Goal: Task Accomplishment & Management: Manage account settings

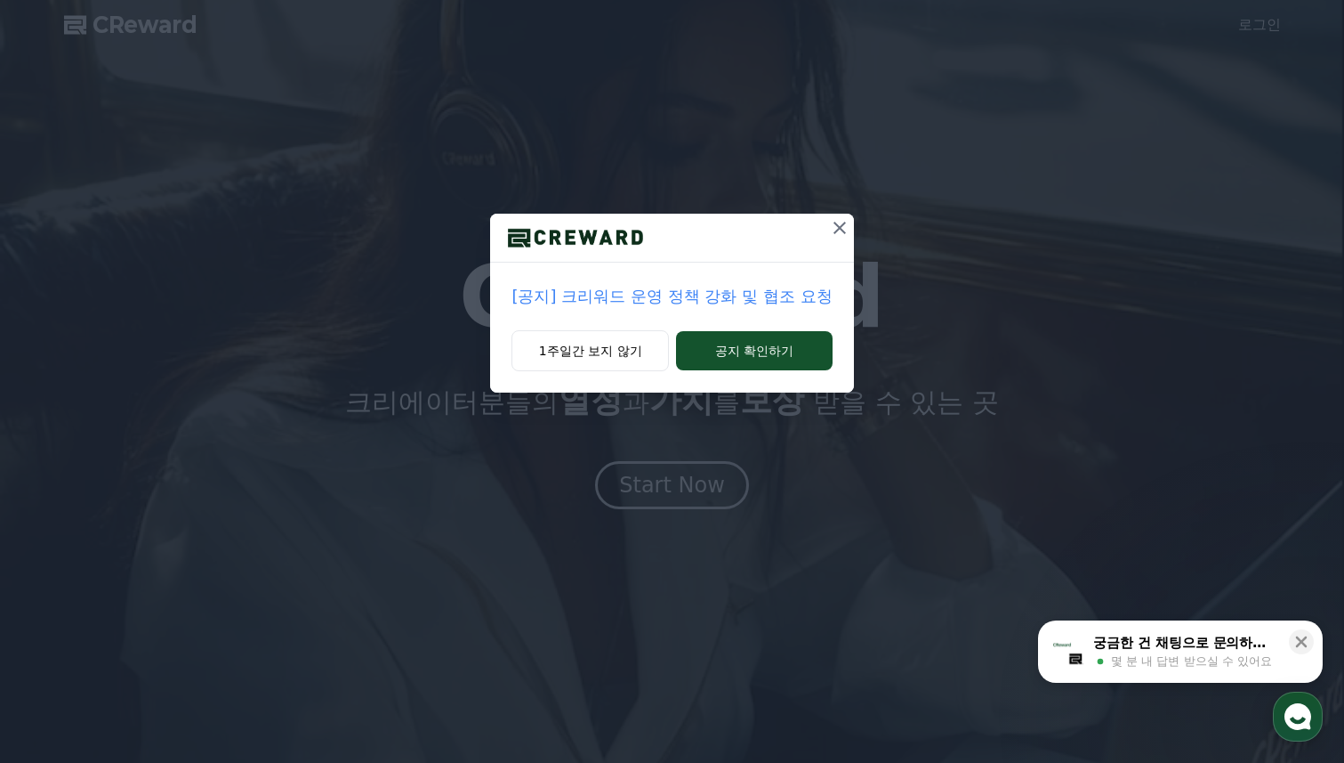
click at [732, 287] on p "[공지] 크리워드 운영 정책 강화 및 협조 요청" at bounding box center [672, 296] width 320 height 25
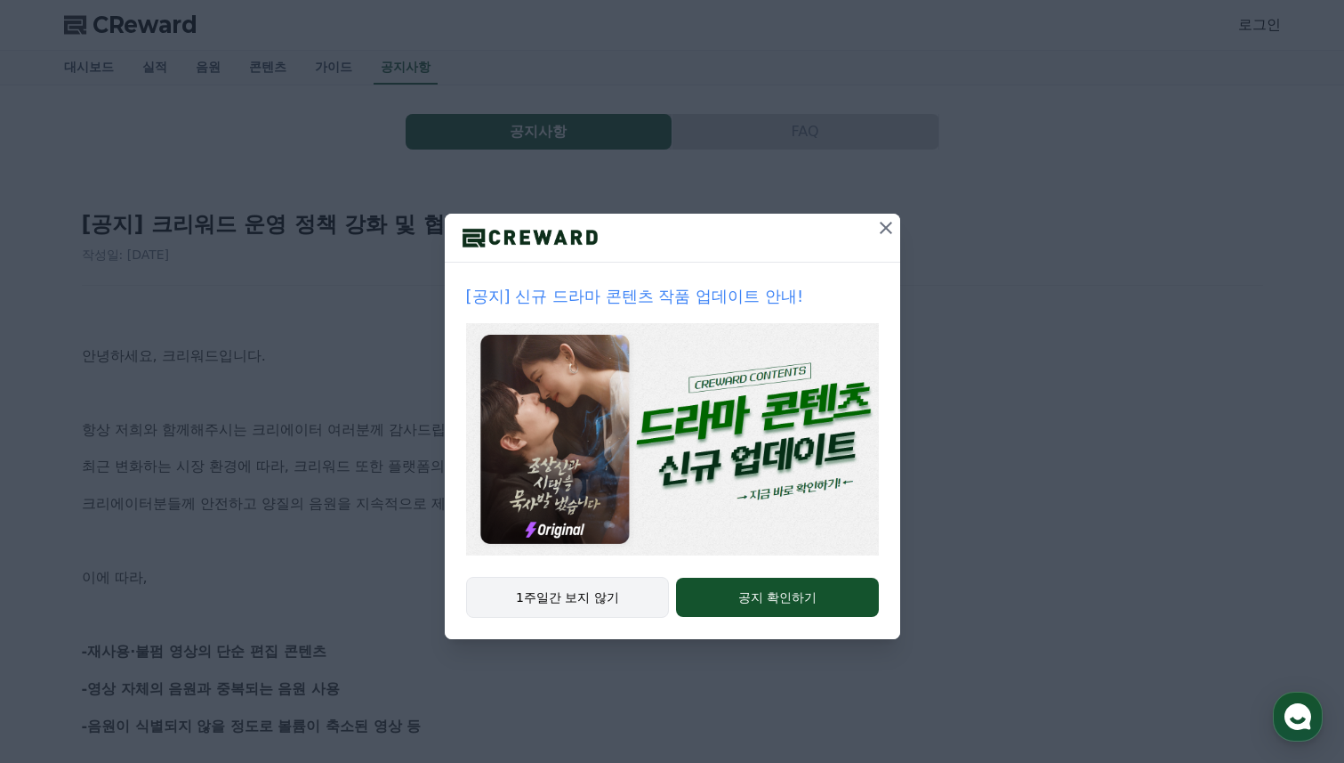
click at [543, 604] on button "1주일간 보지 않기" at bounding box center [568, 597] width 204 height 41
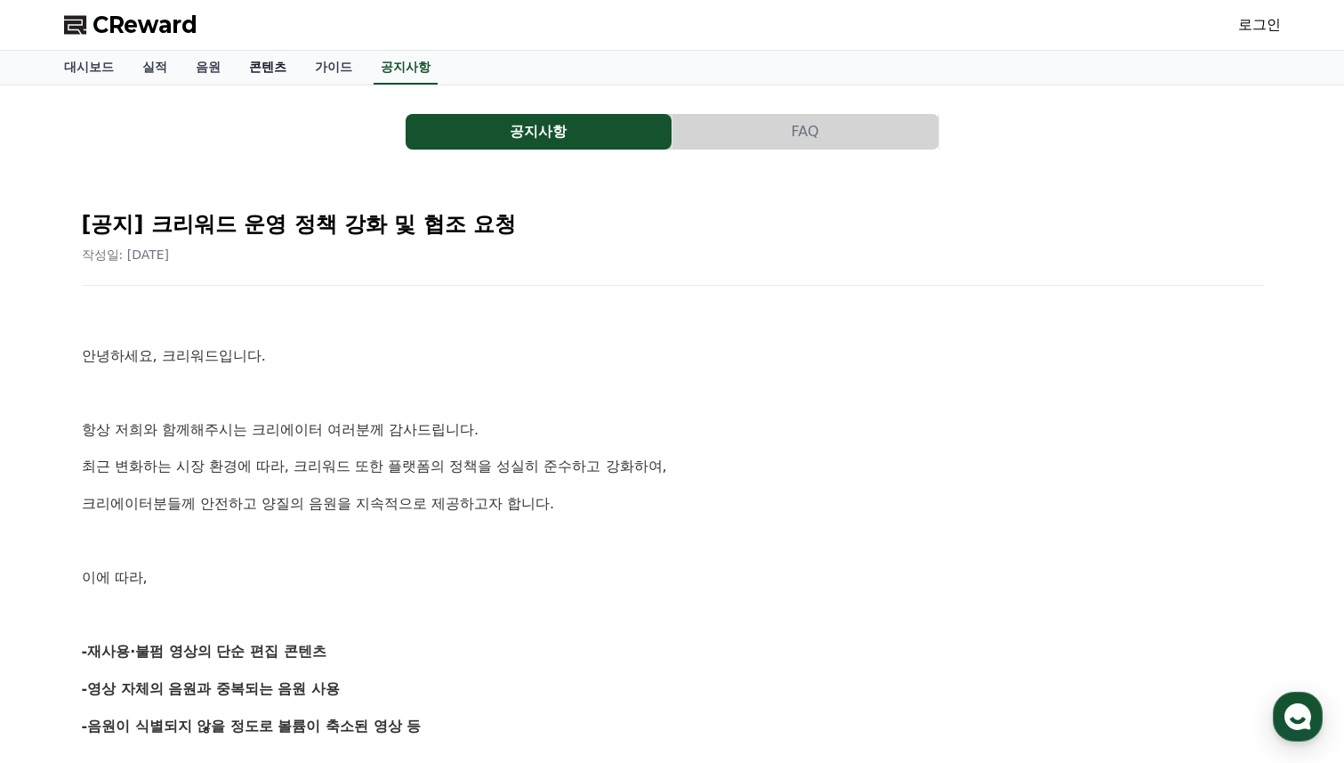
click at [251, 69] on link "콘텐츠" at bounding box center [268, 68] width 66 height 34
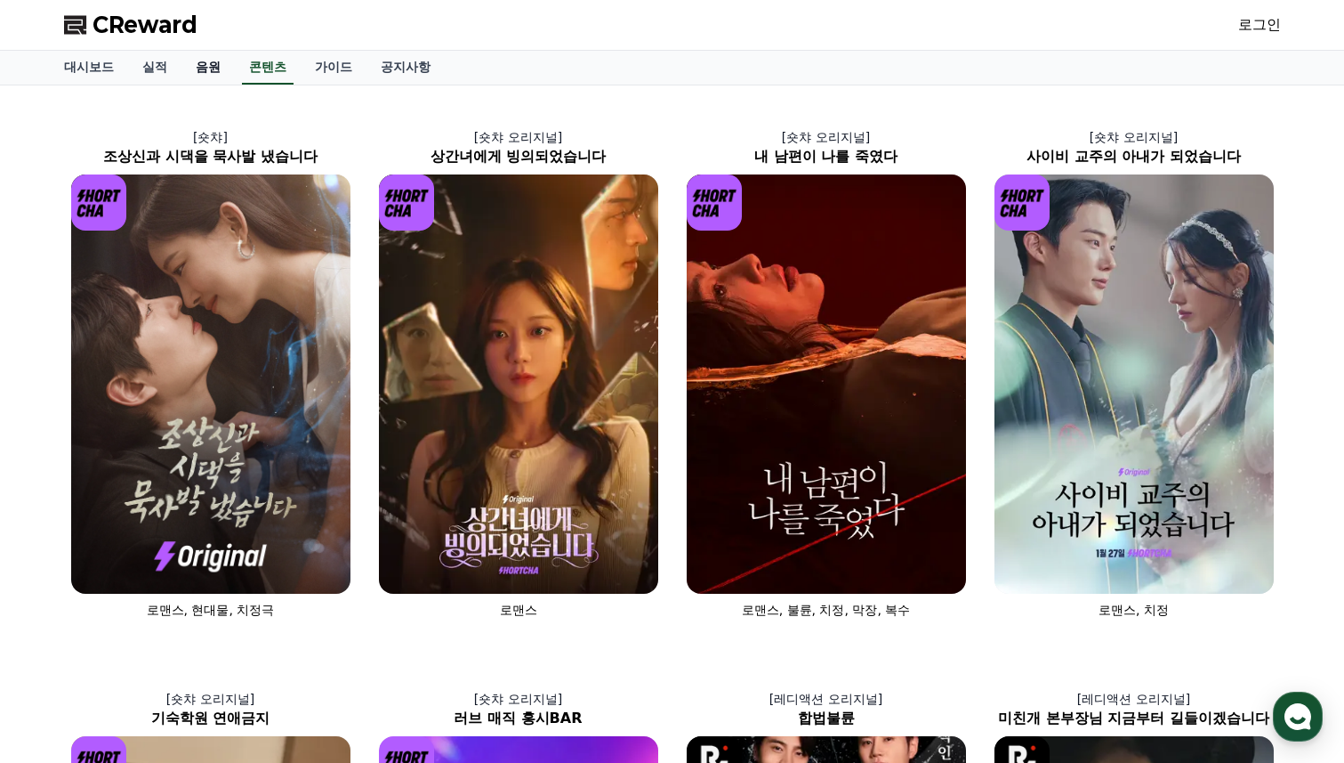
click at [190, 57] on link "음원" at bounding box center [208, 68] width 53 height 34
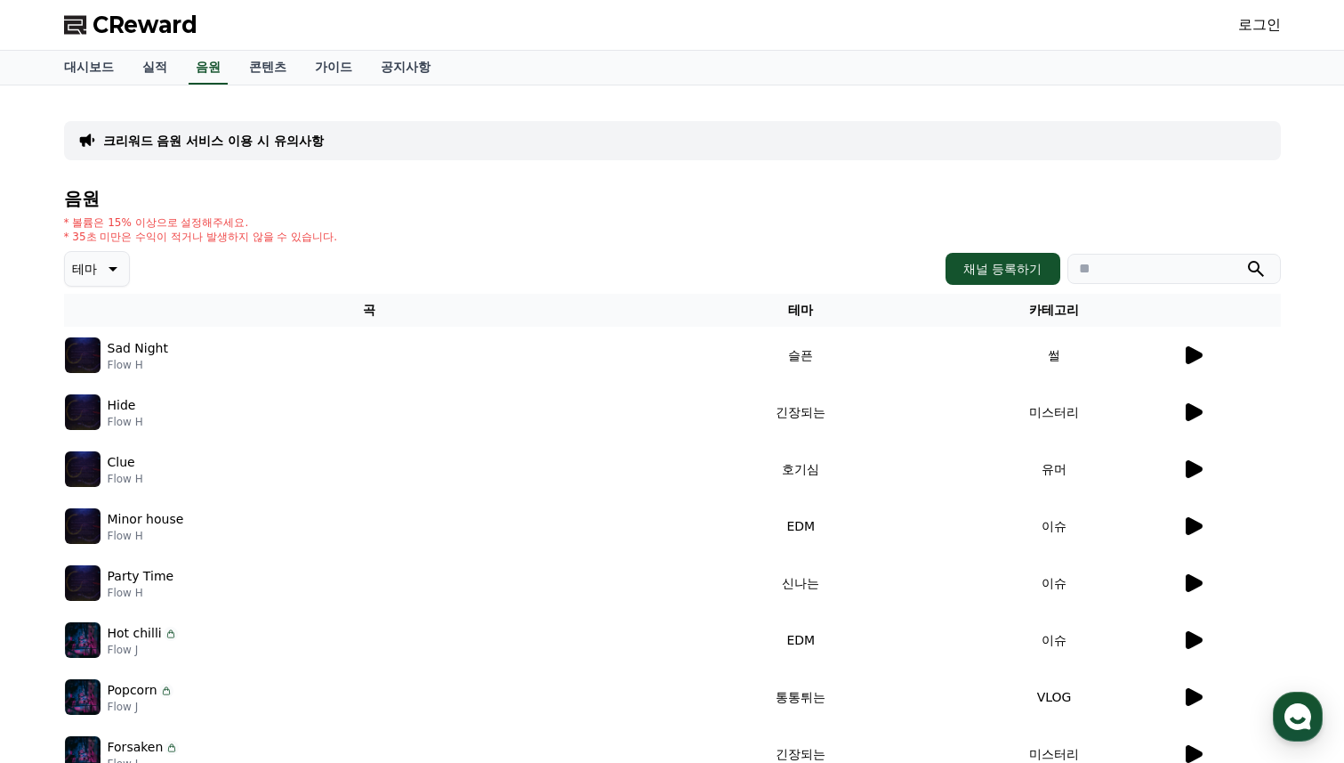
click at [1205, 366] on td at bounding box center [1232, 355] width 100 height 57
click at [1192, 363] on icon at bounding box center [1192, 354] width 21 height 21
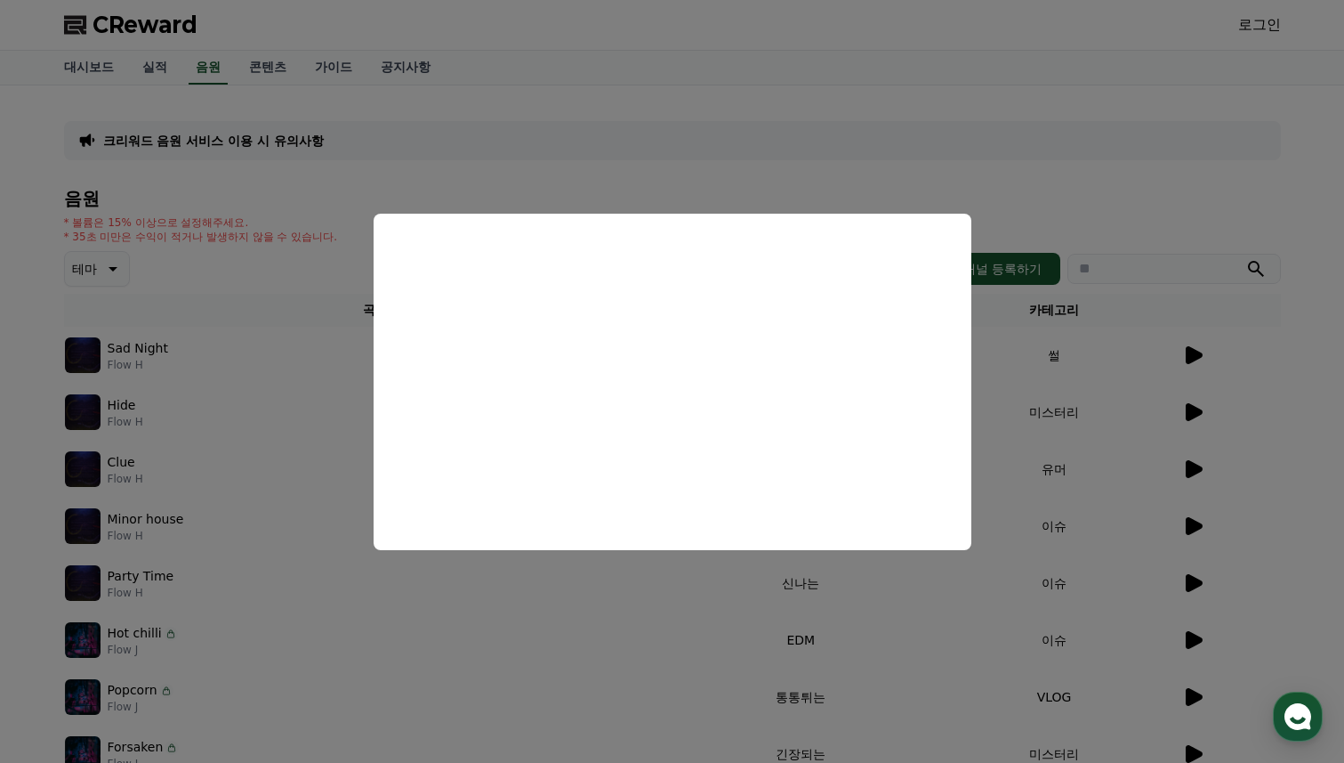
click at [1273, 435] on button "close modal" at bounding box center [672, 381] width 1344 height 763
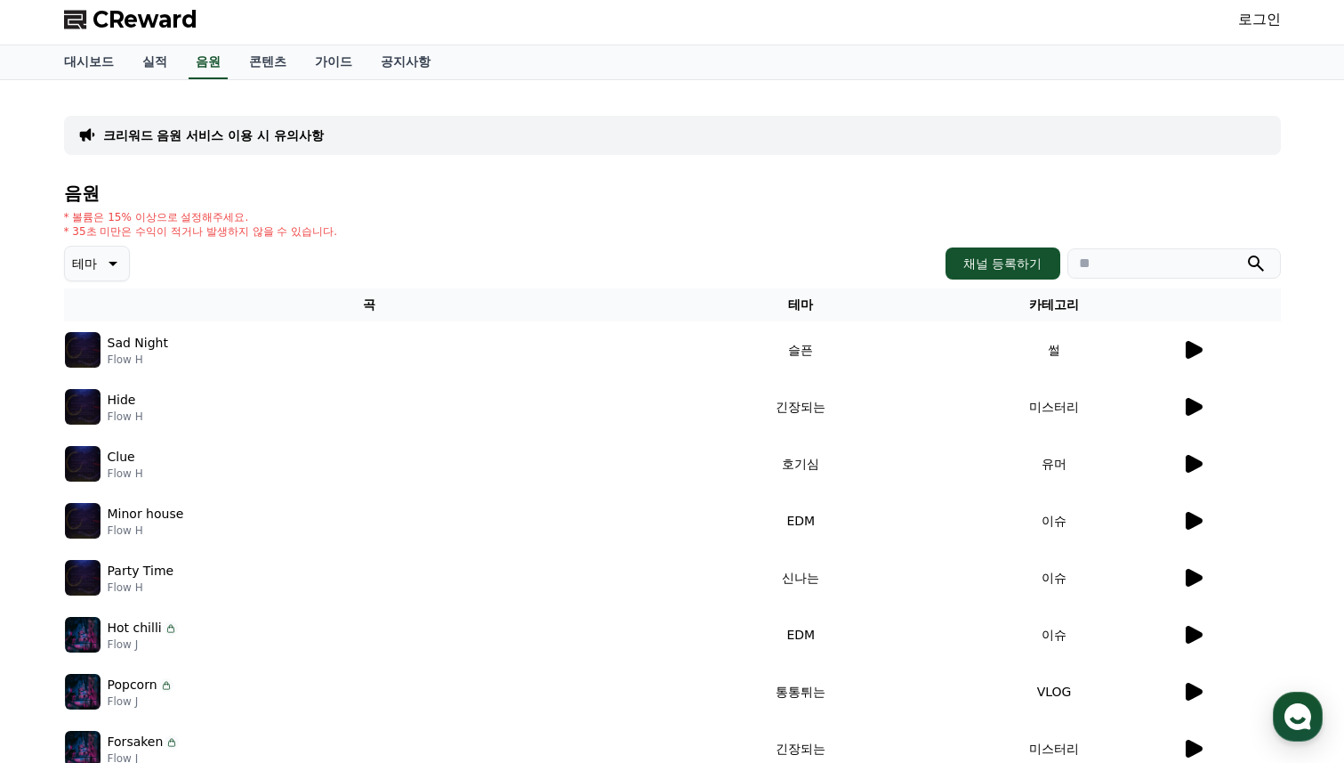
scroll to position [108, 0]
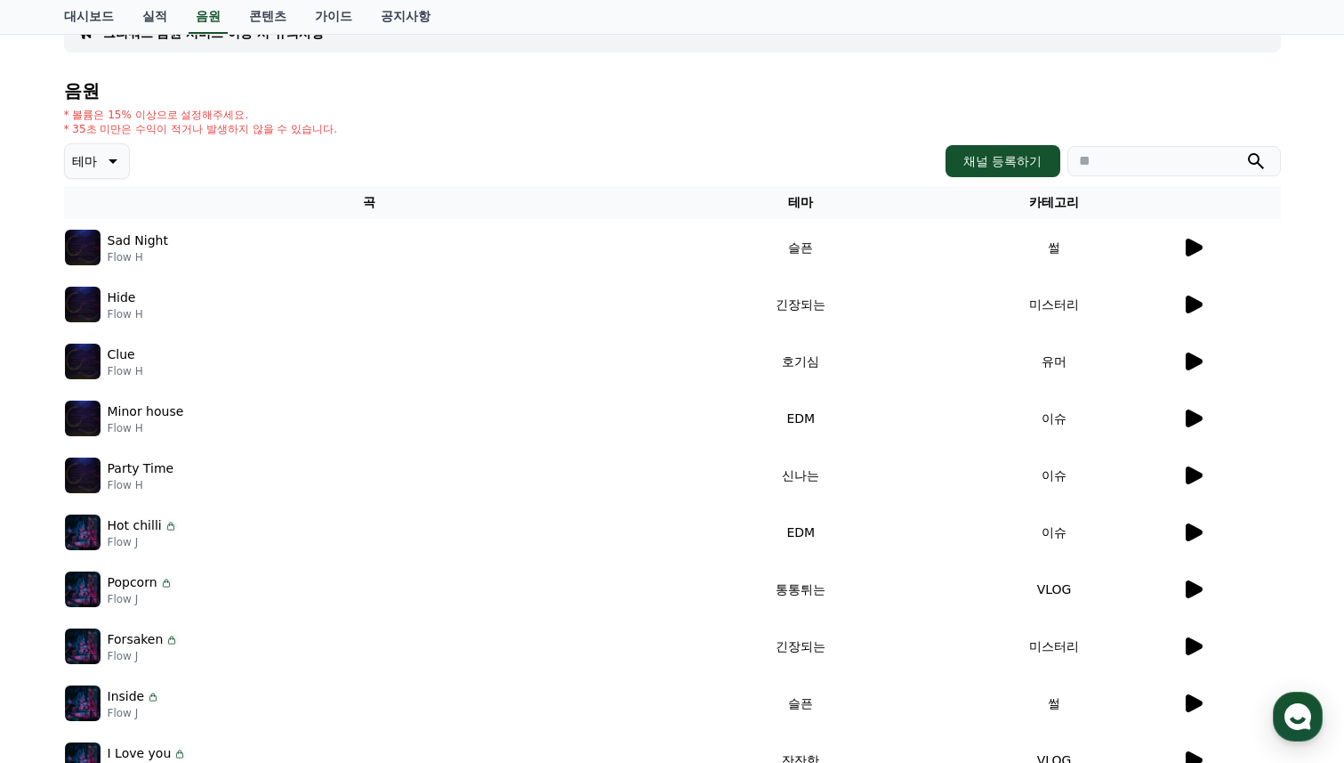
click at [1188, 646] on icon at bounding box center [1194, 646] width 17 height 18
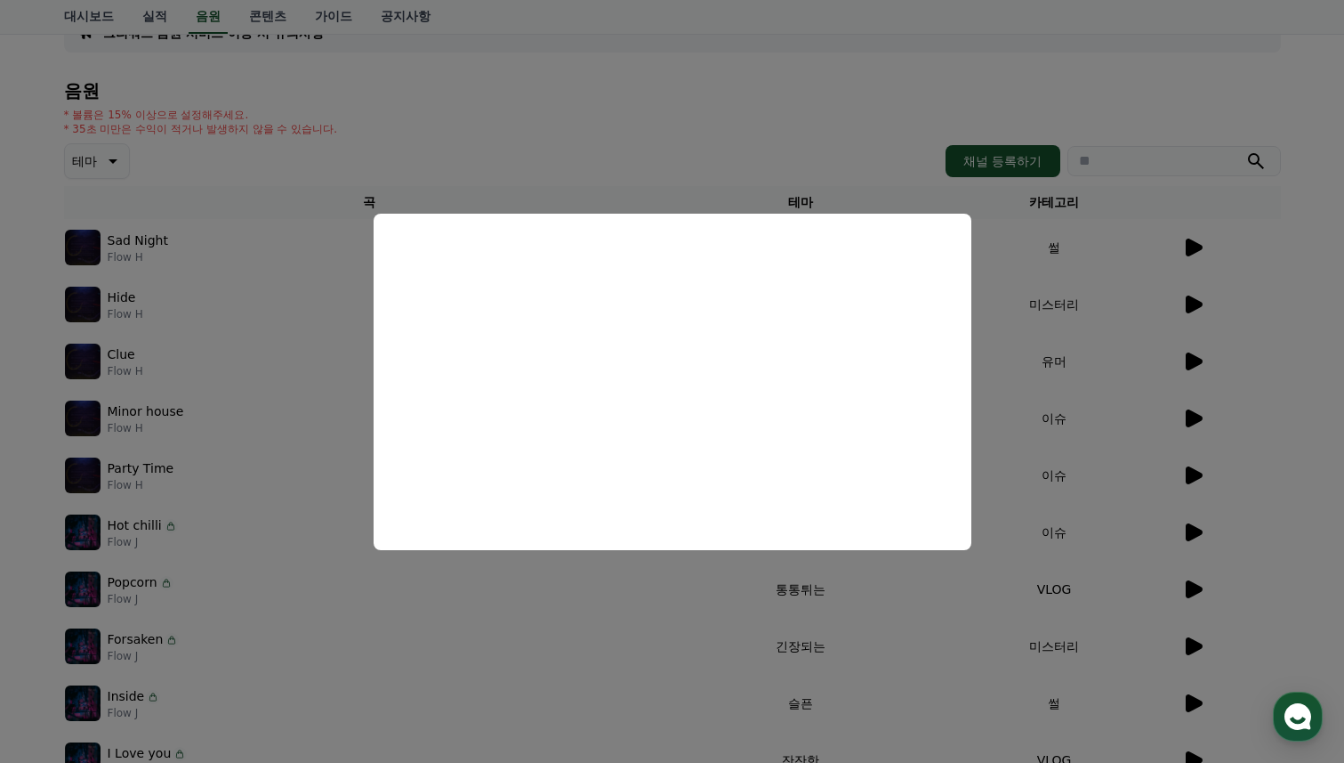
click at [1301, 469] on button "close modal" at bounding box center [672, 381] width 1344 height 763
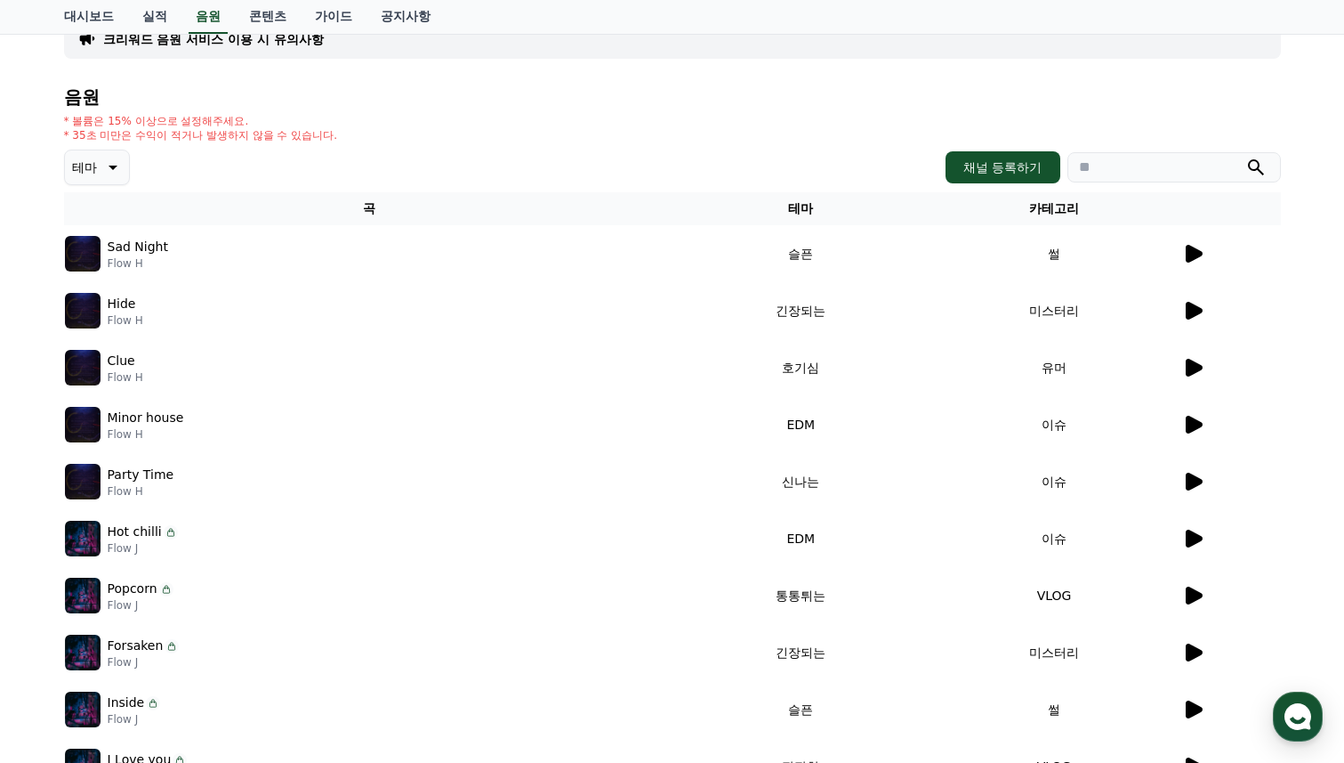
scroll to position [0, 0]
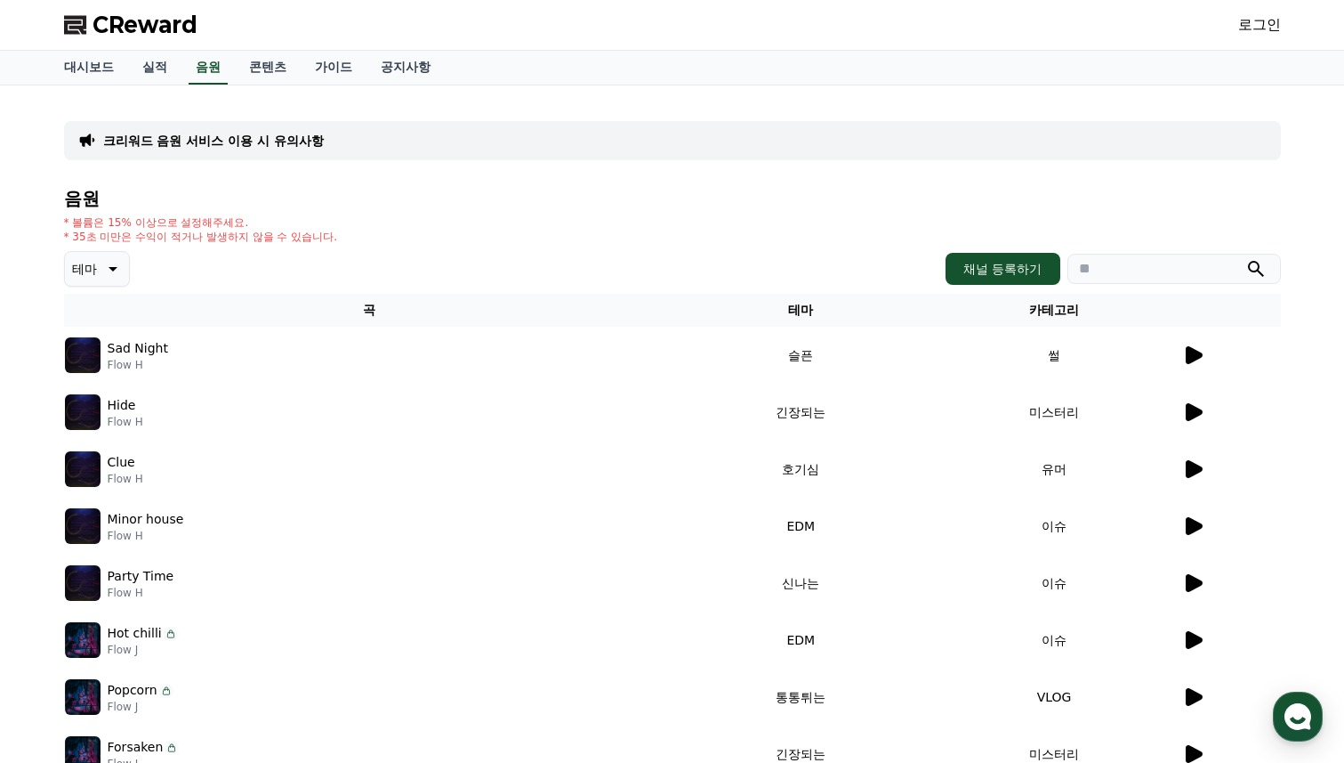
click at [101, 269] on icon at bounding box center [111, 268] width 21 height 21
click at [91, 399] on button "웅장한" at bounding box center [93, 410] width 52 height 39
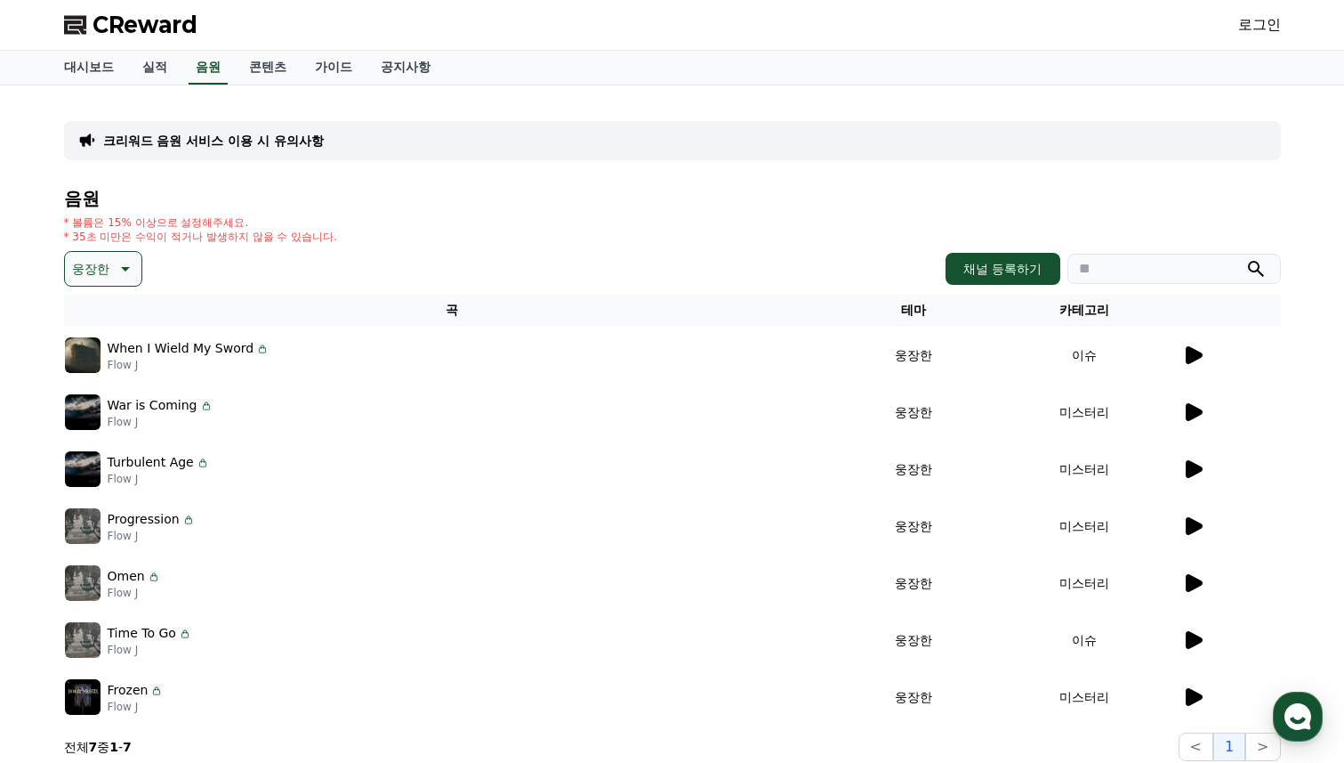
click at [1191, 356] on icon at bounding box center [1194, 355] width 17 height 18
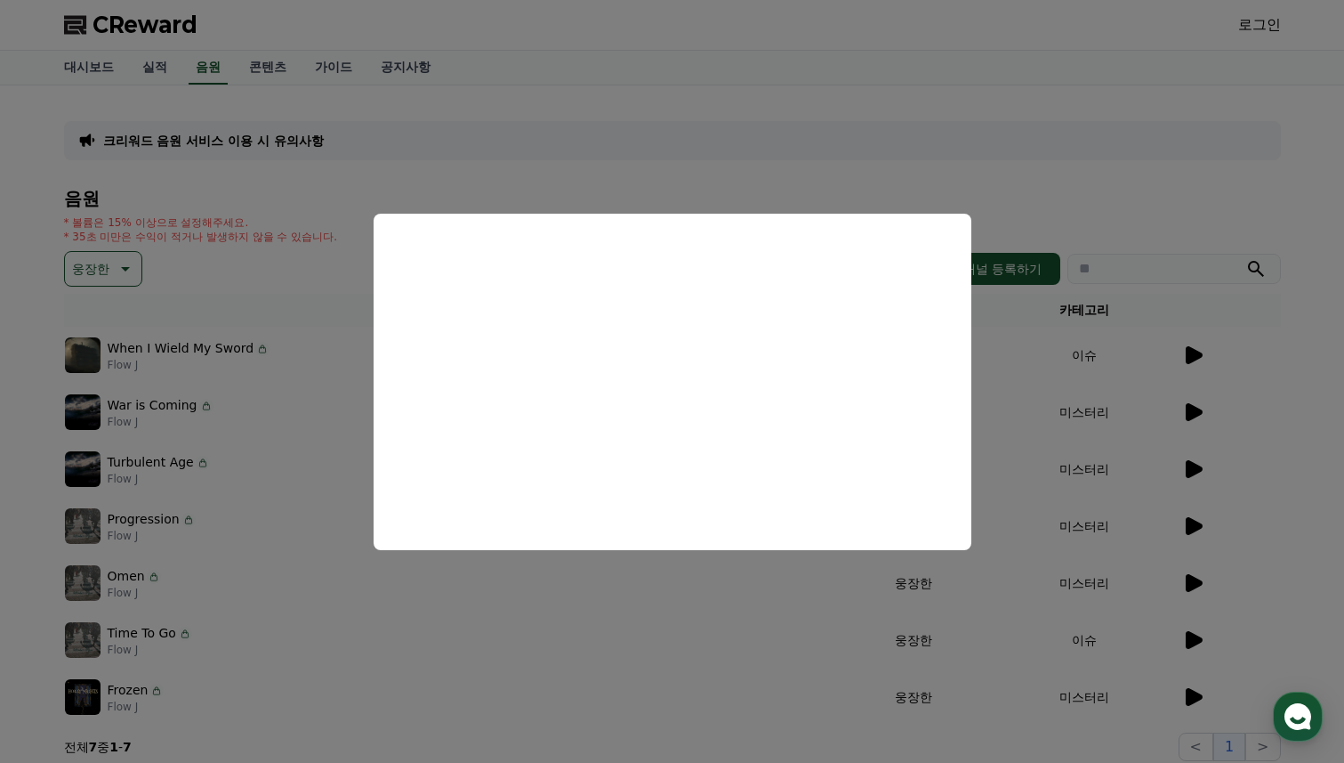
click at [1182, 344] on button at bounding box center [1192, 354] width 21 height 21
click at [1267, 472] on button "close modal" at bounding box center [672, 381] width 1344 height 763
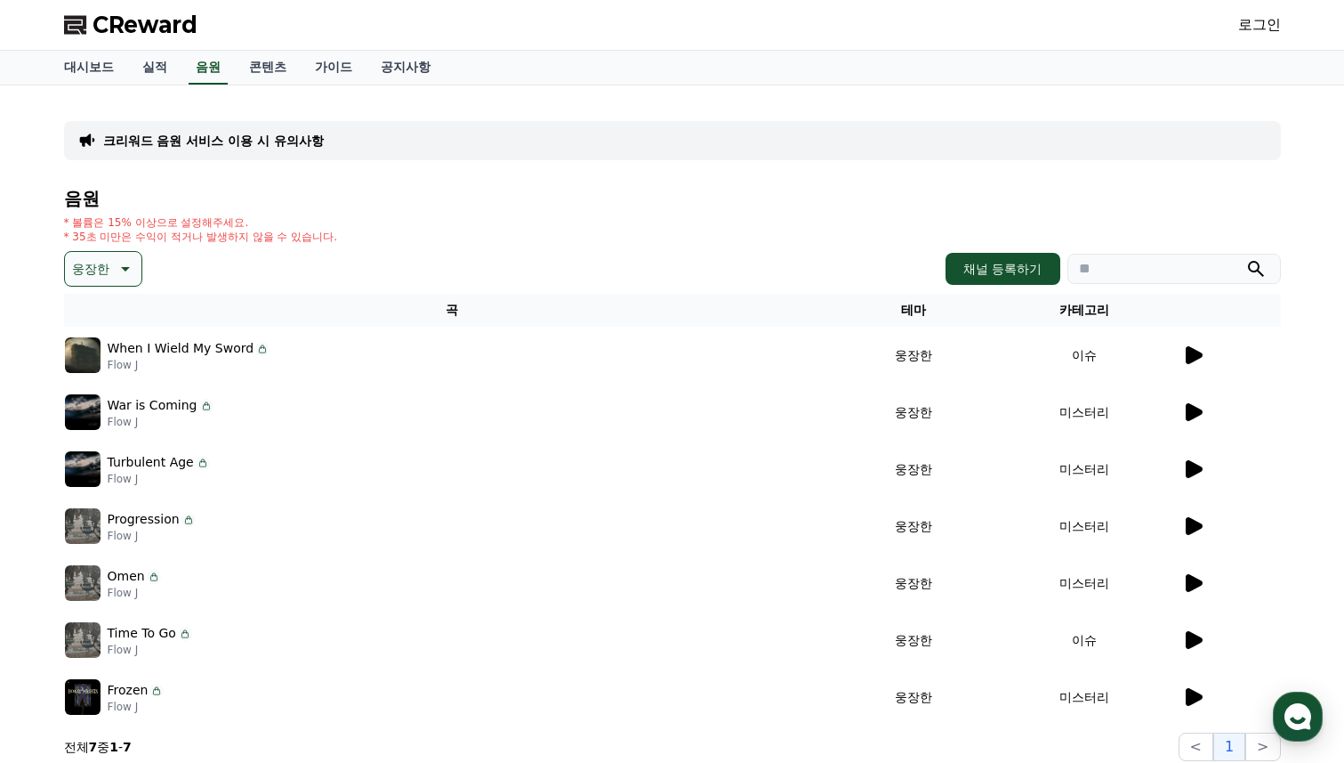
click at [1195, 415] on icon at bounding box center [1194, 412] width 17 height 18
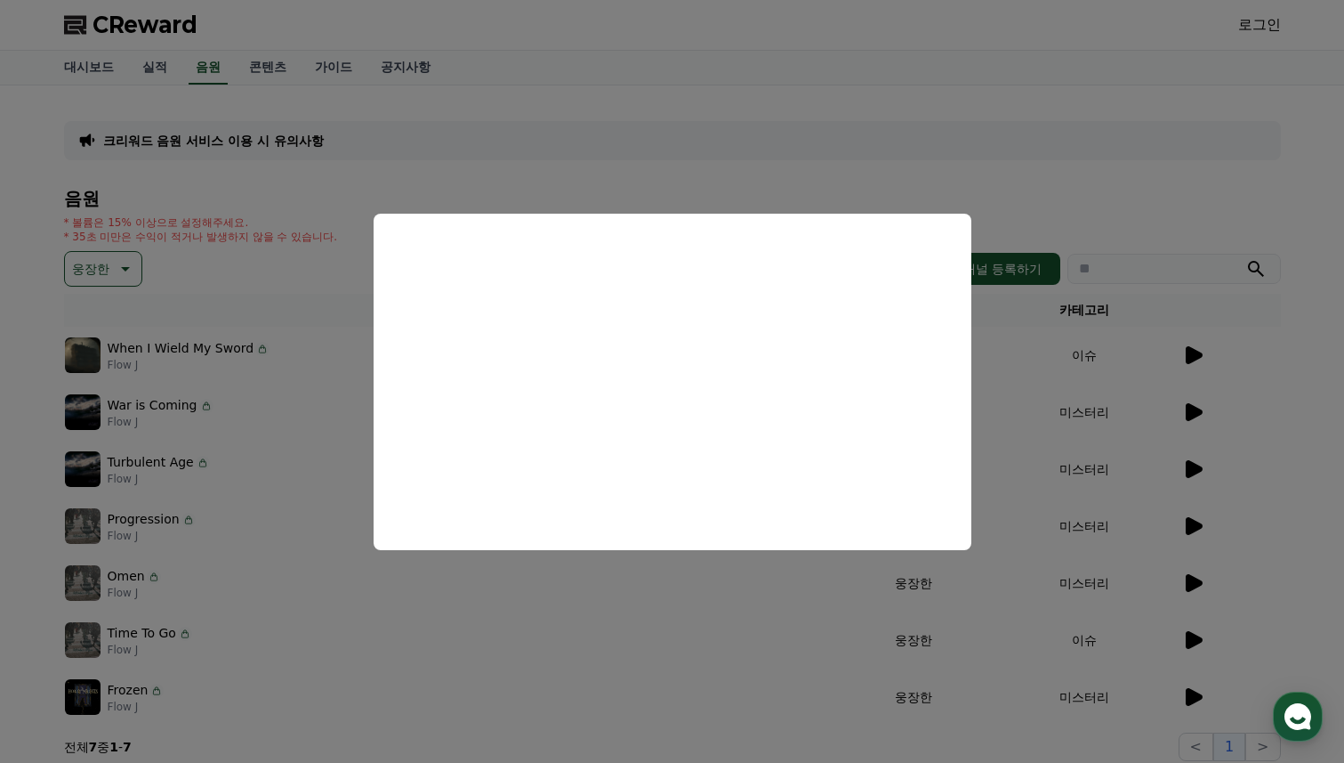
click at [1182, 401] on button at bounding box center [1192, 411] width 21 height 21
click at [1254, 450] on button "close modal" at bounding box center [672, 381] width 1344 height 763
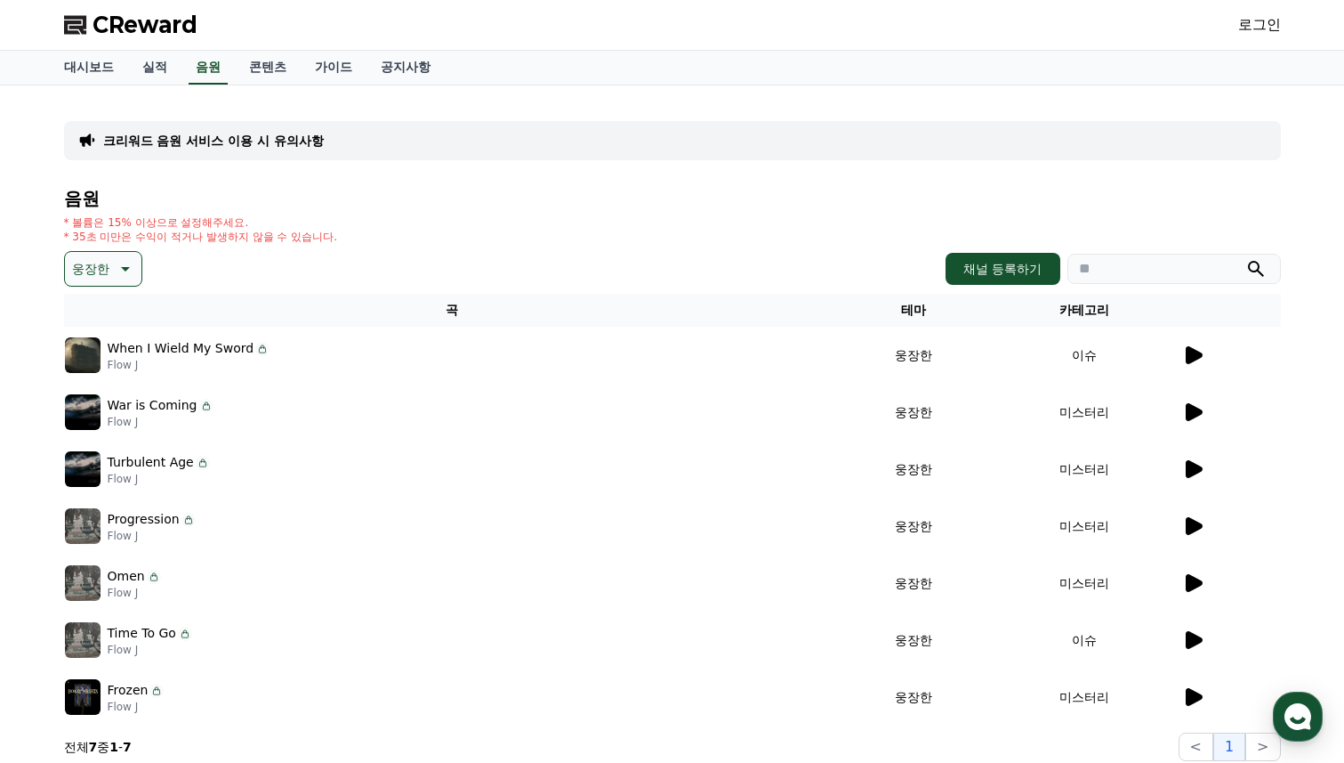
click at [1192, 636] on icon at bounding box center [1194, 640] width 17 height 18
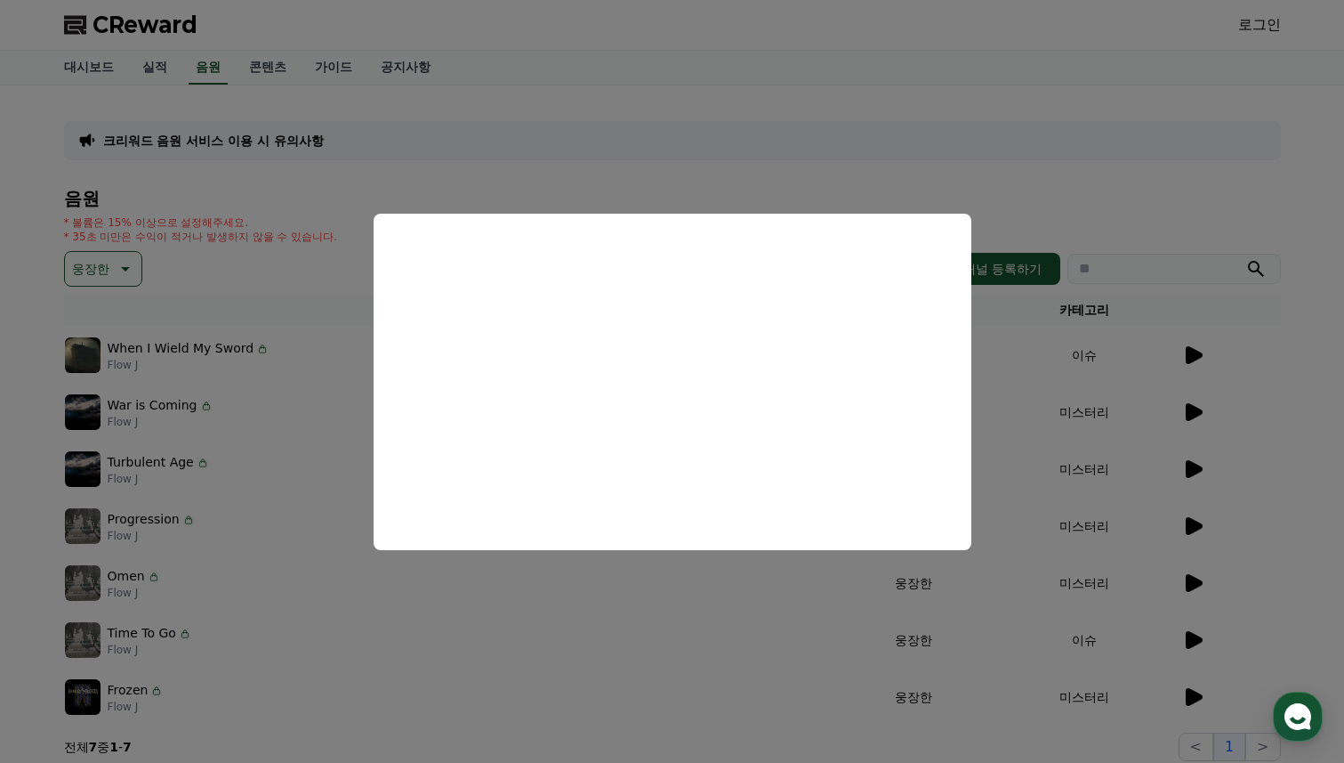
click at [1272, 583] on button "close modal" at bounding box center [672, 381] width 1344 height 763
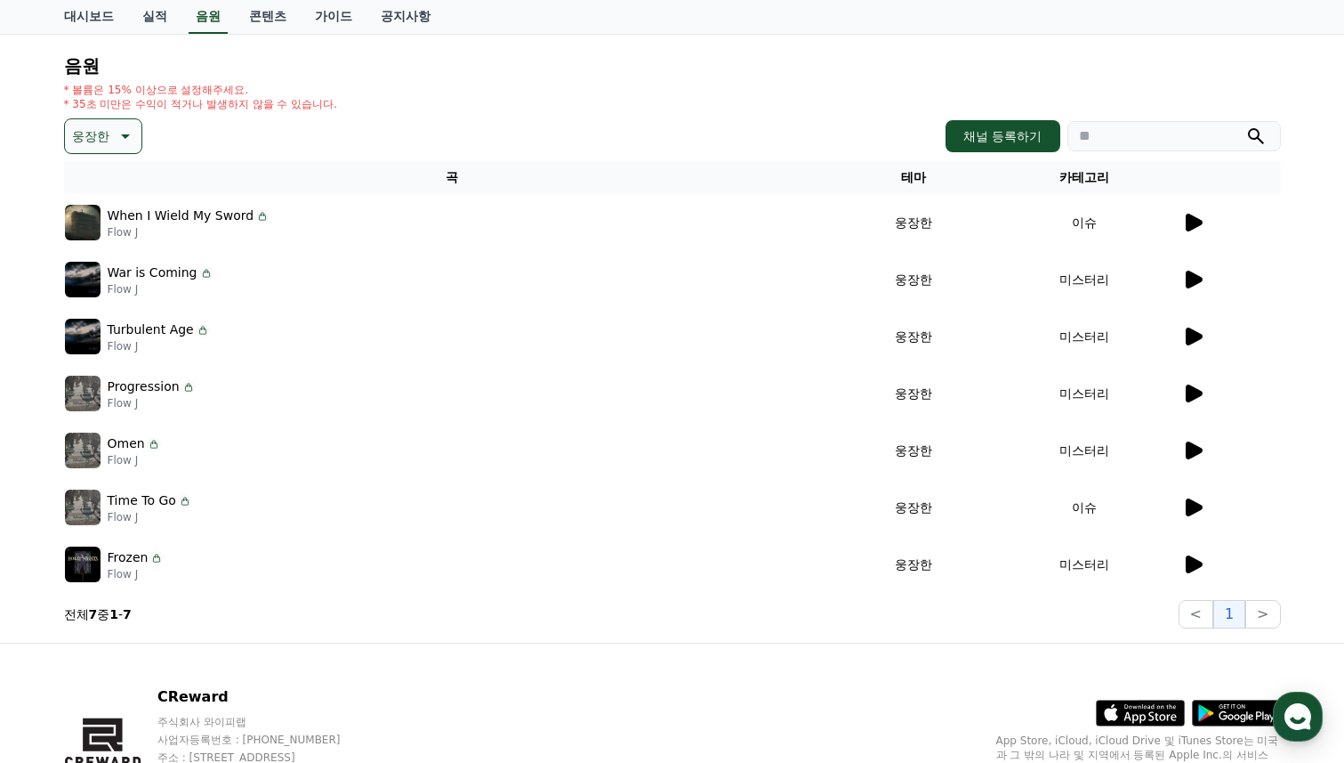
scroll to position [174, 0]
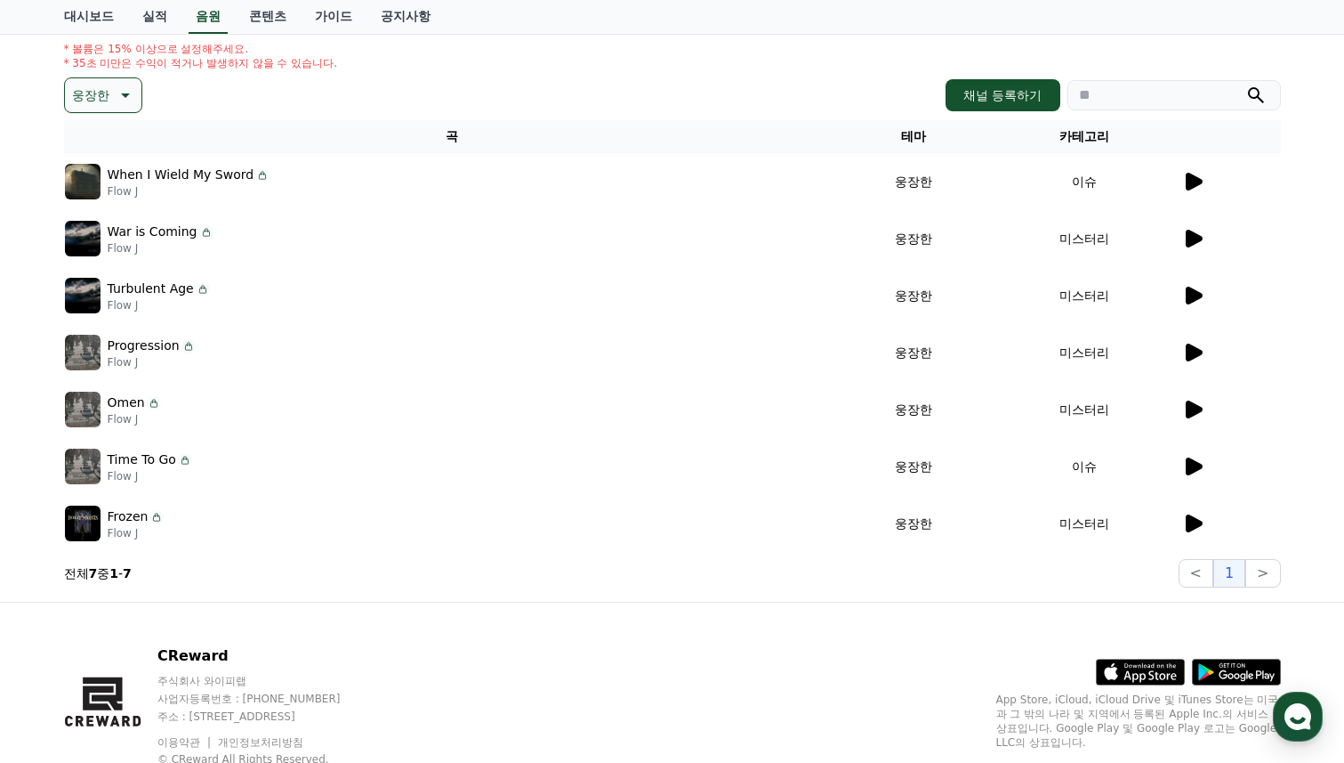
click at [1190, 525] on icon at bounding box center [1194, 523] width 17 height 18
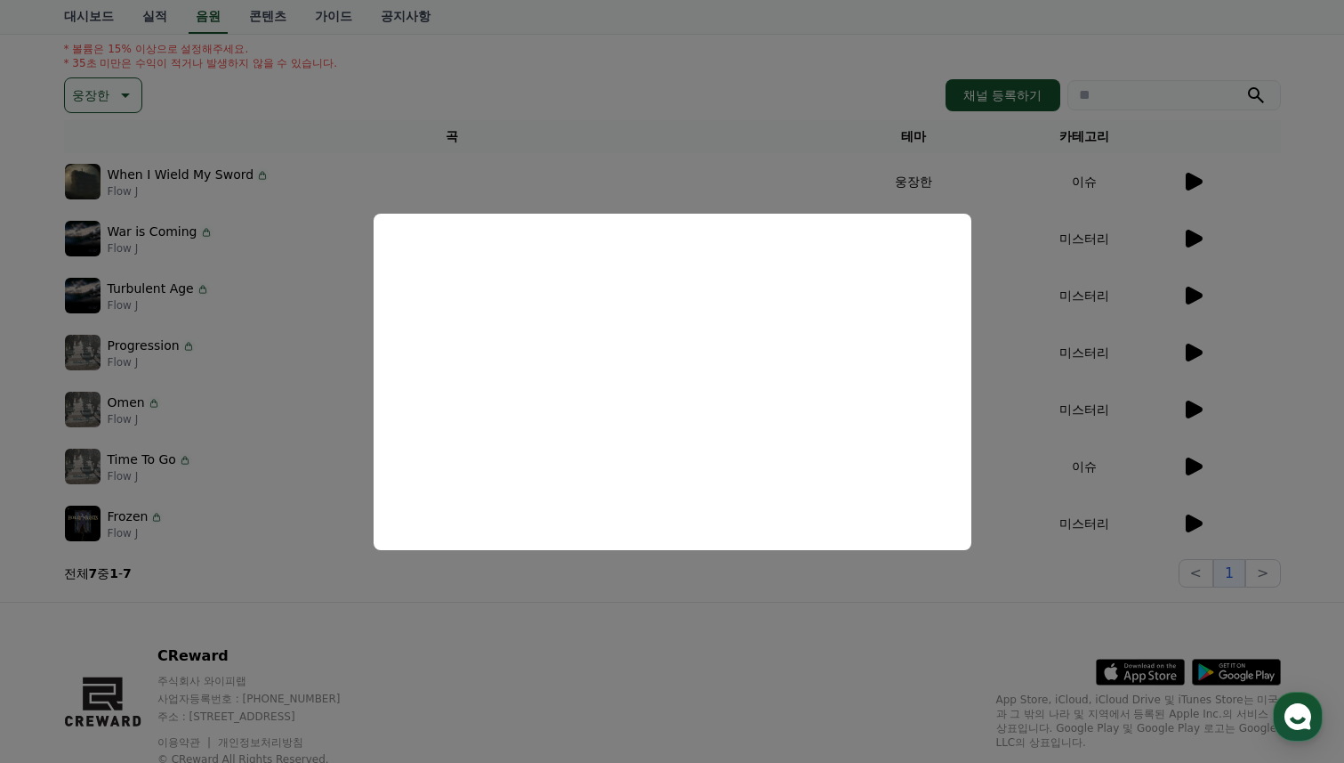
click at [1239, 528] on button "close modal" at bounding box center [672, 381] width 1344 height 763
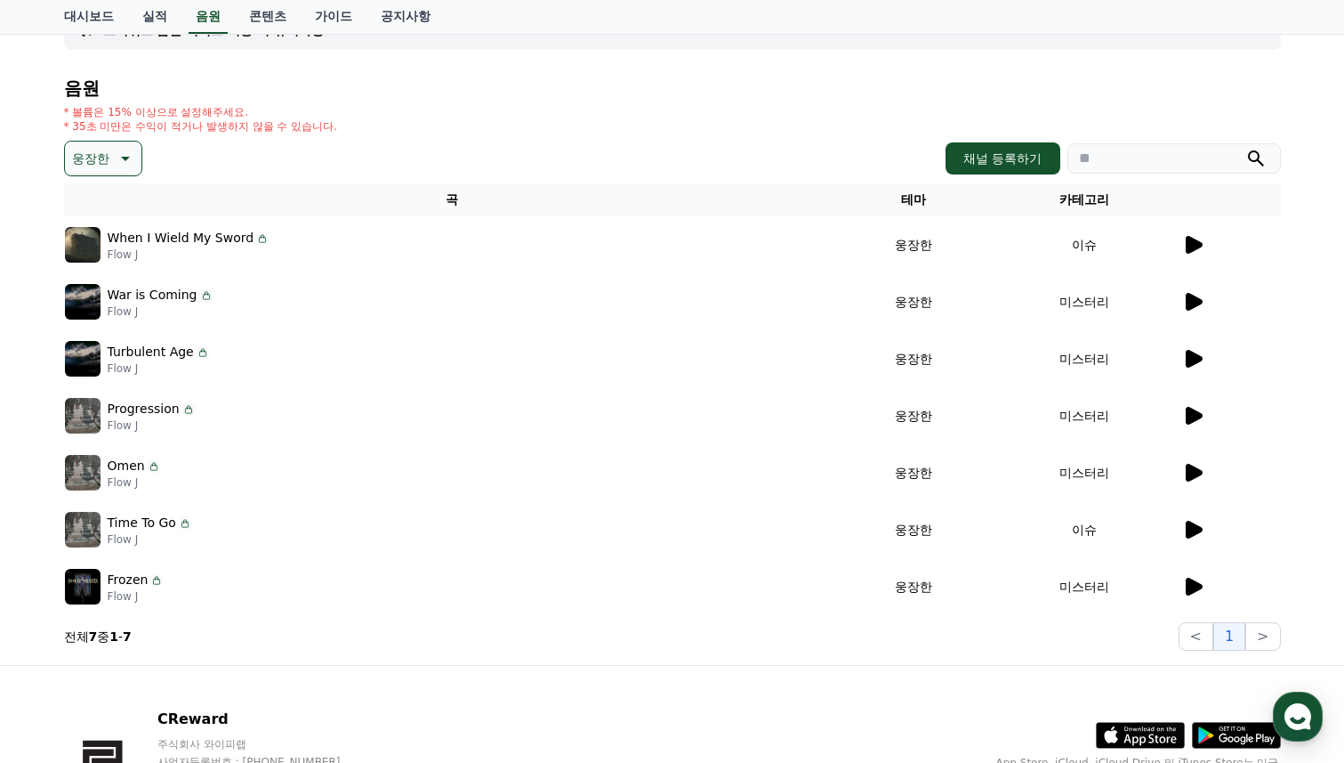
scroll to position [69, 0]
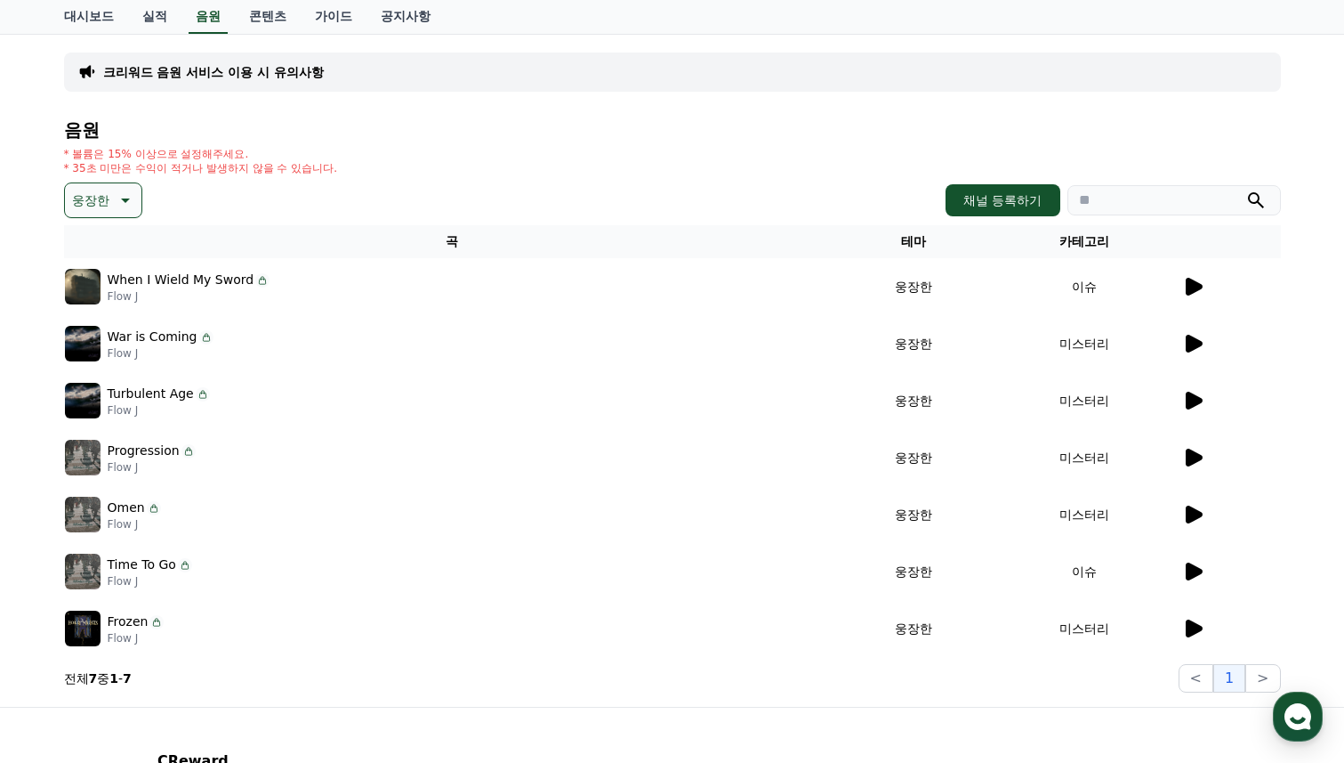
click at [1119, 201] on input "search" at bounding box center [1175, 200] width 214 height 30
type input "*"
type input "**********"
click at [1246, 190] on button "submit" at bounding box center [1256, 200] width 21 height 21
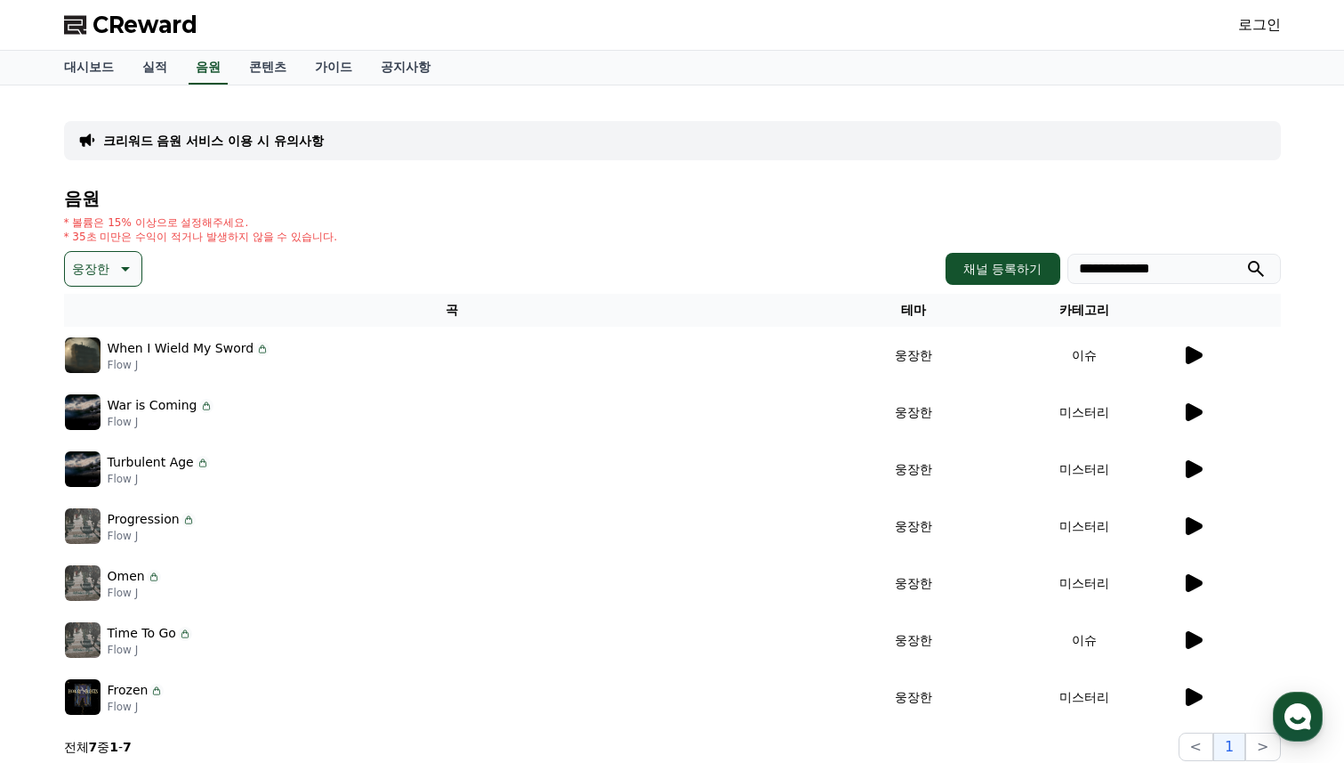
click at [1254, 269] on icon "submit" at bounding box center [1256, 268] width 21 height 21
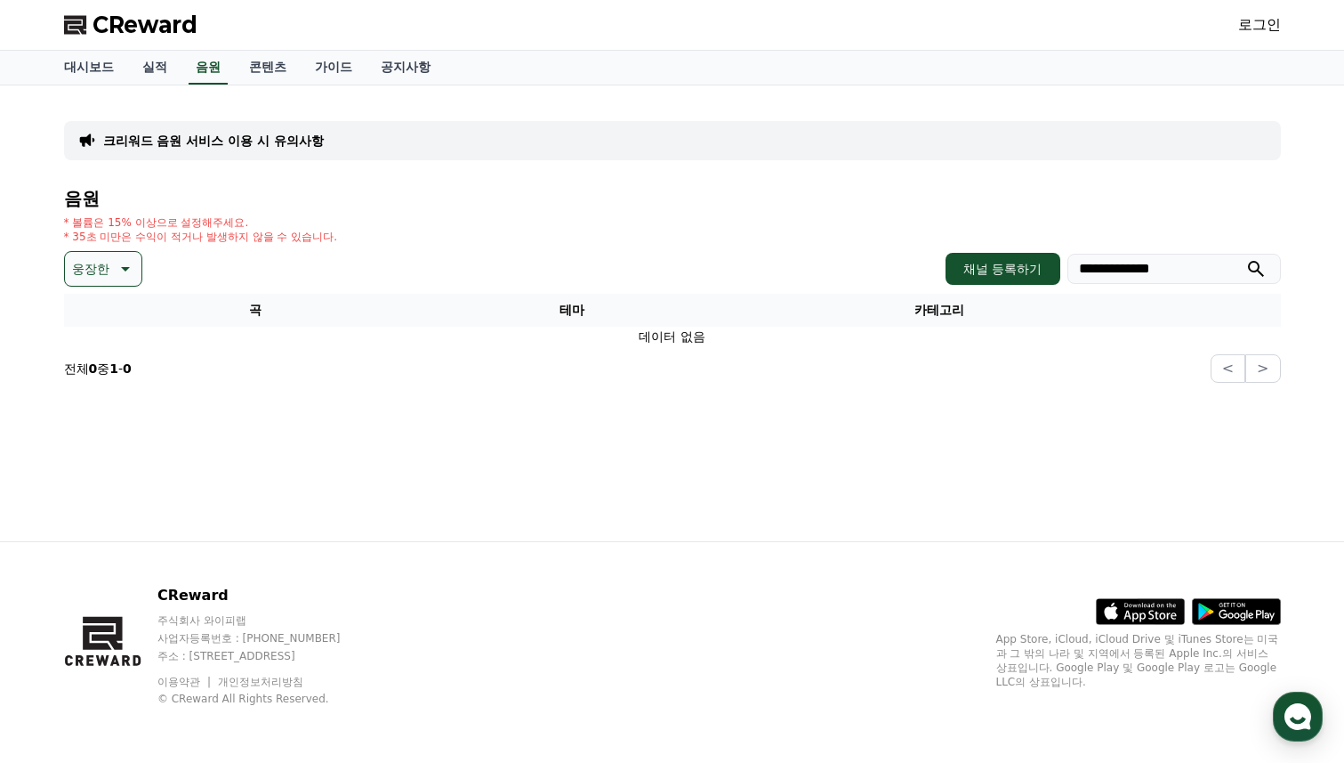
click at [113, 273] on icon at bounding box center [123, 268] width 21 height 21
click at [97, 304] on button "전체" at bounding box center [86, 315] width 39 height 39
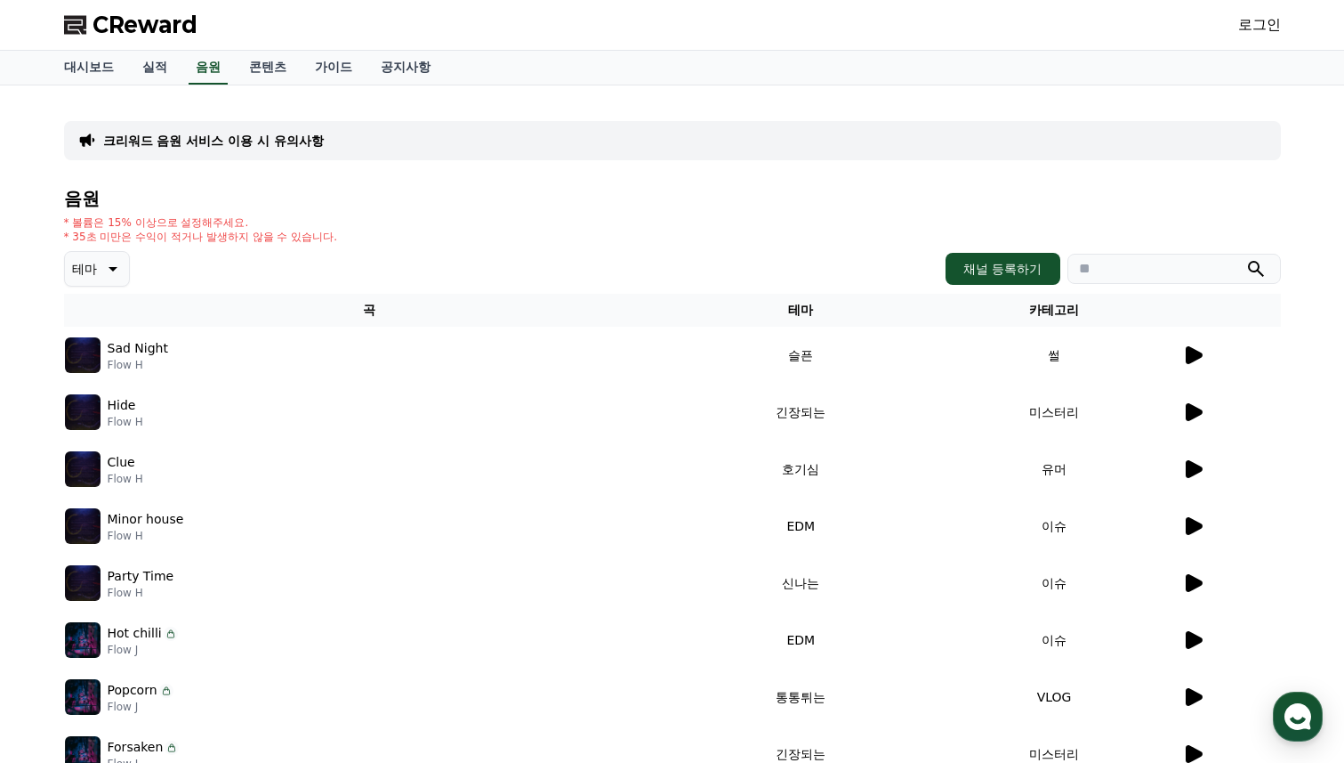
click at [1118, 268] on input "search" at bounding box center [1175, 269] width 214 height 30
paste input "**********"
click at [1246, 258] on button "submit" at bounding box center [1256, 268] width 21 height 21
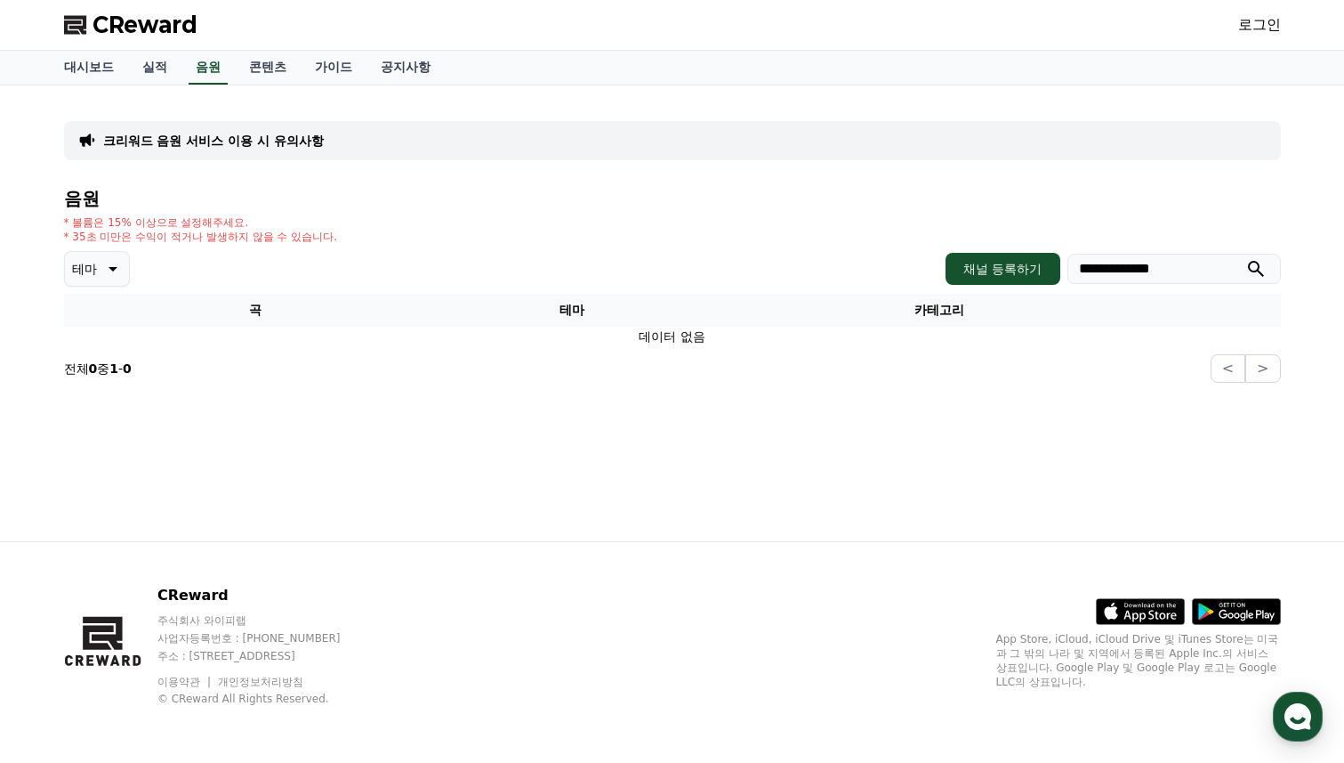
click at [1123, 268] on input "**********" at bounding box center [1175, 269] width 214 height 30
click at [1246, 258] on button "submit" at bounding box center [1256, 268] width 21 height 21
type input "*****"
click at [1246, 258] on button "submit" at bounding box center [1256, 268] width 21 height 21
click at [81, 273] on p "테마" at bounding box center [84, 268] width 25 height 25
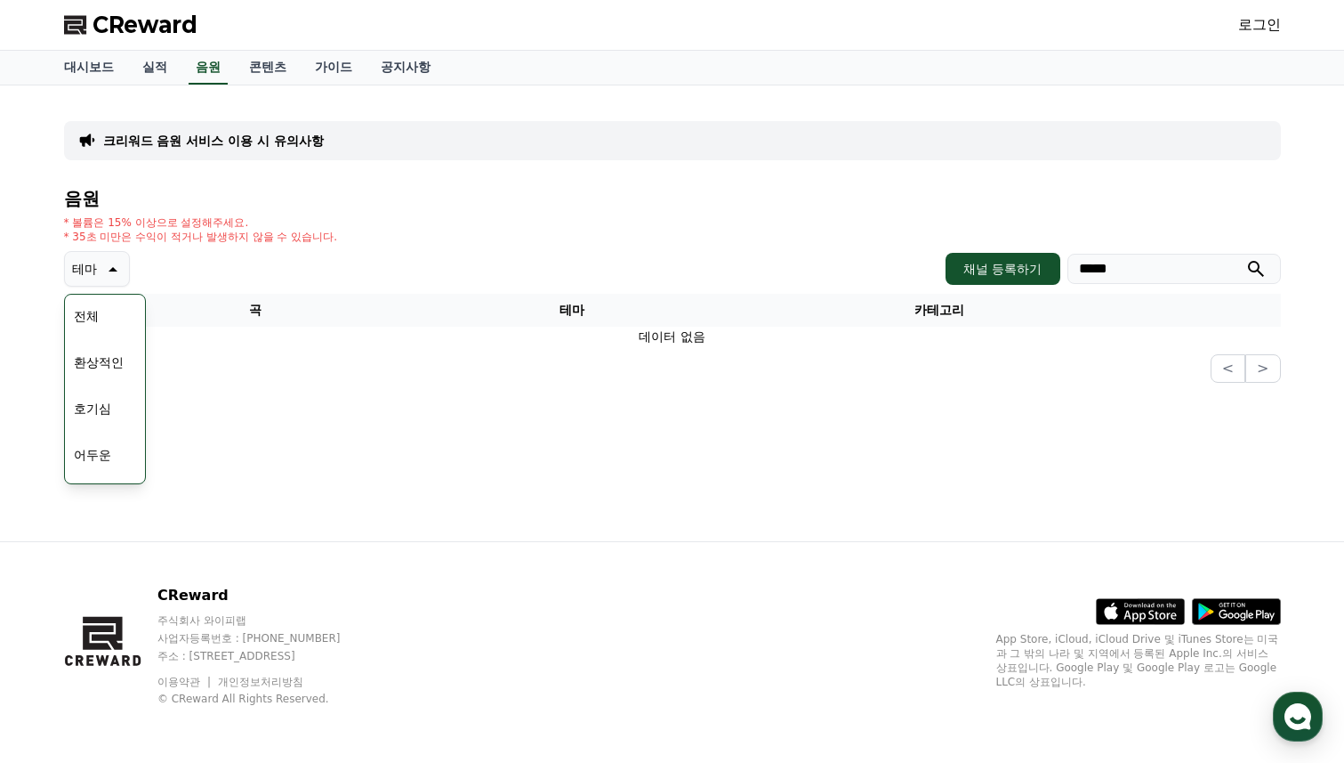
click at [95, 311] on button "전체" at bounding box center [86, 315] width 39 height 39
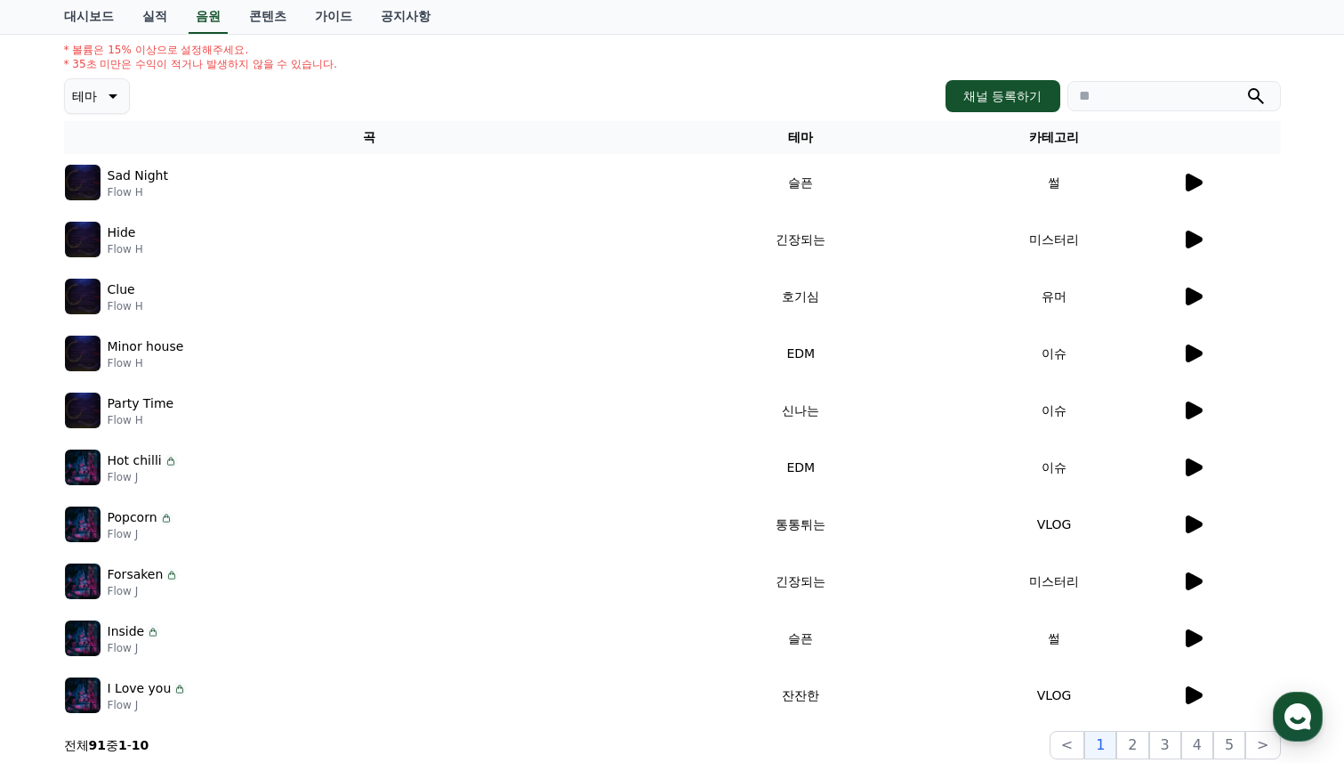
scroll to position [405, 0]
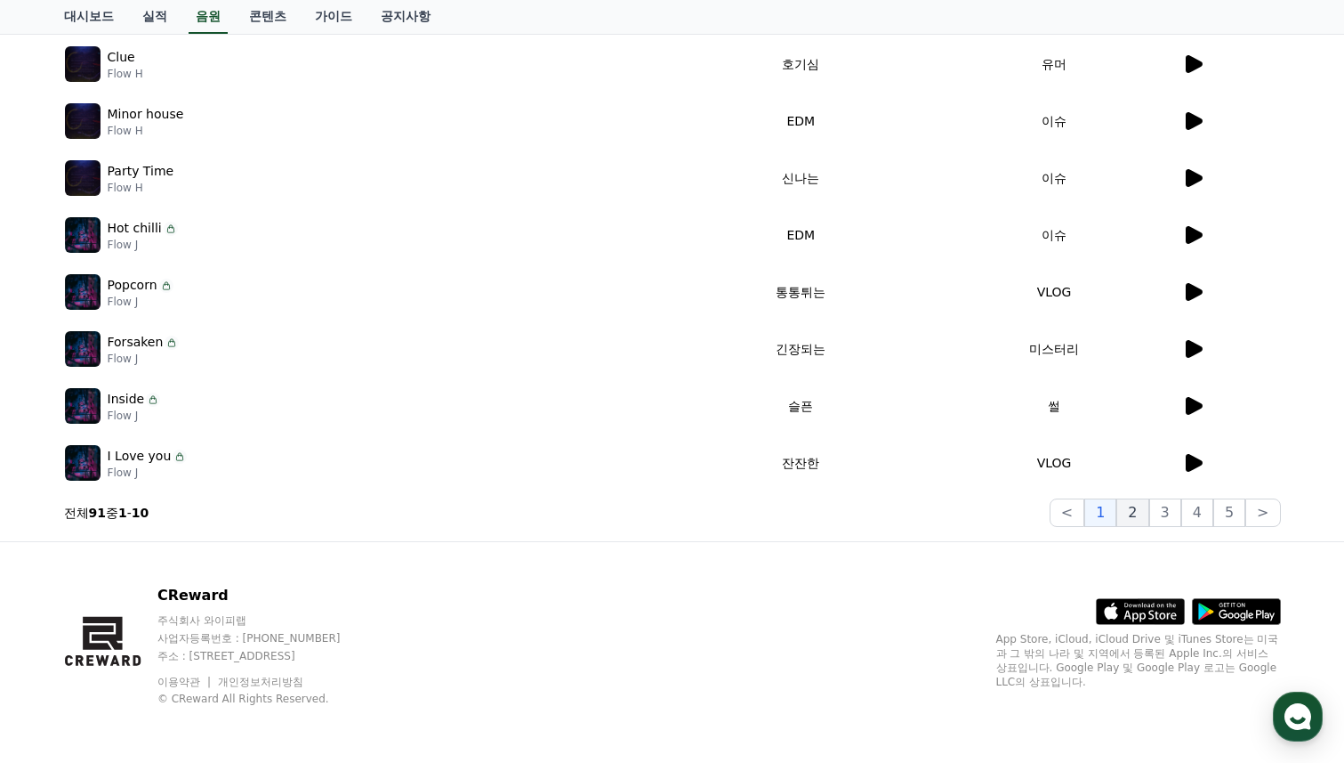
click at [1136, 508] on button "2" at bounding box center [1133, 512] width 32 height 28
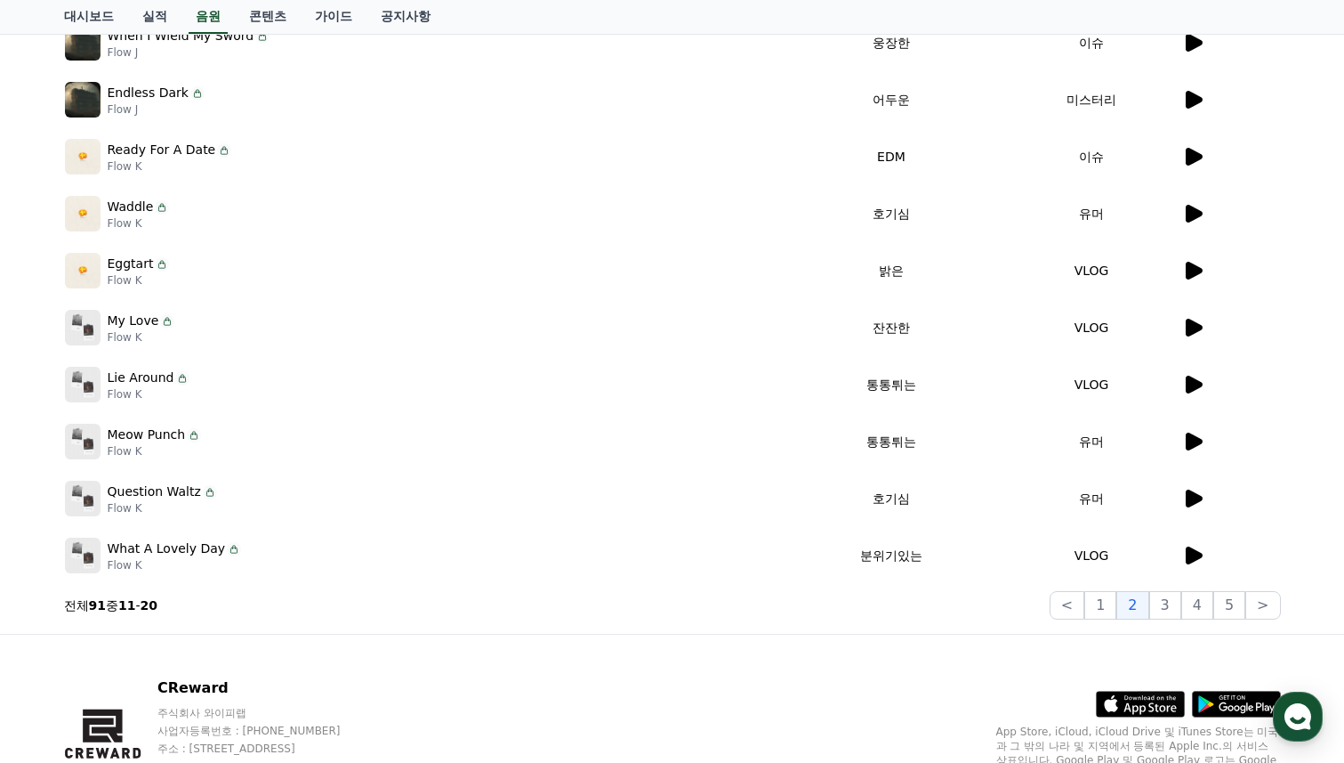
scroll to position [316, 0]
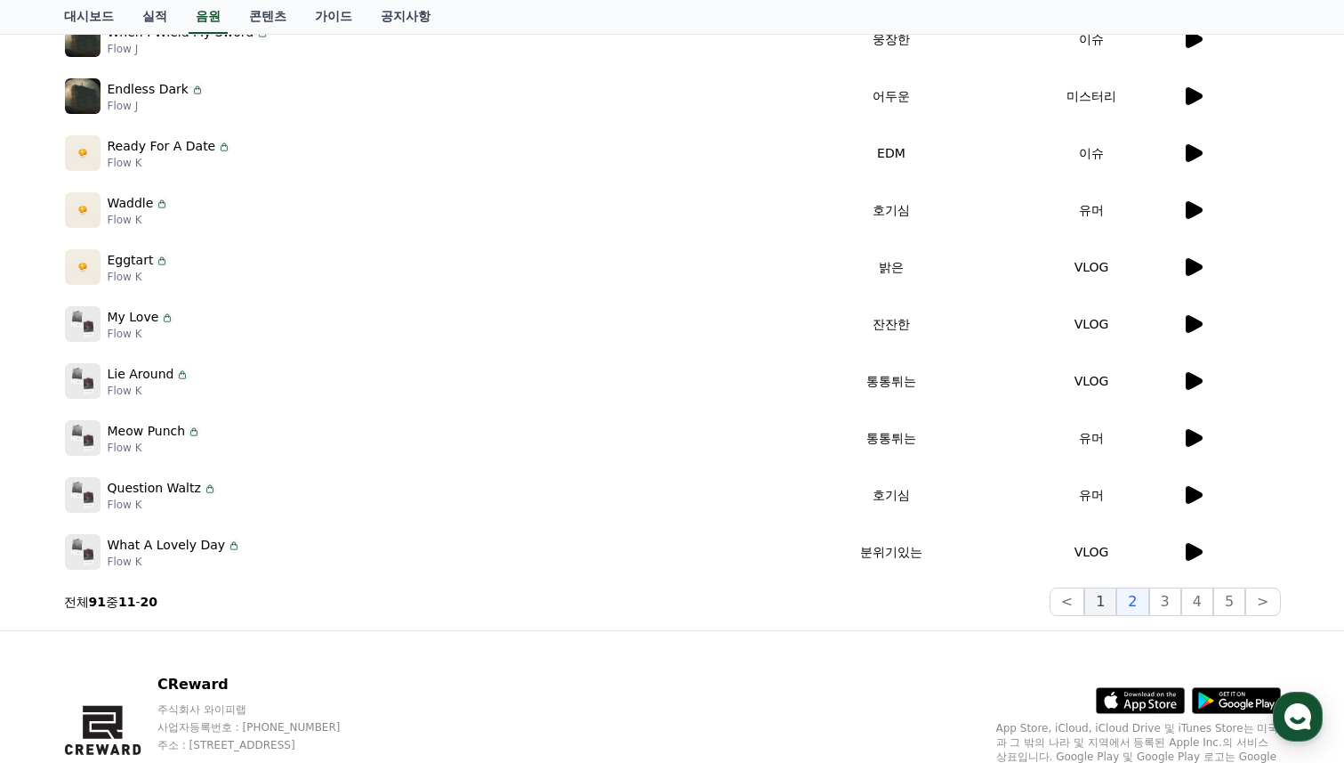
click at [1101, 604] on button "1" at bounding box center [1101, 601] width 32 height 28
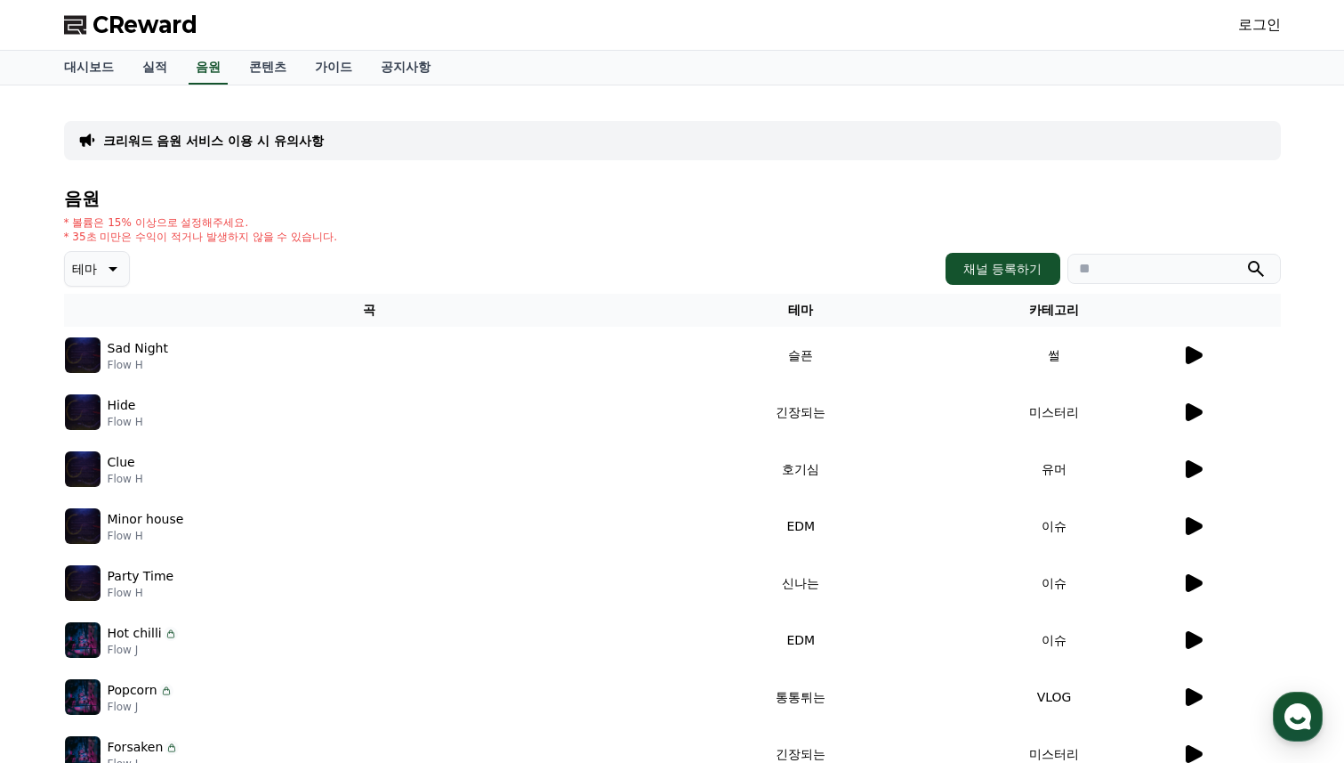
click at [231, 149] on p "크리워드 음원 서비스 이용 시 유의사항" at bounding box center [213, 141] width 221 height 18
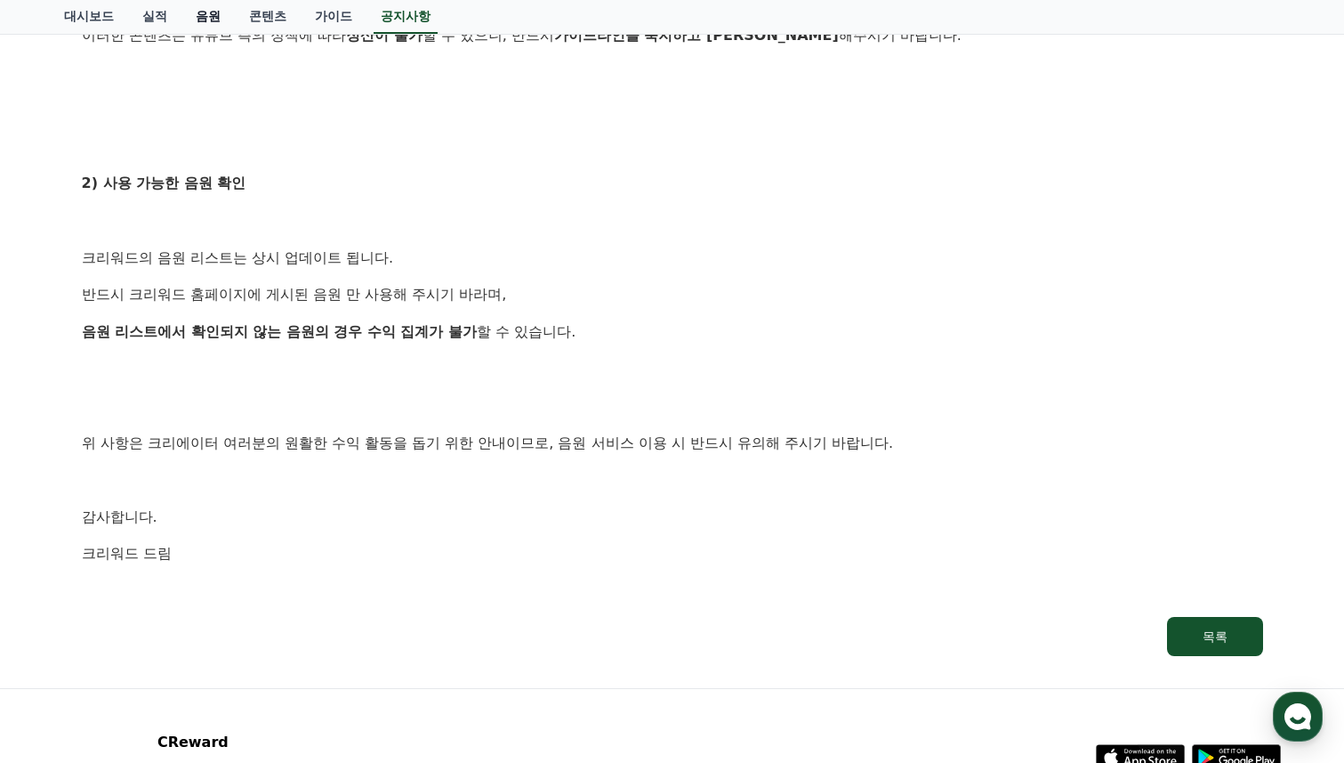
scroll to position [885, 0]
click at [191, 7] on link "음원" at bounding box center [208, 17] width 53 height 34
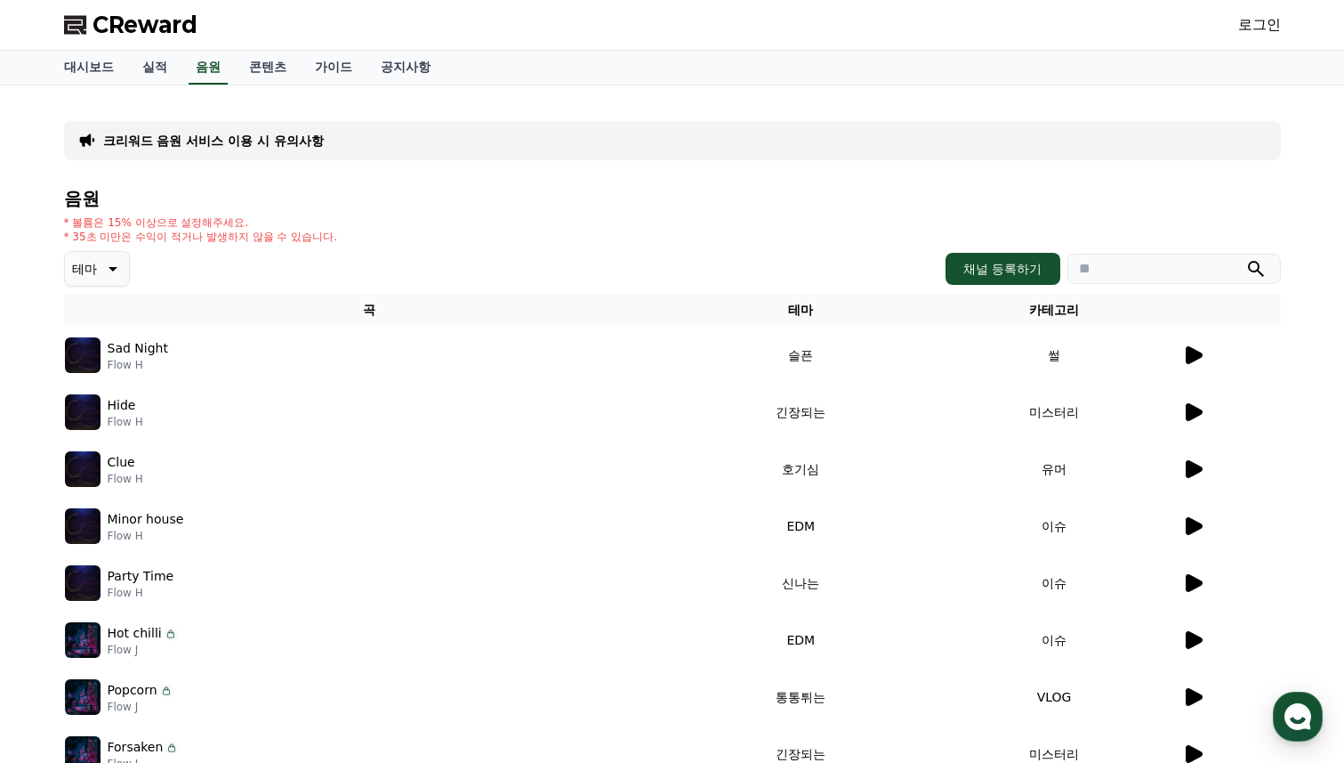
click at [69, 260] on button "테마" at bounding box center [97, 269] width 66 height 36
click at [83, 347] on button "드라마틱" at bounding box center [99, 353] width 64 height 39
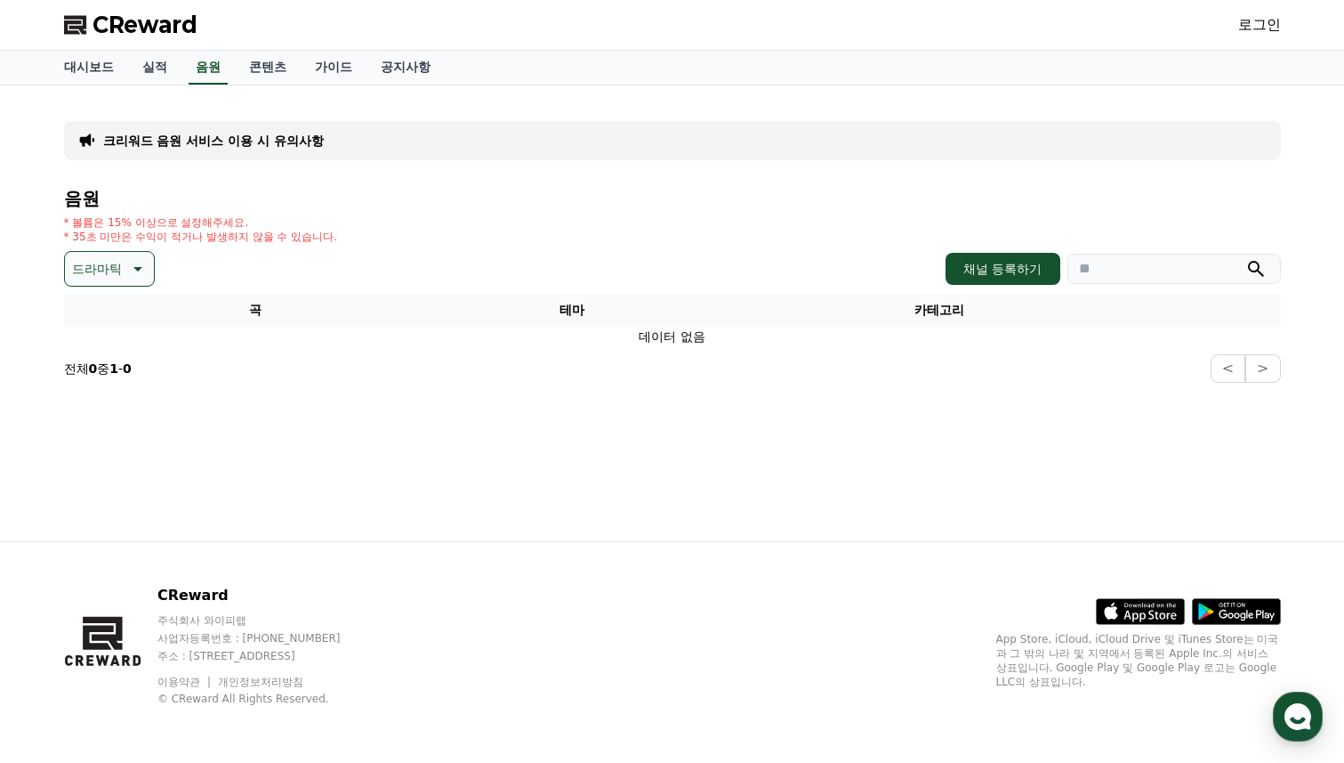
click at [125, 270] on icon at bounding box center [135, 268] width 21 height 21
click at [89, 415] on button "긴장되는" at bounding box center [99, 415] width 64 height 39
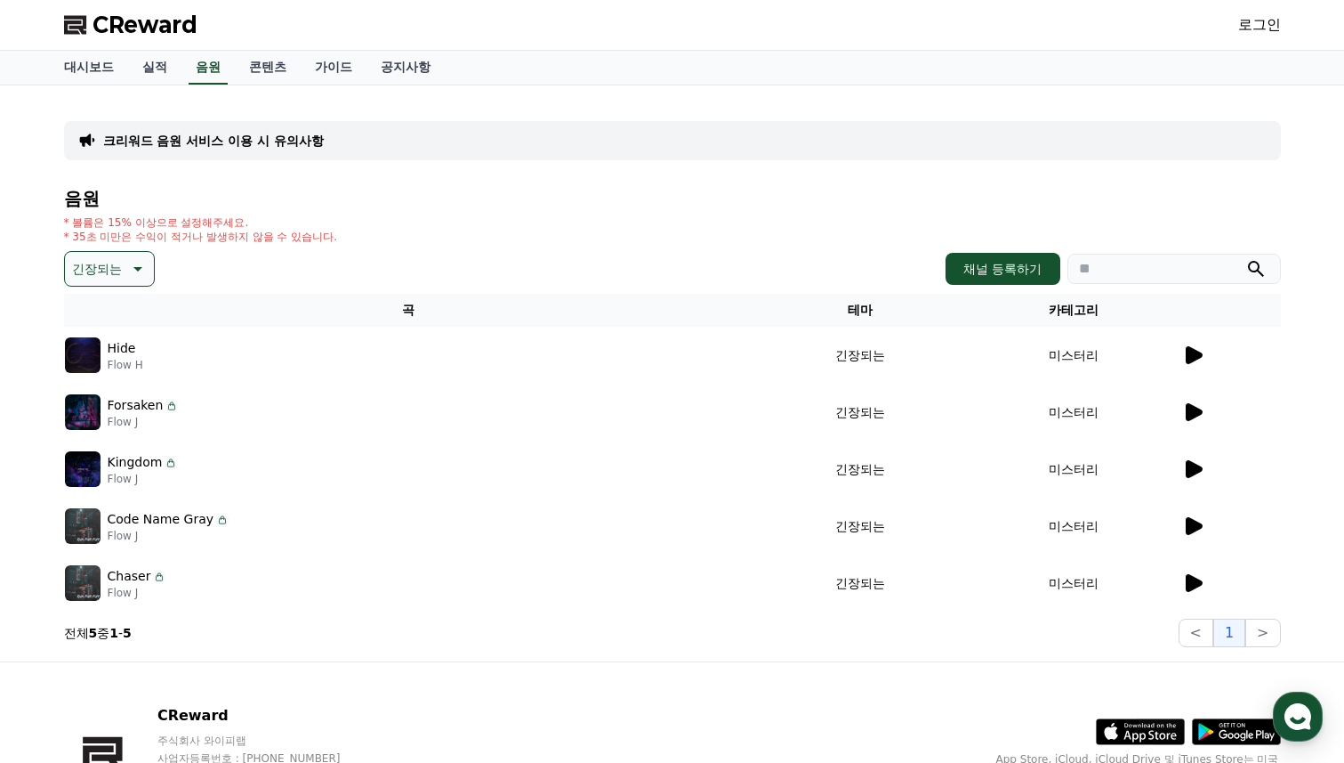
click at [1198, 349] on icon at bounding box center [1192, 354] width 21 height 21
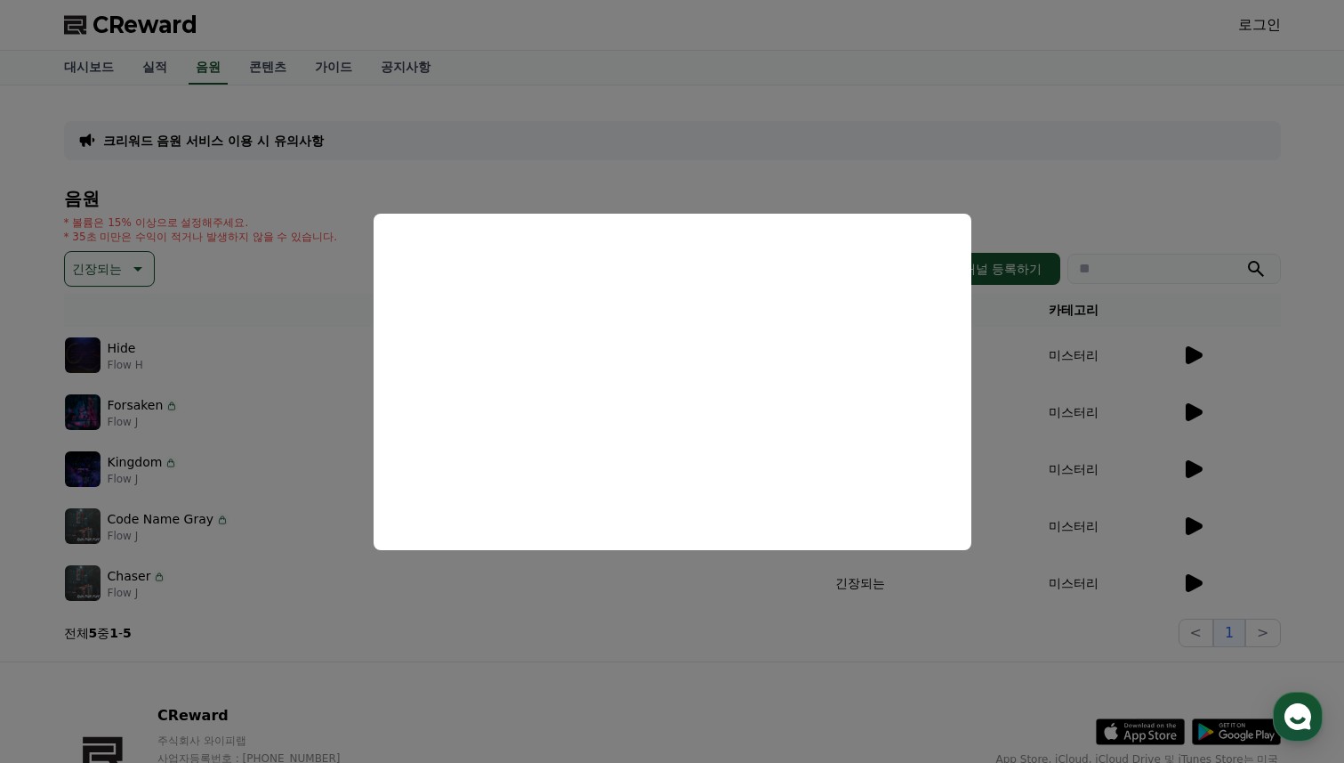
click at [1041, 157] on button "close modal" at bounding box center [672, 381] width 1344 height 763
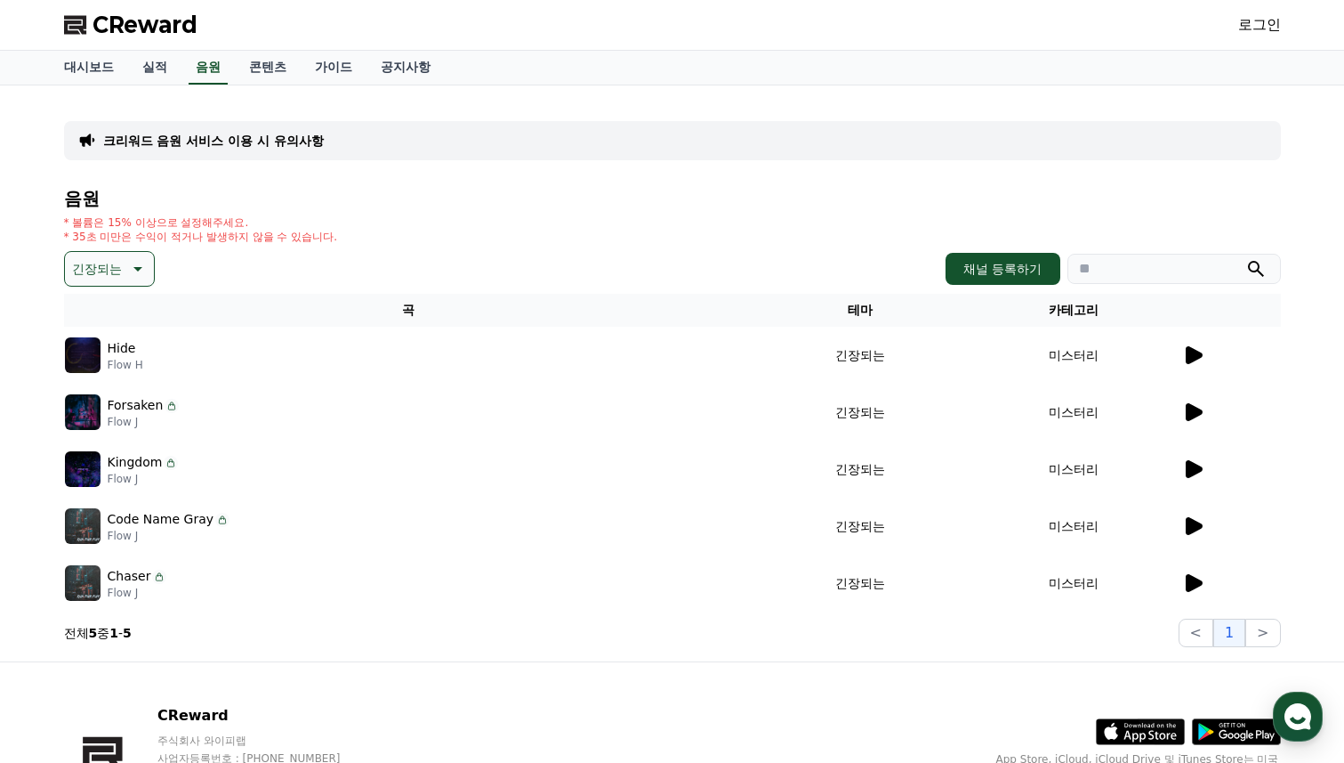
click at [1199, 413] on icon at bounding box center [1194, 412] width 17 height 18
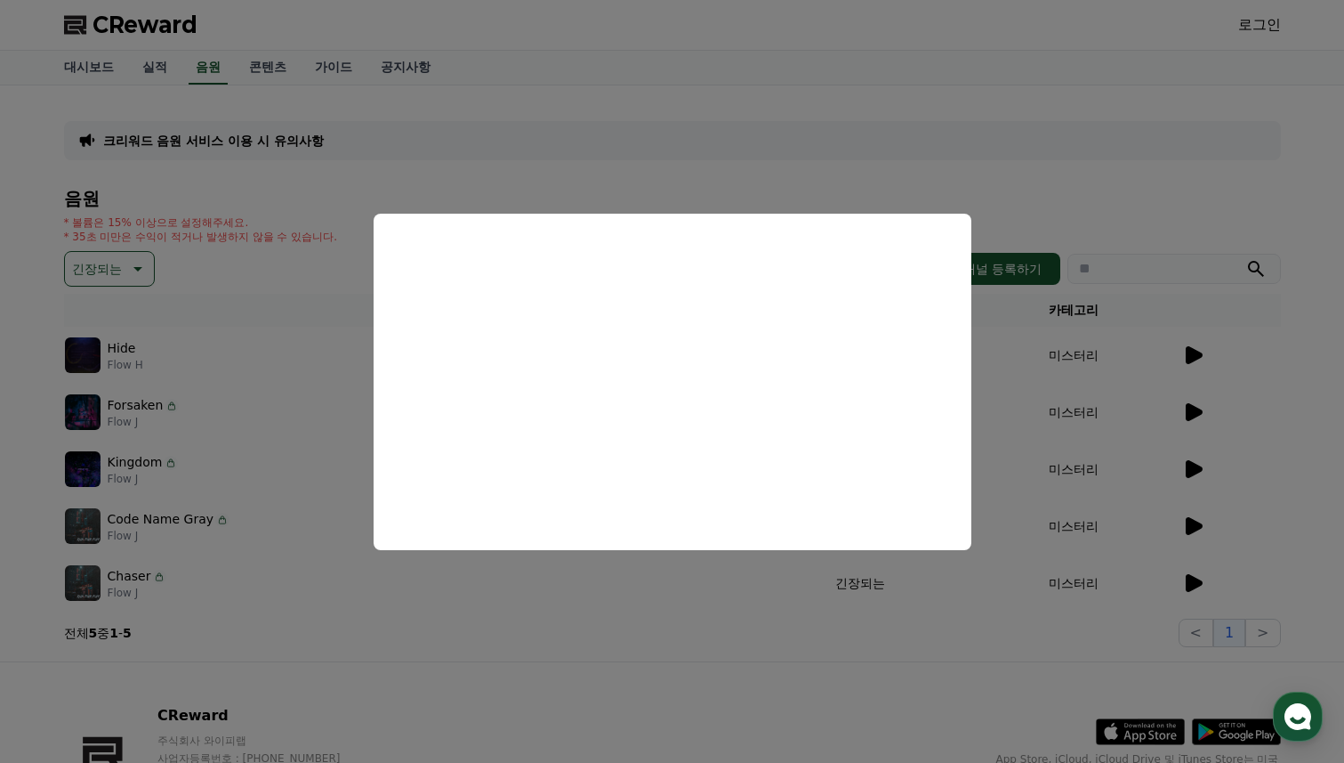
click at [661, 622] on button "close modal" at bounding box center [672, 381] width 1344 height 763
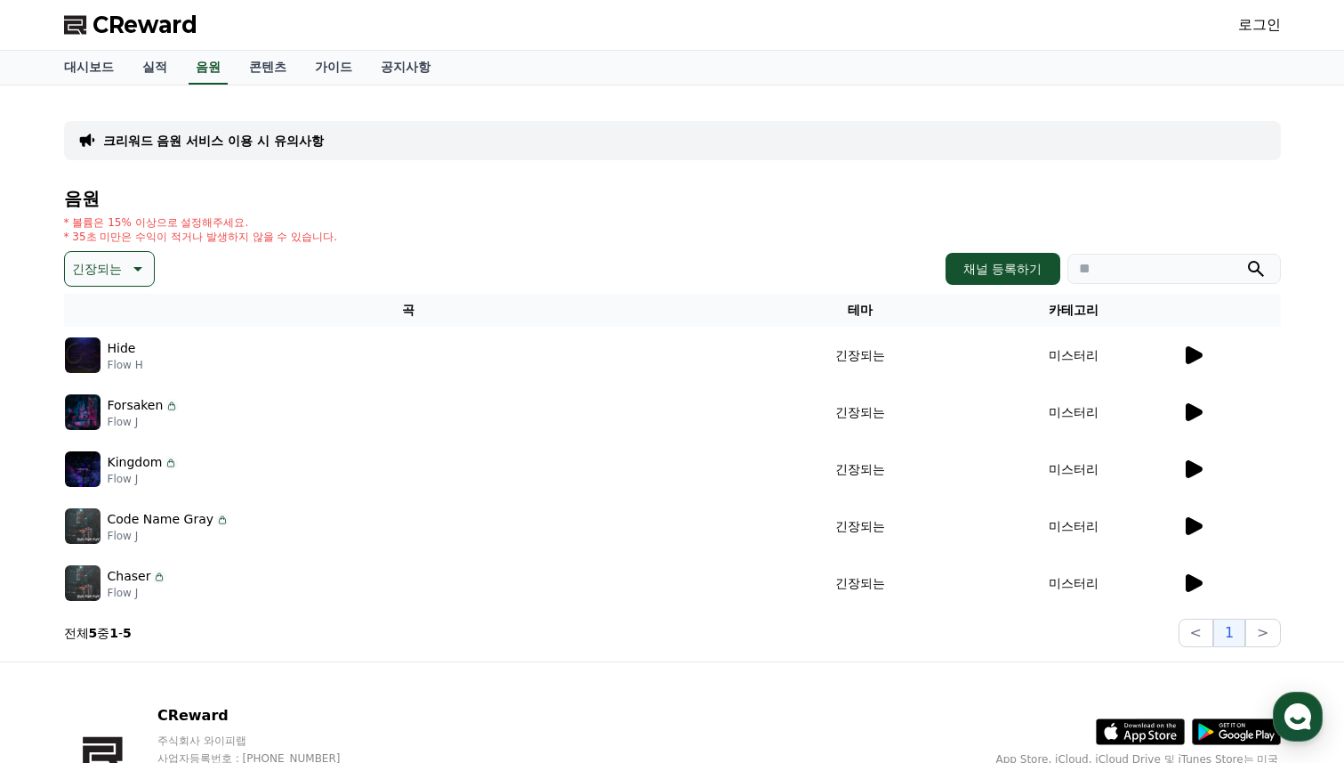
click at [1194, 476] on icon at bounding box center [1192, 468] width 21 height 21
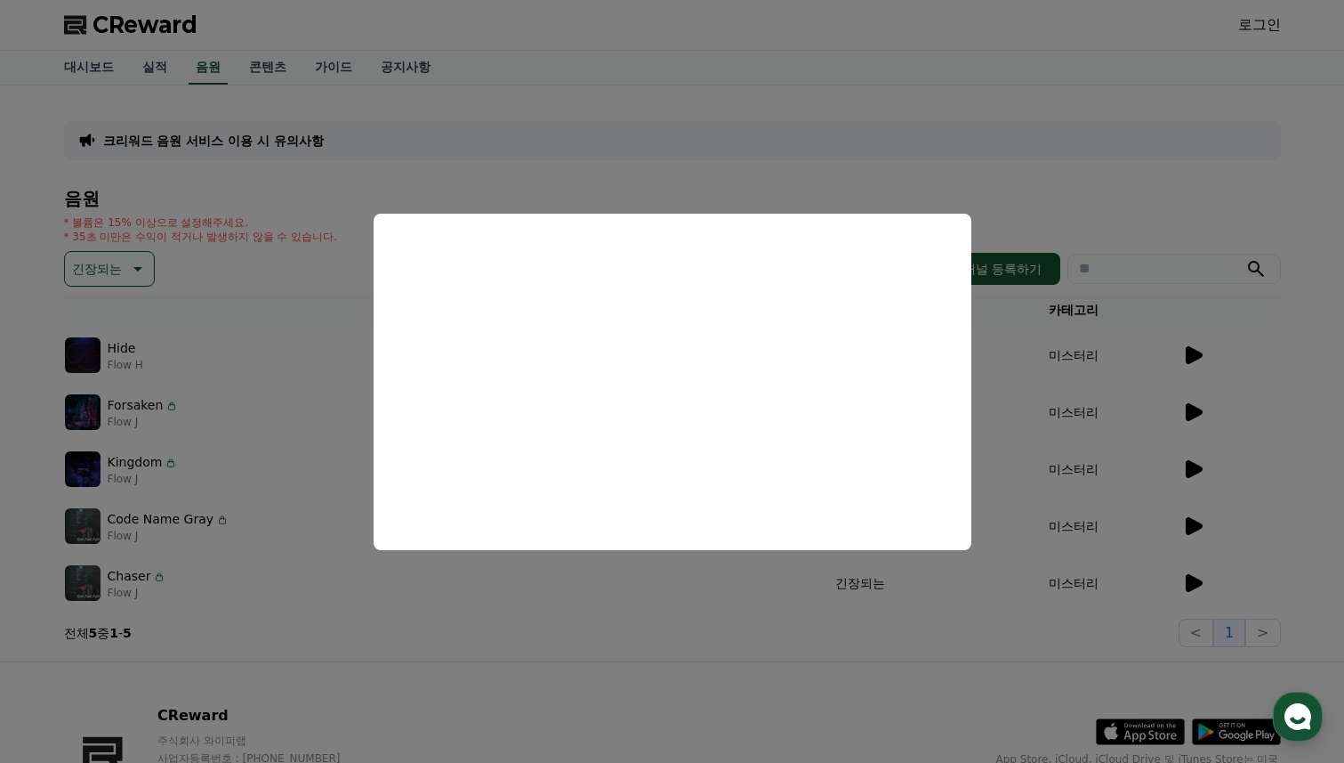
click at [719, 622] on button "close modal" at bounding box center [672, 381] width 1344 height 763
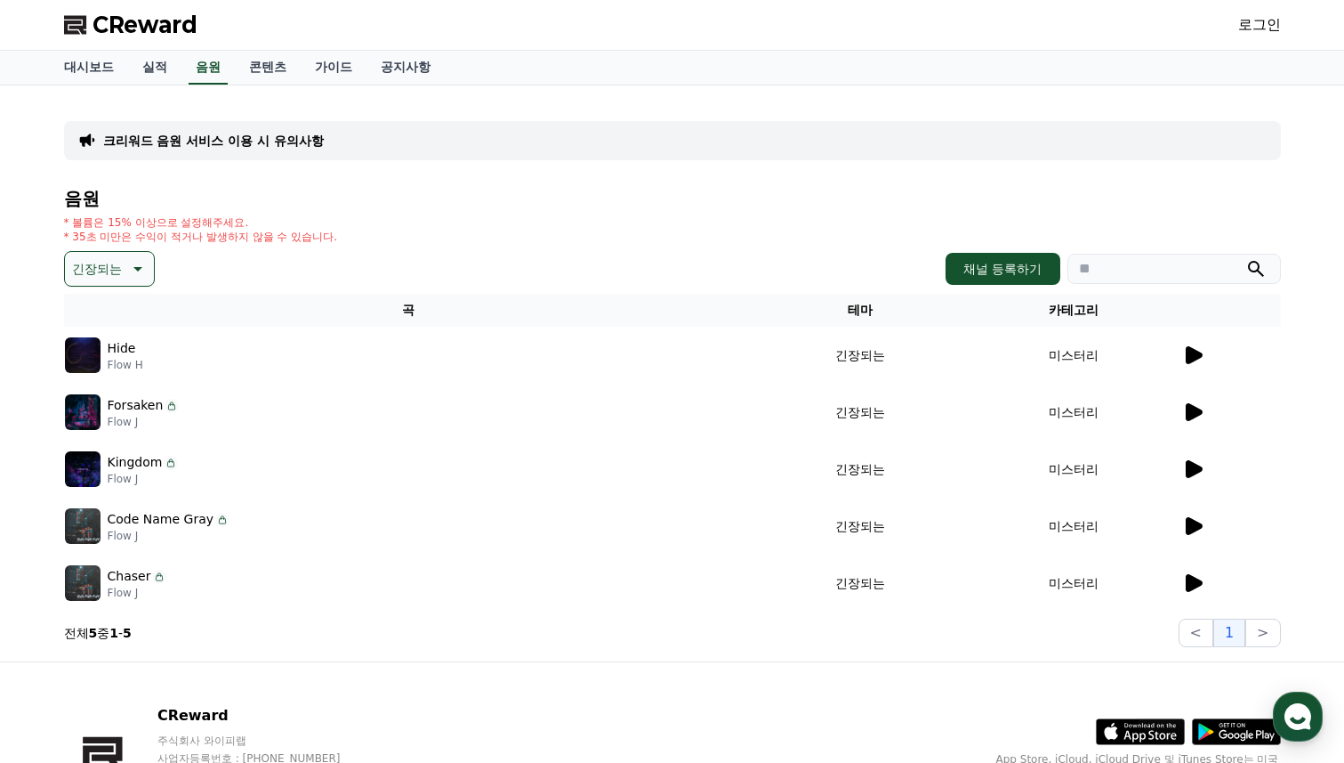
click at [756, 619] on section "전체 5 중 1 - 5 < 1 >" at bounding box center [672, 632] width 1217 height 28
click at [110, 258] on p "긴장되는" at bounding box center [97, 268] width 50 height 25
click at [82, 391] on button "웅장한" at bounding box center [93, 392] width 52 height 39
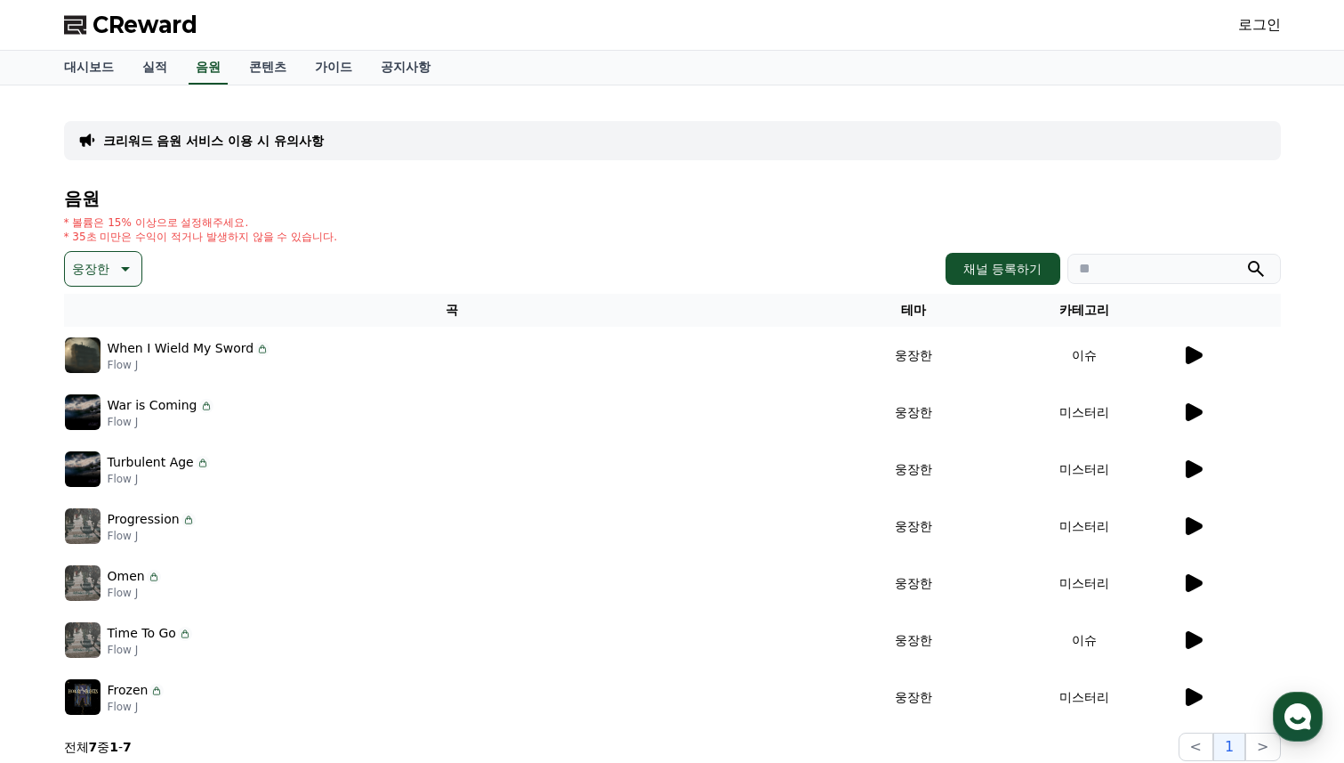
click at [80, 263] on p "웅장한" at bounding box center [90, 268] width 37 height 25
click at [85, 408] on button "반전" at bounding box center [86, 415] width 39 height 39
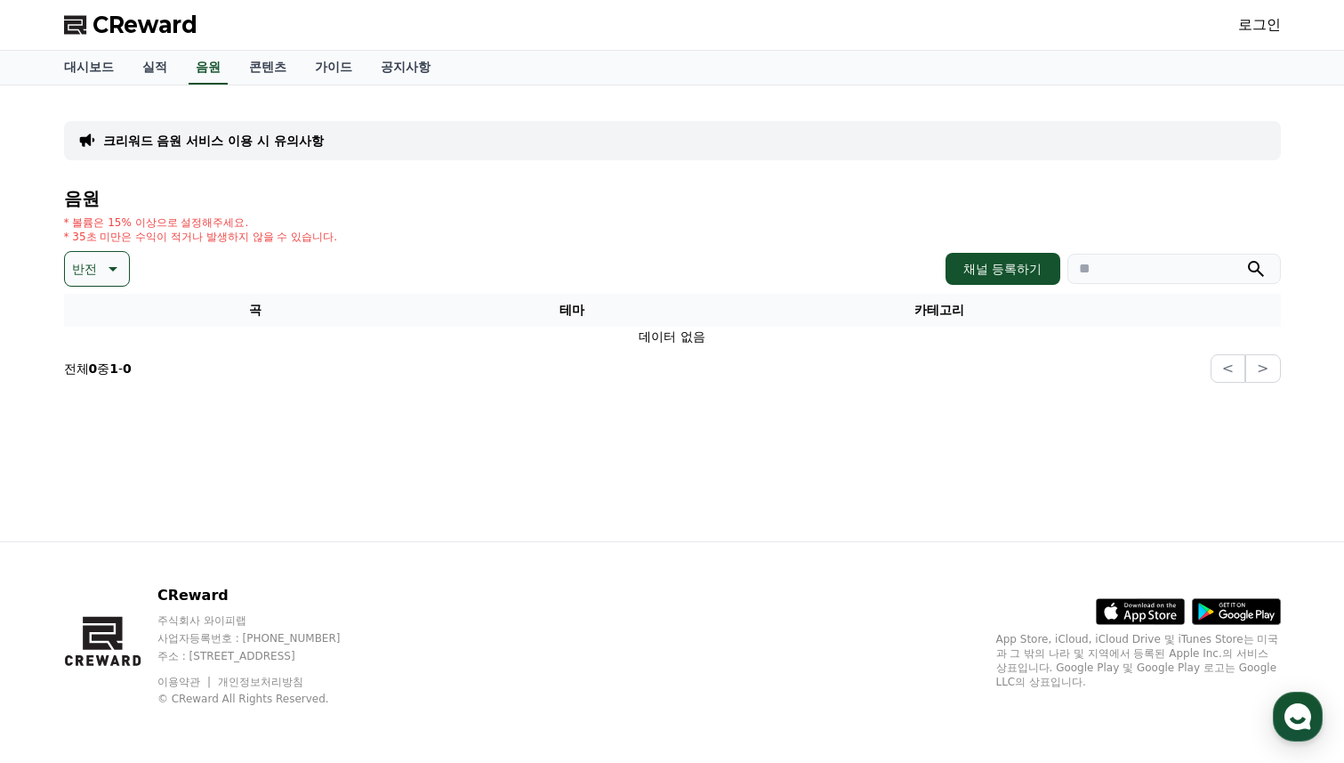
click at [94, 258] on button "반전" at bounding box center [97, 269] width 66 height 36
click at [81, 440] on button "웅장한" at bounding box center [93, 436] width 52 height 39
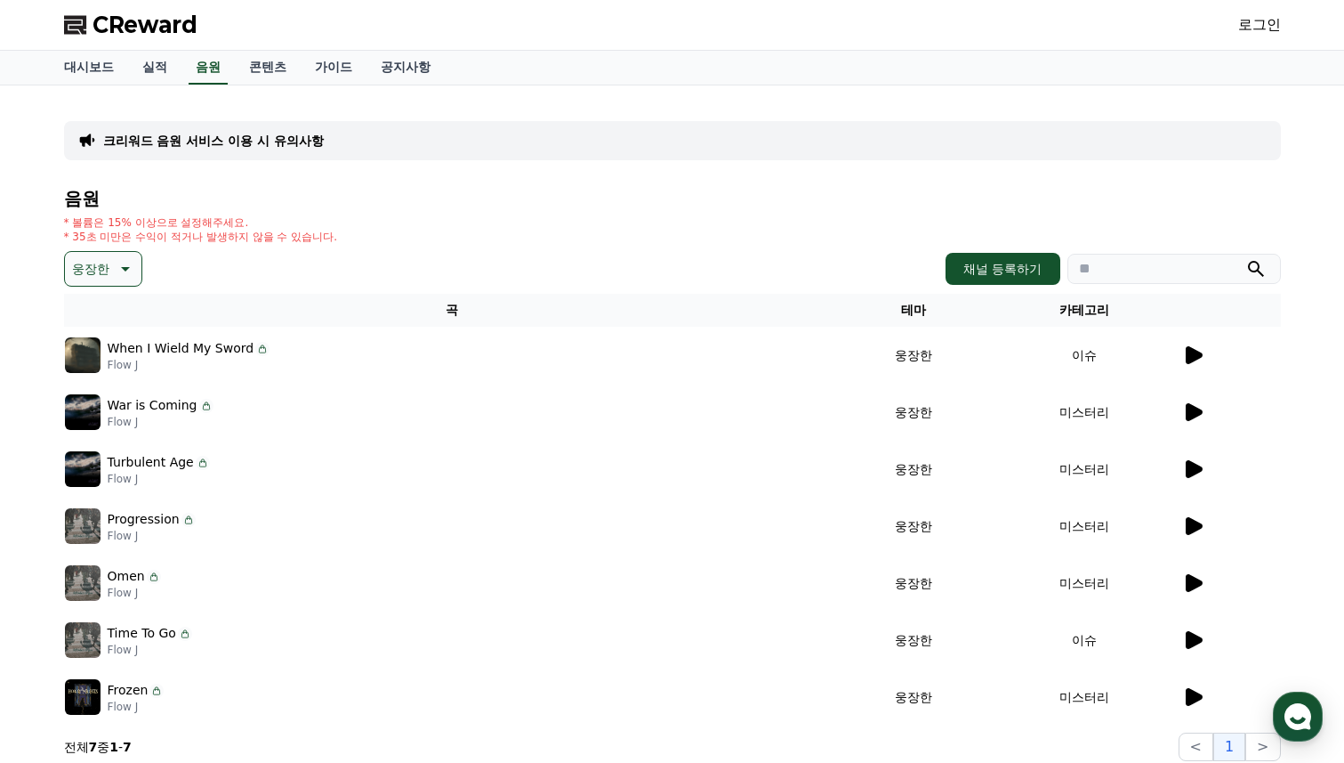
click at [1190, 358] on icon at bounding box center [1194, 355] width 17 height 18
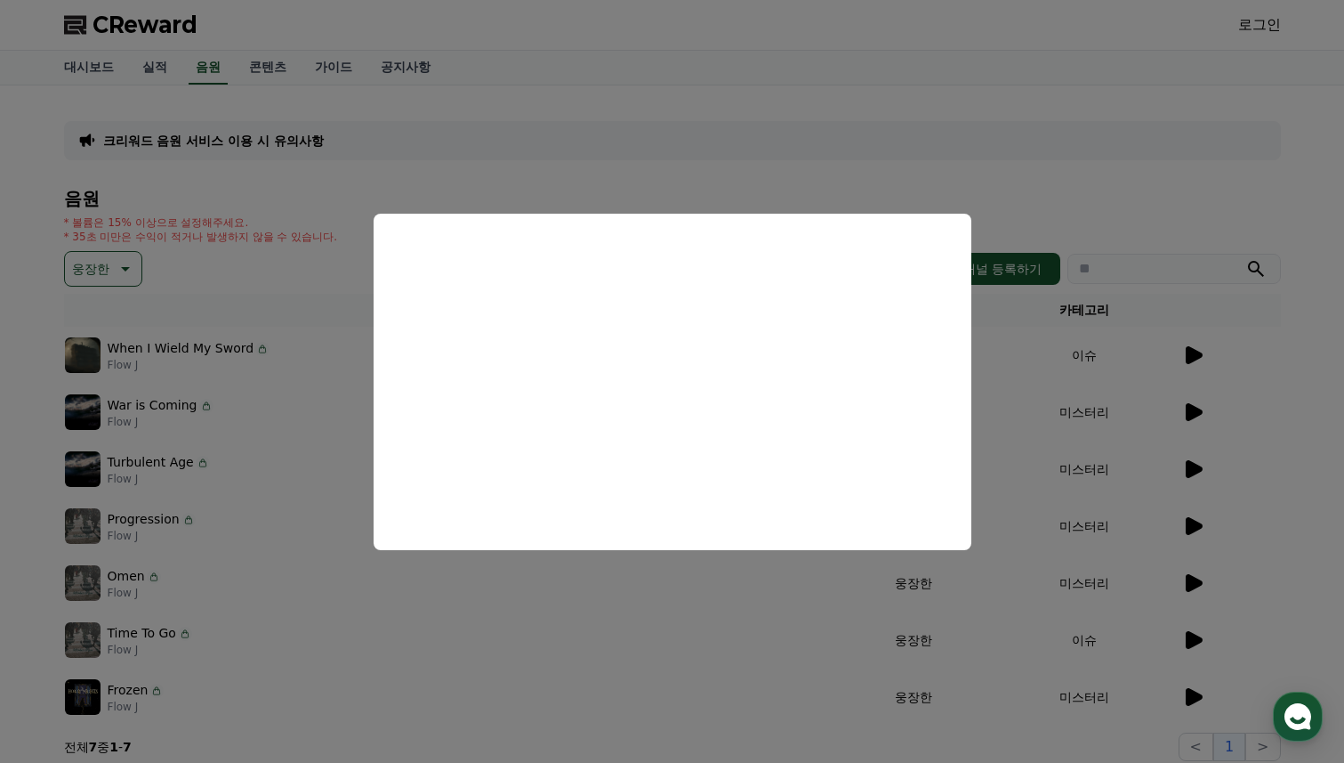
click at [1083, 486] on button "close modal" at bounding box center [672, 381] width 1344 height 763
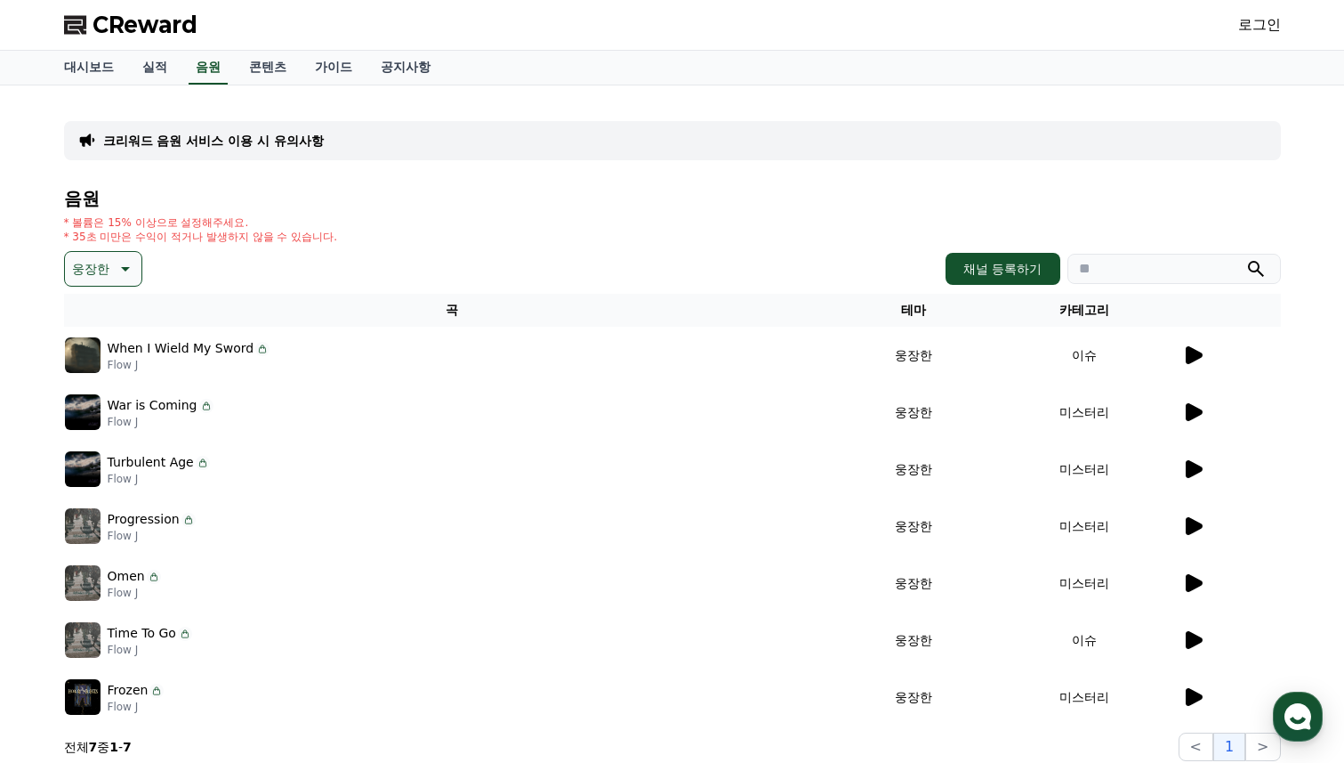
click at [1193, 404] on icon at bounding box center [1192, 411] width 21 height 21
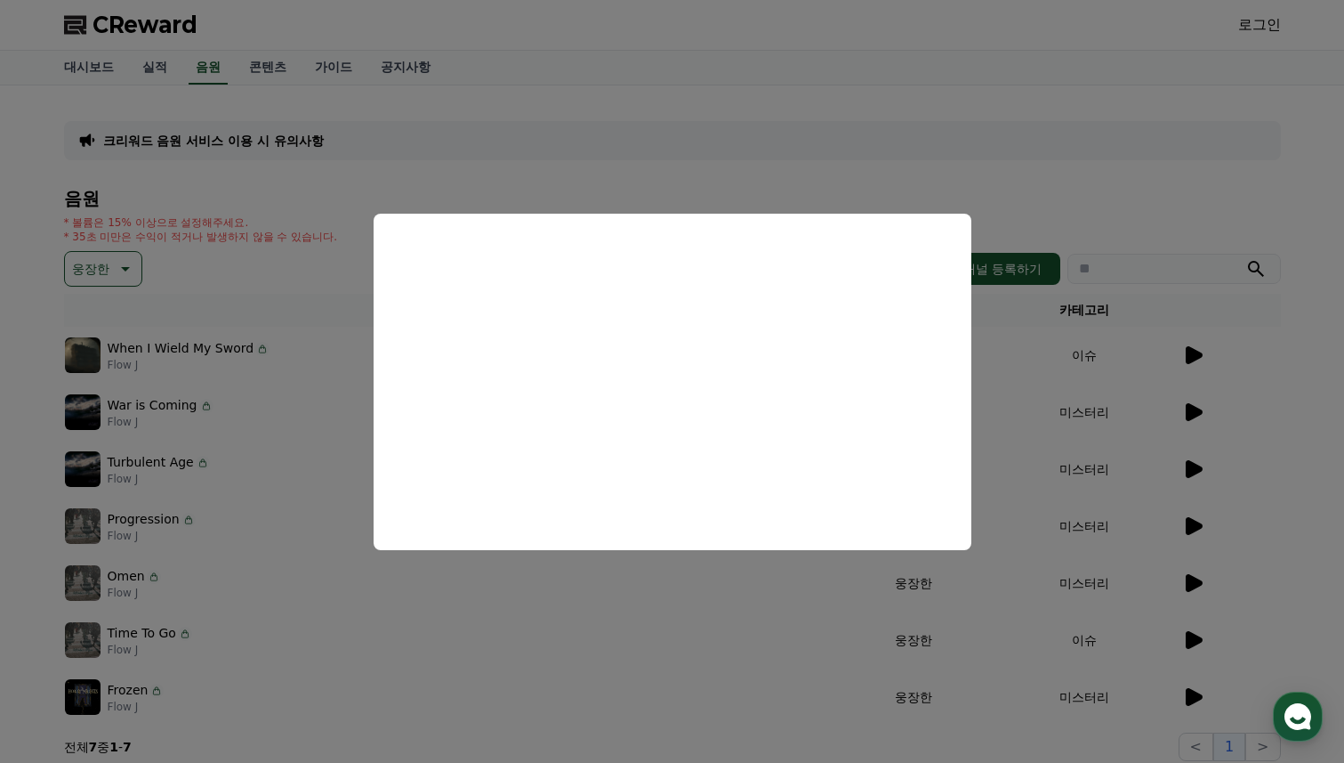
click at [801, 622] on button "close modal" at bounding box center [672, 381] width 1344 height 763
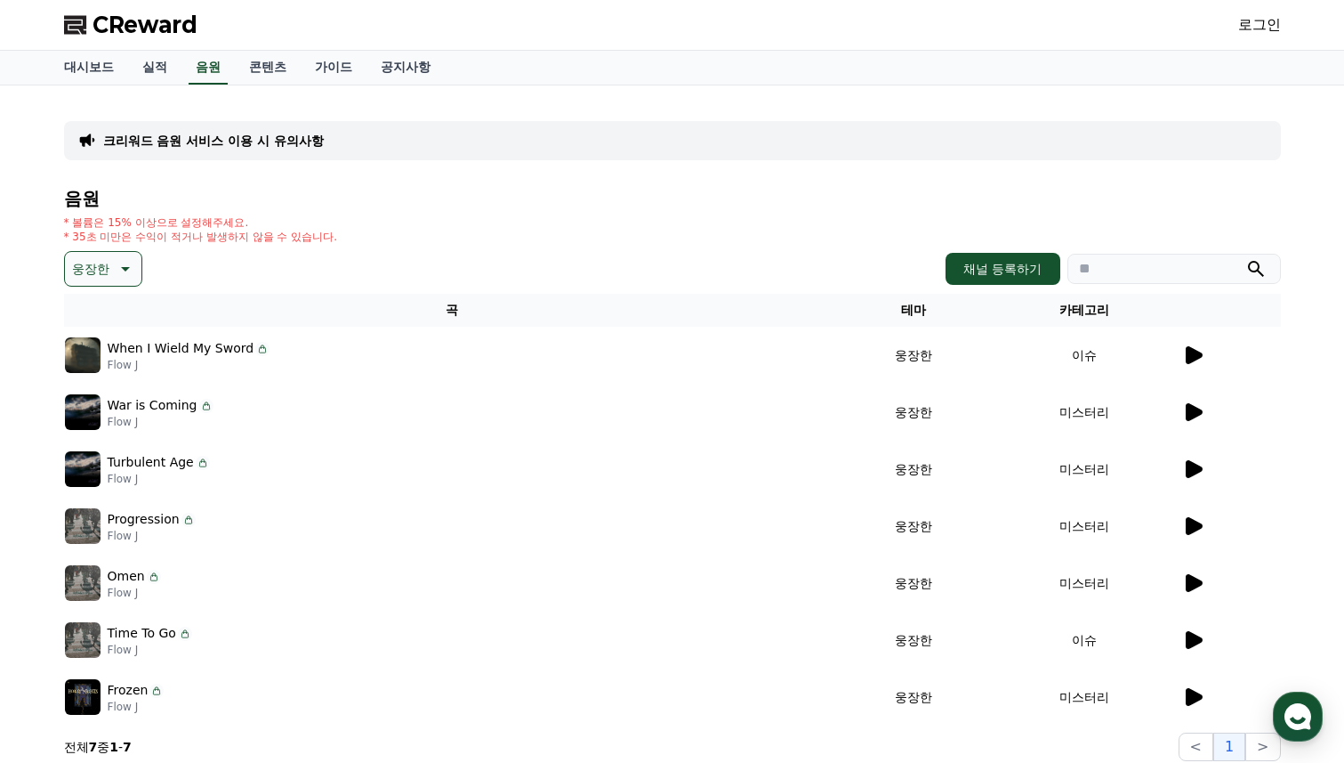
click at [1197, 465] on icon at bounding box center [1194, 469] width 17 height 18
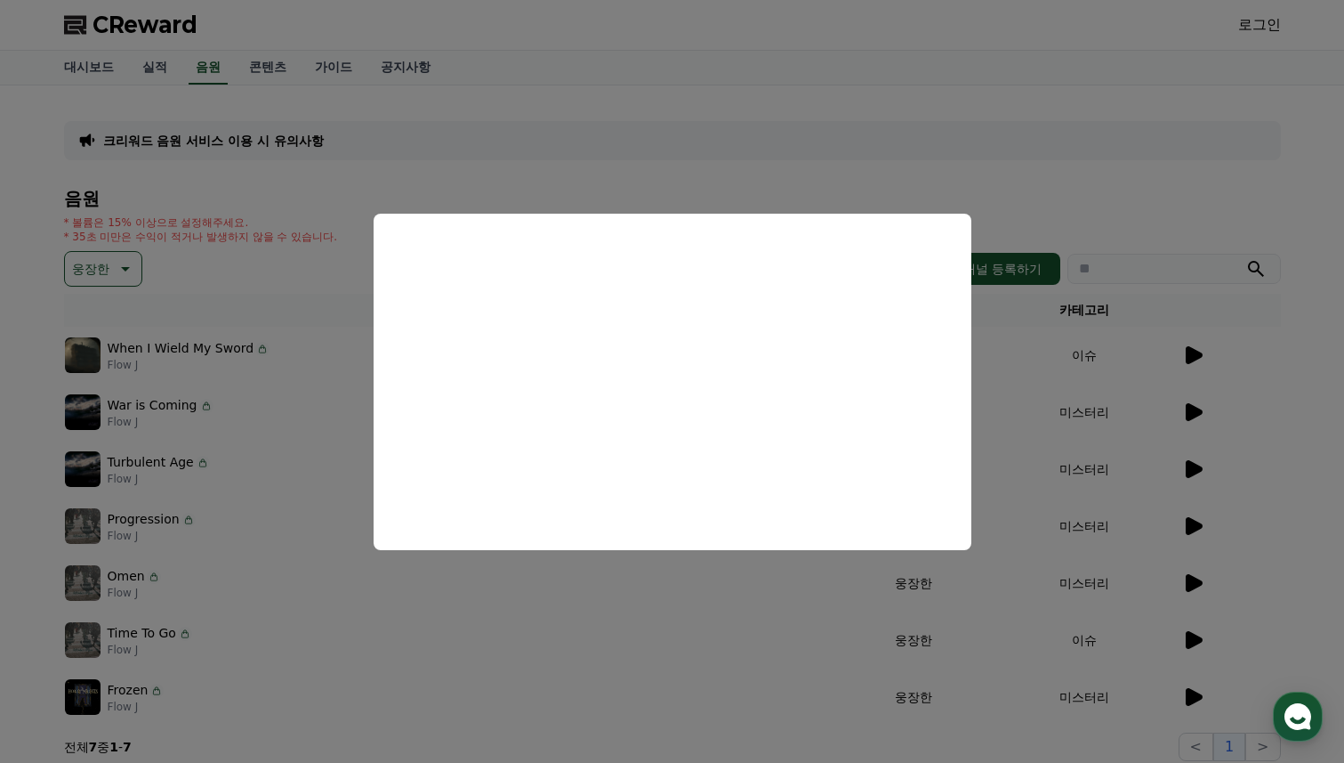
click at [779, 615] on button "close modal" at bounding box center [672, 381] width 1344 height 763
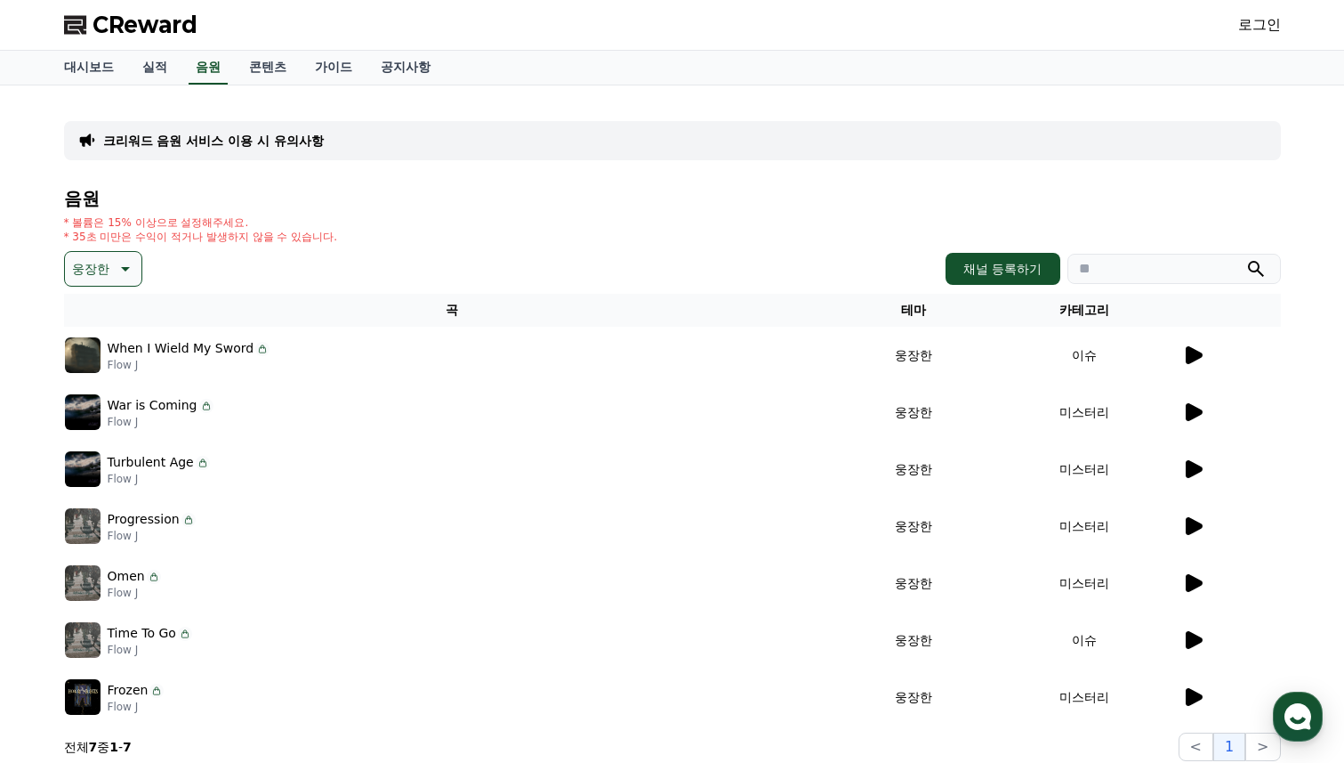
click at [1191, 644] on icon at bounding box center [1194, 640] width 17 height 18
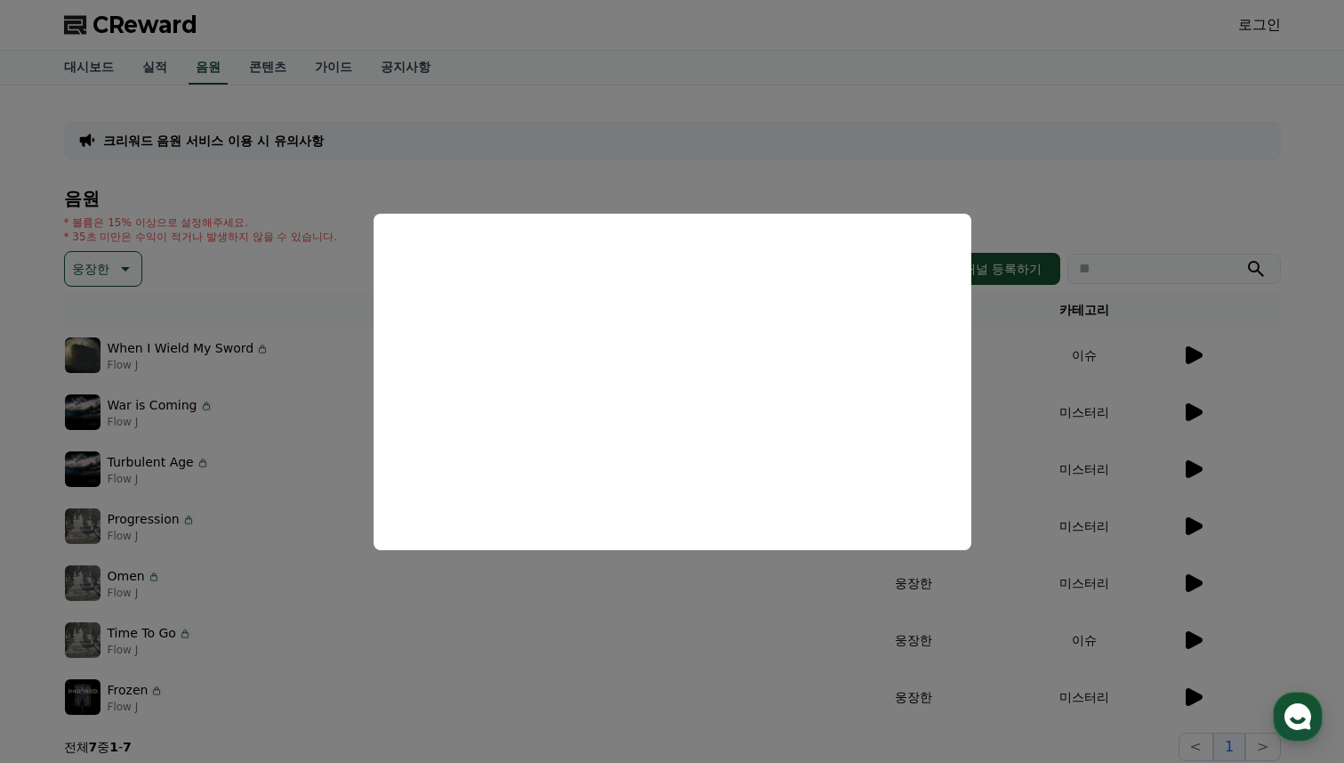
click at [794, 638] on button "close modal" at bounding box center [672, 381] width 1344 height 763
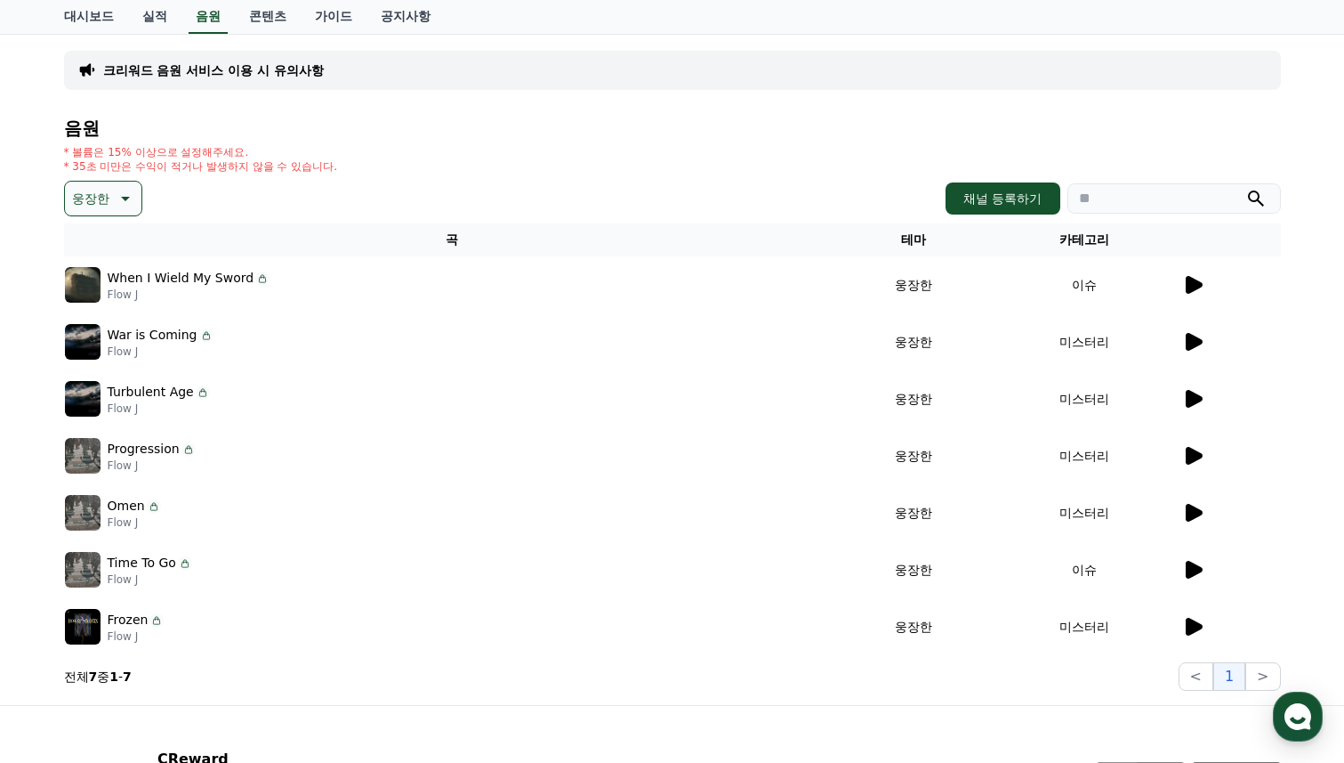
scroll to position [234, 0]
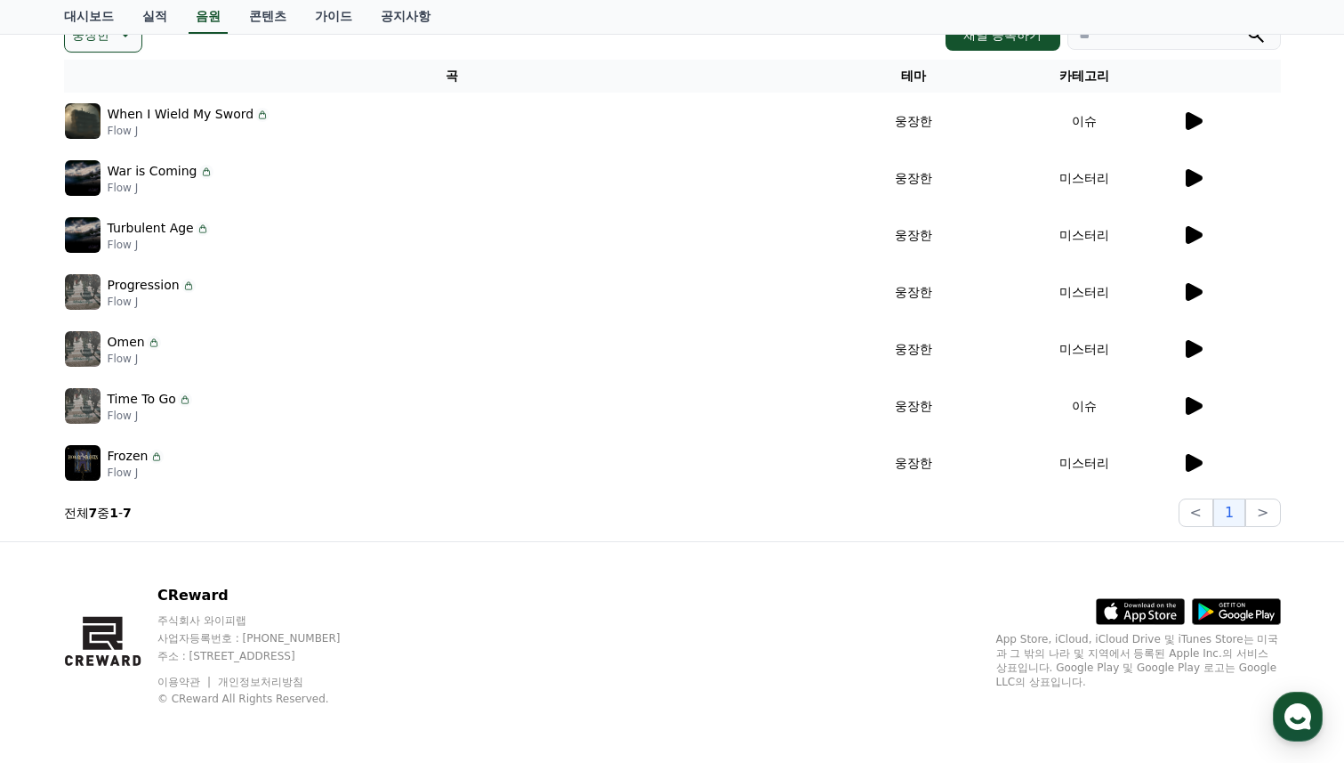
click at [1192, 459] on icon at bounding box center [1194, 463] width 17 height 18
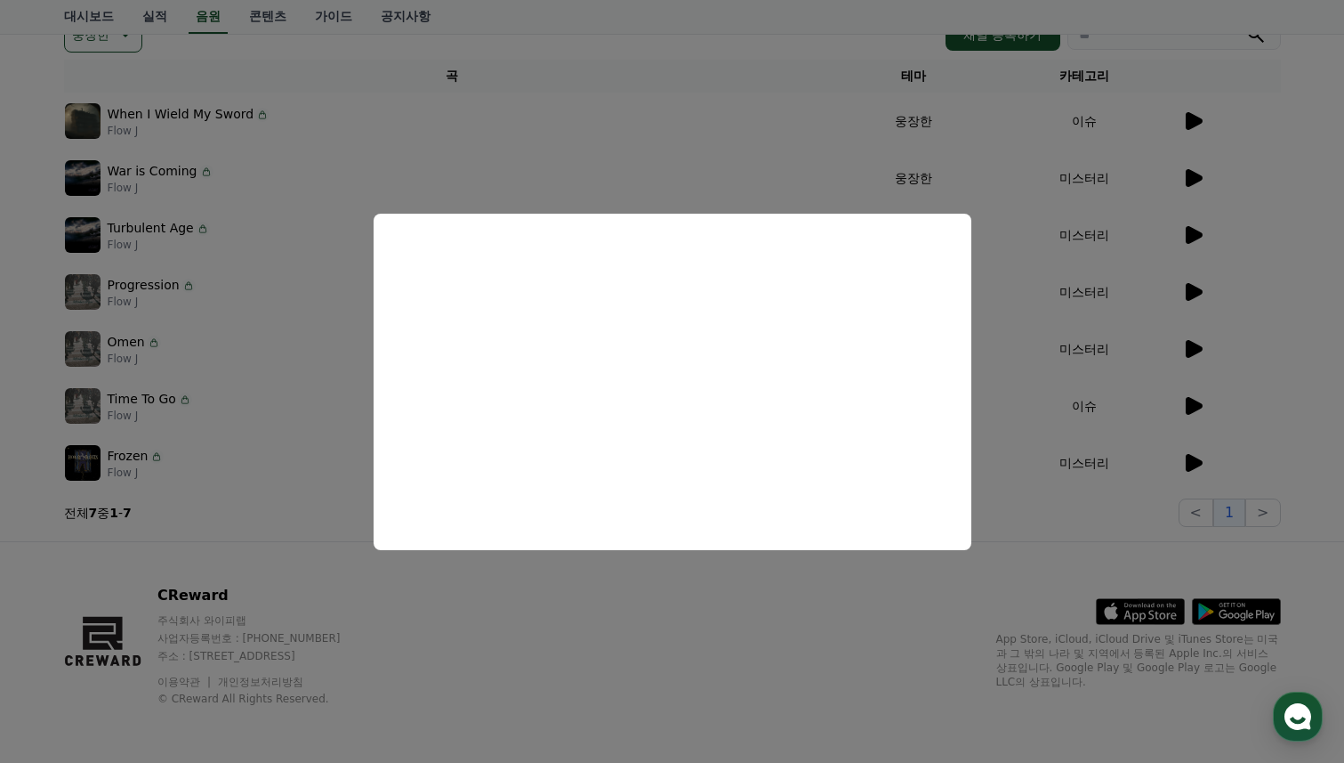
click at [712, 676] on button "close modal" at bounding box center [672, 381] width 1344 height 763
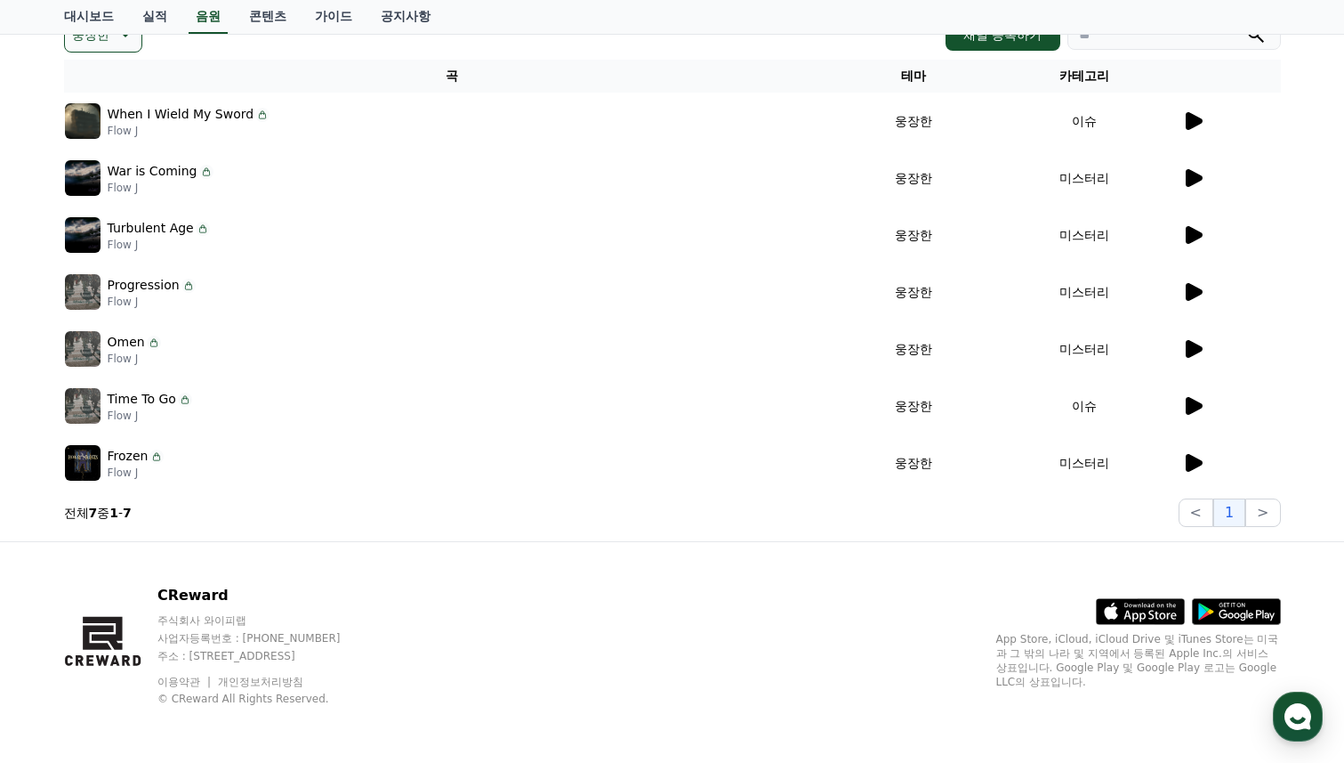
click at [726, 603] on div "CReward 주식회사 와이피랩 사업자등록번호 : 655-81-03655 주소 : 경기도 김포시 양촌읍 양곡로 495, 3층 305-비이16호…" at bounding box center [673, 652] width 1246 height 221
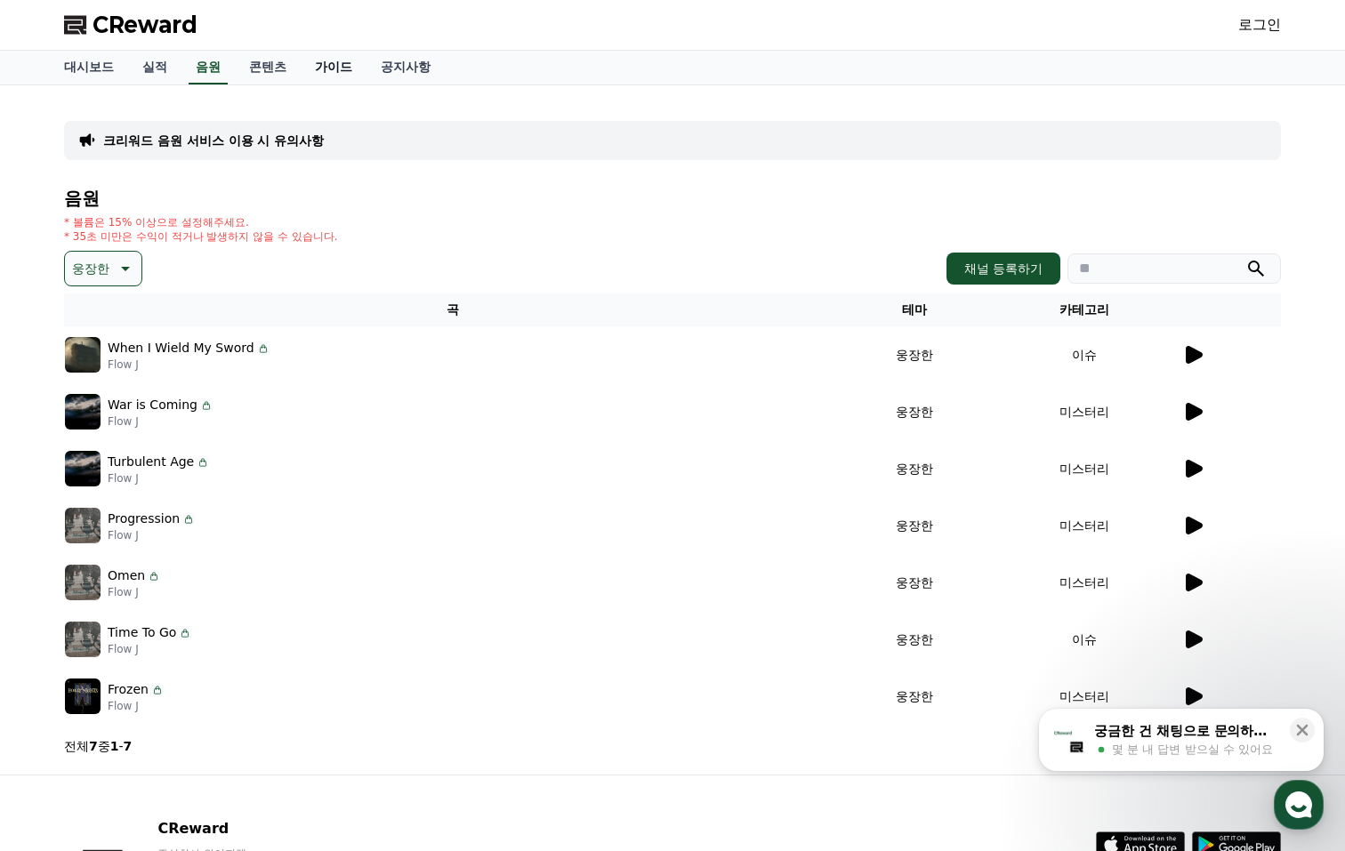
click at [316, 63] on link "가이드" at bounding box center [334, 68] width 66 height 34
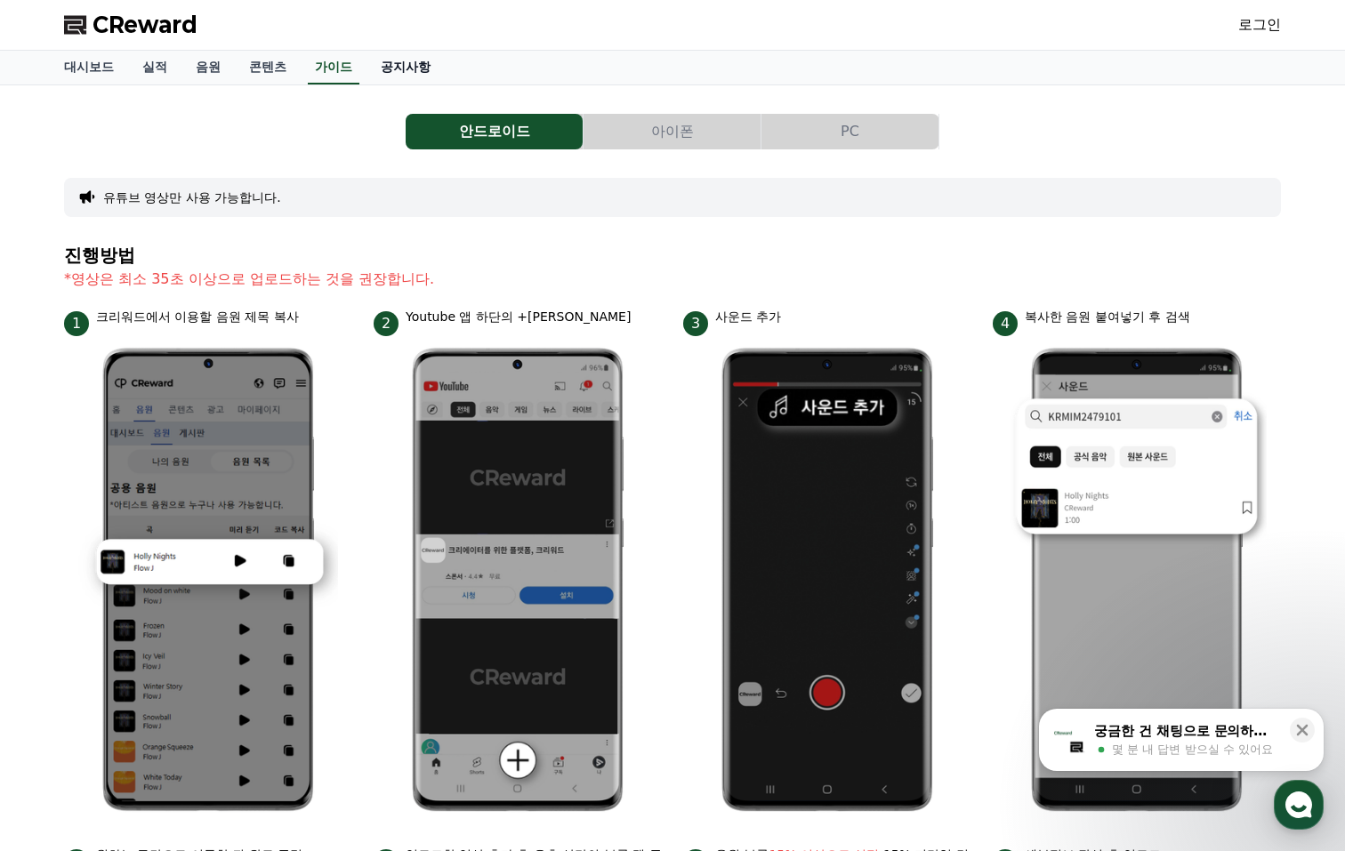
click at [376, 62] on link "공지사항" at bounding box center [406, 68] width 78 height 34
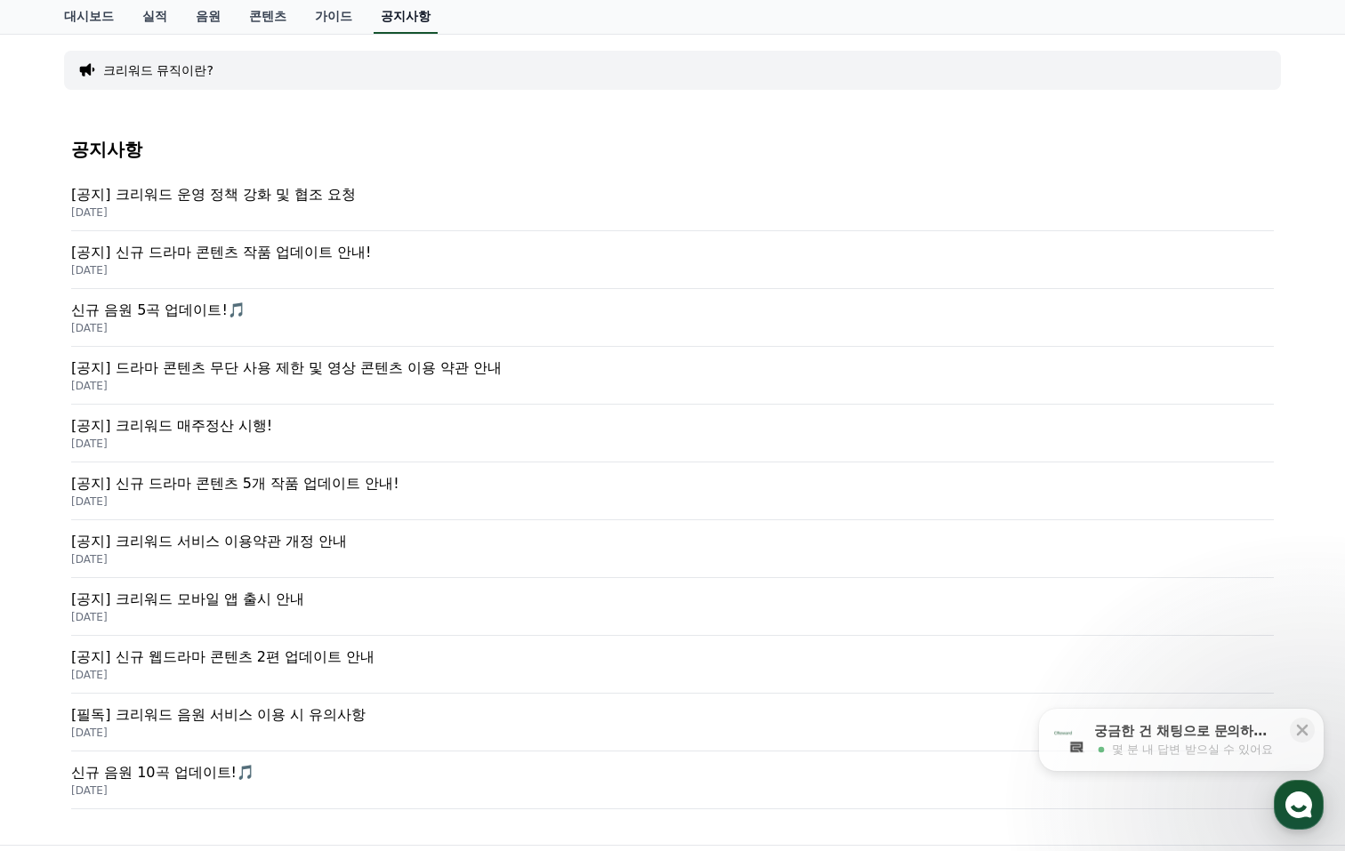
scroll to position [179, 0]
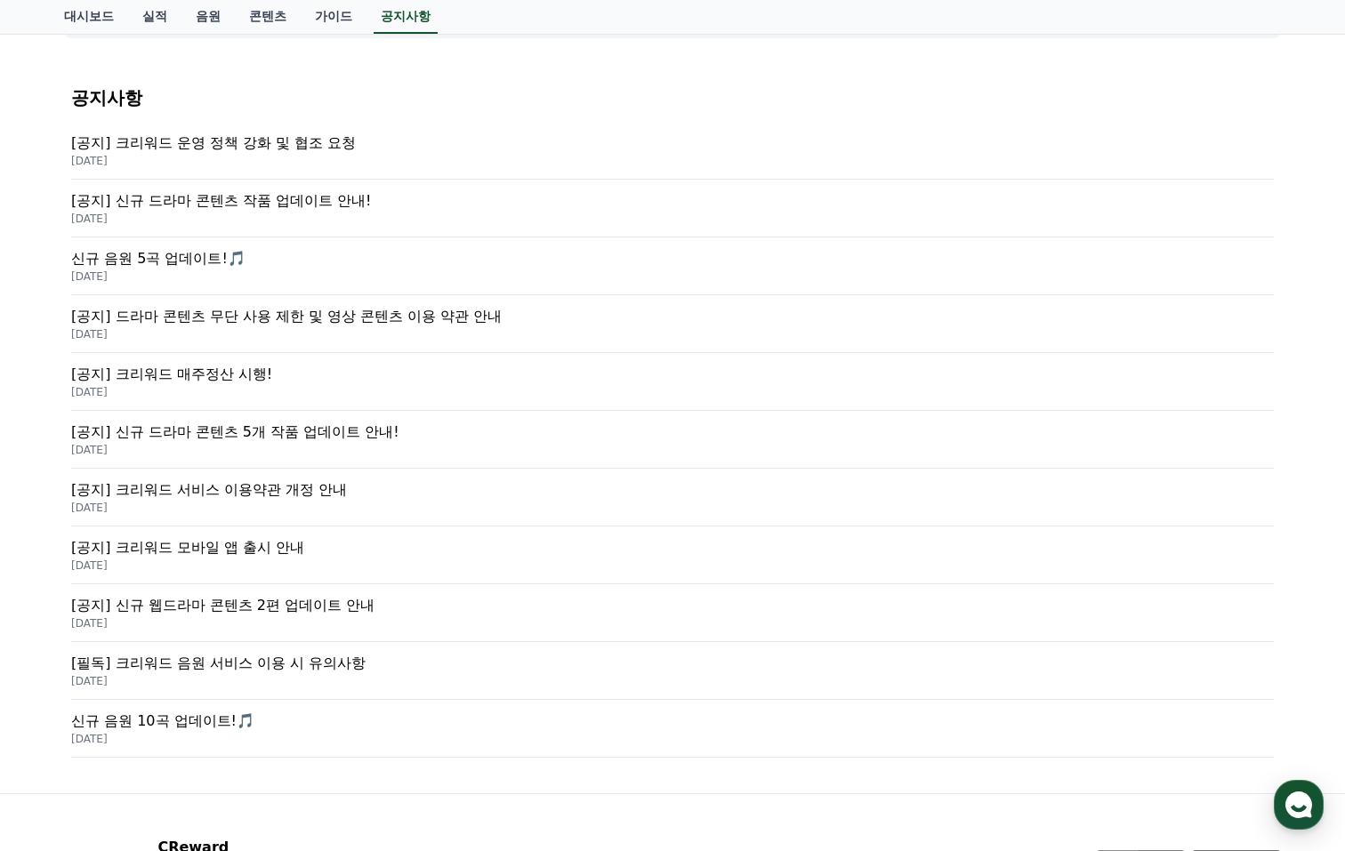
click at [206, 371] on p "[공지] 크리워드 매주정산 시행!" at bounding box center [672, 374] width 1203 height 21
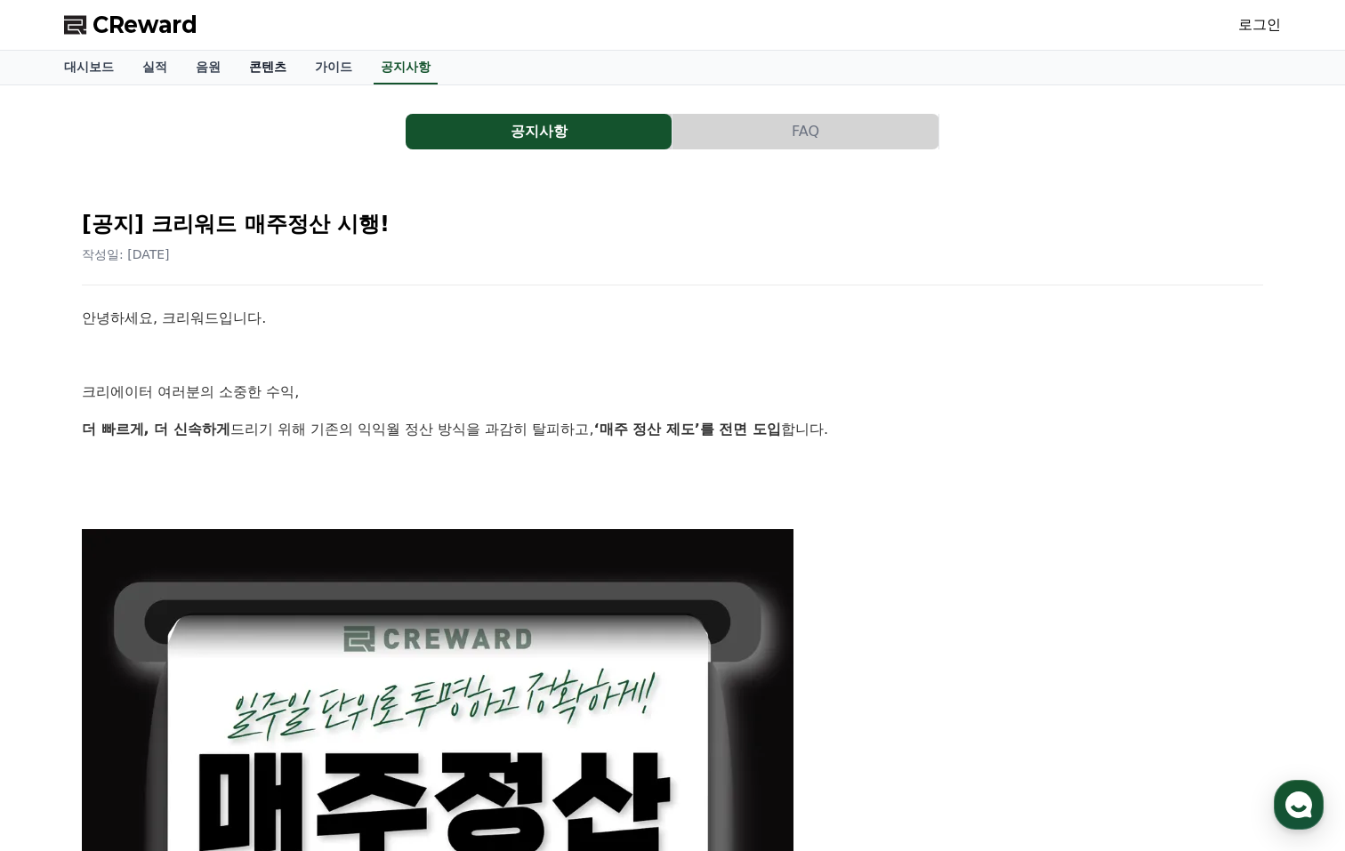
click at [245, 65] on link "콘텐츠" at bounding box center [268, 68] width 66 height 34
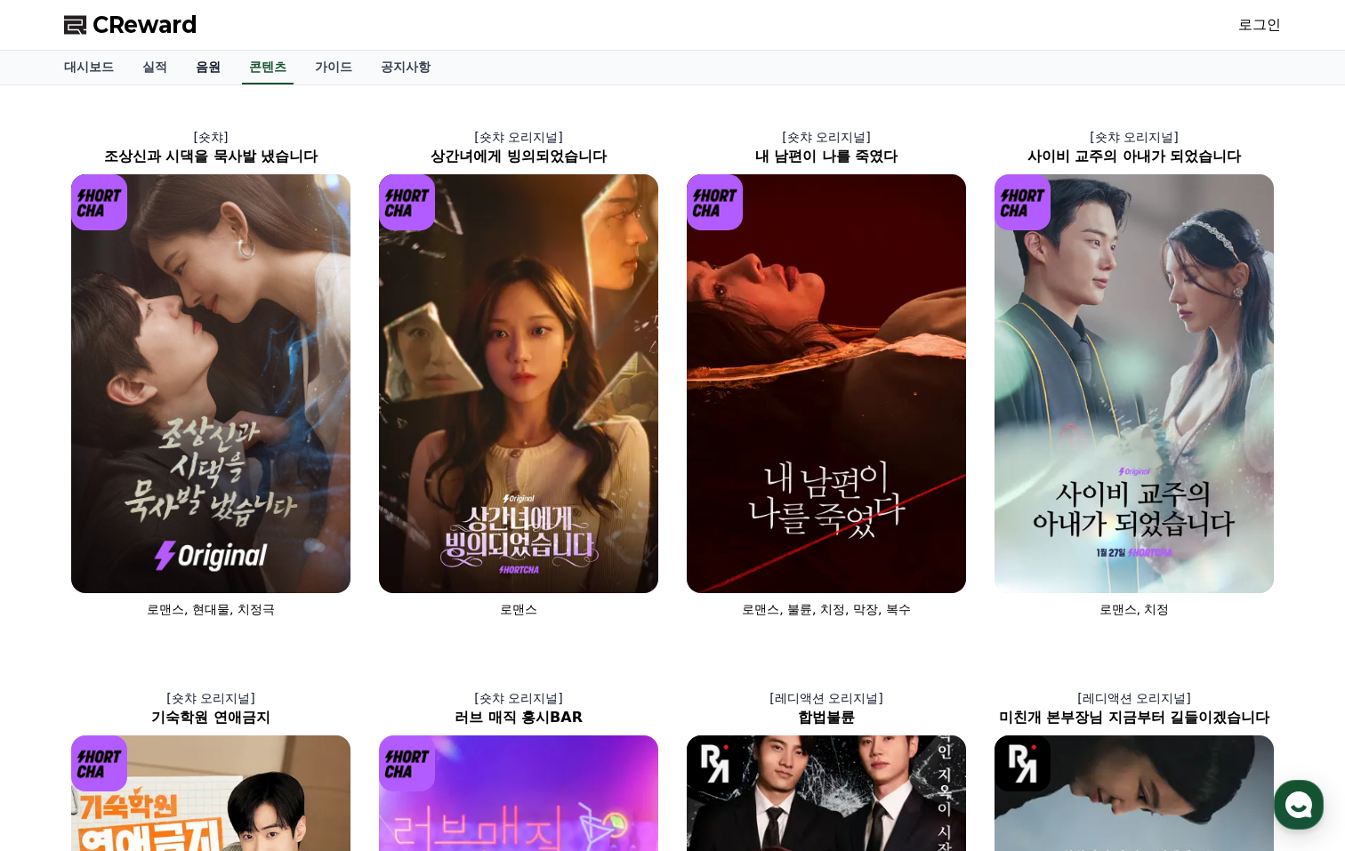
click at [198, 71] on link "음원" at bounding box center [208, 68] width 53 height 34
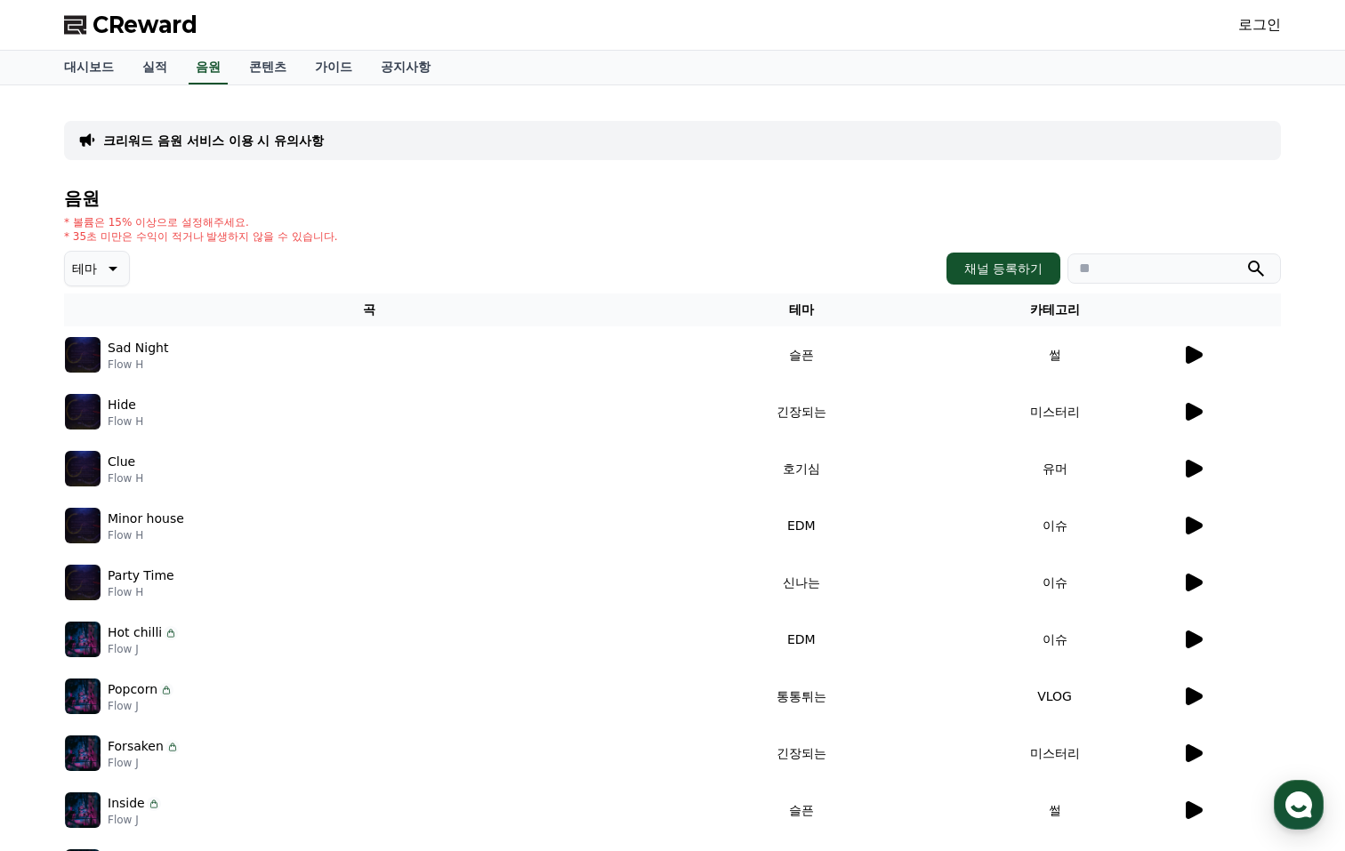
click at [1188, 354] on icon at bounding box center [1194, 355] width 17 height 18
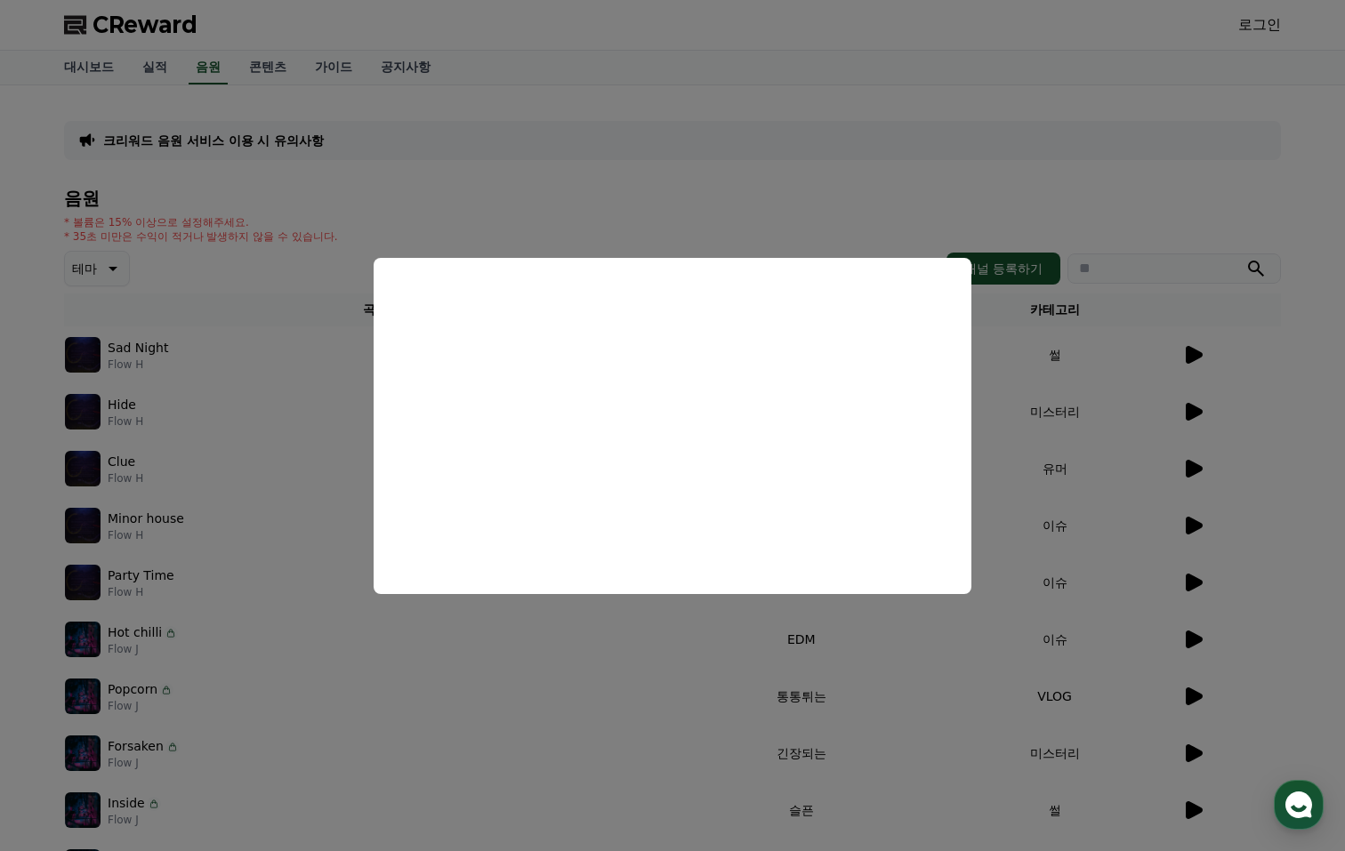
click at [909, 113] on button "close modal" at bounding box center [672, 425] width 1345 height 851
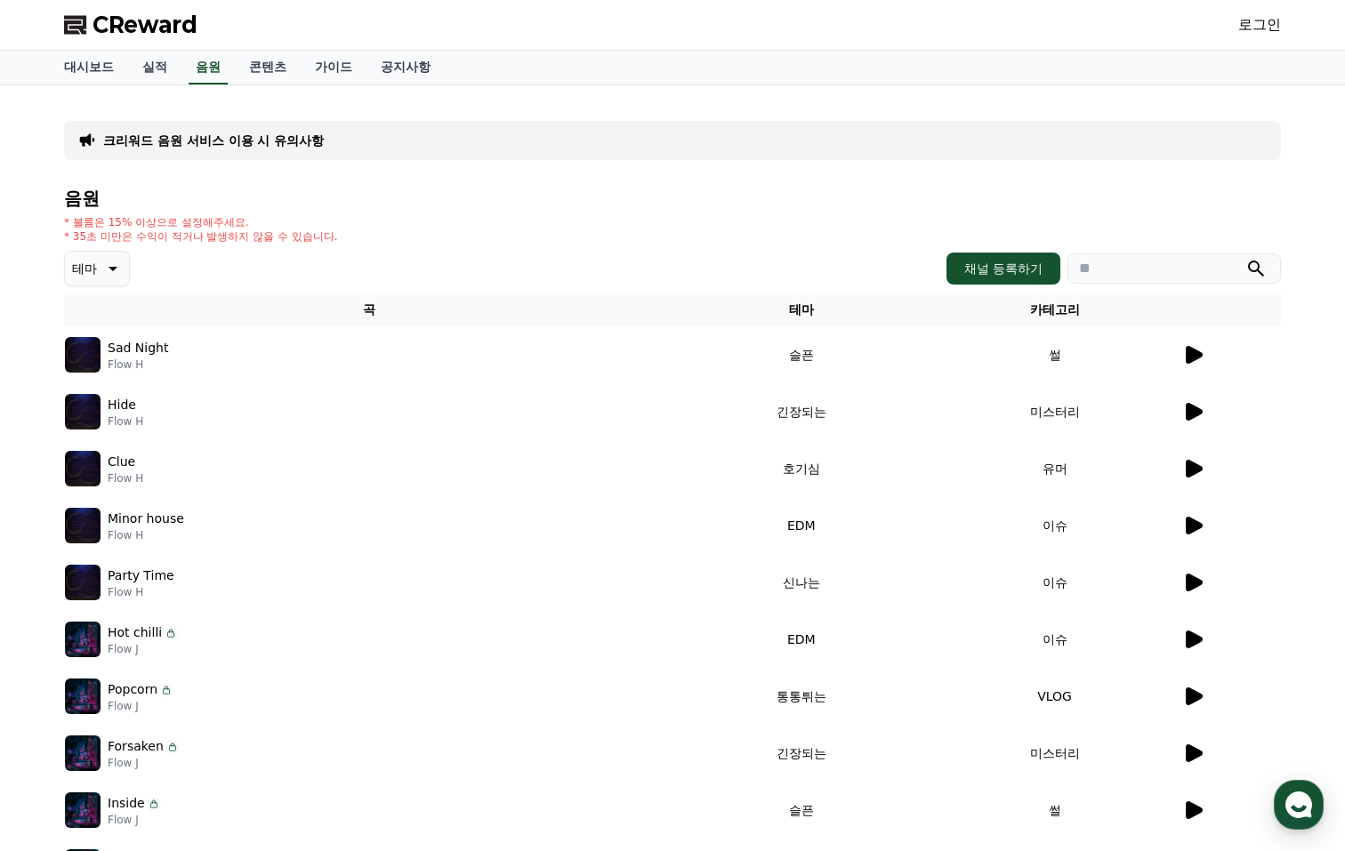
click at [886, 137] on div "크리워드 음원 서비스 이용 시 유의사항" at bounding box center [672, 140] width 1217 height 39
click at [1187, 529] on icon at bounding box center [1194, 526] width 17 height 18
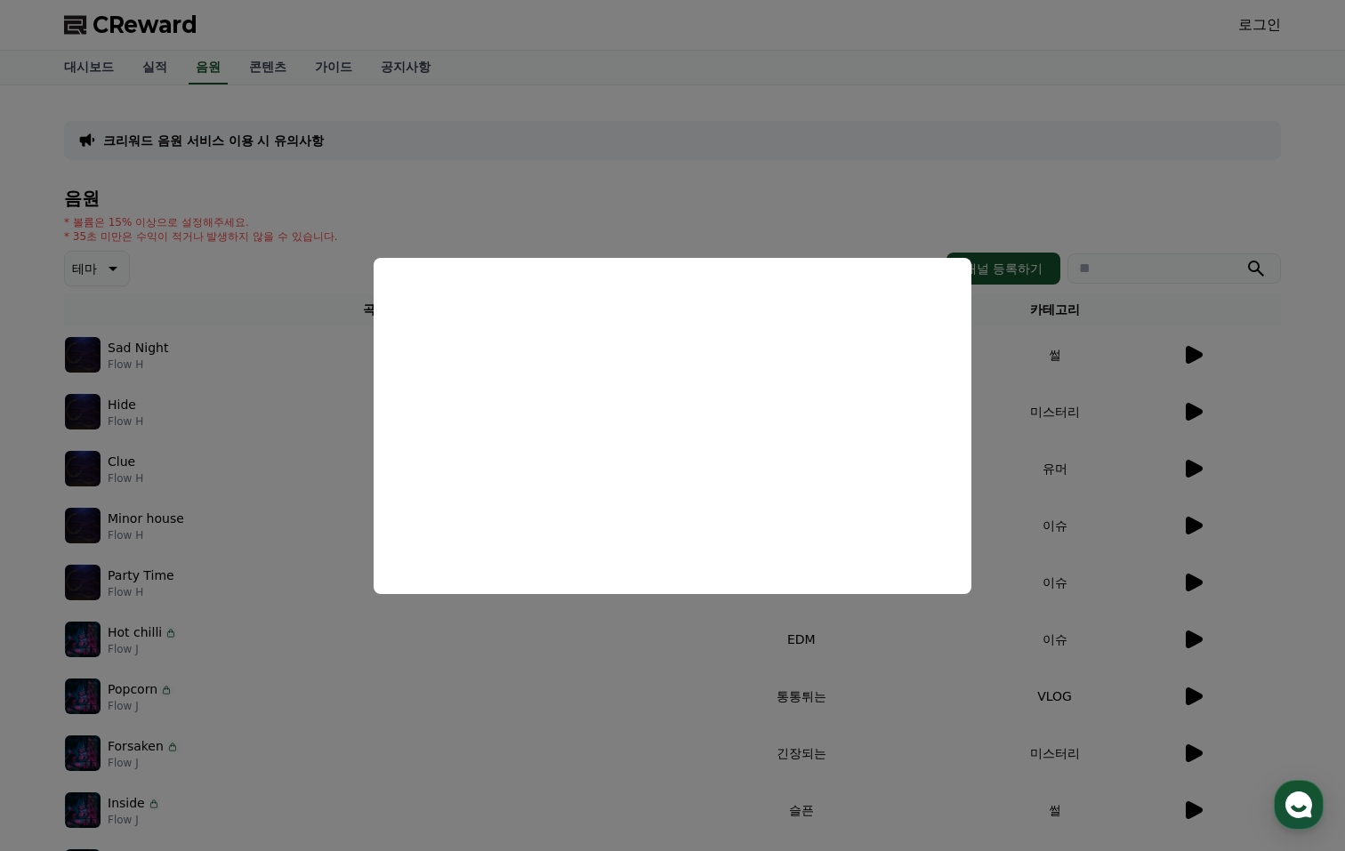
click at [1098, 497] on button "close modal" at bounding box center [672, 425] width 1345 height 851
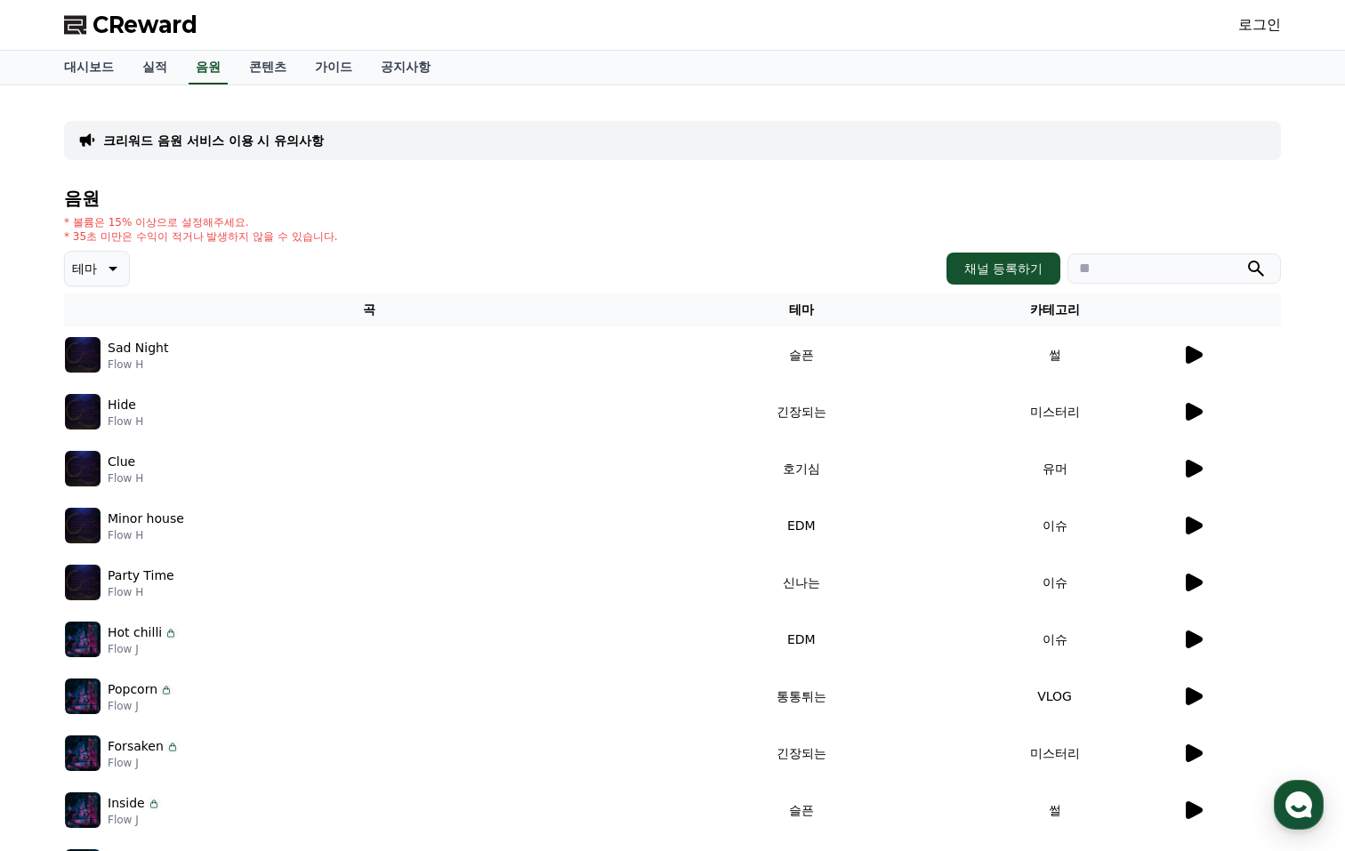
click at [1185, 585] on icon at bounding box center [1192, 582] width 21 height 21
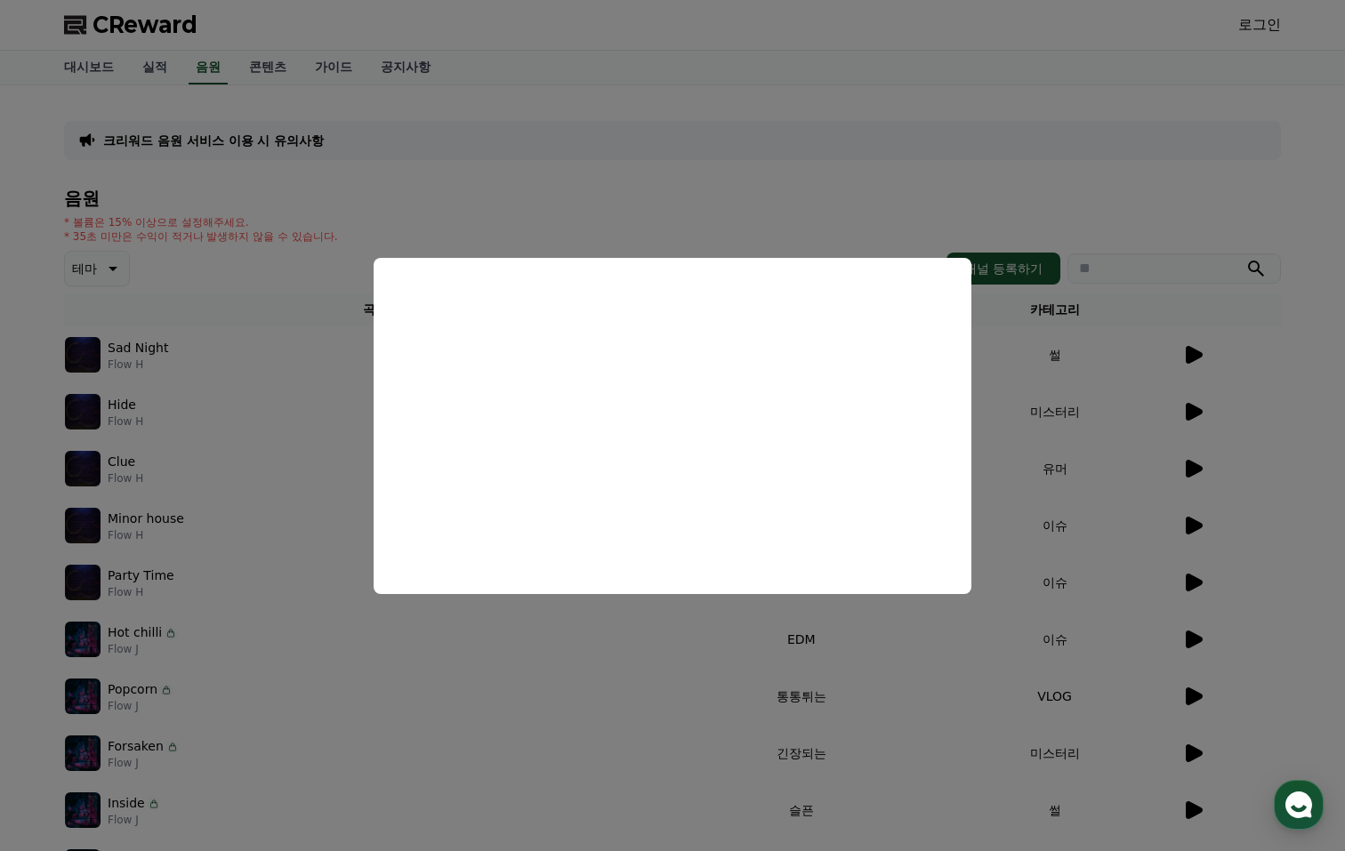
click at [1122, 567] on button "close modal" at bounding box center [672, 425] width 1345 height 851
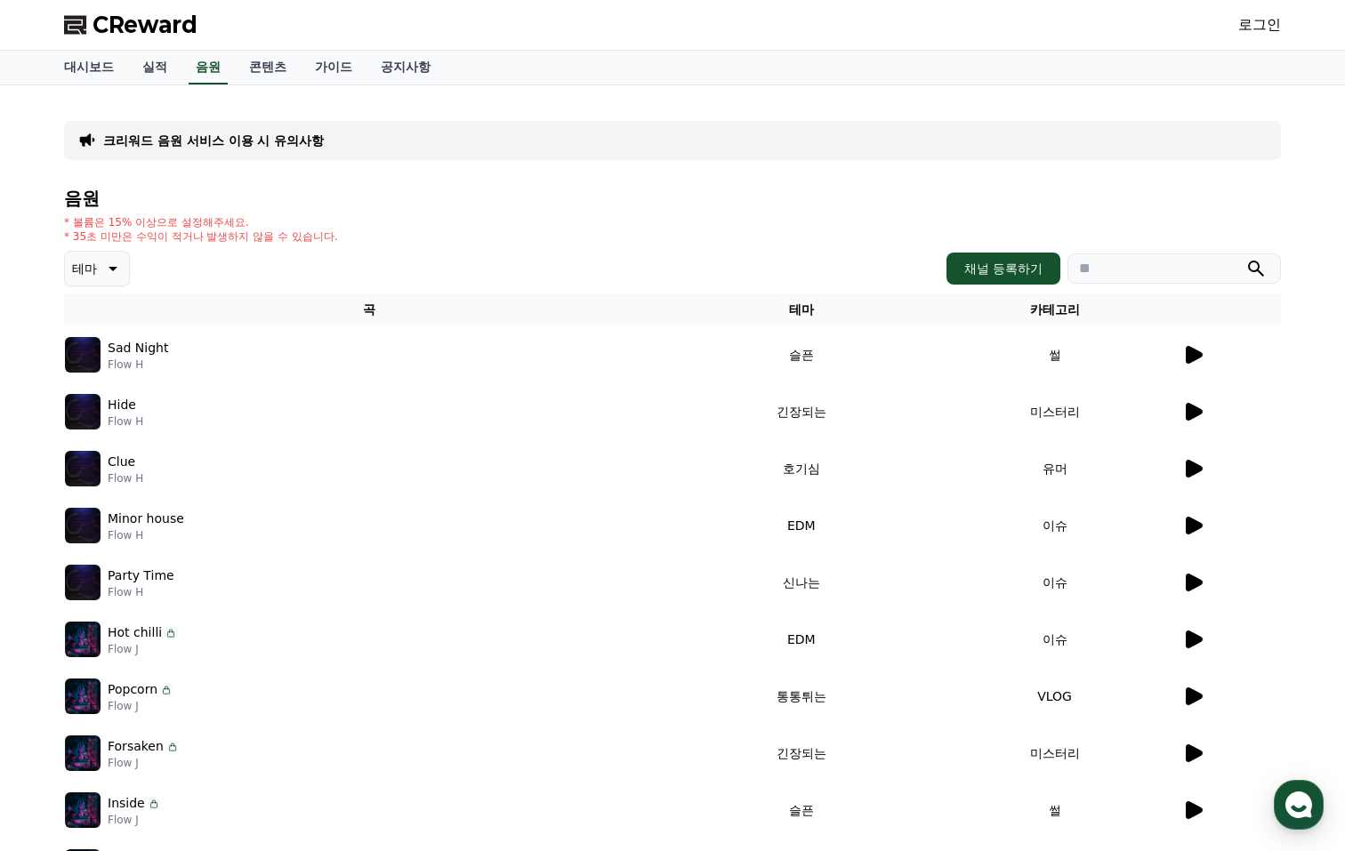
click at [1198, 640] on icon at bounding box center [1194, 640] width 17 height 18
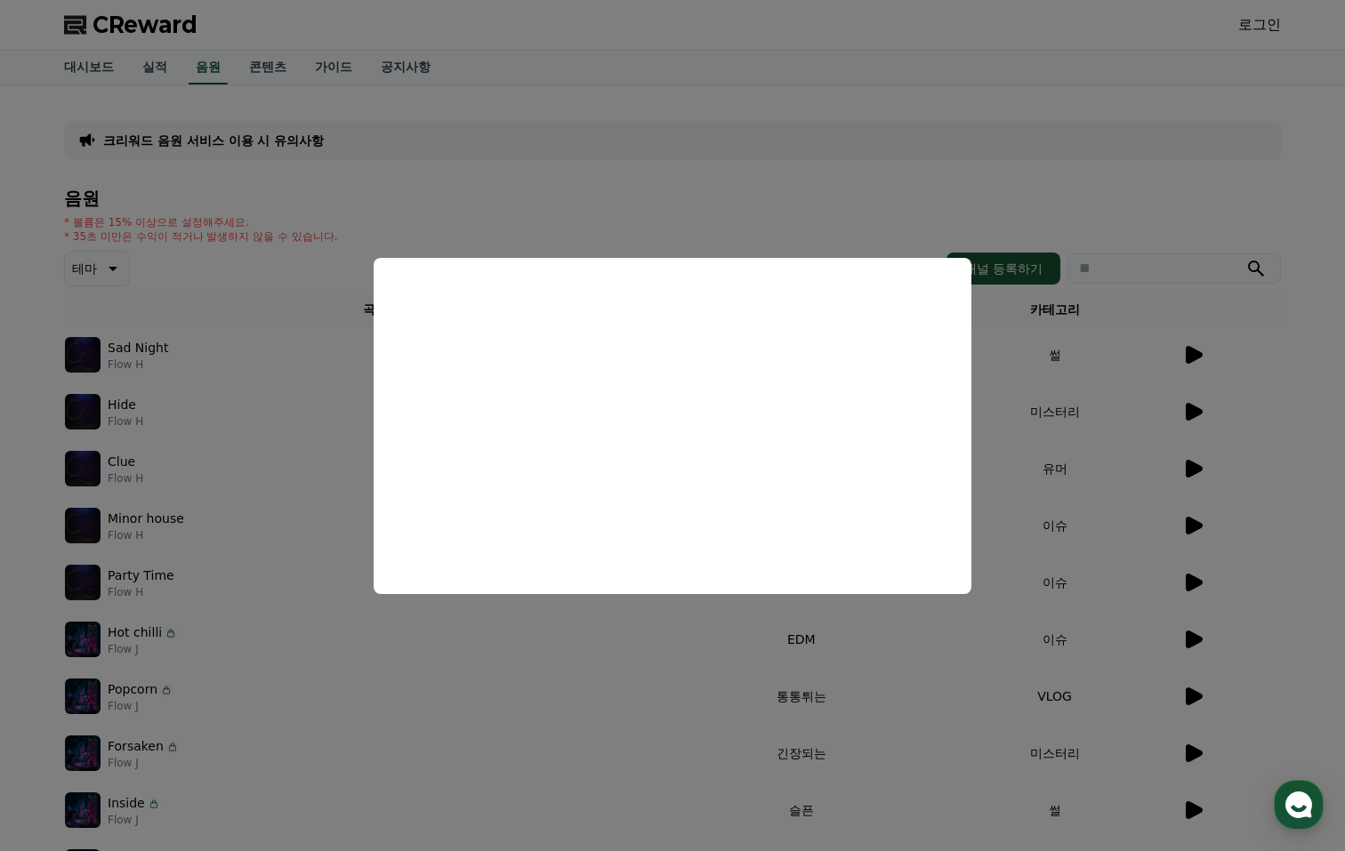
click at [1112, 587] on button "close modal" at bounding box center [672, 425] width 1345 height 851
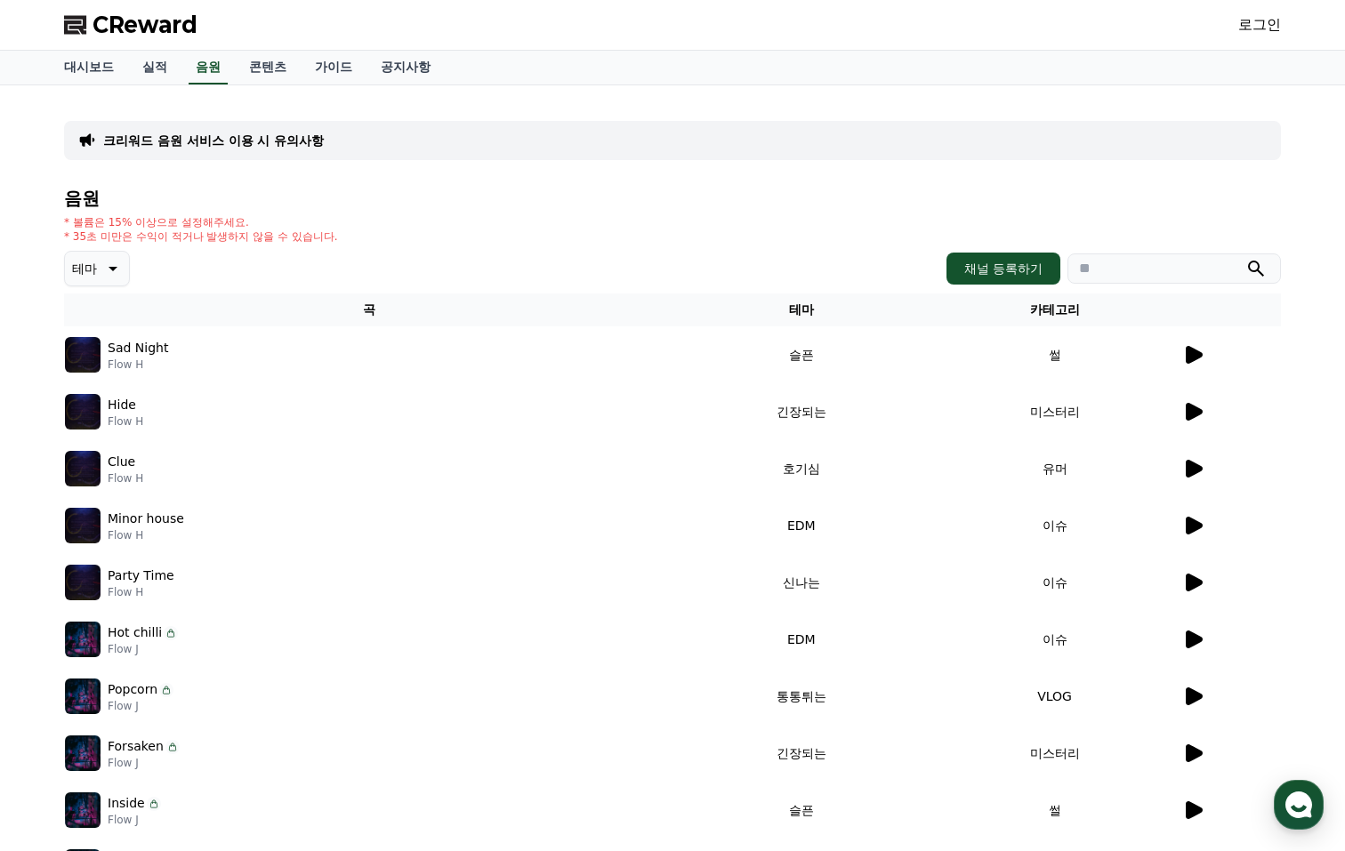
click at [1191, 752] on icon at bounding box center [1194, 754] width 17 height 18
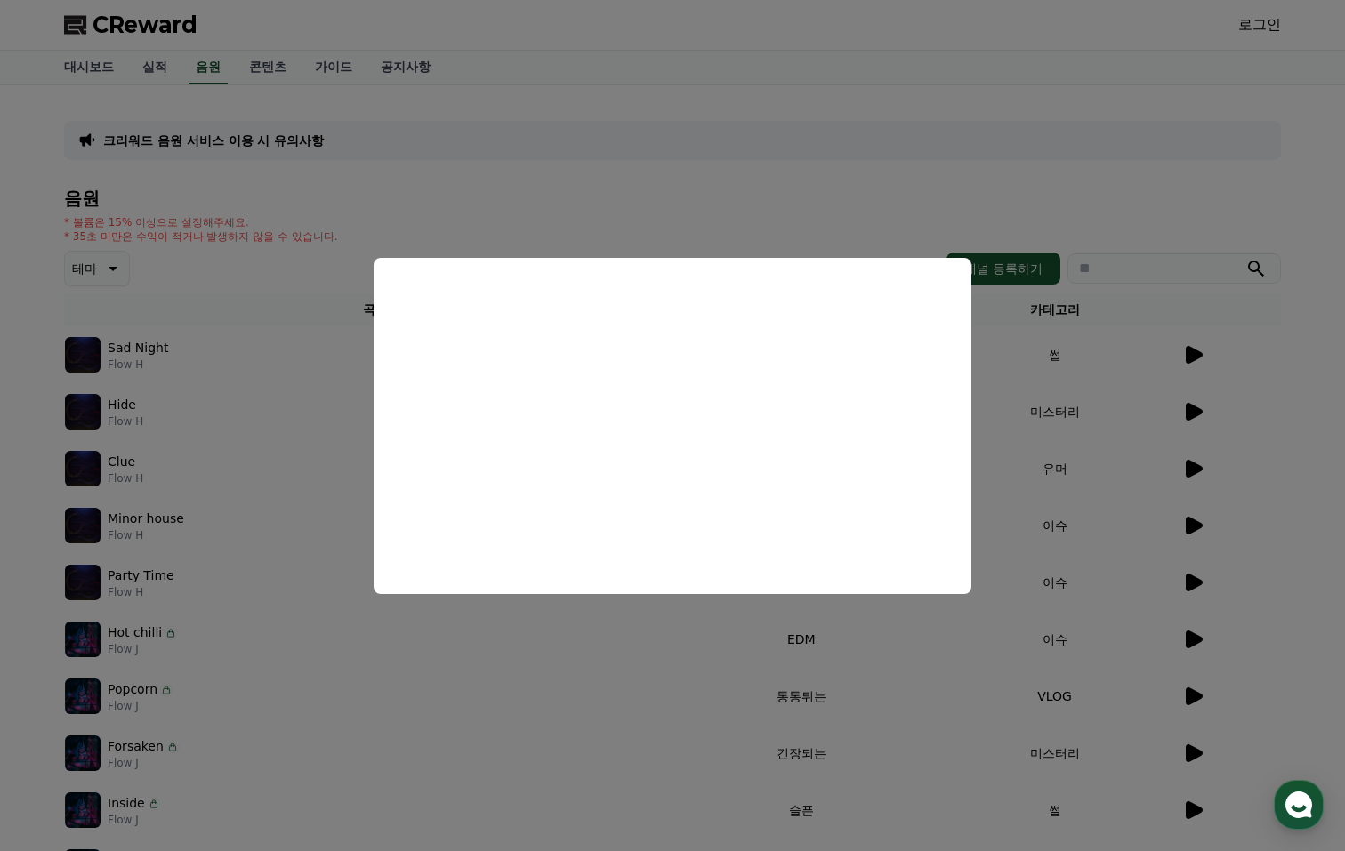
click at [1111, 662] on button "close modal" at bounding box center [672, 425] width 1345 height 851
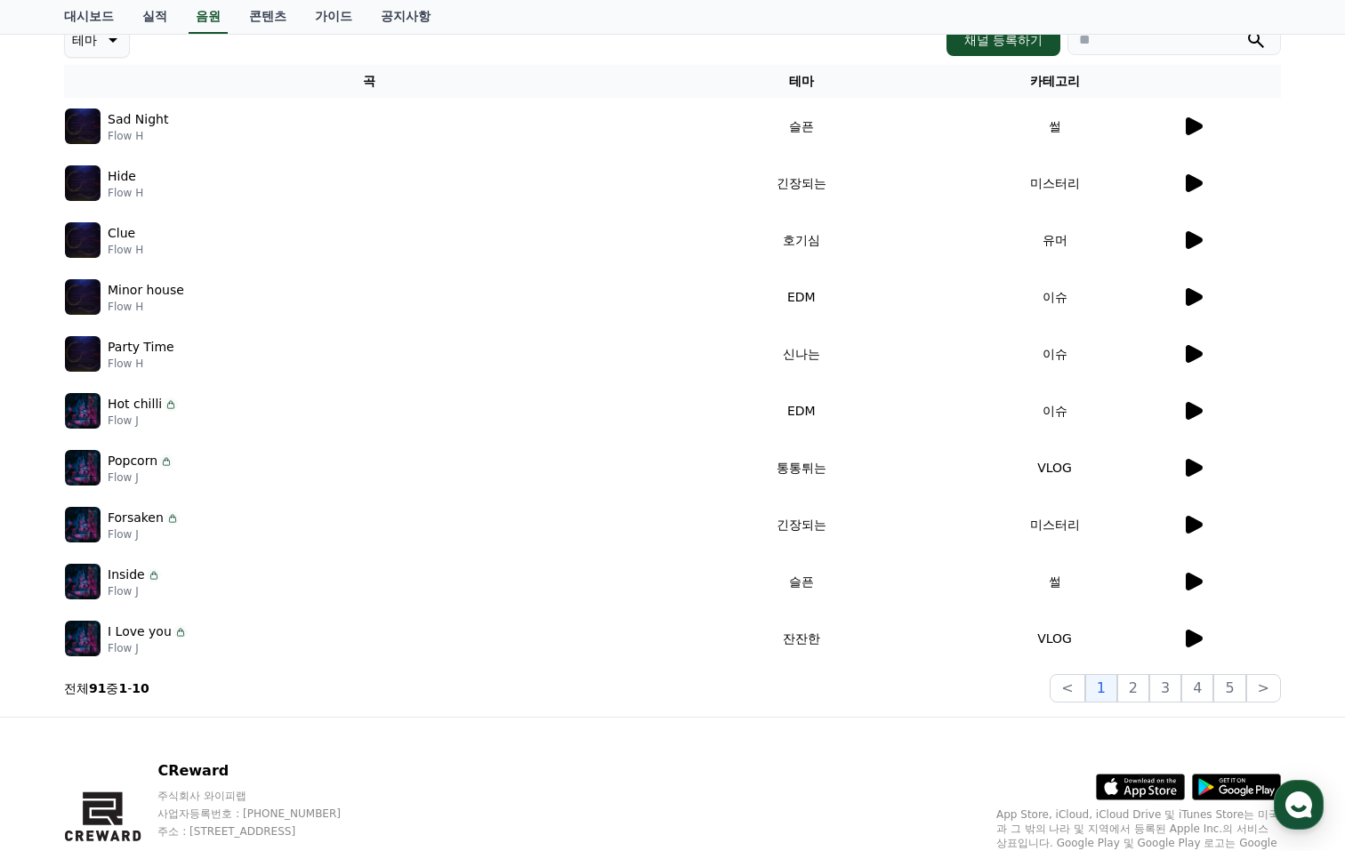
scroll to position [233, 0]
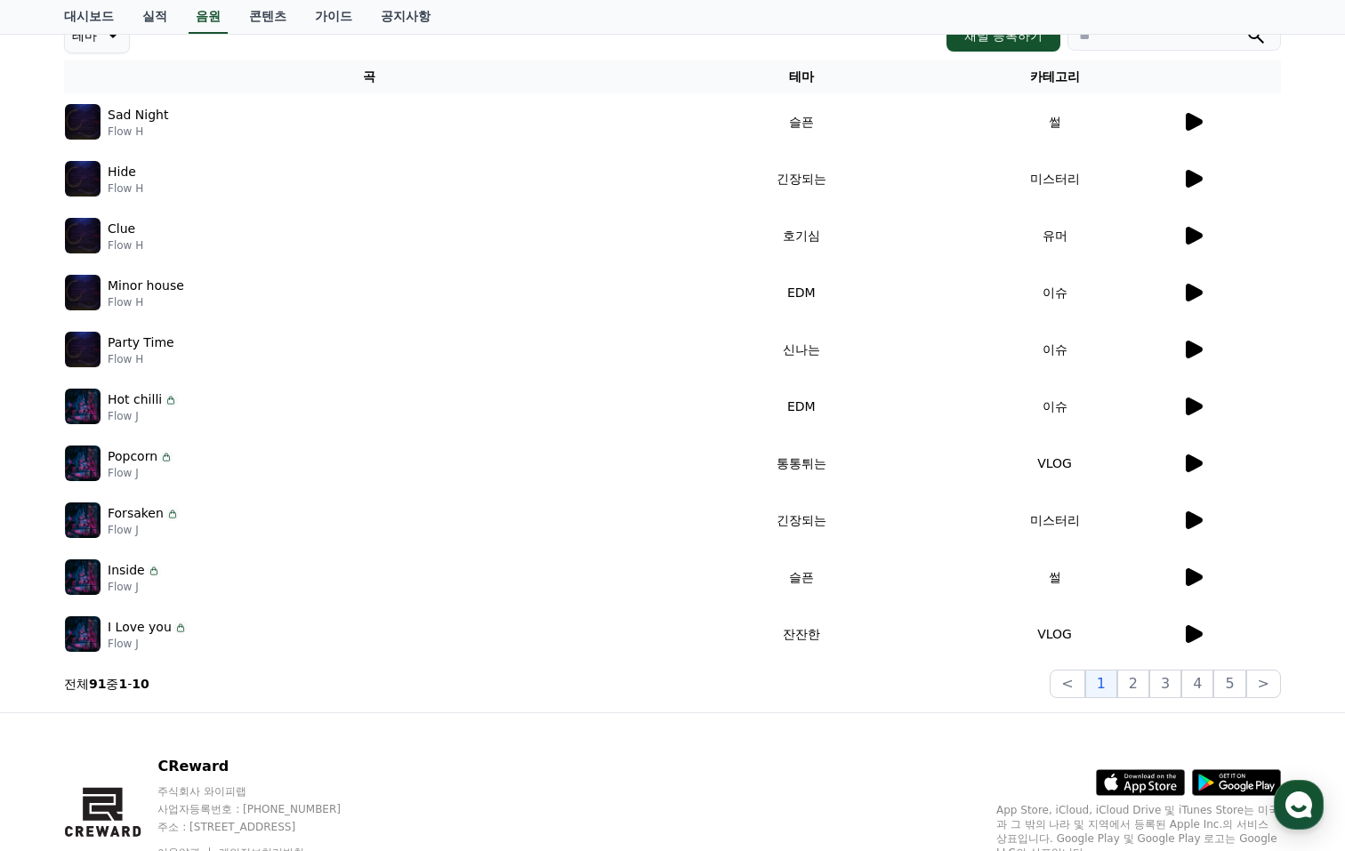
click at [1191, 463] on icon at bounding box center [1194, 464] width 17 height 18
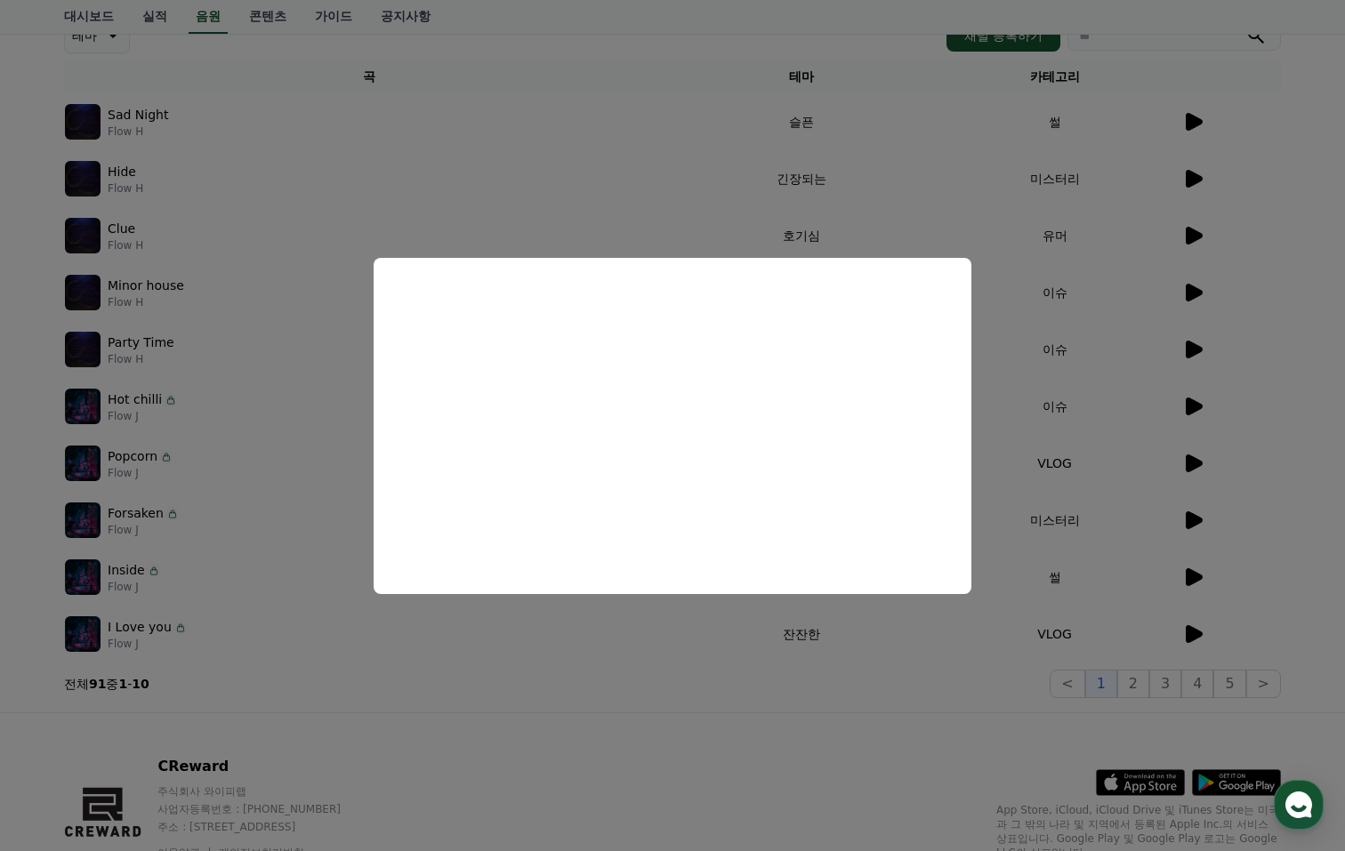
click at [861, 722] on button "close modal" at bounding box center [672, 425] width 1345 height 851
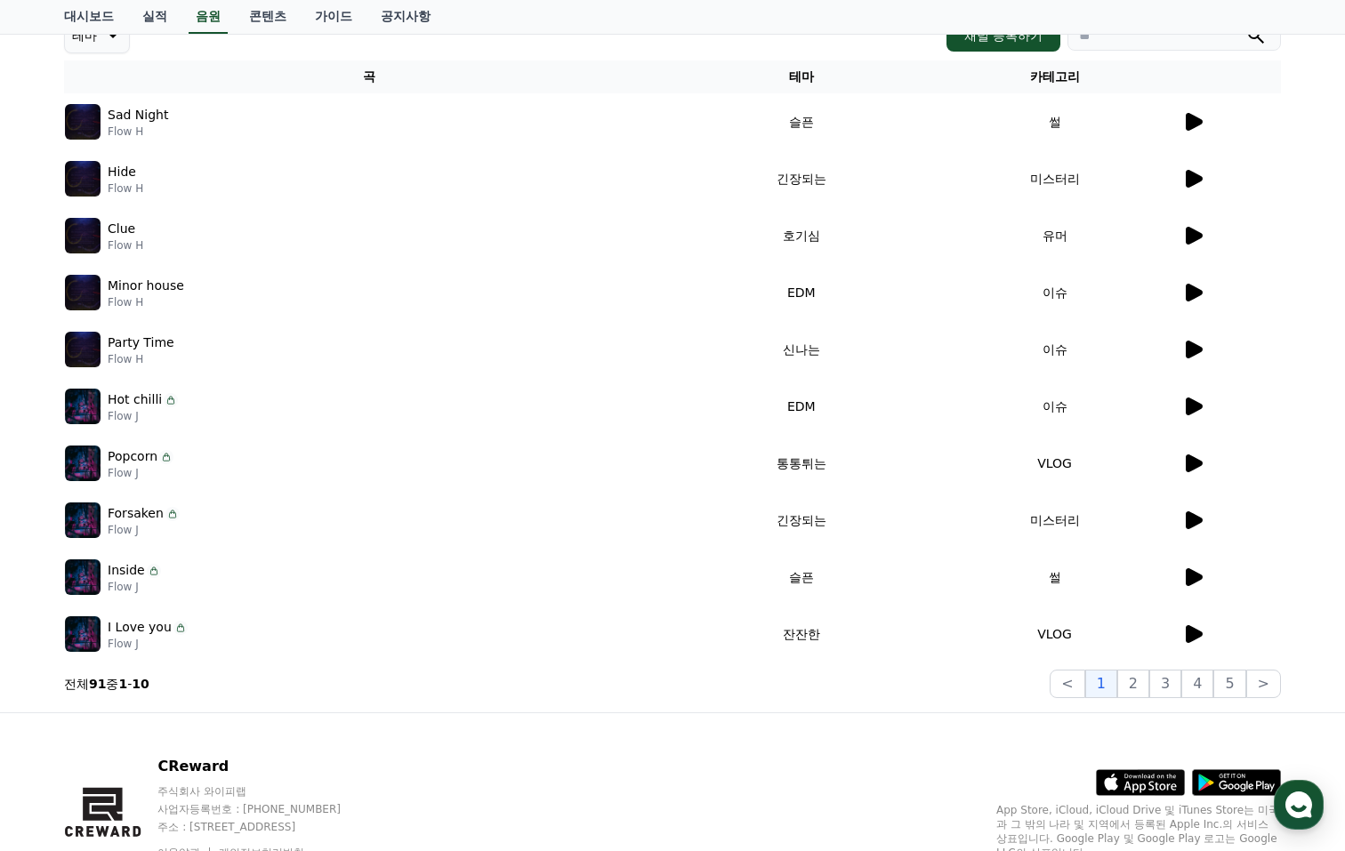
click at [929, 689] on section "전체 91 중 1 - 10 < 1 2 3 4 5 >" at bounding box center [672, 684] width 1217 height 28
click at [1139, 682] on button "2" at bounding box center [1134, 684] width 32 height 28
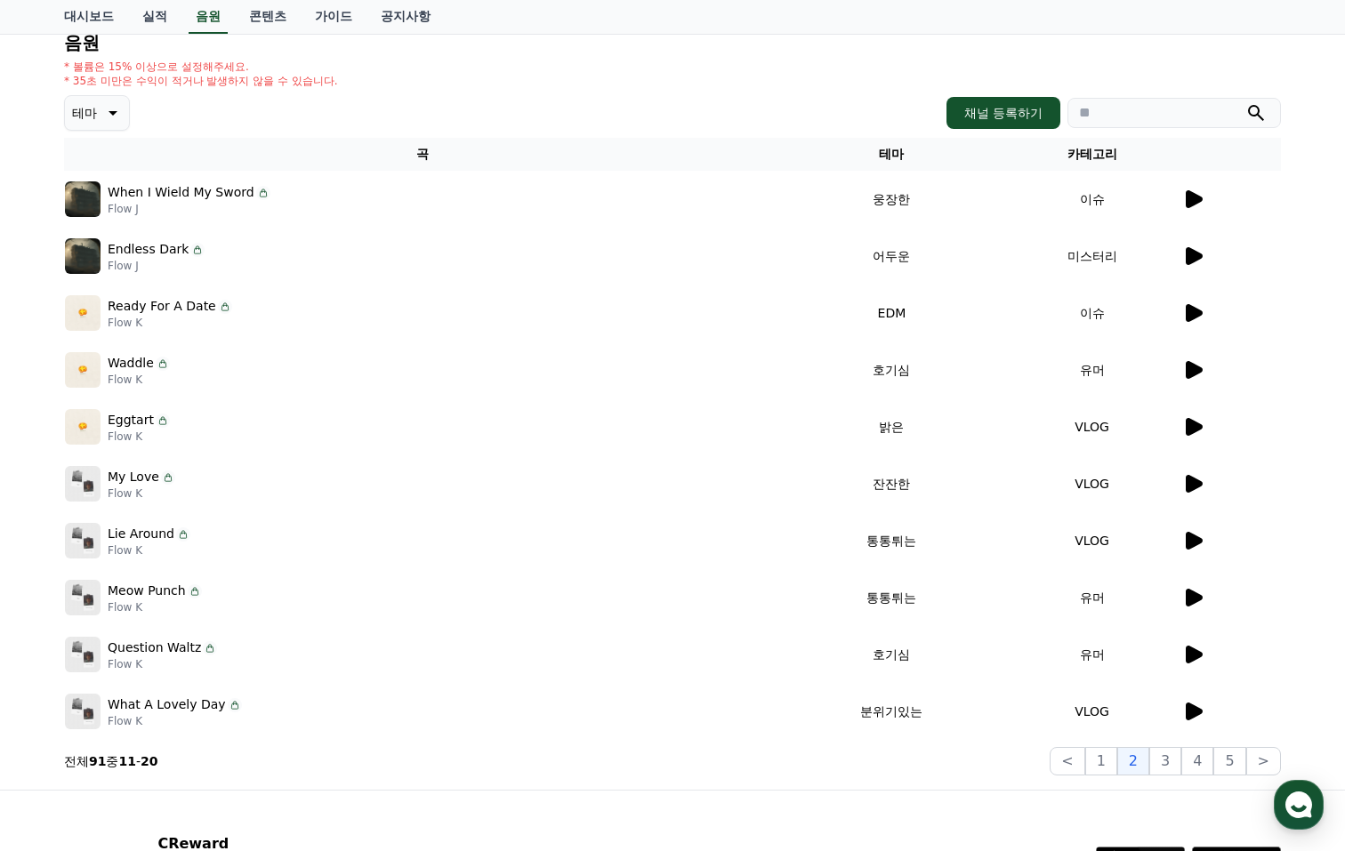
scroll to position [66, 0]
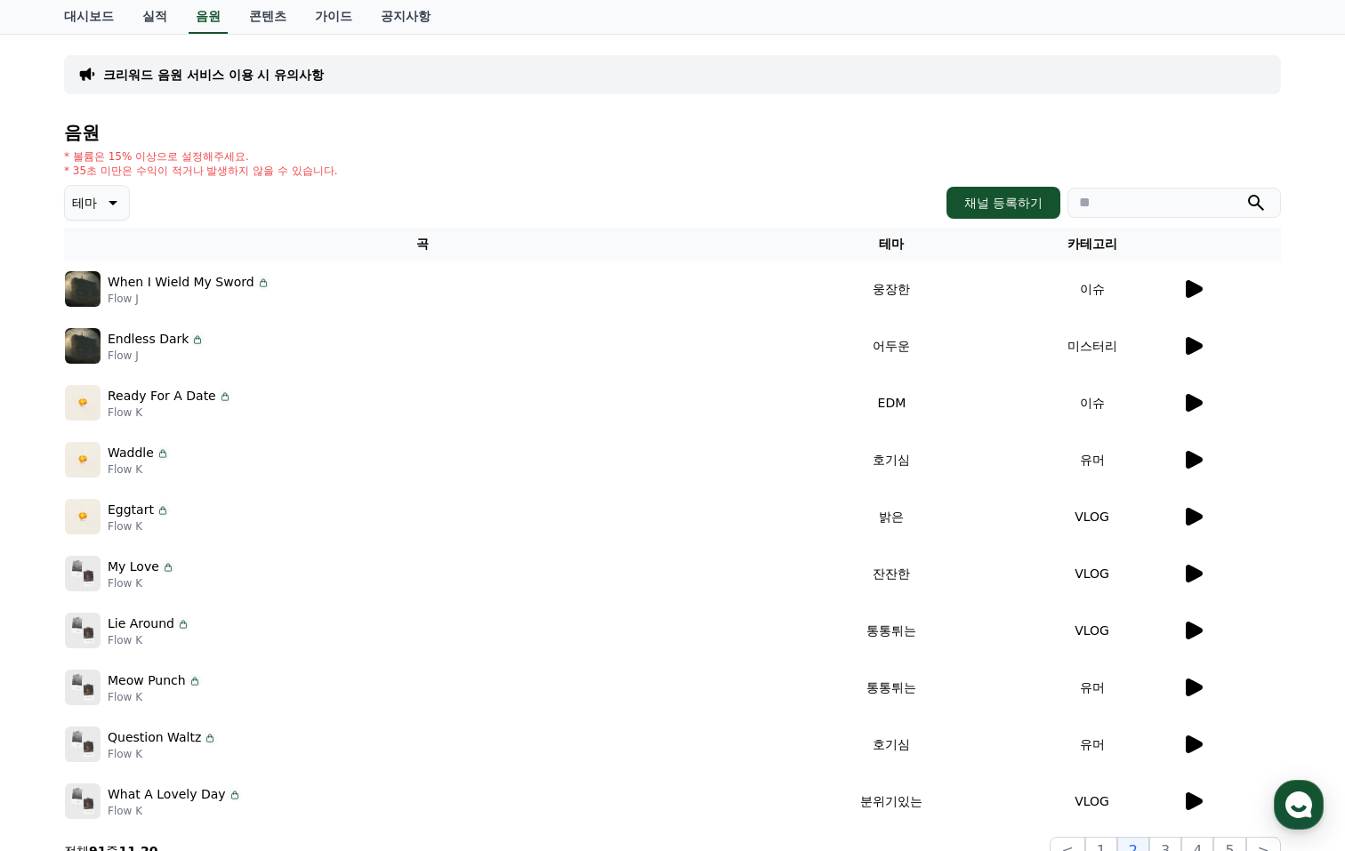
click at [1182, 285] on icon at bounding box center [1192, 288] width 21 height 21
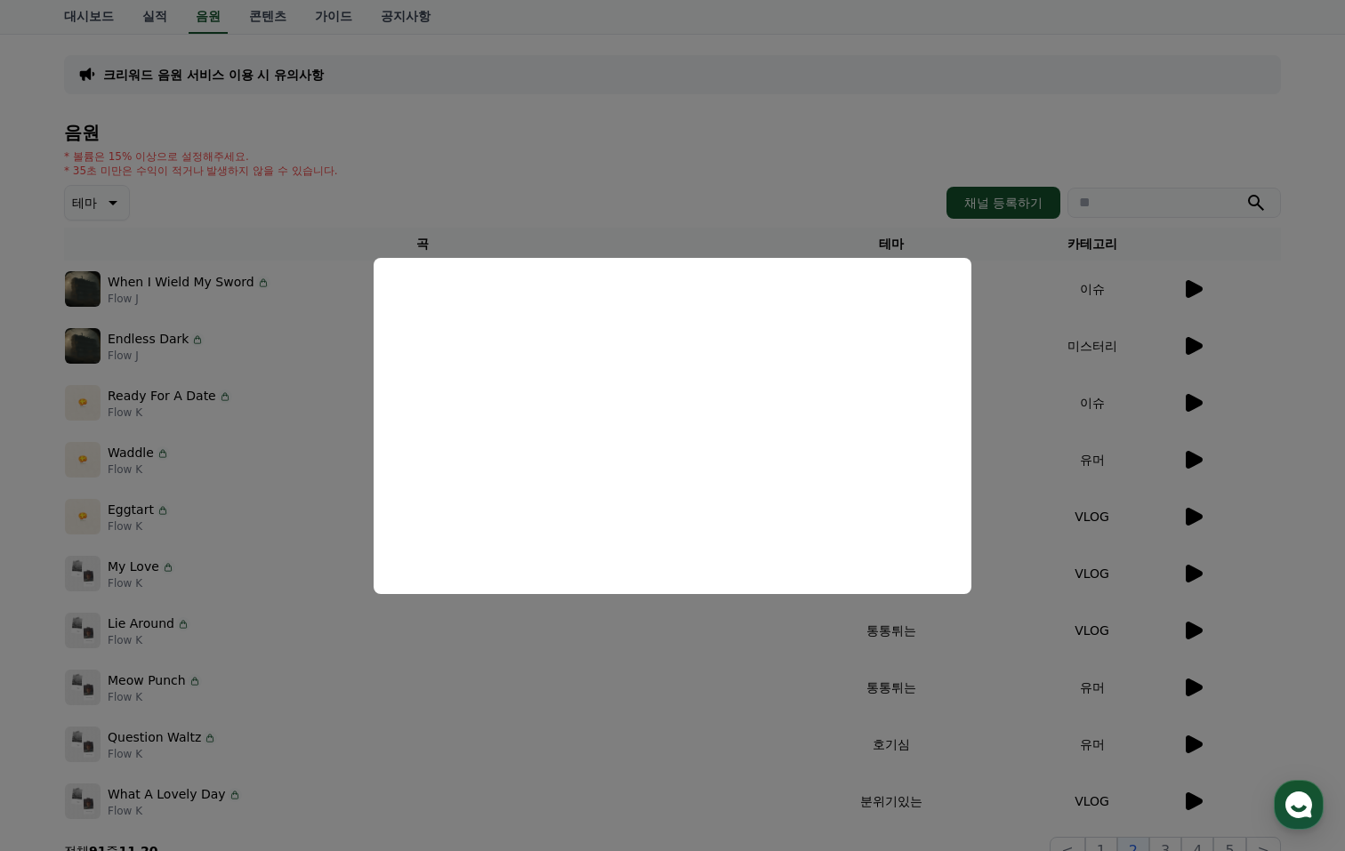
click at [964, 742] on button "close modal" at bounding box center [672, 425] width 1345 height 851
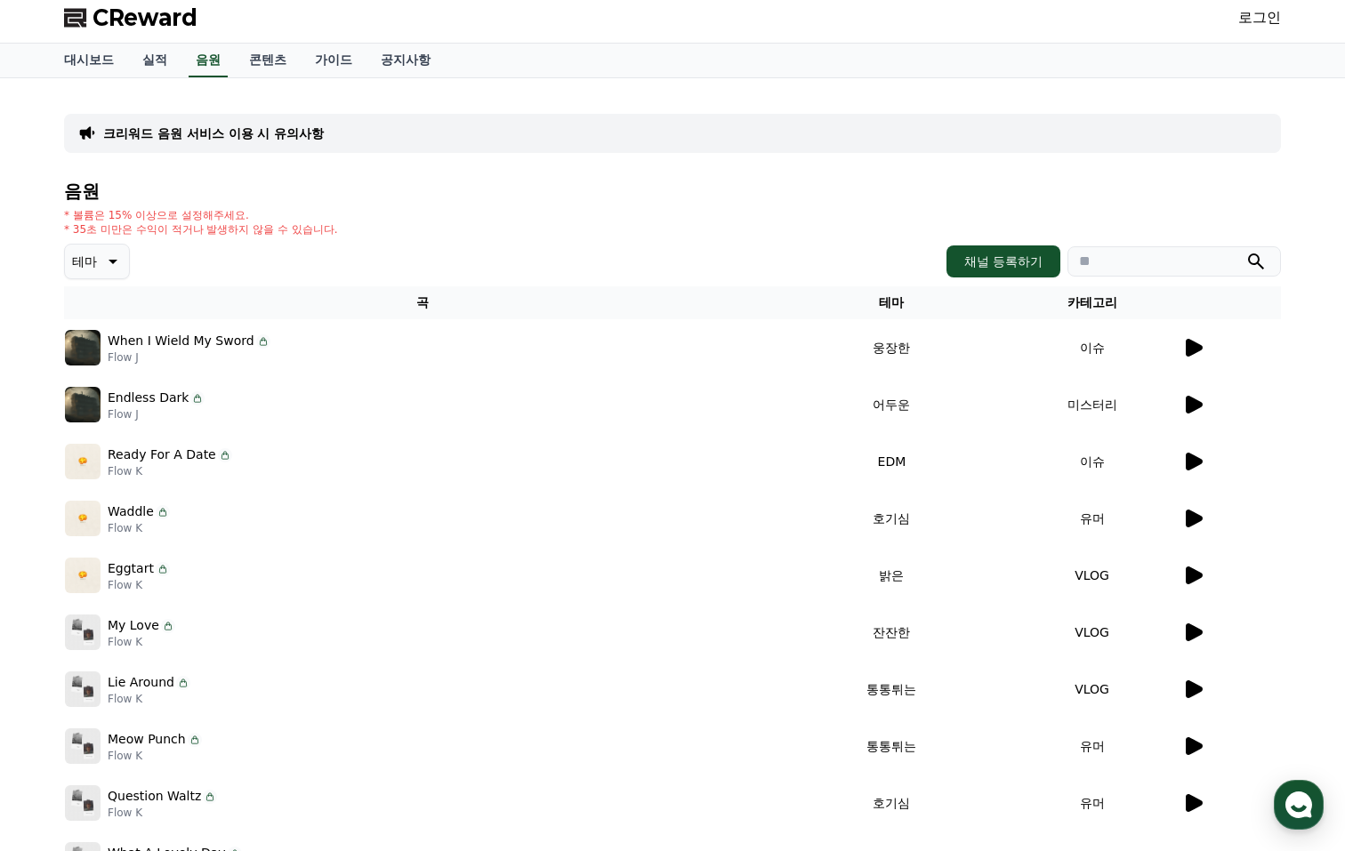
scroll to position [0, 0]
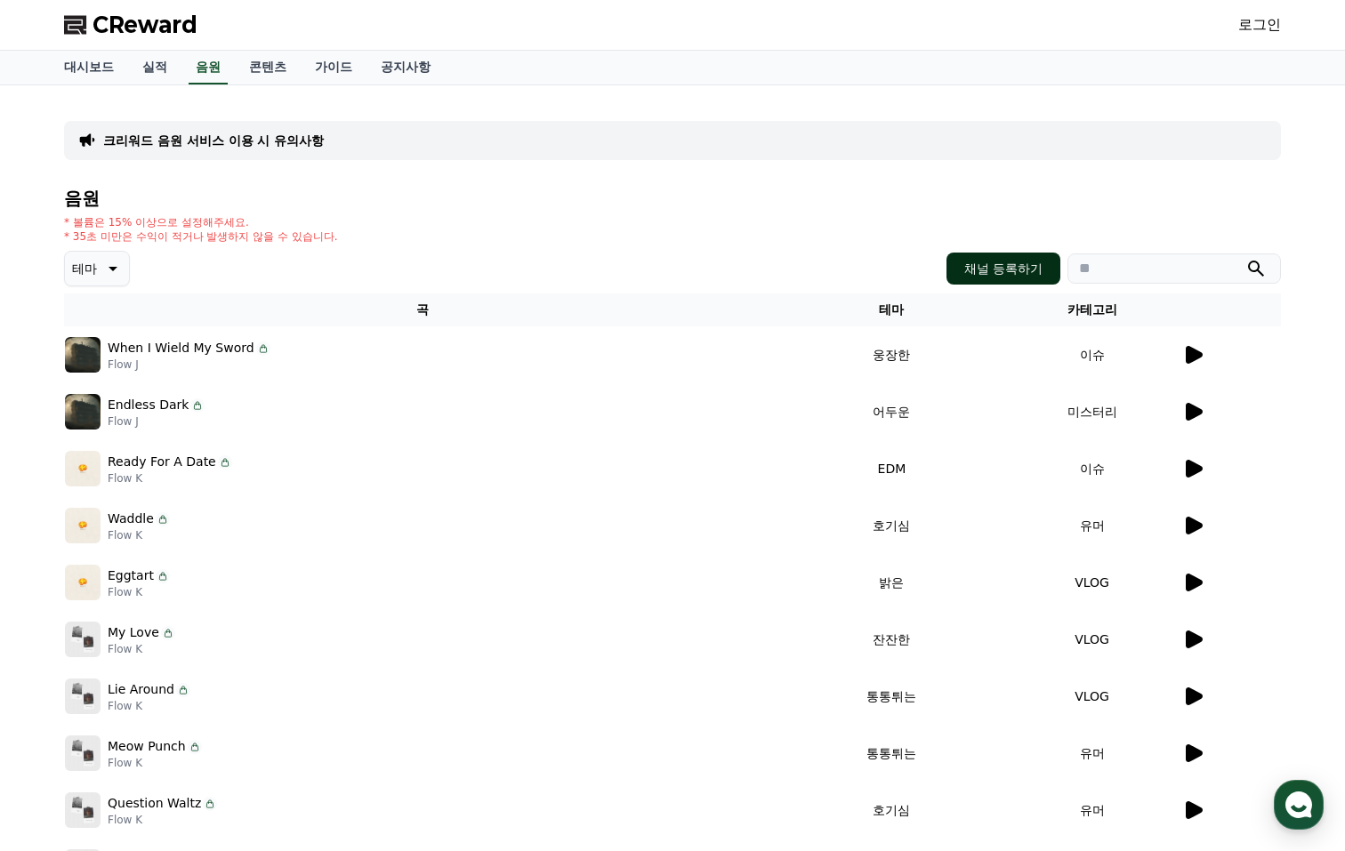
click at [981, 259] on button "채널 등록하기" at bounding box center [1004, 269] width 114 height 32
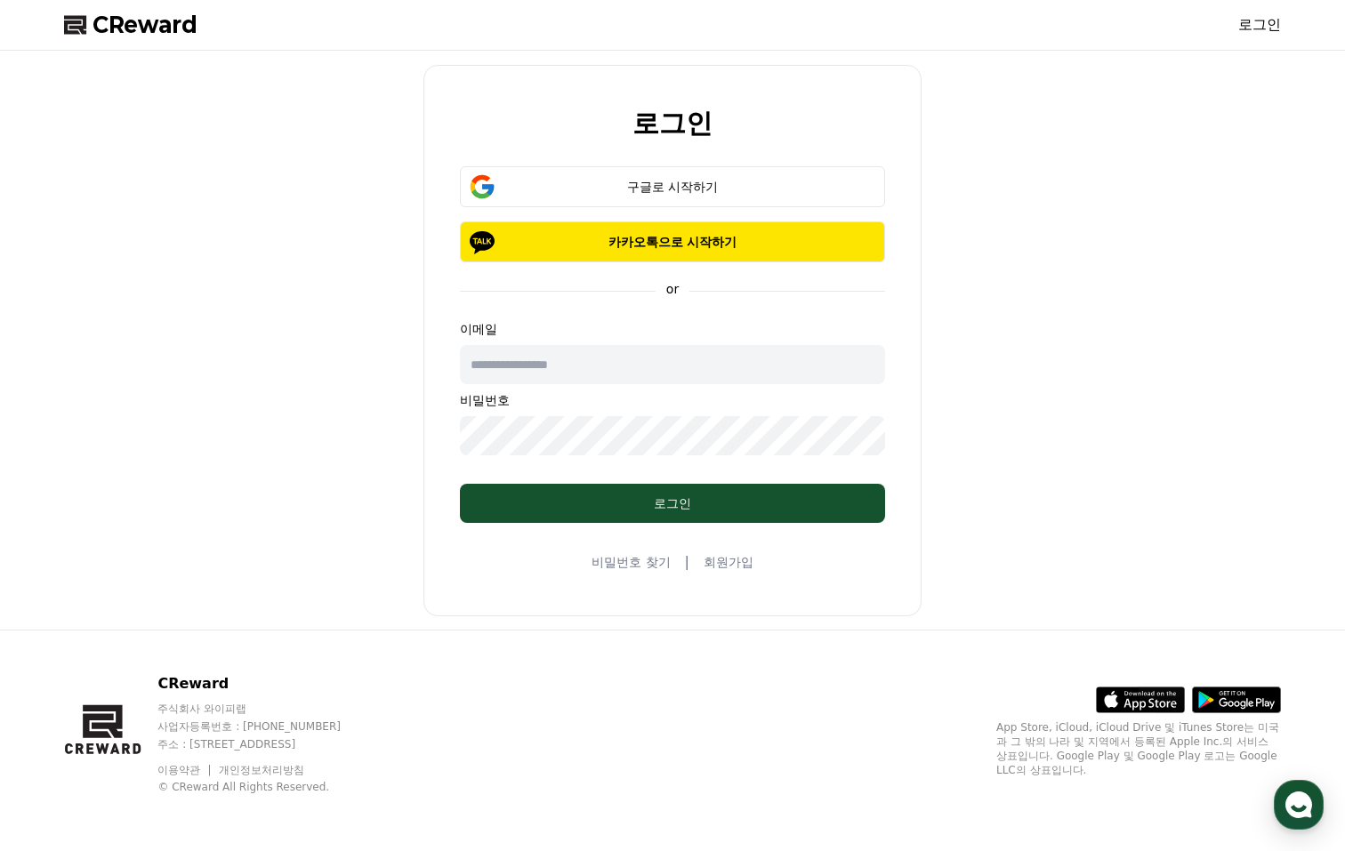
click at [613, 360] on input "text" at bounding box center [672, 364] width 425 height 39
click at [851, 298] on form "구글로 시작하기 카카오톡으로 시작하기 or 이메일 비밀번호 로그인" at bounding box center [673, 344] width 482 height 357
click at [725, 563] on link "회원가입" at bounding box center [729, 562] width 50 height 18
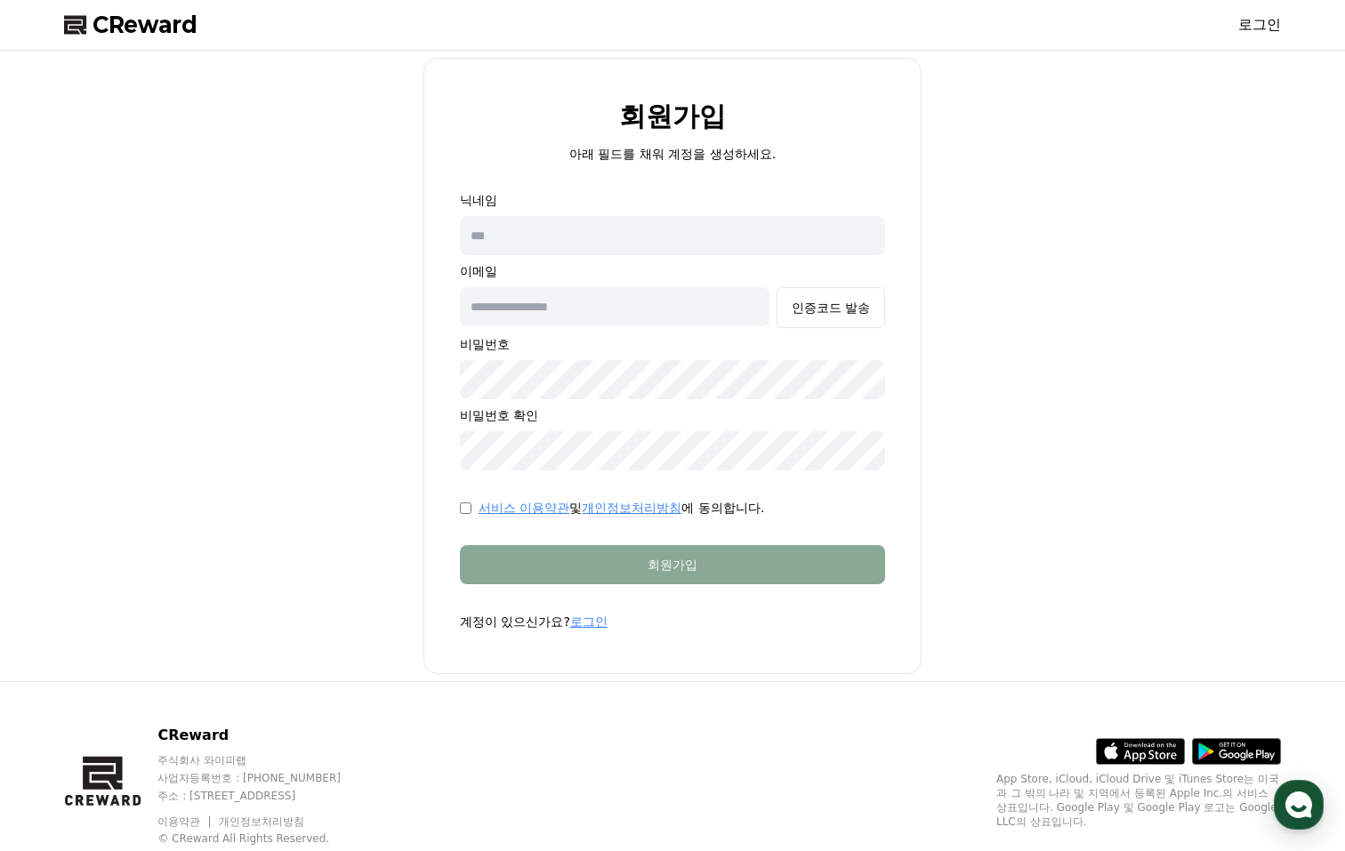
click at [605, 237] on input "text" at bounding box center [672, 235] width 425 height 39
type input "**"
type input "**********"
click at [846, 316] on div "인증코드 발송" at bounding box center [831, 308] width 78 height 18
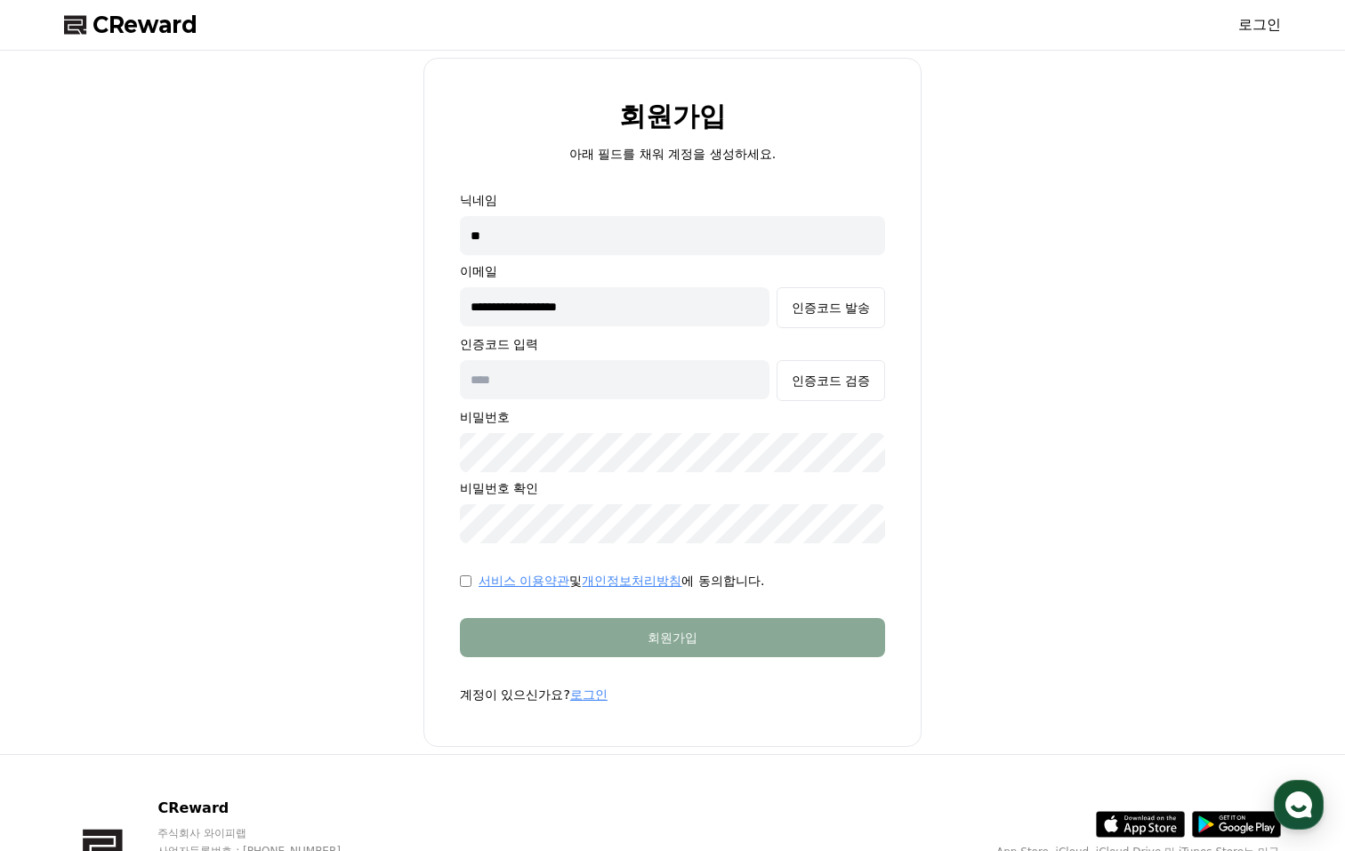
click at [649, 382] on input "text" at bounding box center [615, 379] width 310 height 39
paste input "******"
type input "******"
click at [825, 372] on div "인증코드 검증" at bounding box center [831, 381] width 78 height 18
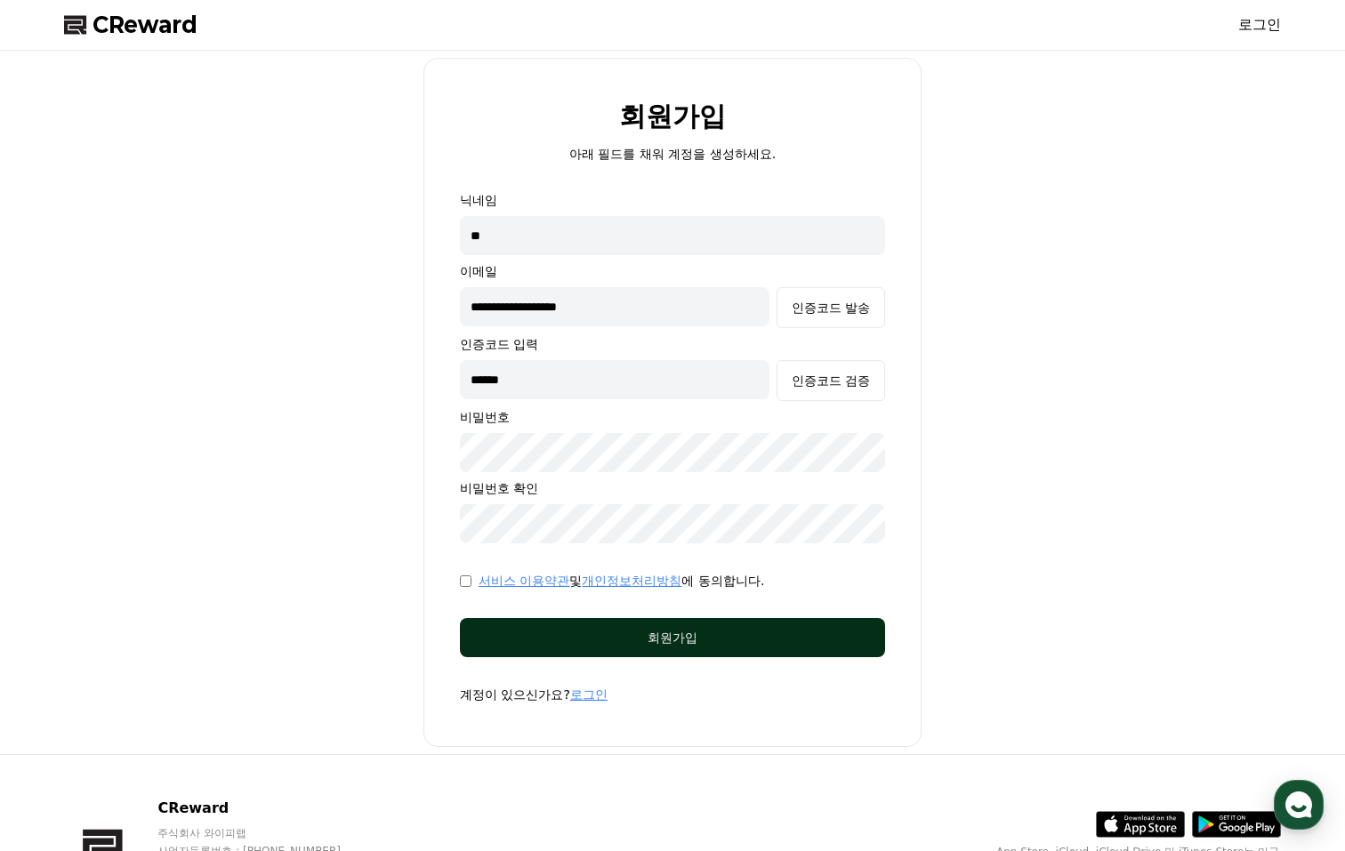
click at [542, 634] on div "회원가입" at bounding box center [673, 638] width 354 height 18
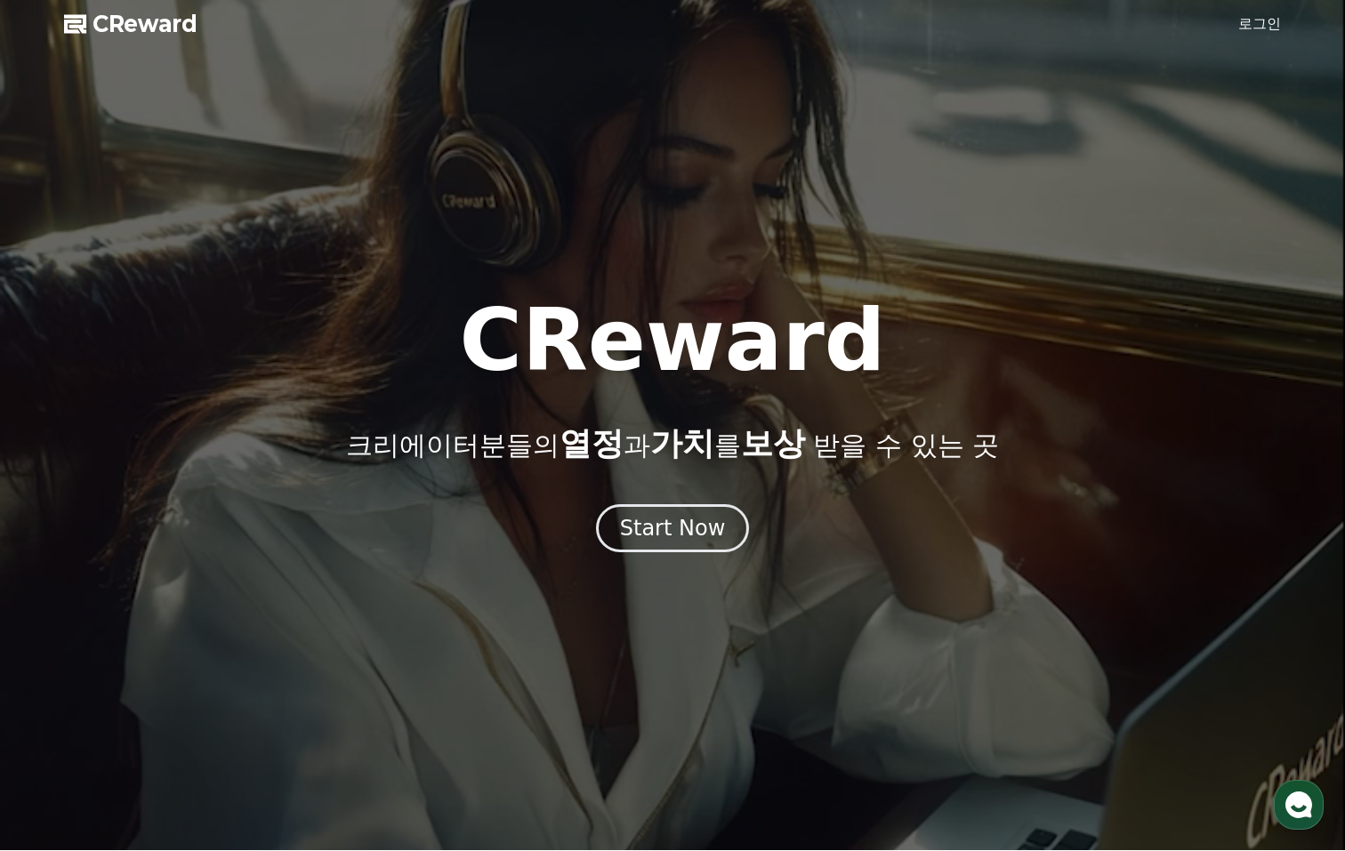
scroll to position [4, 0]
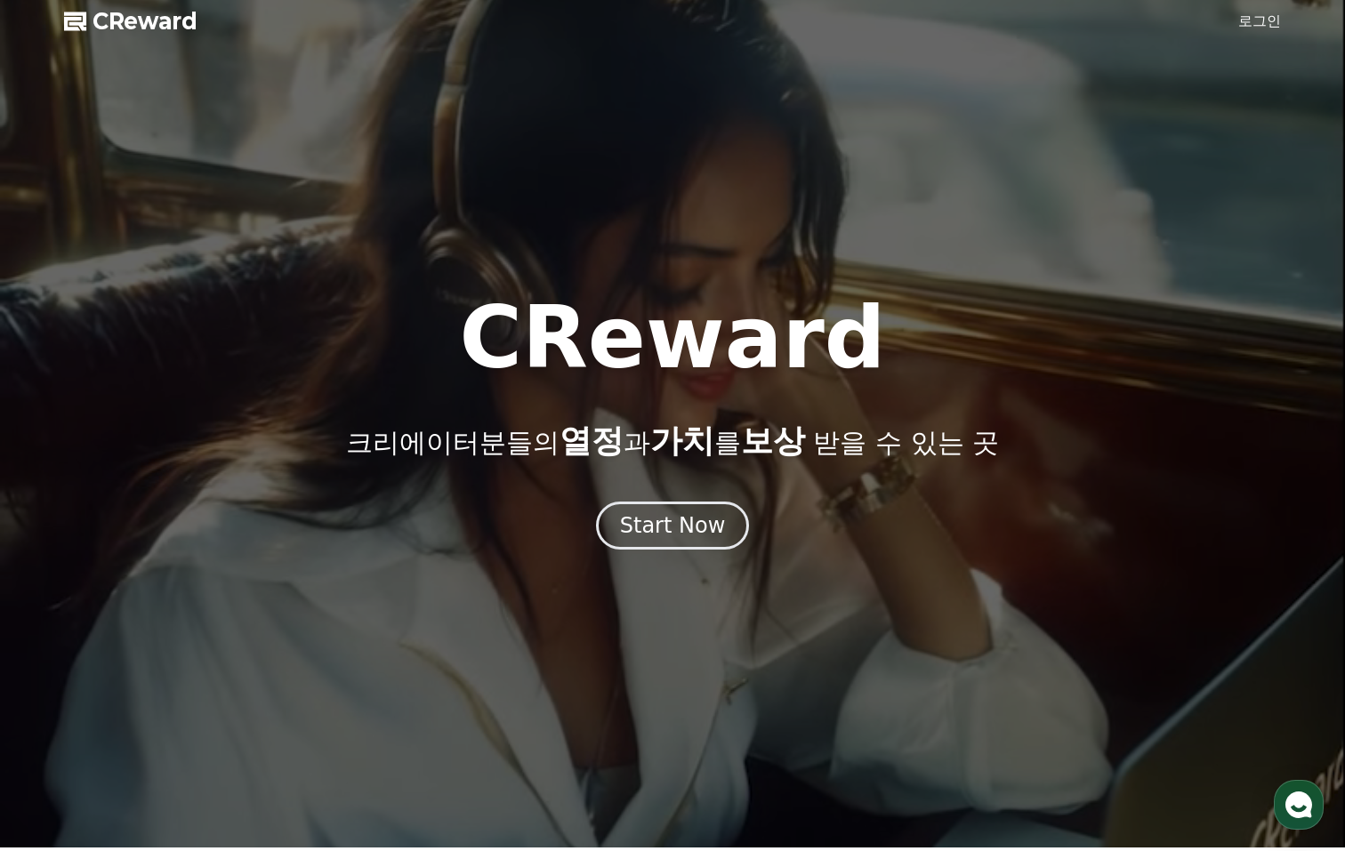
click at [1264, 20] on link "로그인" at bounding box center [1260, 21] width 43 height 21
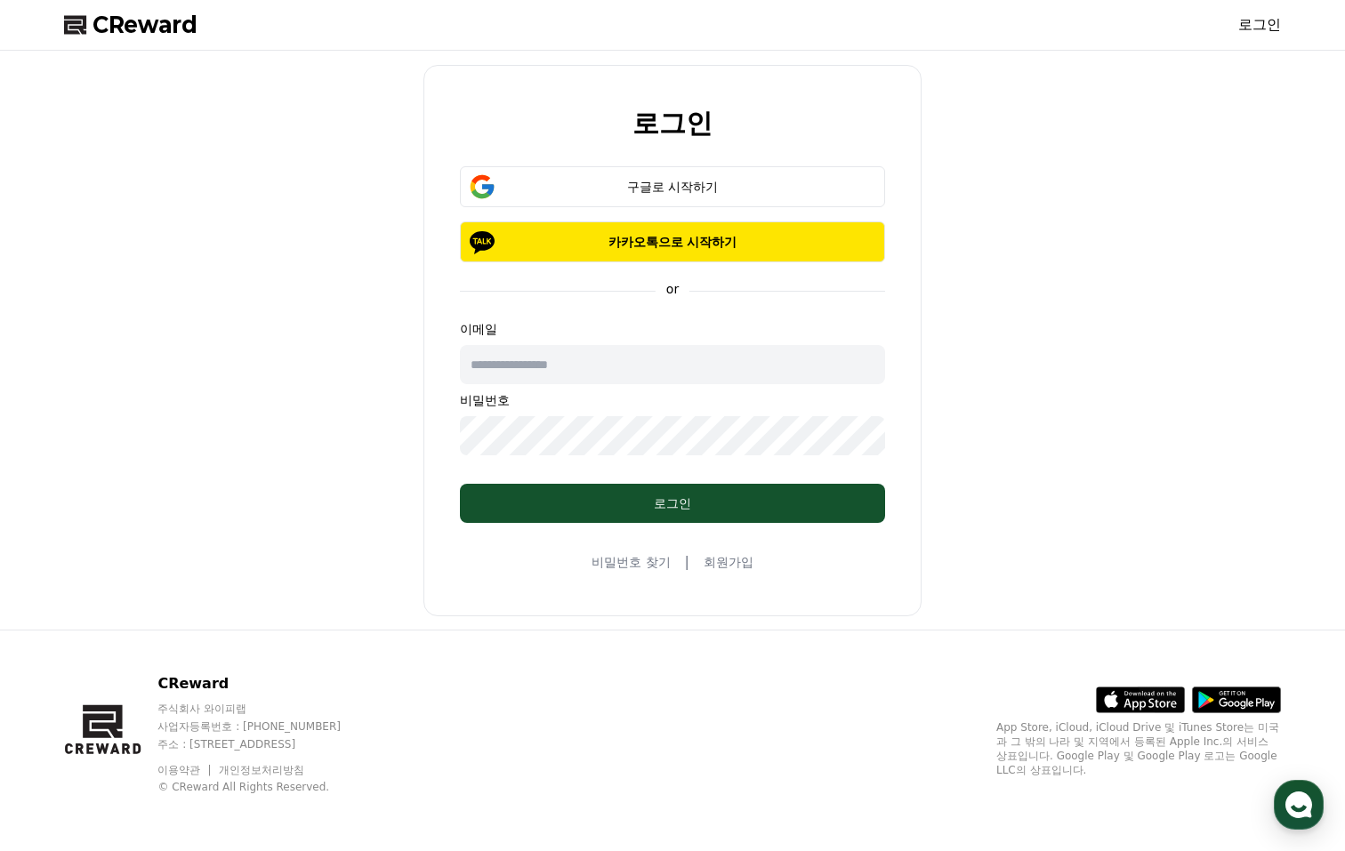
click at [534, 354] on input "text" at bounding box center [672, 364] width 425 height 39
type input "**********"
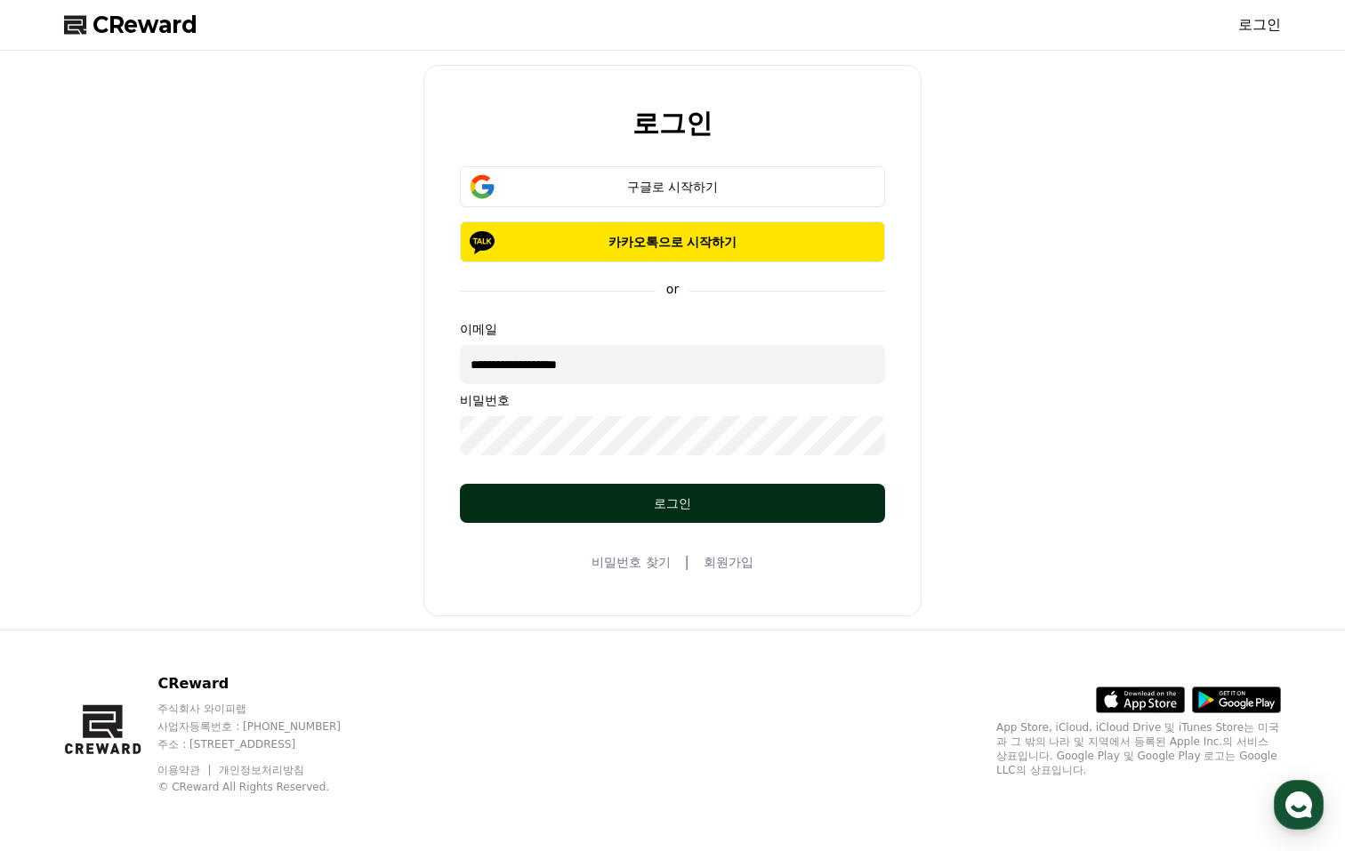
click at [614, 499] on div "로그인" at bounding box center [673, 504] width 354 height 18
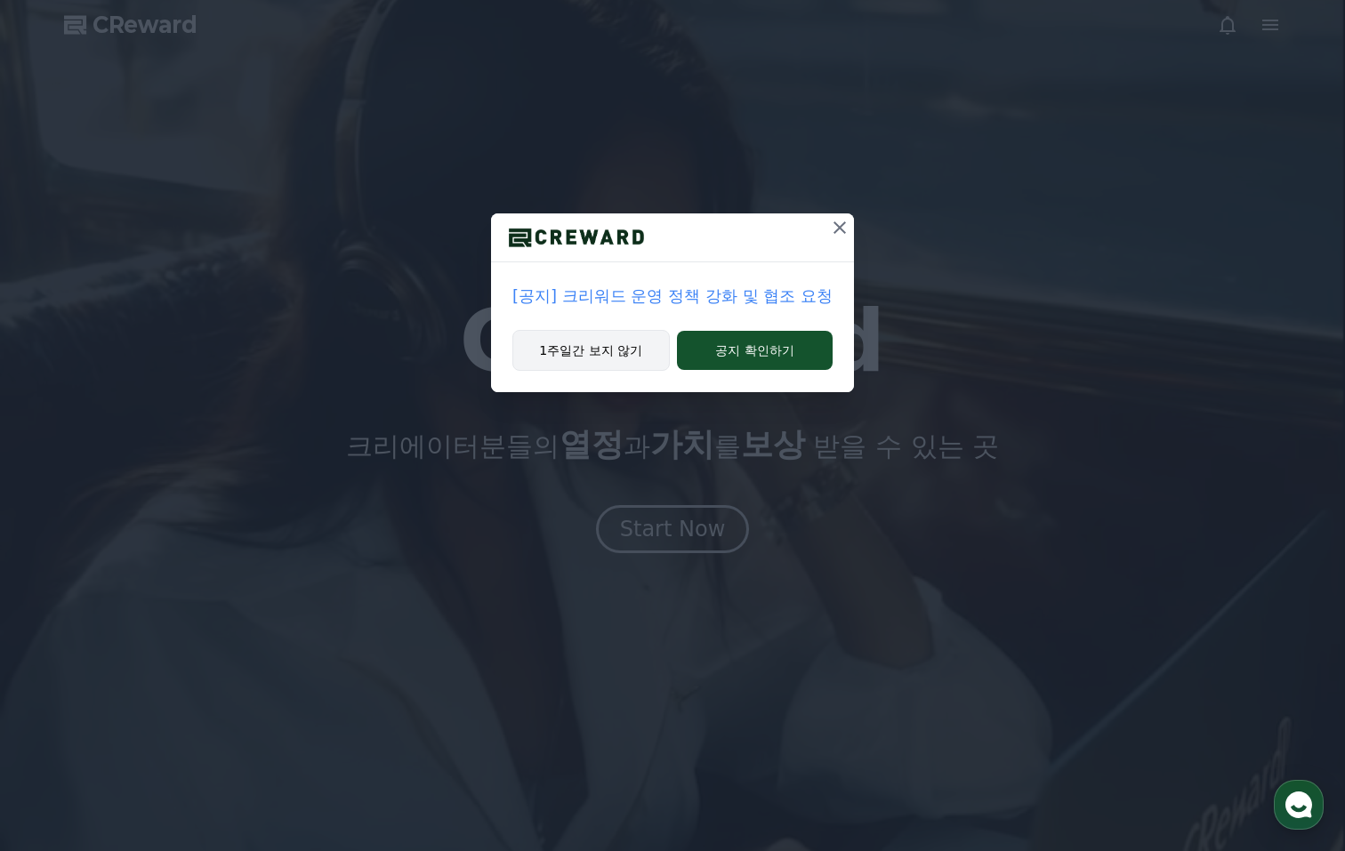
click at [600, 354] on button "1주일간 보지 않기" at bounding box center [590, 350] width 157 height 41
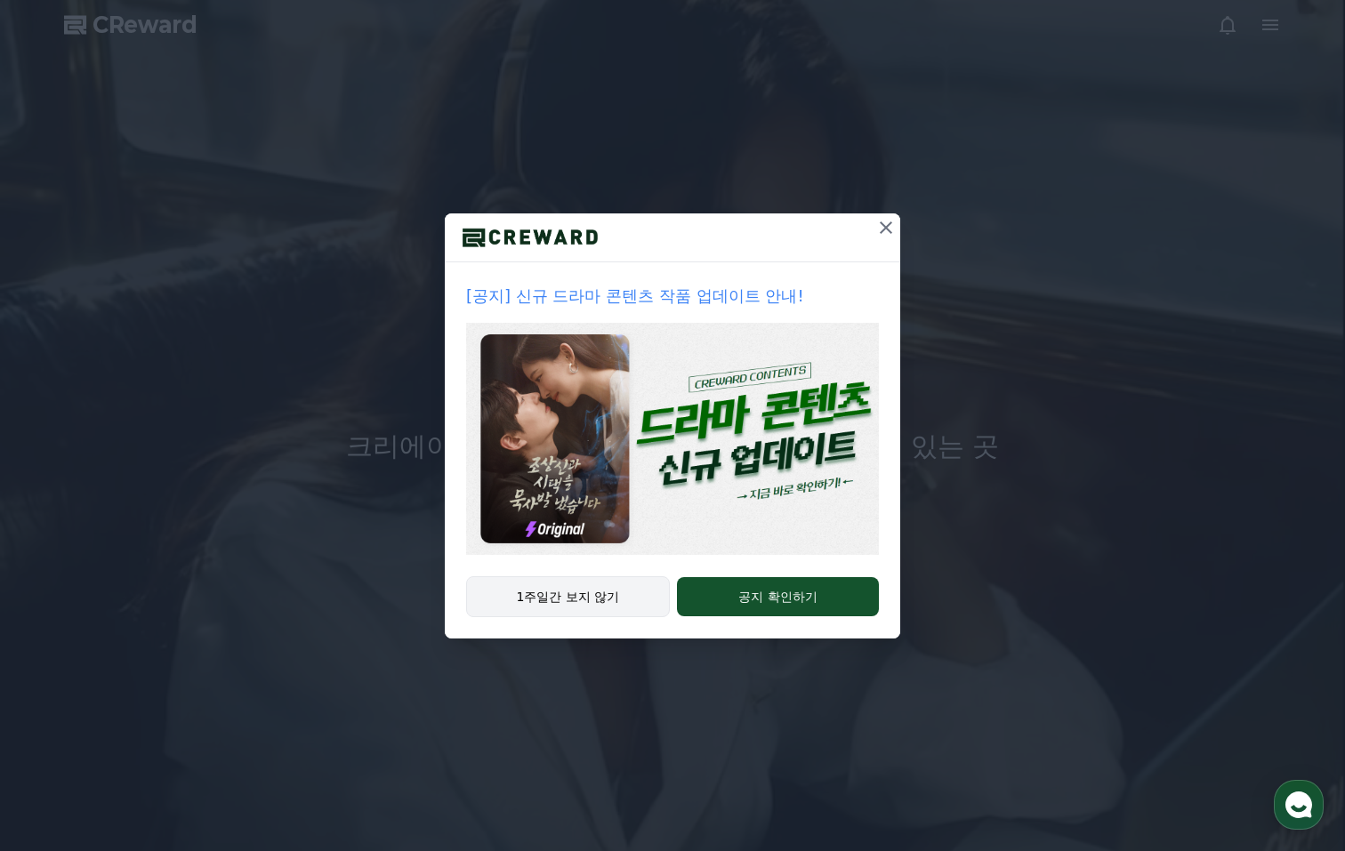
click at [606, 598] on button "1주일간 보지 않기" at bounding box center [568, 597] width 204 height 41
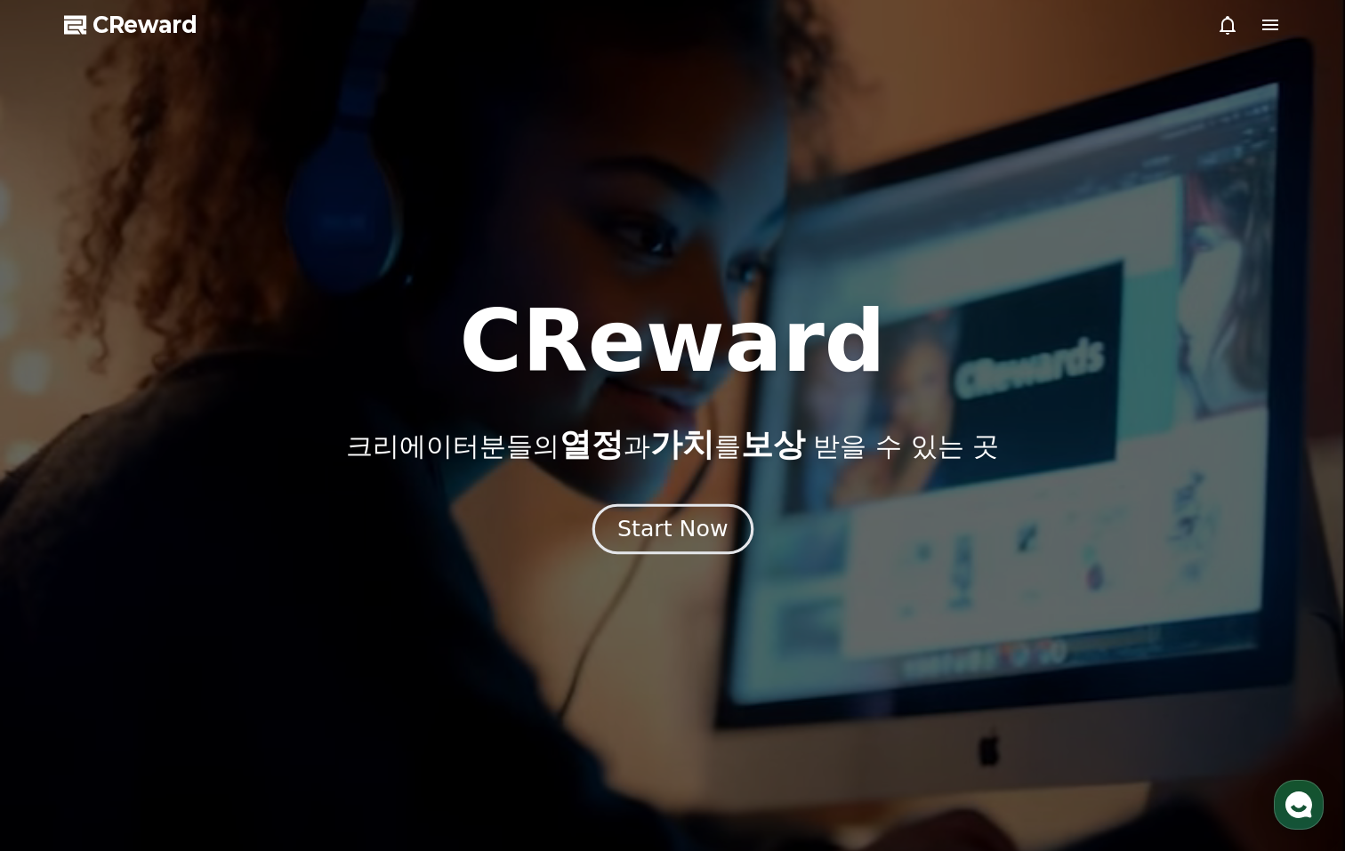
click at [681, 527] on div "Start Now" at bounding box center [672, 529] width 110 height 30
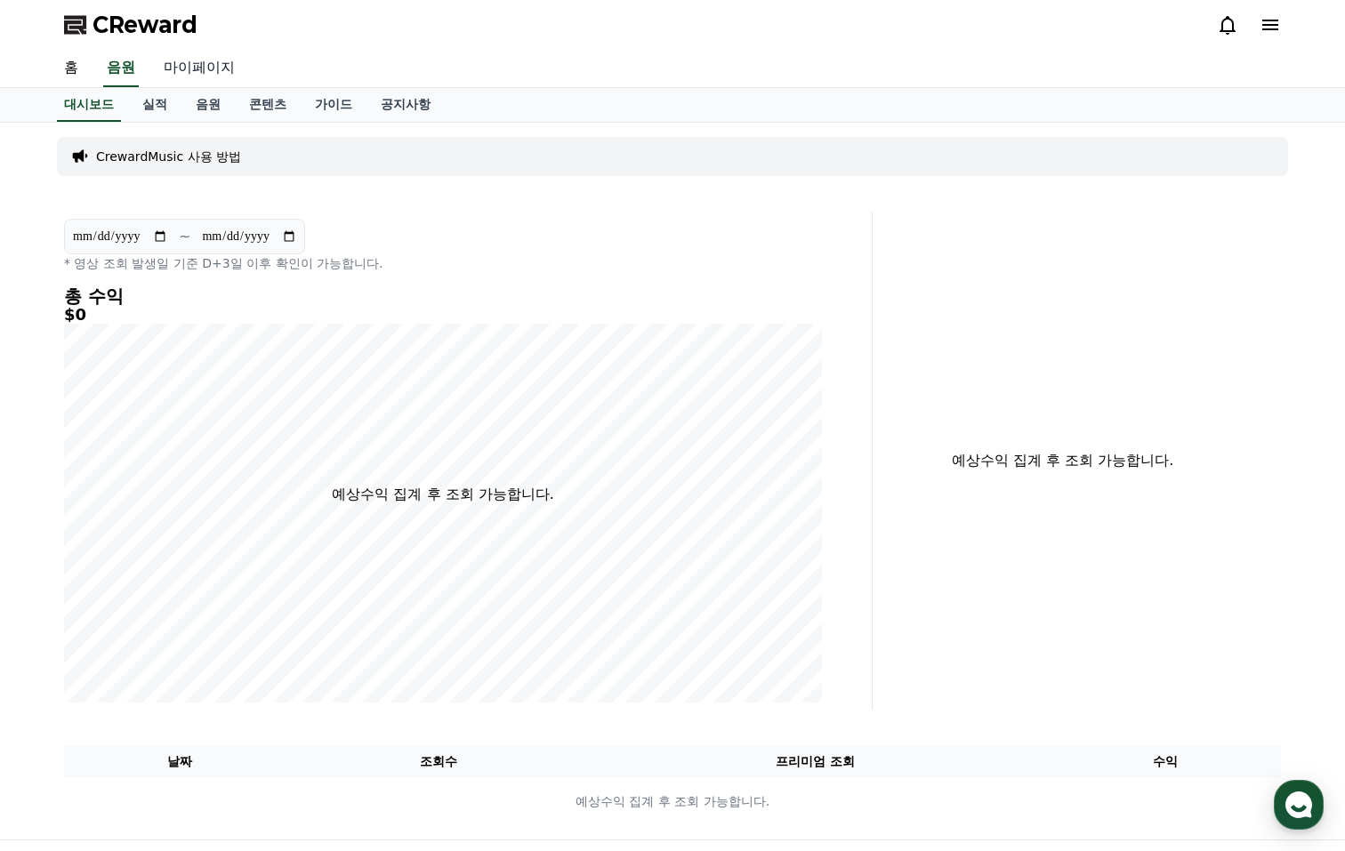
click at [186, 64] on link "마이페이지" at bounding box center [199, 68] width 100 height 37
select select "**********"
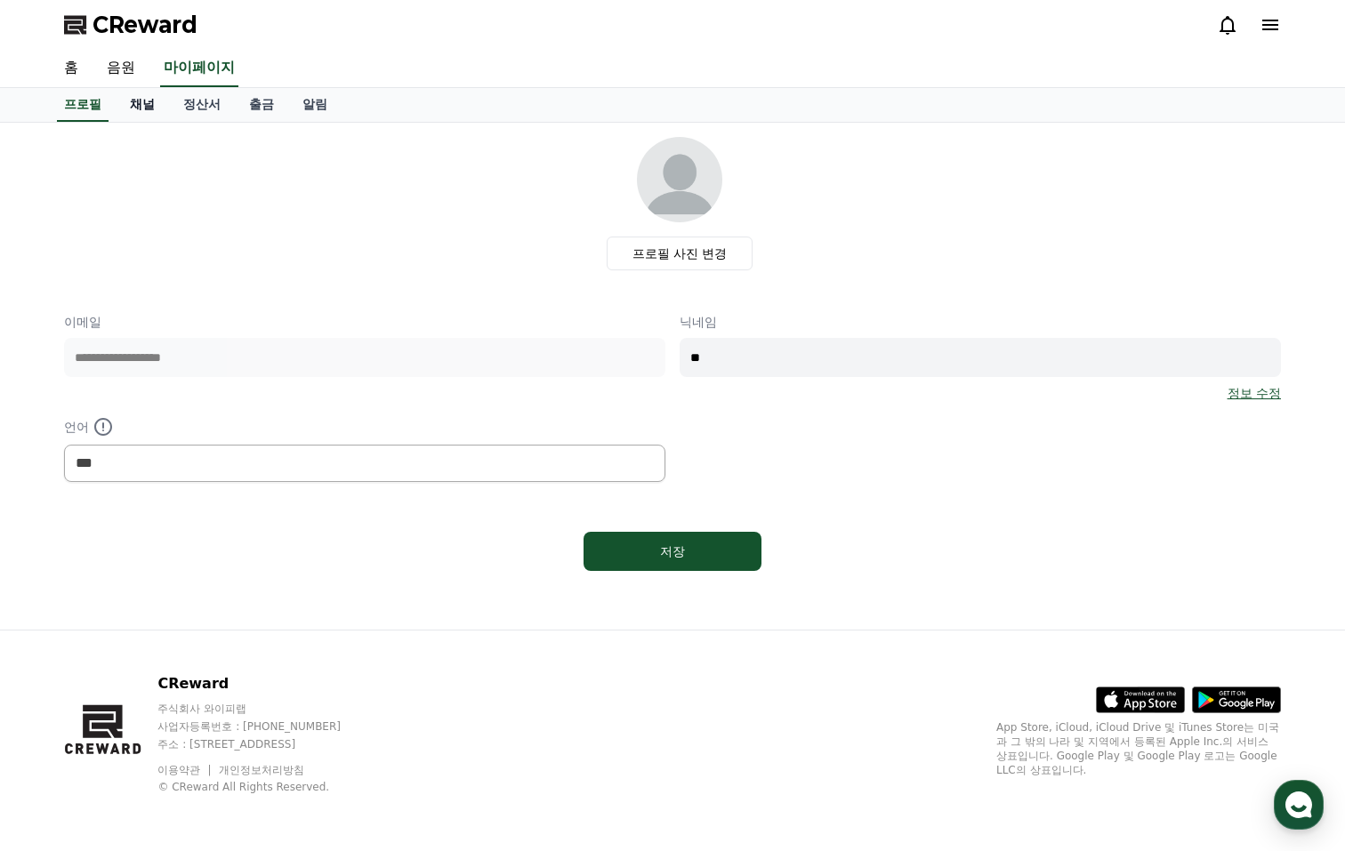
click at [141, 98] on link "채널" at bounding box center [142, 105] width 53 height 34
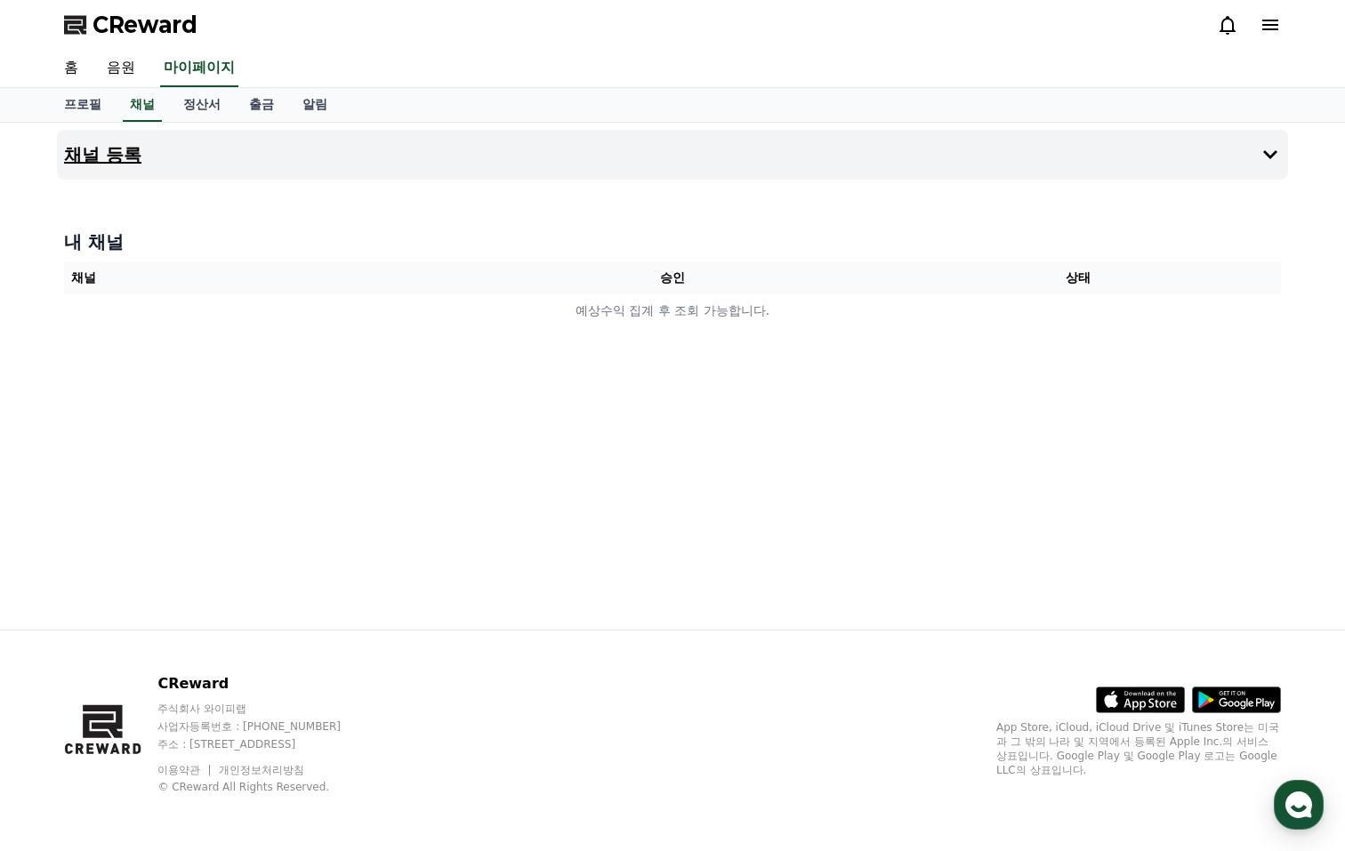
click at [595, 148] on button "채널 등록" at bounding box center [672, 155] width 1231 height 50
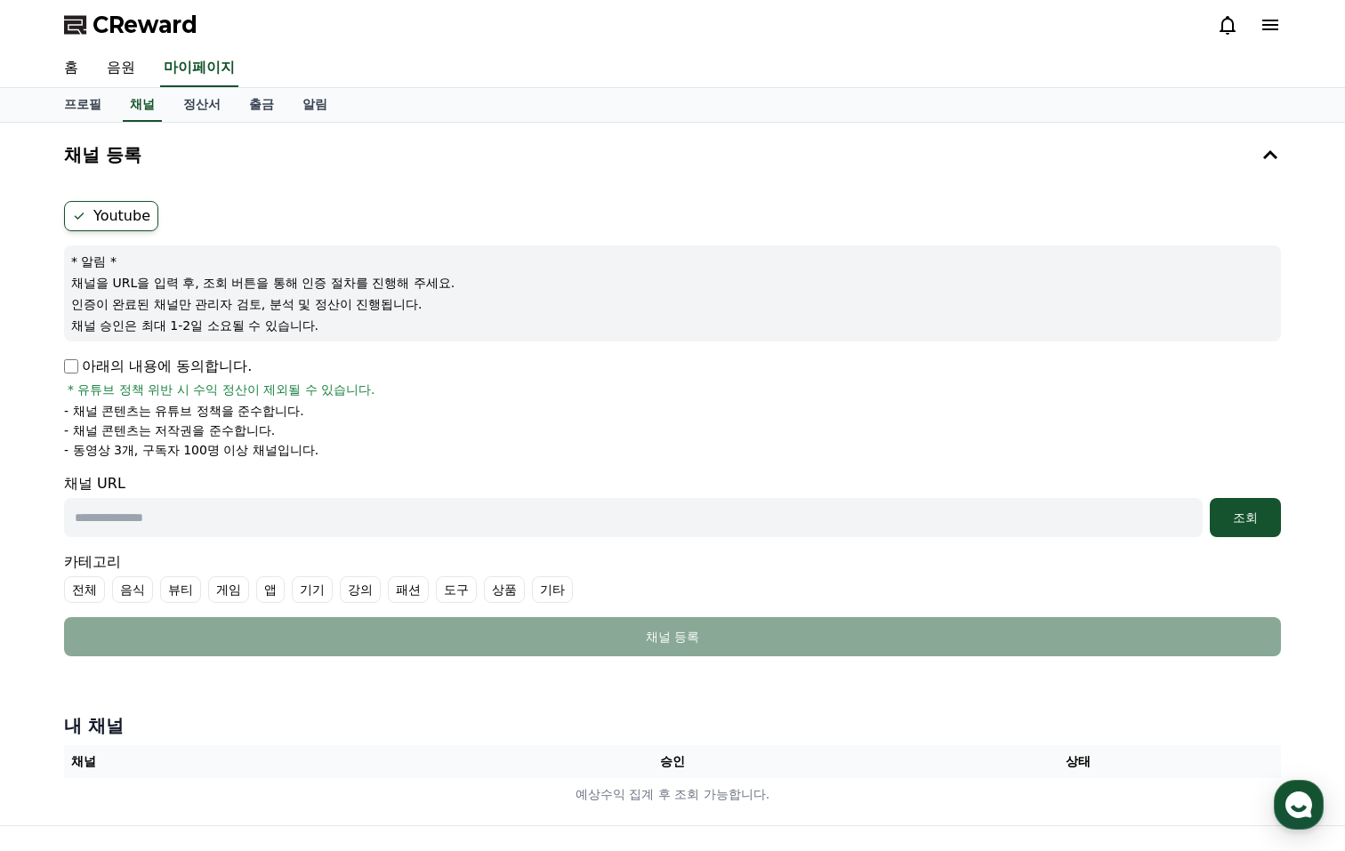
click at [117, 214] on label "Youtube" at bounding box center [111, 216] width 94 height 30
click at [190, 287] on div "* 알림 * 채널을 URL을 입력 후, 조회 버튼을 통해 인증 절차를 진행해 주세요. 인증이 완료된 채널만 관리자 검토, 분석 및 정산이 진행…" at bounding box center [672, 294] width 1217 height 96
click at [168, 297] on p "인증이 완료된 채널만 관리자 검토, 분석 및 정산이 진행됩니다." at bounding box center [672, 304] width 1203 height 18
click at [161, 521] on input "text" at bounding box center [633, 517] width 1139 height 39
click at [303, 511] on input "text" at bounding box center [633, 517] width 1139 height 39
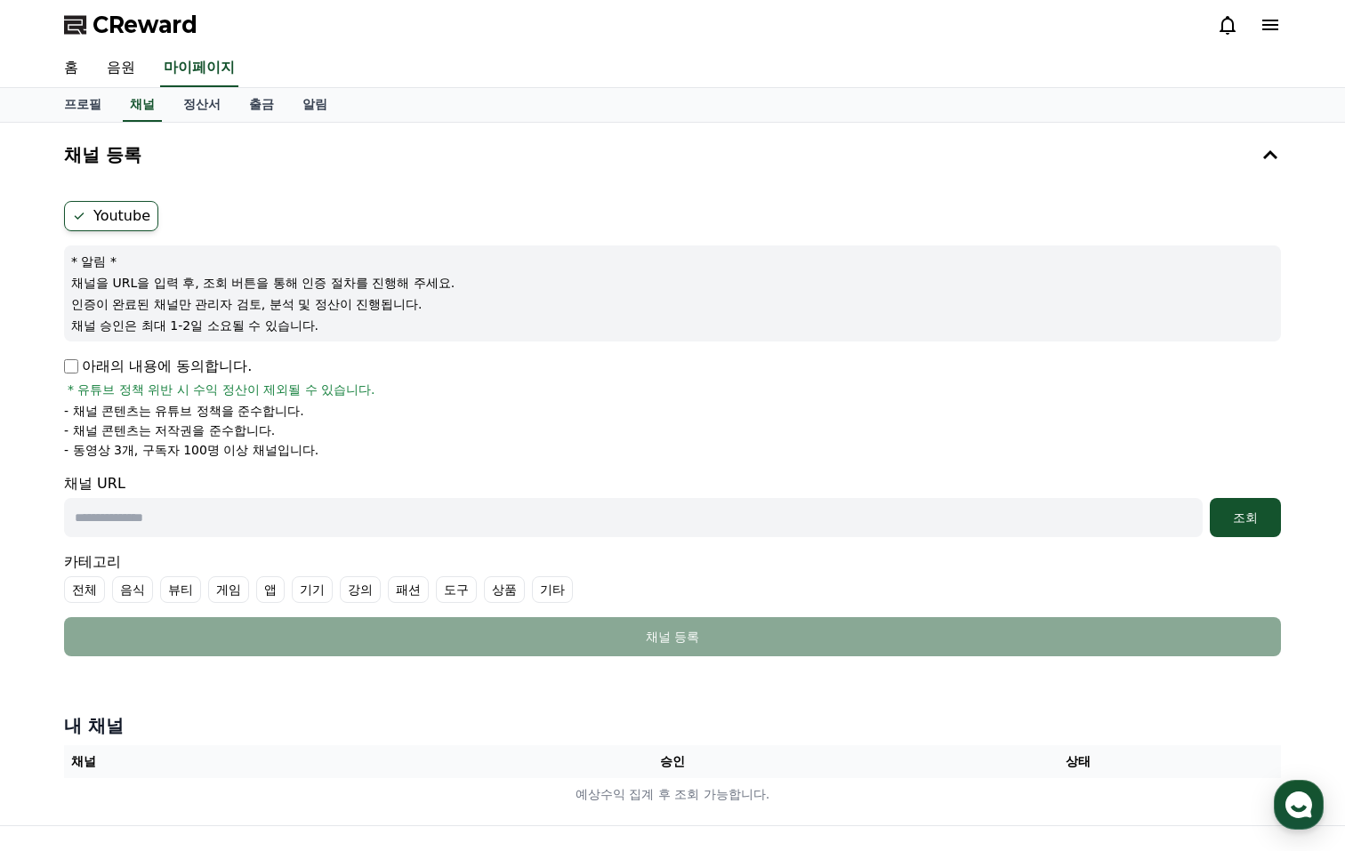
paste input "**********"
type input "**********"
click at [1247, 514] on div "조회" at bounding box center [1245, 518] width 57 height 18
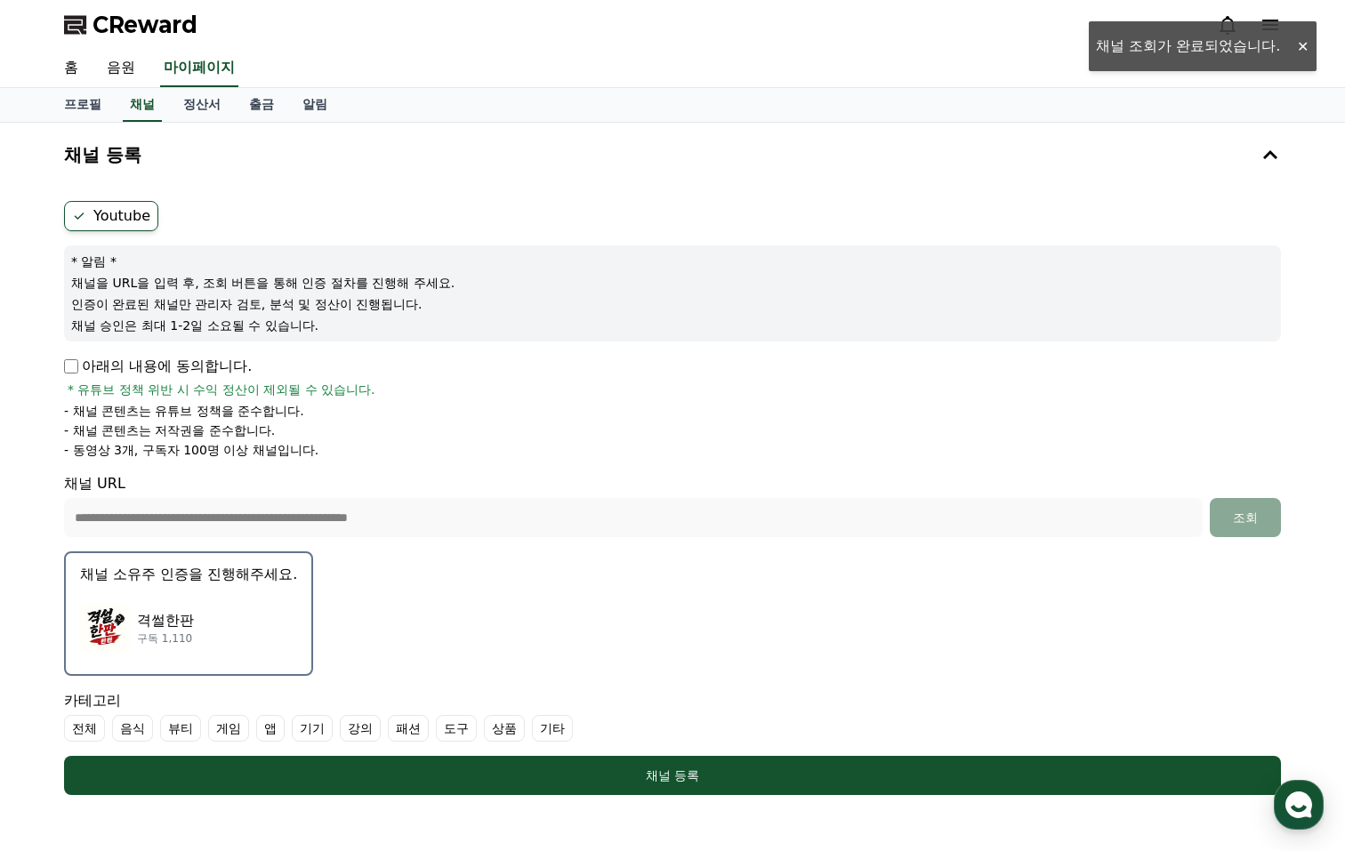
click at [221, 579] on p "채널 소유주 인증을 진행해주세요." at bounding box center [188, 574] width 217 height 21
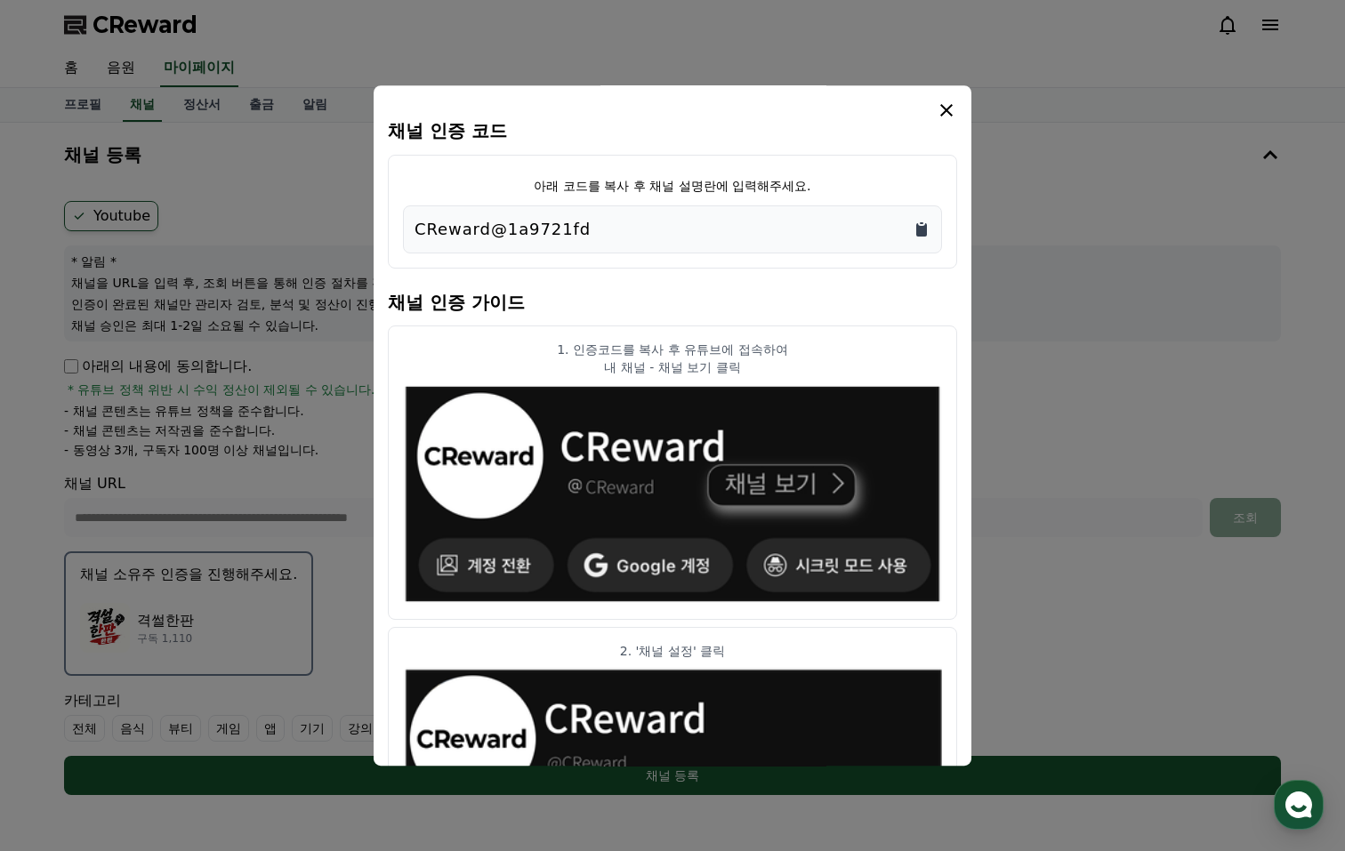
click at [922, 221] on icon "Copy to clipboard" at bounding box center [922, 230] width 18 height 18
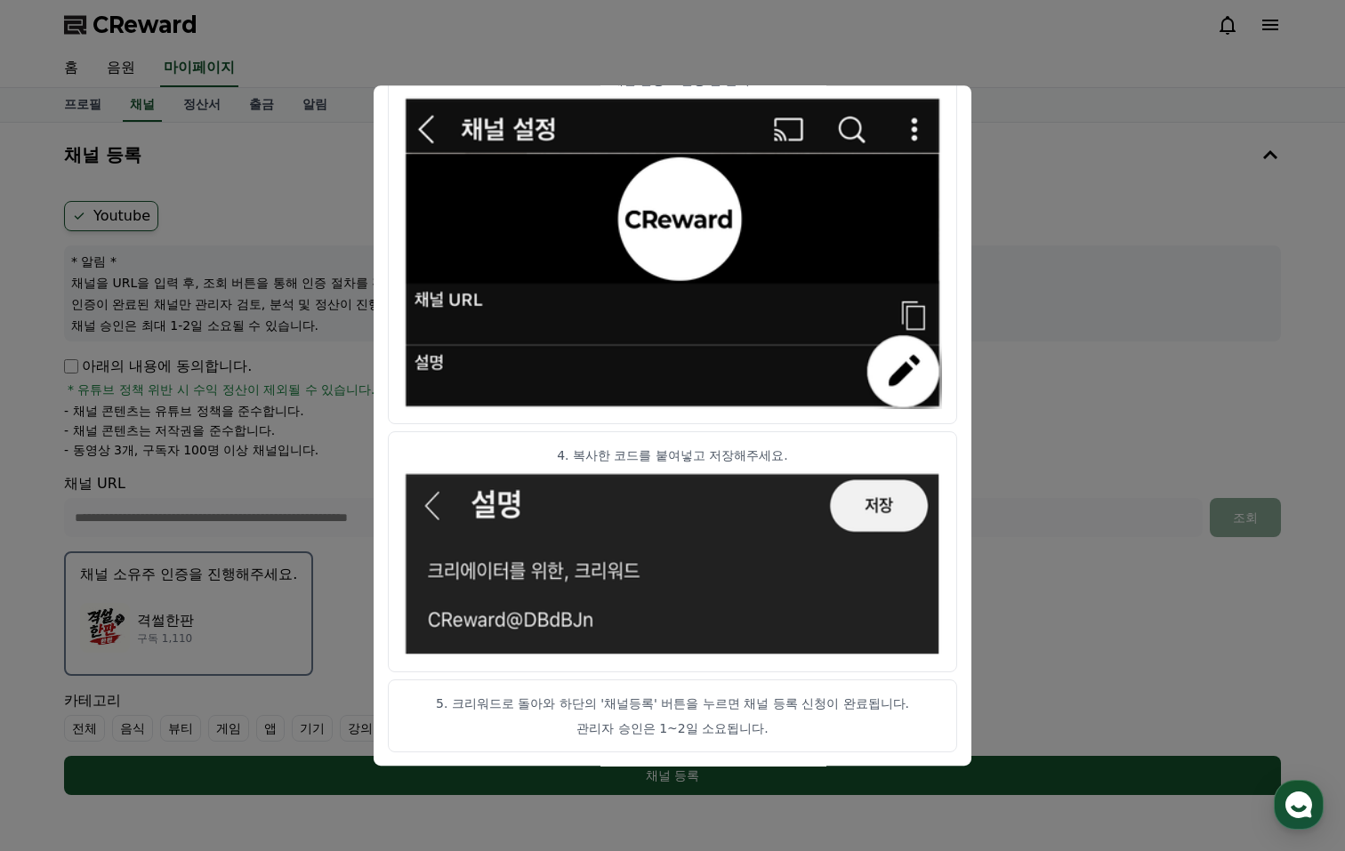
scroll to position [44, 0]
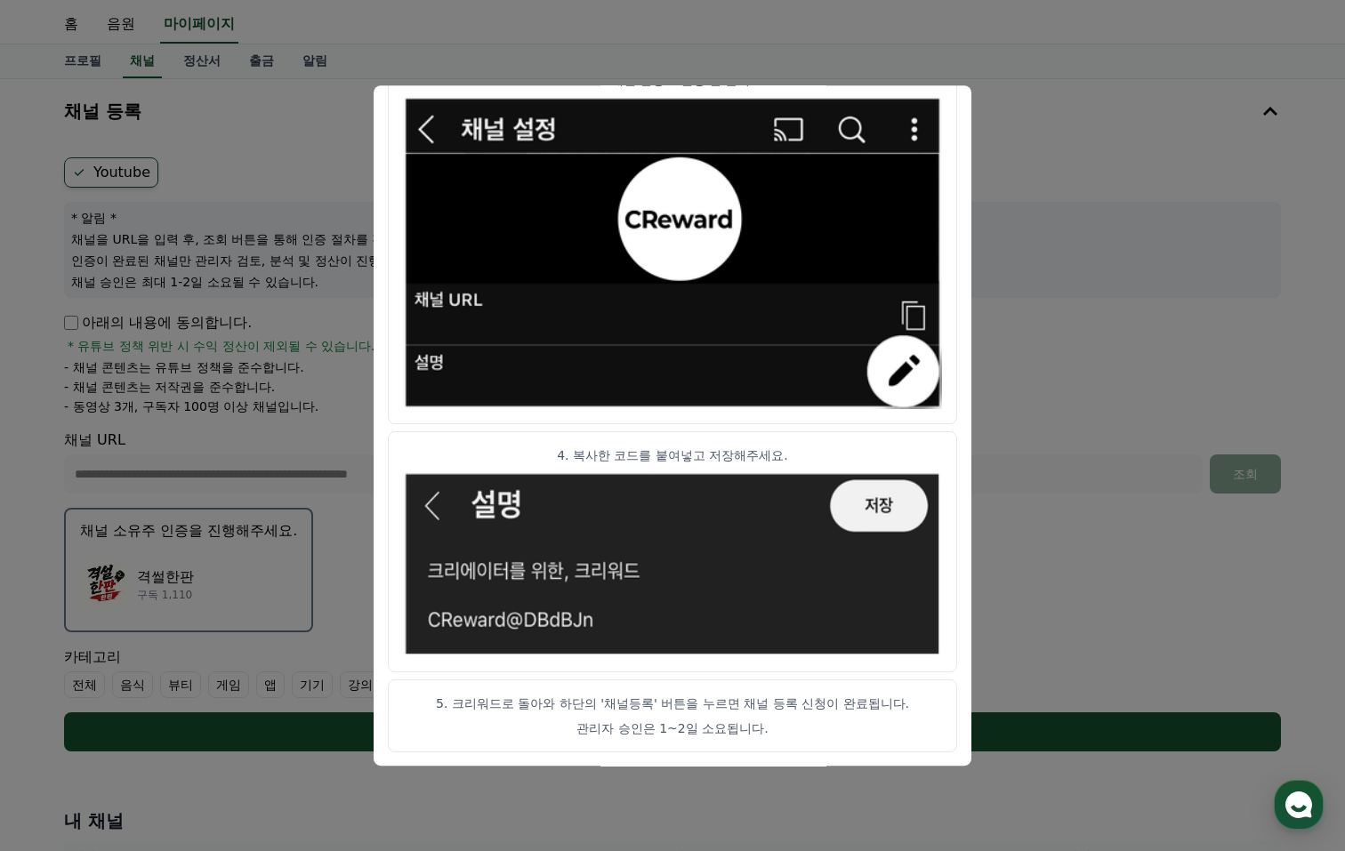
click at [1043, 522] on button "close modal" at bounding box center [672, 425] width 1345 height 851
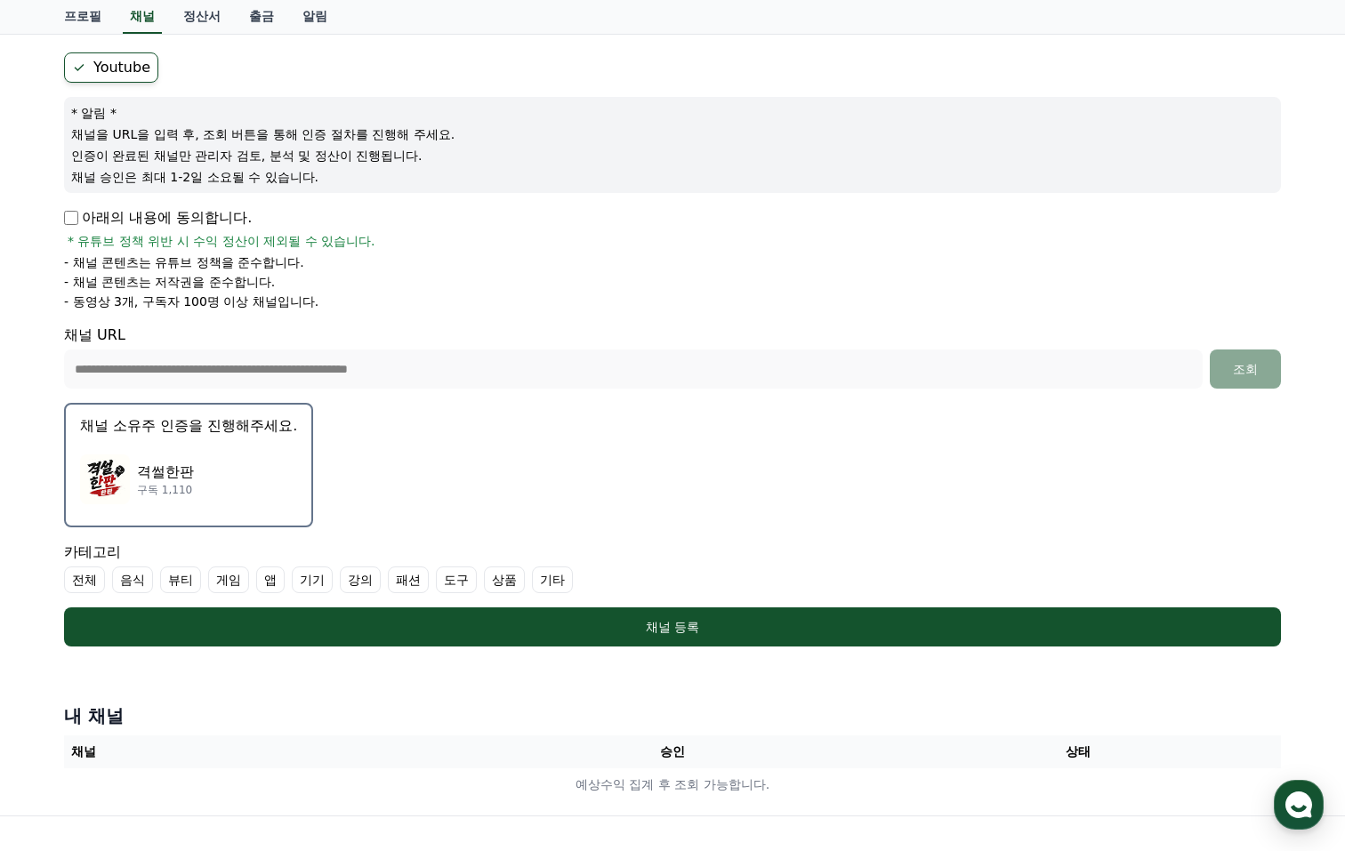
scroll to position [152, 0]
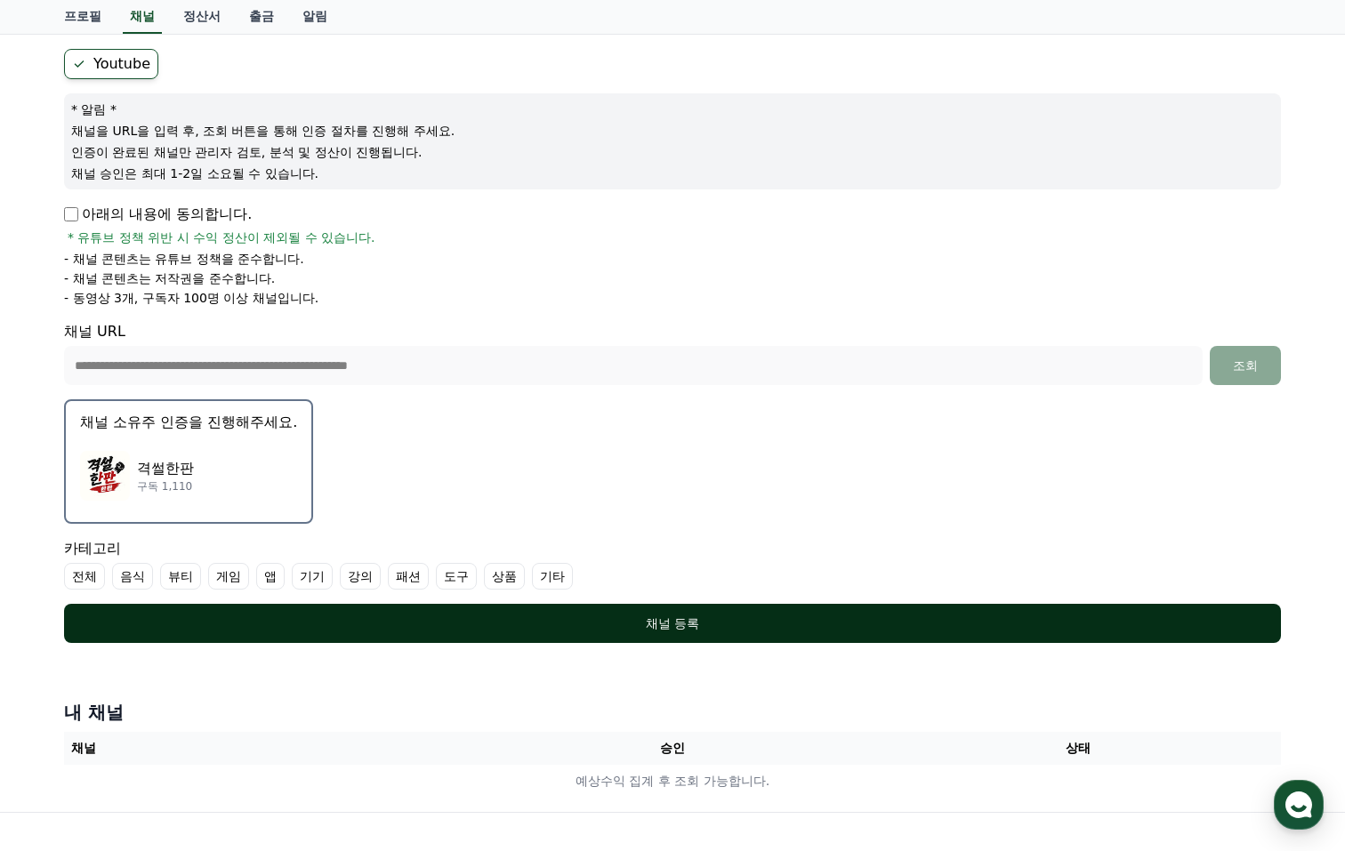
click at [520, 615] on div "채널 등록" at bounding box center [673, 624] width 1146 height 18
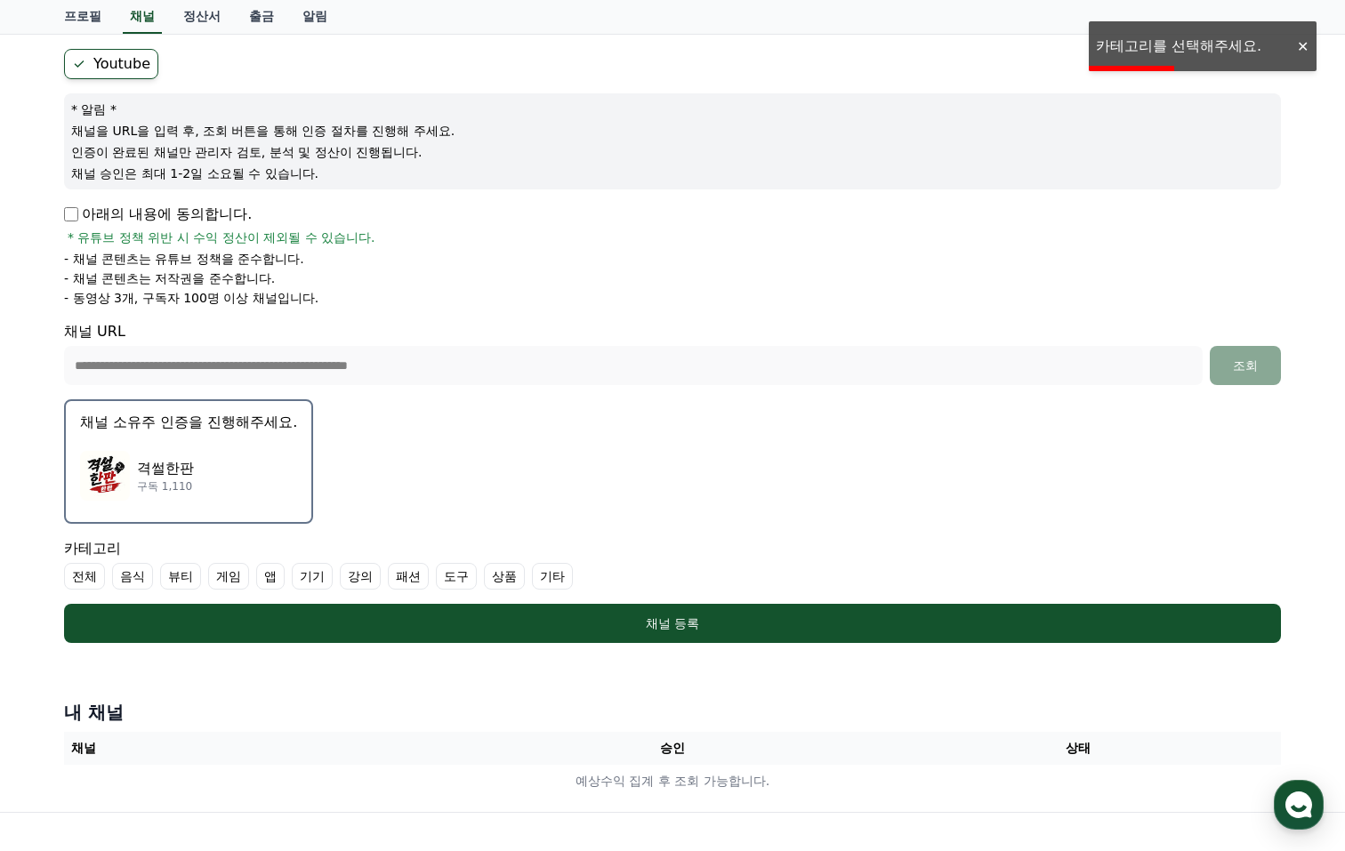
click at [85, 579] on label "전체" at bounding box center [84, 576] width 41 height 27
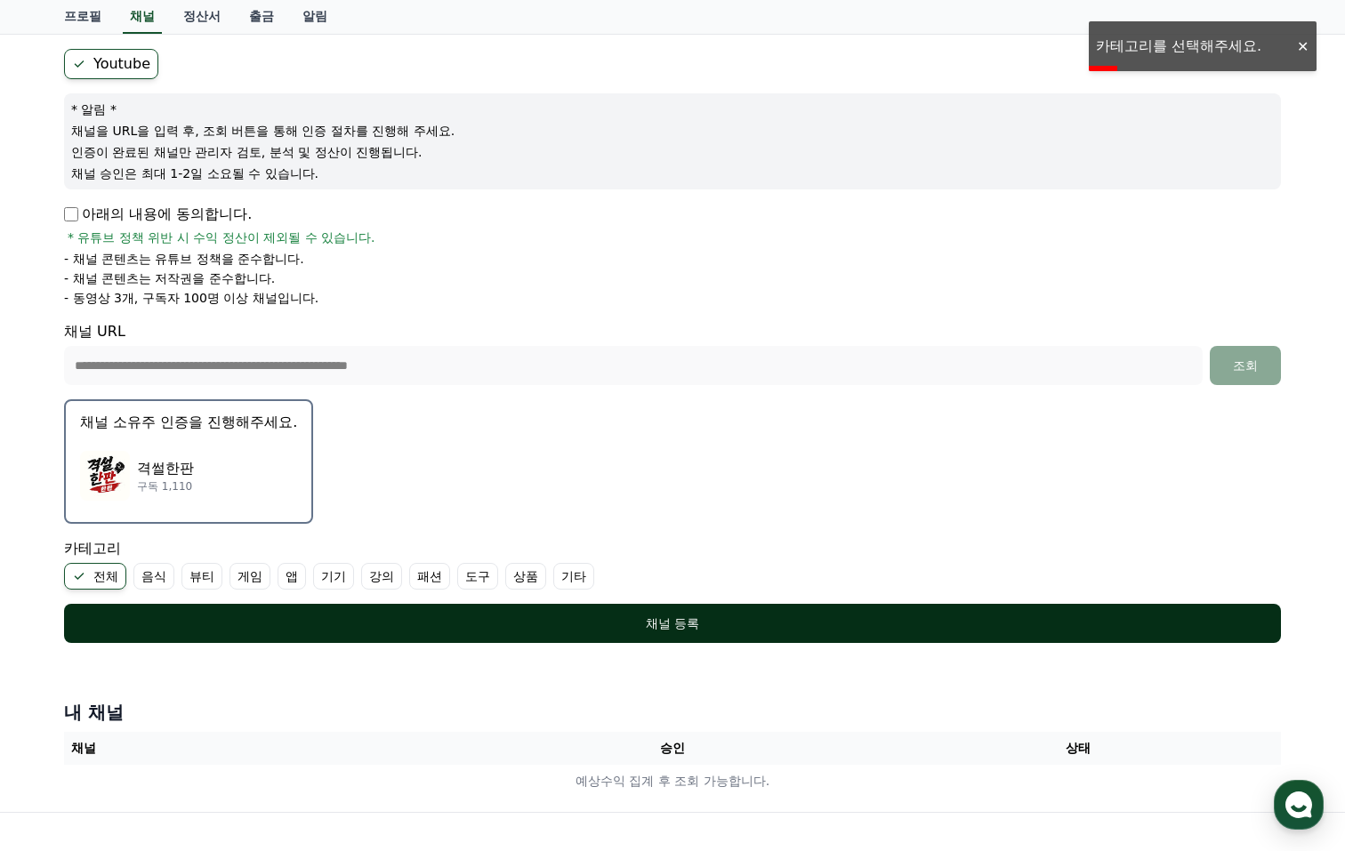
click at [496, 612] on button "채널 등록" at bounding box center [672, 623] width 1217 height 39
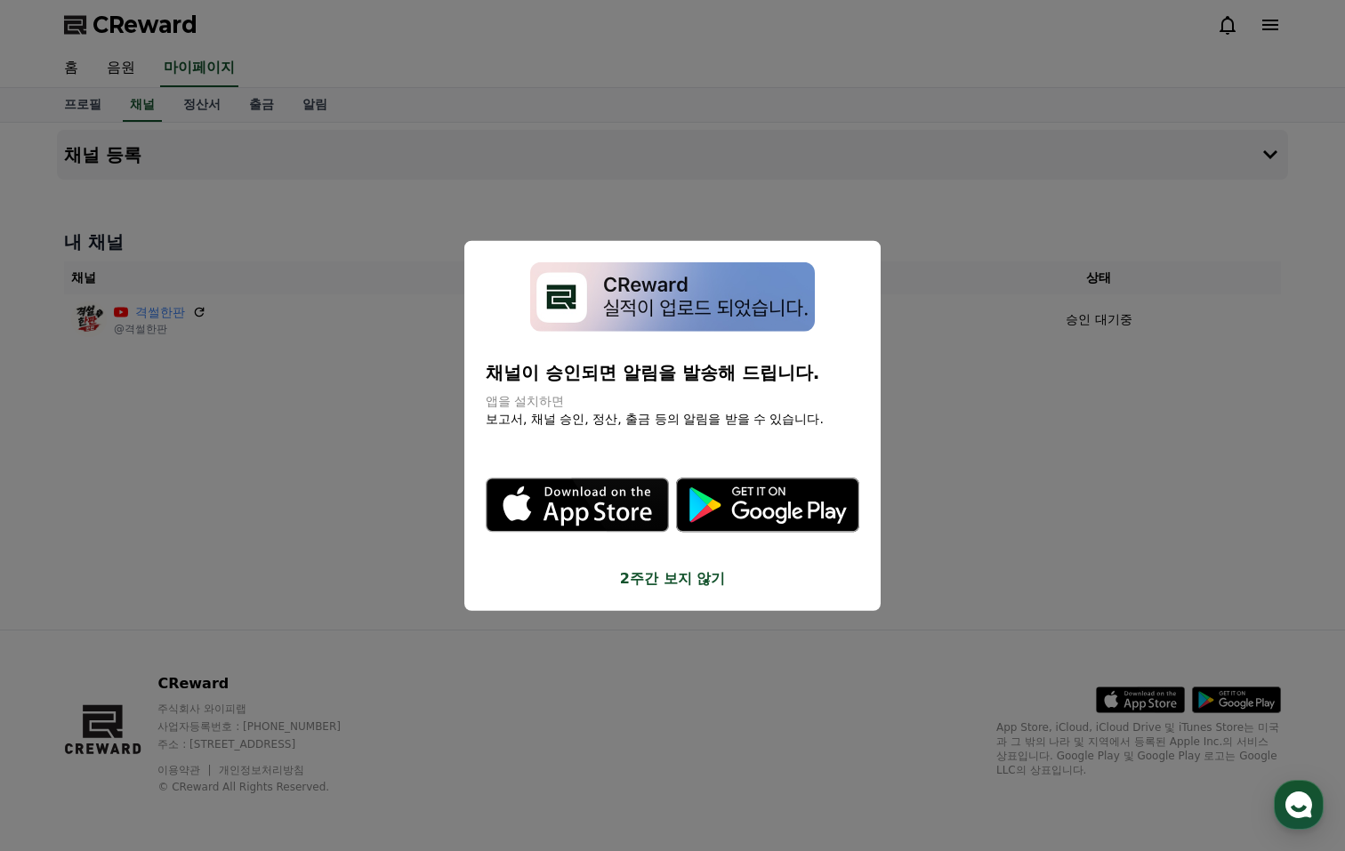
click at [659, 571] on button "2주간 보지 않기" at bounding box center [673, 579] width 374 height 21
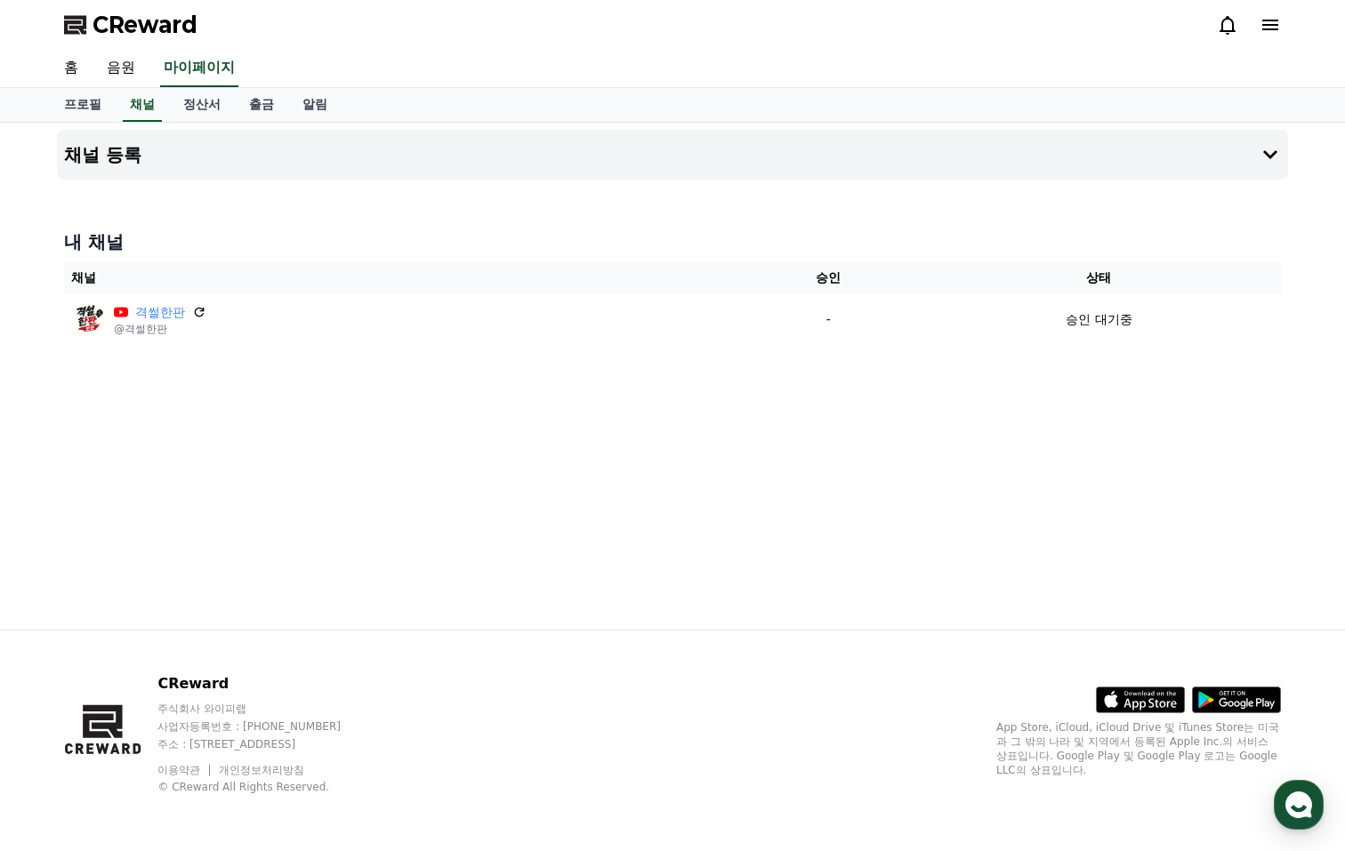
click at [659, 571] on div "채널 등록 내 채널 채널 승인 상태 격썰한판 @격썰한판 - 승인 대기중" at bounding box center [673, 376] width 1246 height 507
click at [182, 103] on link "정산서" at bounding box center [202, 105] width 66 height 34
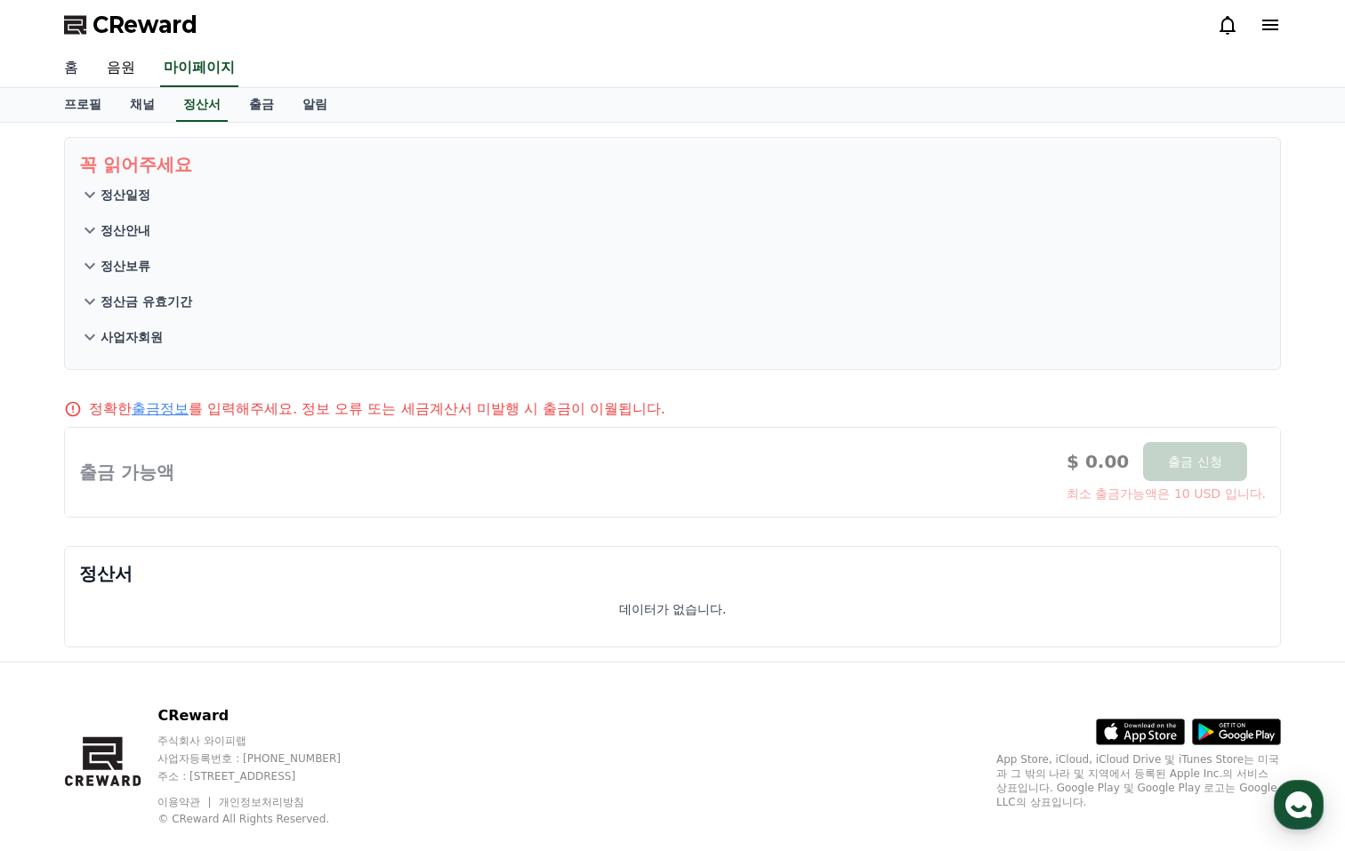
click at [81, 60] on link "홈" at bounding box center [71, 68] width 43 height 37
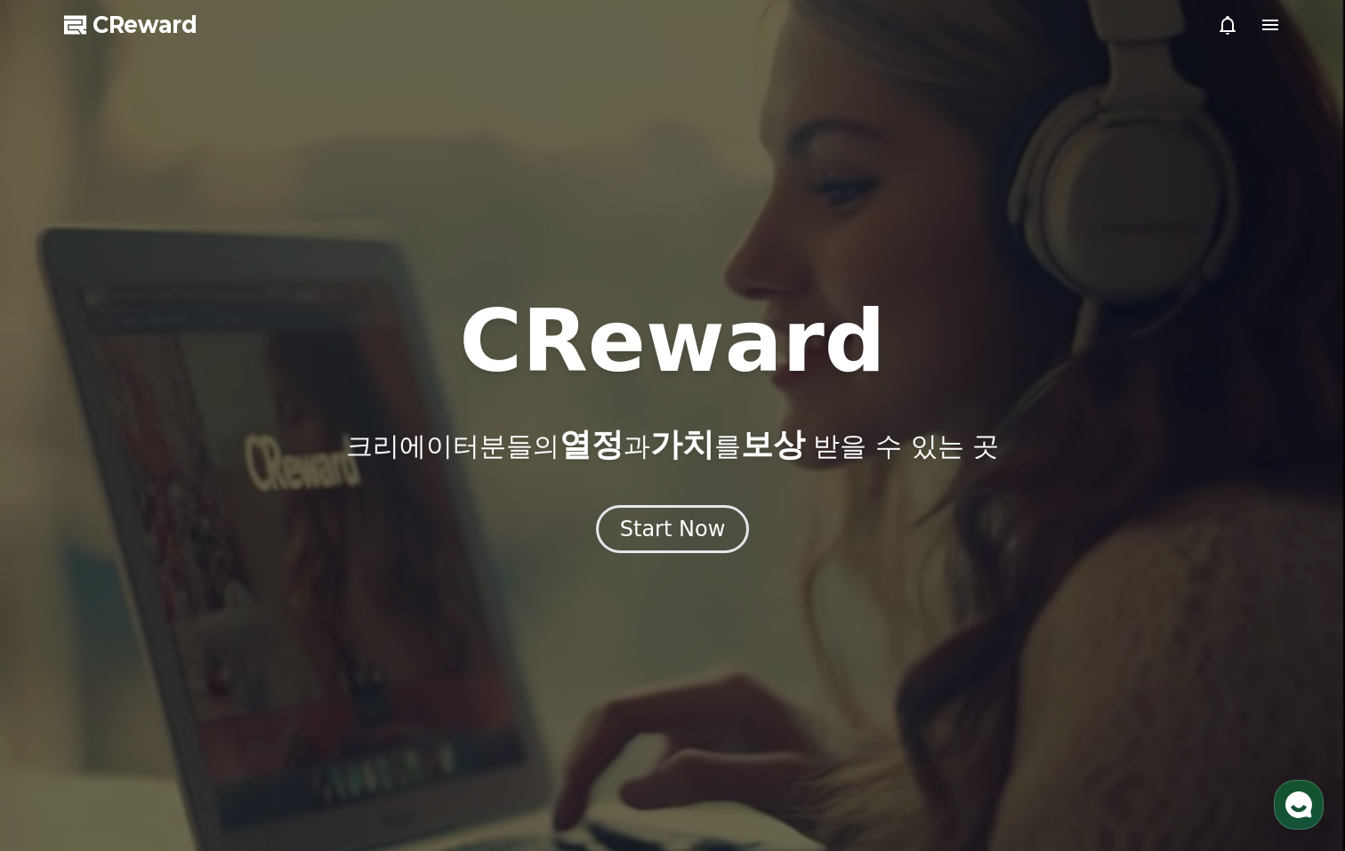
click at [120, 74] on div at bounding box center [672, 425] width 1345 height 851
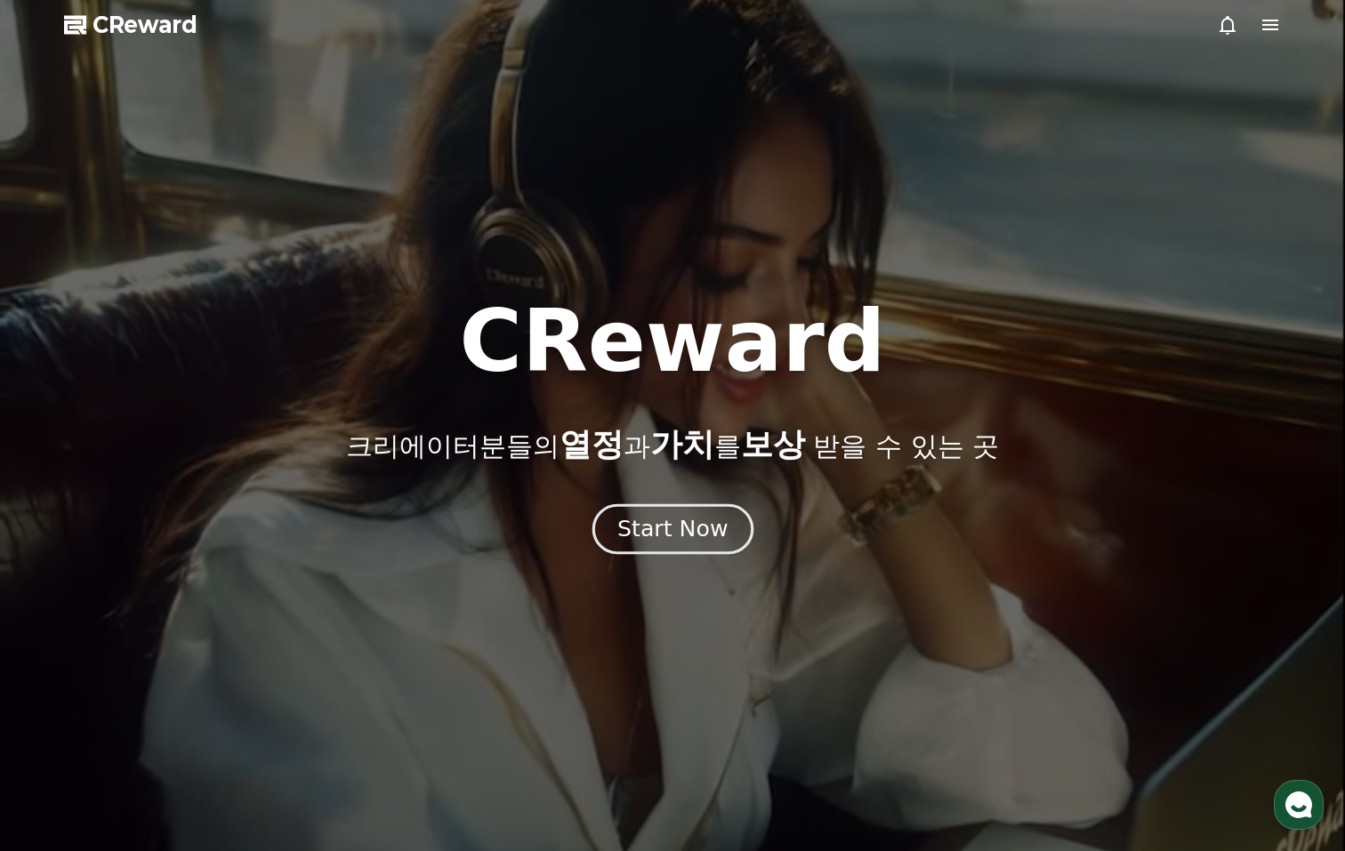
click at [658, 539] on div "Start Now" at bounding box center [672, 529] width 110 height 30
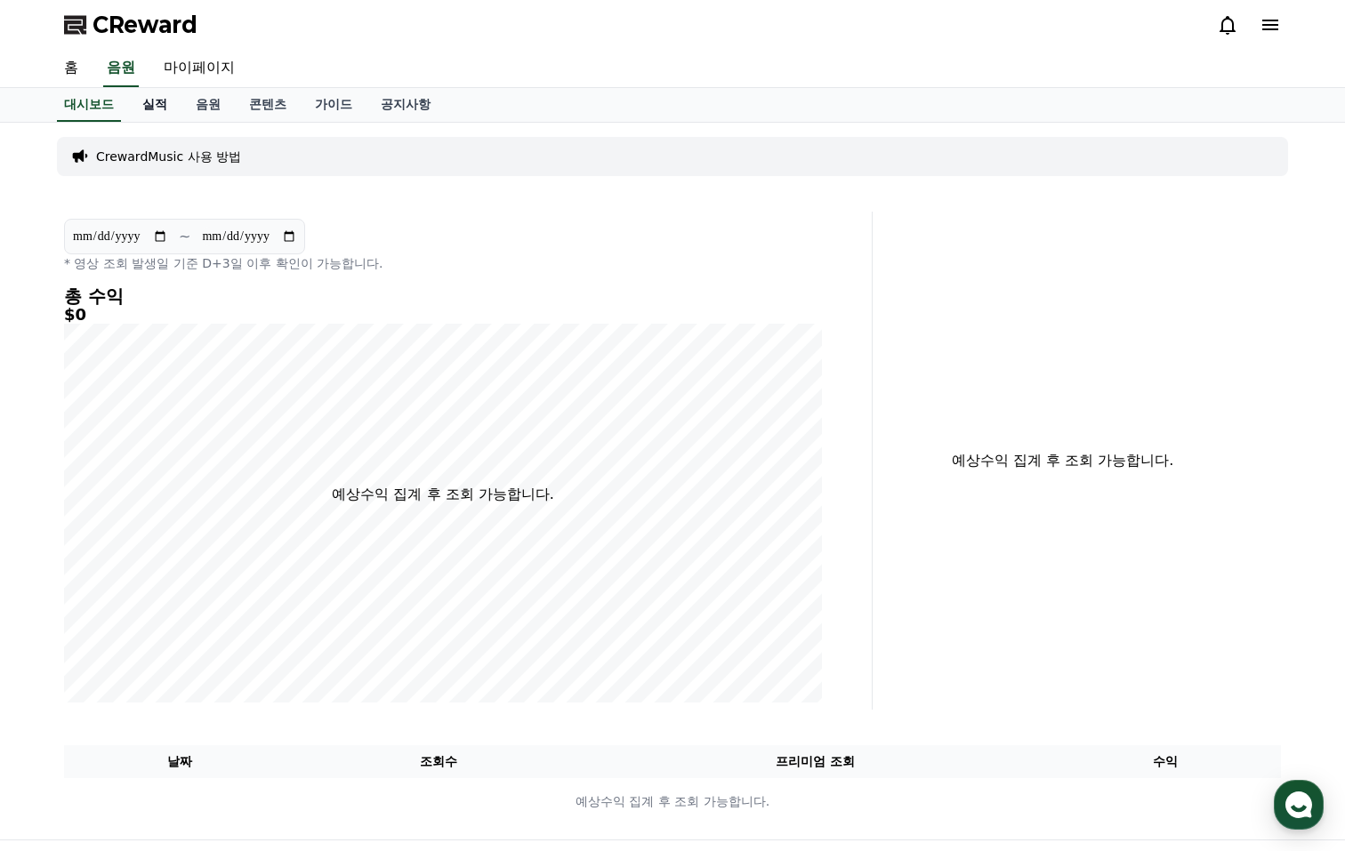
click at [140, 105] on link "실적" at bounding box center [154, 105] width 53 height 34
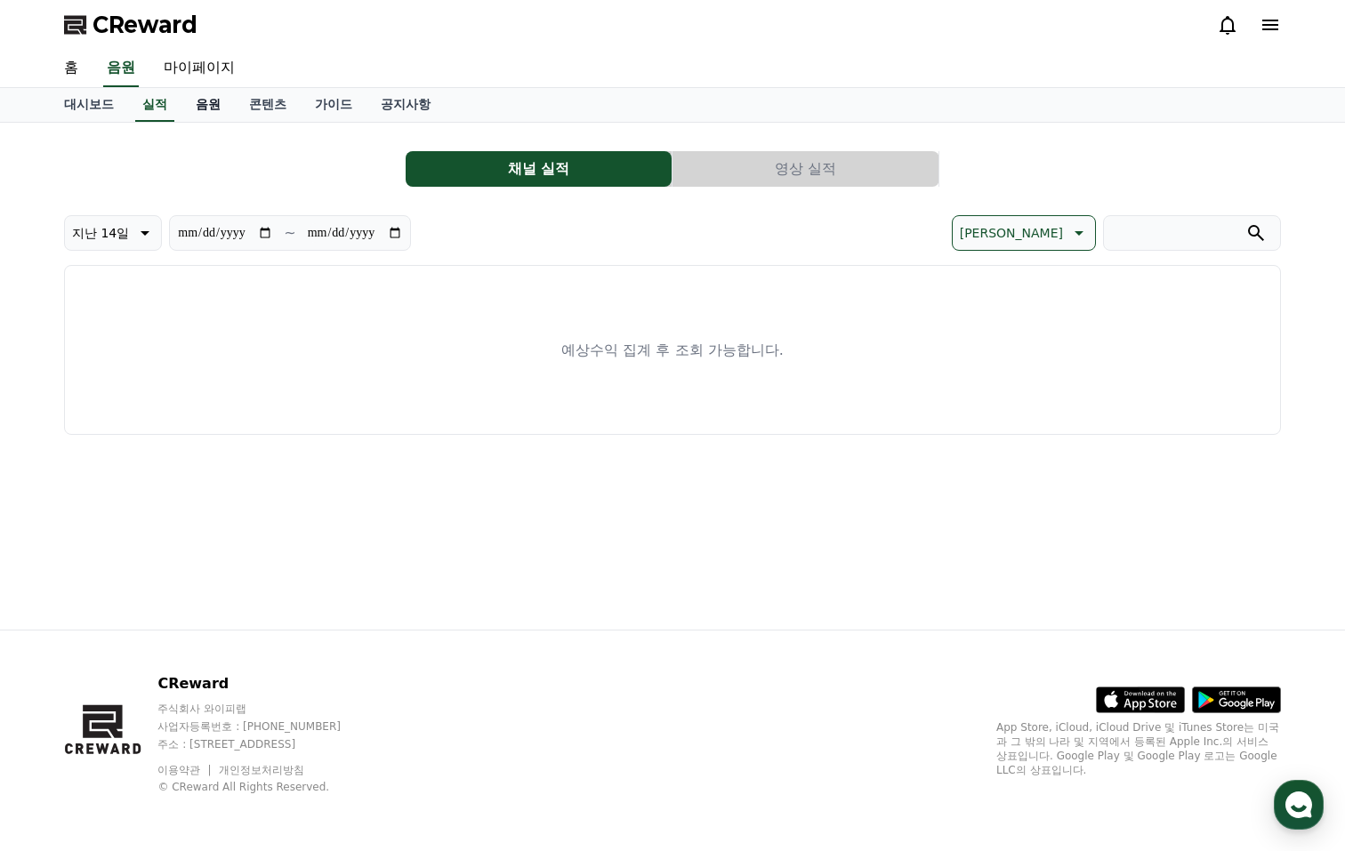
click at [191, 100] on link "음원" at bounding box center [208, 105] width 53 height 34
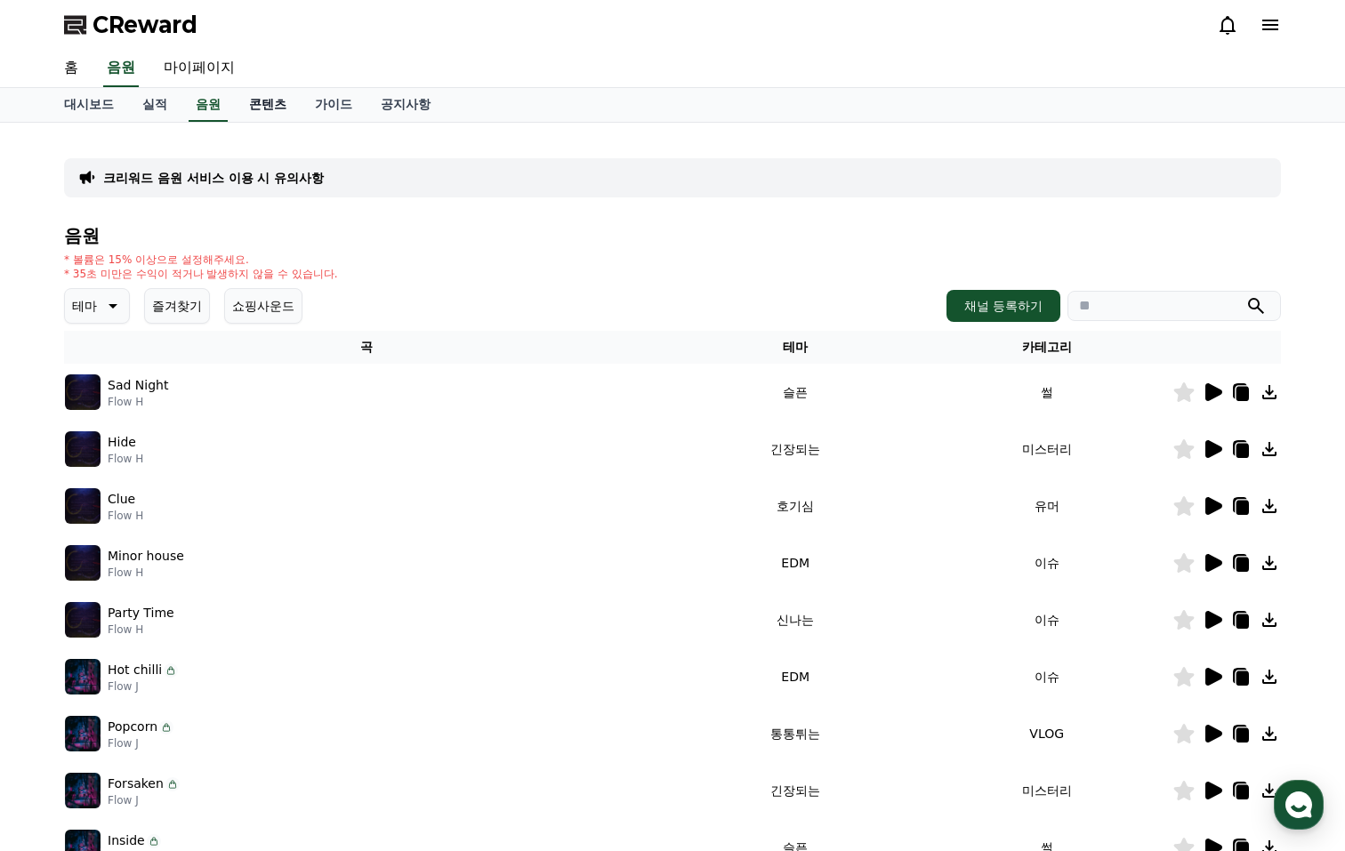
click at [250, 101] on link "콘텐츠" at bounding box center [268, 105] width 66 height 34
click at [250, 101] on link "콘텐츠" at bounding box center [268, 105] width 52 height 34
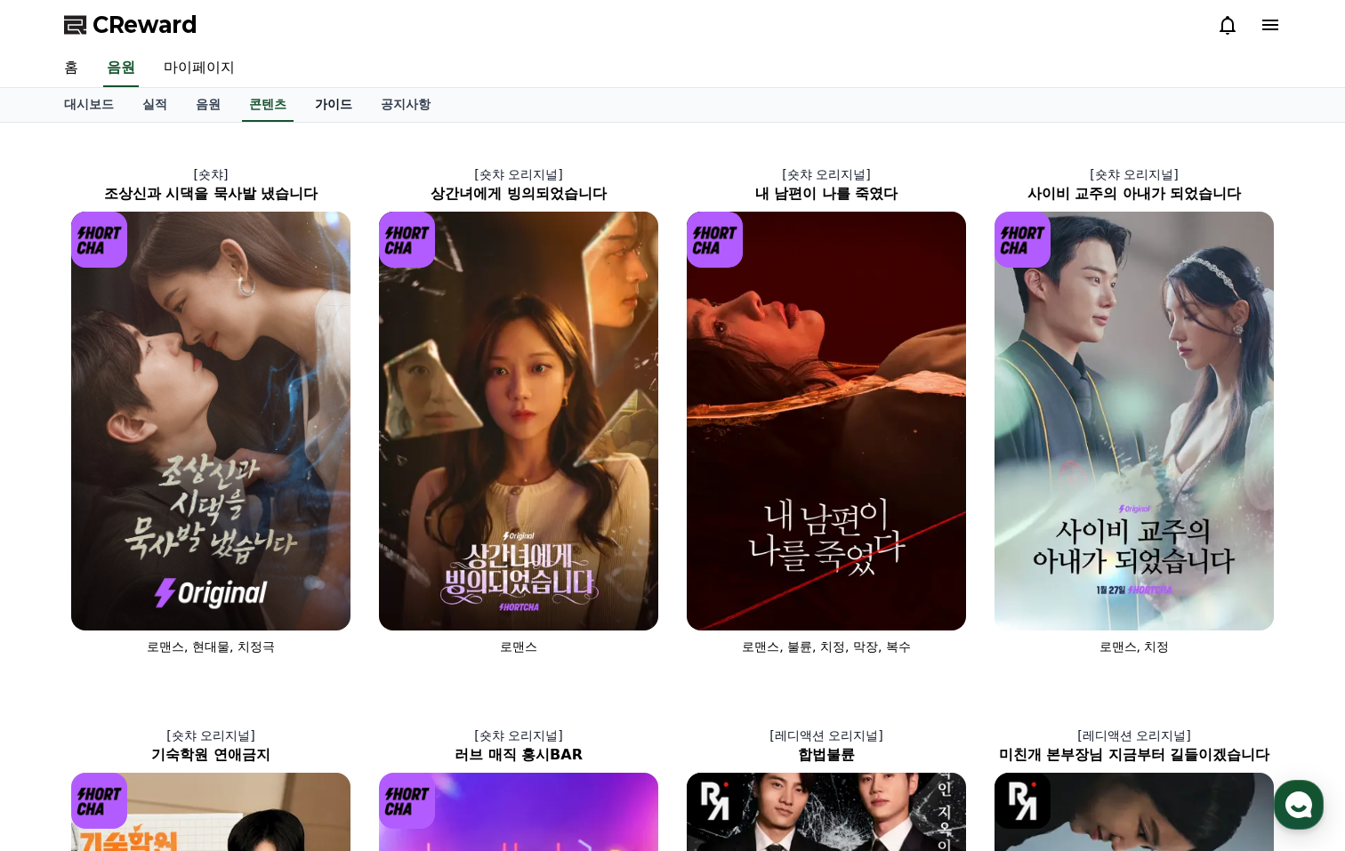
click at [301, 101] on link "가이드" at bounding box center [334, 105] width 66 height 34
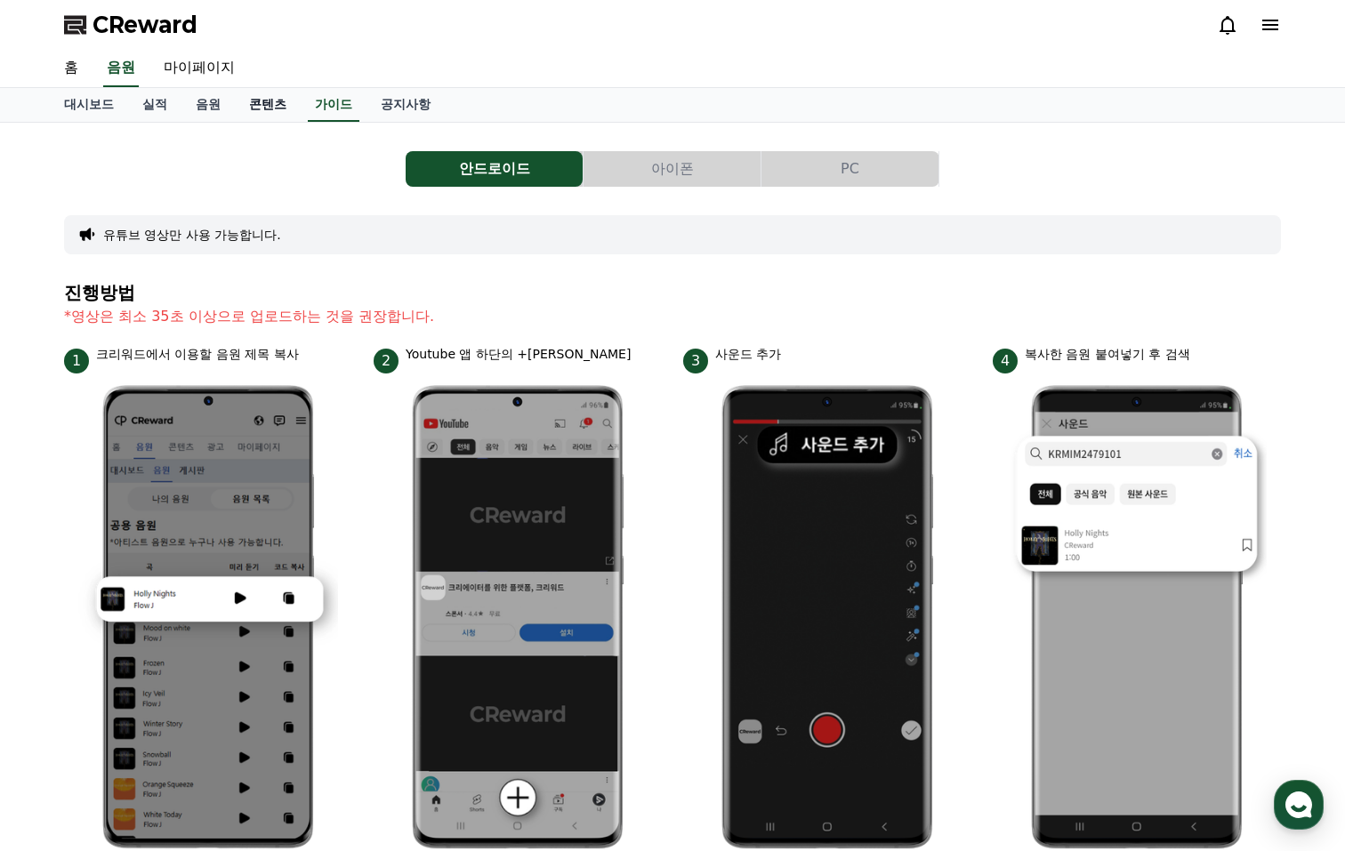
click at [255, 101] on link "콘텐츠" at bounding box center [268, 105] width 66 height 34
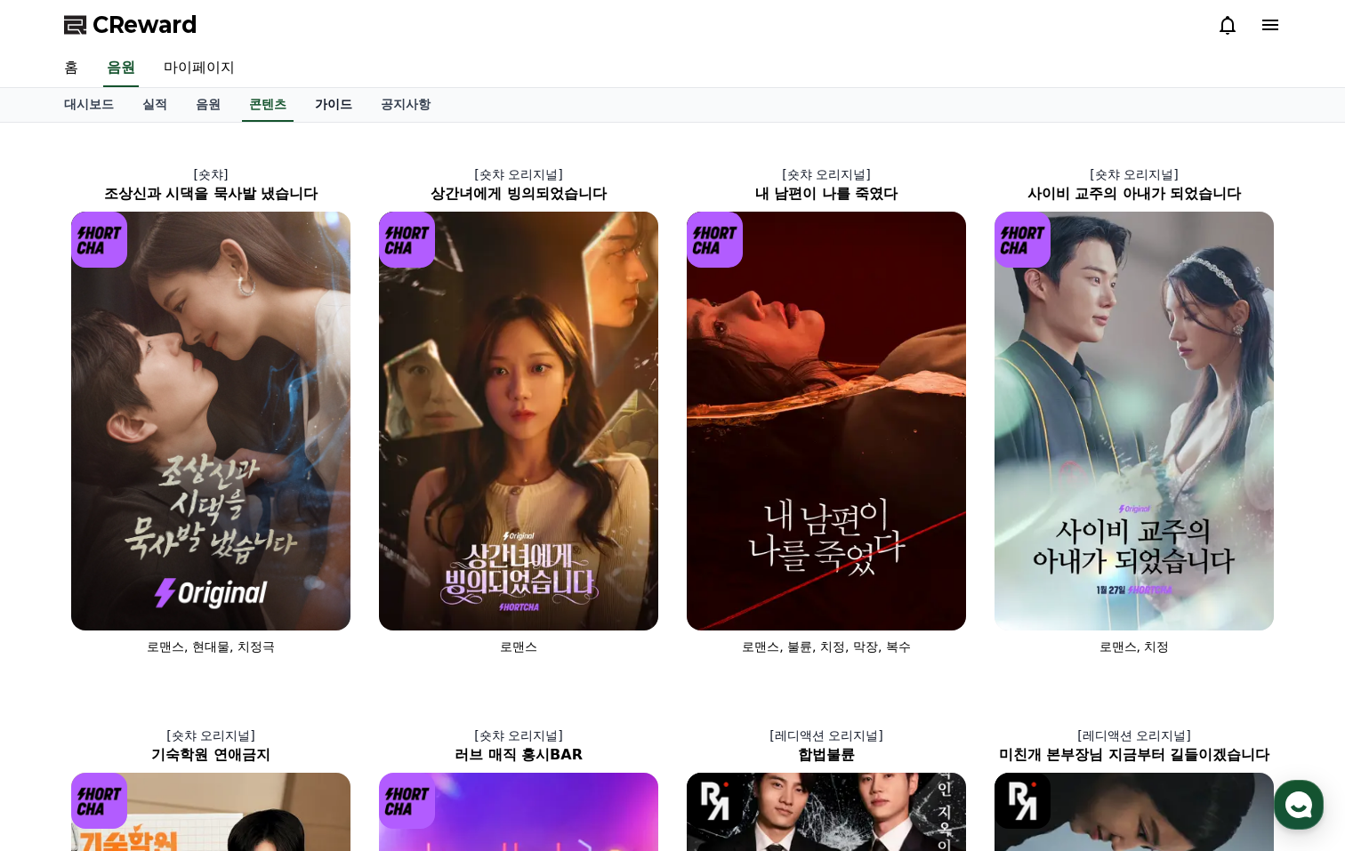
click at [328, 97] on link "가이드" at bounding box center [334, 105] width 66 height 34
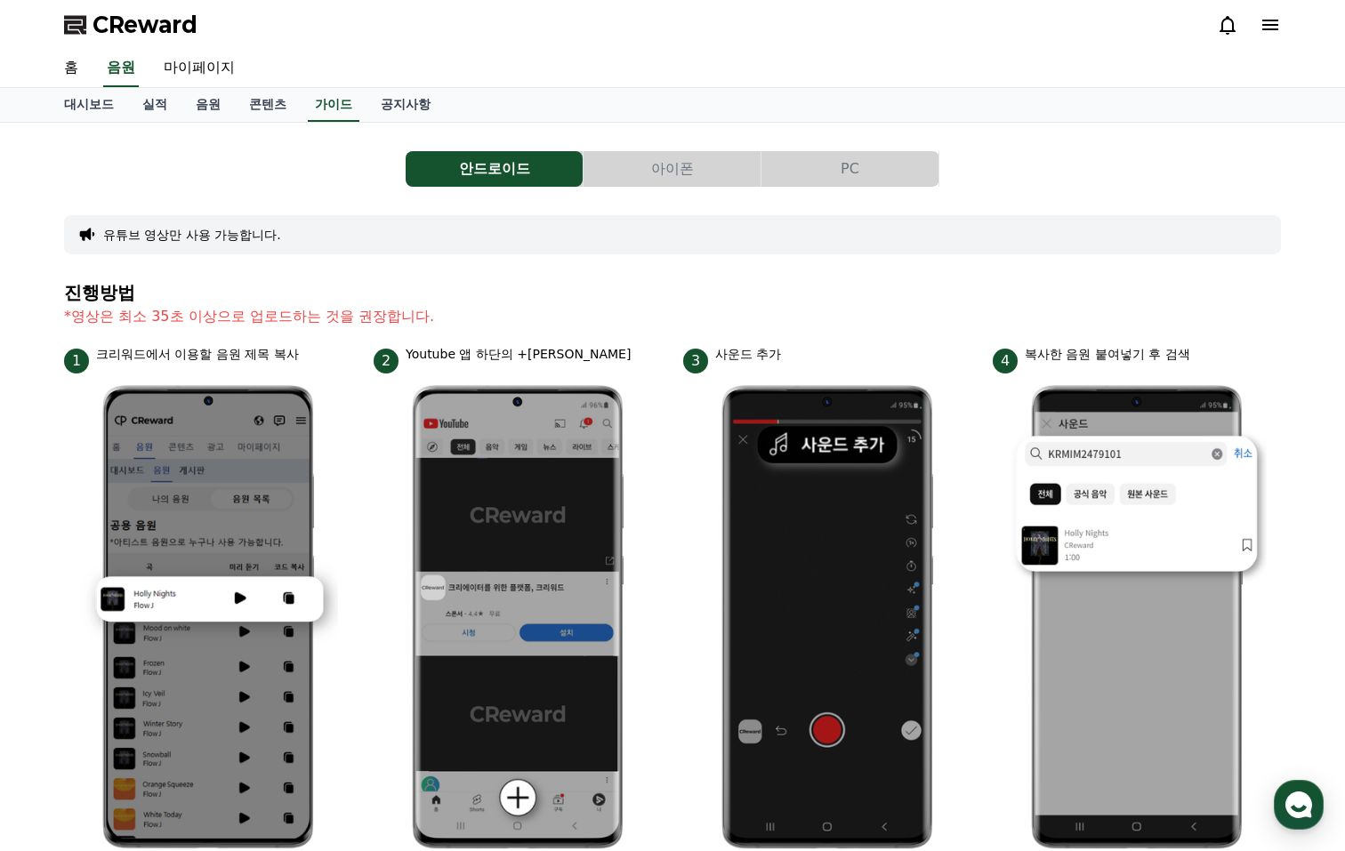
click at [637, 167] on button "아이폰" at bounding box center [672, 169] width 177 height 36
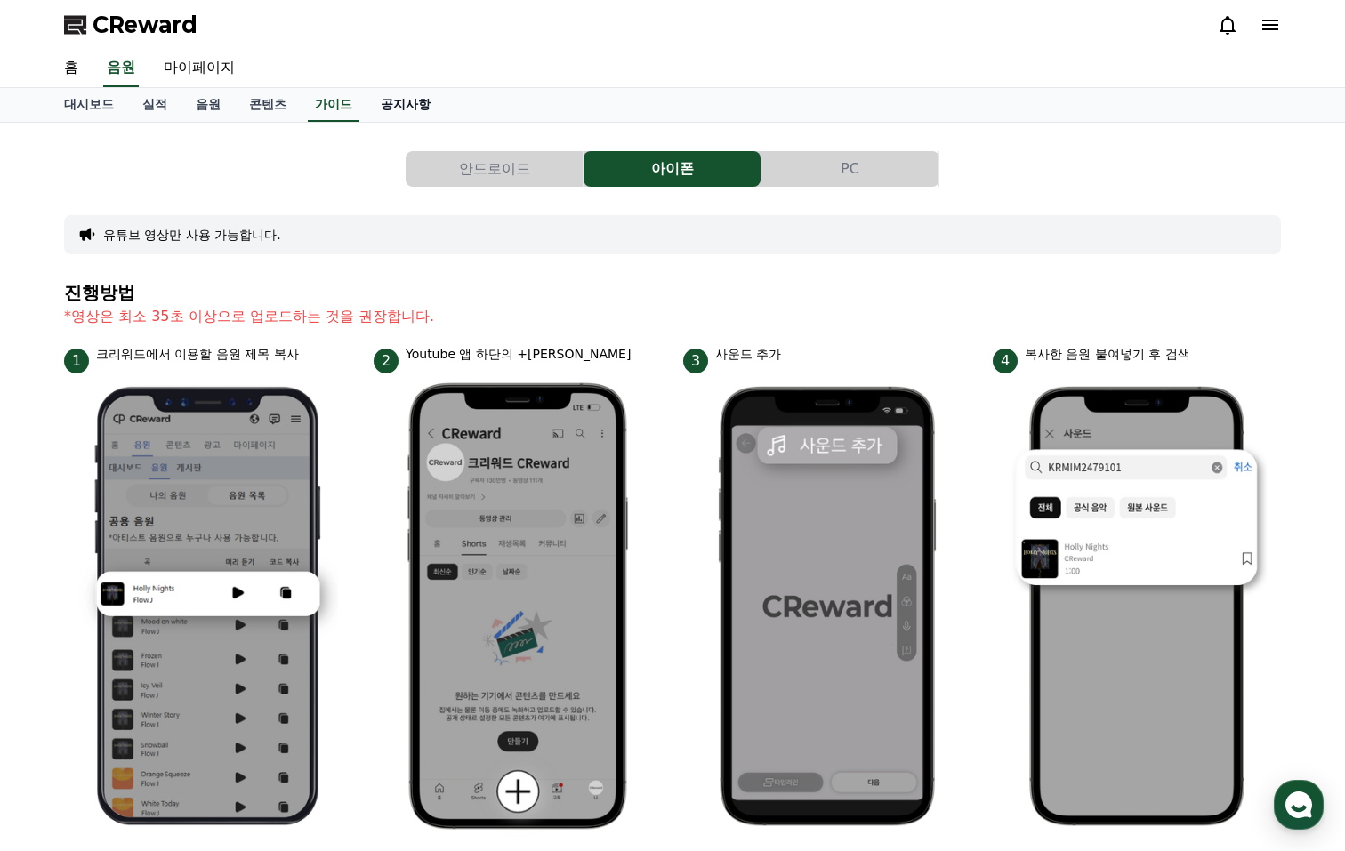
click at [391, 112] on link "공지사항" at bounding box center [406, 105] width 78 height 34
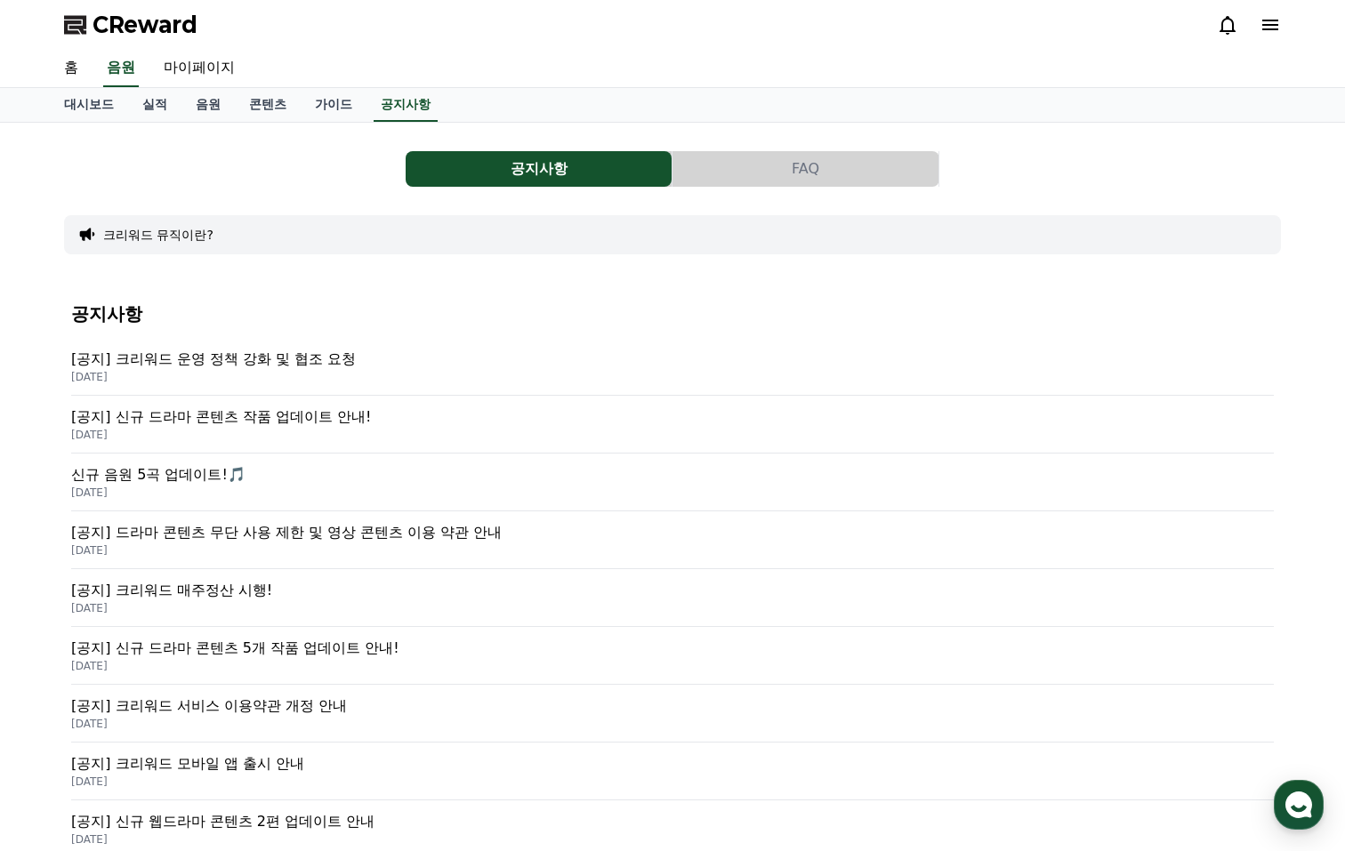
click at [305, 358] on p "[공지] 크리워드 운영 정책 강화 및 협조 요청" at bounding box center [672, 359] width 1203 height 21
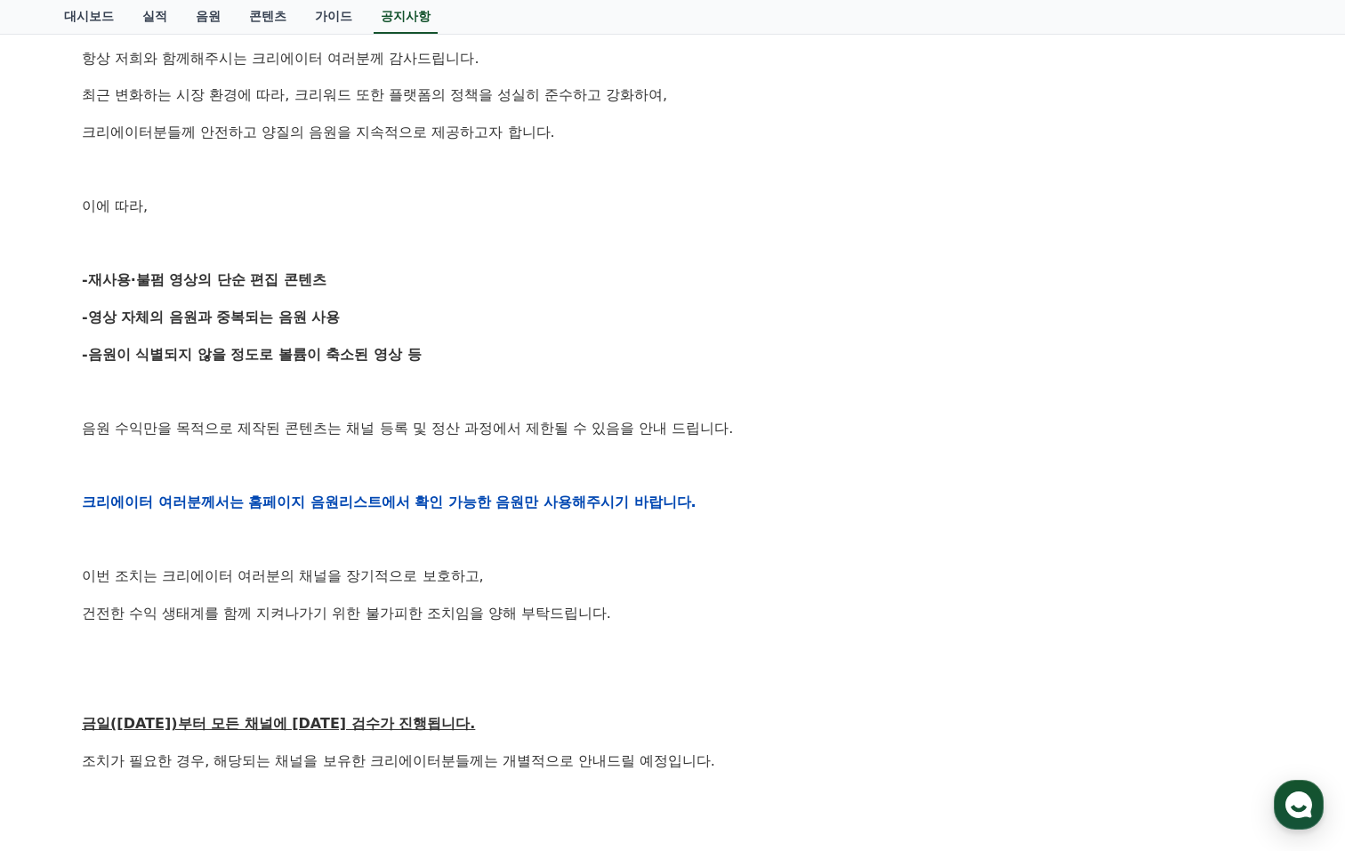
scroll to position [593, 0]
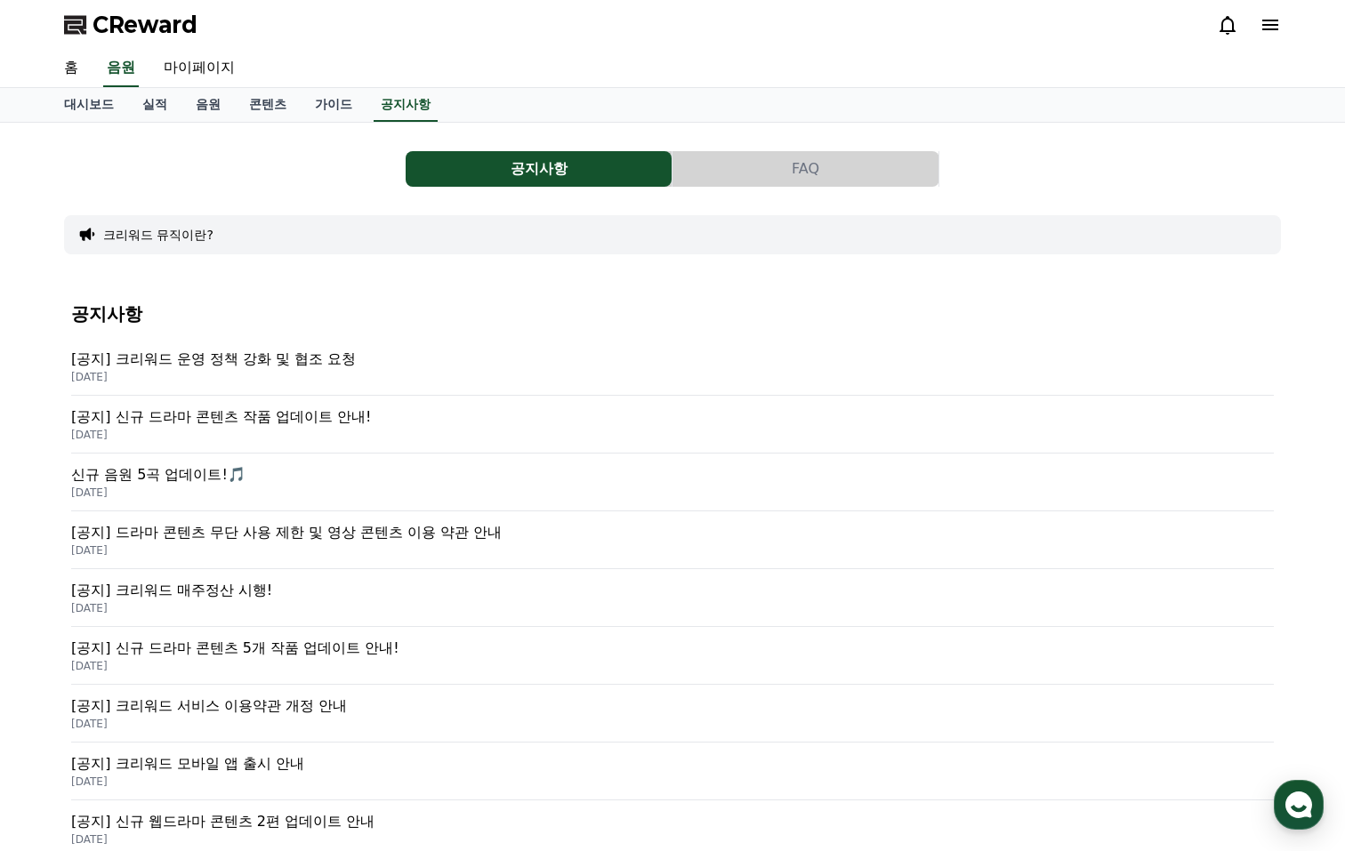
click at [257, 593] on p "[공지] 크리워드 매주정산 시행!" at bounding box center [672, 590] width 1203 height 21
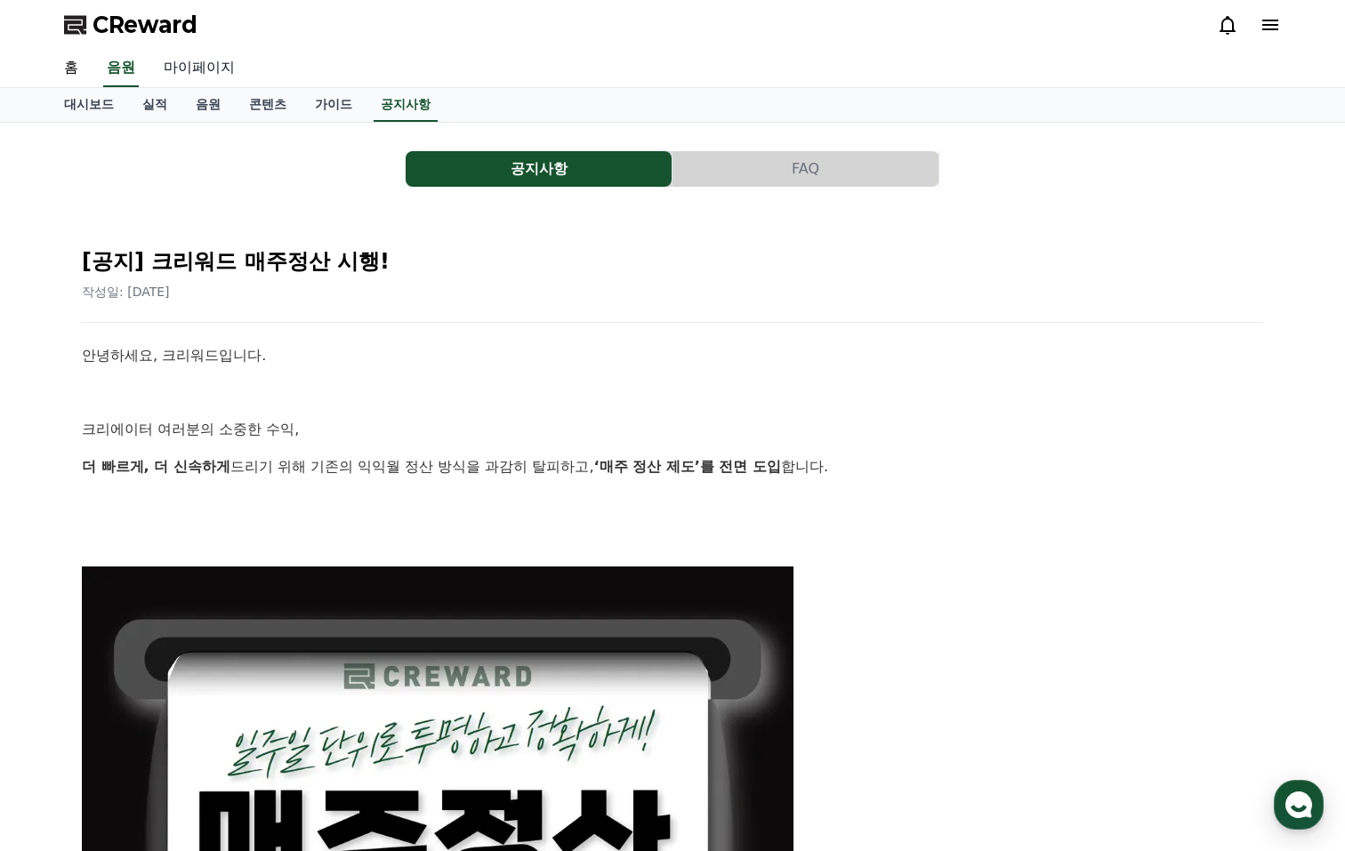
click at [198, 57] on link "마이페이지" at bounding box center [199, 68] width 100 height 37
select select "**********"
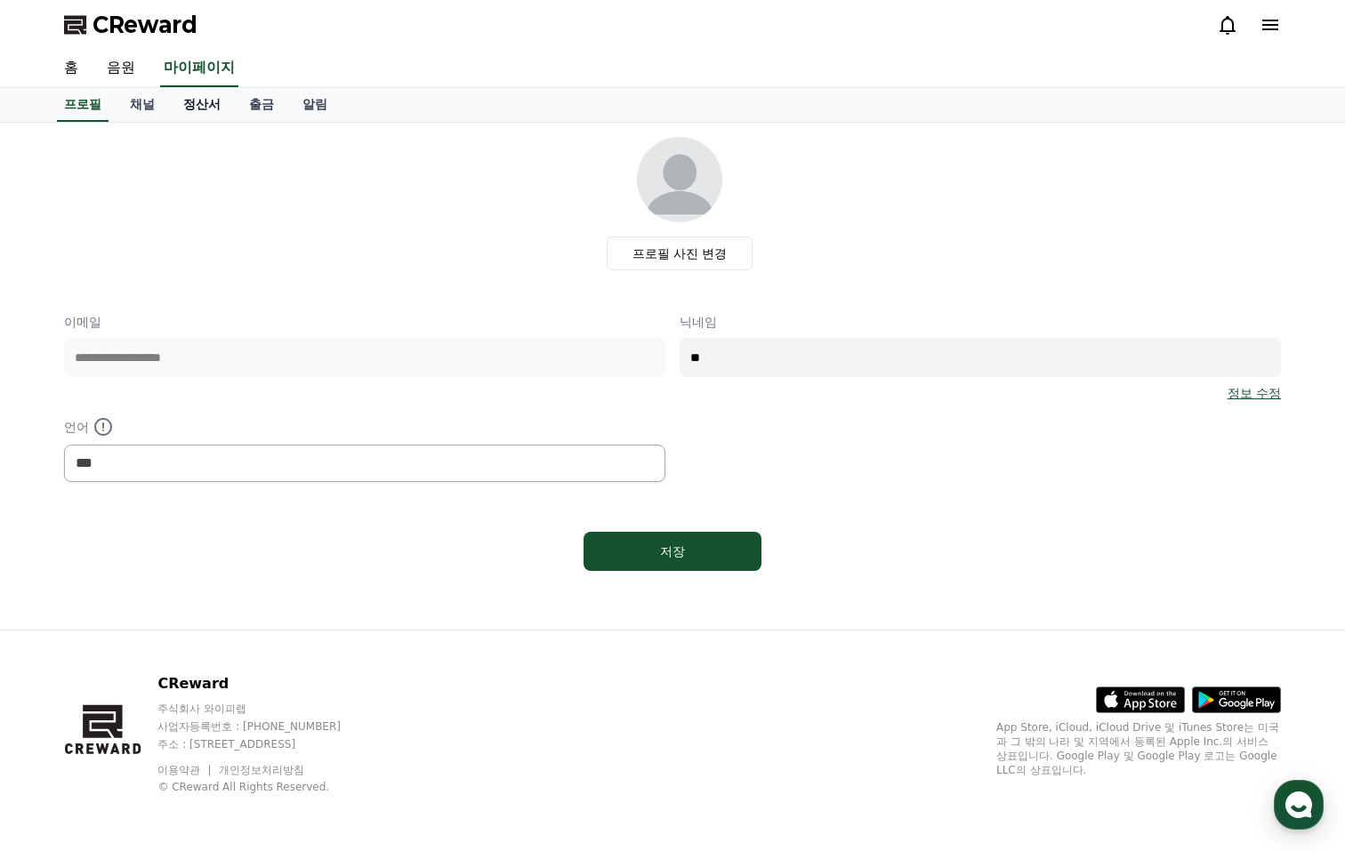
click at [200, 103] on link "정산서" at bounding box center [202, 105] width 66 height 34
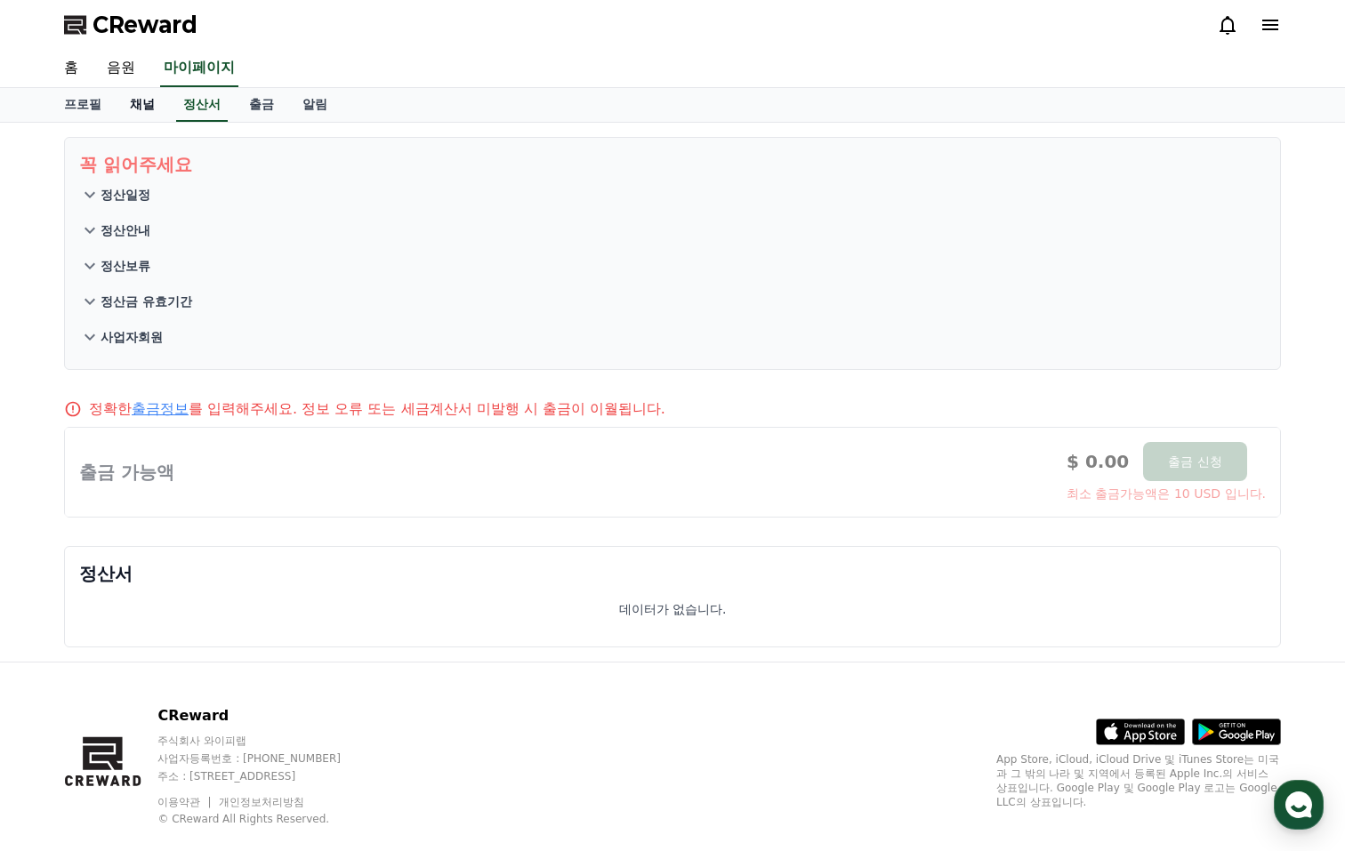
click at [137, 109] on link "채널" at bounding box center [142, 105] width 53 height 34
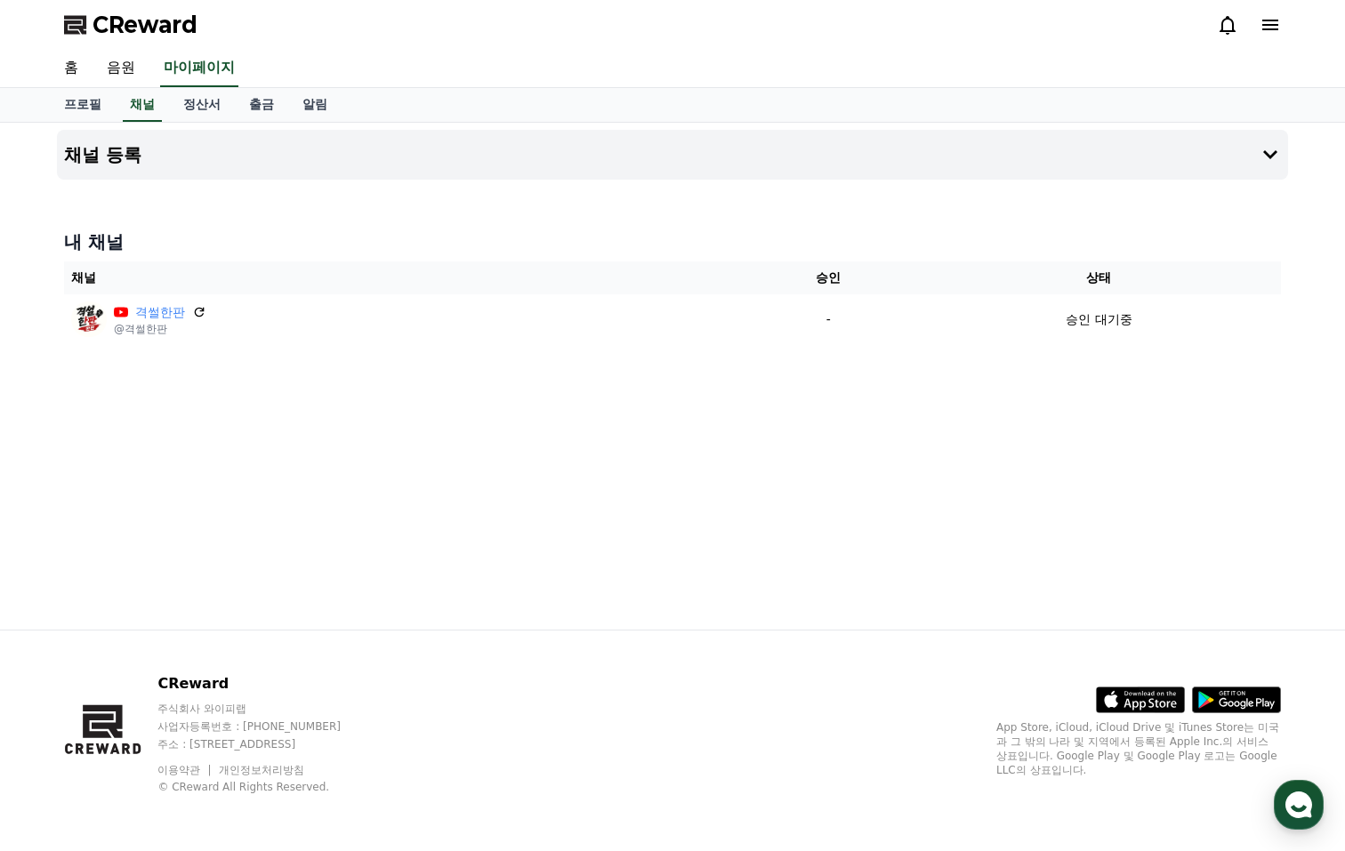
click at [390, 544] on div "채널 등록 내 채널 채널 승인 상태 격썰한판 @격썰한판 - 승인 대기중" at bounding box center [673, 376] width 1246 height 507
click at [390, 545] on div "채널 등록 내 채널 채널 승인 상태 격썰한판 @격썰한판 - 승인 대기중" at bounding box center [673, 376] width 1246 height 507
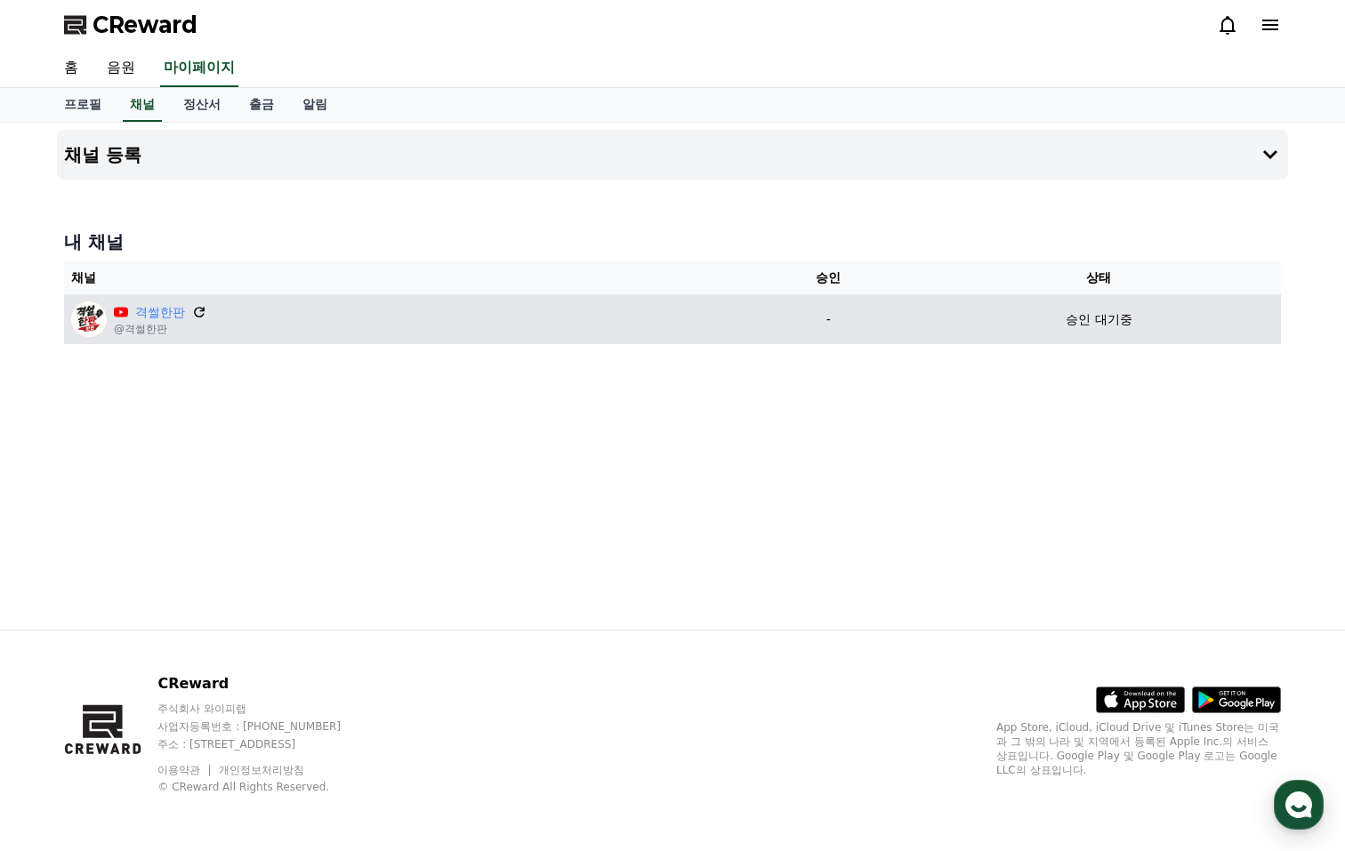
click at [191, 312] on icon at bounding box center [199, 312] width 16 height 16
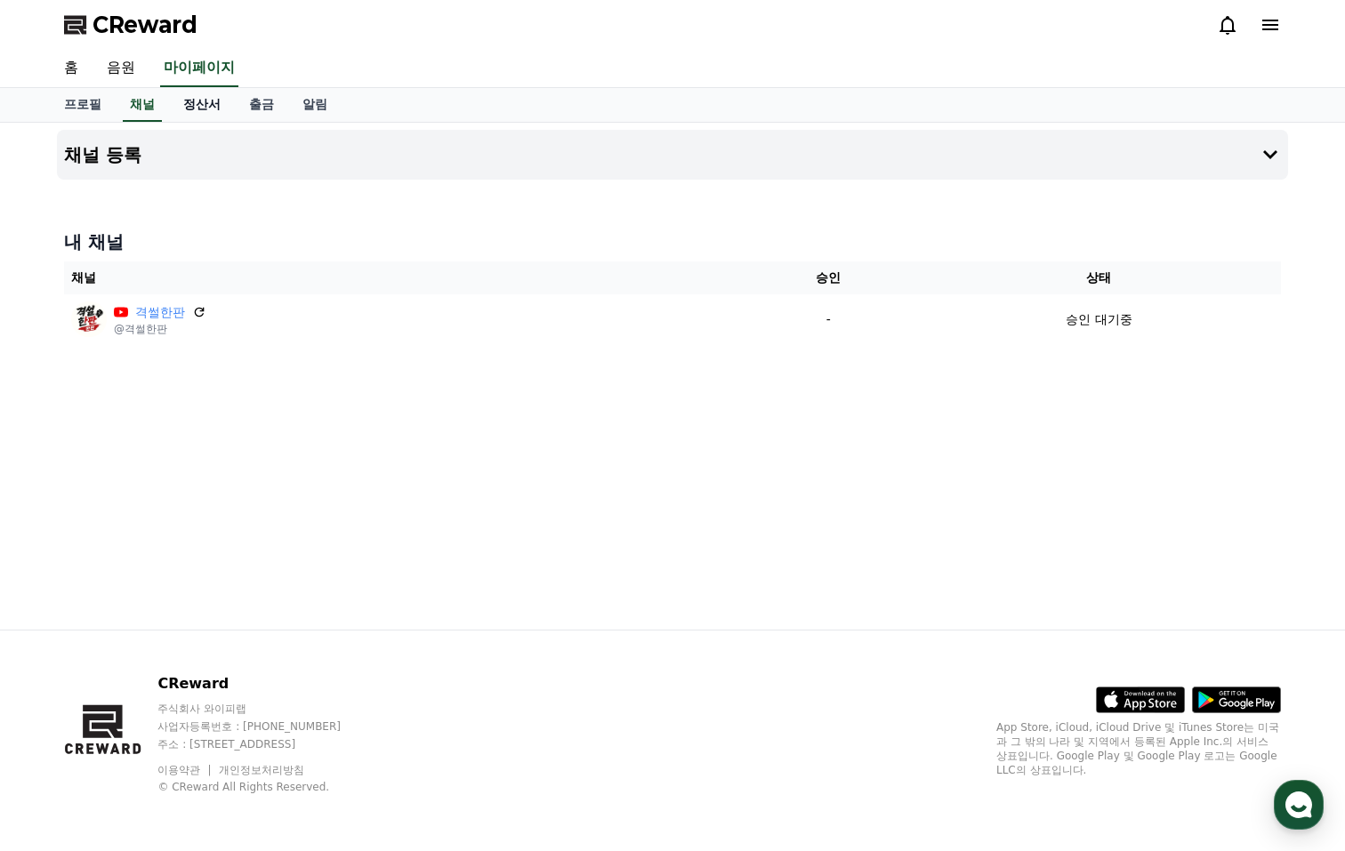
click at [178, 100] on link "정산서" at bounding box center [202, 105] width 66 height 34
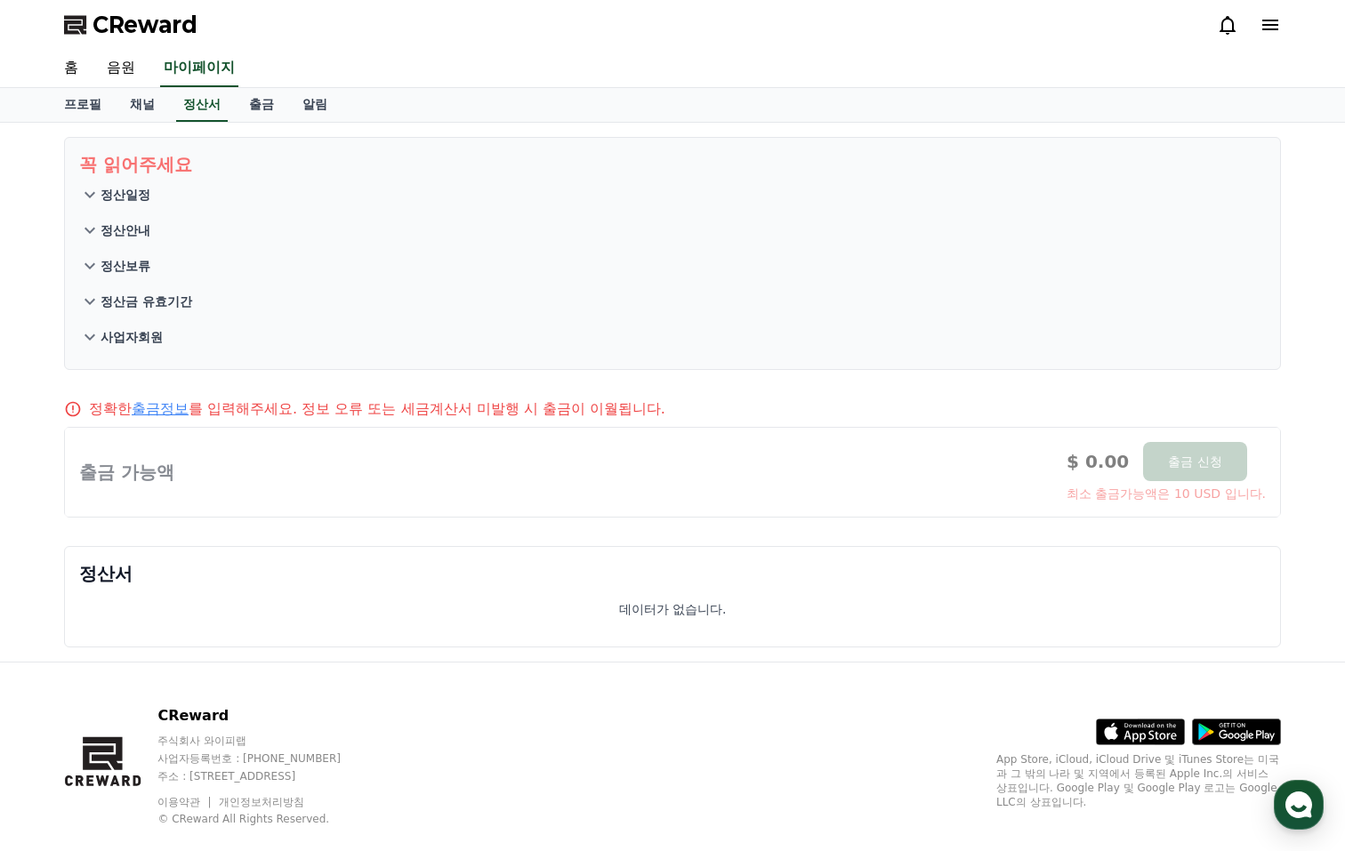
click at [351, 483] on div at bounding box center [672, 472] width 1215 height 89
click at [161, 408] on link "출금정보" at bounding box center [160, 408] width 57 height 17
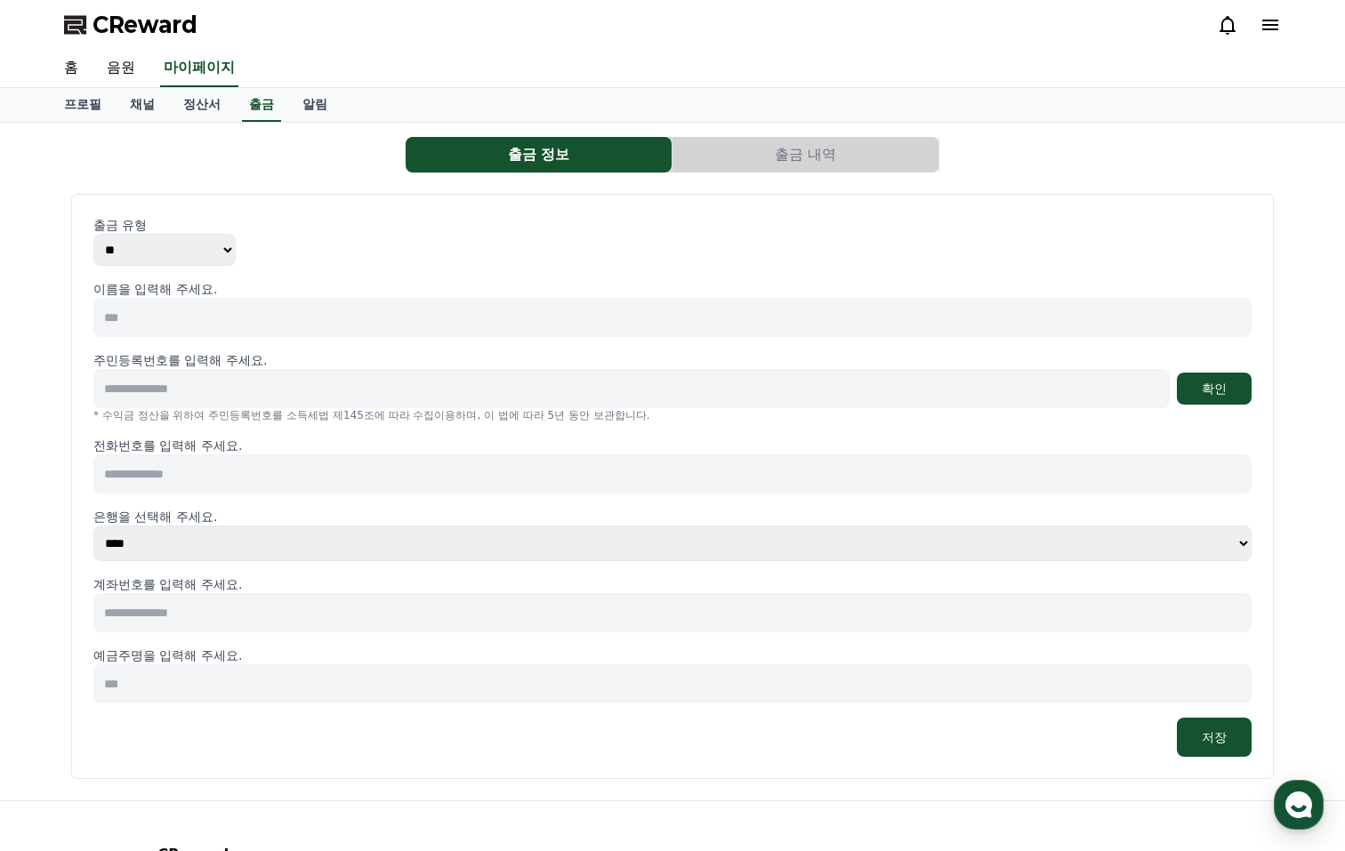
click at [157, 312] on input at bounding box center [672, 317] width 1158 height 39
type input "*"
type input "***"
type input "**********"
click at [1237, 372] on div "**********" at bounding box center [672, 388] width 1158 height 39
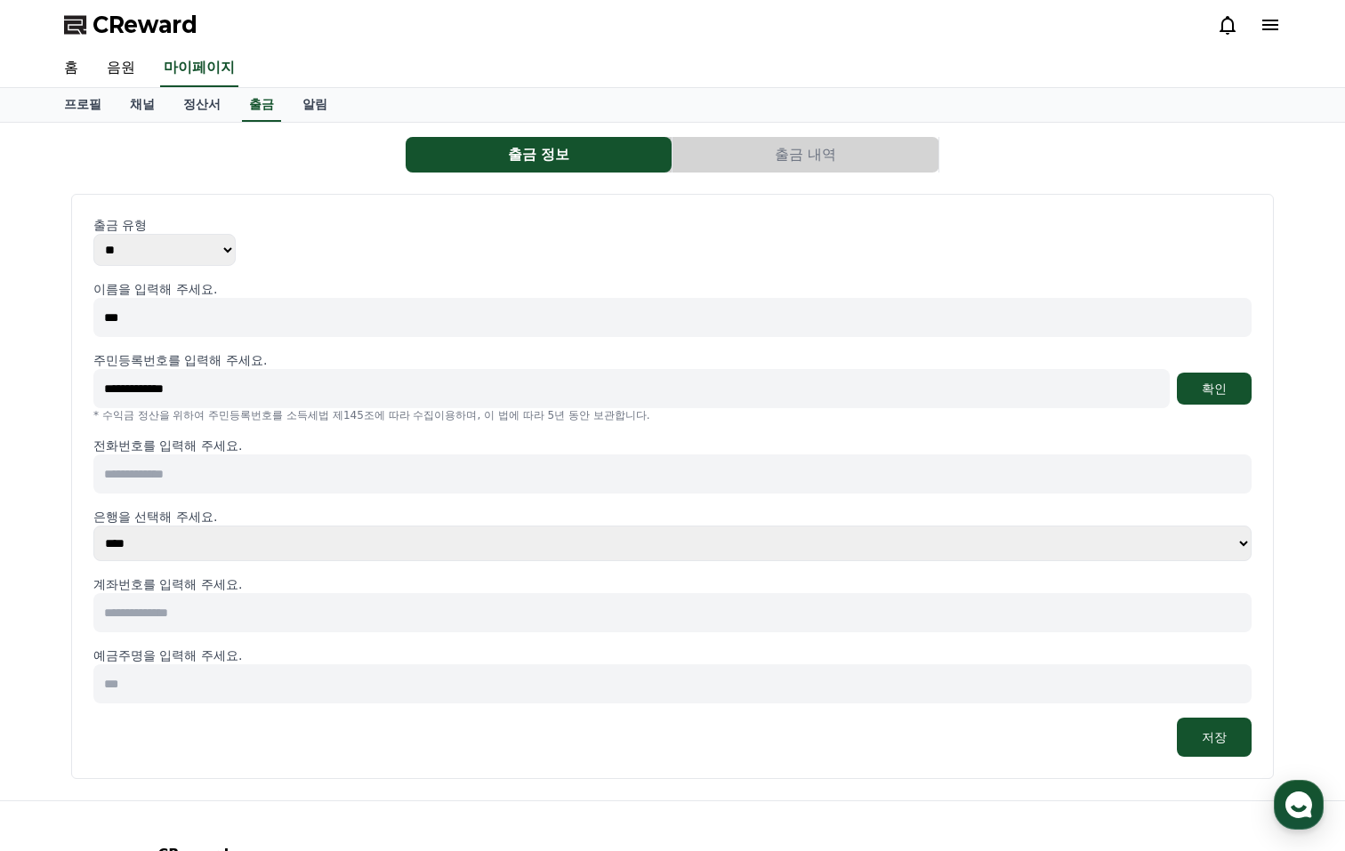
click at [471, 481] on input at bounding box center [672, 474] width 1158 height 39
type input "**********"
click at [190, 547] on select "**** **** **** **** **** **** **** ** ** ** ** **** *** **** **** *****" at bounding box center [672, 544] width 1158 height 36
select select "********"
click at [93, 526] on select "**** **** **** **** **** **** **** ** ** ** ** **** *** **** **** *****" at bounding box center [672, 544] width 1158 height 36
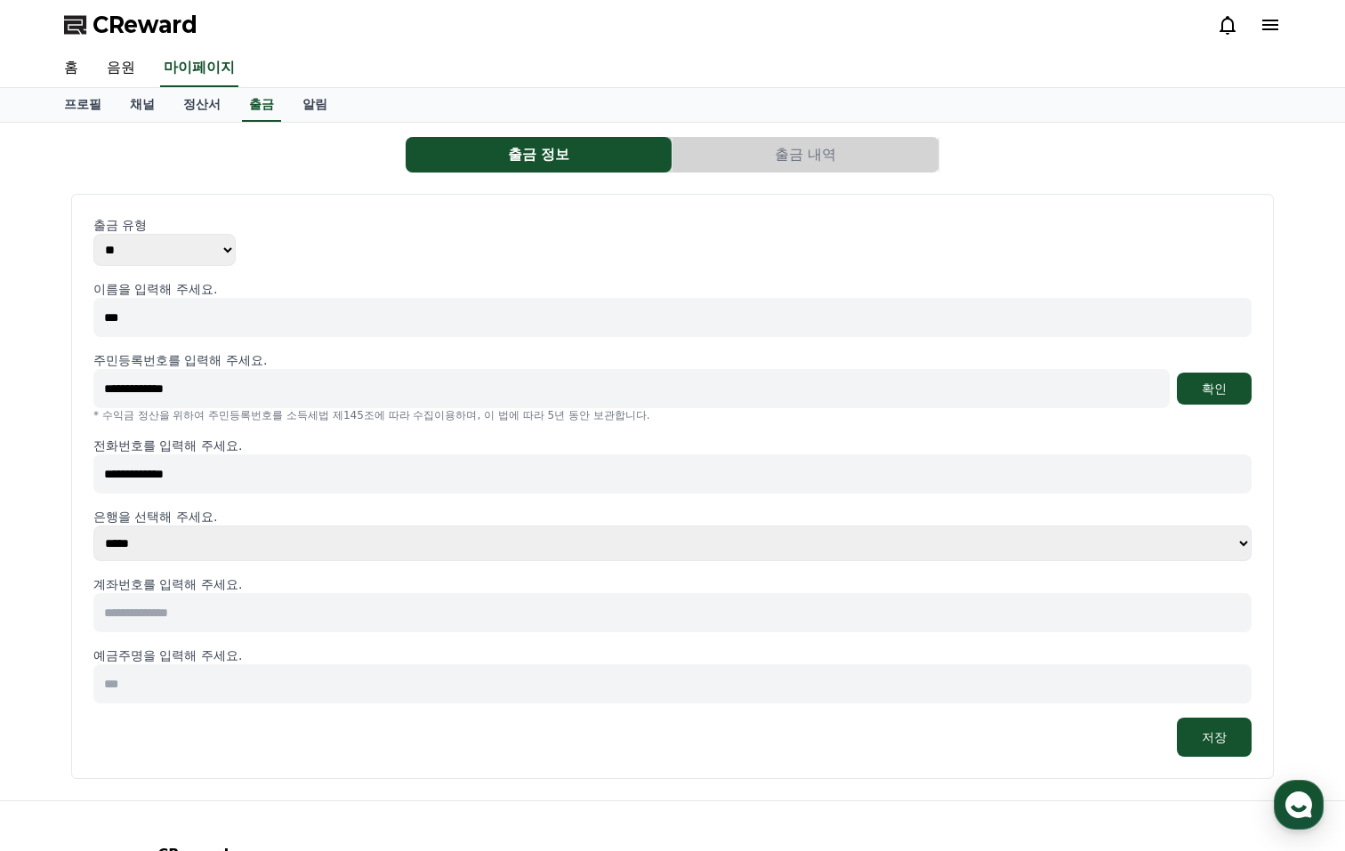
click at [178, 611] on input at bounding box center [672, 612] width 1158 height 39
type input "**********"
click at [239, 686] on input at bounding box center [672, 684] width 1158 height 39
type input "***"
click at [1235, 742] on button "저장" at bounding box center [1214, 737] width 75 height 39
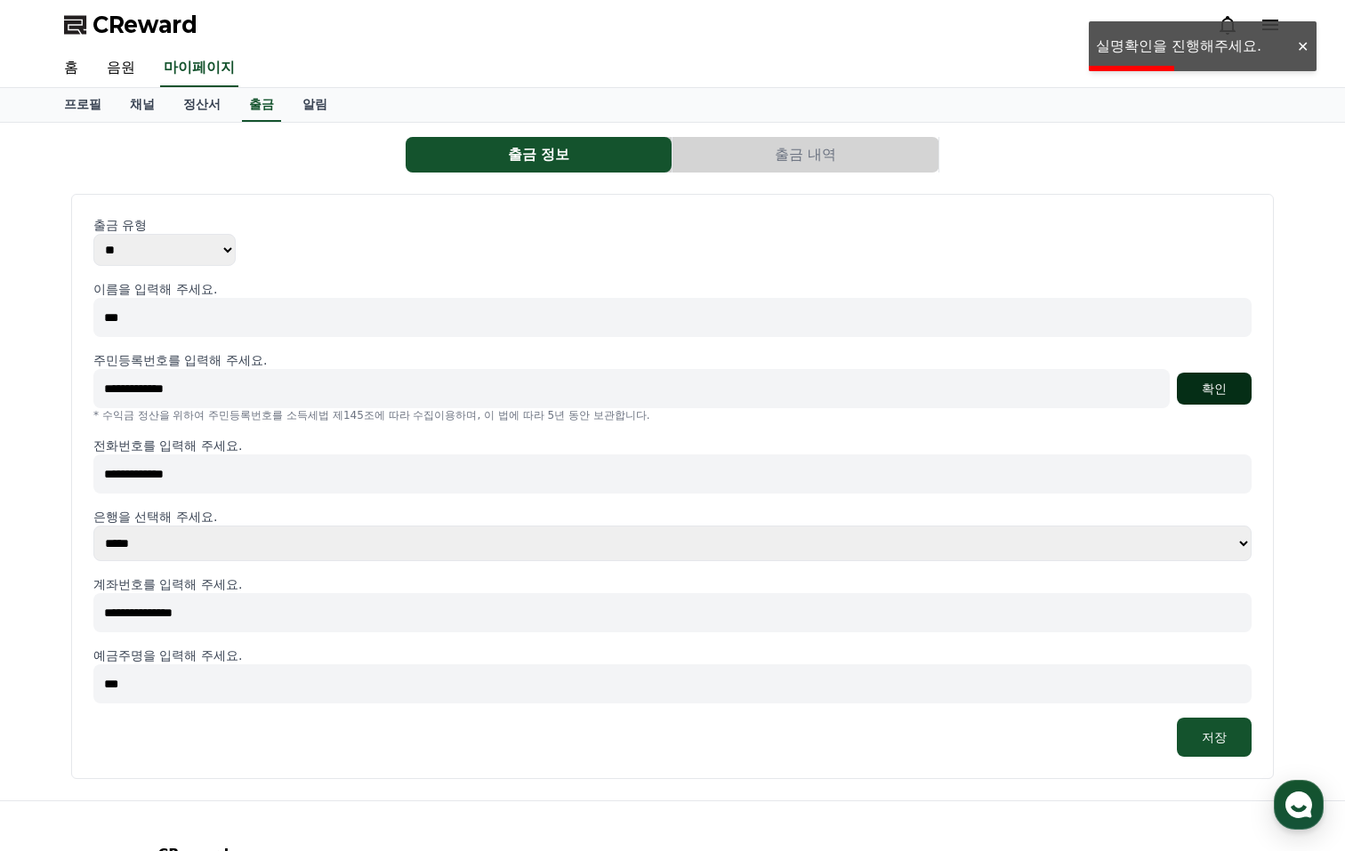
click at [1207, 386] on button "확인" at bounding box center [1214, 389] width 75 height 32
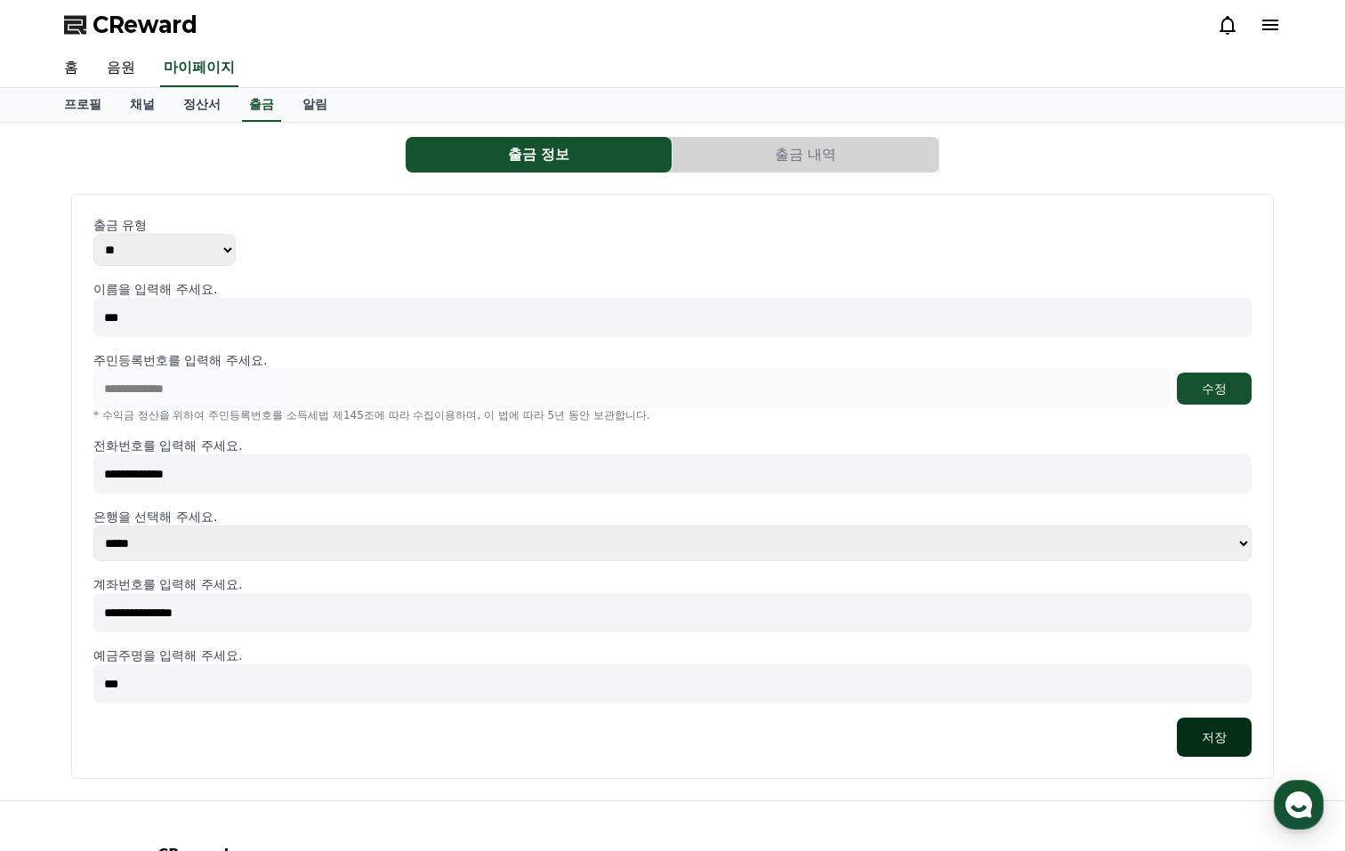
click at [1199, 738] on button "저장" at bounding box center [1214, 737] width 75 height 39
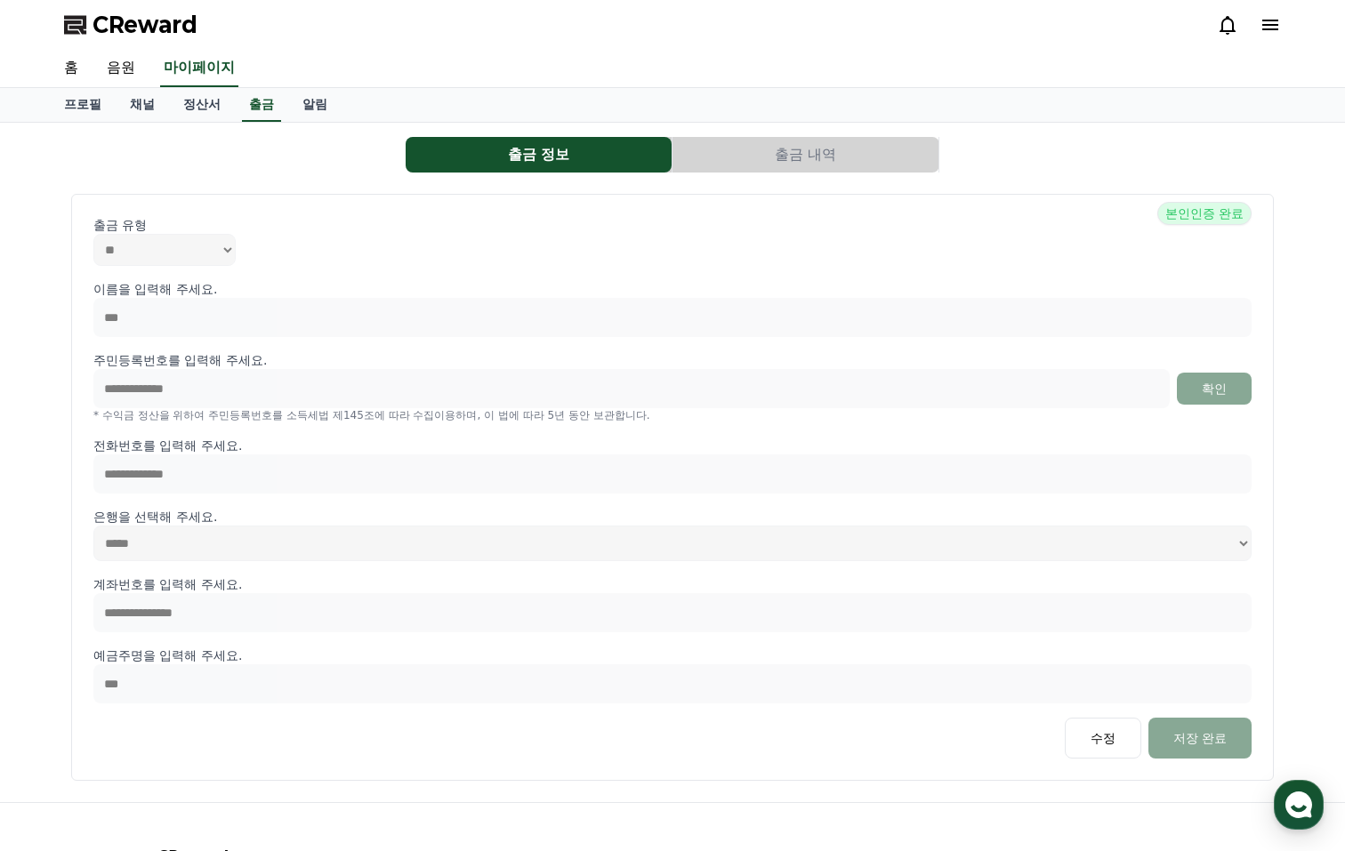
click at [836, 162] on button "출금 내역" at bounding box center [806, 155] width 266 height 36
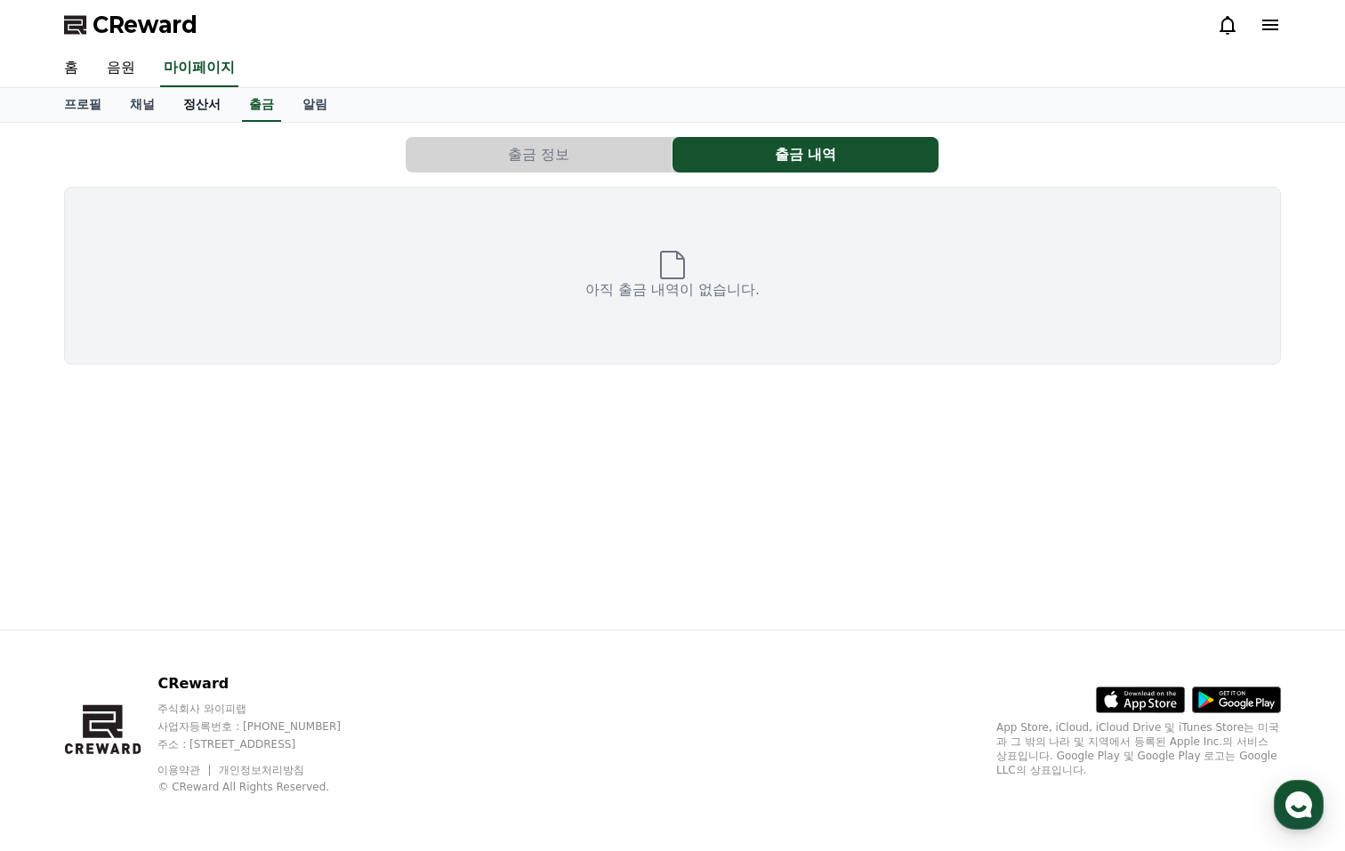
click at [175, 108] on link "정산서" at bounding box center [202, 105] width 66 height 34
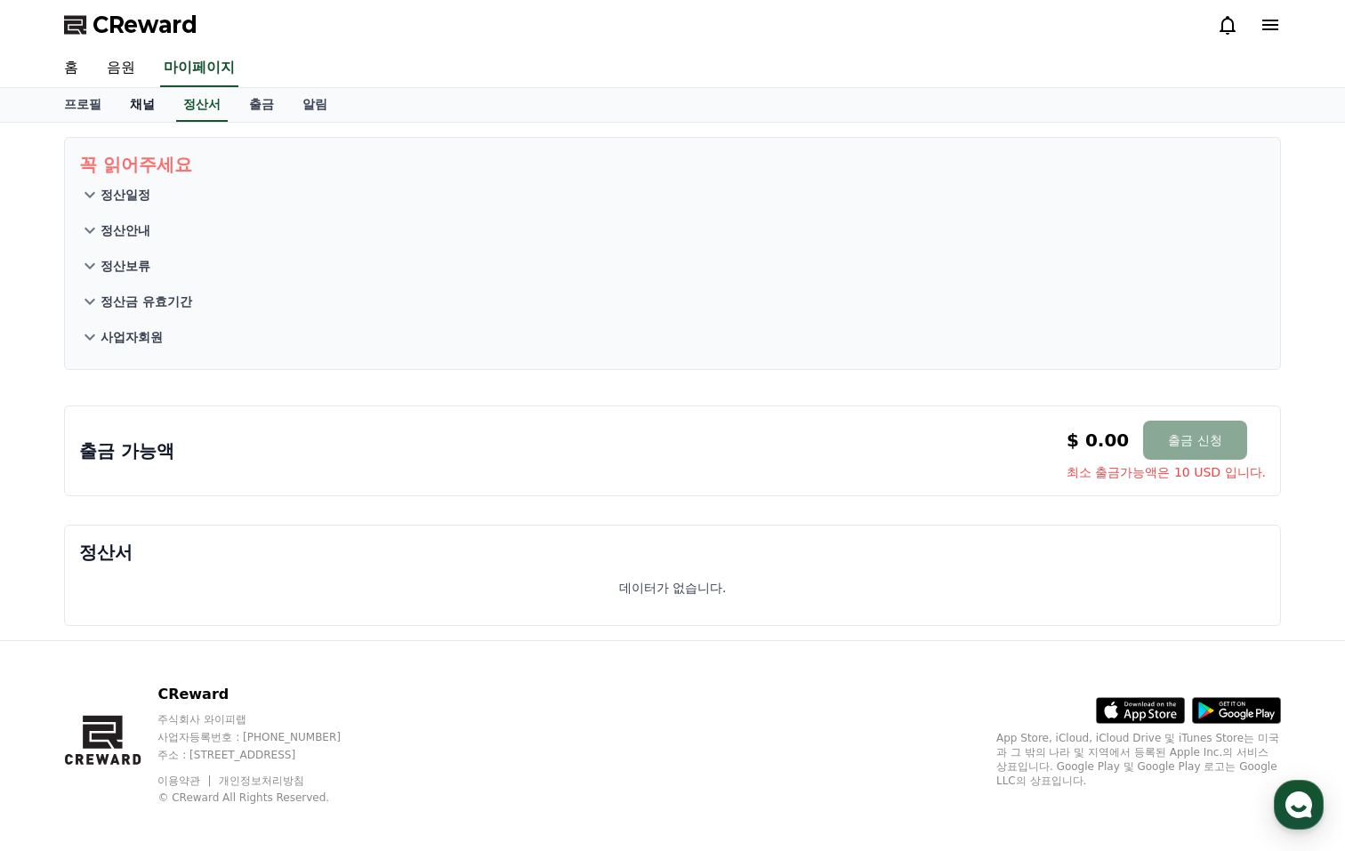
click at [141, 109] on link "채널" at bounding box center [142, 105] width 53 height 34
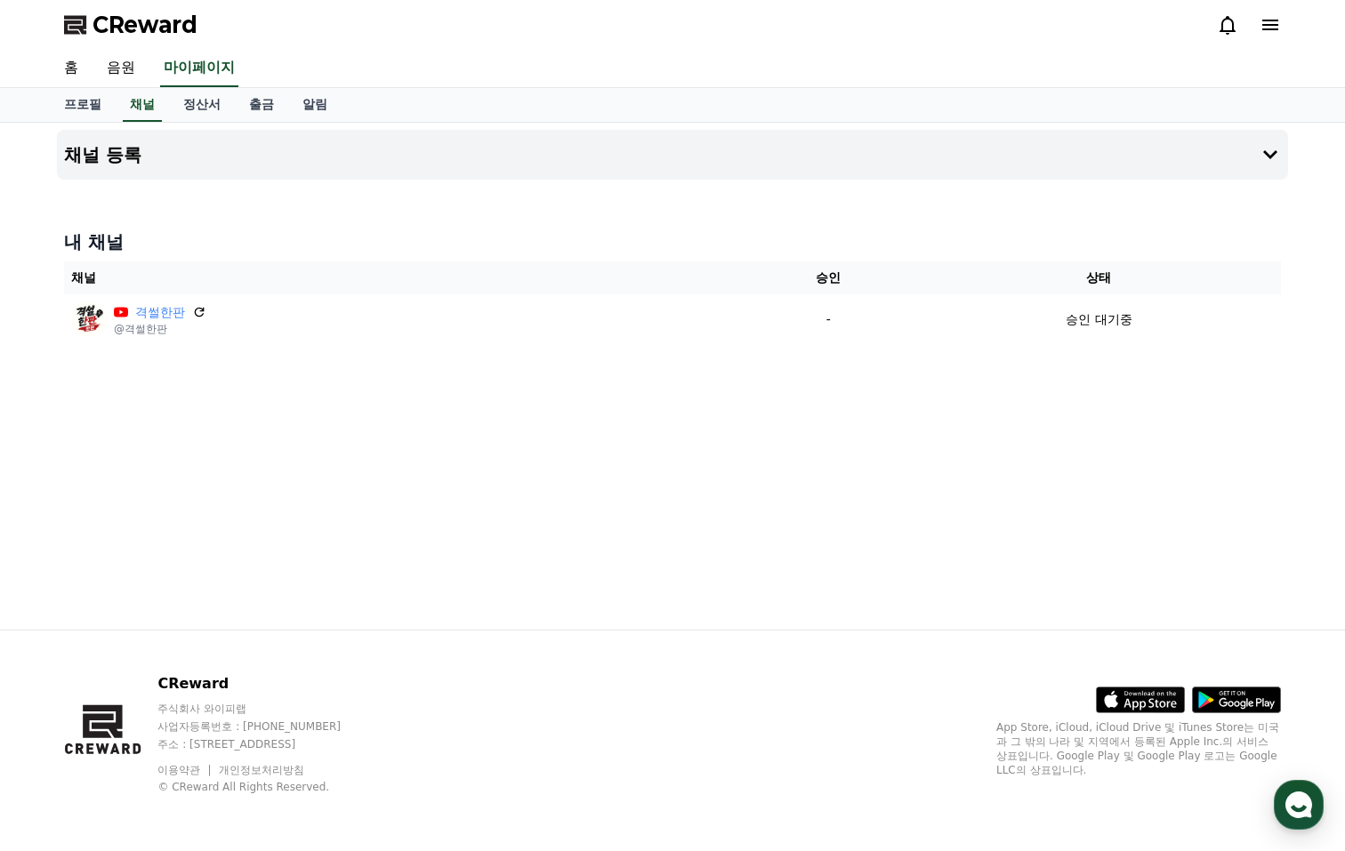
click at [464, 545] on div "채널 등록 내 채널 채널 승인 상태 격썰한판 @격썰한판 - 승인 대기중" at bounding box center [673, 376] width 1246 height 507
click at [1293, 805] on icon "button" at bounding box center [1299, 805] width 32 height 32
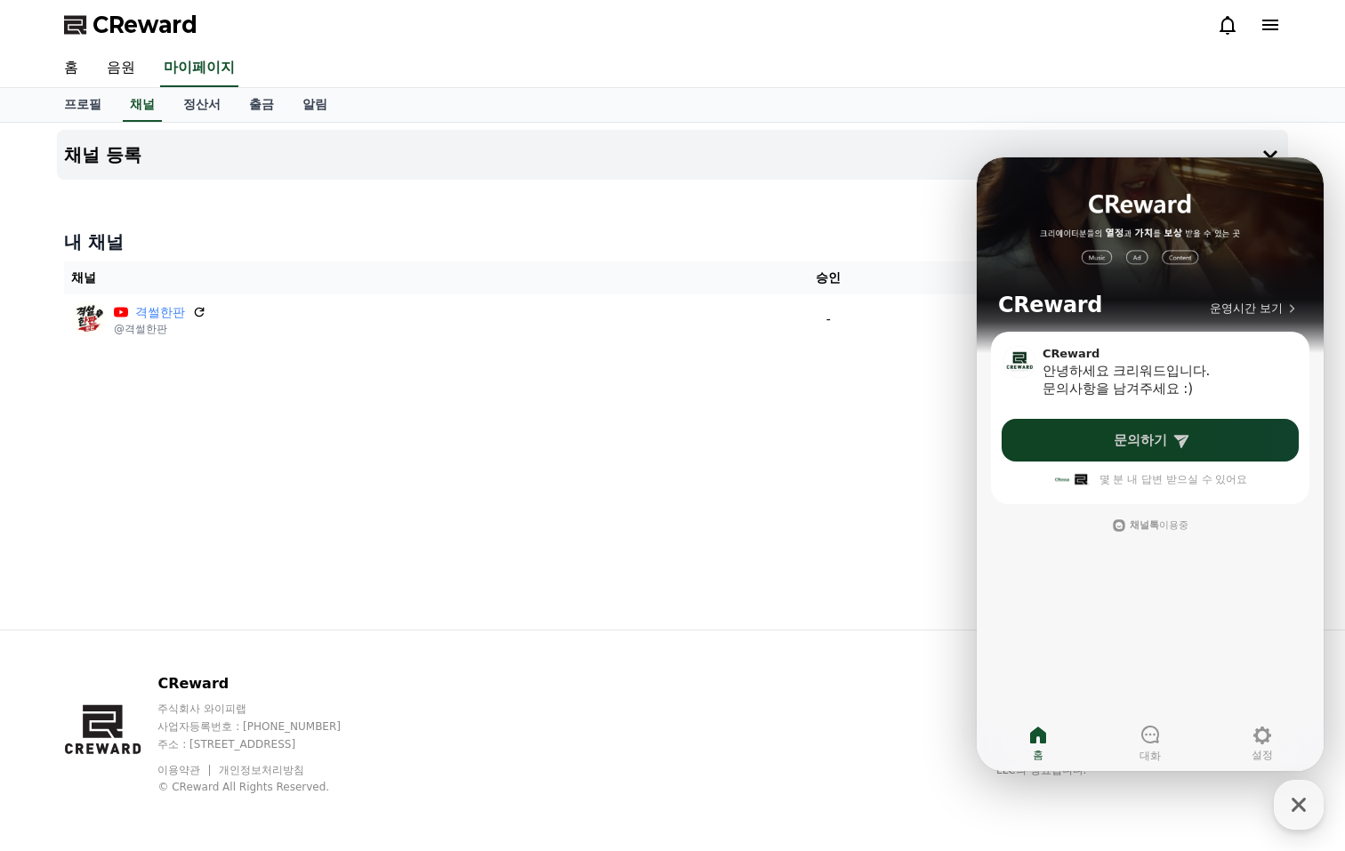
click at [1140, 447] on span "문의하기" at bounding box center [1140, 441] width 53 height 18
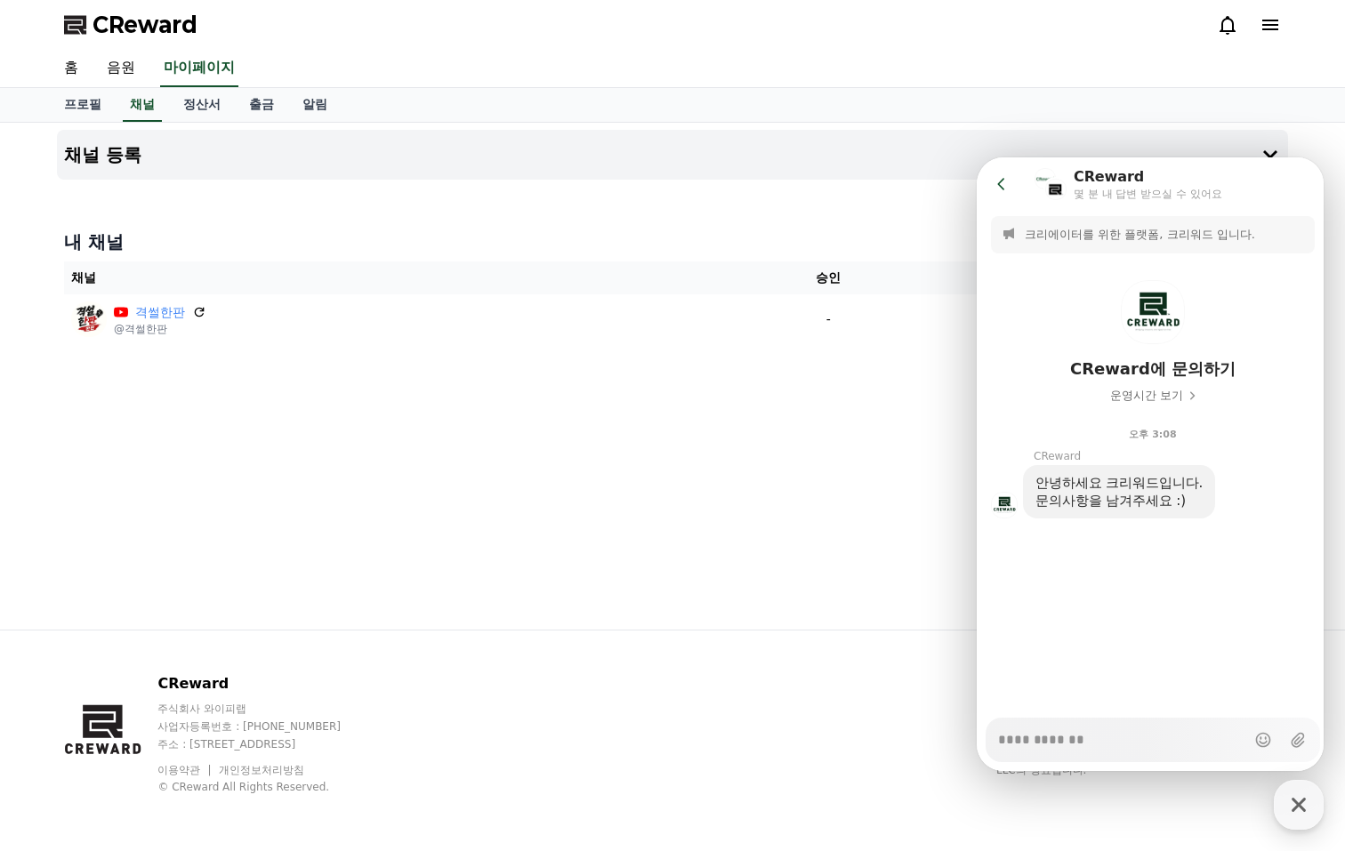
click at [1052, 730] on textarea "Messenger Input Textarea" at bounding box center [1121, 734] width 247 height 30
type textarea "*"
type textarea "**"
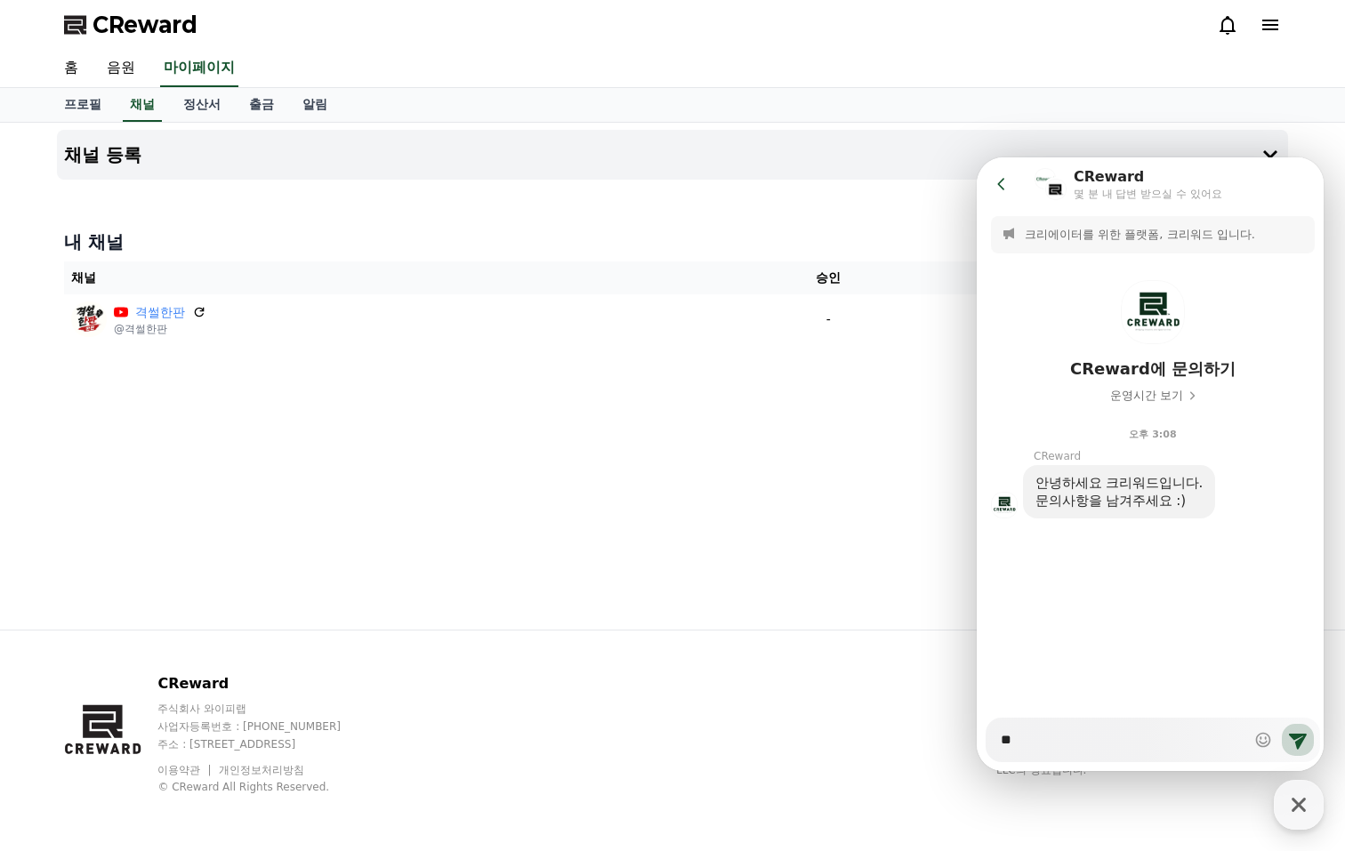
type textarea "*"
type textarea "***"
type textarea "*"
type textarea "**"
type textarea "*"
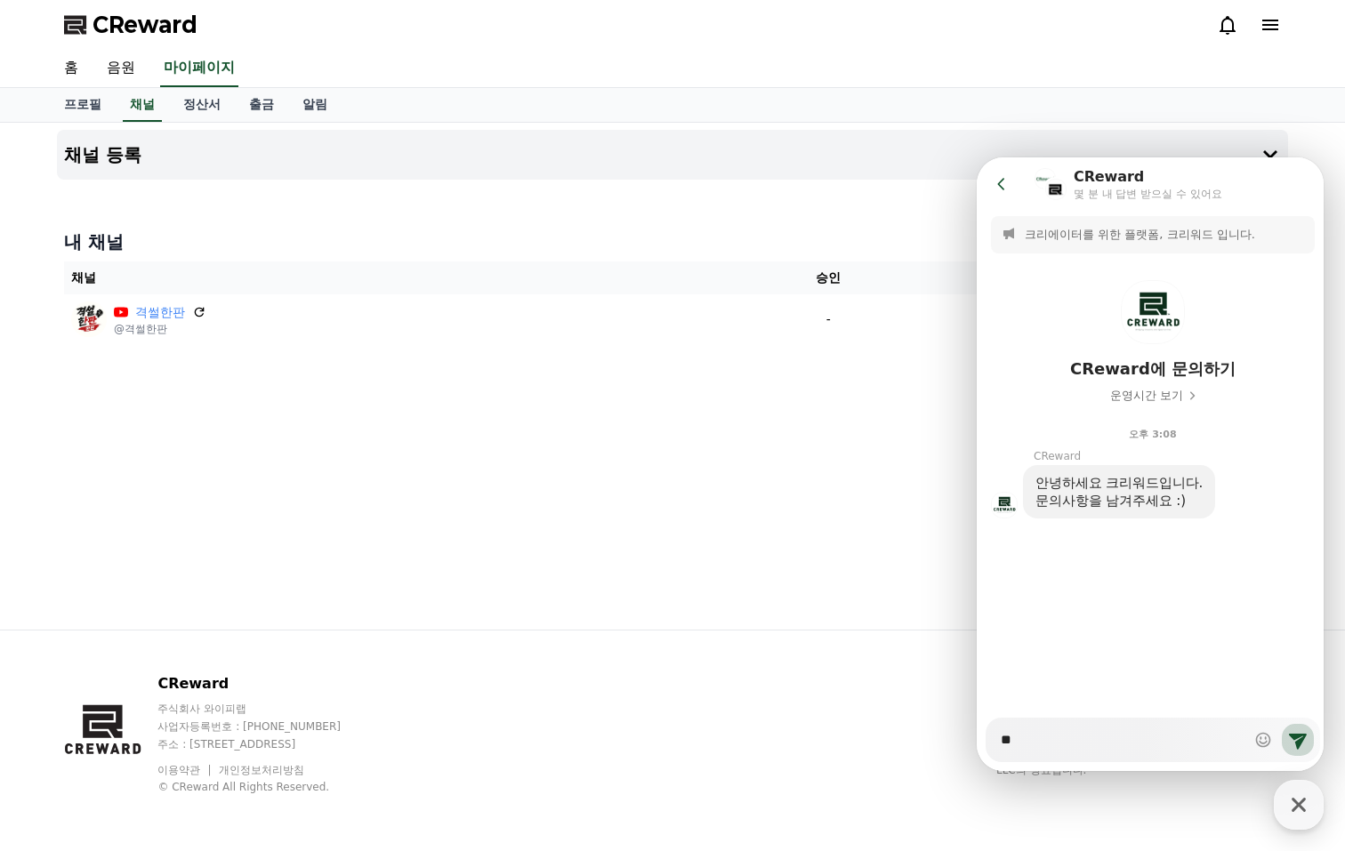
type textarea "*"
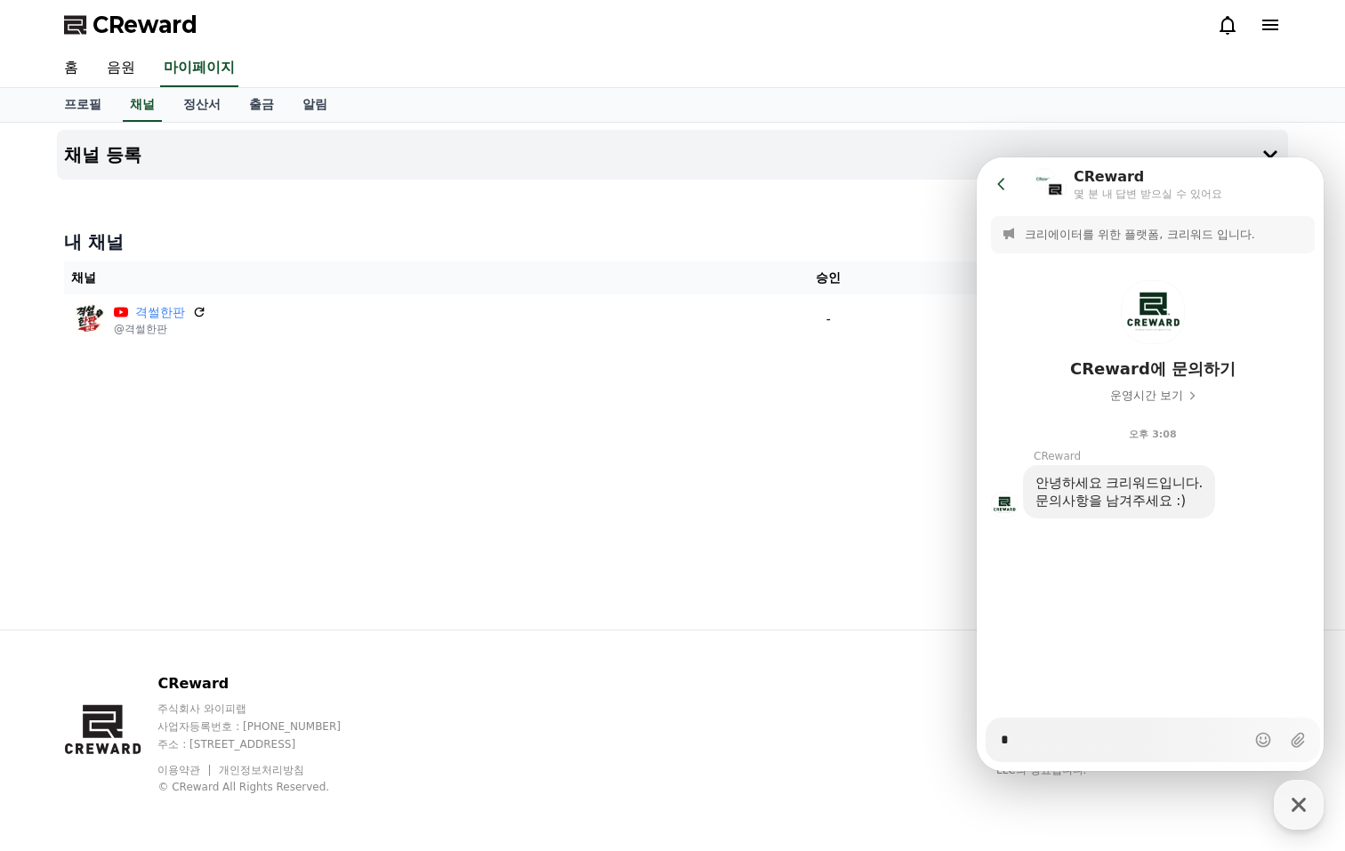
type textarea "*"
type textarea "**"
type textarea "*"
type textarea "**"
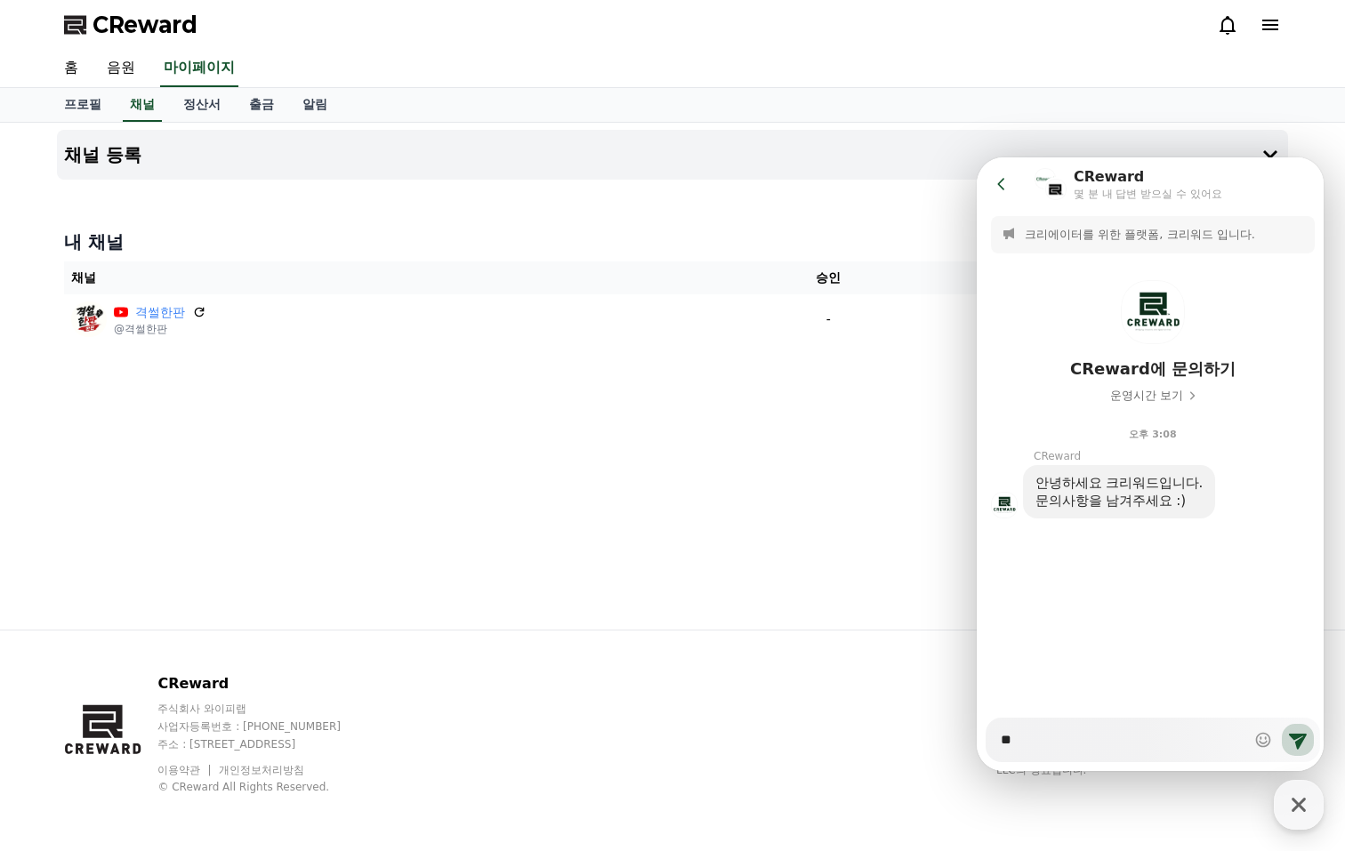
type textarea "*"
type textarea "**"
type textarea "*"
type textarea "***"
type textarea "*"
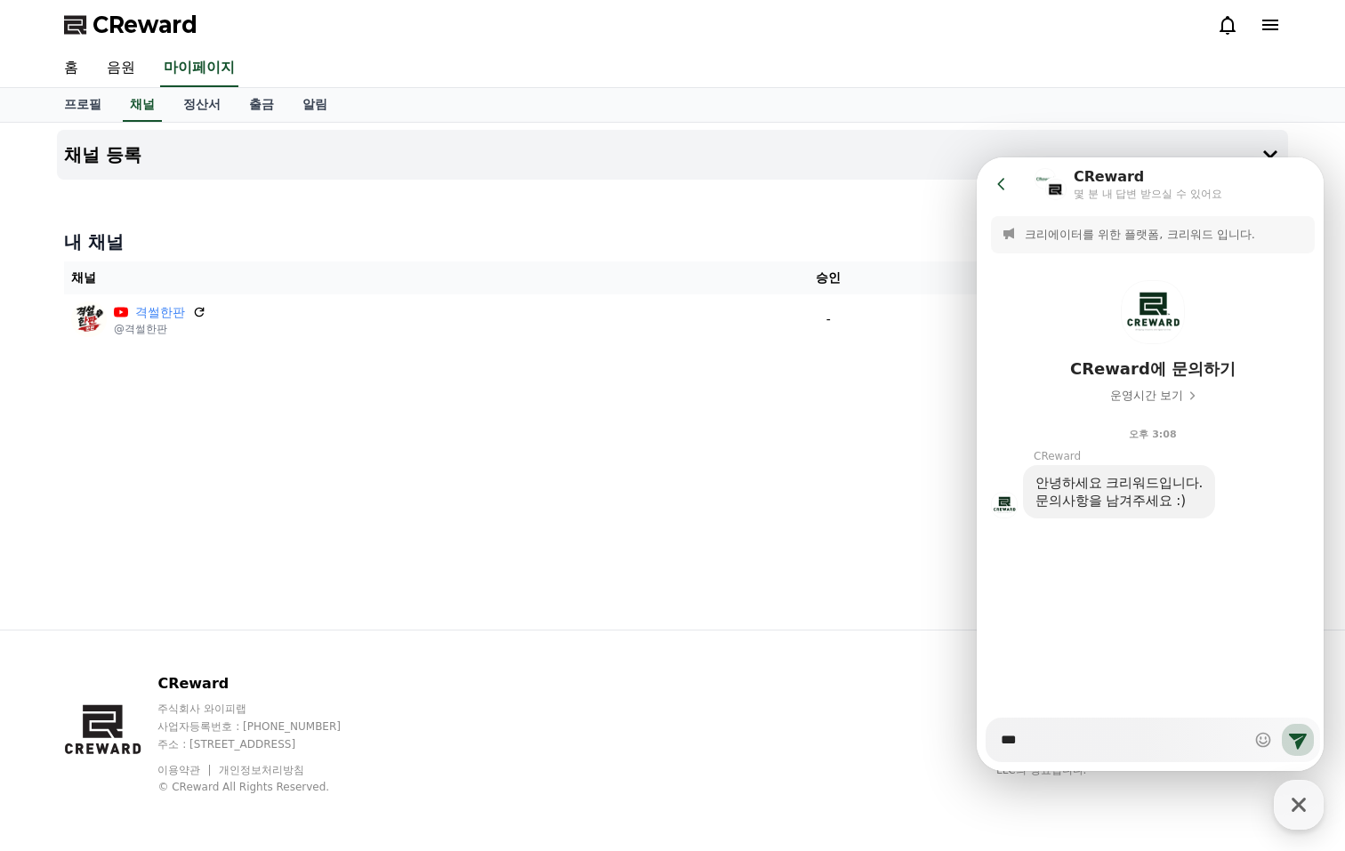
type textarea "***"
type textarea "*"
type textarea "****"
type textarea "*"
type textarea "****"
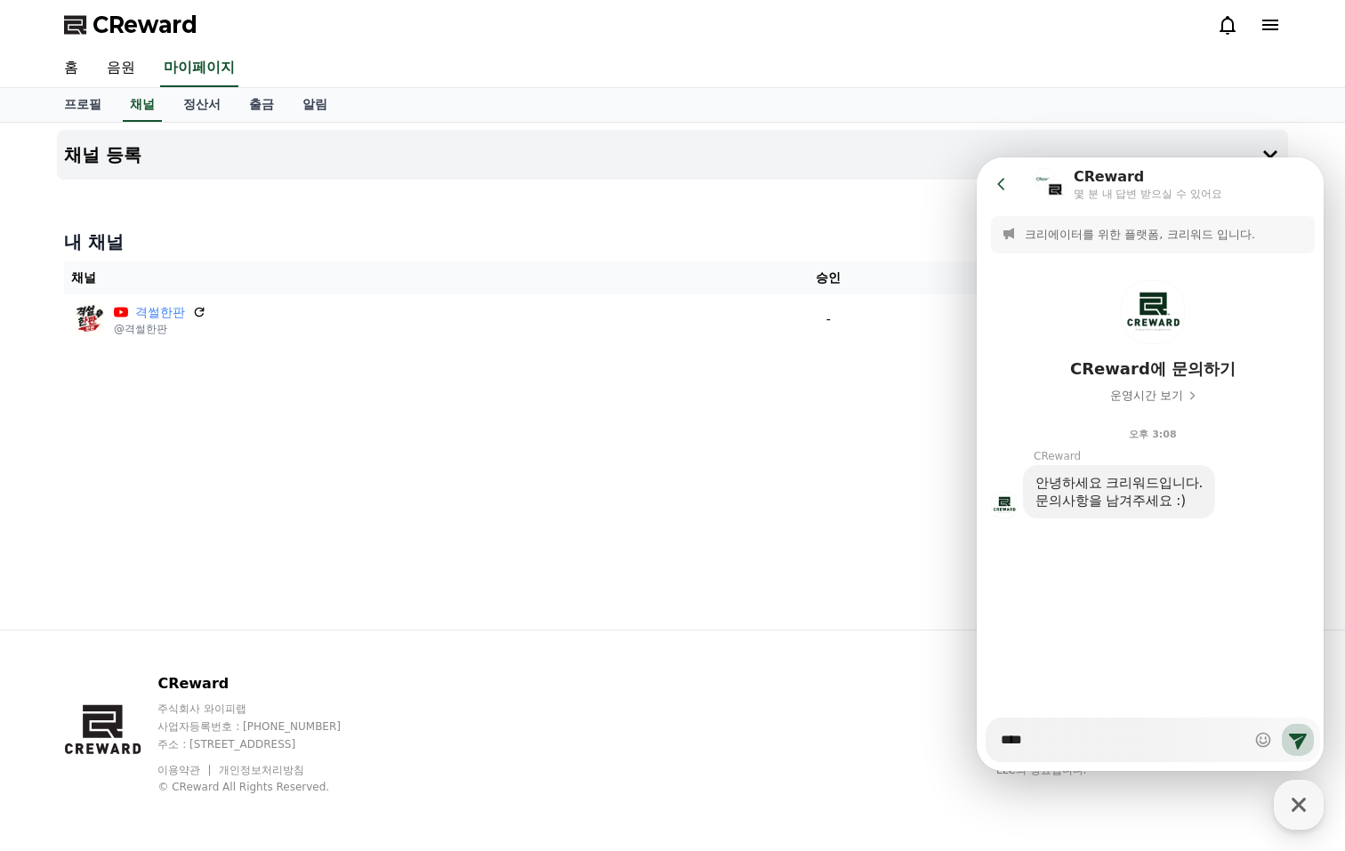
type textarea "*"
type textarea "*****"
type textarea "*"
type textarea "*****"
type textarea "*"
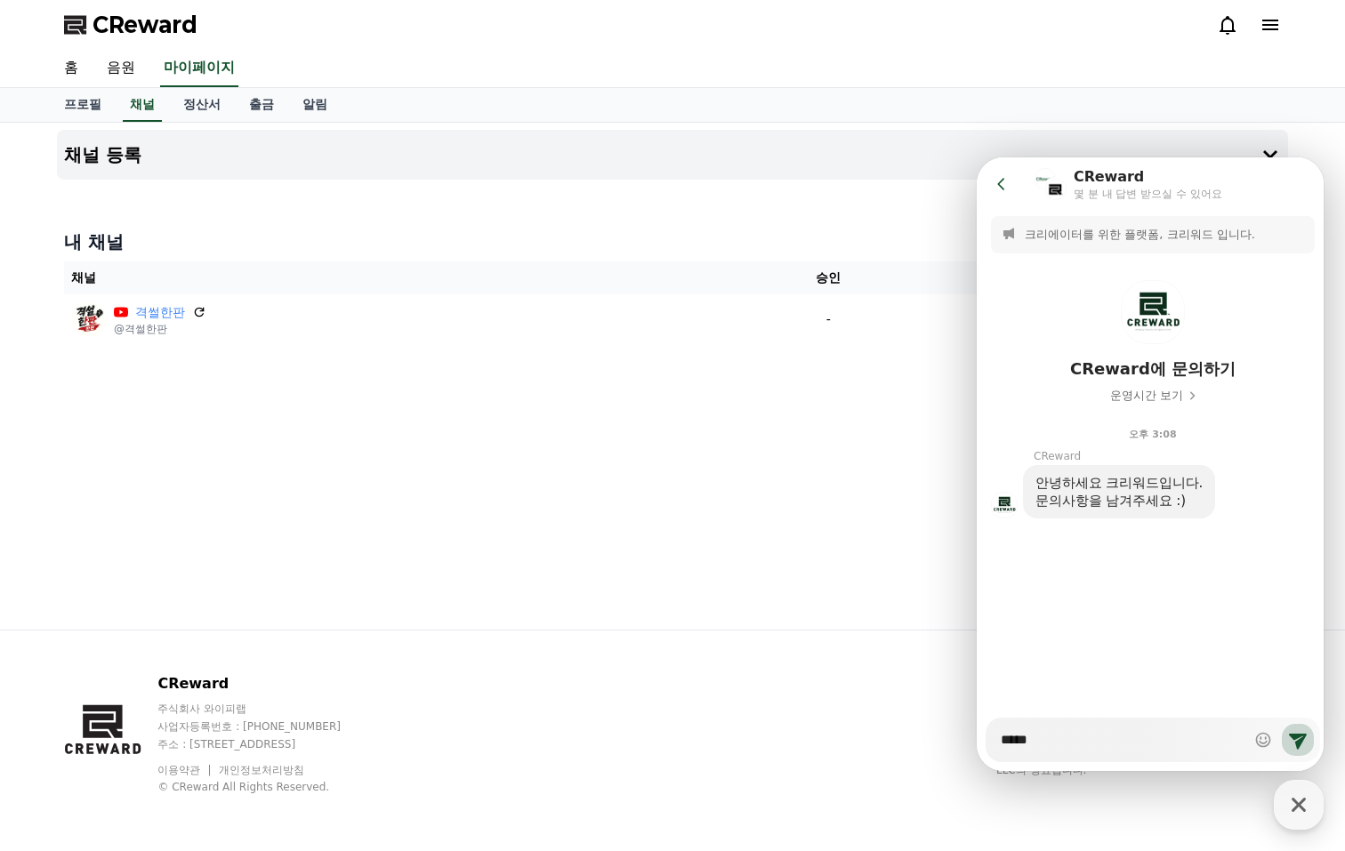
type textarea "*****"
type textarea "*"
type textarea "*******"
type textarea "*"
type textarea "*******"
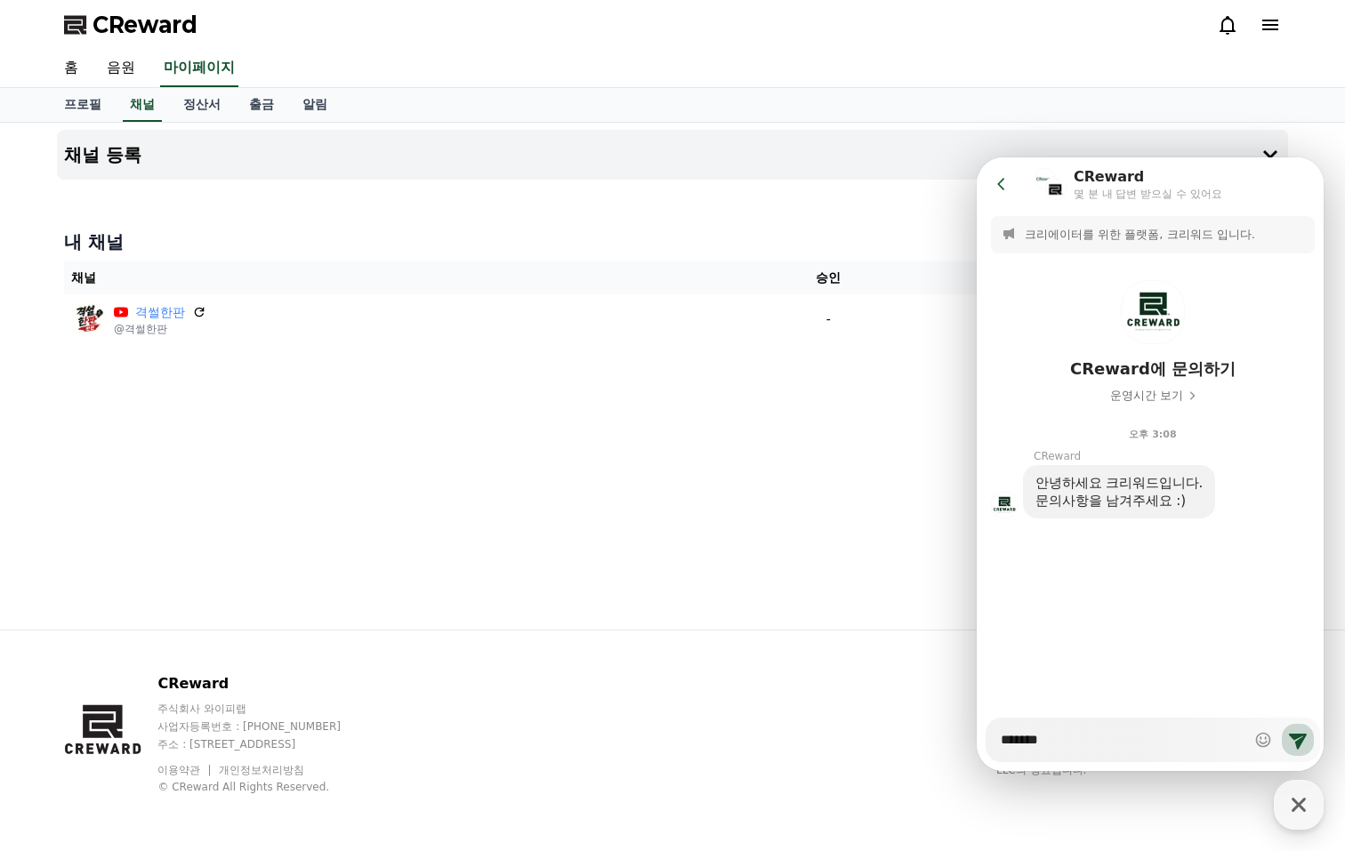
type textarea "*"
type textarea "*******"
type textarea "*"
type textarea "*******"
type textarea "*"
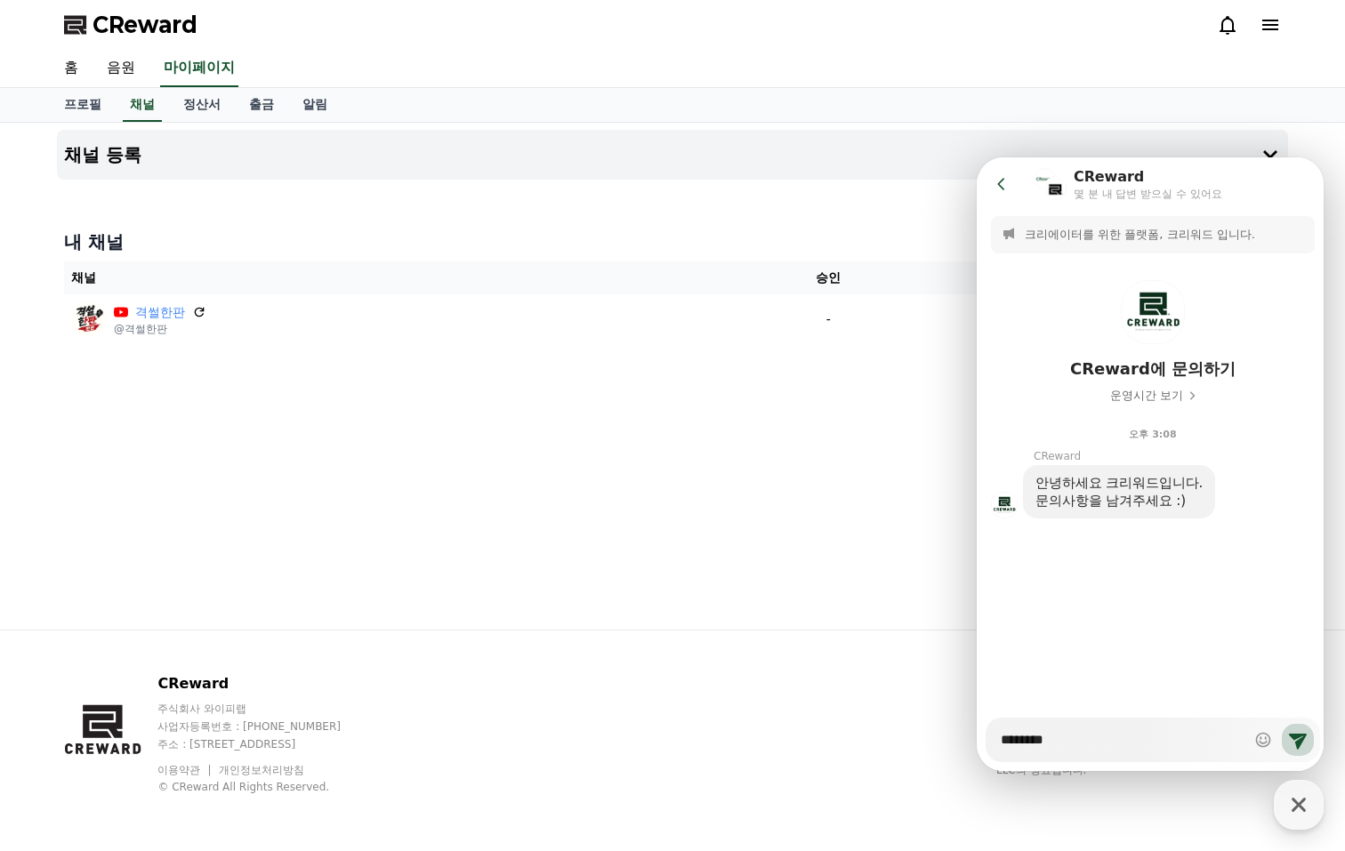
type textarea "********"
type textarea "*"
type textarea "*********"
type textarea "*"
type textarea "*********"
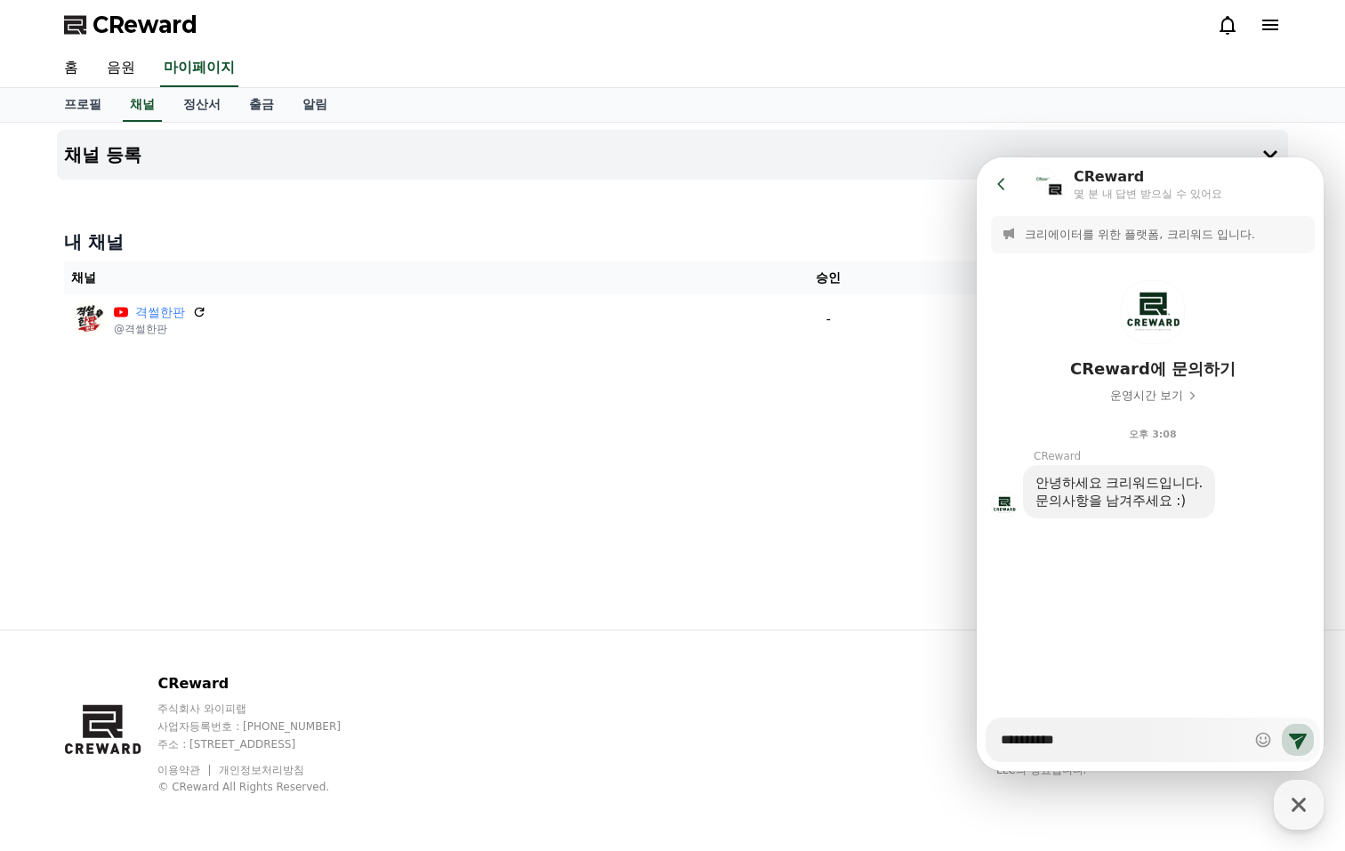
type textarea "*"
type textarea "**********"
type textarea "*"
type textarea "**********"
type textarea "*"
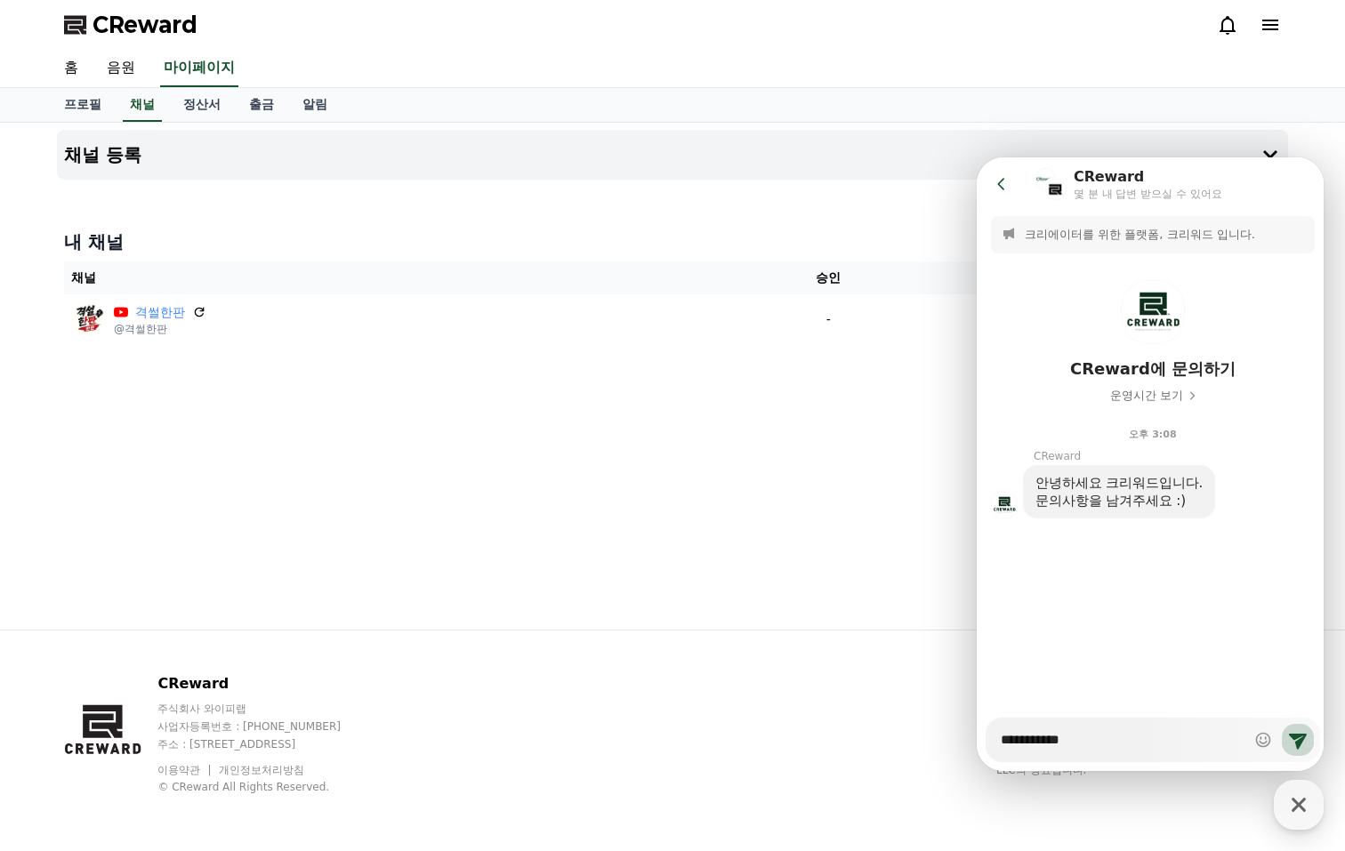
type textarea "**********"
type textarea "*"
type textarea "**********"
type textarea "*"
type textarea "**********"
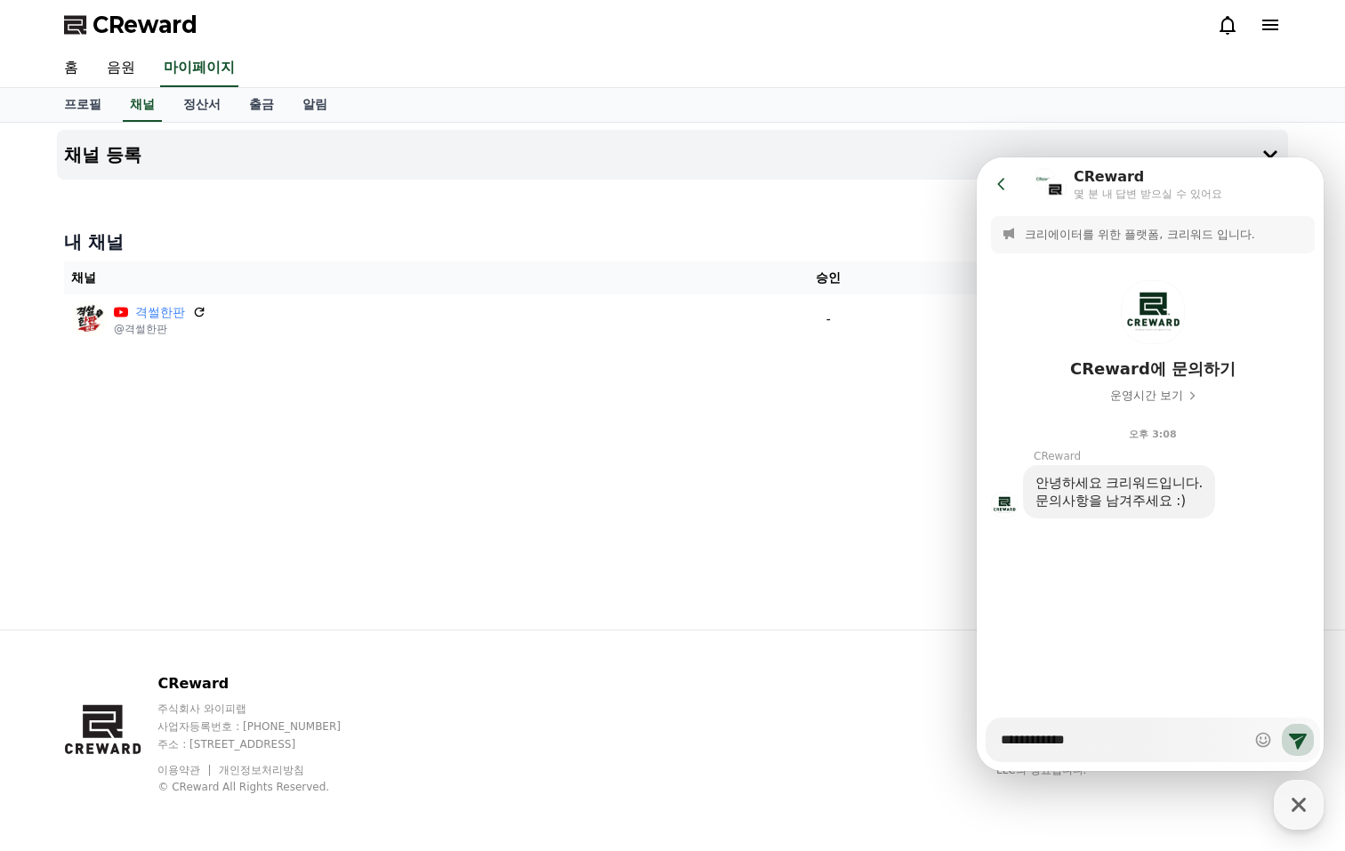
type textarea "*"
type textarea "**********"
type textarea "*"
type textarea "**********"
type textarea "*"
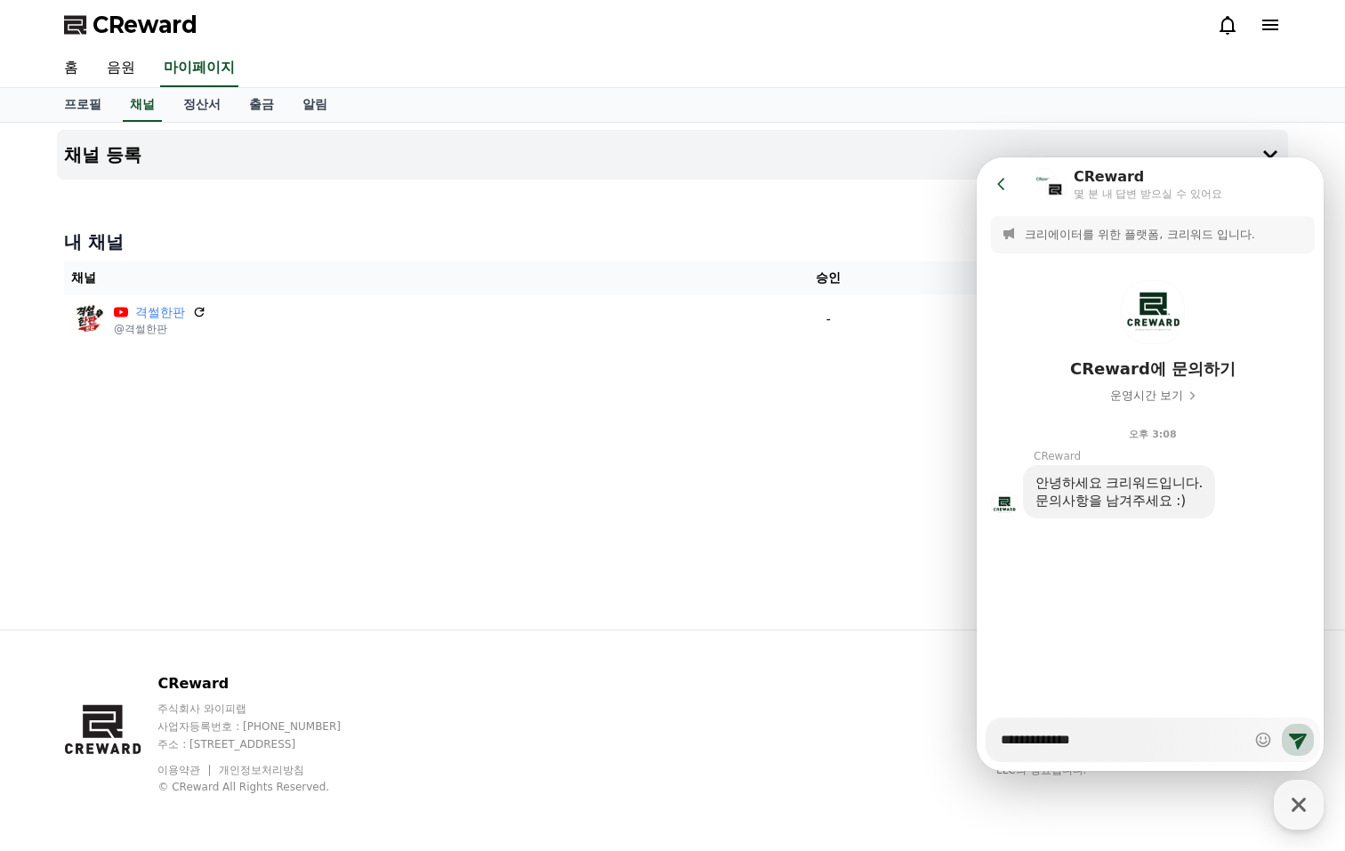
type textarea "**********"
type textarea "*"
type textarea "**********"
type textarea "*"
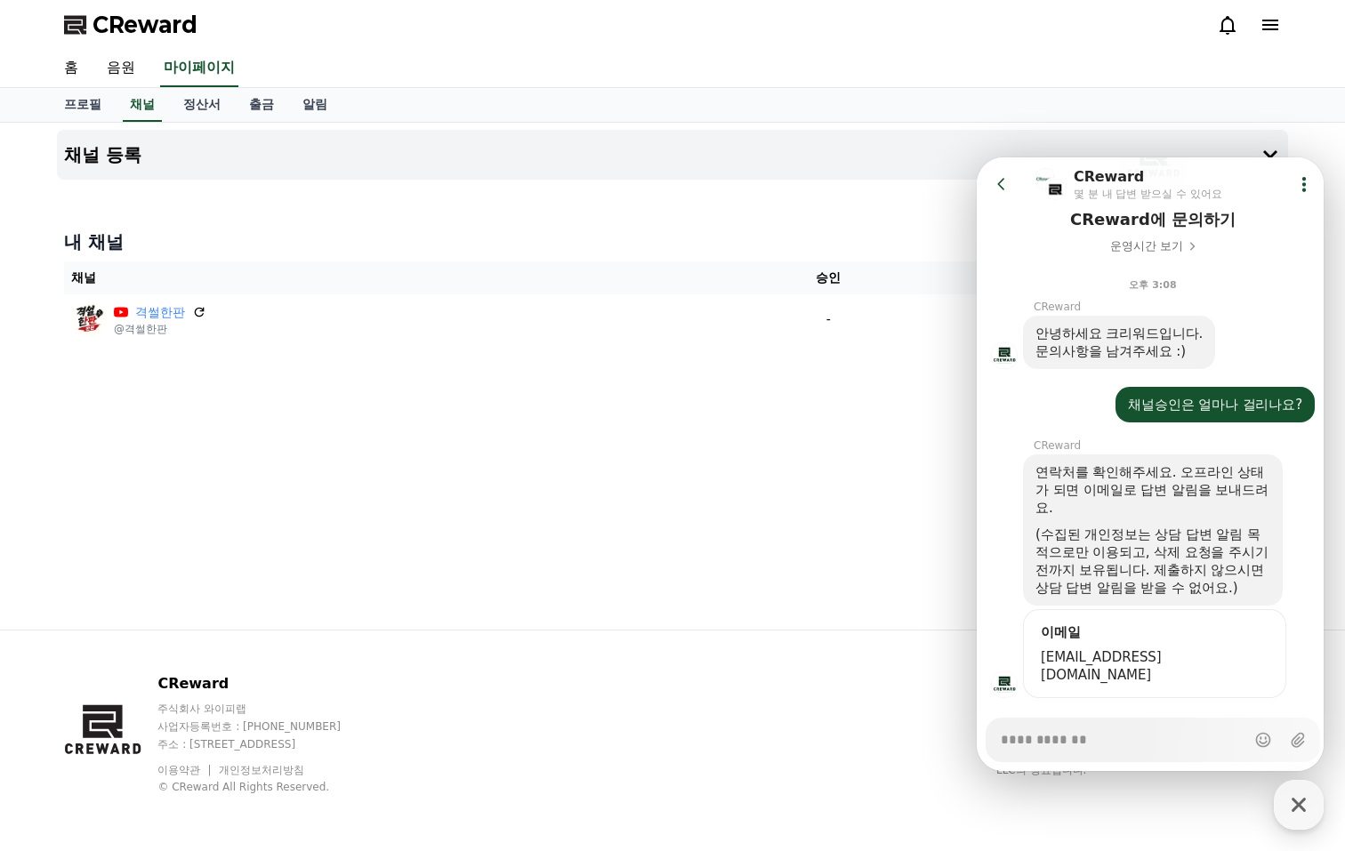
scroll to position [149, 0]
click at [1156, 654] on form "이메일 somnitist@gmail.com" at bounding box center [1154, 653] width 263 height 89
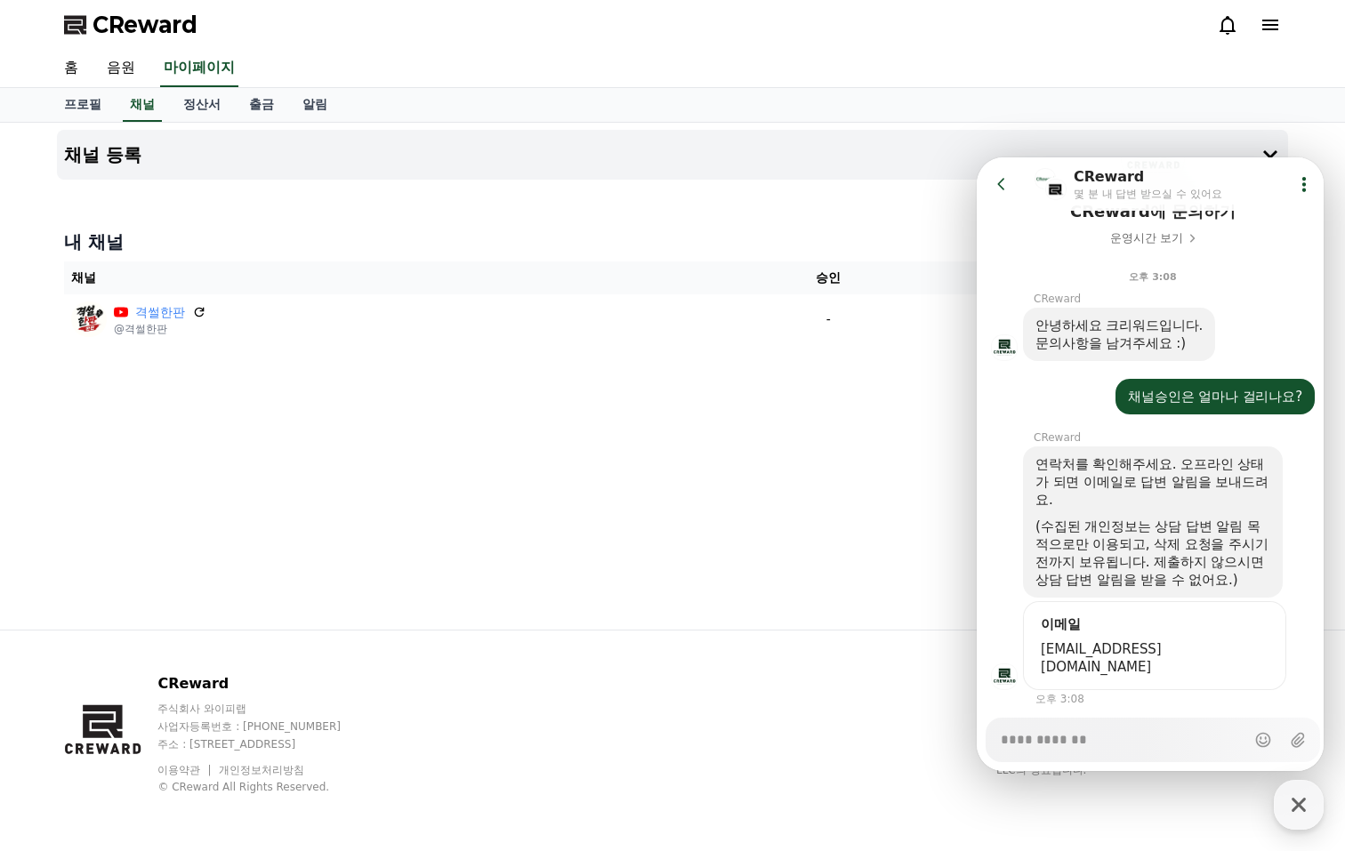
click at [1133, 616] on div "이메일 somnitist@gmail.com" at bounding box center [1154, 646] width 235 height 61
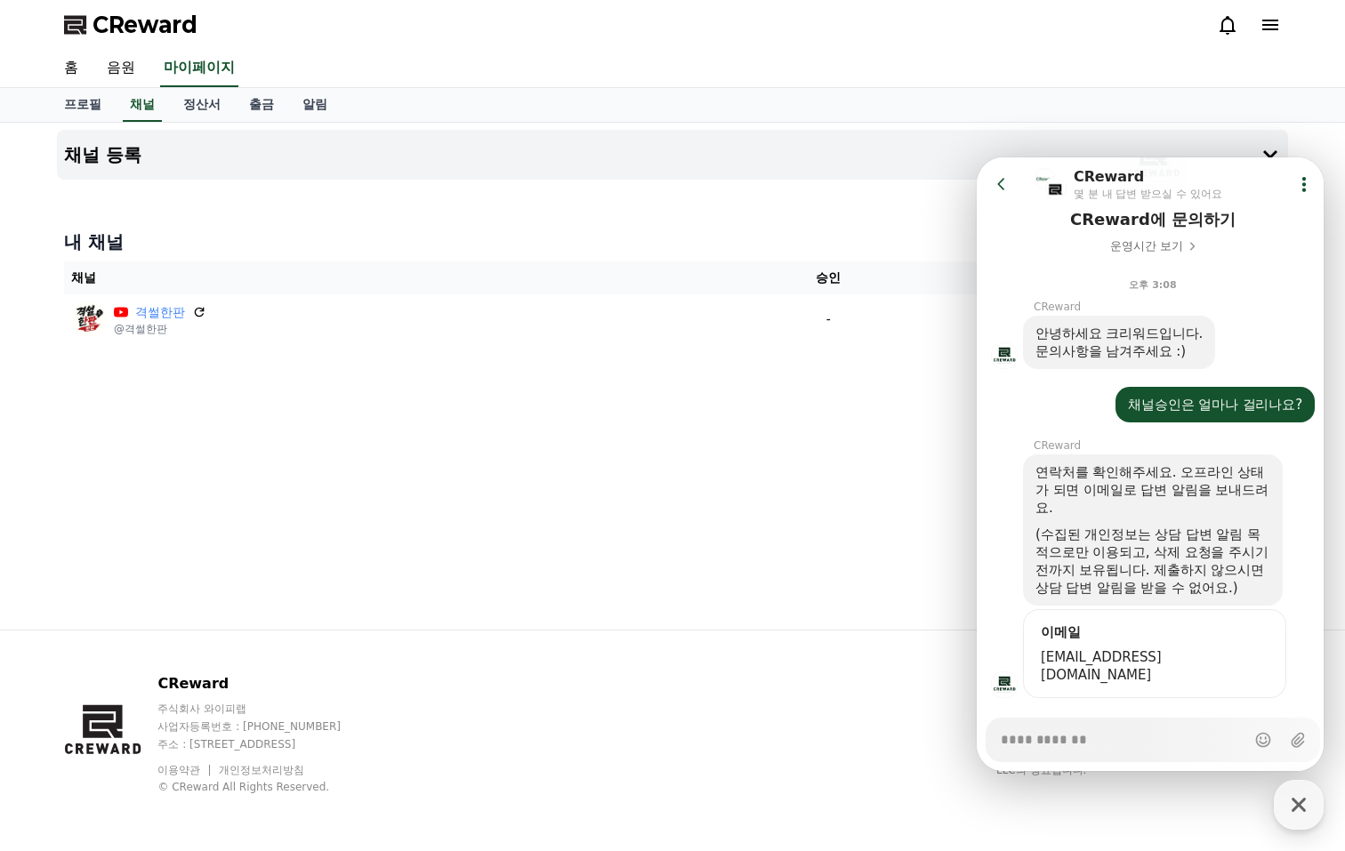
click at [1133, 624] on div "이메일" at bounding box center [1154, 633] width 235 height 18
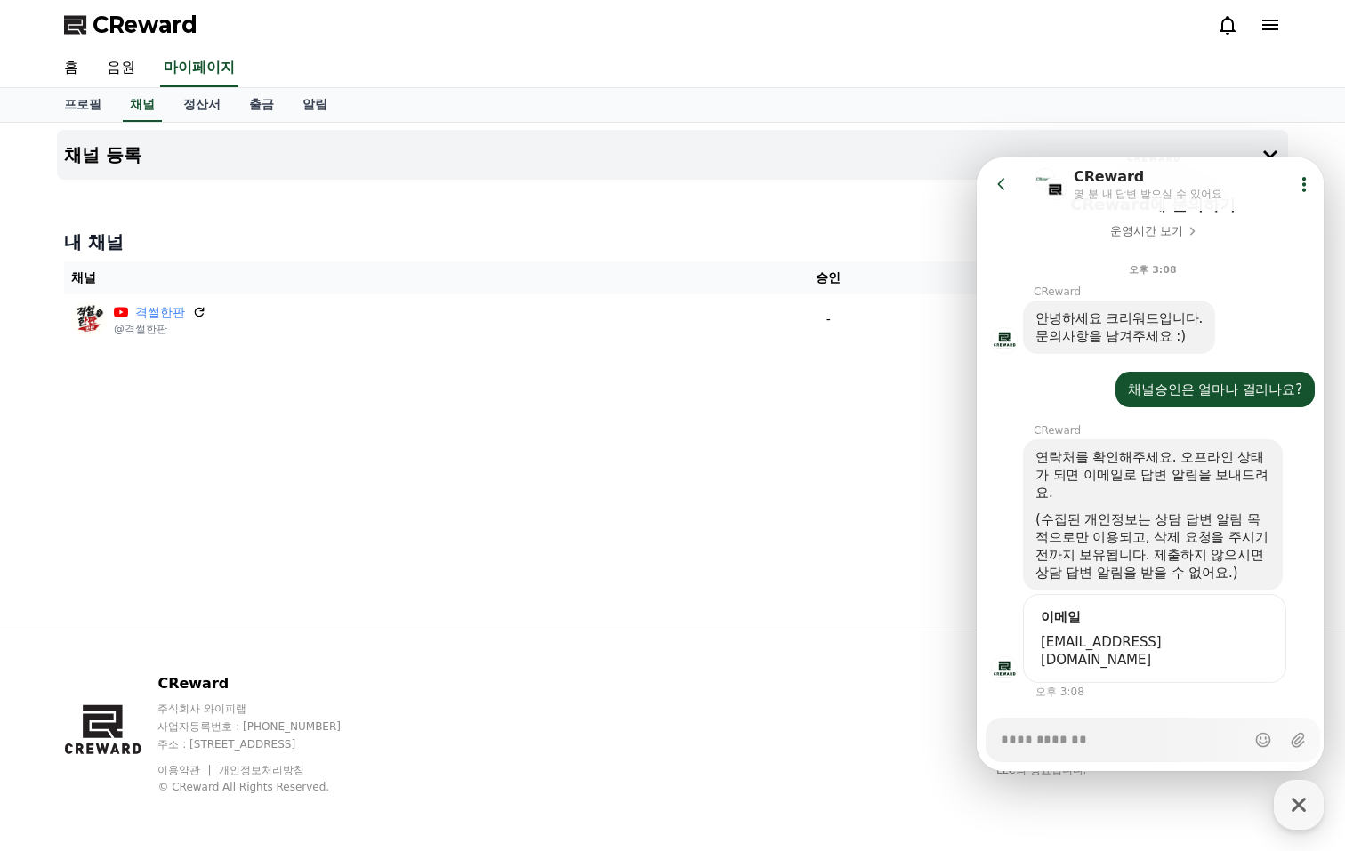
scroll to position [165, 0]
click at [1155, 633] on span "[EMAIL_ADDRESS][DOMAIN_NAME]" at bounding box center [1155, 651] width 228 height 36
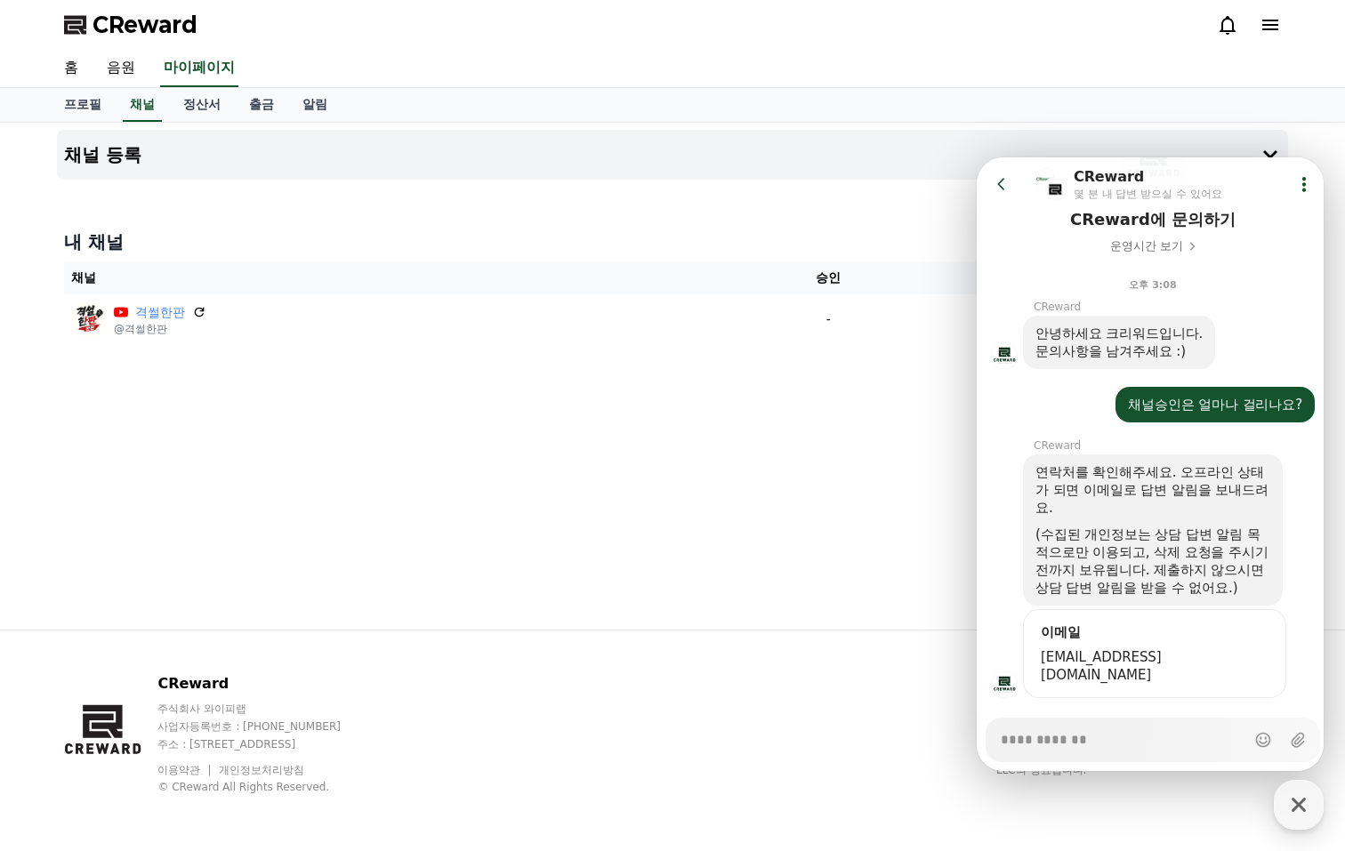
click at [1109, 649] on span "[EMAIL_ADDRESS][DOMAIN_NAME]" at bounding box center [1155, 667] width 228 height 36
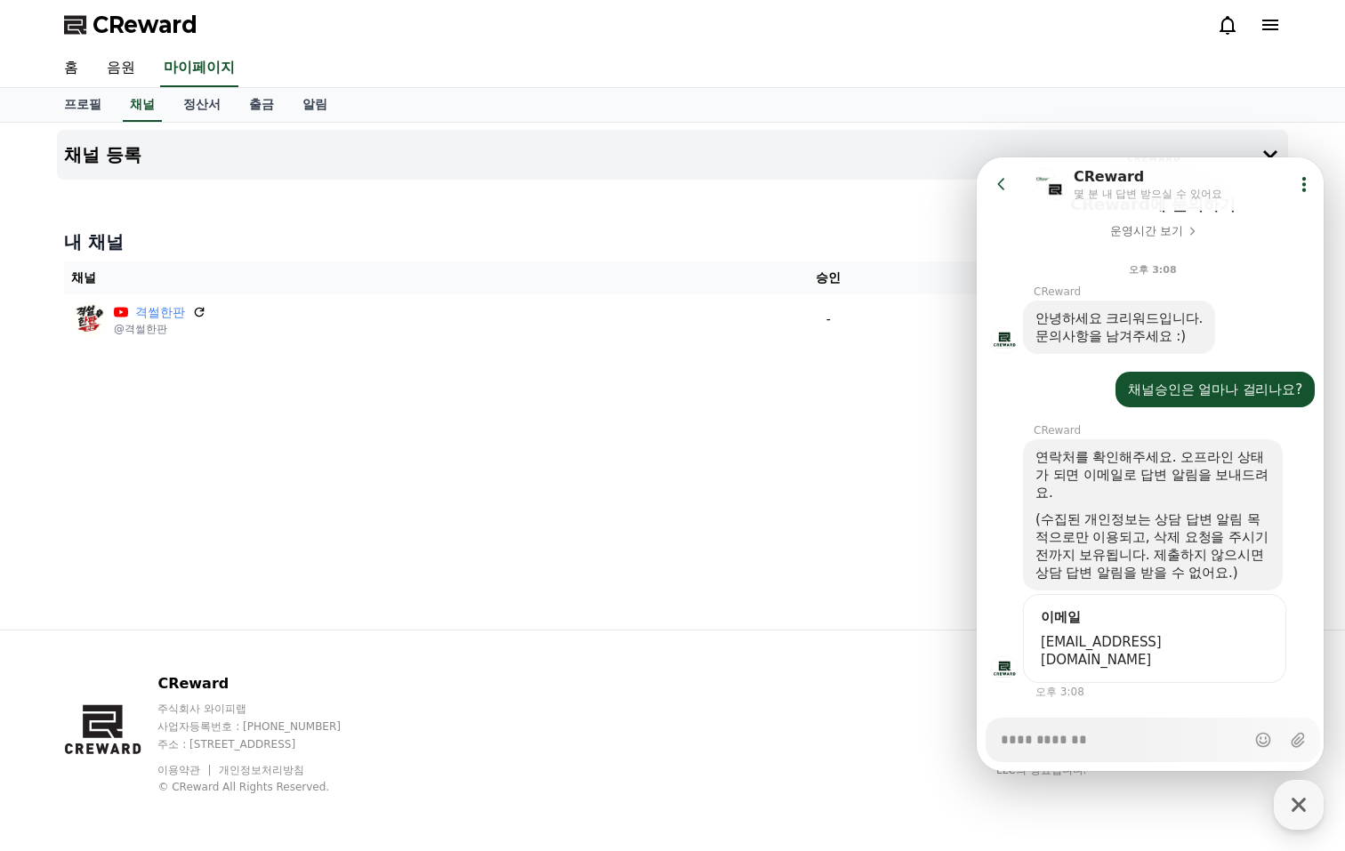
scroll to position [165, 0]
click at [1074, 752] on div "Messenger Input Textarea" at bounding box center [1121, 740] width 247 height 43
click at [1092, 751] on div "Messenger Input Textarea" at bounding box center [1121, 740] width 247 height 43
click at [1101, 742] on textarea "Messenger Input Textarea" at bounding box center [1122, 734] width 242 height 30
type textarea "*"
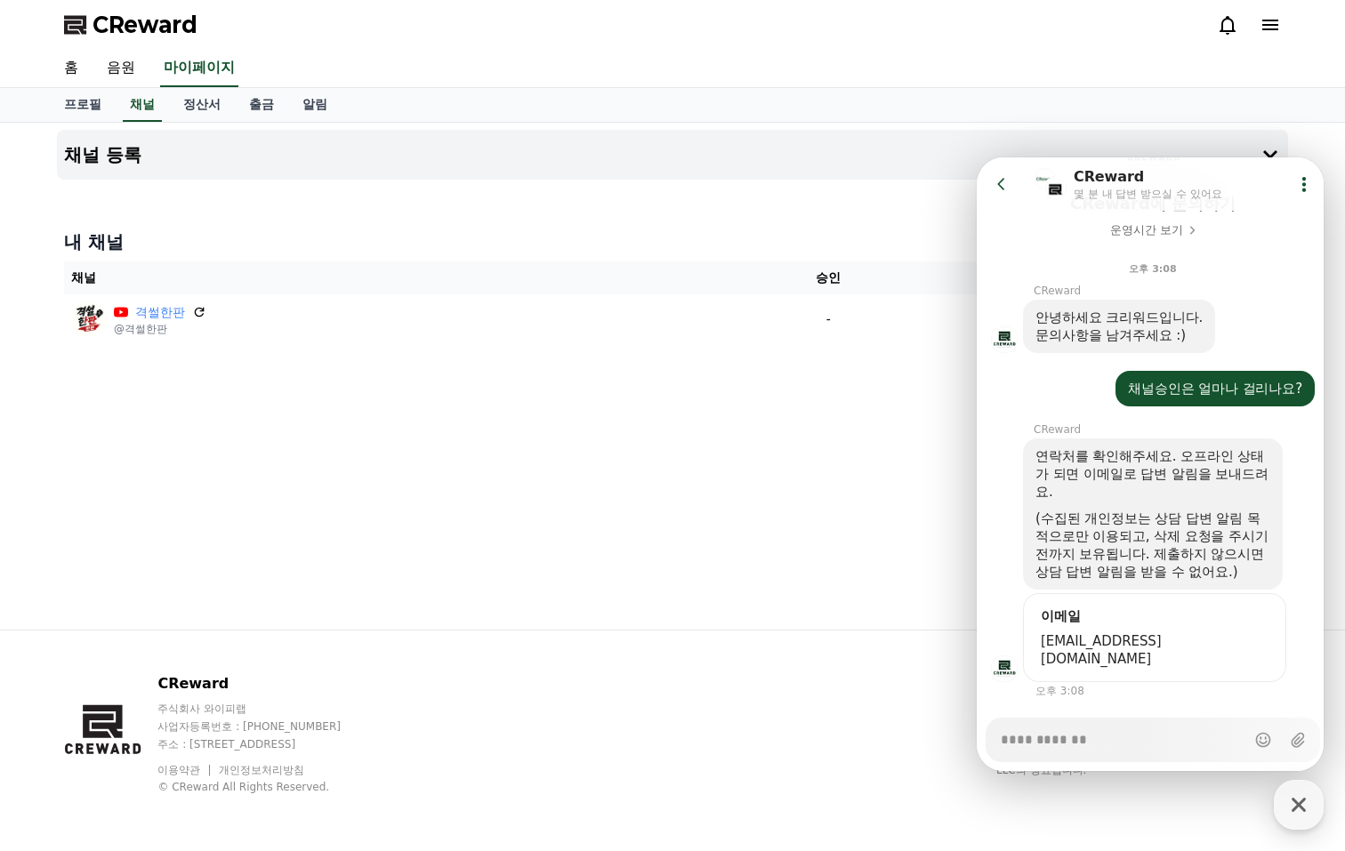
type textarea "*"
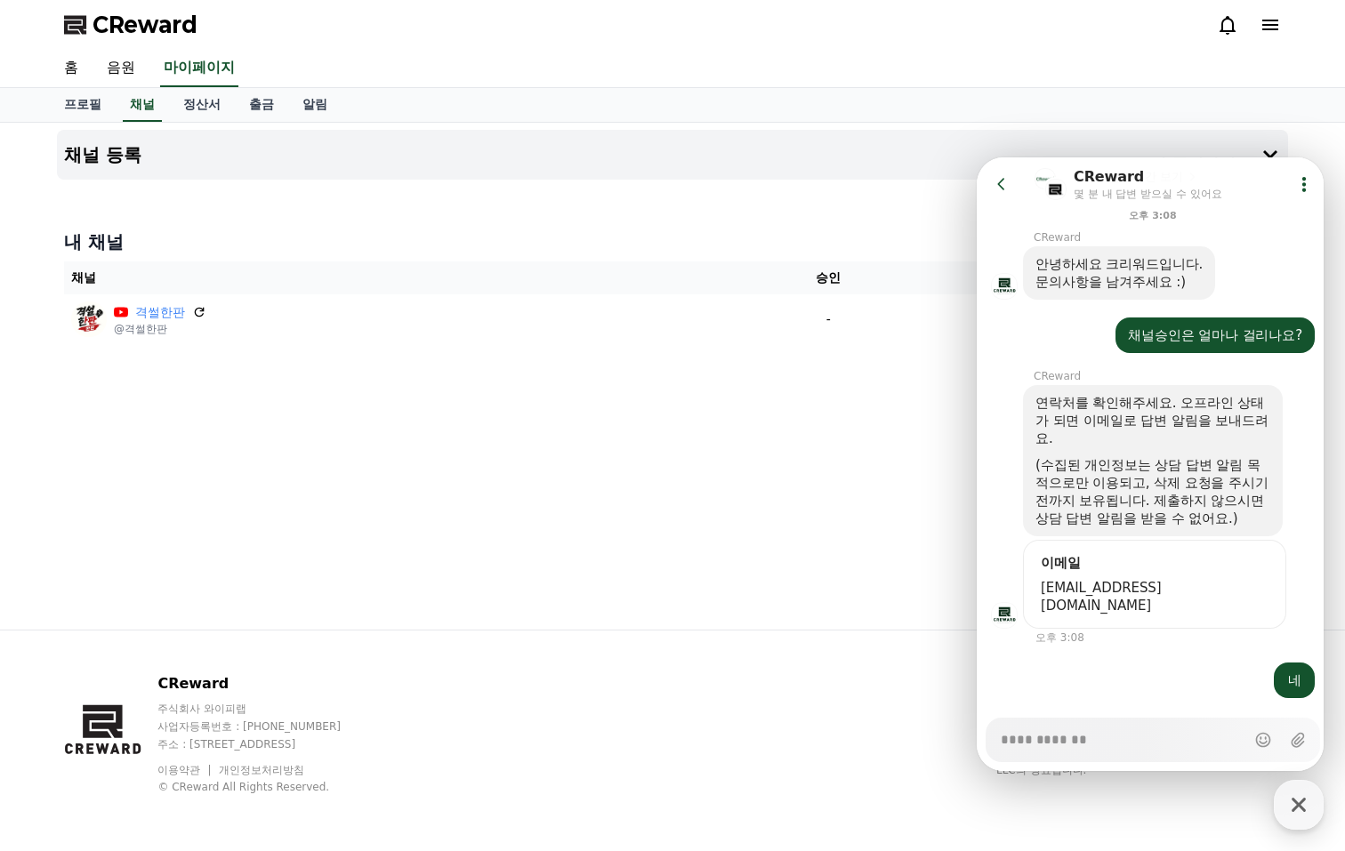
type textarea "*"
click at [1149, 579] on span "somnitist@gmail.com" at bounding box center [1155, 597] width 228 height 36
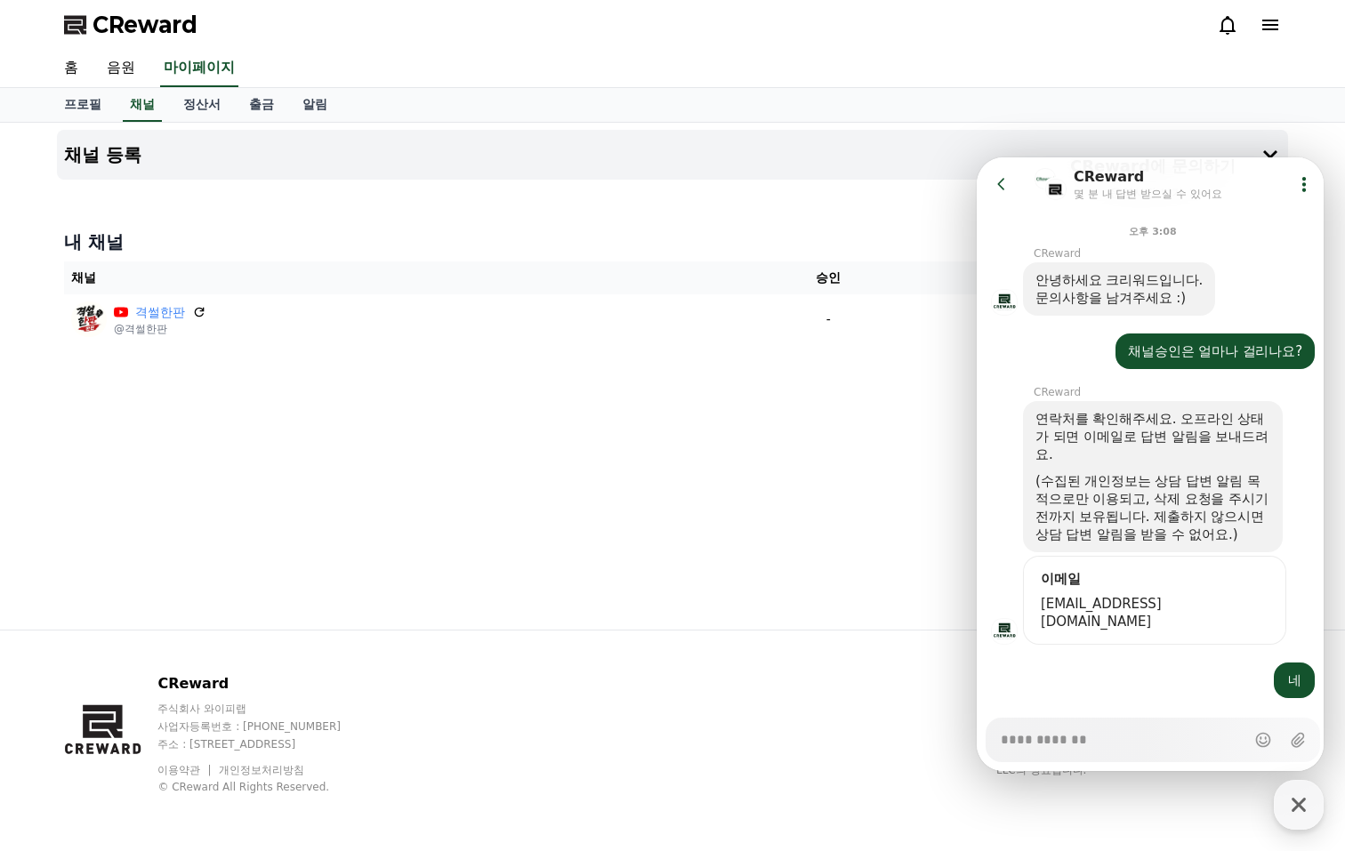
click at [1151, 570] on div "이메일" at bounding box center [1154, 579] width 235 height 18
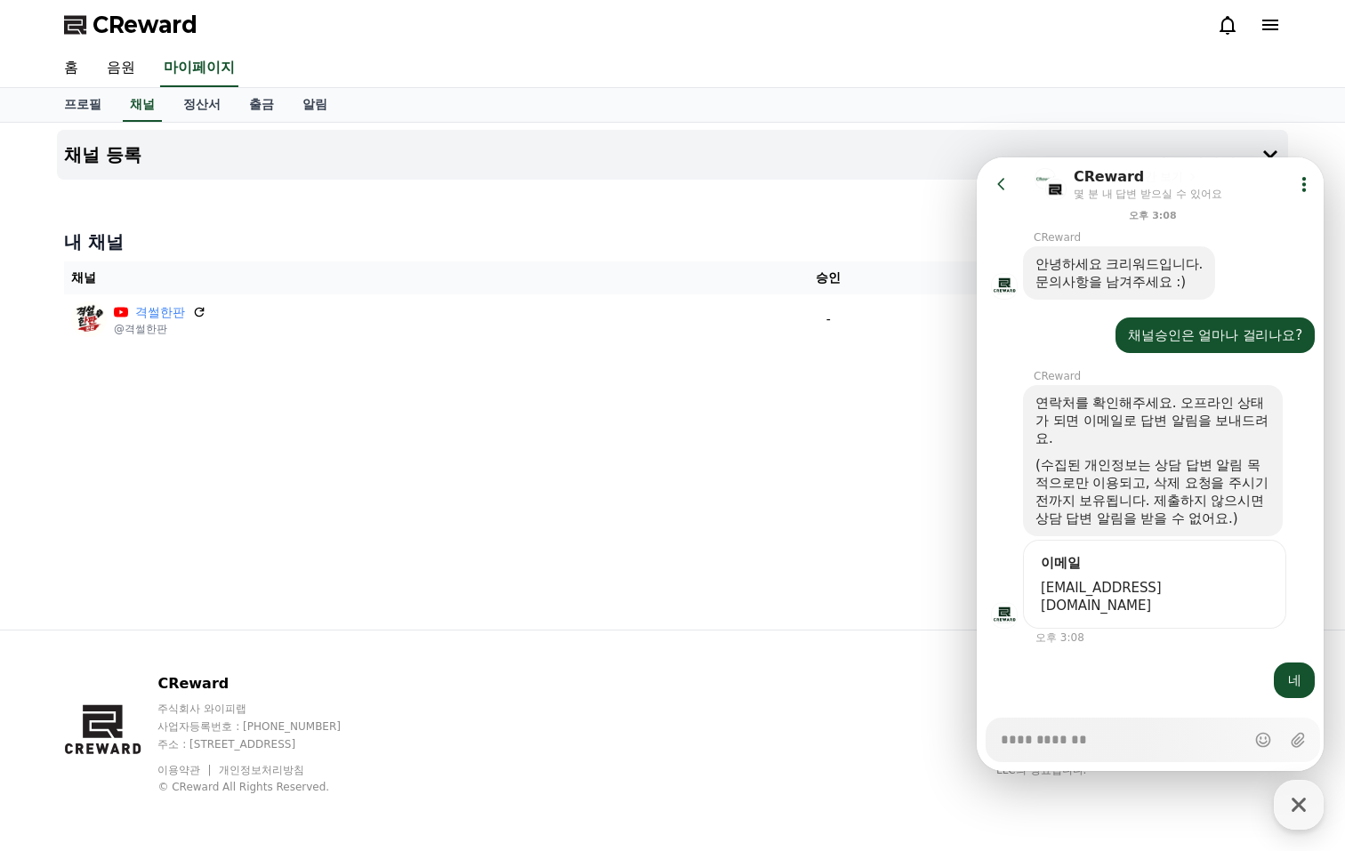
click at [658, 792] on div "CReward 주식회사 와이피랩 사업자등록번호 : 655-81-03655 주소 : 경기도 김포시 양촌읍 양곡로 495, 3층 305-비이16호…" at bounding box center [673, 741] width 1246 height 221
click at [665, 667] on div "CReward 주식회사 와이피랩 사업자등록번호 : 655-81-03655 주소 : 경기도 김포시 양촌읍 양곡로 495, 3층 305-비이16호…" at bounding box center [673, 741] width 1246 height 221
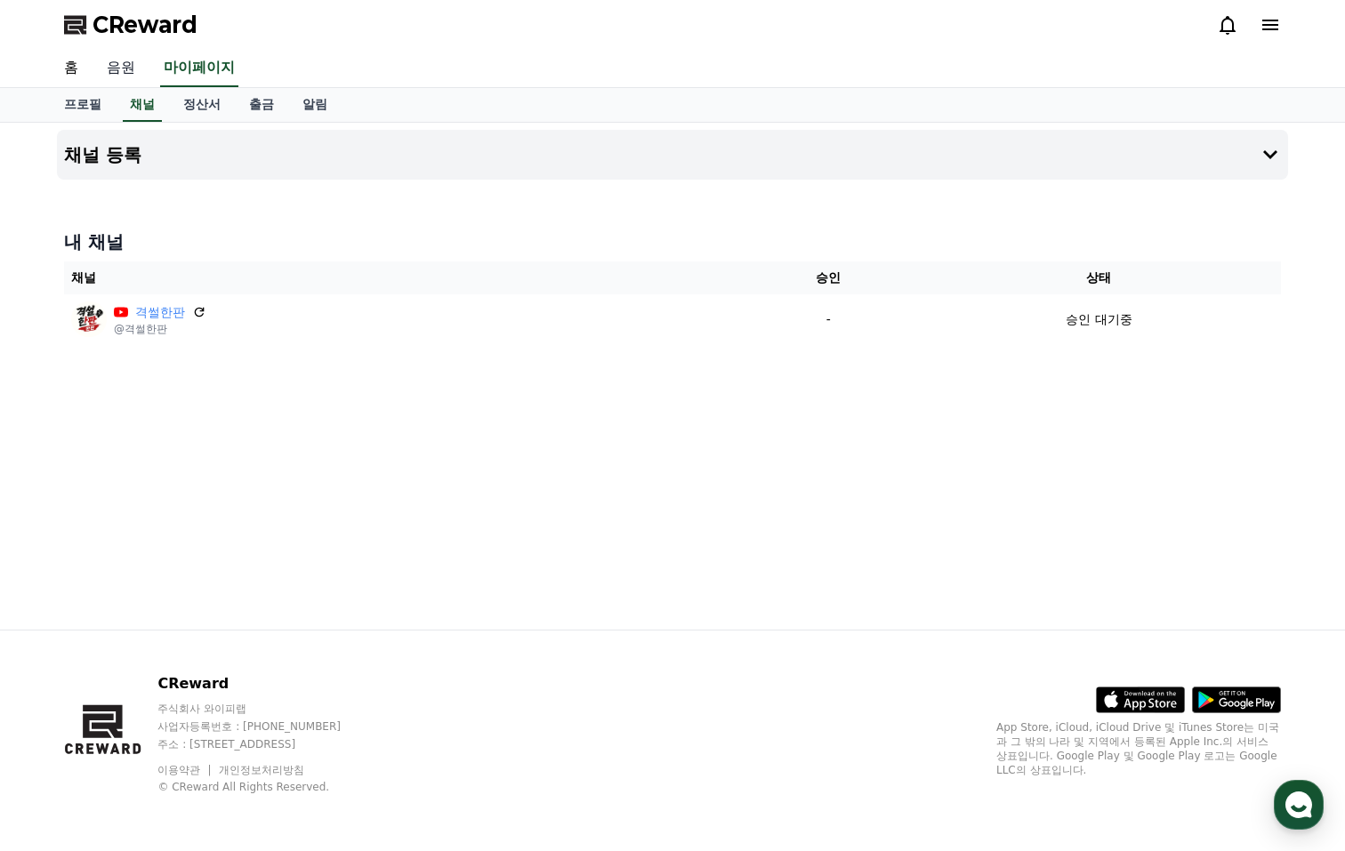
click at [120, 66] on link "음원" at bounding box center [121, 68] width 57 height 37
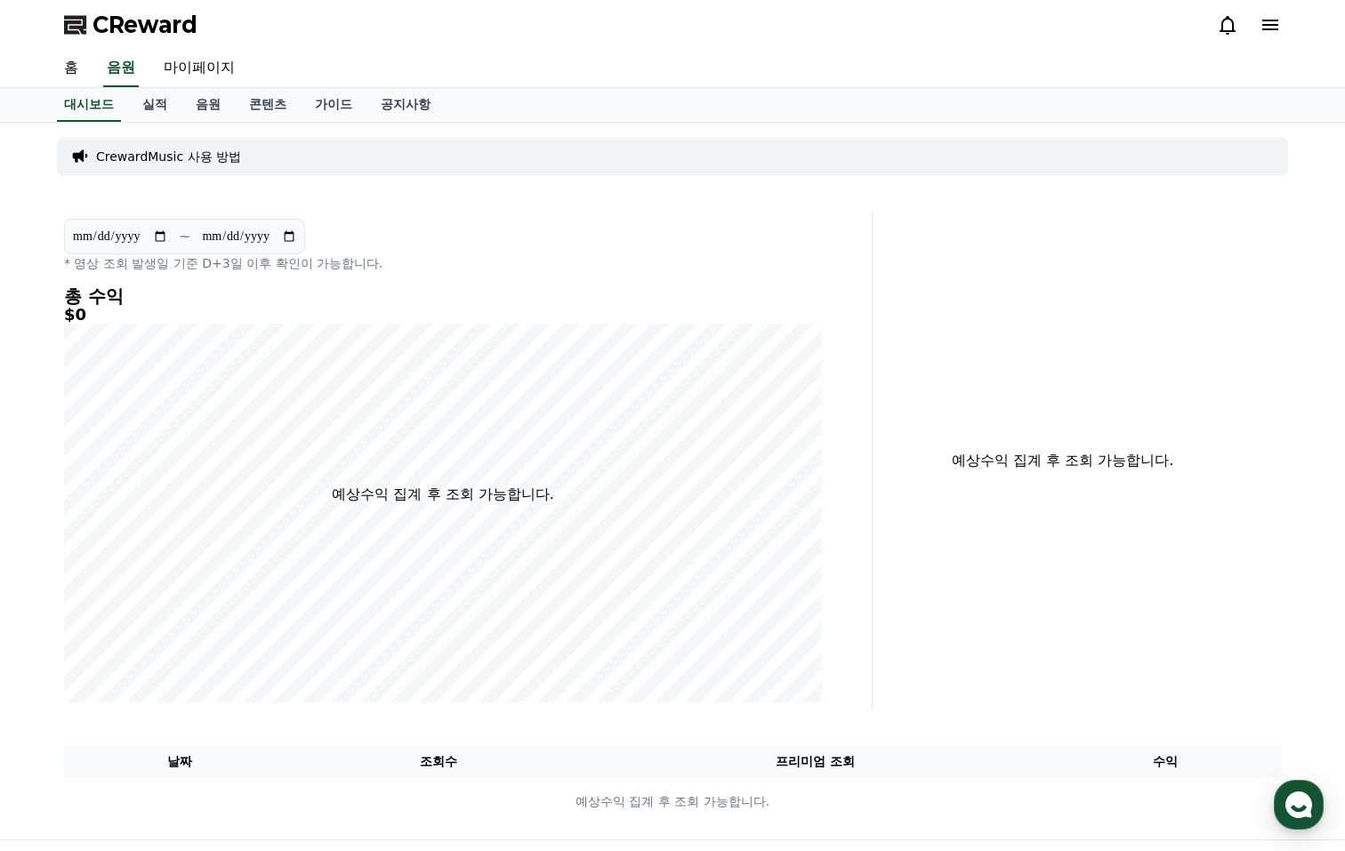
click at [150, 157] on p "CrewardMusic 사용 방법" at bounding box center [168, 157] width 145 height 18
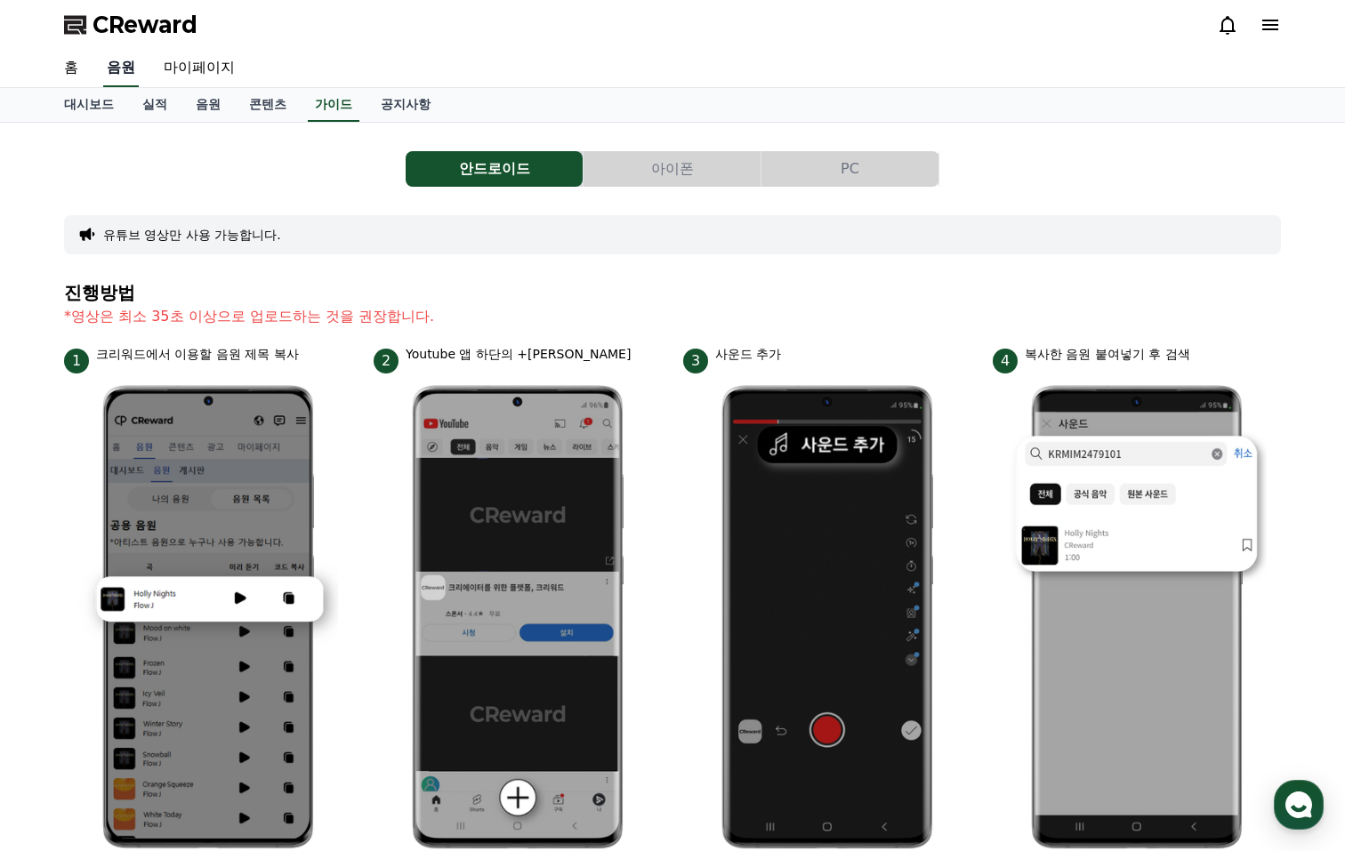
click at [111, 75] on link "음원" at bounding box center [121, 68] width 36 height 37
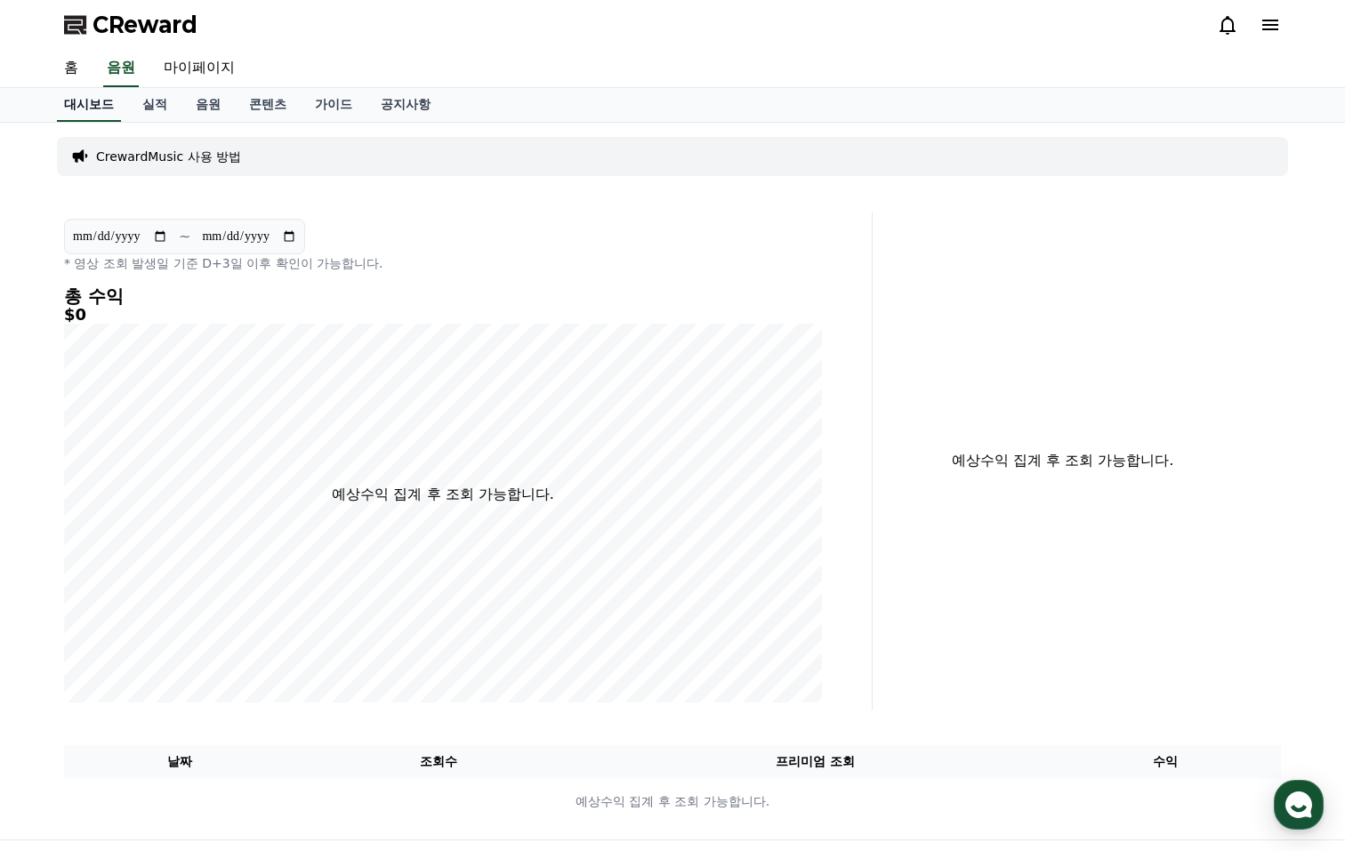
click at [78, 103] on link "대시보드" at bounding box center [89, 105] width 64 height 34
click at [197, 109] on link "음원" at bounding box center [208, 105] width 53 height 34
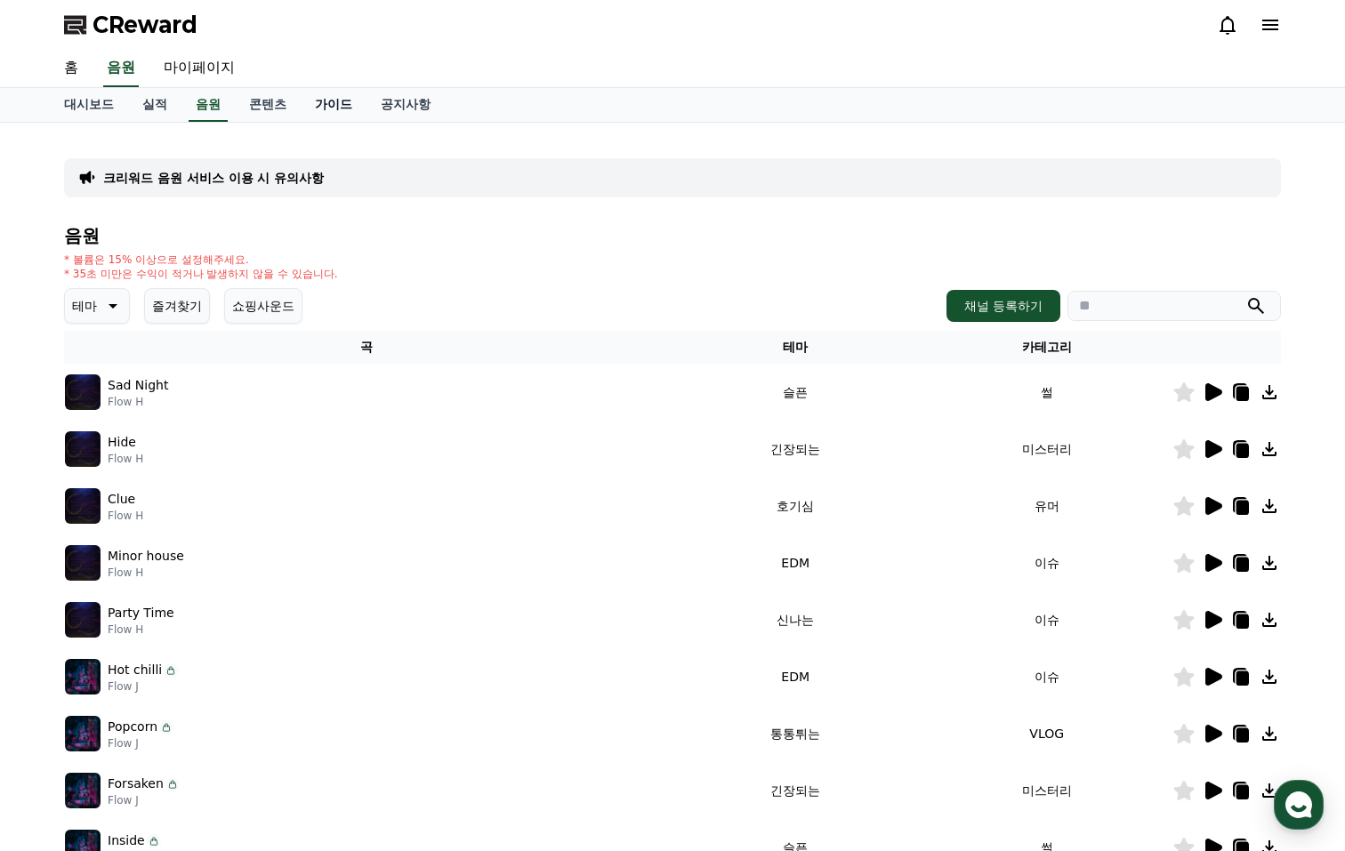
click at [303, 112] on link "가이드" at bounding box center [334, 105] width 66 height 34
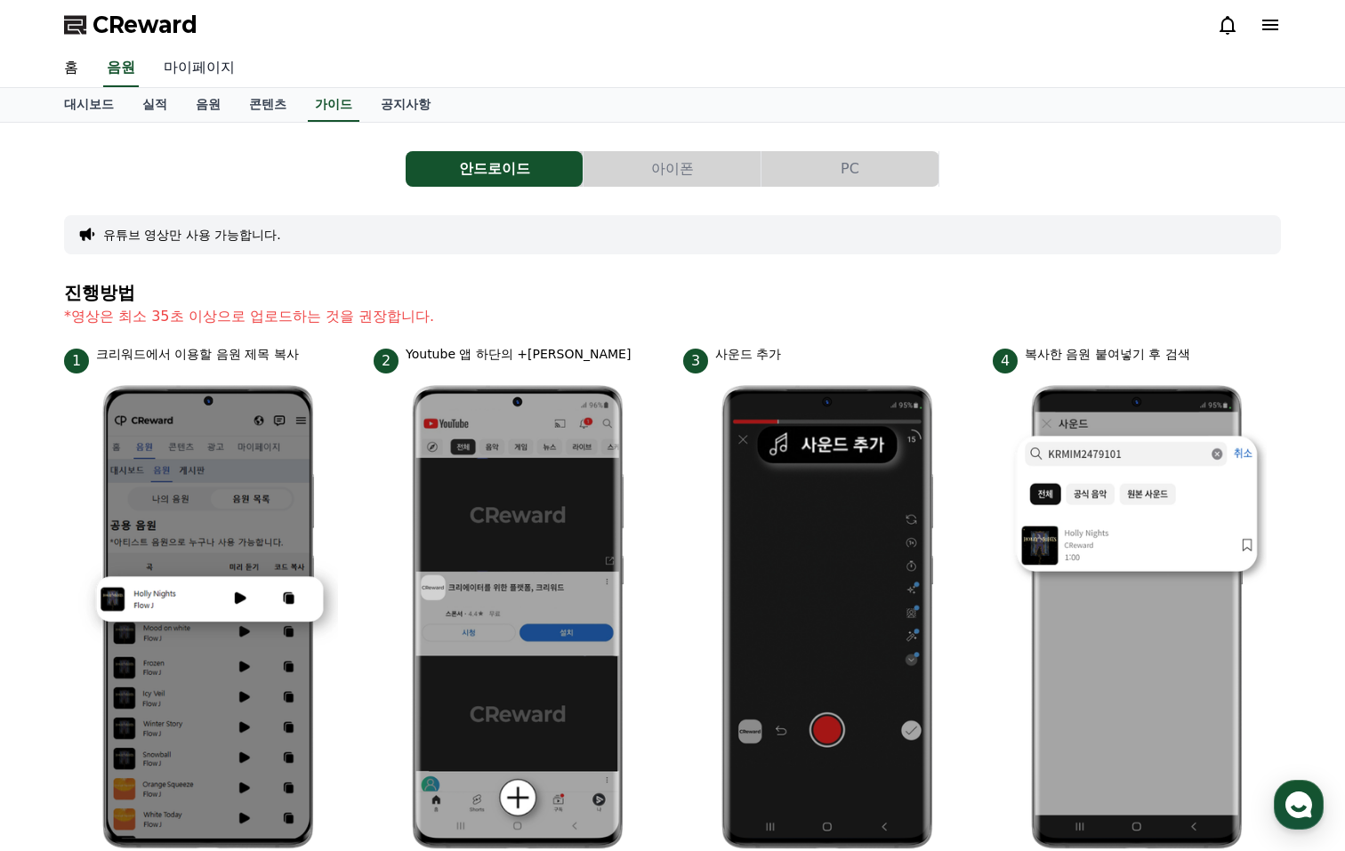
click at [205, 69] on link "마이페이지" at bounding box center [199, 68] width 100 height 37
select select "**********"
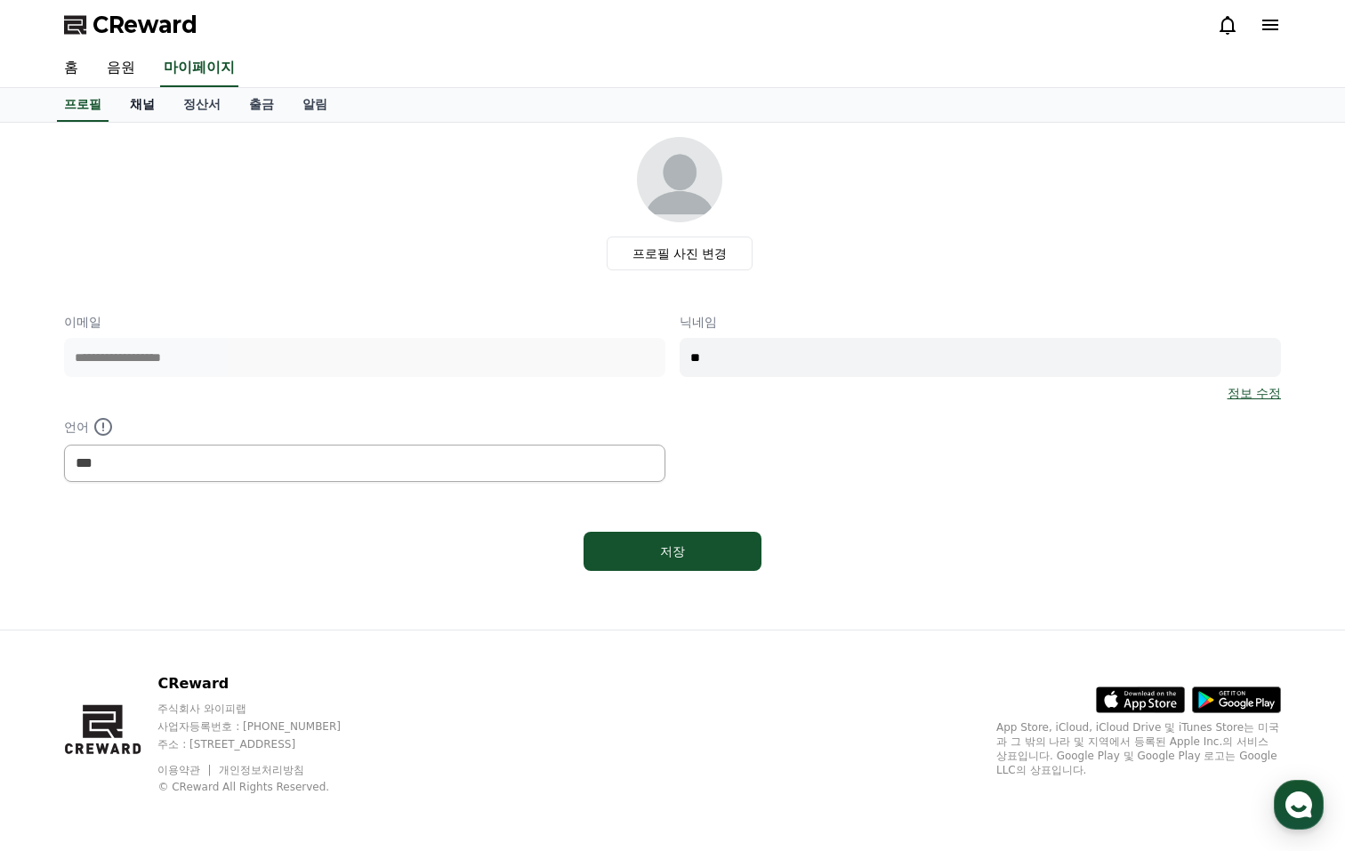
click at [134, 105] on link "채널" at bounding box center [142, 105] width 53 height 34
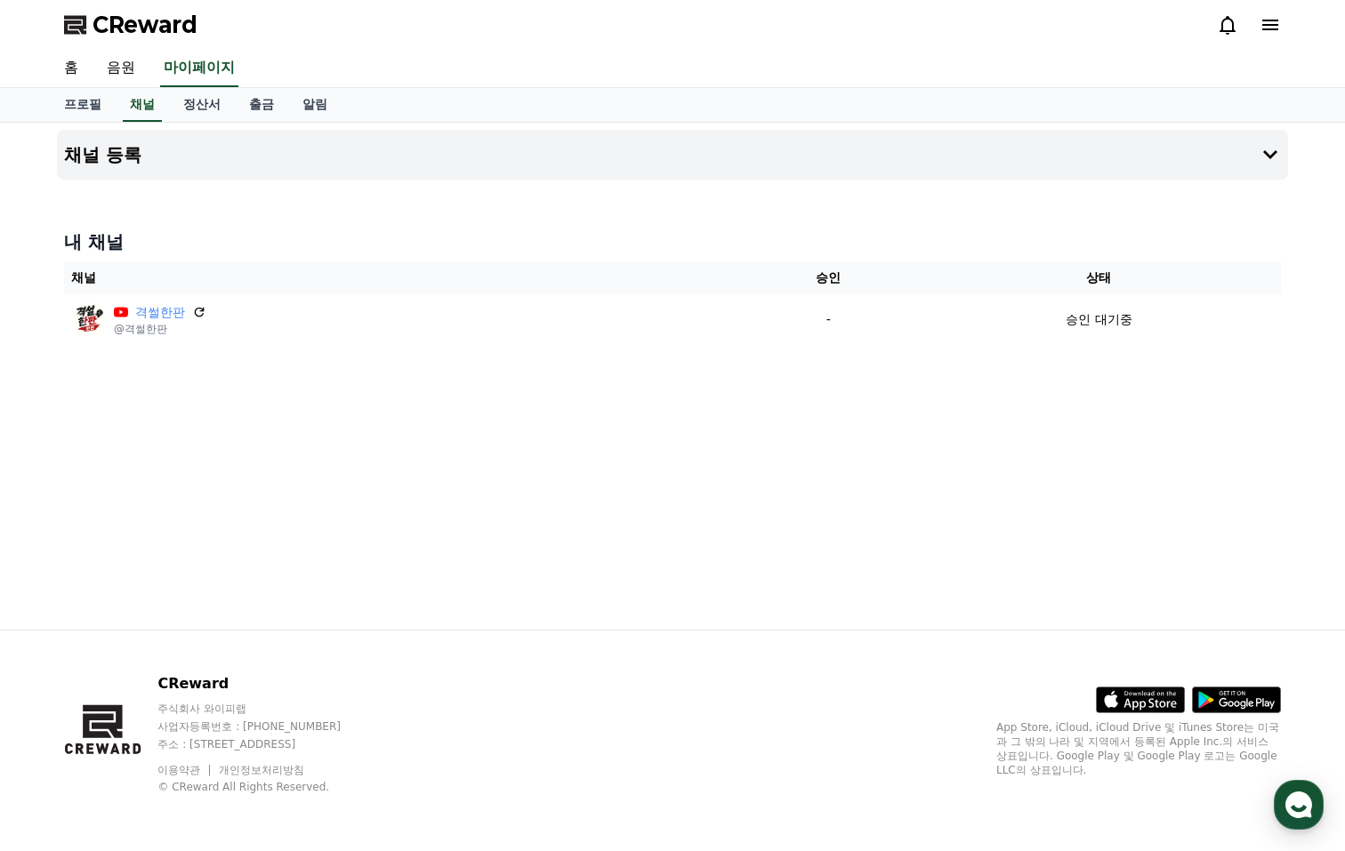
click at [448, 442] on div "채널 등록 내 채널 채널 승인 상태 격썰한판 @격썰한판 - 승인 대기중" at bounding box center [673, 376] width 1246 height 507
click at [449, 442] on div "채널 등록 내 채널 채널 승인 상태 격썰한판 @격썰한판 - 승인 대기중" at bounding box center [673, 376] width 1246 height 507
click at [448, 443] on div "채널 등록 내 채널 채널 승인 상태 격썰한판 @격썰한판 - 승인 대기중" at bounding box center [673, 376] width 1246 height 507
click at [1274, 819] on button "CReward 상담 버튼" at bounding box center [1299, 805] width 50 height 50
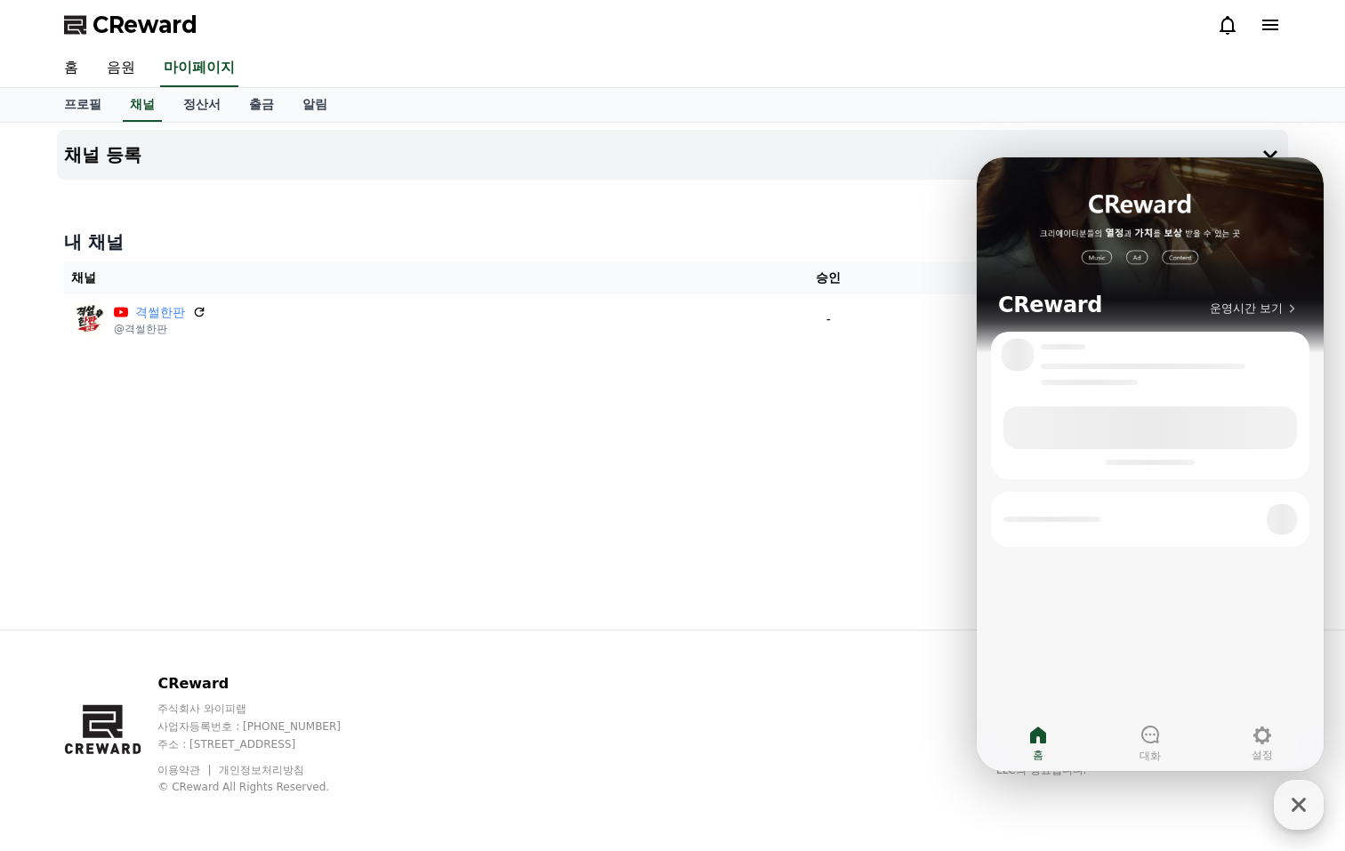
click at [1299, 803] on icon "button" at bounding box center [1299, 805] width 14 height 14
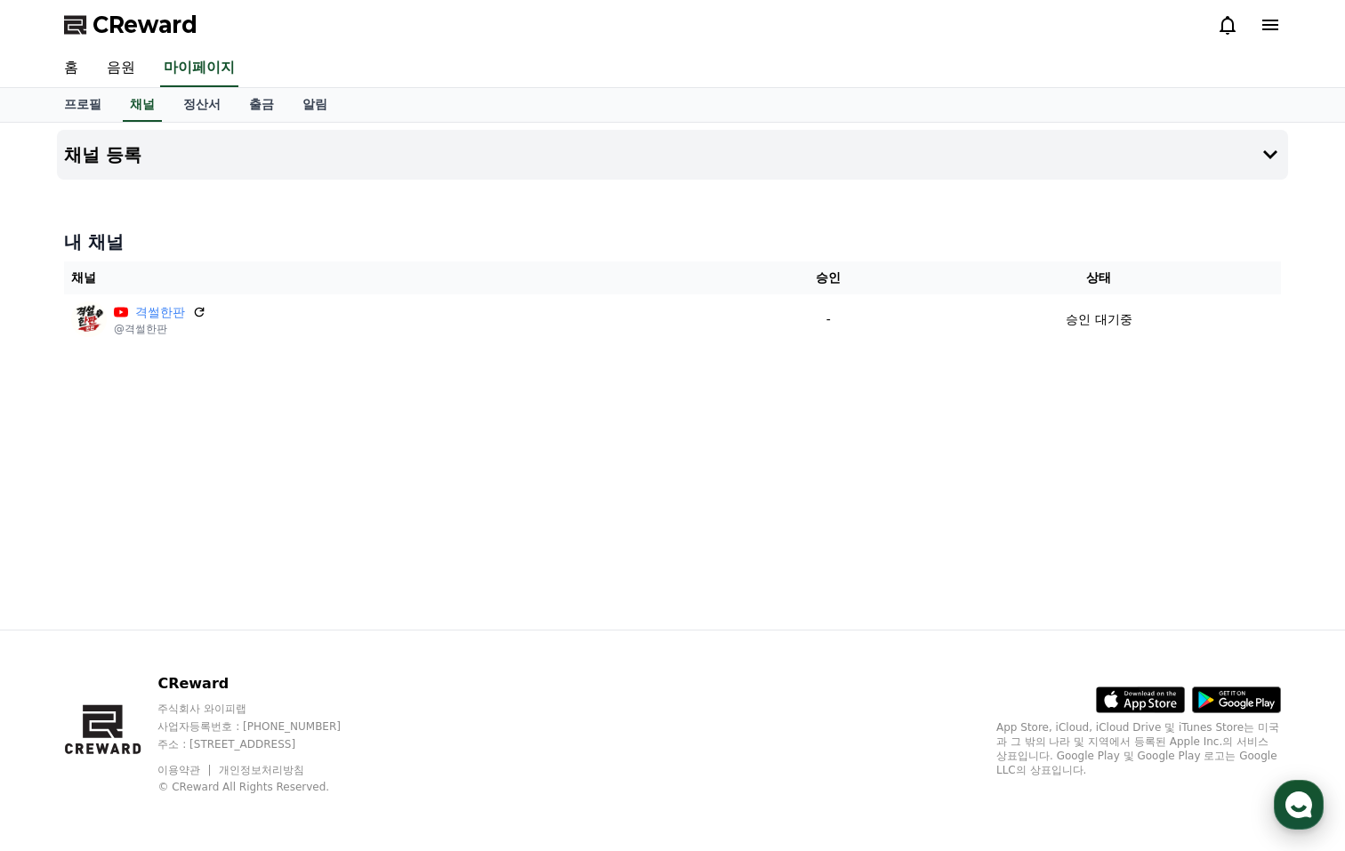
click at [1304, 794] on icon "button" at bounding box center [1299, 805] width 32 height 32
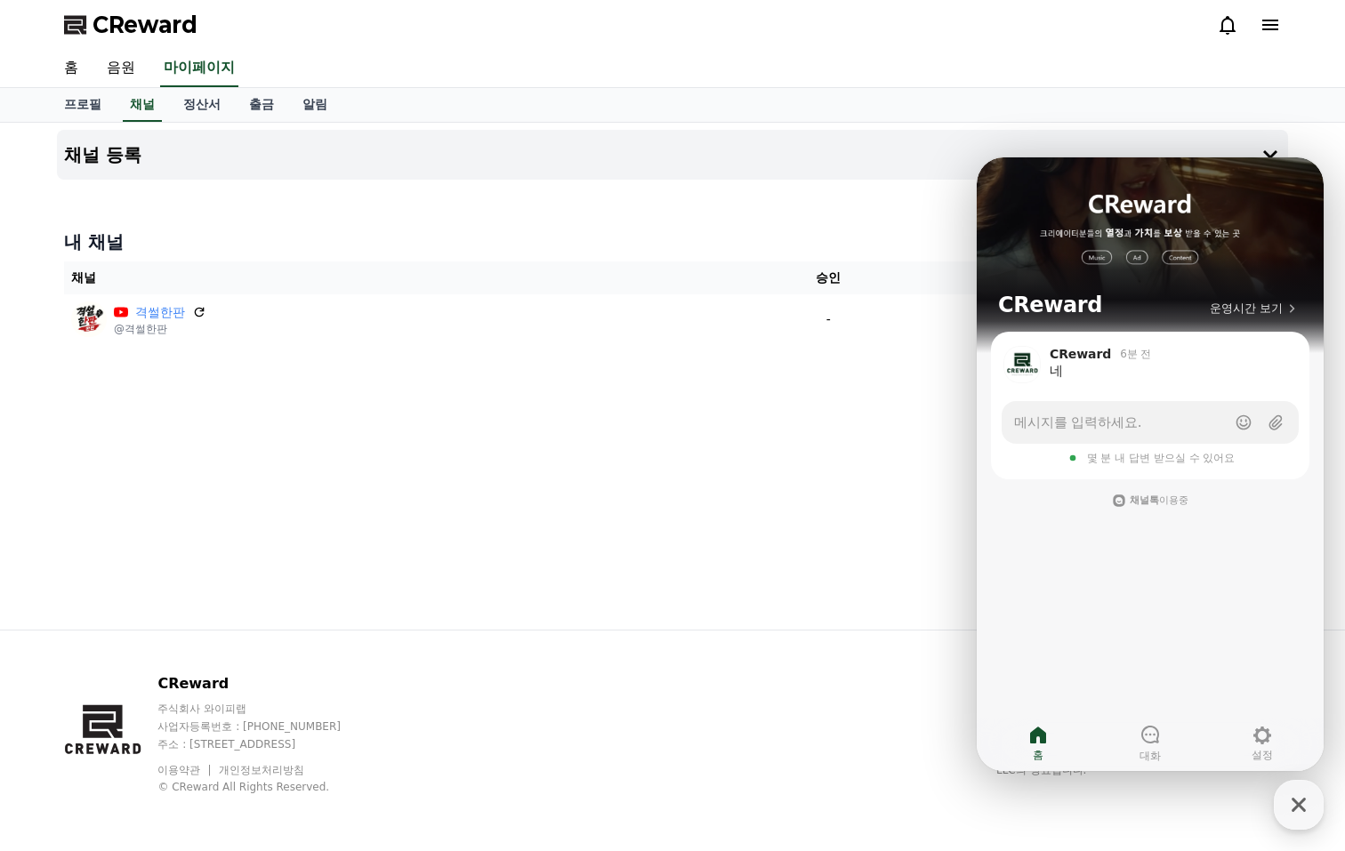
click at [666, 423] on div "채널 등록 내 채널 채널 승인 상태 격썰한판 @격썰한판 - 승인 대기중" at bounding box center [673, 376] width 1246 height 507
drag, startPoint x: 666, startPoint y: 423, endPoint x: 682, endPoint y: 416, distance: 16.4
click at [667, 423] on div "채널 등록 내 채널 채널 승인 상태 격썰한판 @격썰한판 - 승인 대기중" at bounding box center [673, 376] width 1246 height 507
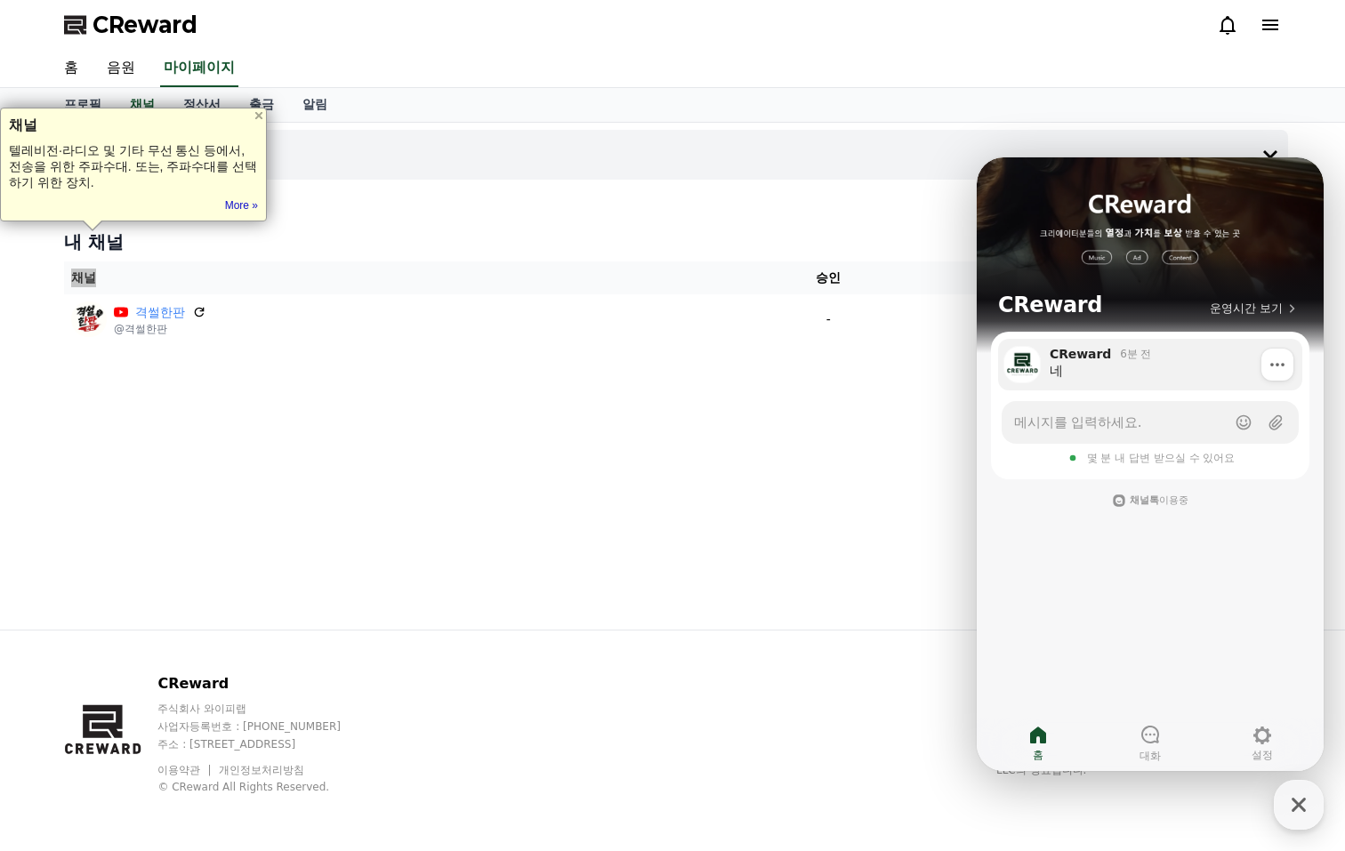
click at [1045, 364] on div "CReward 6분 전 네 Show action list menu" at bounding box center [1151, 364] width 294 height 37
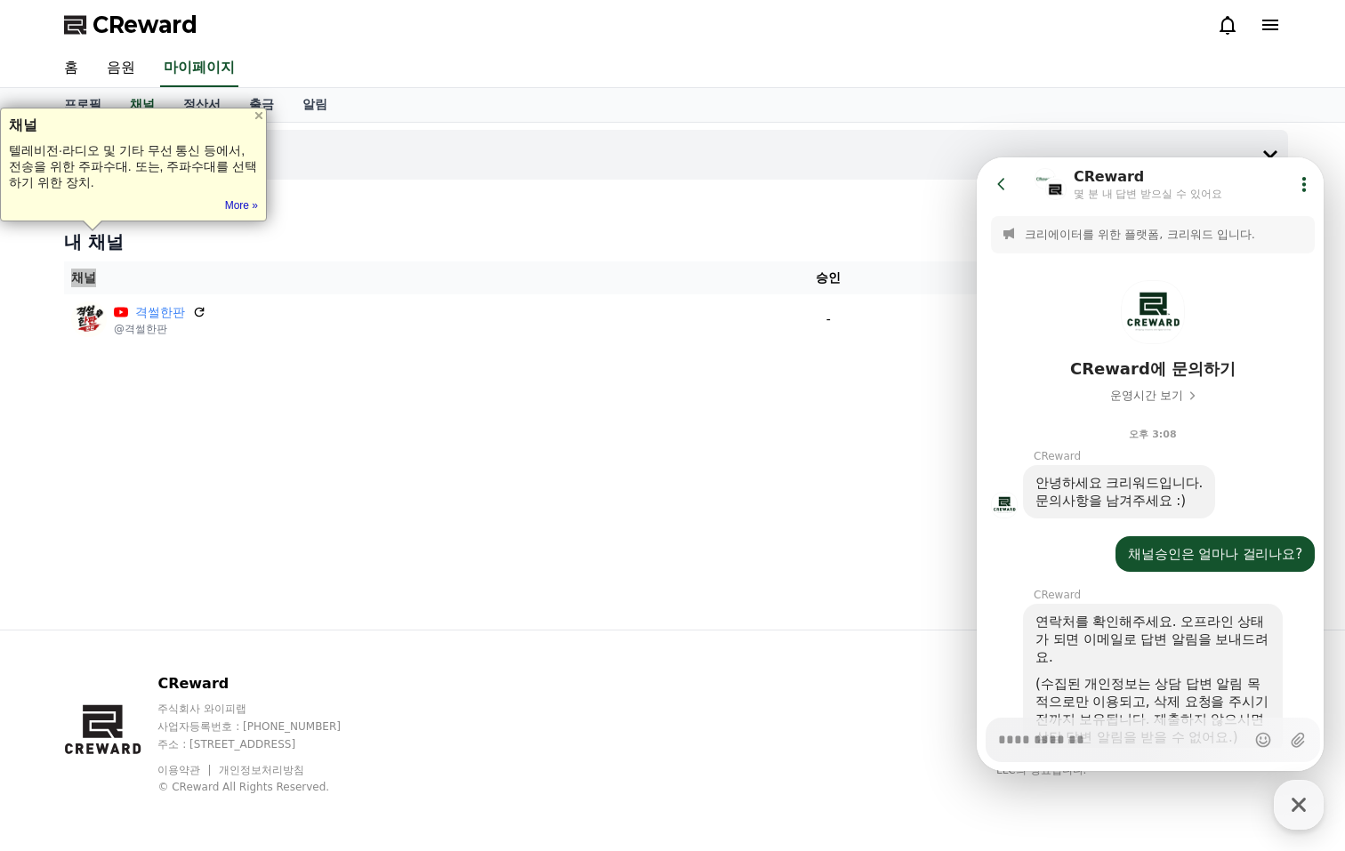
scroll to position [203, 0]
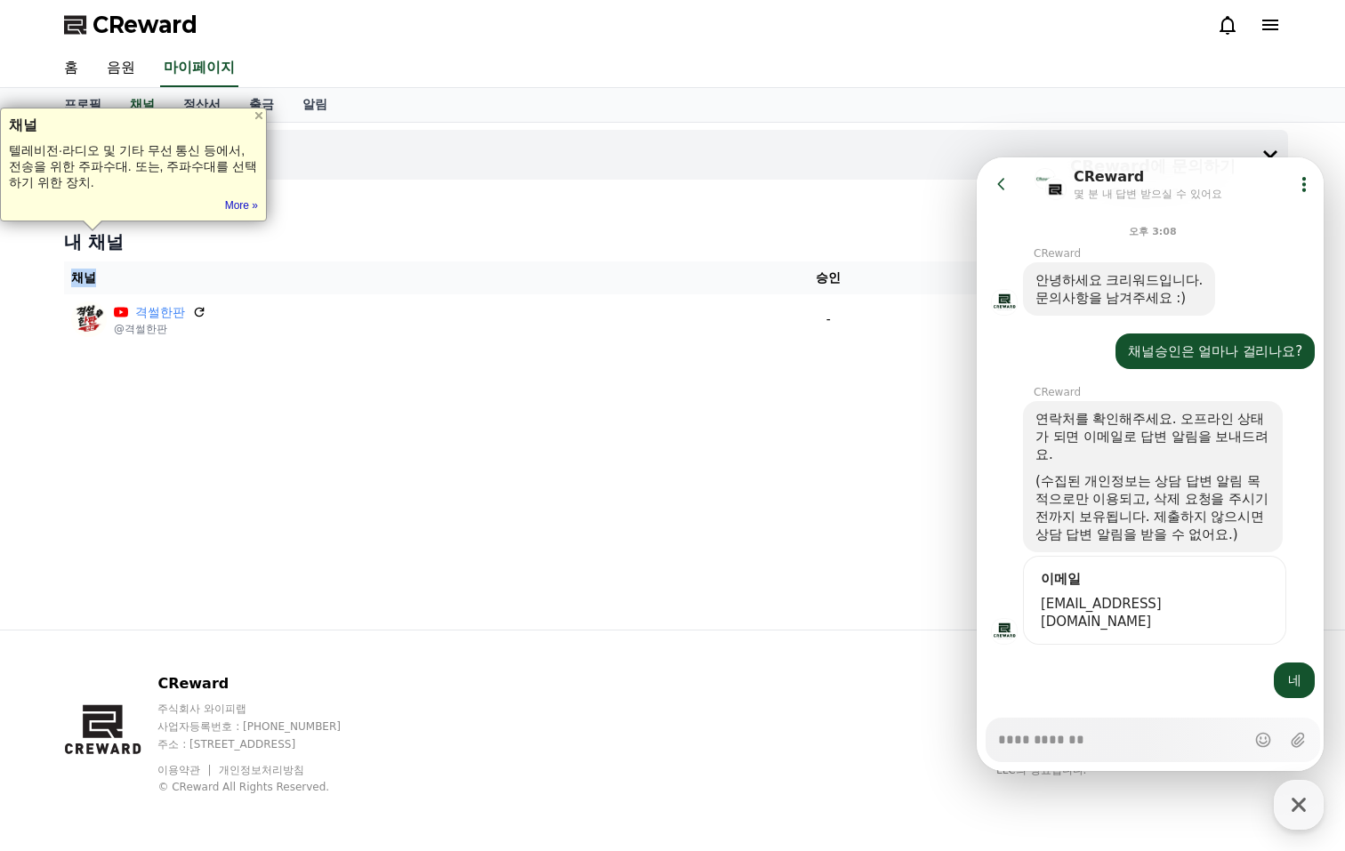
type textarea "*"
click at [698, 409] on div "채널 등록 내 채널 채널 승인 상태 격썰한판 @격썰한판 - 승인 대기중" at bounding box center [673, 376] width 1246 height 507
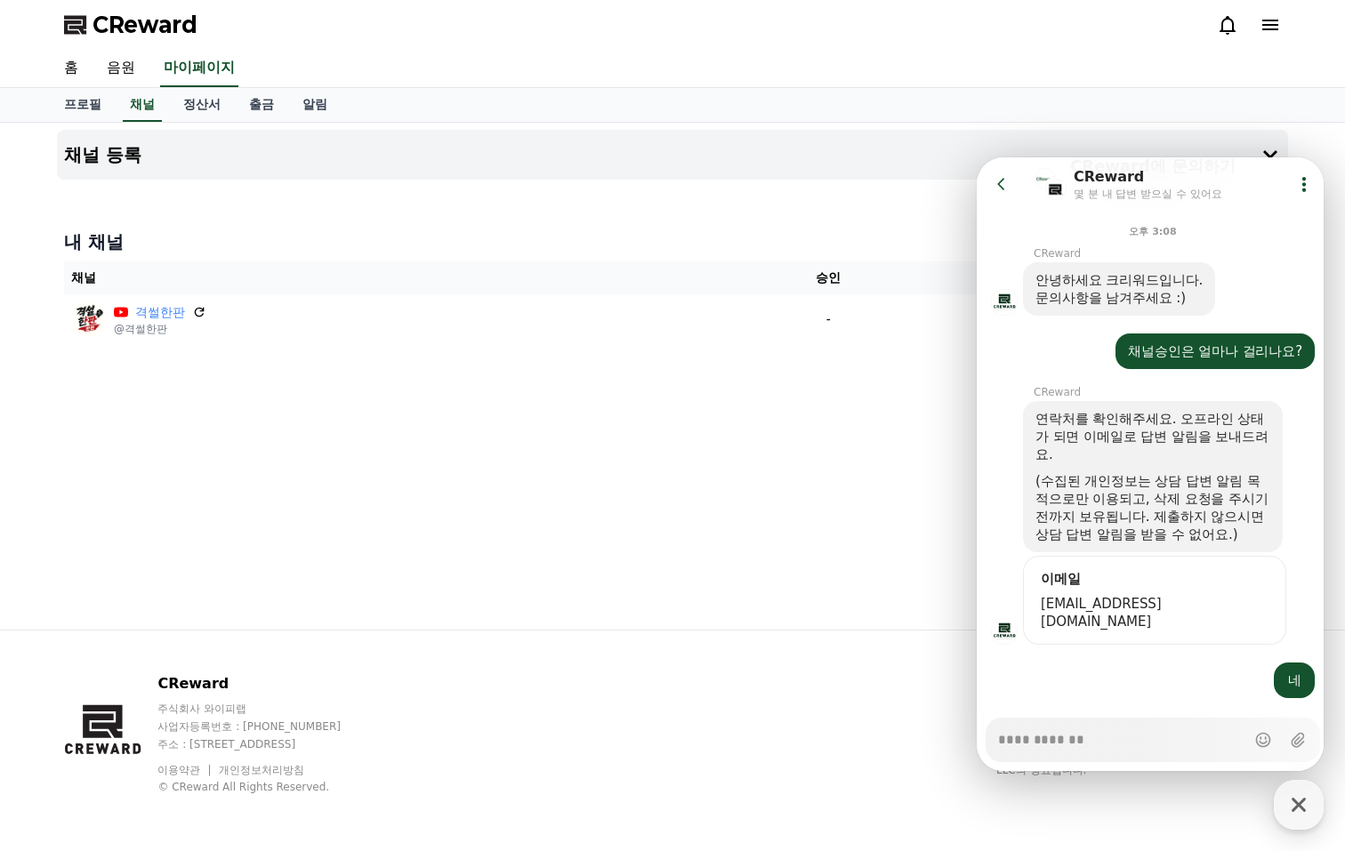
click at [998, 177] on icon at bounding box center [1002, 184] width 18 height 18
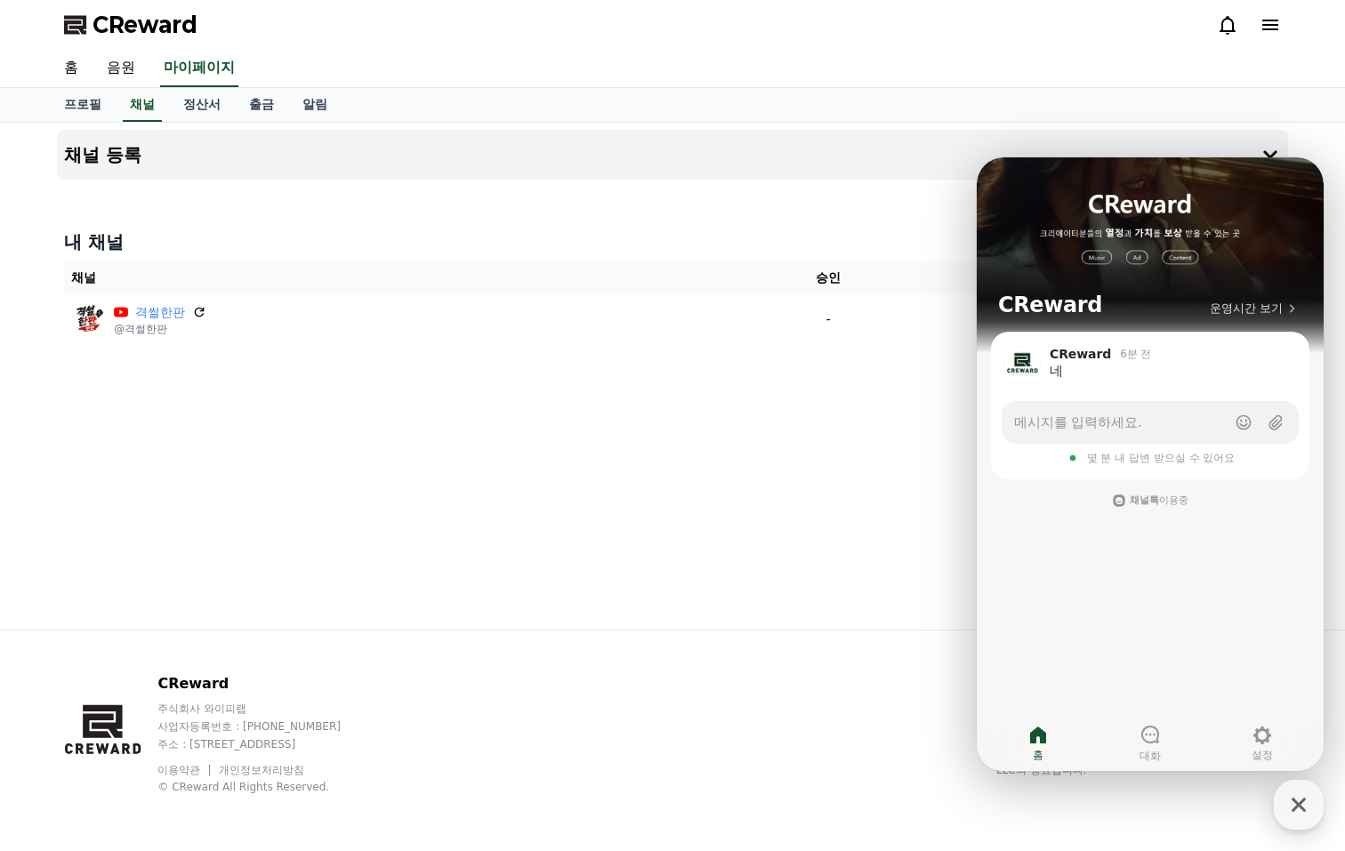
click at [854, 464] on div "채널 등록 내 채널 채널 승인 상태 격썰한판 @격썰한판 - 승인 대기중" at bounding box center [673, 376] width 1246 height 507
click at [1298, 813] on icon "button" at bounding box center [1299, 805] width 32 height 32
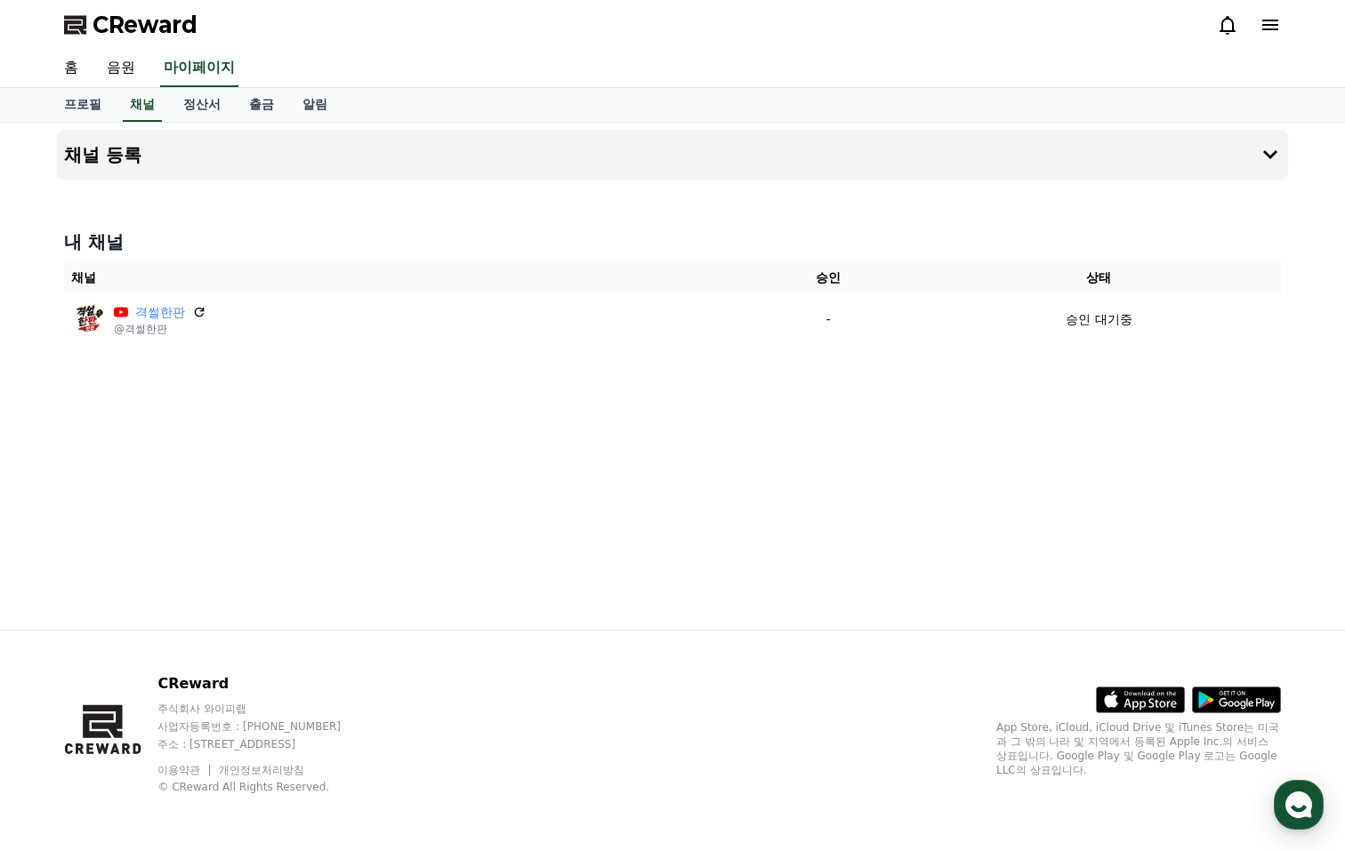
click at [819, 573] on div "채널 등록 내 채널 채널 승인 상태 격썰한판 @격썰한판 - 승인 대기중" at bounding box center [673, 376] width 1246 height 507
click at [892, 490] on div "채널 등록 내 채널 채널 승인 상태 격썰한판 @격썰한판 - 승인 대기중" at bounding box center [673, 376] width 1246 height 507
click at [809, 498] on div "채널 등록 내 채널 채널 승인 상태 격썰한판 @격썰한판 - 승인 대기중" at bounding box center [673, 376] width 1246 height 507
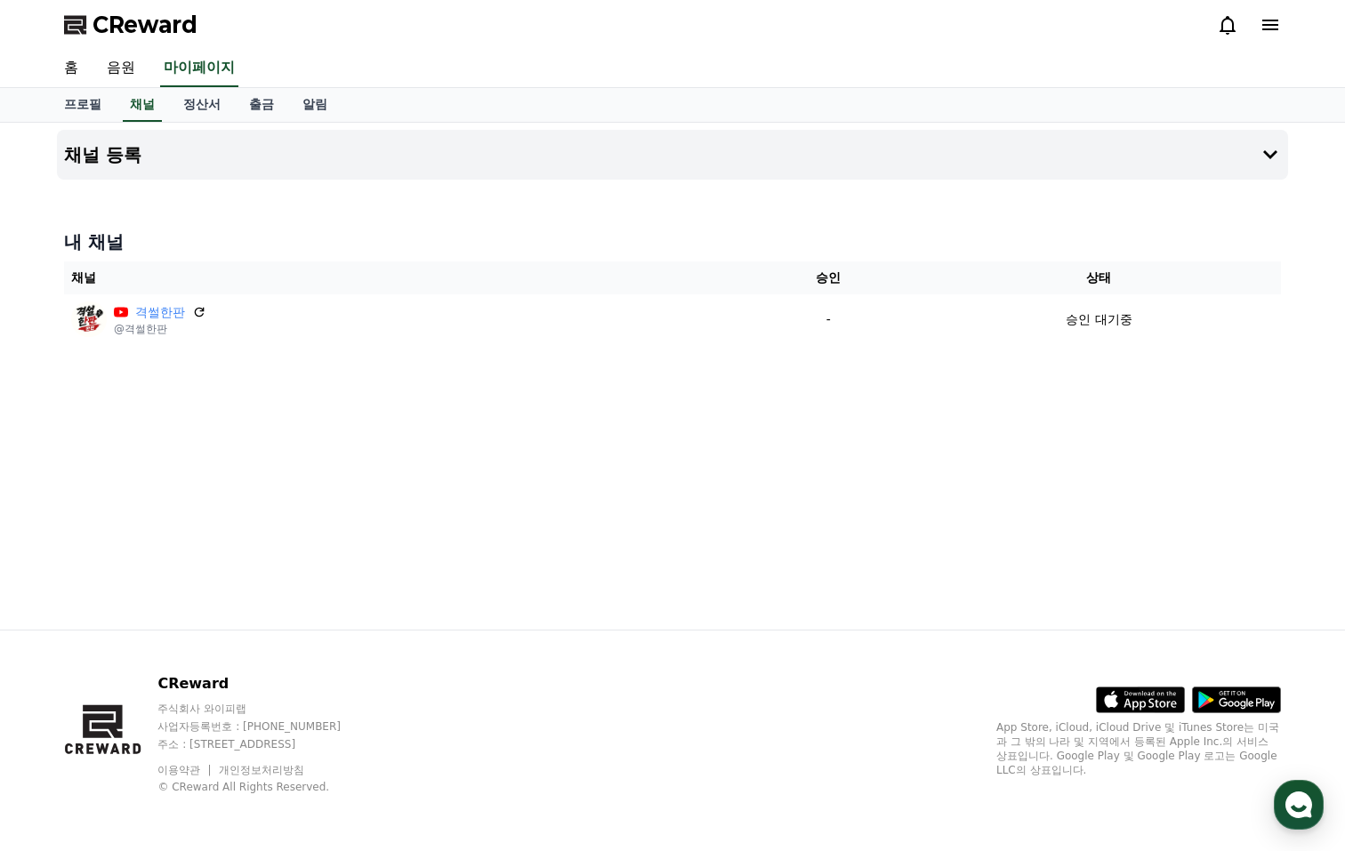
click at [871, 475] on div "채널 등록 내 채널 채널 승인 상태 격썰한판 @격썰한판 - 승인 대기중" at bounding box center [673, 376] width 1246 height 507
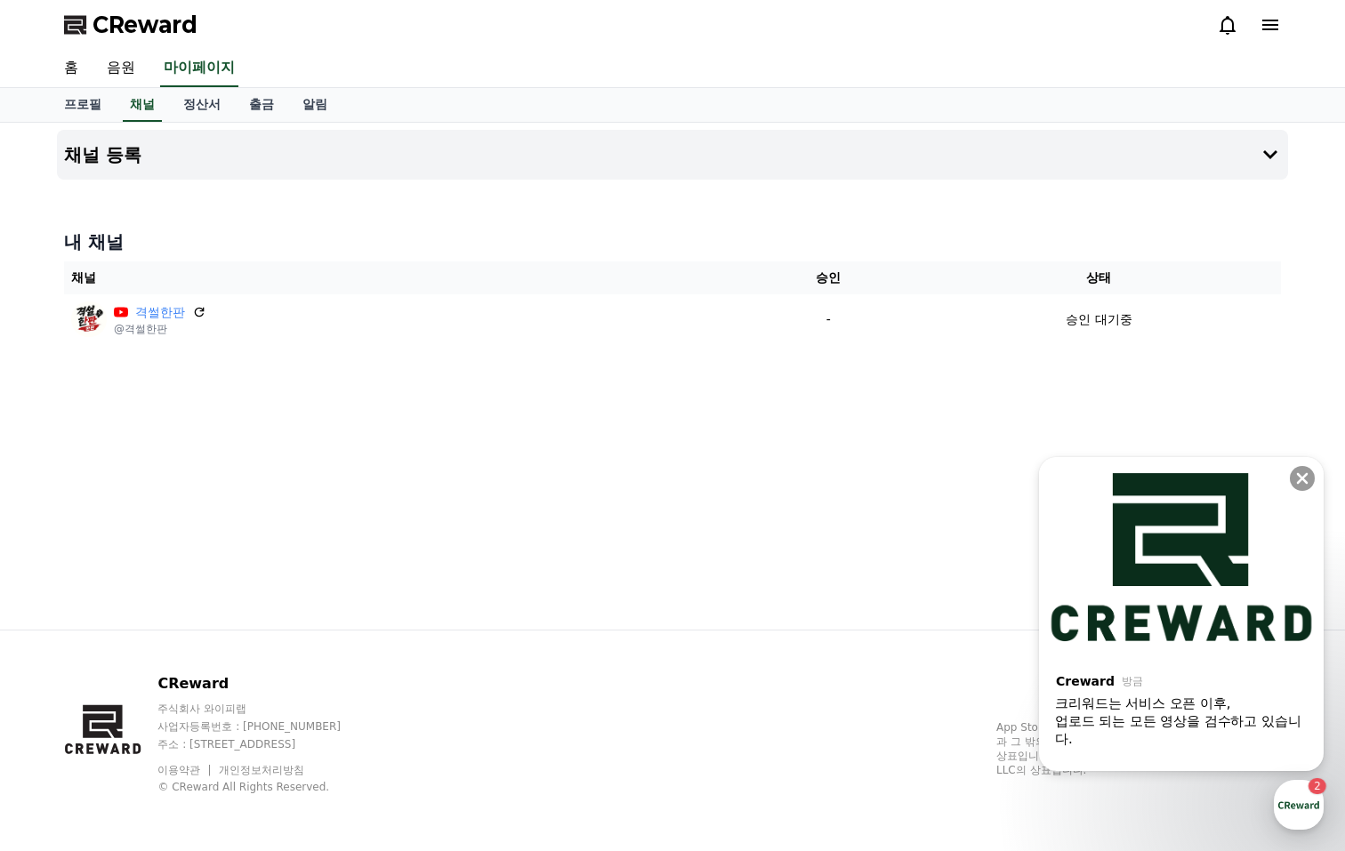
click at [895, 468] on div "채널 등록 내 채널 채널 승인 상태 격썰한판 @격썰한판 - 승인 대기중" at bounding box center [673, 376] width 1246 height 507
click at [1311, 474] on icon at bounding box center [1303, 479] width 18 height 18
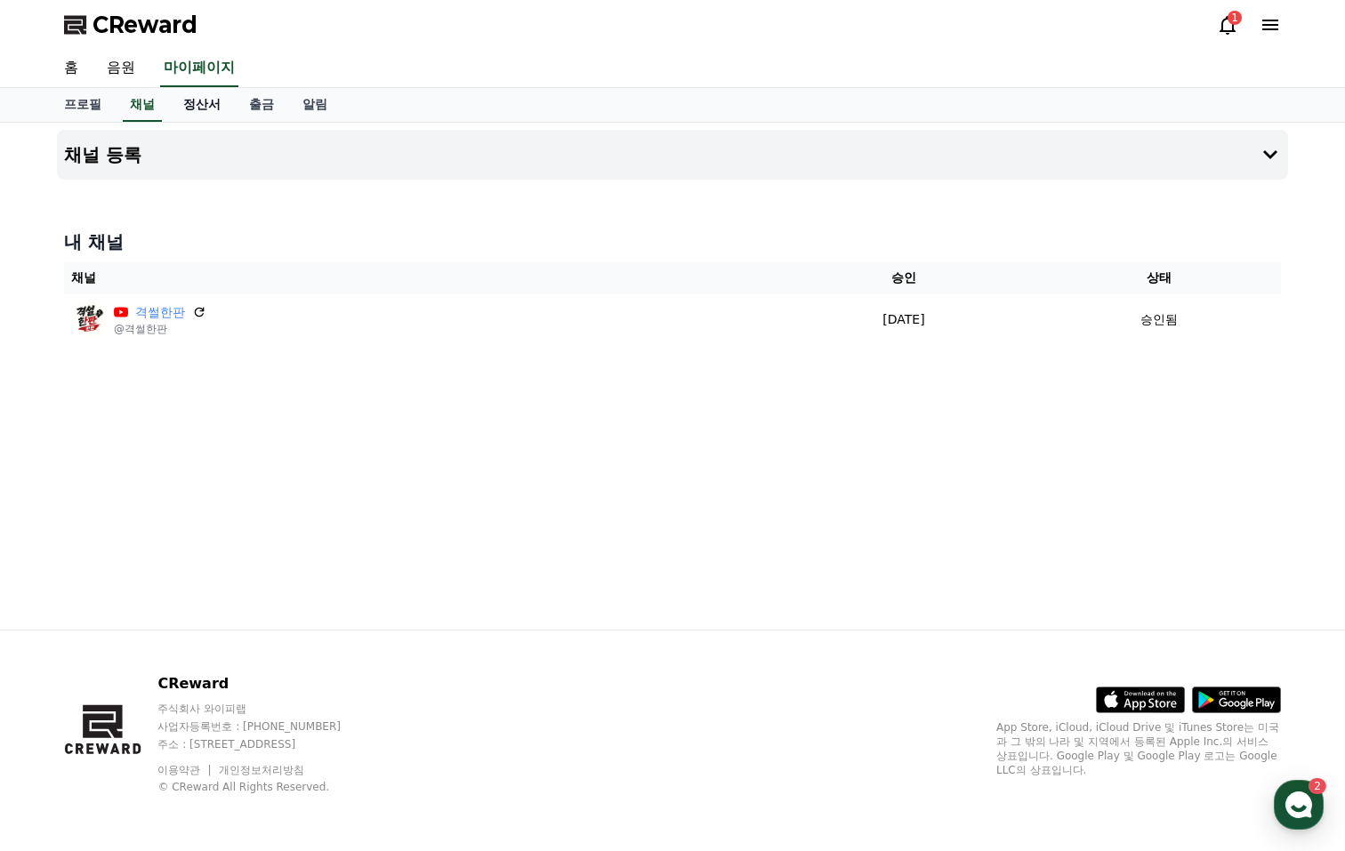
click at [189, 103] on link "정산서" at bounding box center [202, 105] width 66 height 34
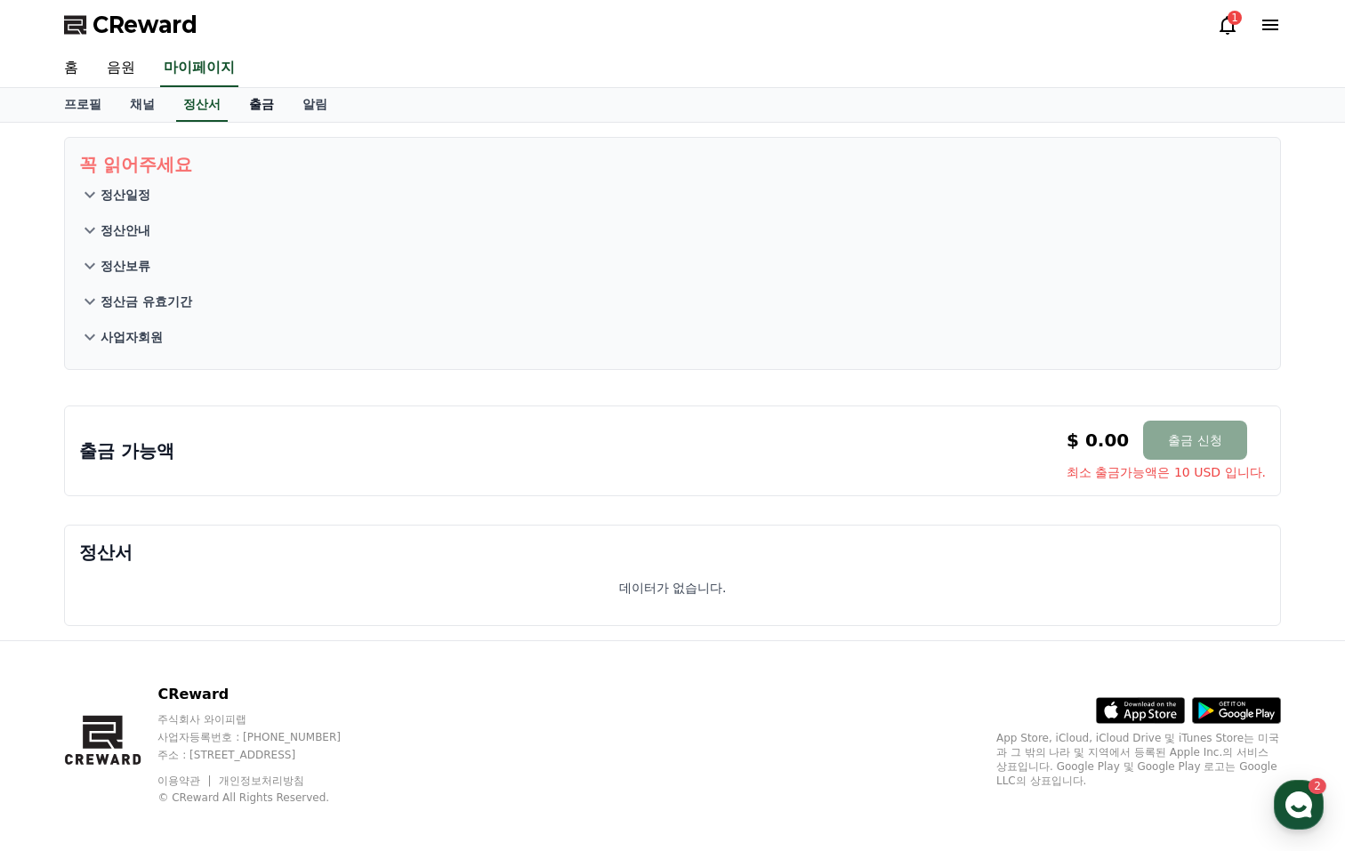
click at [247, 107] on link "출금" at bounding box center [261, 105] width 53 height 34
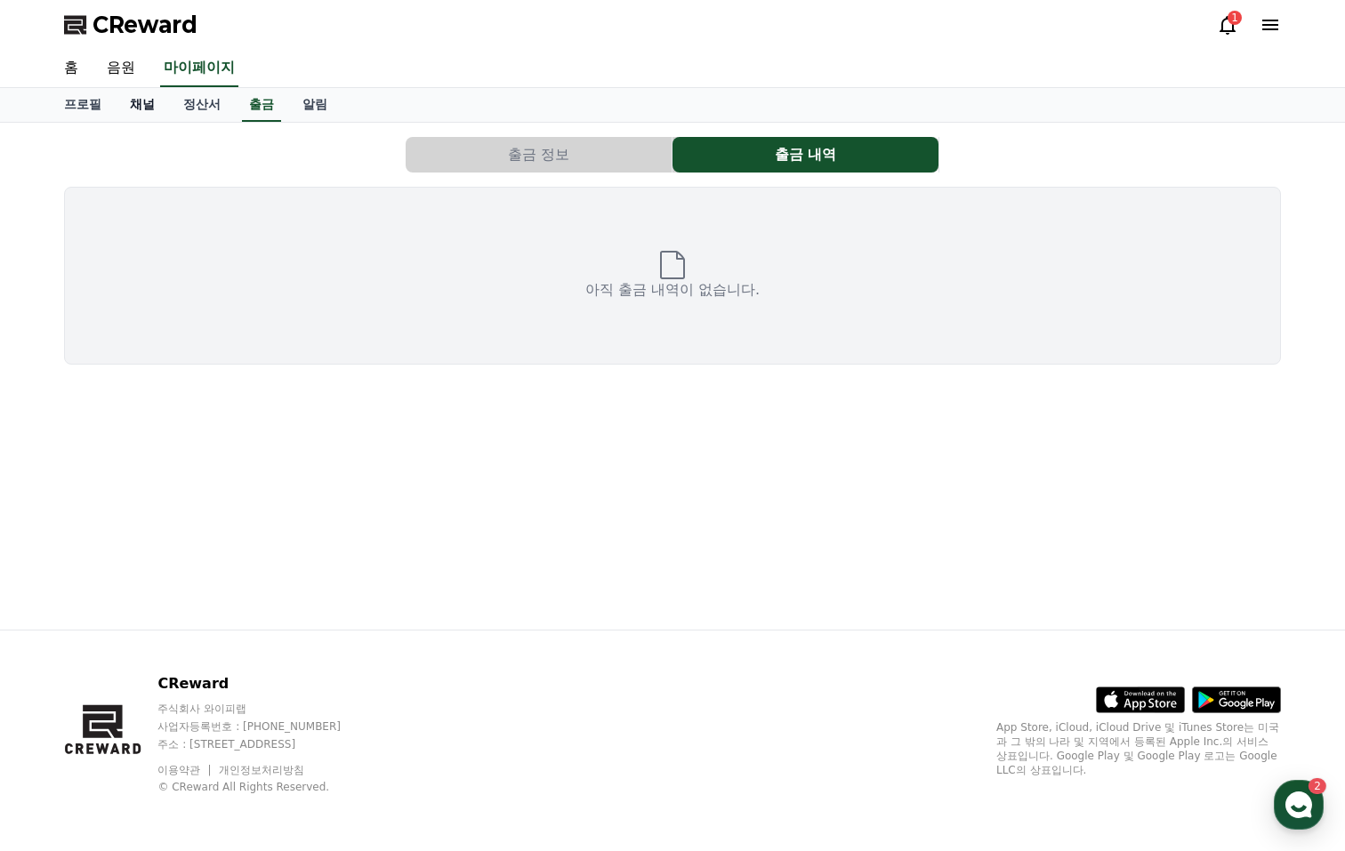
click at [141, 108] on link "채널" at bounding box center [142, 105] width 53 height 34
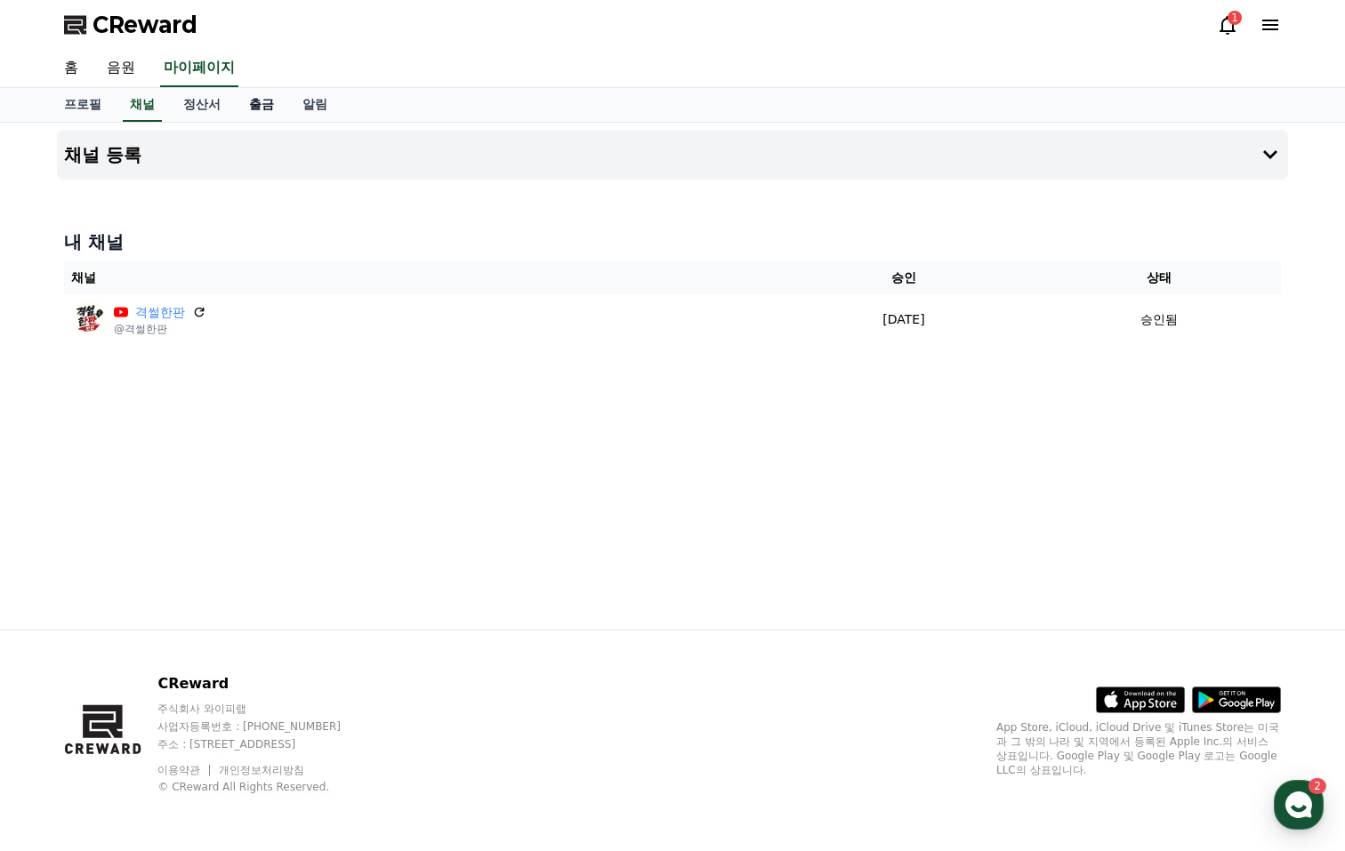
click at [243, 97] on link "출금" at bounding box center [261, 105] width 53 height 34
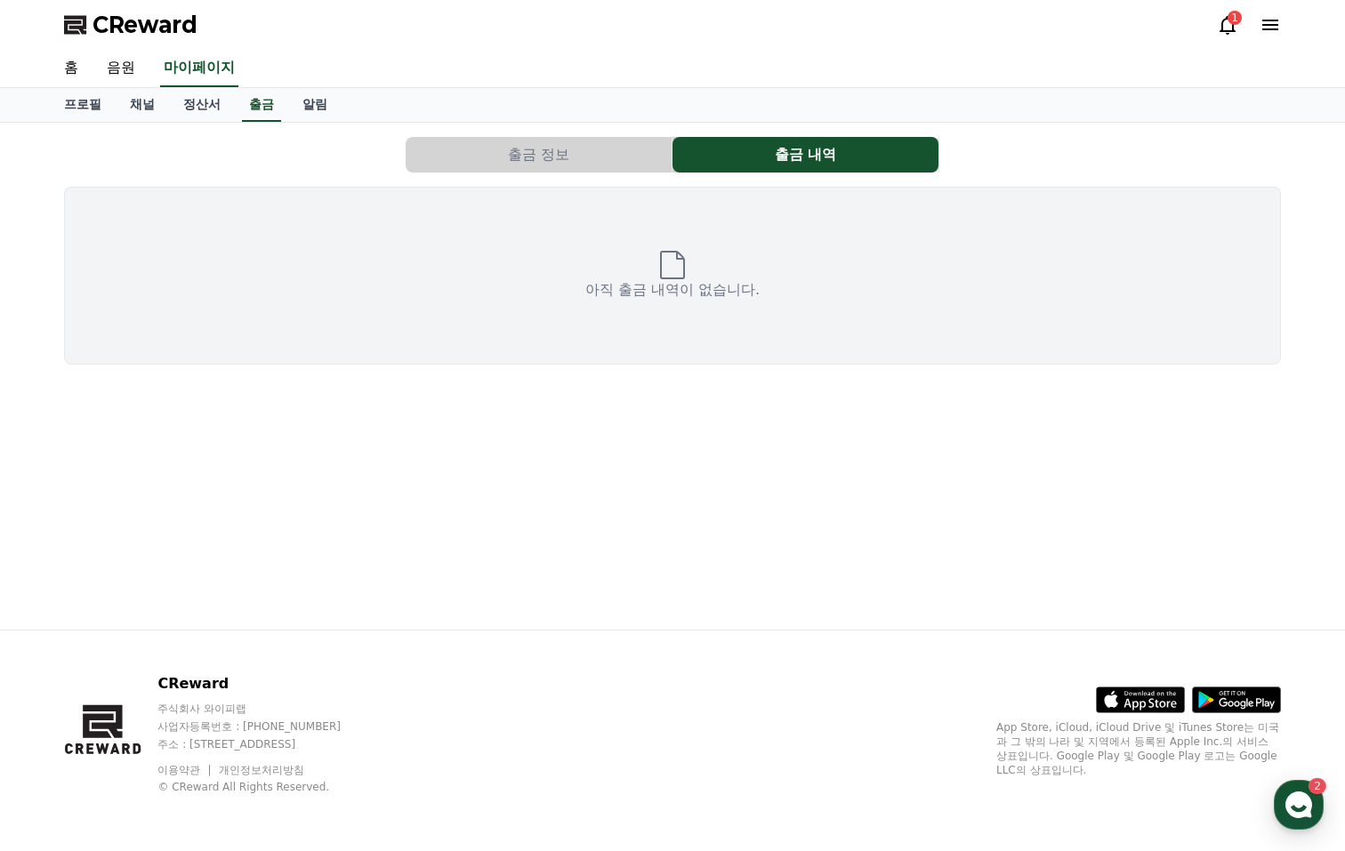
click at [543, 151] on button "출금 정보" at bounding box center [539, 155] width 266 height 36
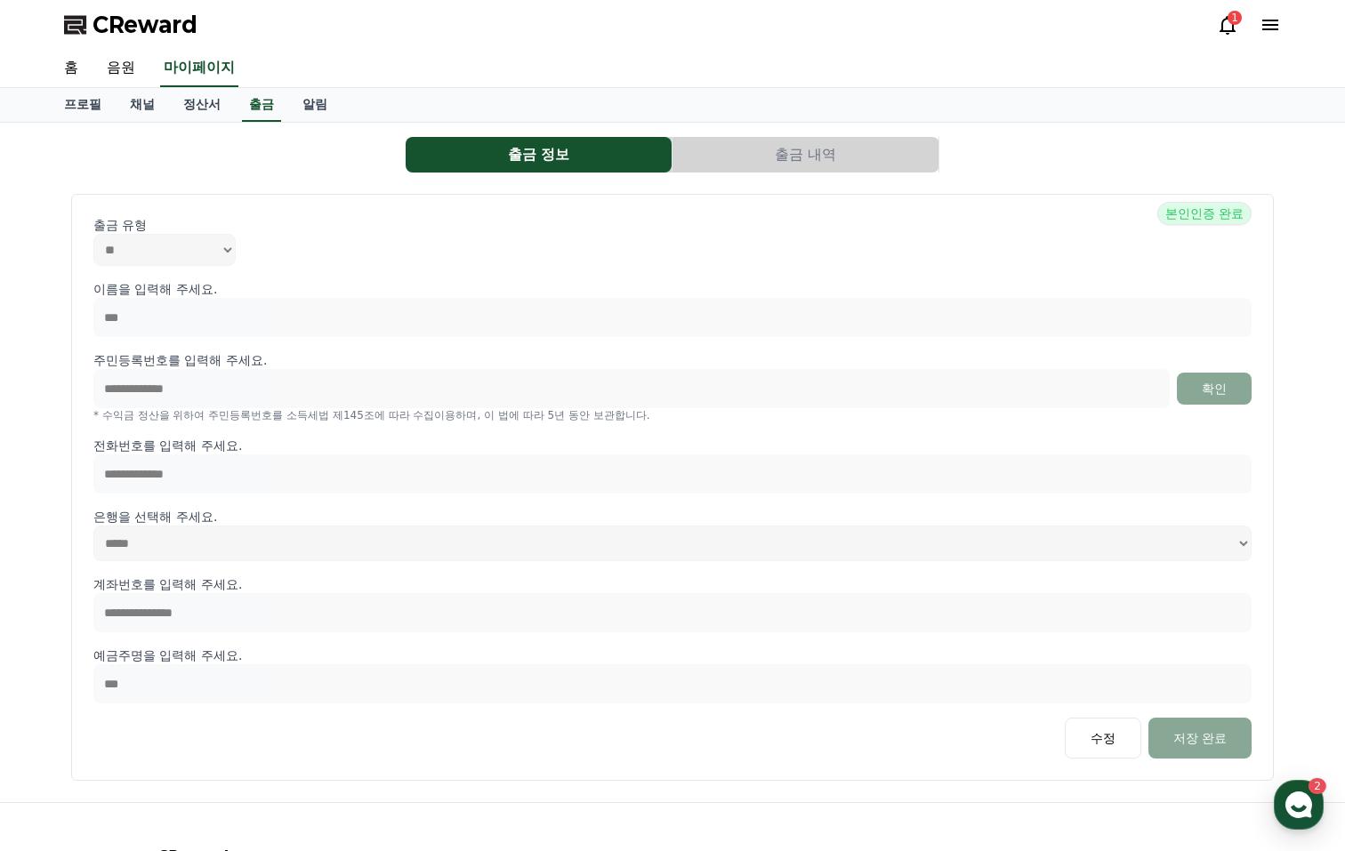
drag, startPoint x: 943, startPoint y: 18, endPoint x: 852, endPoint y: 15, distance: 90.8
click at [943, 18] on div "CReward 1" at bounding box center [673, 25] width 1246 height 50
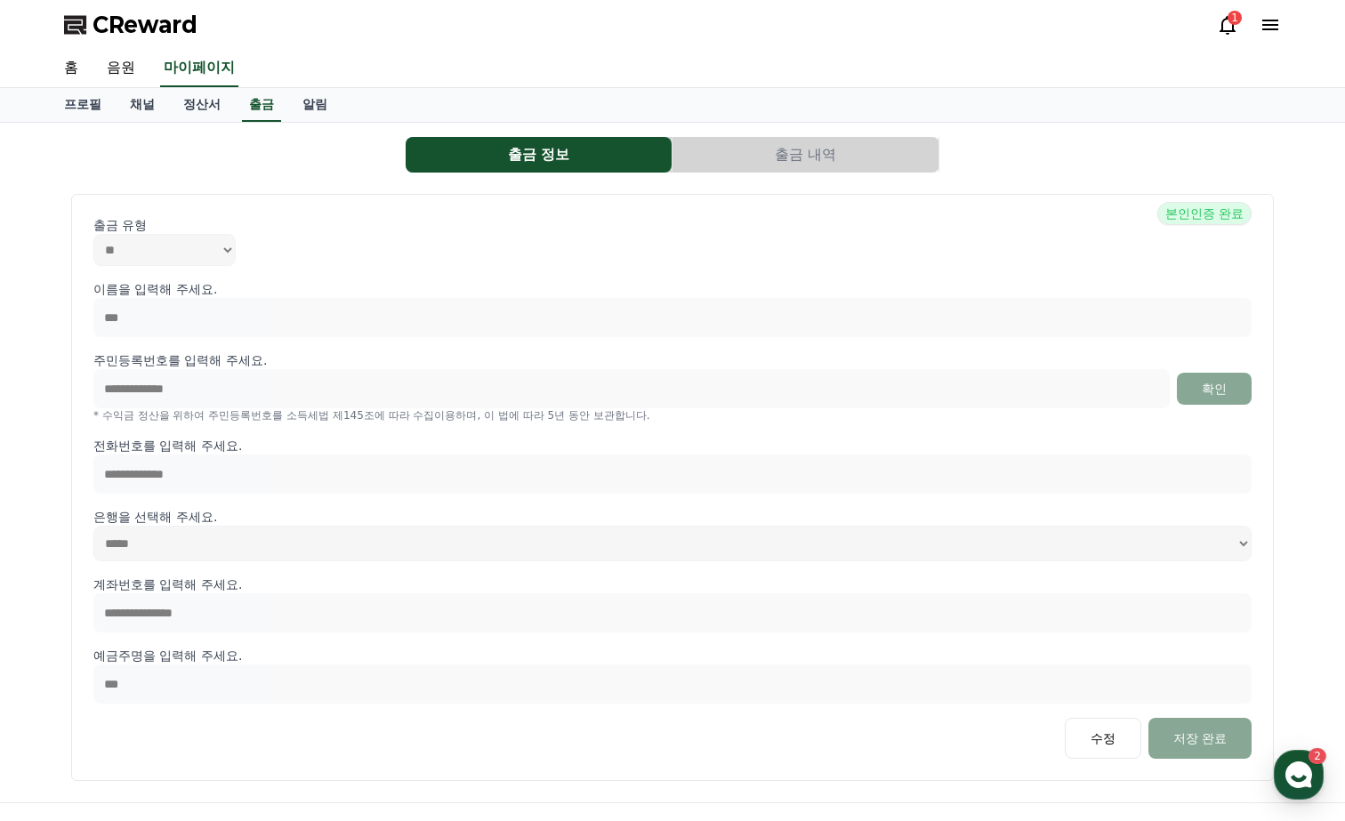
click at [501, 33] on div "CReward 1" at bounding box center [673, 25] width 1246 height 50
click at [117, 55] on link "음원" at bounding box center [121, 68] width 57 height 37
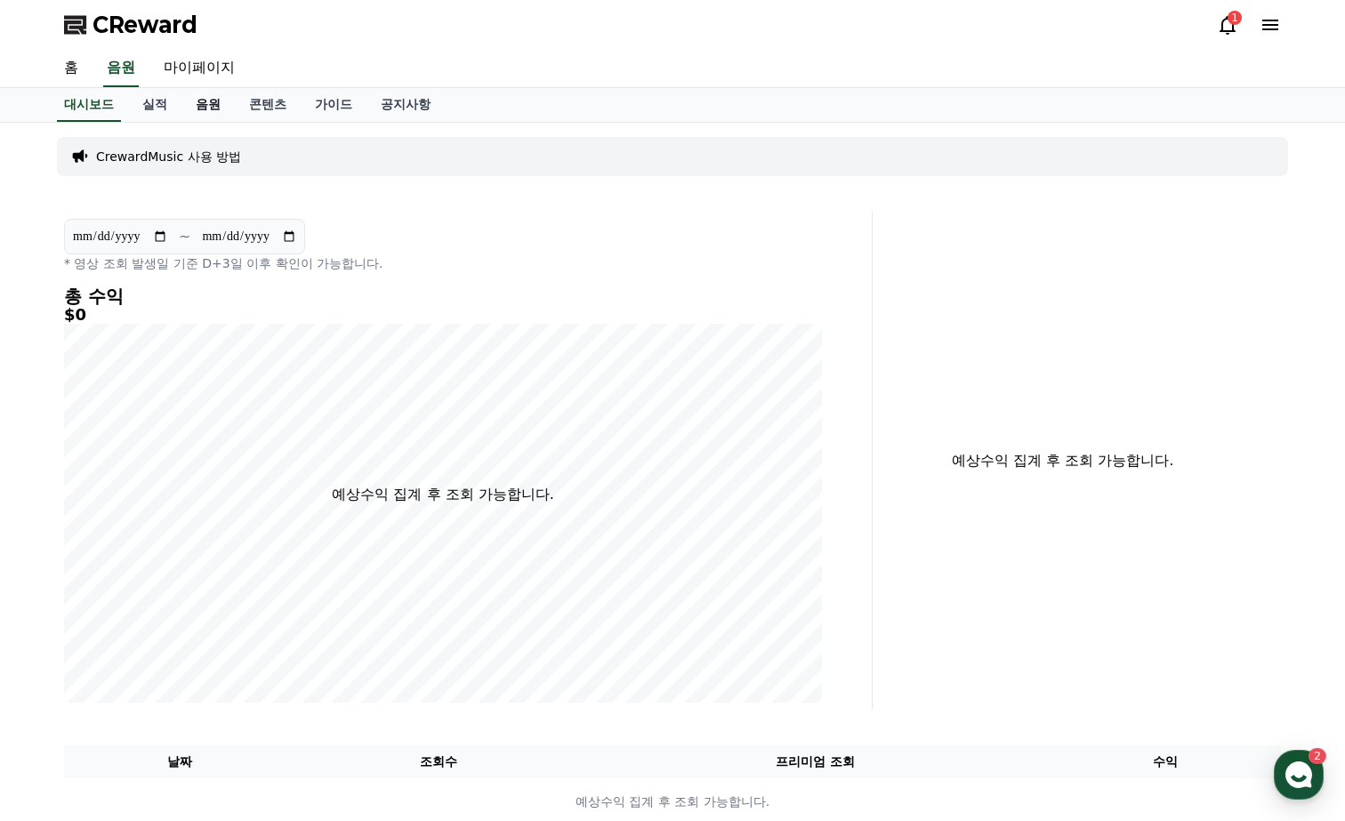
click at [200, 102] on link "음원" at bounding box center [208, 105] width 53 height 34
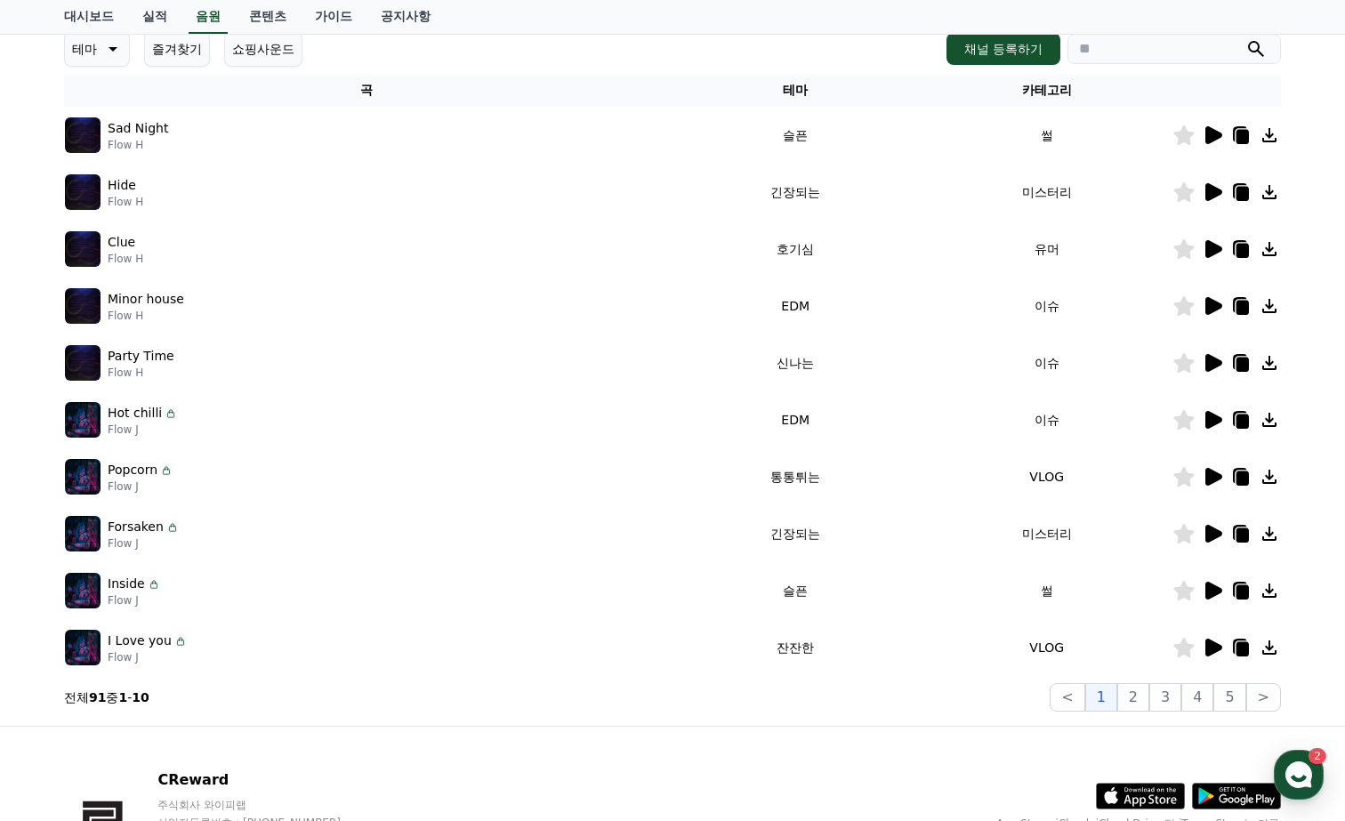
scroll to position [275, 0]
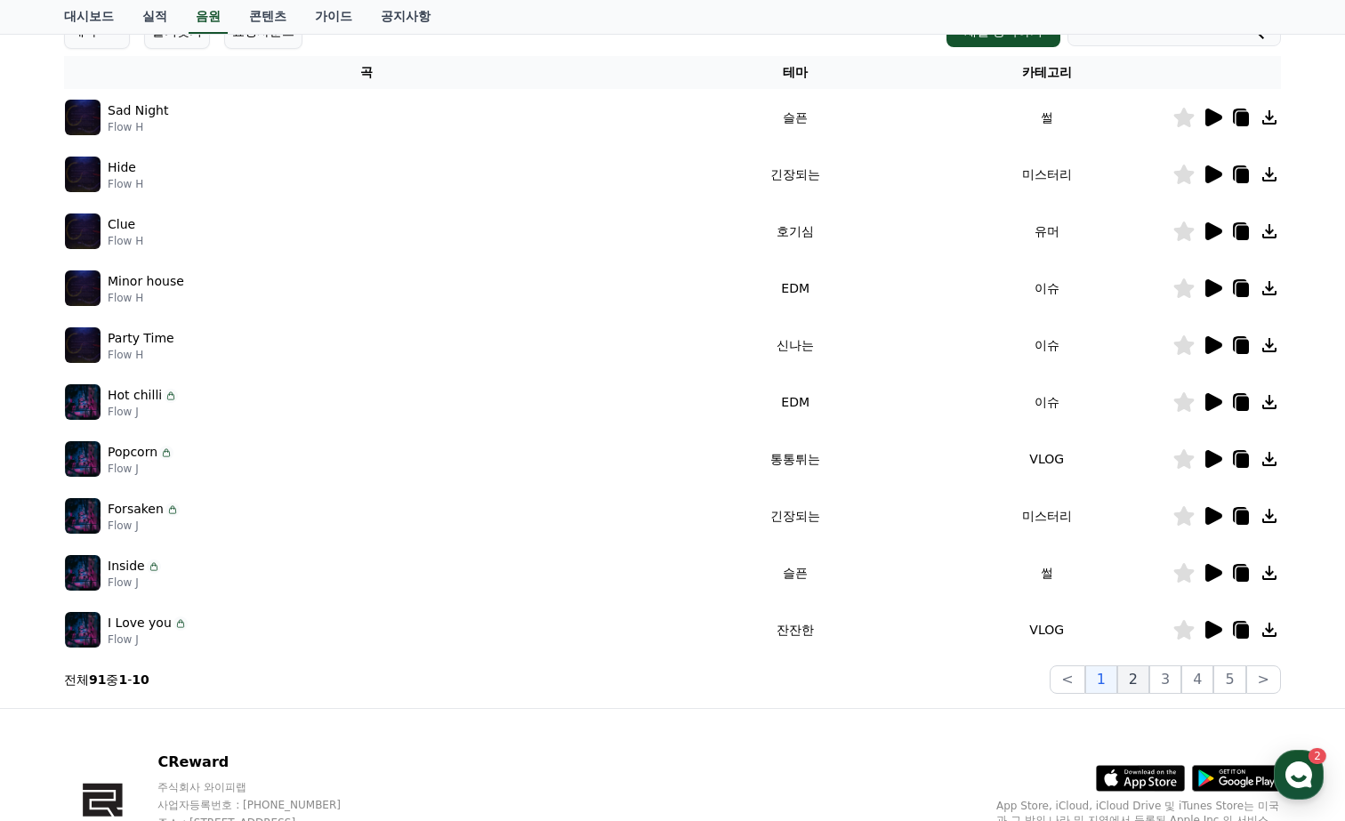
click at [1132, 677] on button "2" at bounding box center [1134, 680] width 32 height 28
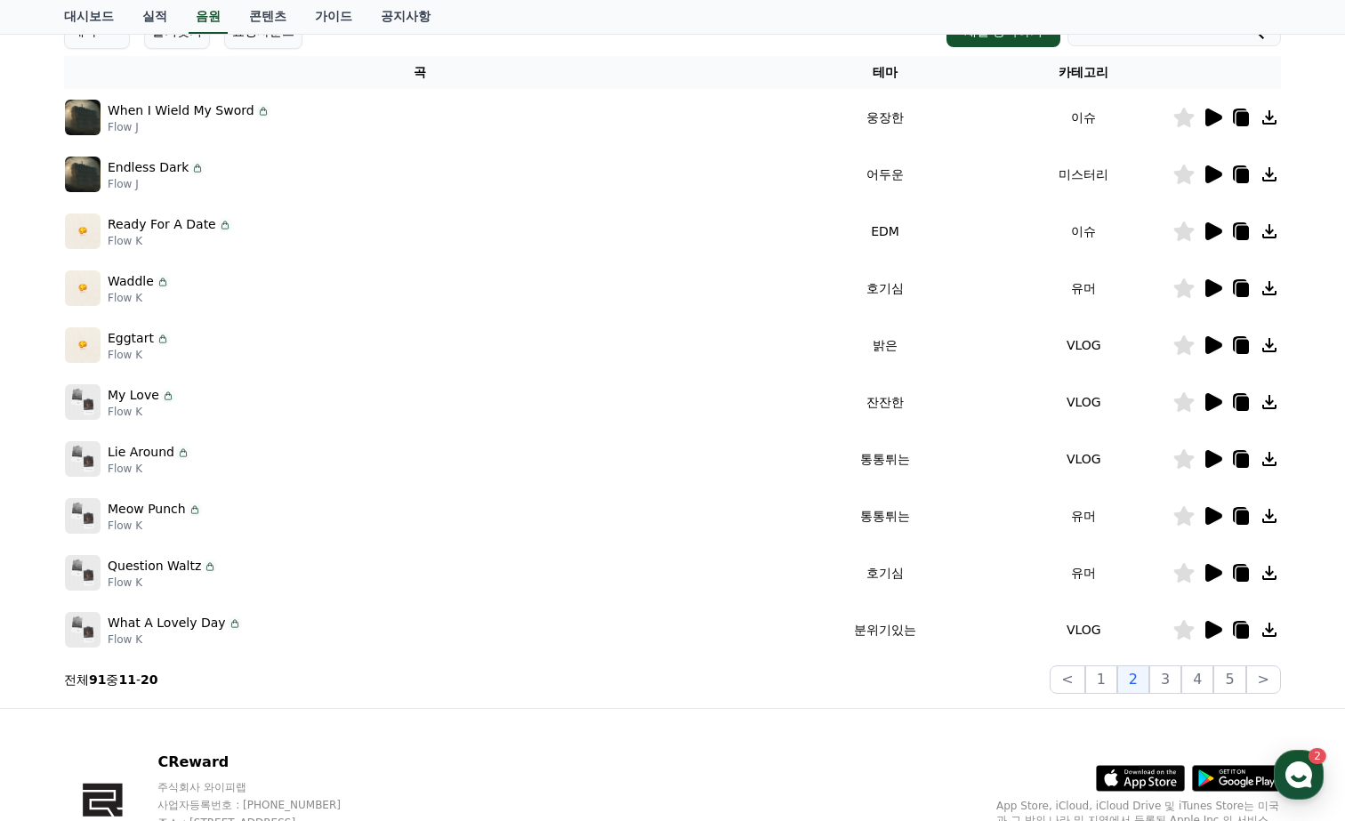
click at [1246, 116] on icon at bounding box center [1243, 119] width 12 height 14
click at [1182, 117] on icon at bounding box center [1184, 118] width 20 height 20
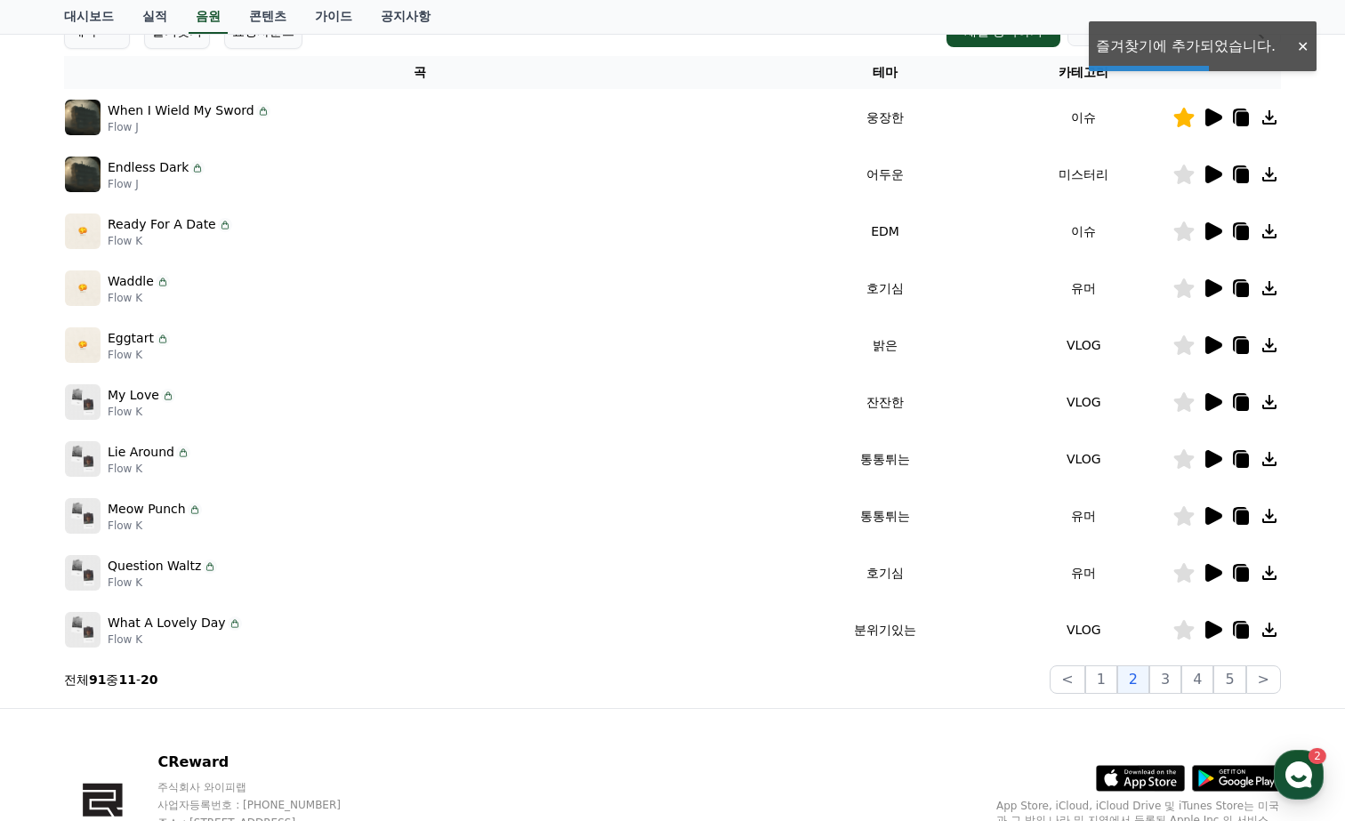
click at [662, 754] on div "CReward 주식회사 와이피랩 사업자등록번호 : 655-81-03655 주소 : 경기도 김포시 양촌읍 양곡로 495, 3층 305-비이16호…" at bounding box center [673, 819] width 1246 height 221
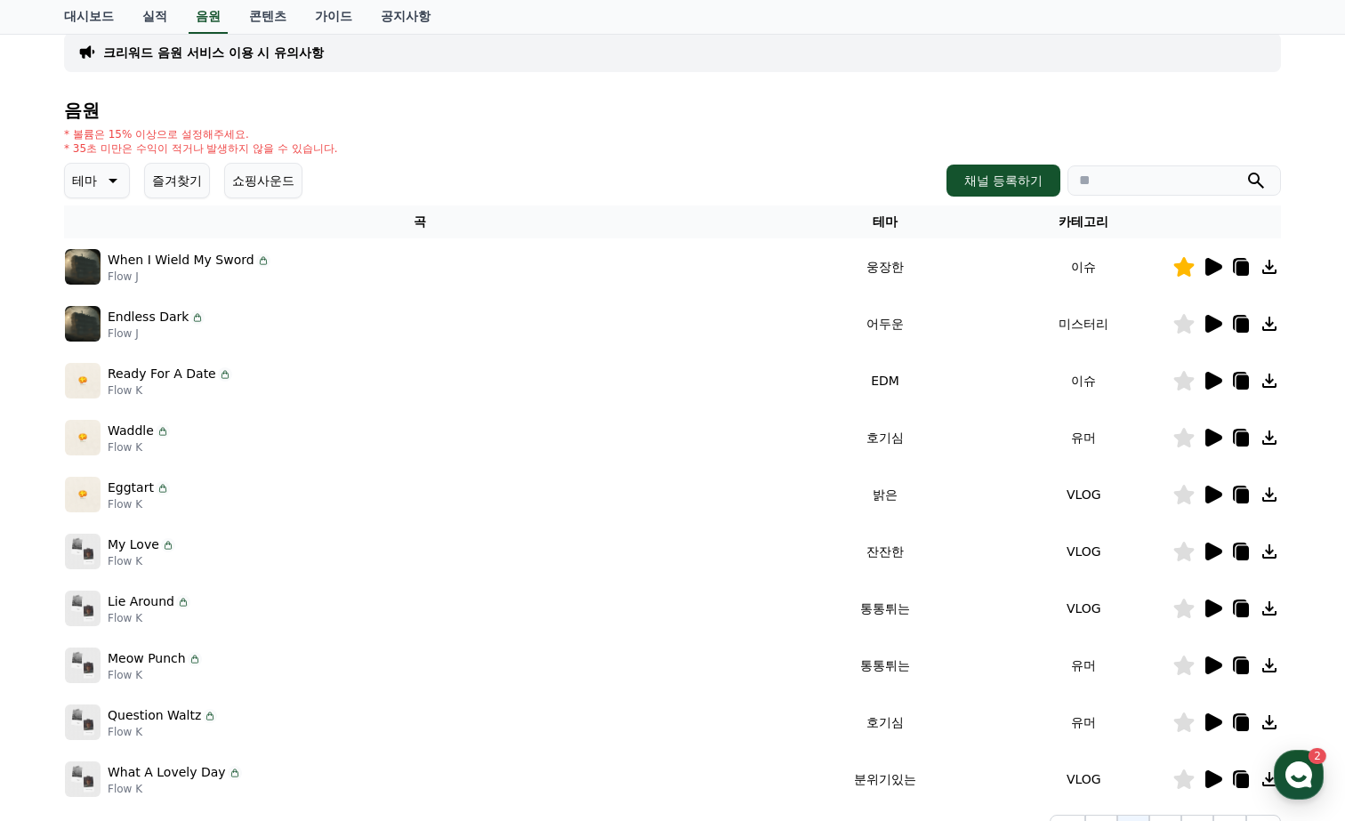
scroll to position [113, 0]
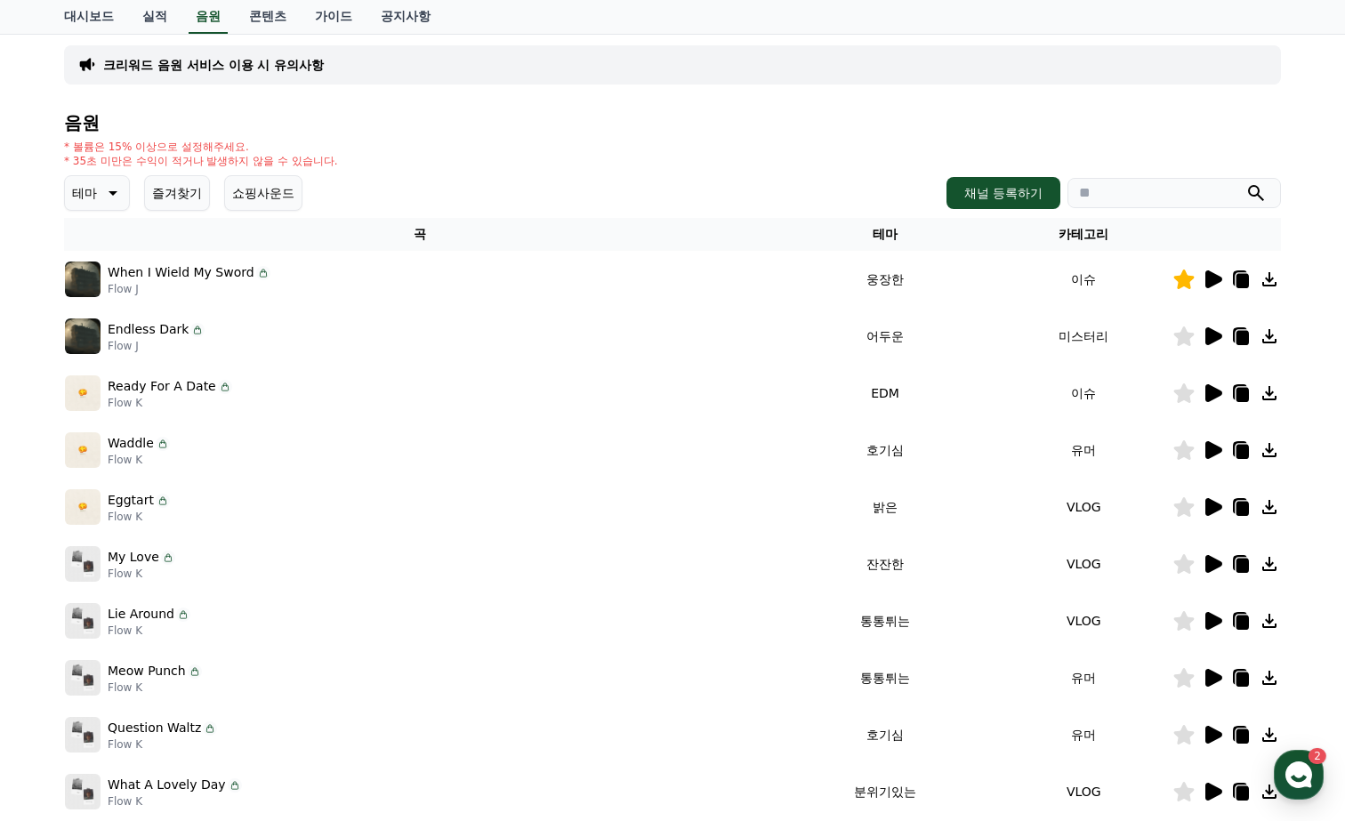
click at [1218, 331] on icon at bounding box center [1212, 336] width 21 height 21
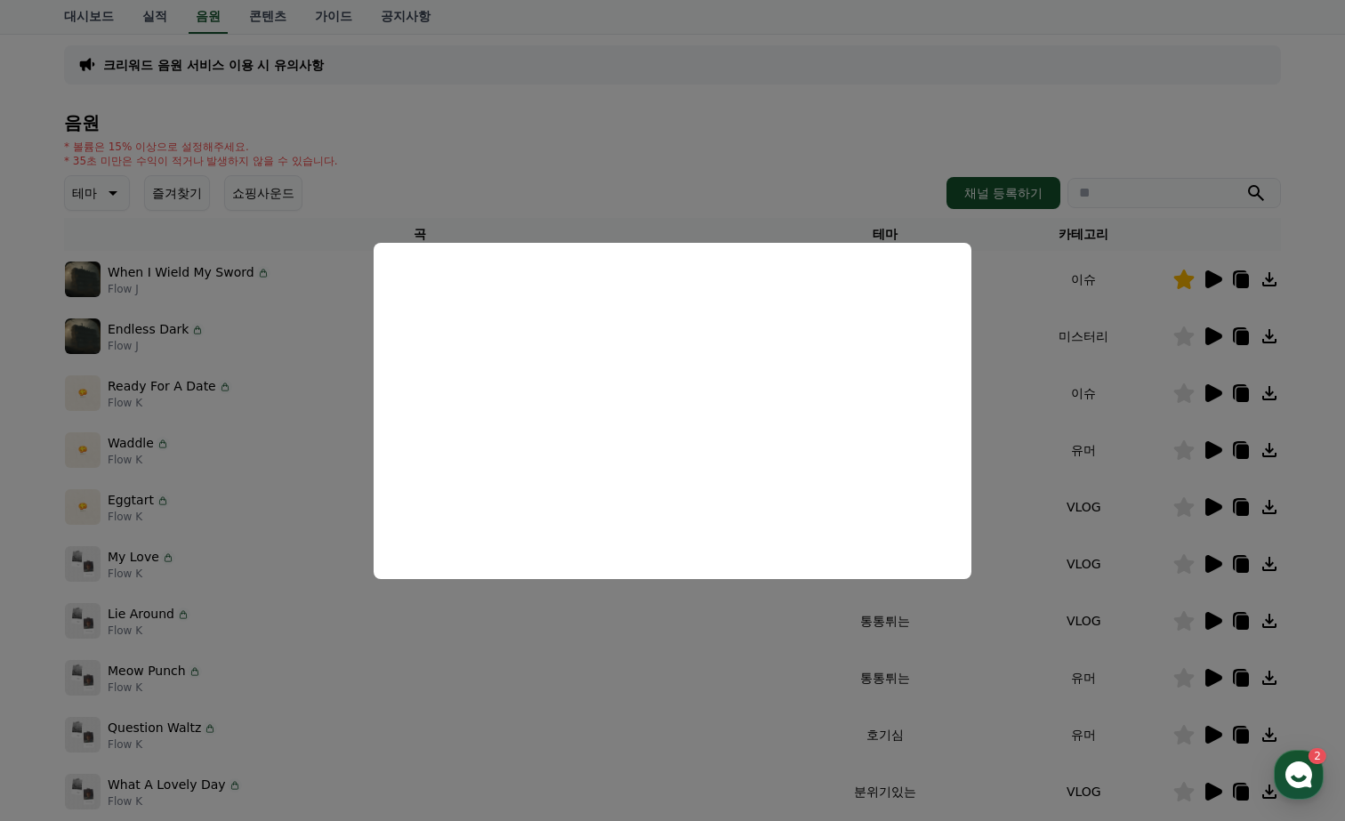
click at [644, 165] on button "close modal" at bounding box center [672, 410] width 1345 height 821
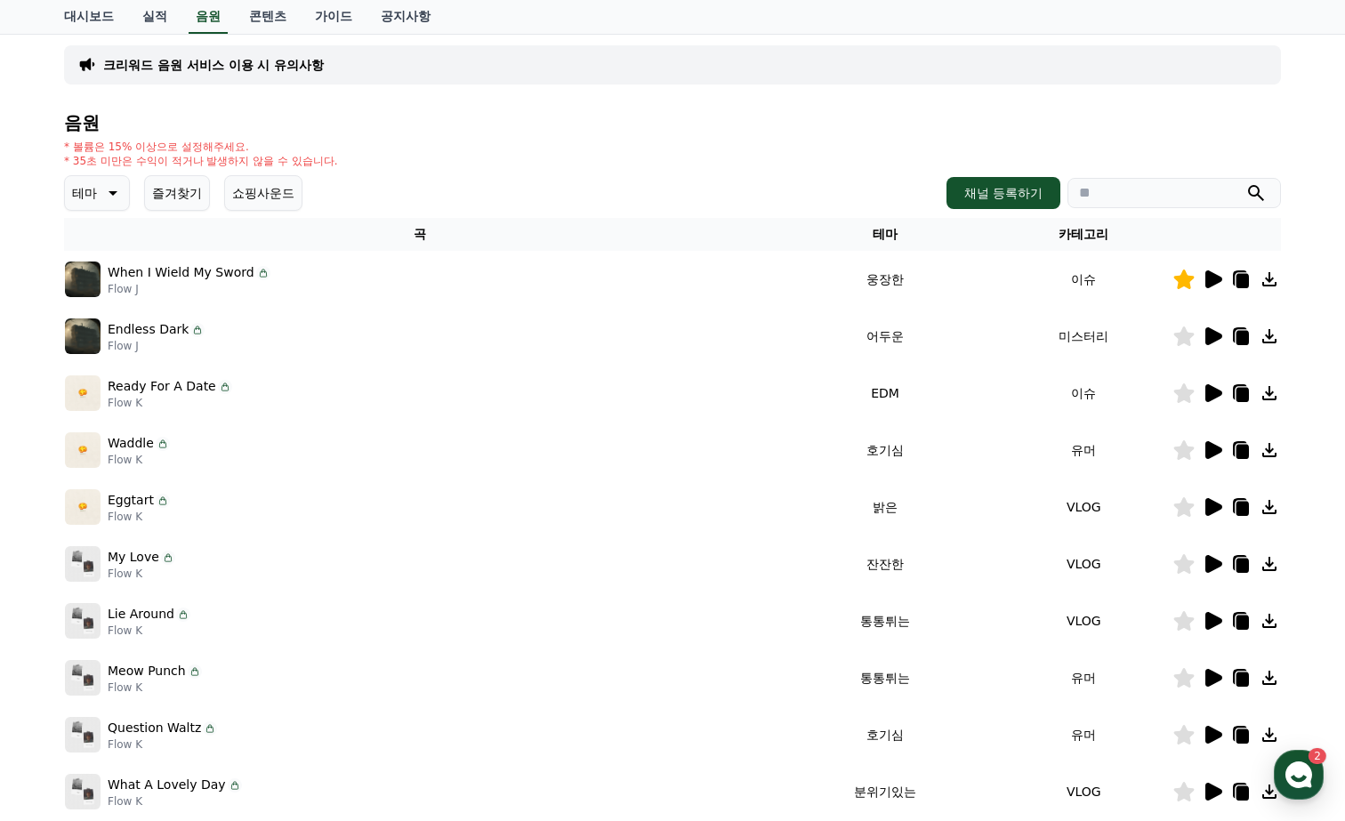
click at [1206, 391] on icon at bounding box center [1214, 393] width 17 height 18
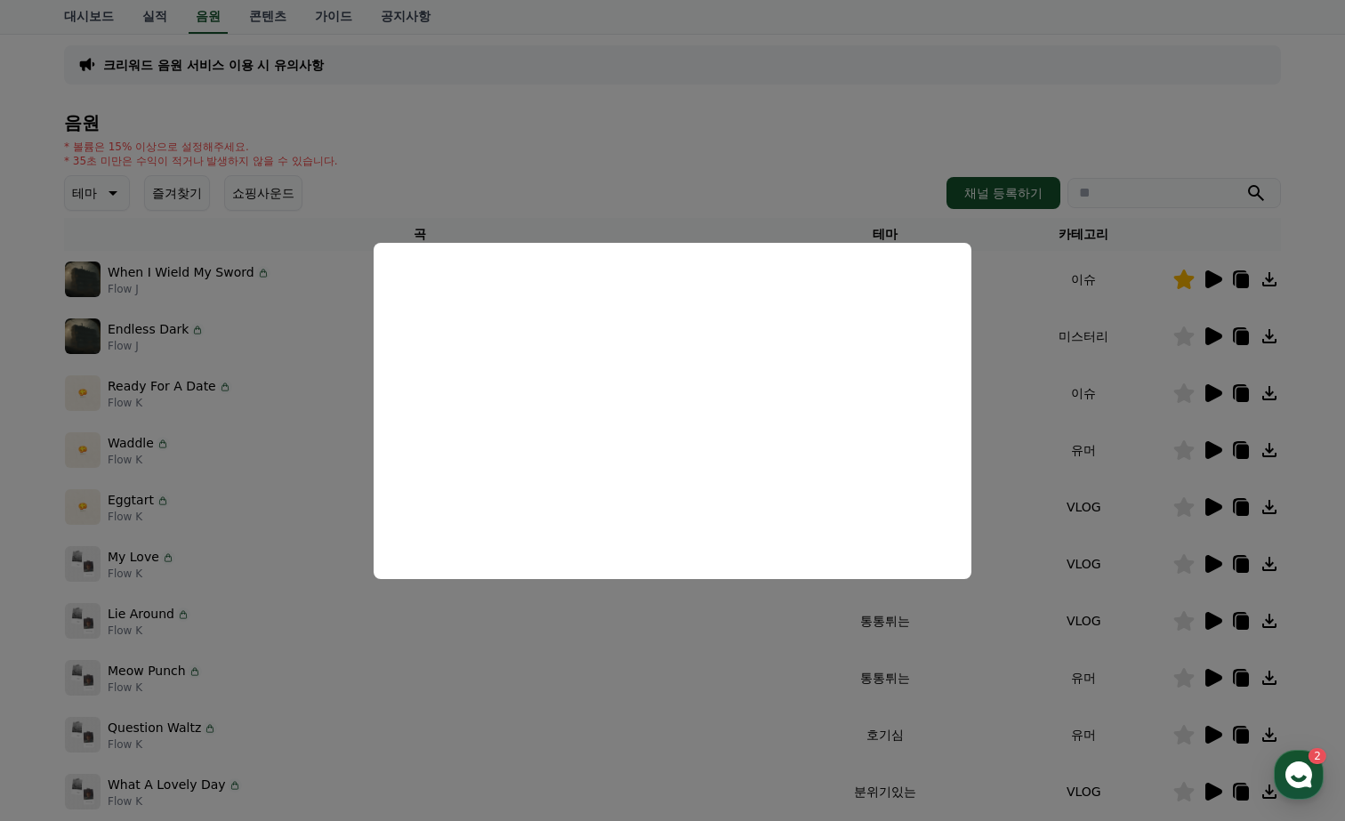
click at [714, 160] on button "close modal" at bounding box center [672, 410] width 1345 height 821
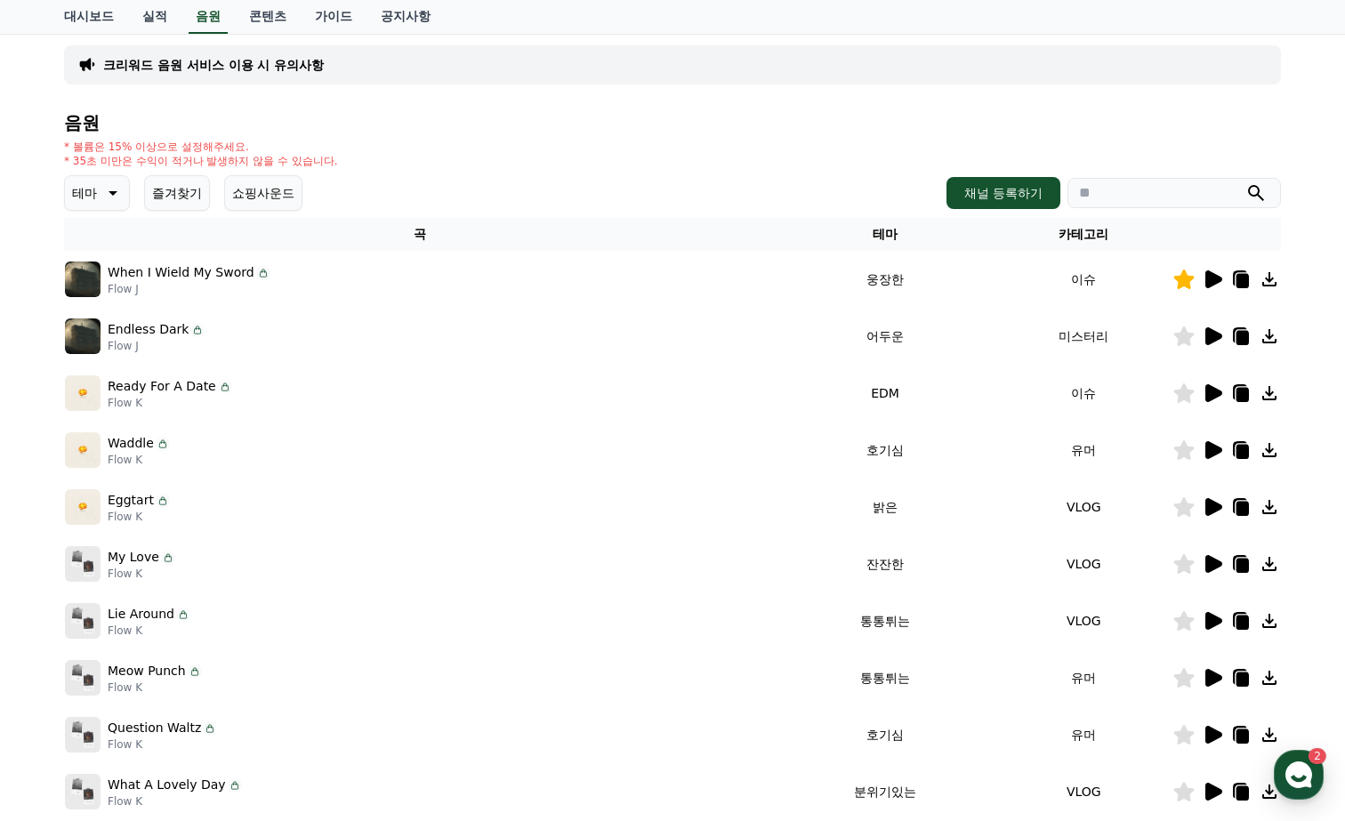
click at [714, 160] on div "* 볼륨은 15% 이상으로 설정해주세요. * 35초 미만은 수익이 적거나 발생하지 않을 수 있습니다." at bounding box center [672, 154] width 1217 height 28
click at [1215, 448] on icon at bounding box center [1214, 450] width 17 height 18
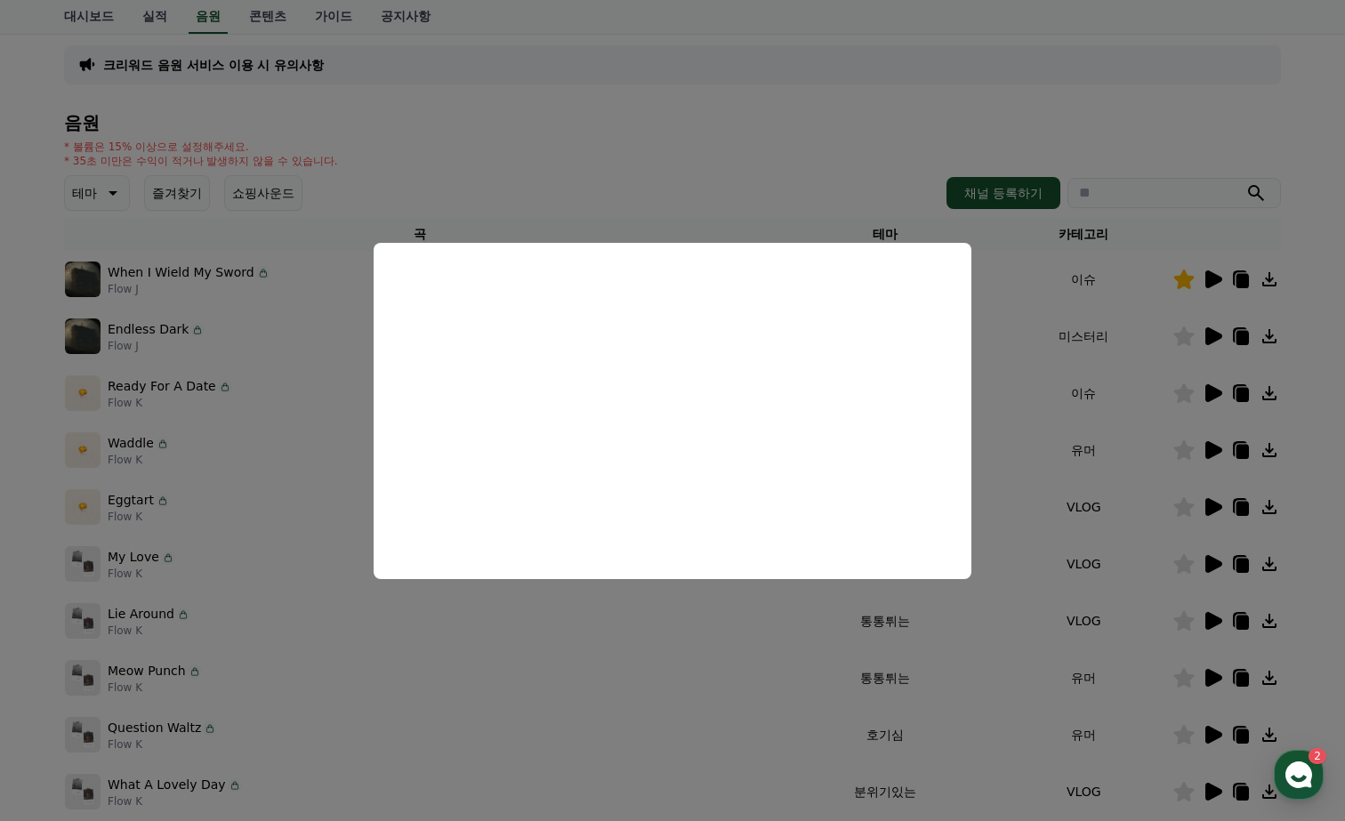
click at [691, 218] on button "close modal" at bounding box center [672, 410] width 1345 height 821
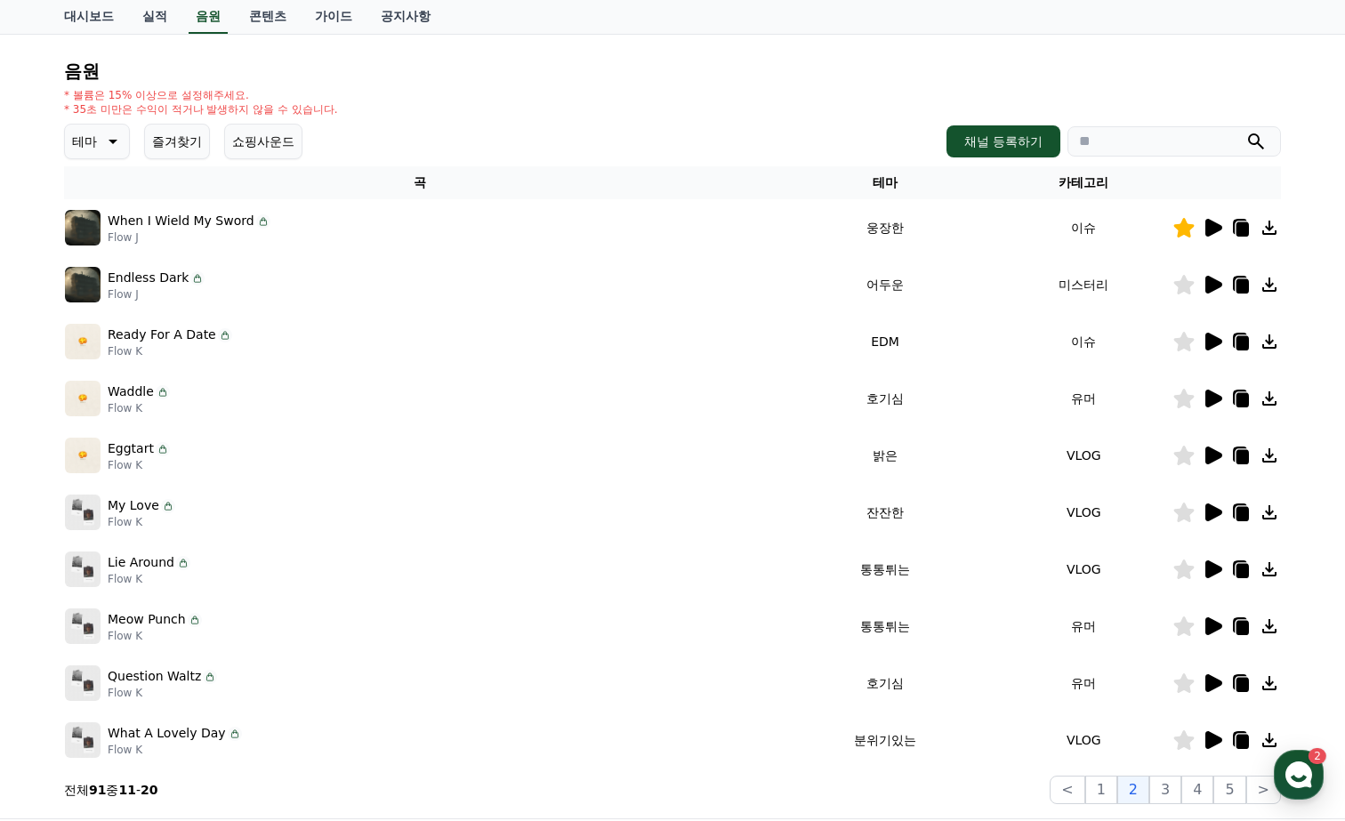
scroll to position [383, 0]
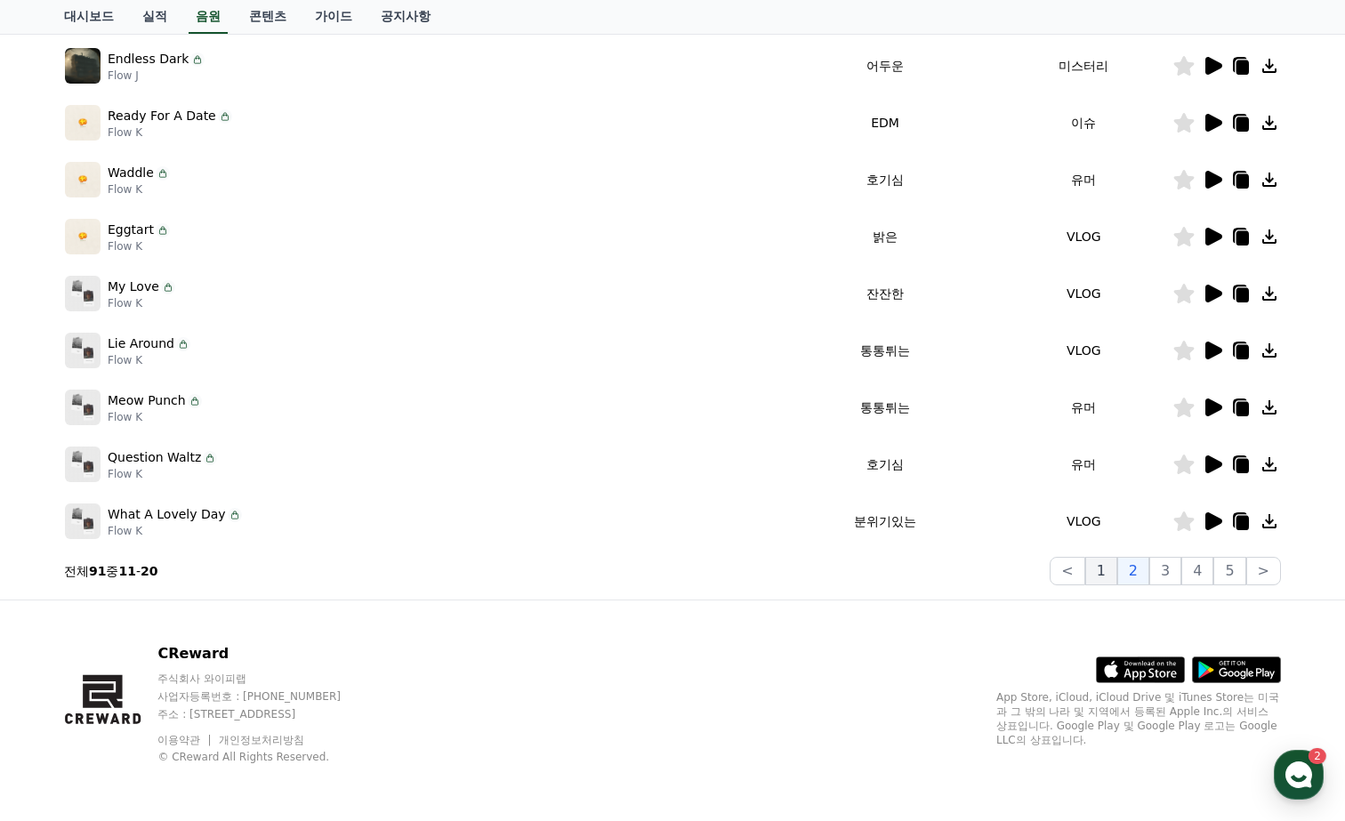
click at [1104, 574] on button "1" at bounding box center [1101, 571] width 32 height 28
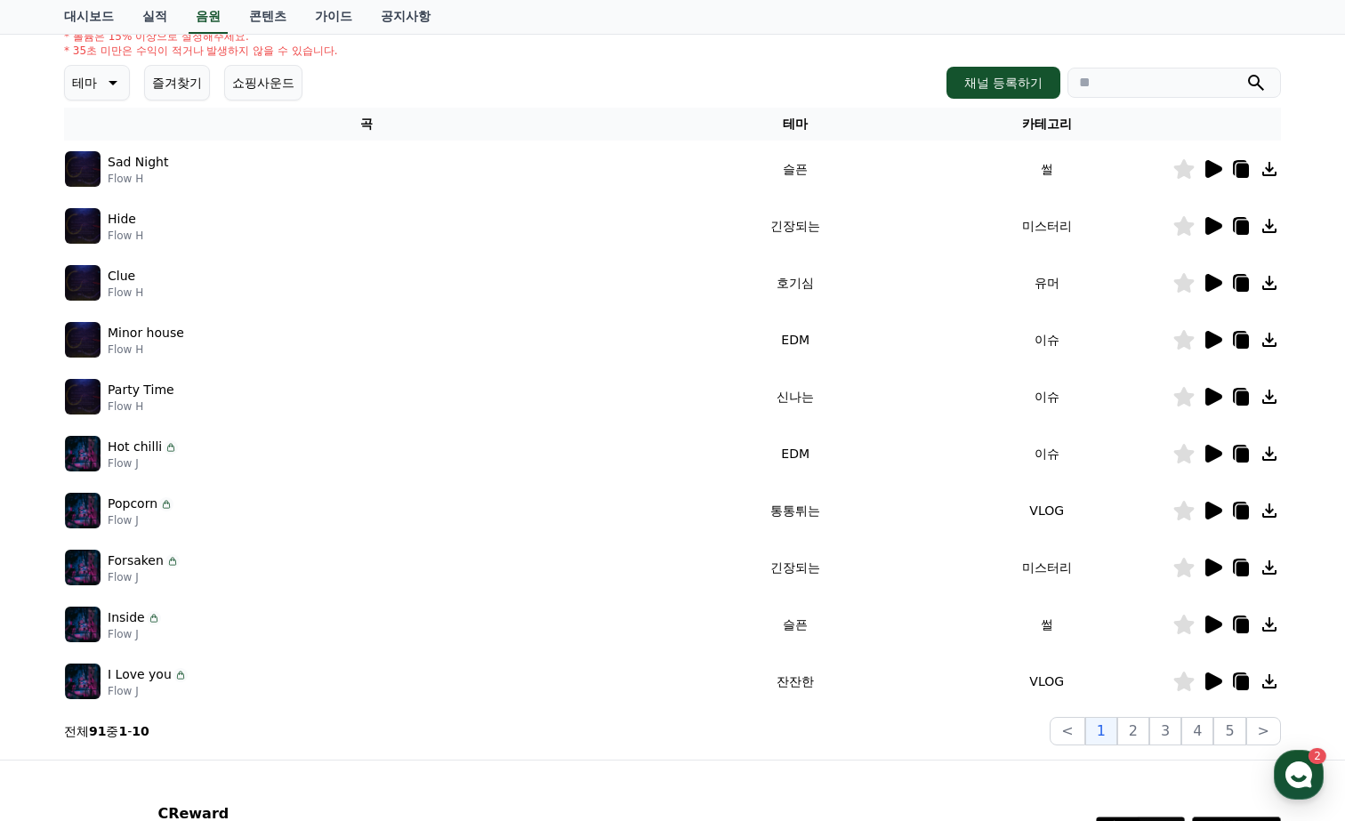
scroll to position [36, 0]
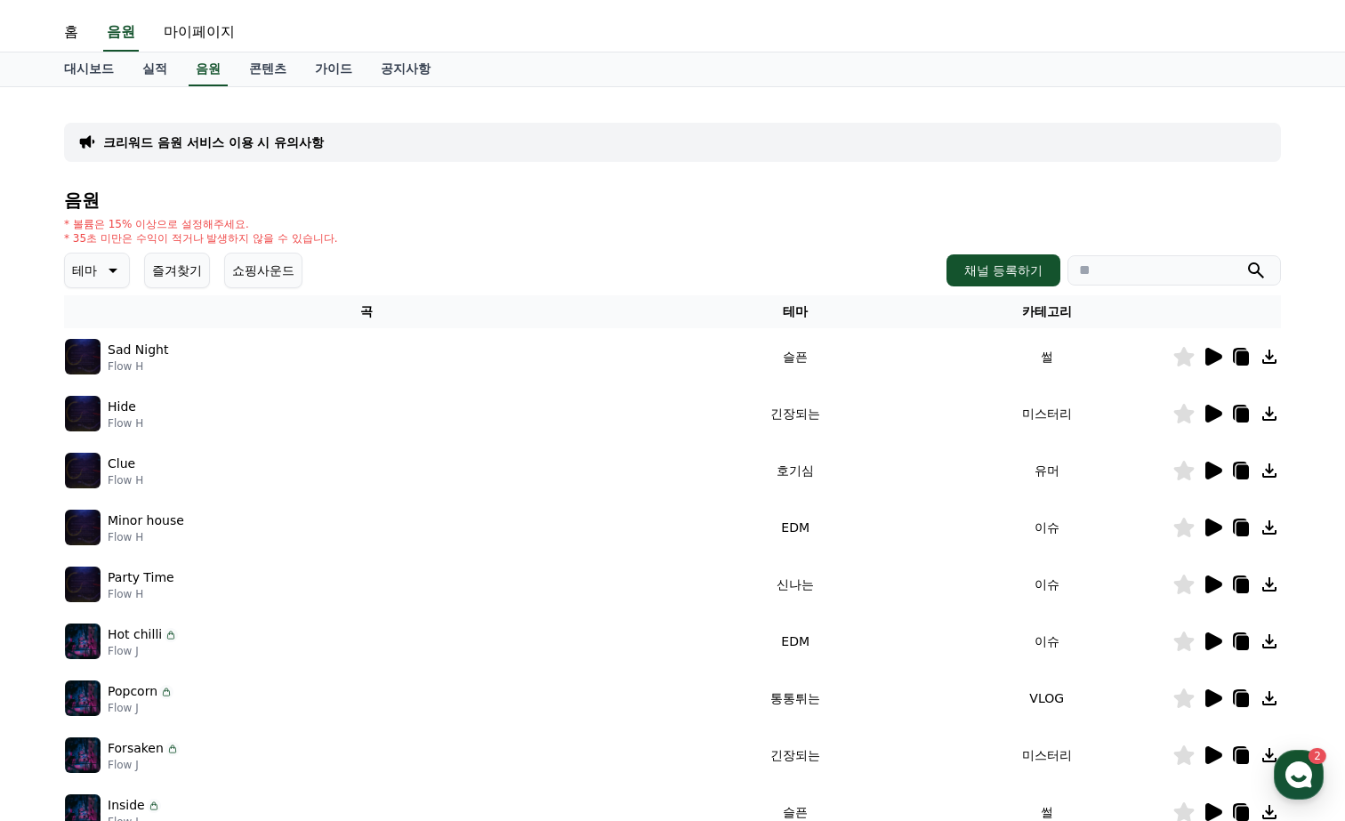
click at [1205, 353] on icon at bounding box center [1212, 356] width 21 height 21
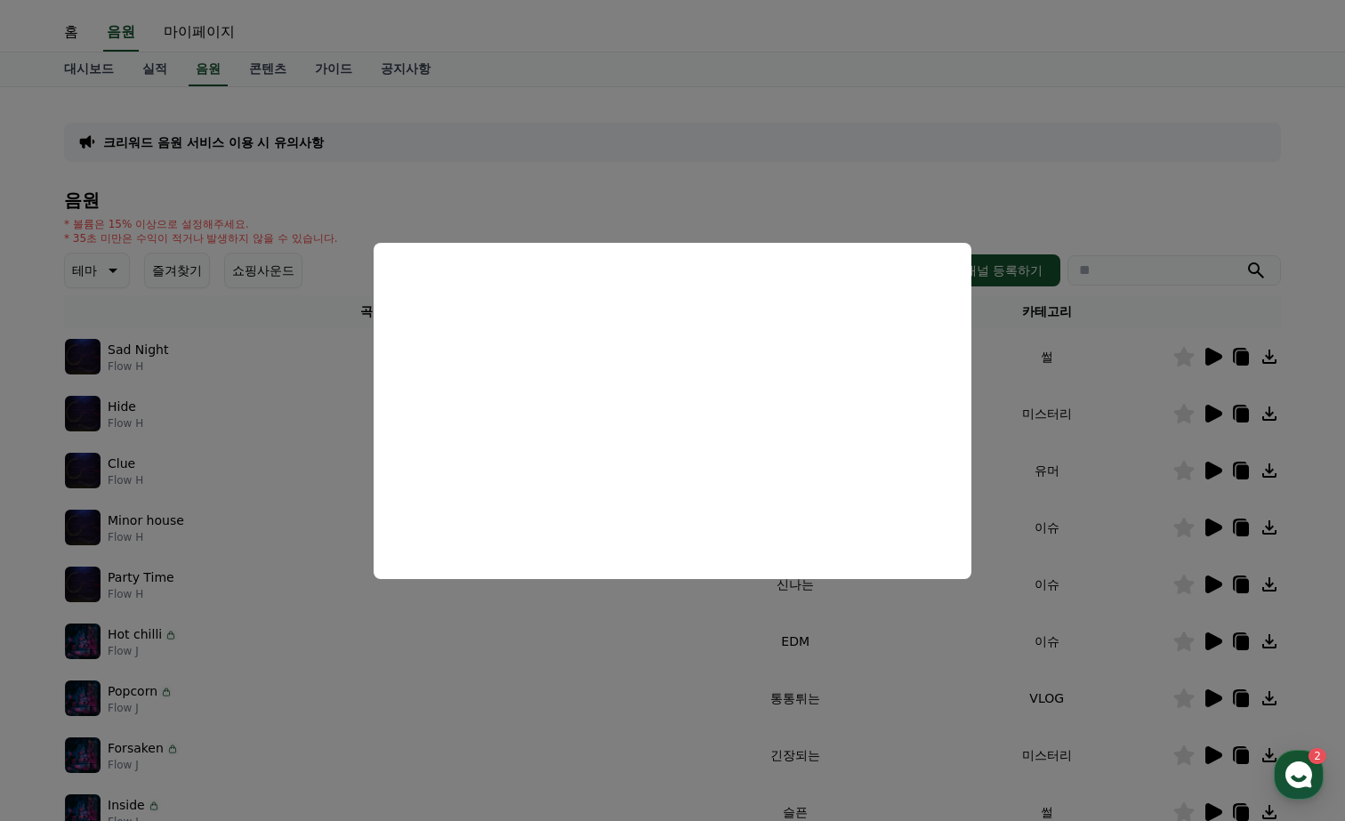
click at [771, 90] on button "close modal" at bounding box center [672, 410] width 1345 height 821
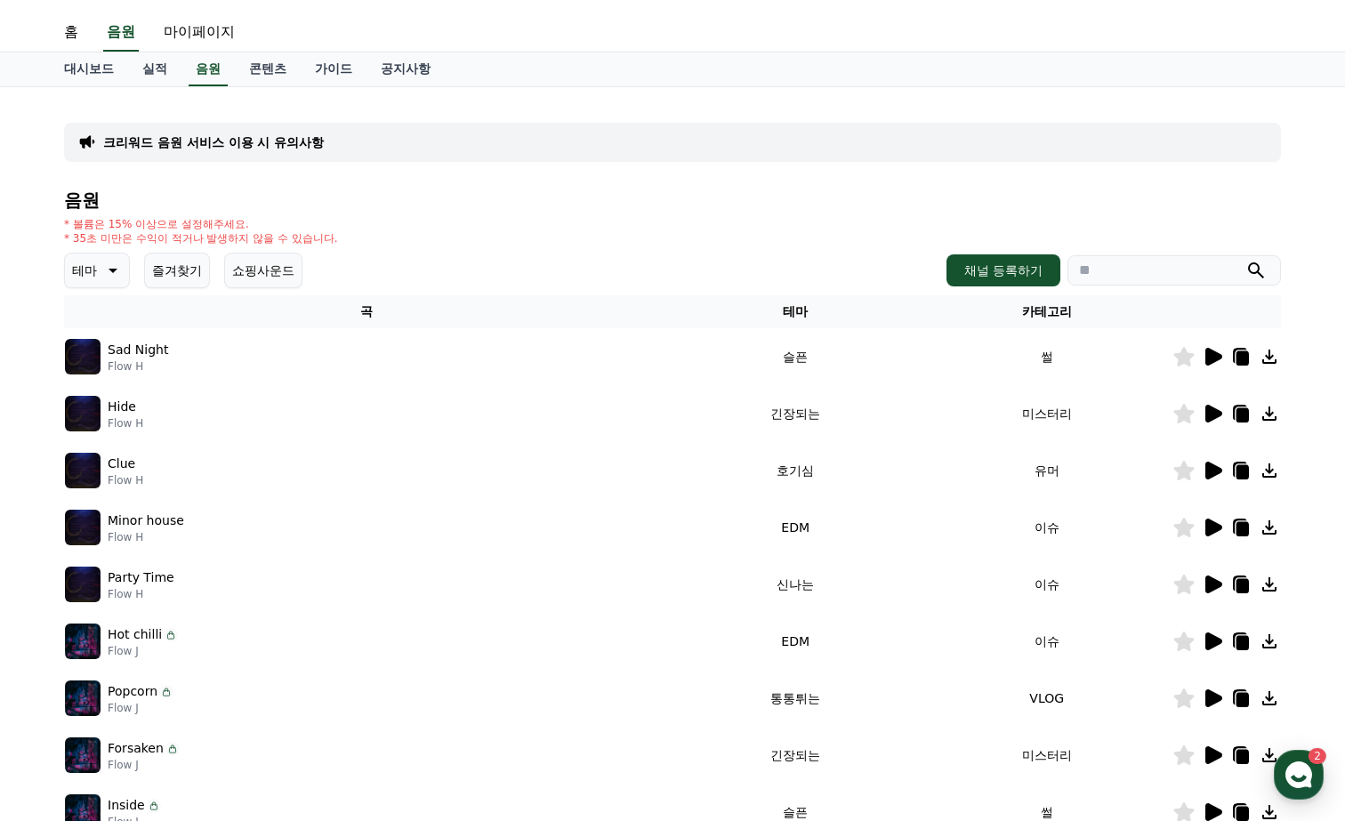
click at [843, 146] on div "크리워드 음원 서비스 이용 시 유의사항" at bounding box center [672, 142] width 1217 height 39
click at [1212, 414] on icon at bounding box center [1214, 414] width 17 height 18
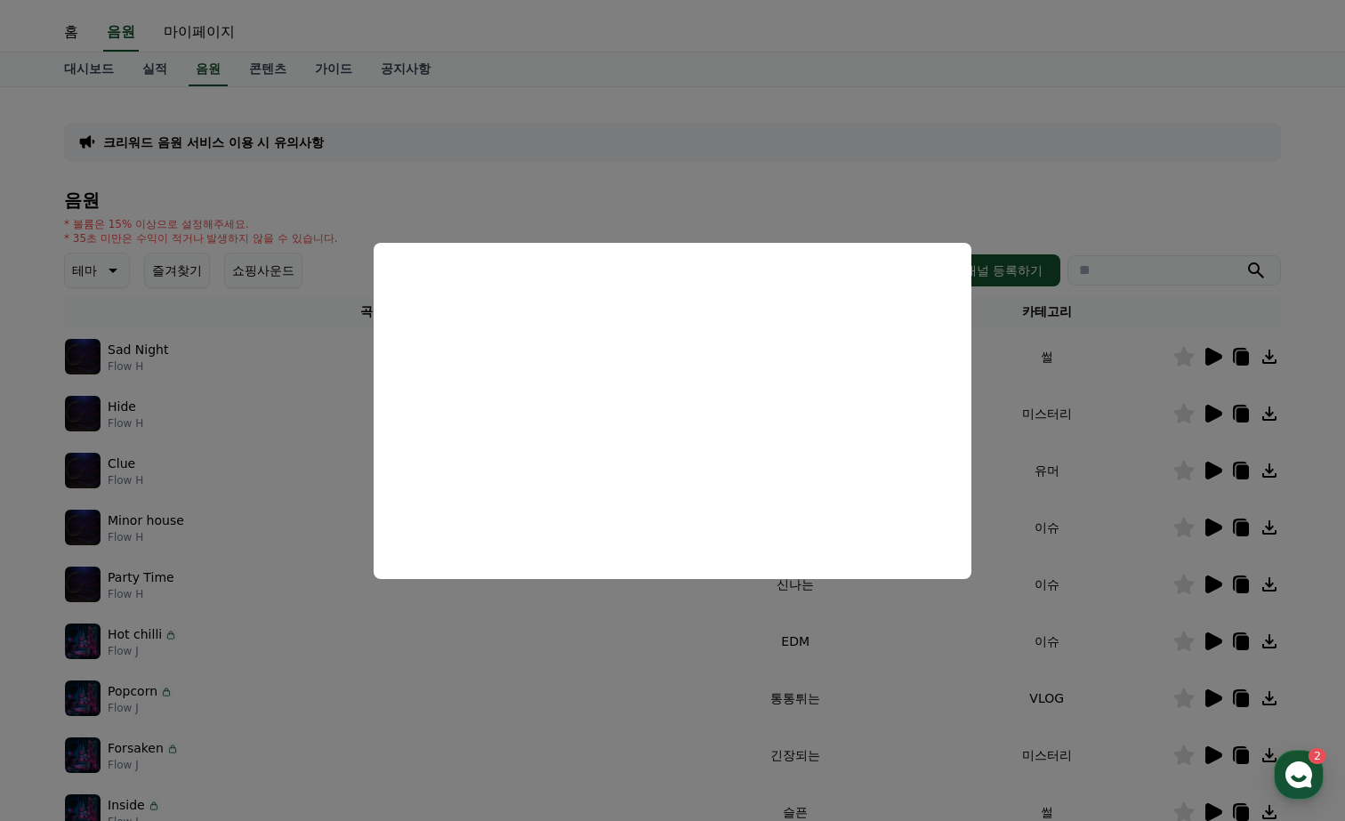
click at [796, 144] on button "close modal" at bounding box center [672, 410] width 1345 height 821
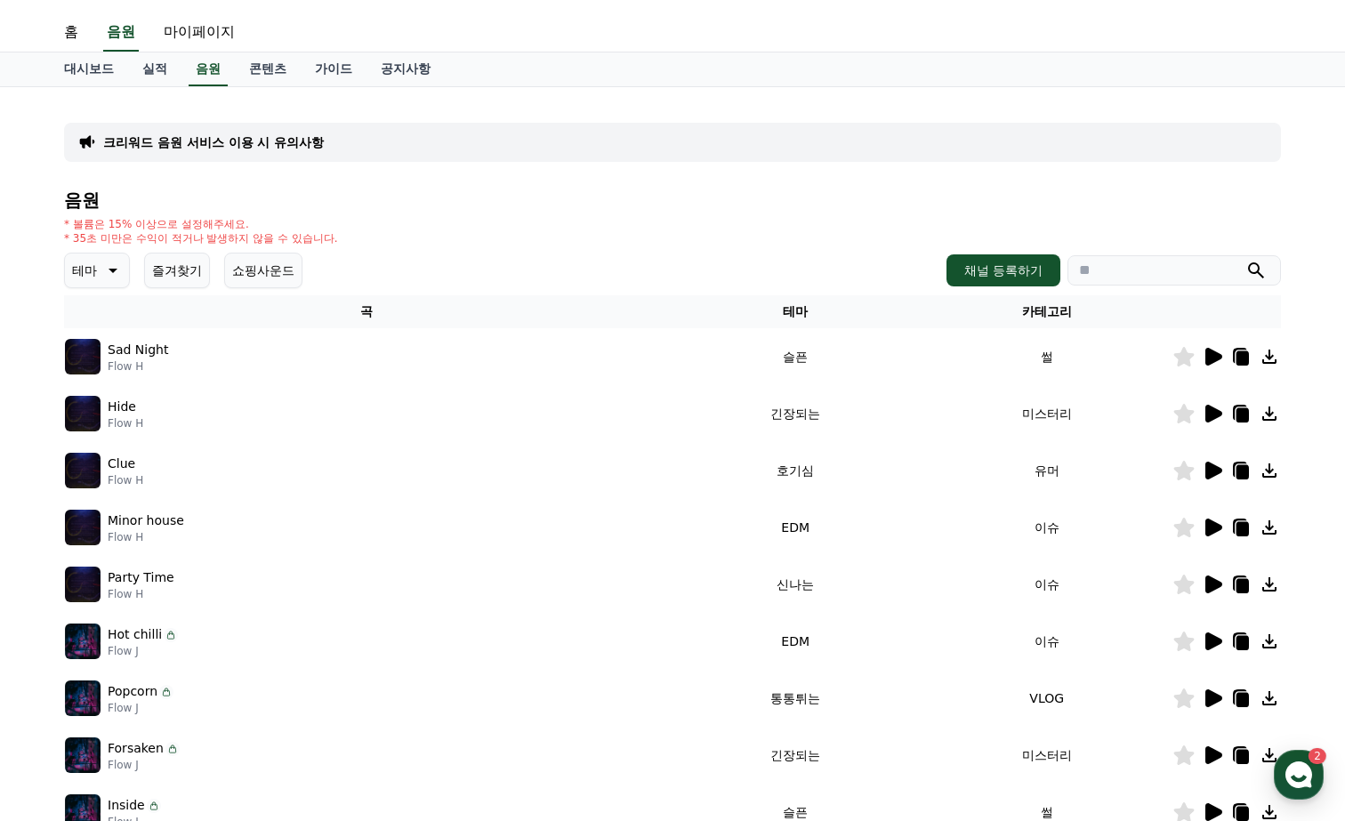
click at [1184, 414] on icon at bounding box center [1184, 414] width 20 height 20
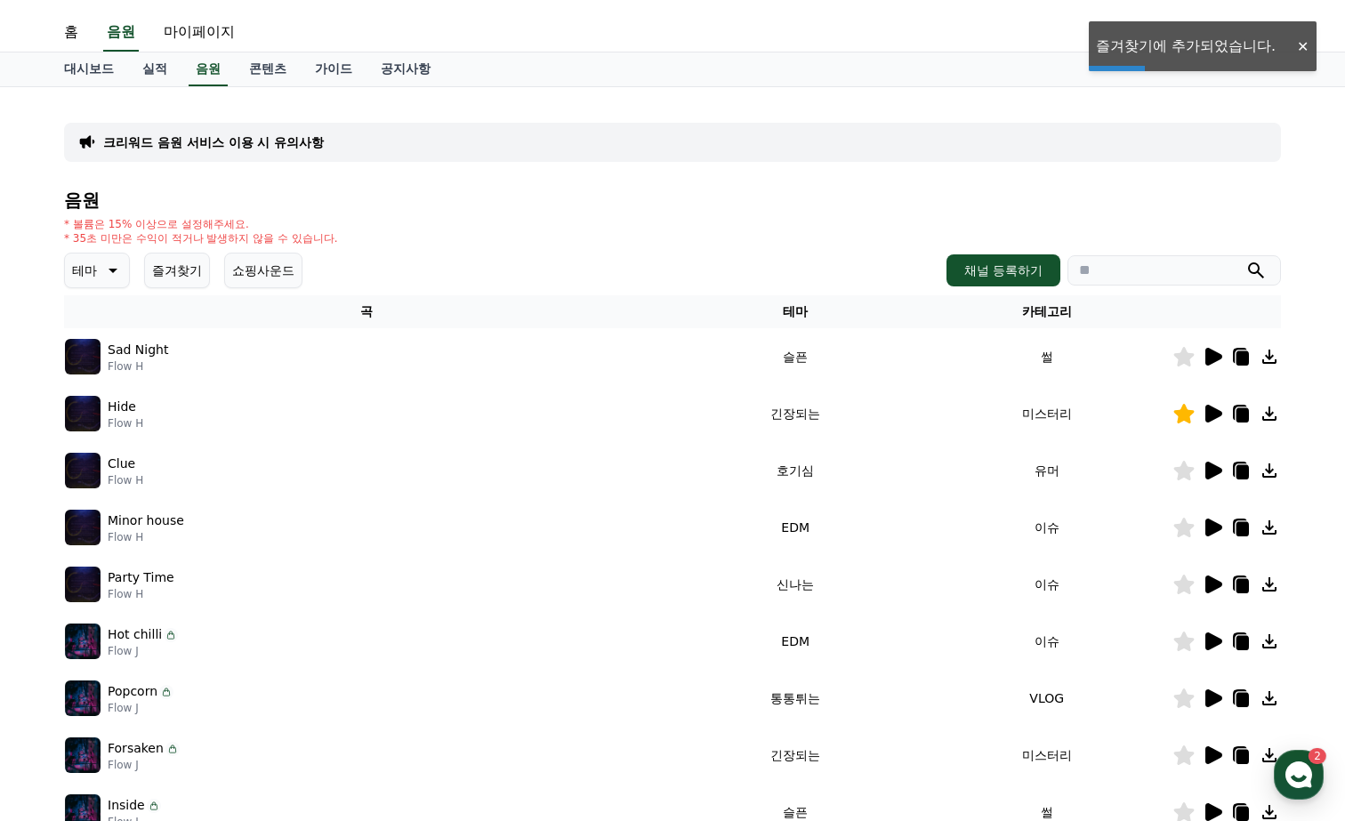
click at [1206, 527] on icon at bounding box center [1214, 528] width 17 height 18
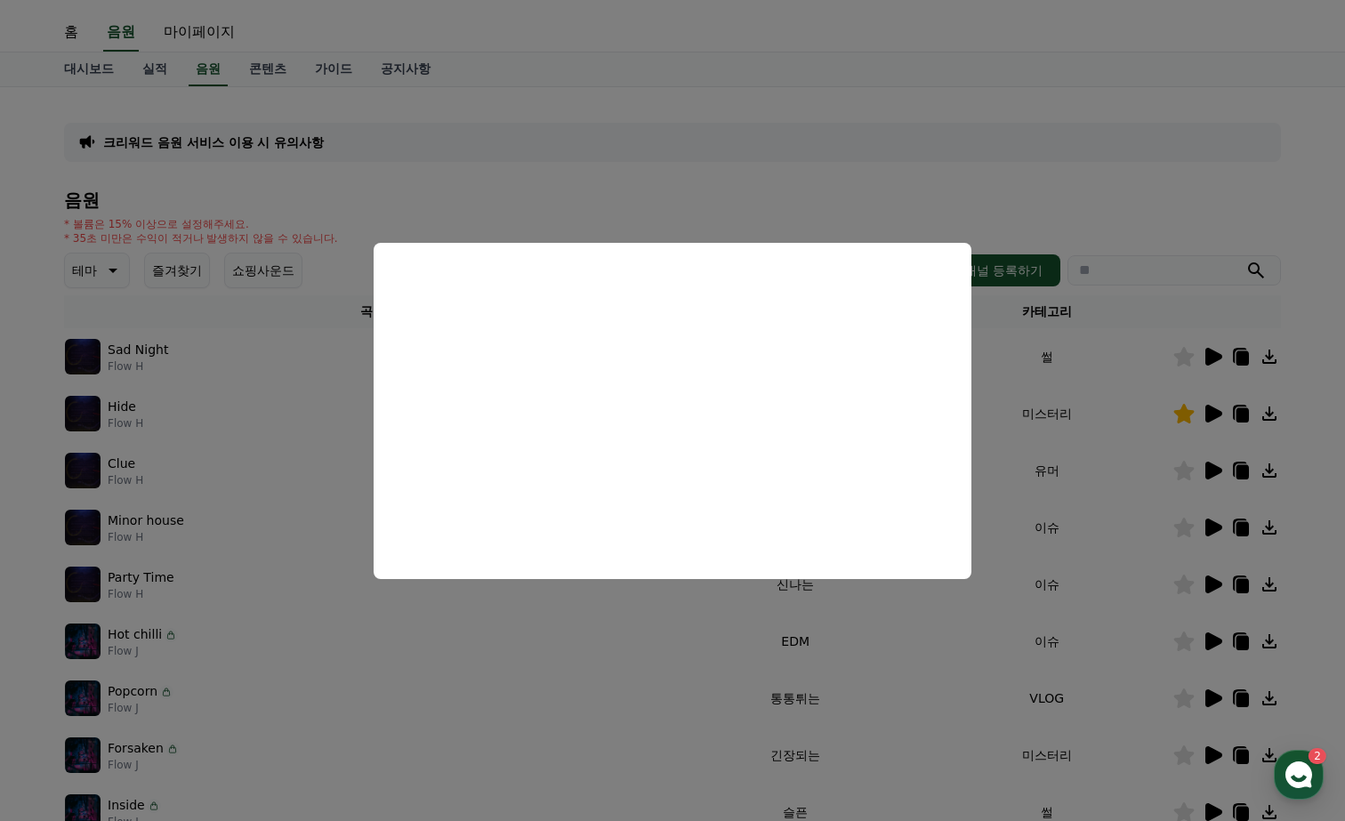
click at [740, 163] on button "close modal" at bounding box center [672, 410] width 1345 height 821
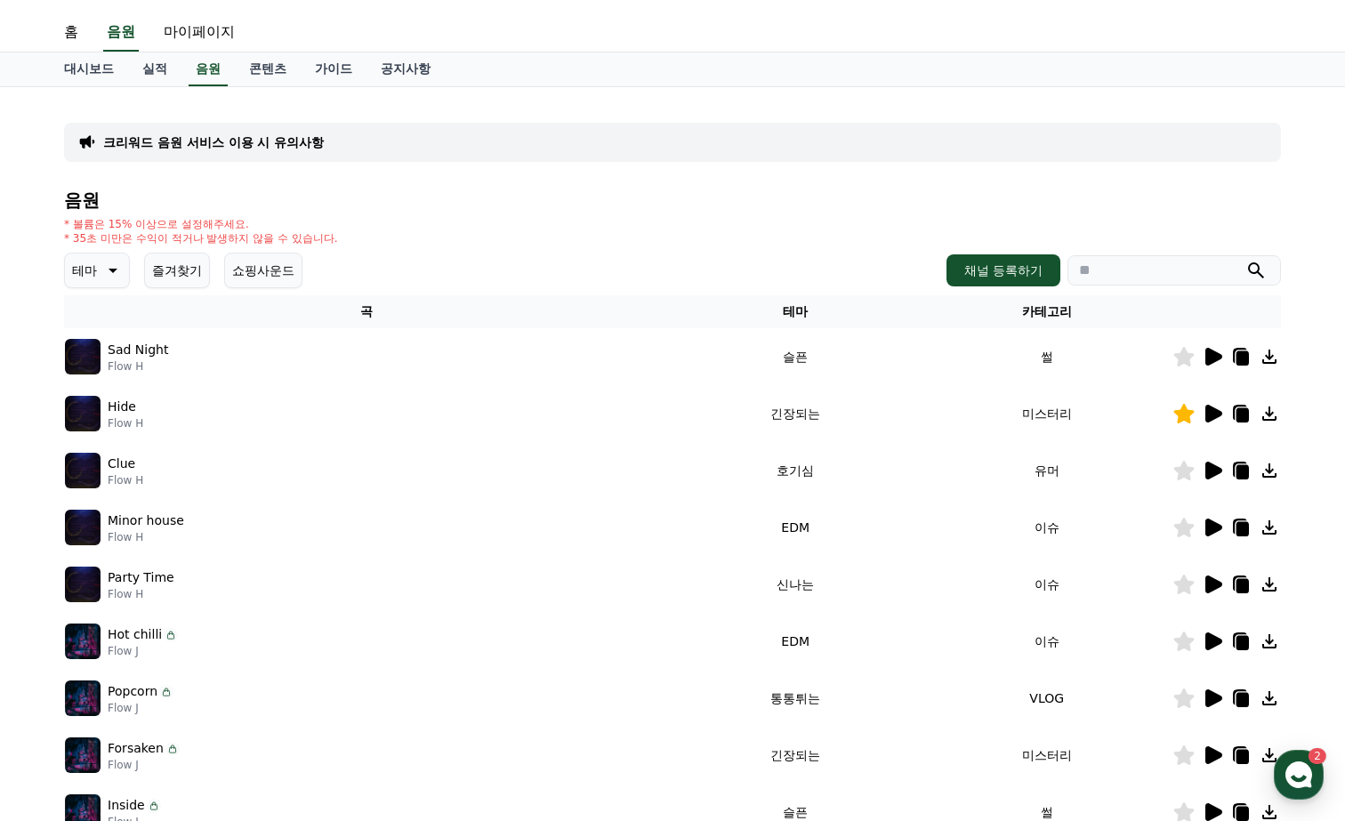
click at [1190, 532] on icon at bounding box center [1184, 528] width 20 height 20
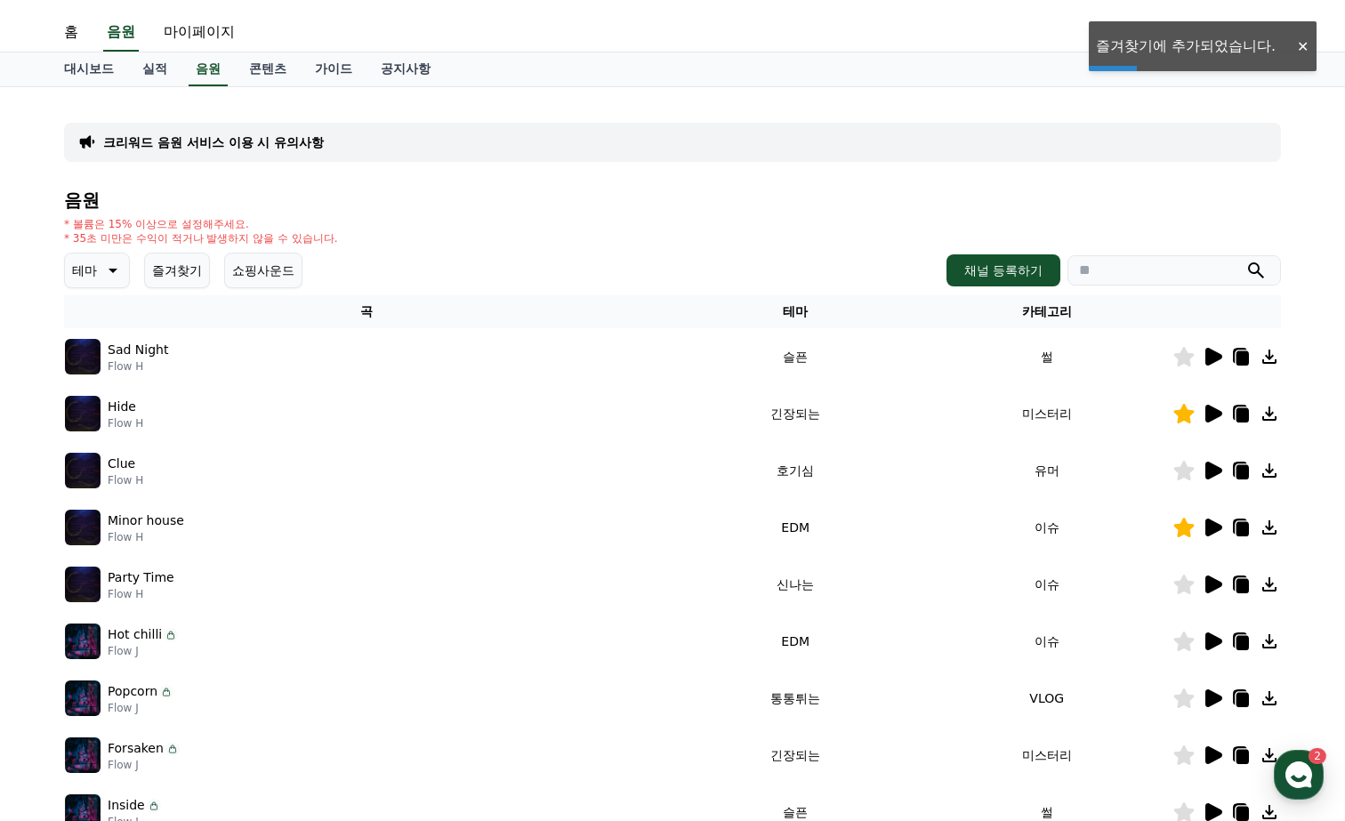
click at [1216, 643] on icon at bounding box center [1214, 642] width 17 height 18
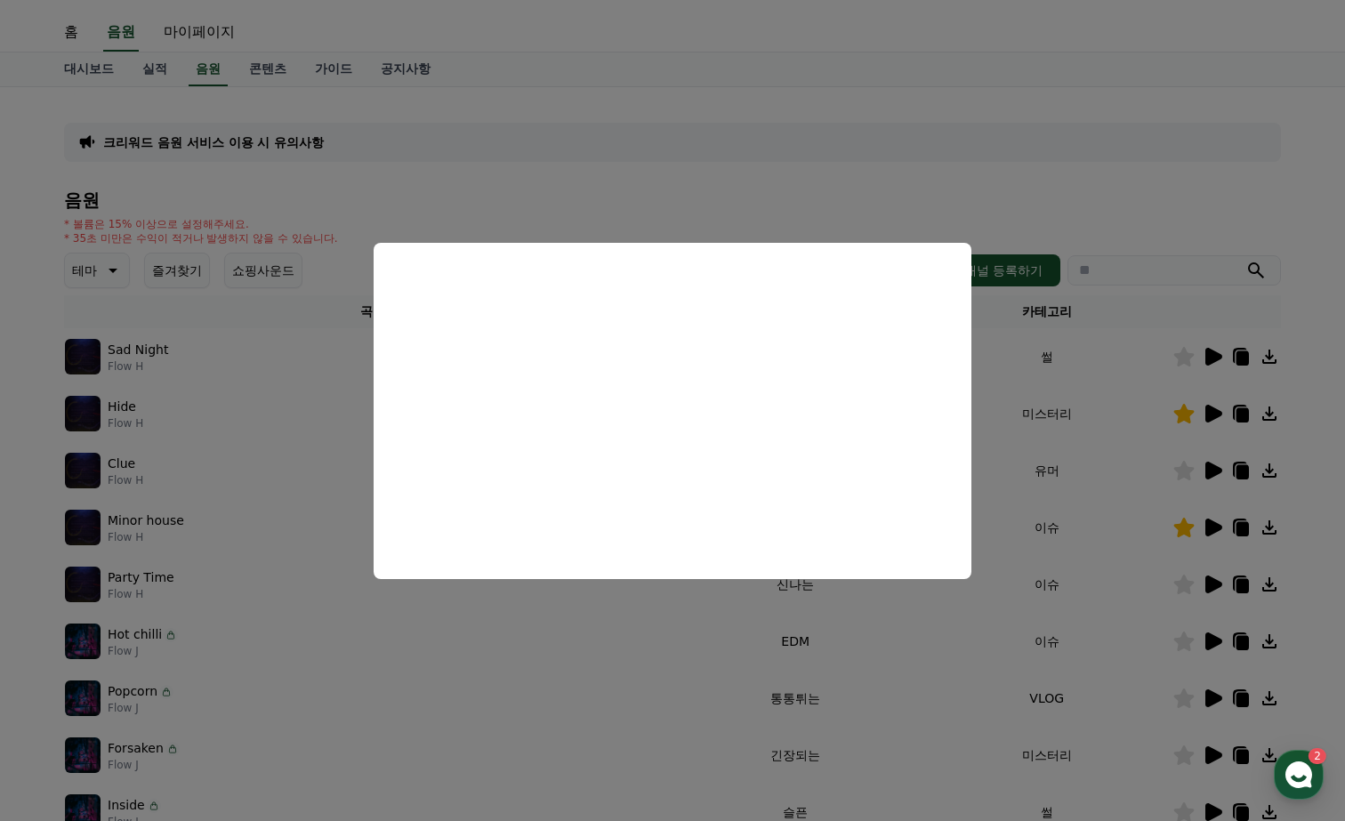
click at [791, 103] on button "close modal" at bounding box center [672, 410] width 1345 height 821
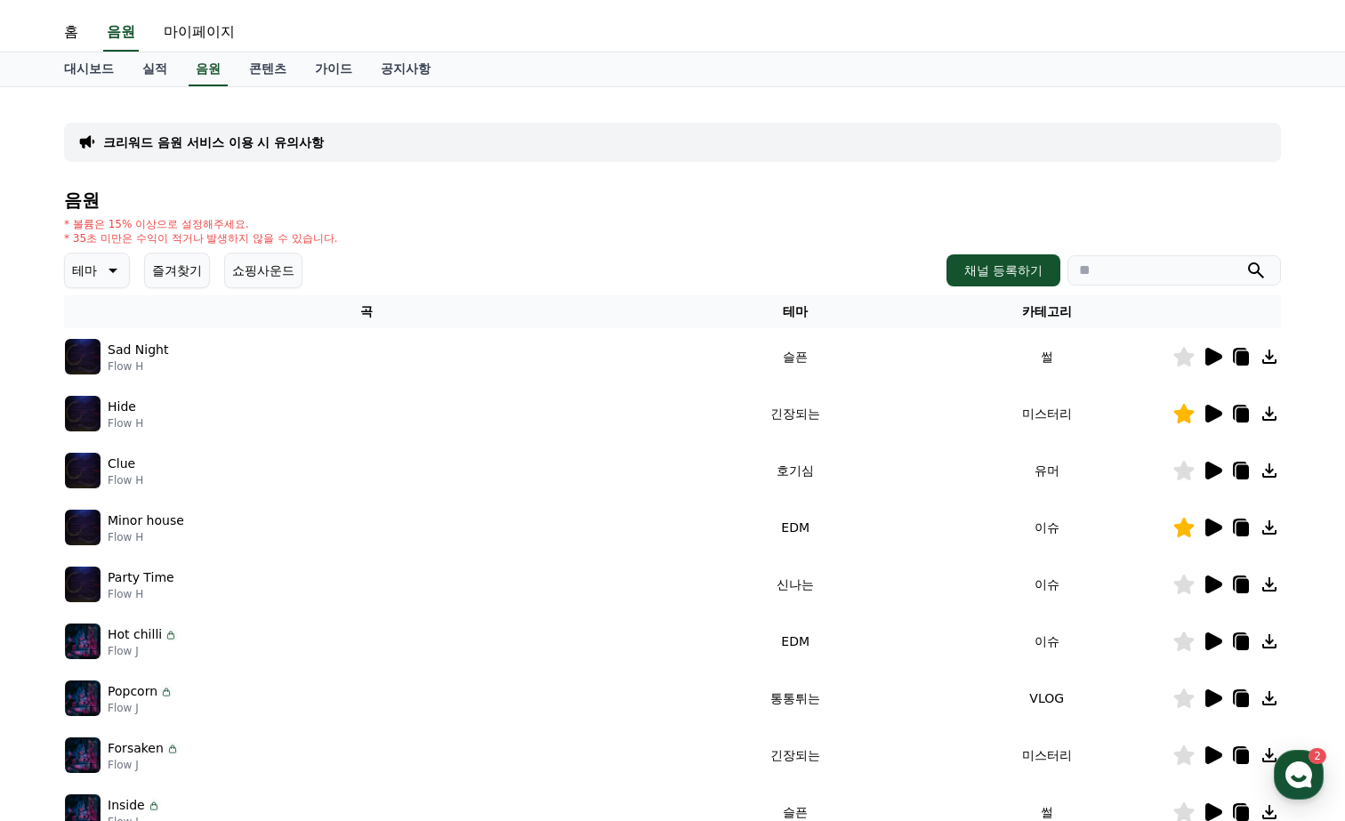
click at [1177, 641] on icon at bounding box center [1184, 642] width 20 height 20
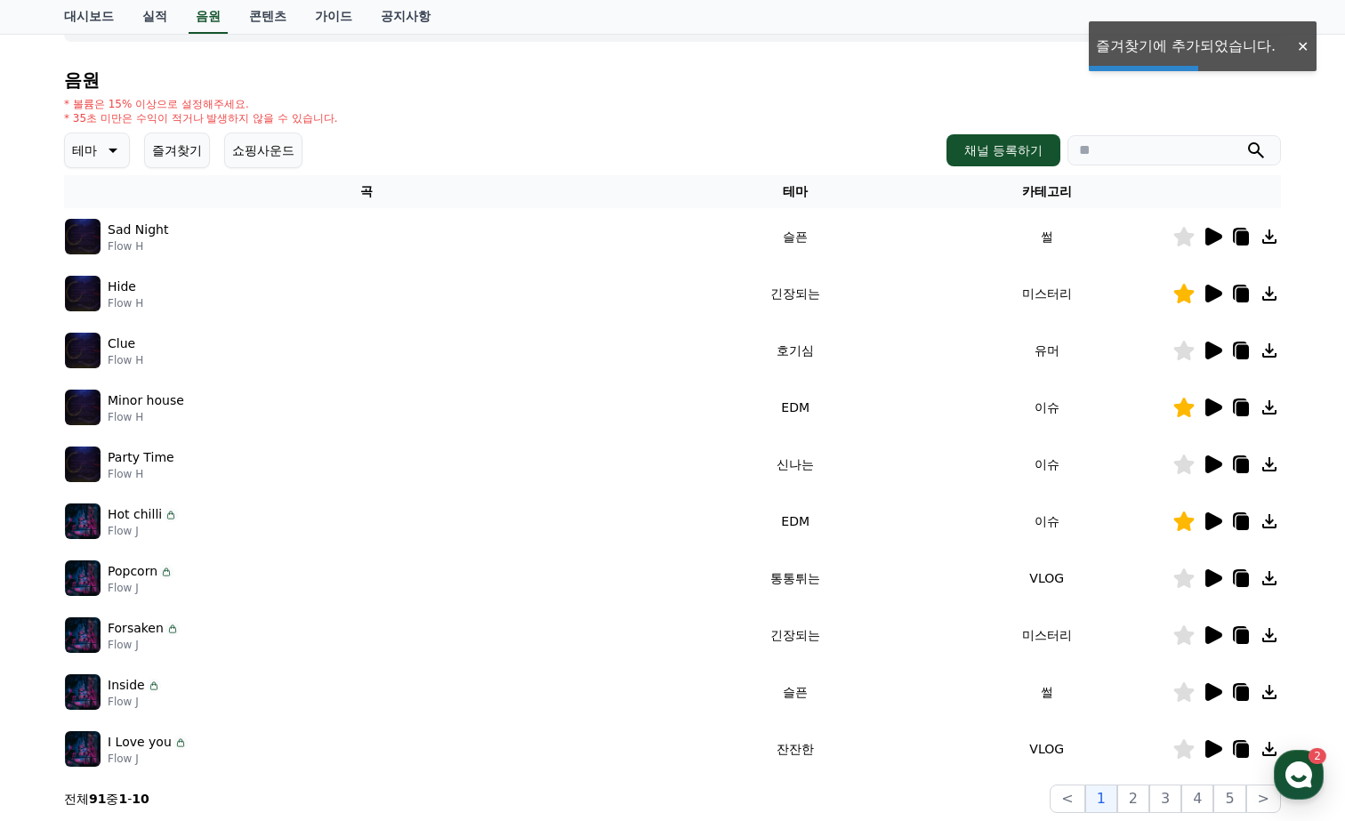
scroll to position [167, 0]
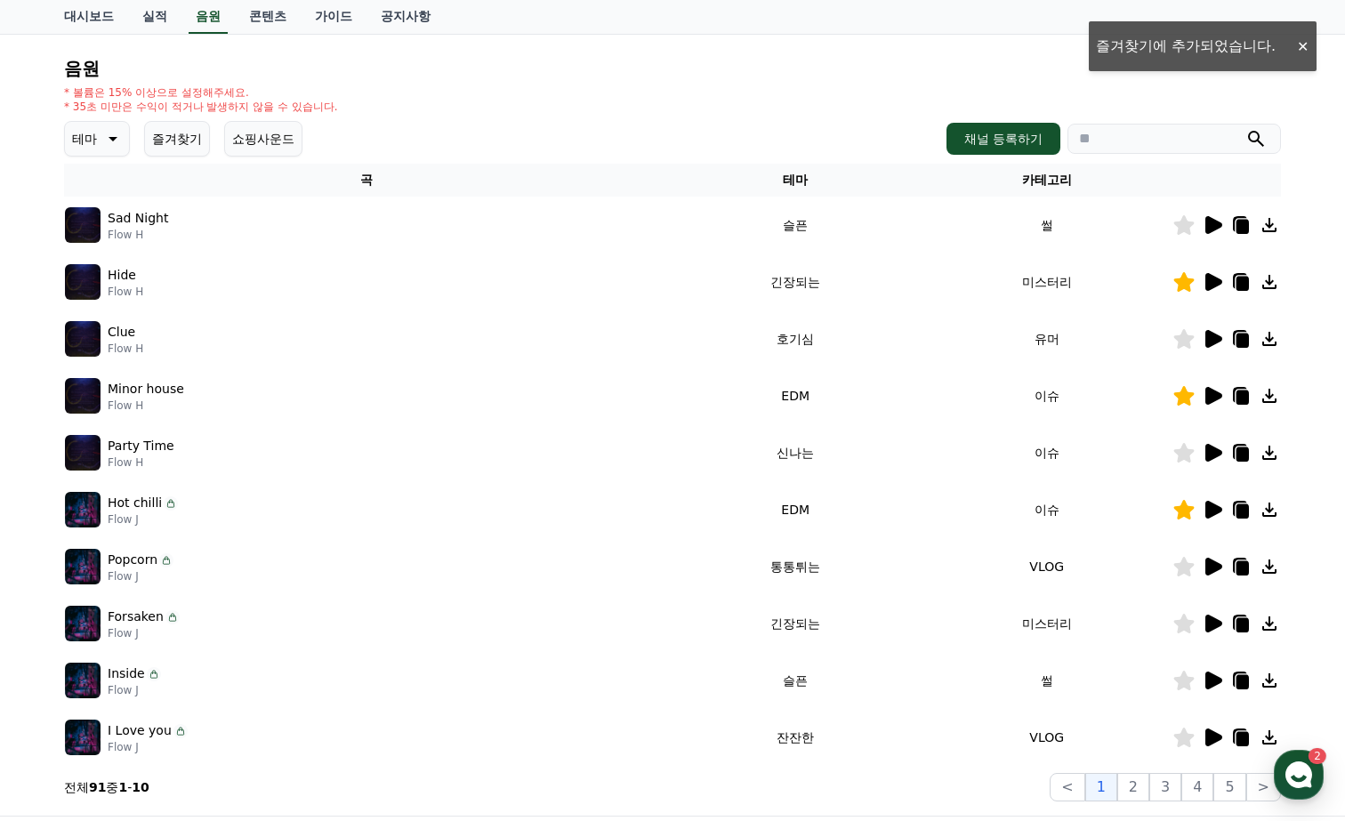
click at [1213, 623] on icon at bounding box center [1214, 624] width 17 height 18
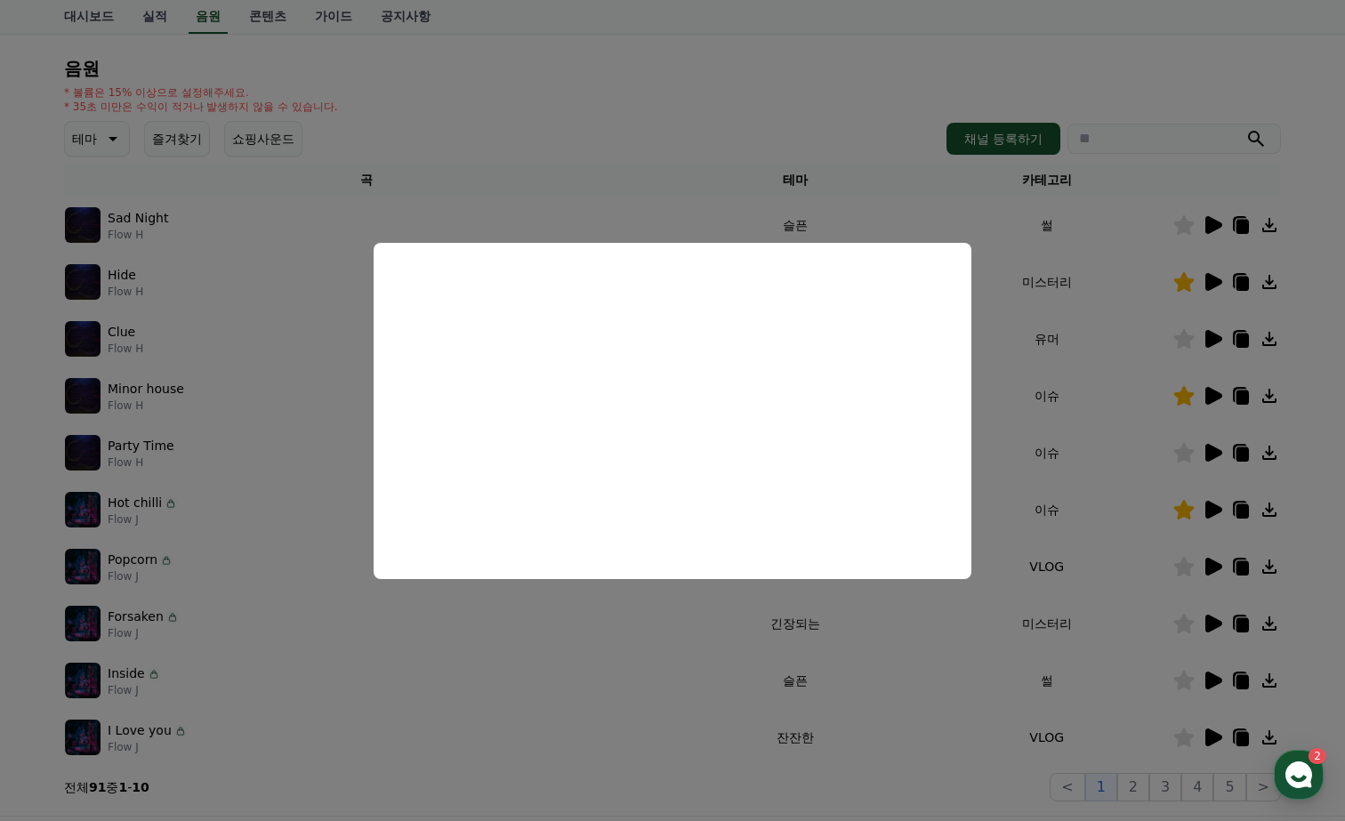
click at [710, 113] on button "close modal" at bounding box center [672, 410] width 1345 height 821
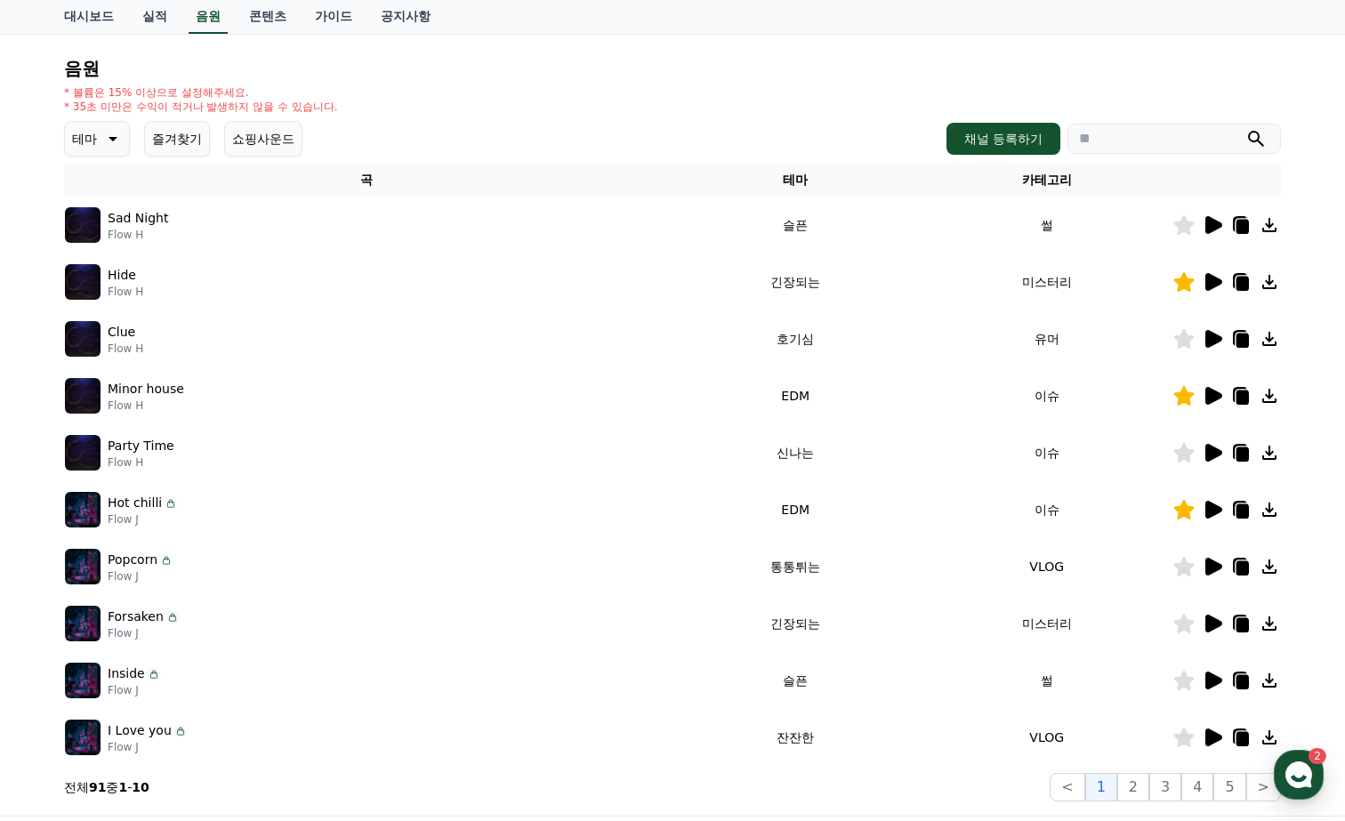
click at [1213, 566] on icon at bounding box center [1214, 567] width 17 height 18
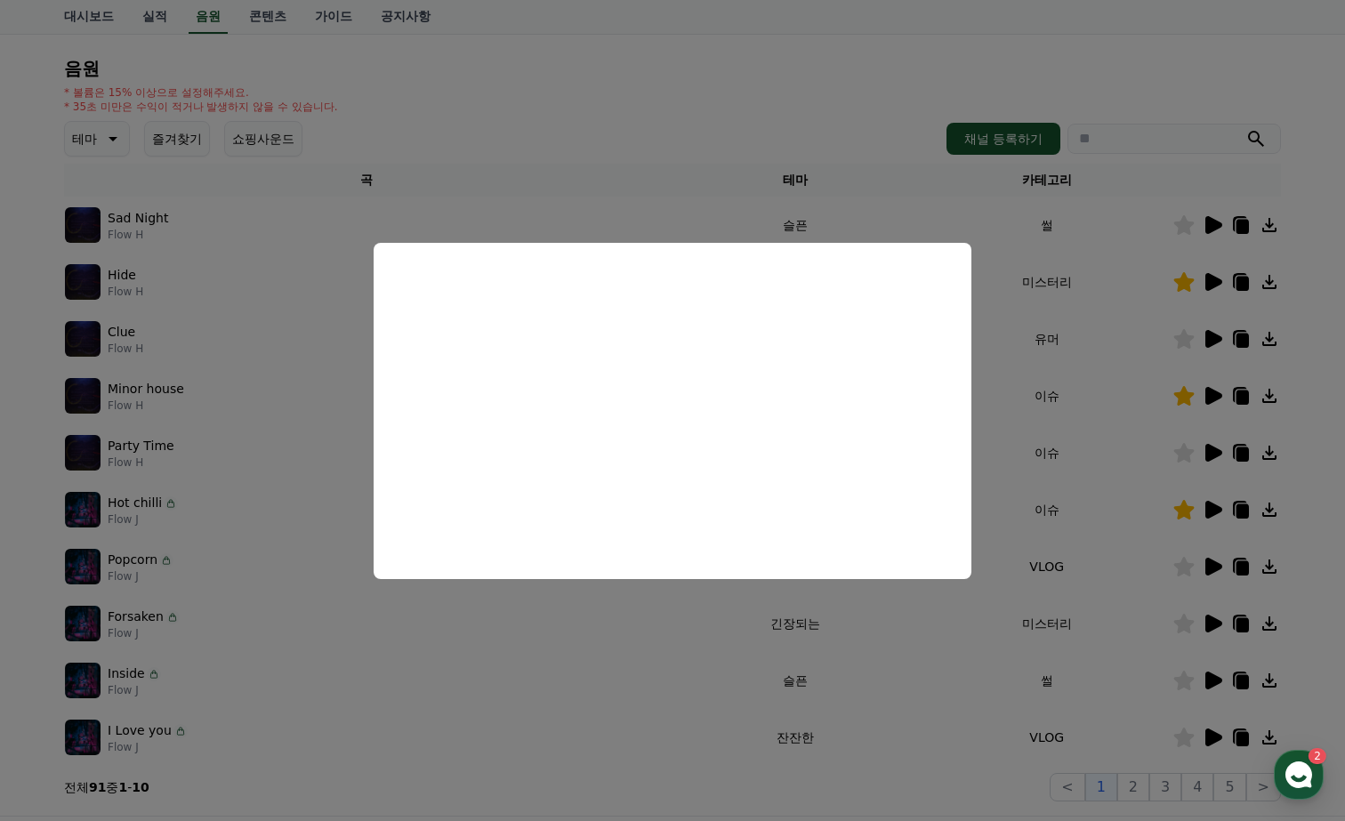
click at [670, 134] on button "close modal" at bounding box center [672, 410] width 1345 height 821
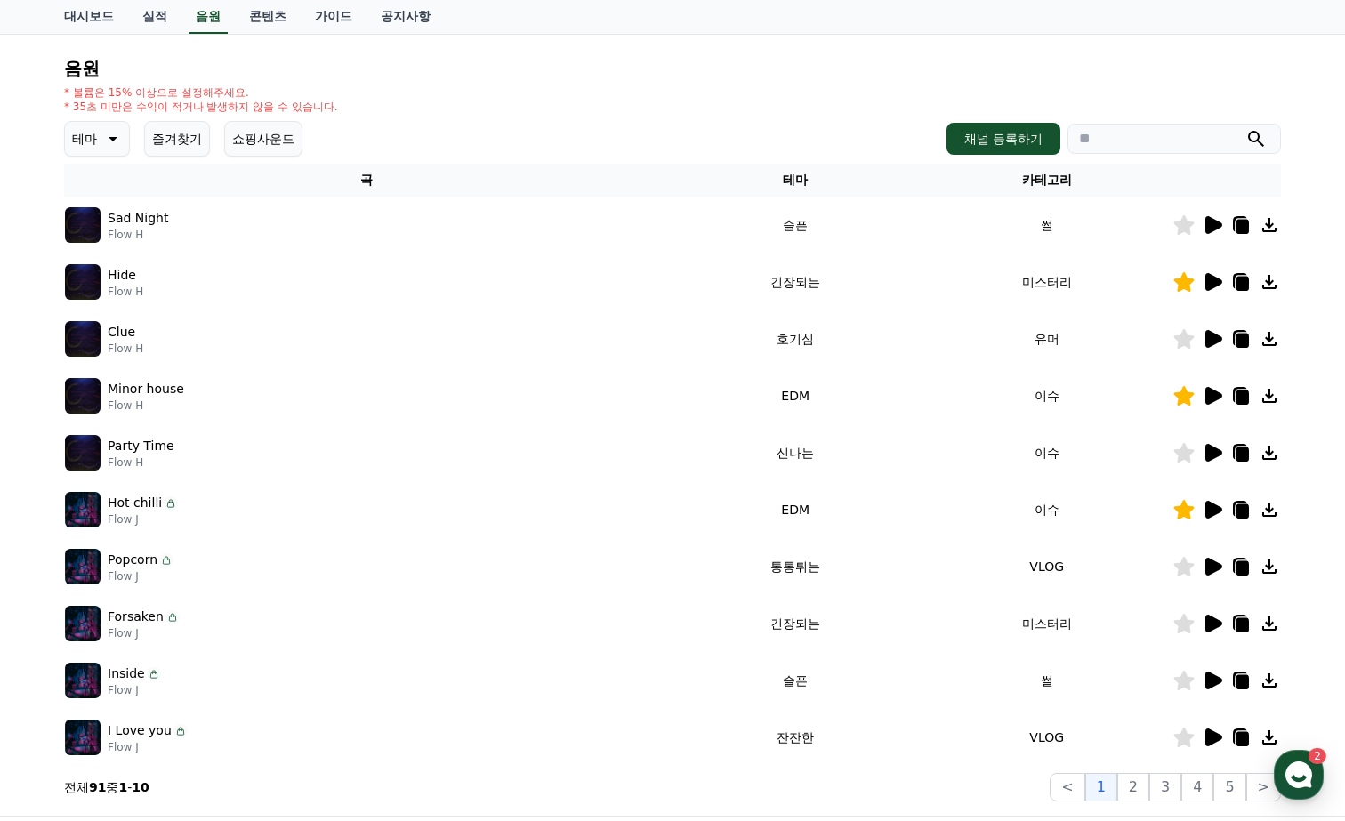
click at [1210, 737] on icon at bounding box center [1214, 738] width 17 height 18
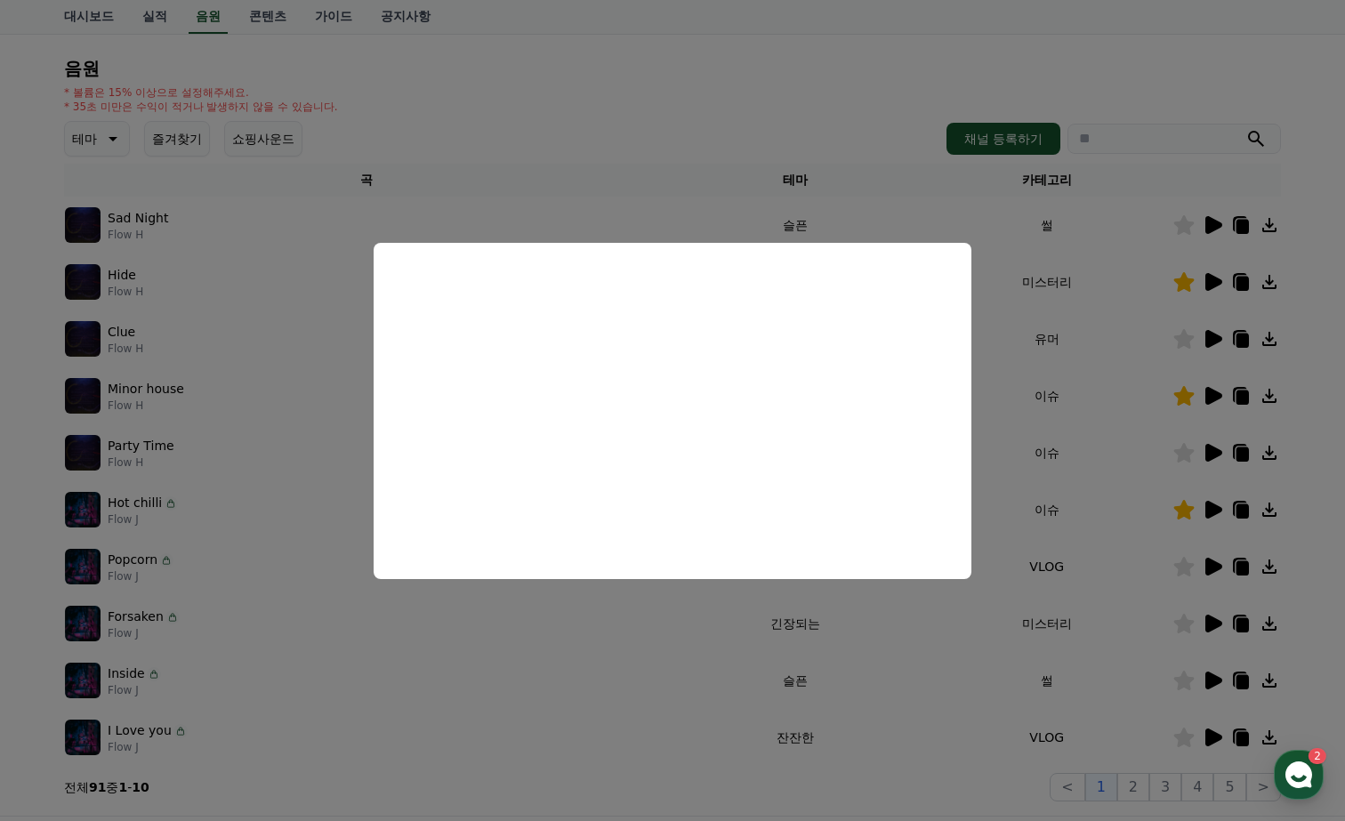
click at [686, 53] on button "close modal" at bounding box center [672, 410] width 1345 height 821
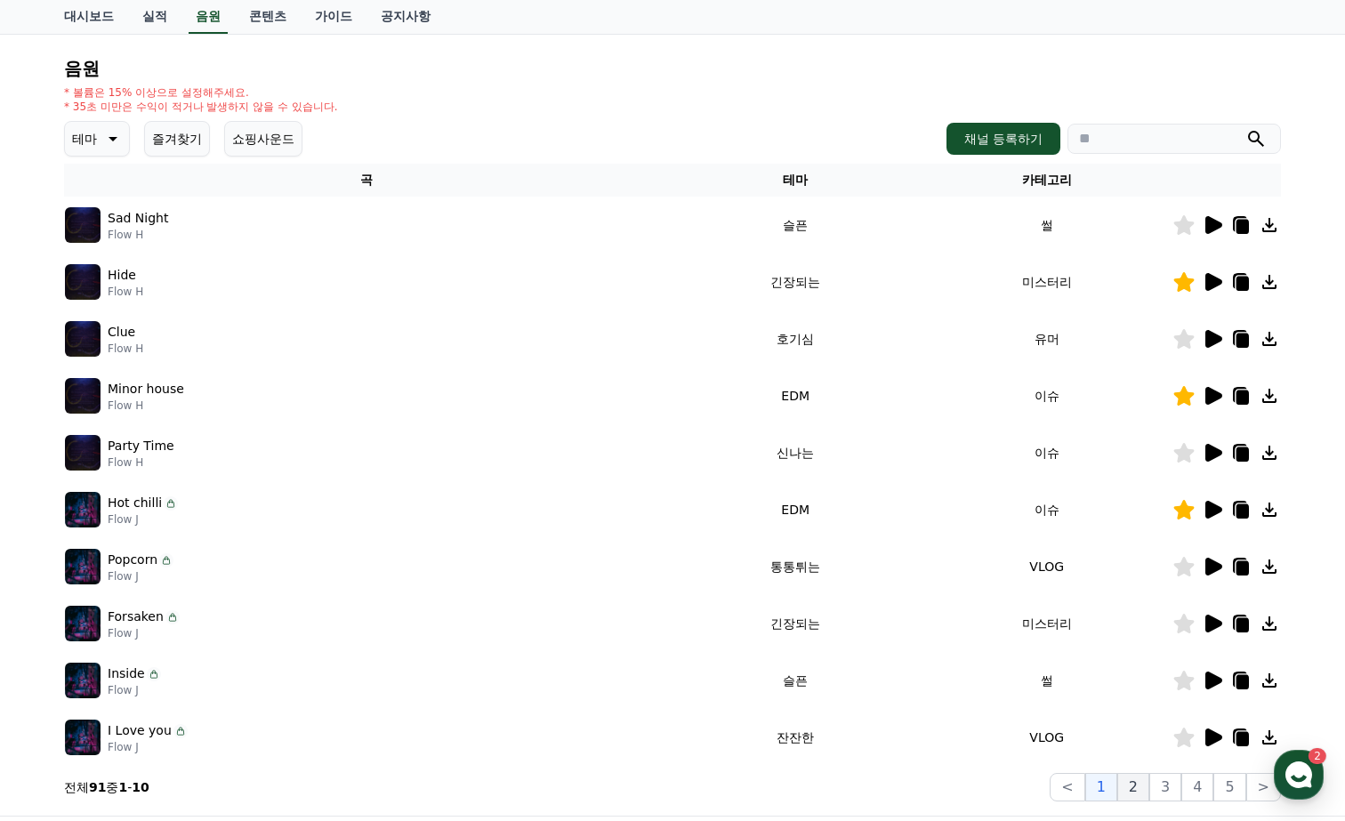
click at [1132, 782] on button "2" at bounding box center [1134, 787] width 32 height 28
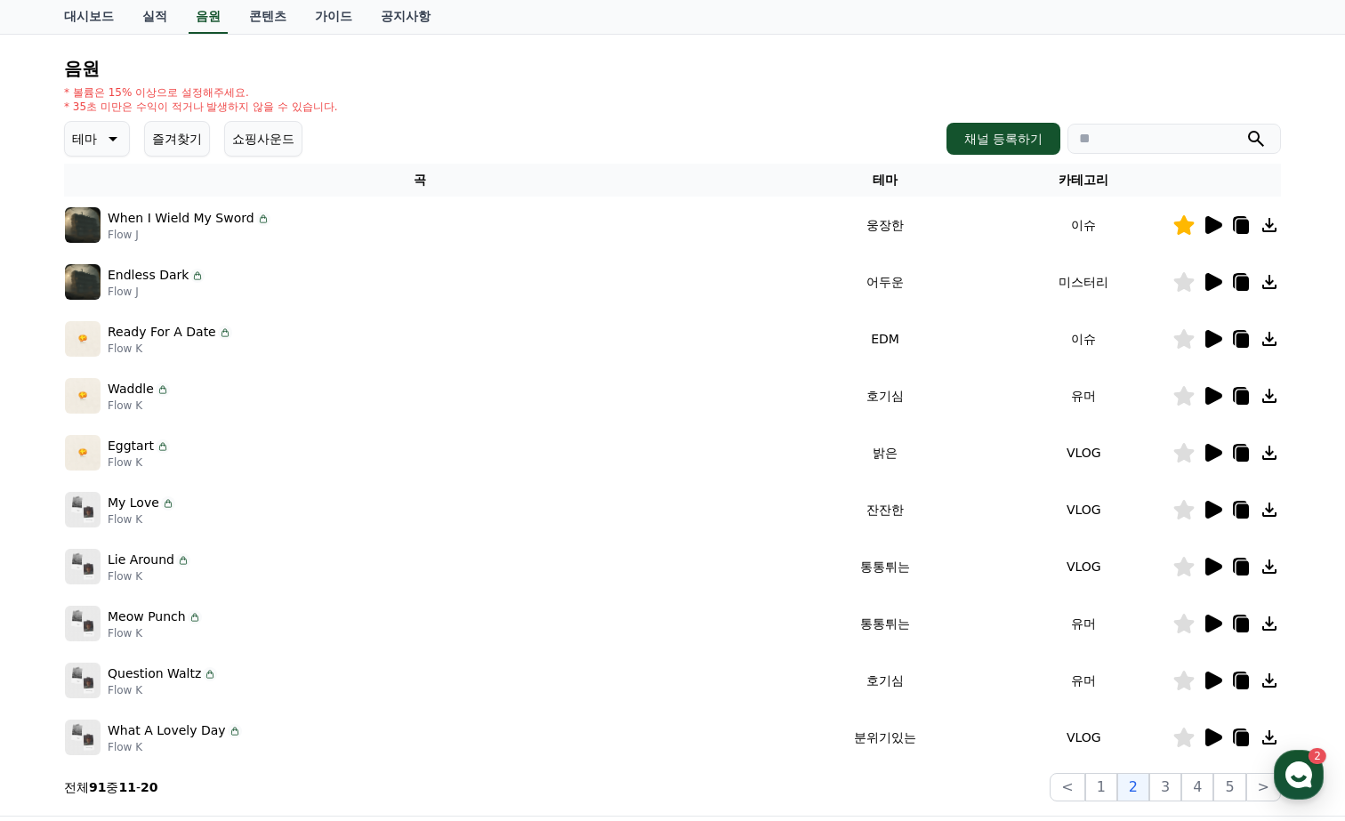
click at [1209, 345] on icon at bounding box center [1214, 339] width 17 height 18
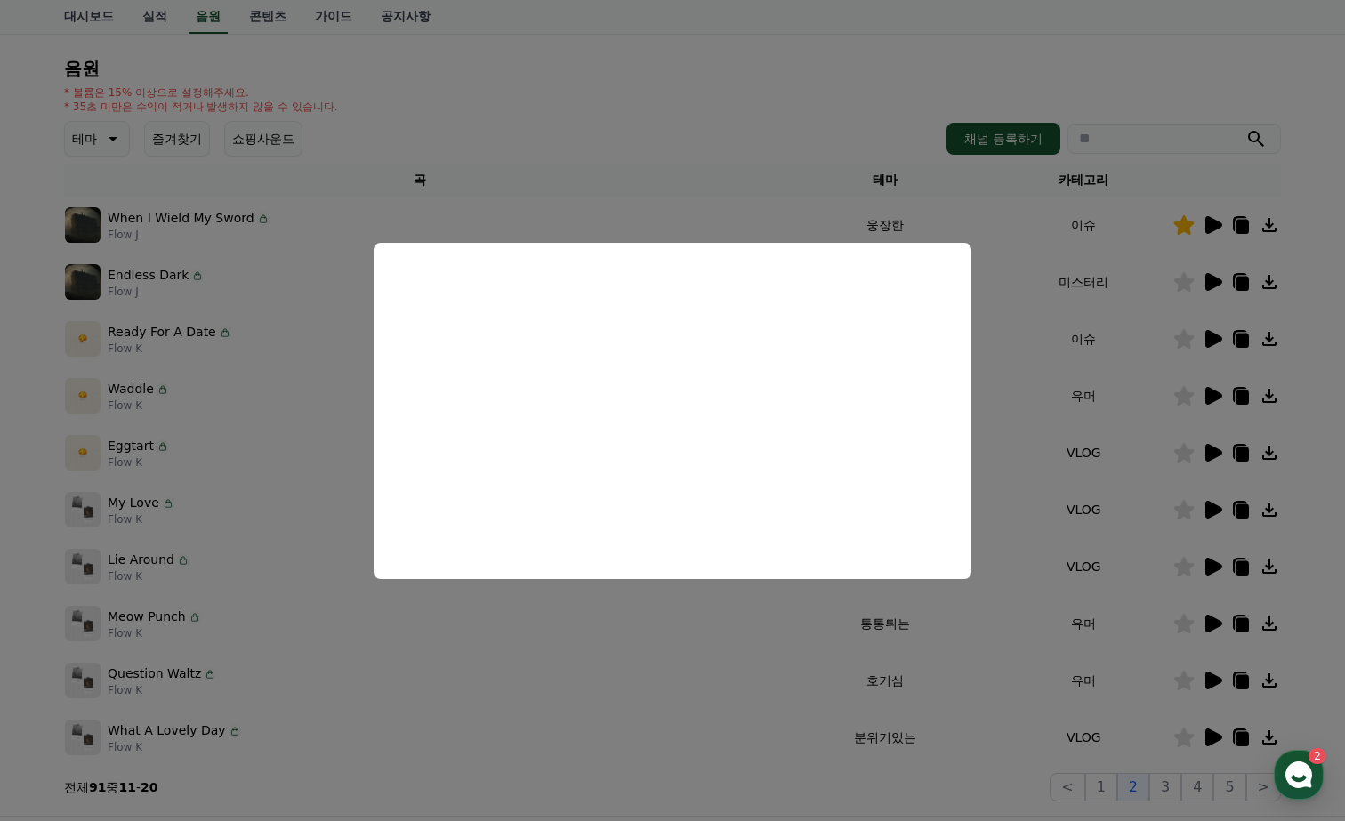
click at [714, 125] on button "close modal" at bounding box center [672, 410] width 1345 height 821
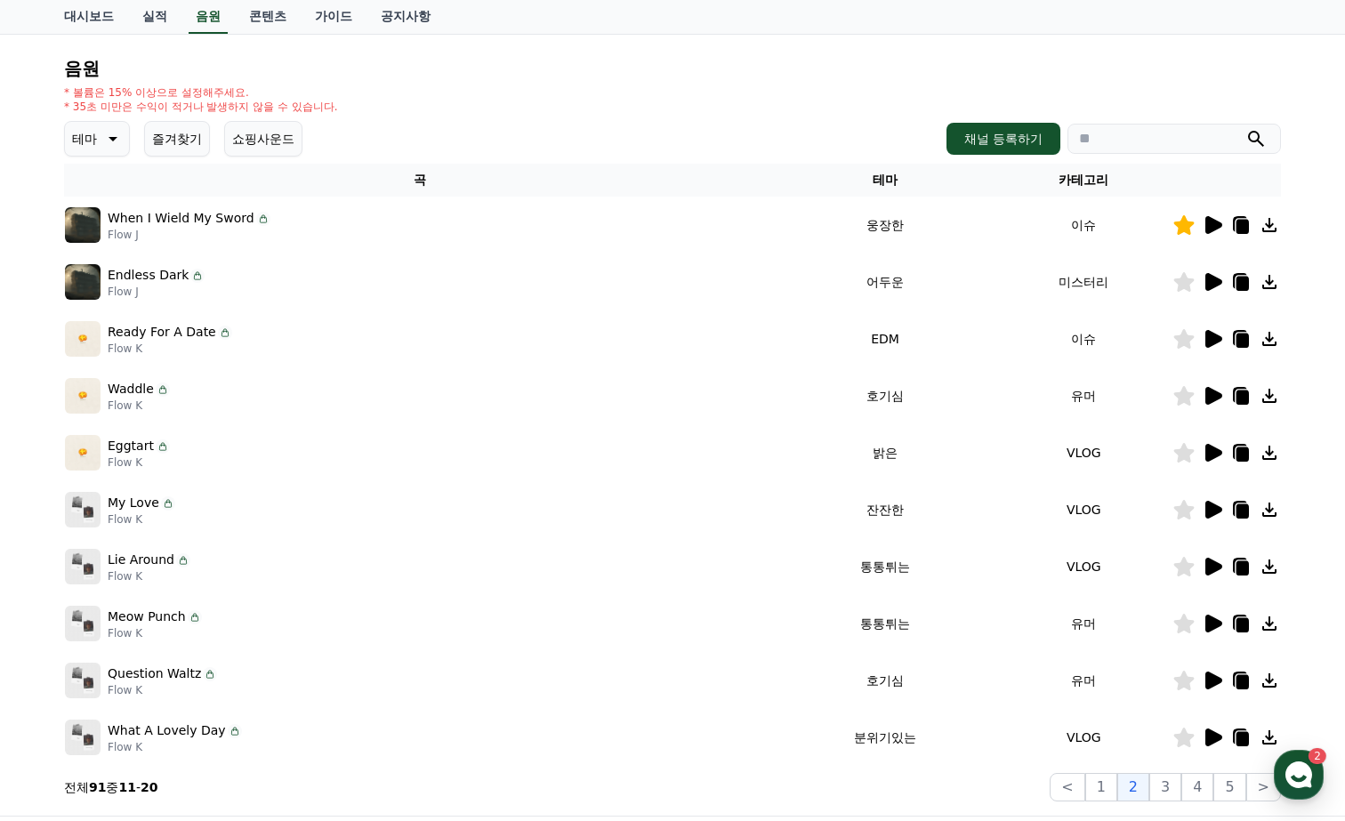
click at [1186, 338] on icon at bounding box center [1184, 339] width 20 height 20
click at [1207, 394] on icon at bounding box center [1214, 396] width 17 height 18
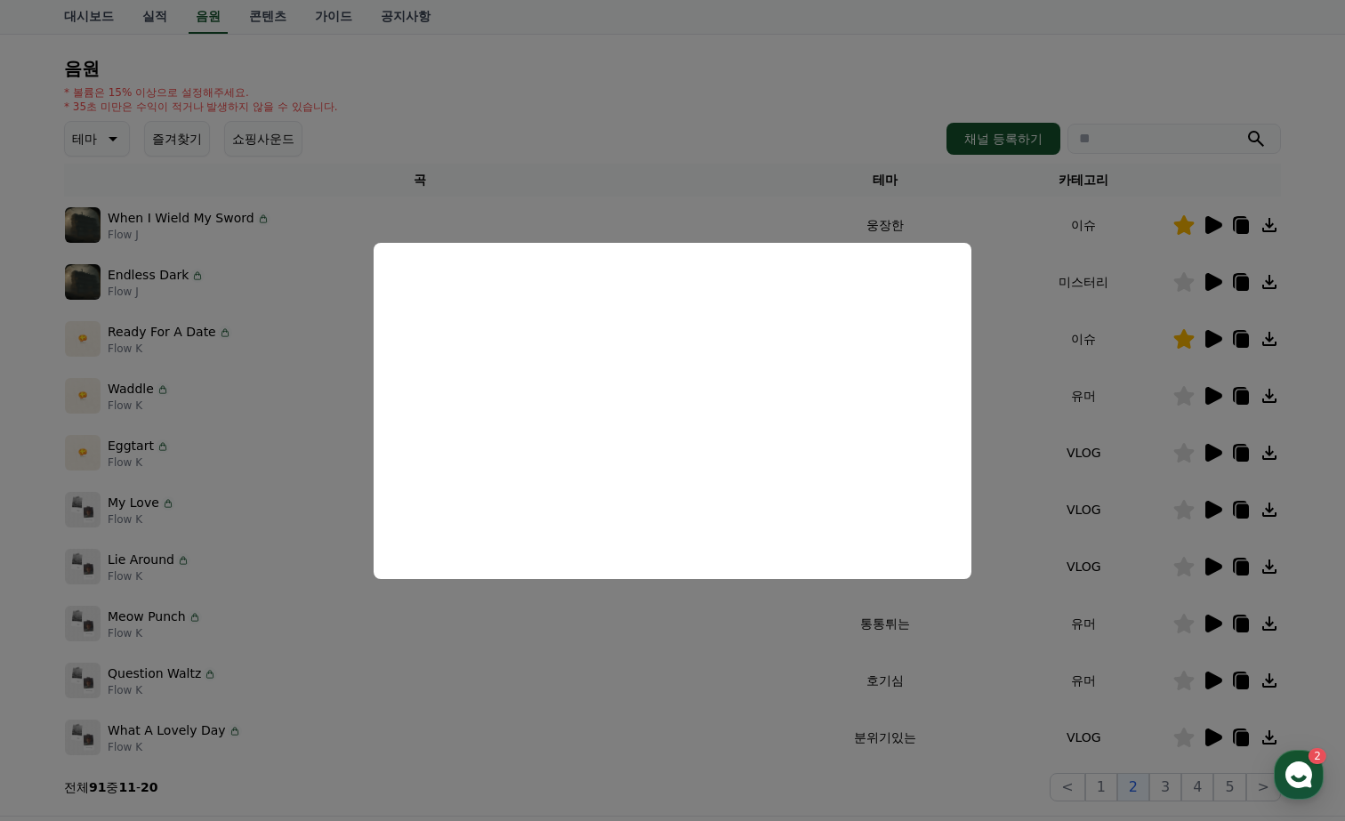
click at [718, 64] on button "close modal" at bounding box center [672, 410] width 1345 height 821
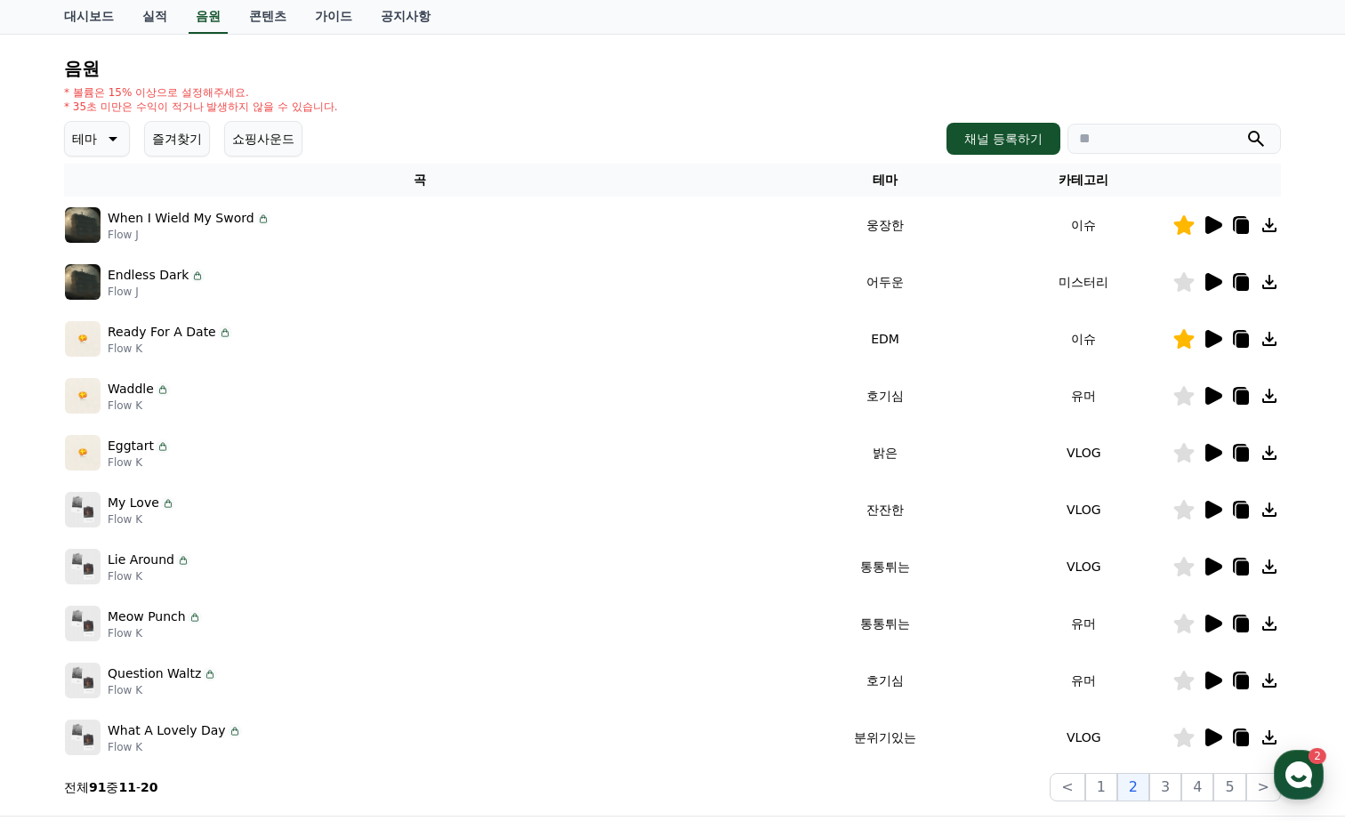
click at [1211, 455] on icon at bounding box center [1214, 453] width 17 height 18
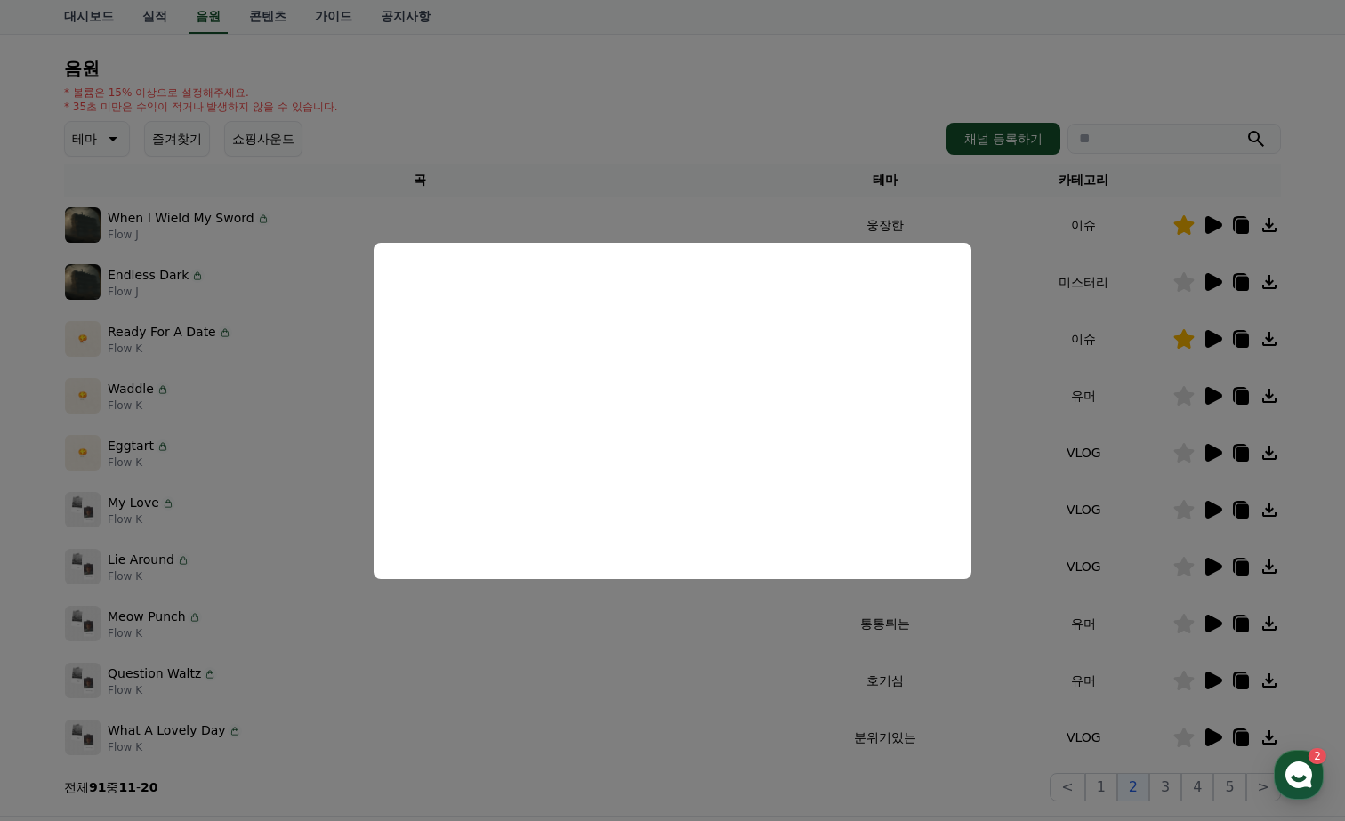
click at [777, 40] on button "close modal" at bounding box center [672, 410] width 1345 height 821
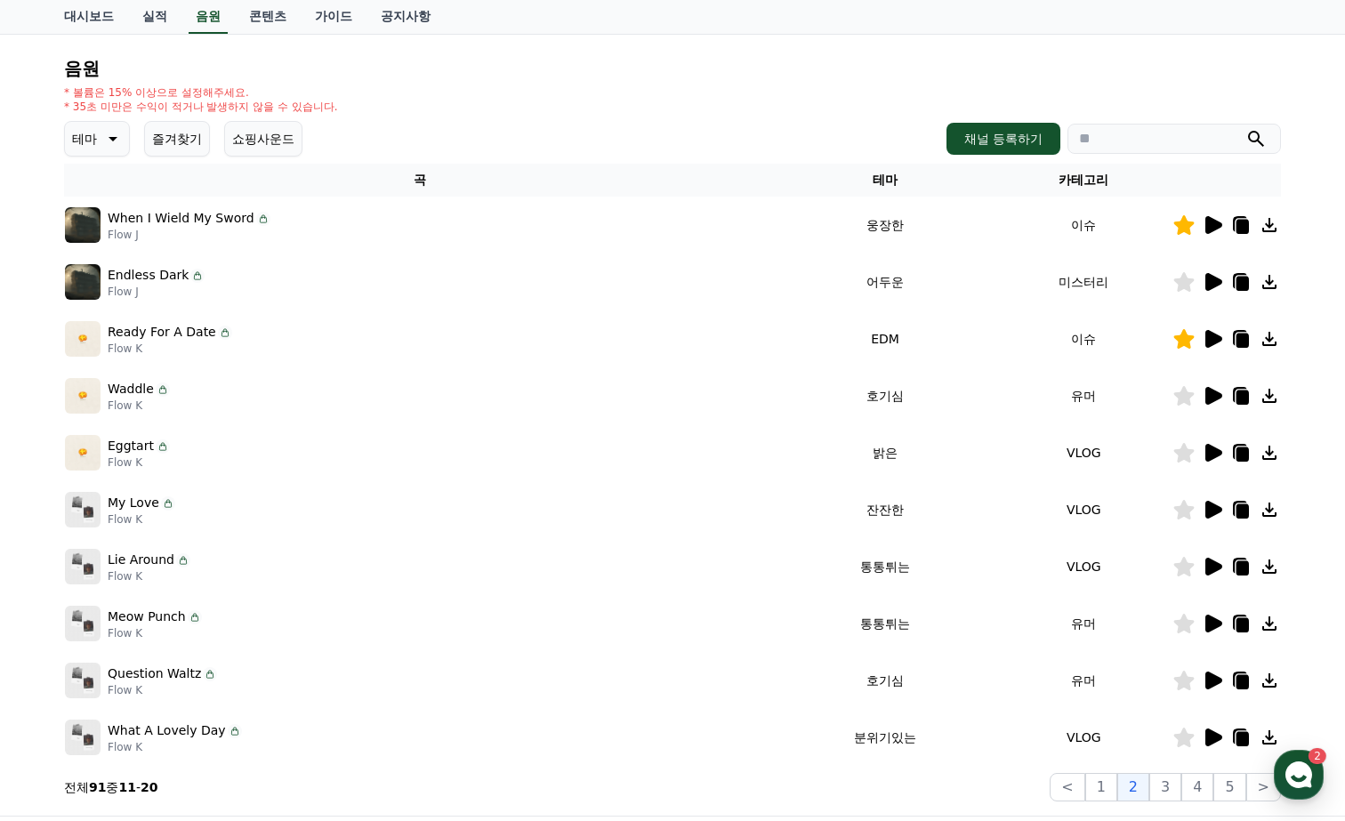
click at [1211, 451] on icon at bounding box center [1214, 453] width 17 height 18
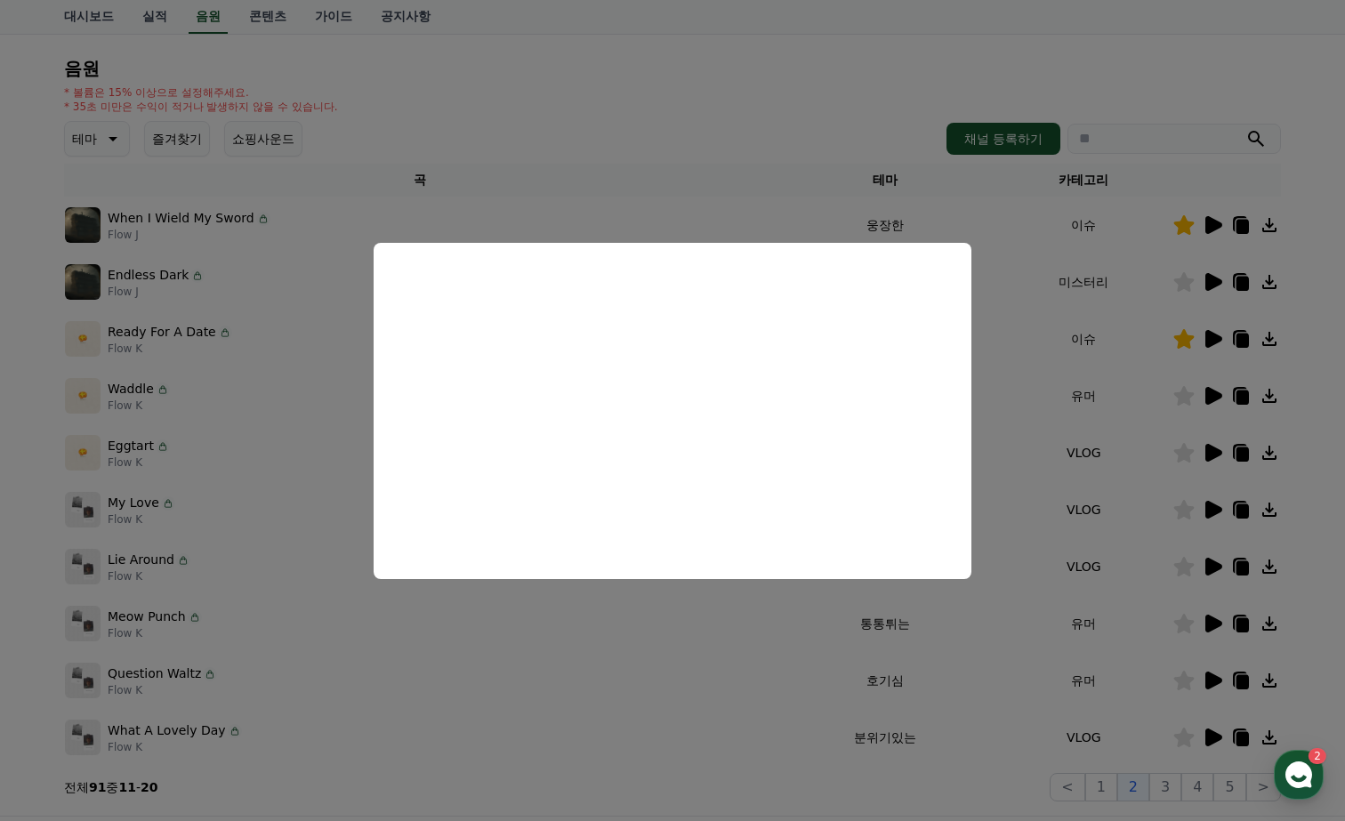
click at [754, 100] on button "close modal" at bounding box center [672, 410] width 1345 height 821
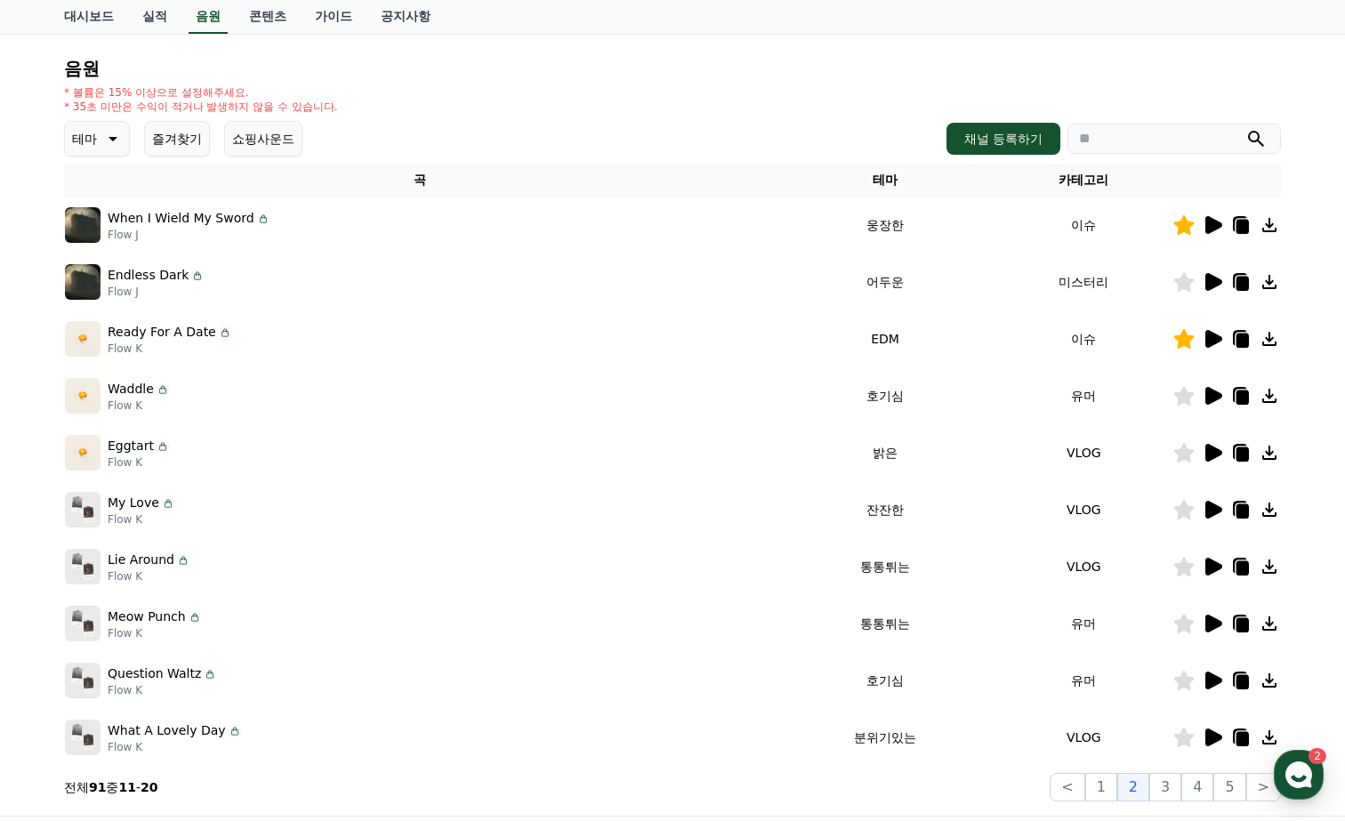
click at [1207, 510] on icon at bounding box center [1214, 510] width 17 height 18
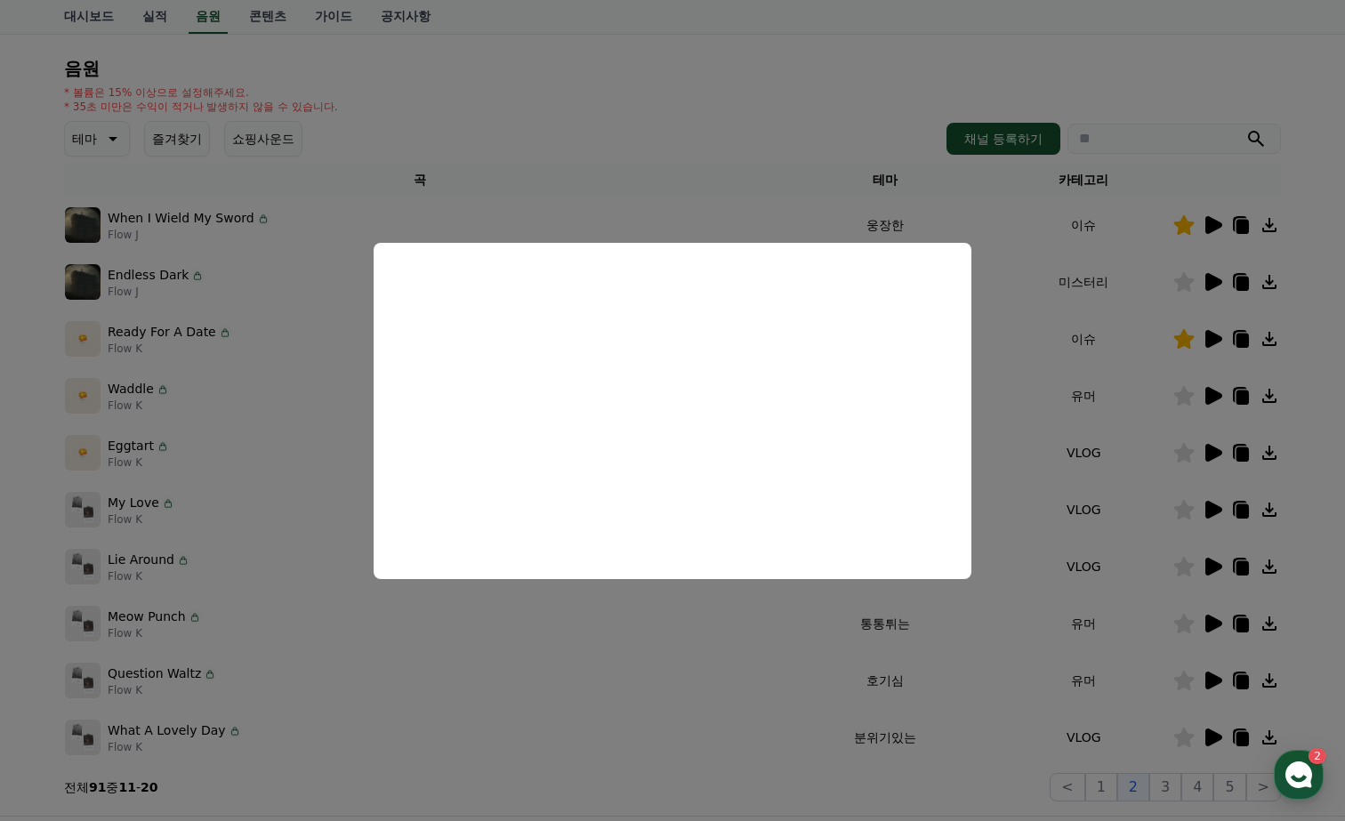
click at [648, 79] on button "close modal" at bounding box center [672, 410] width 1345 height 821
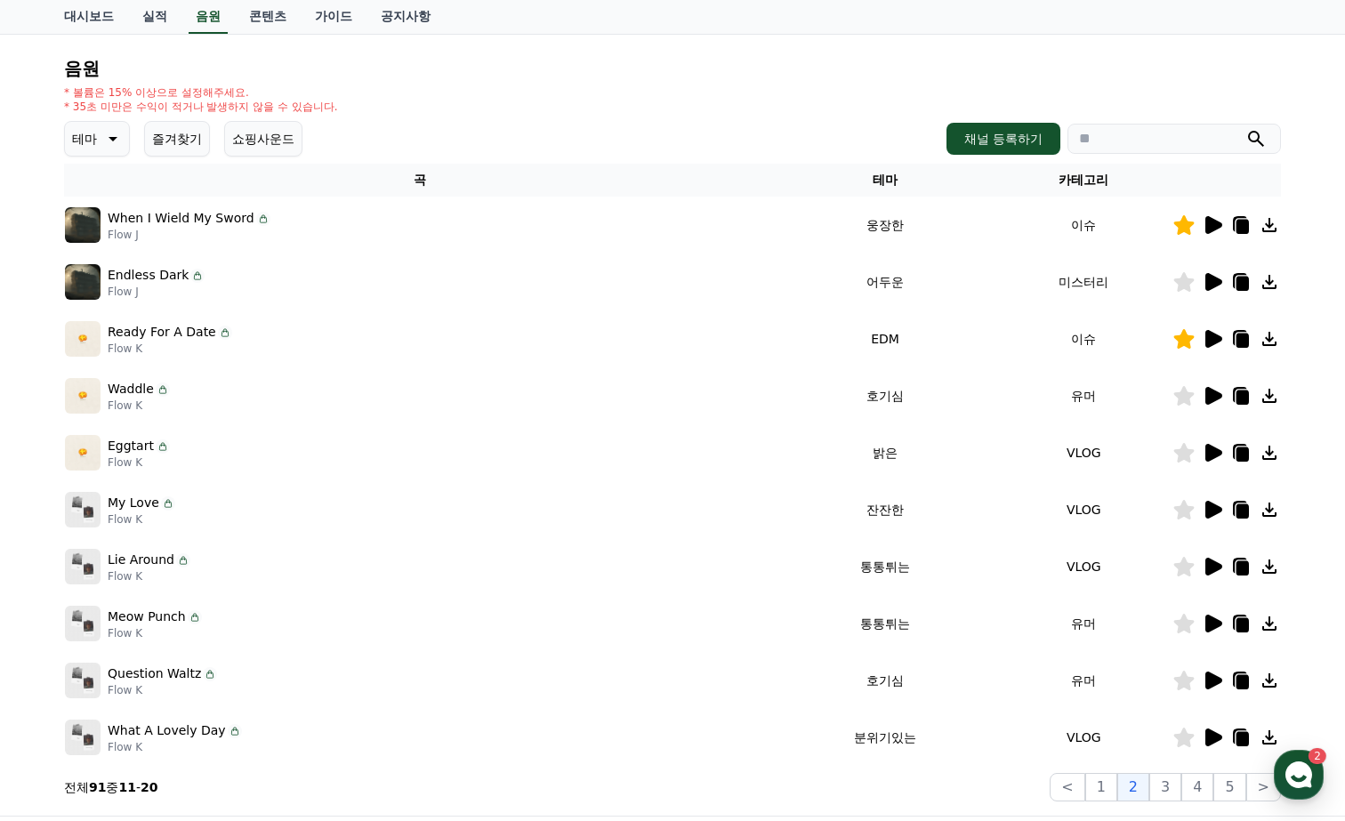
click at [1218, 561] on icon at bounding box center [1212, 566] width 21 height 21
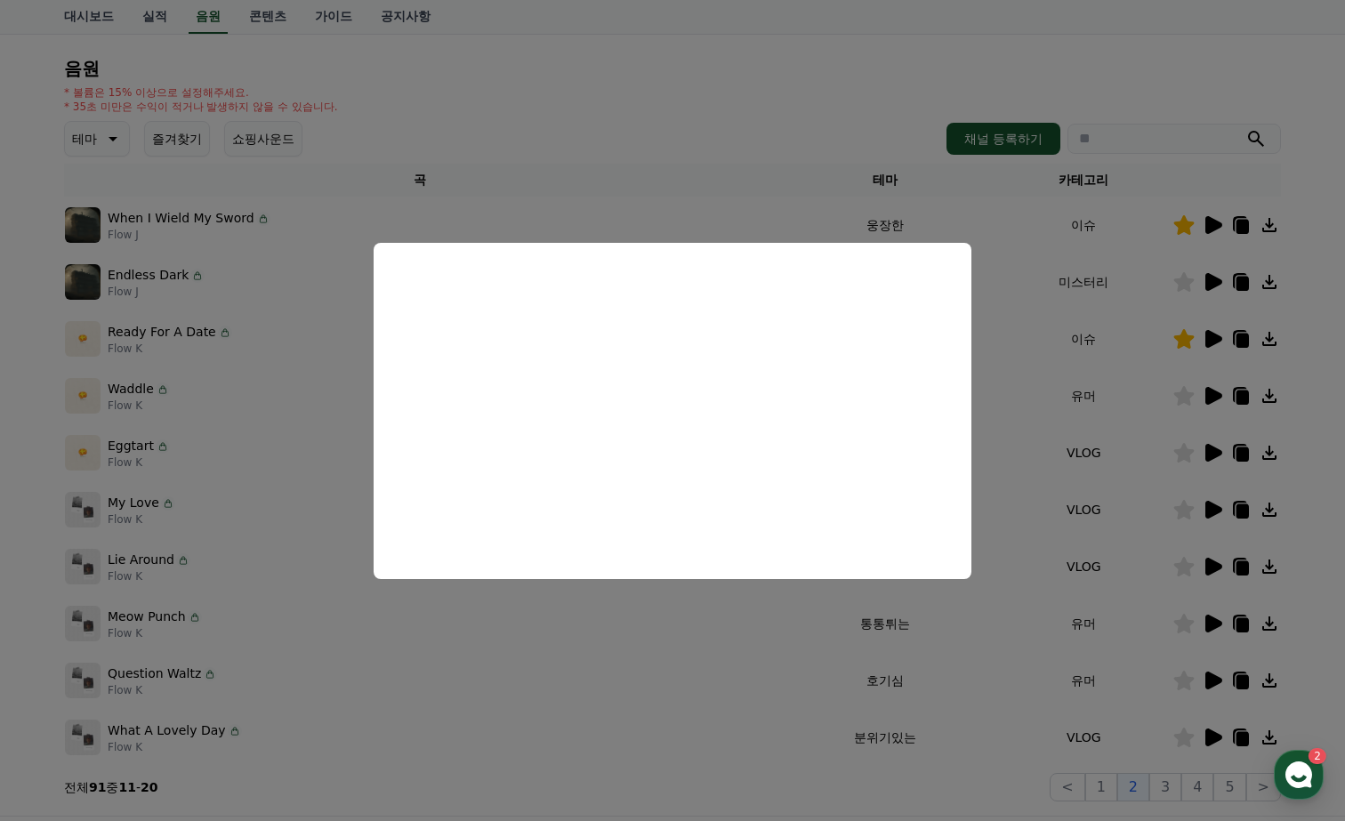
click at [727, 81] on button "close modal" at bounding box center [672, 410] width 1345 height 821
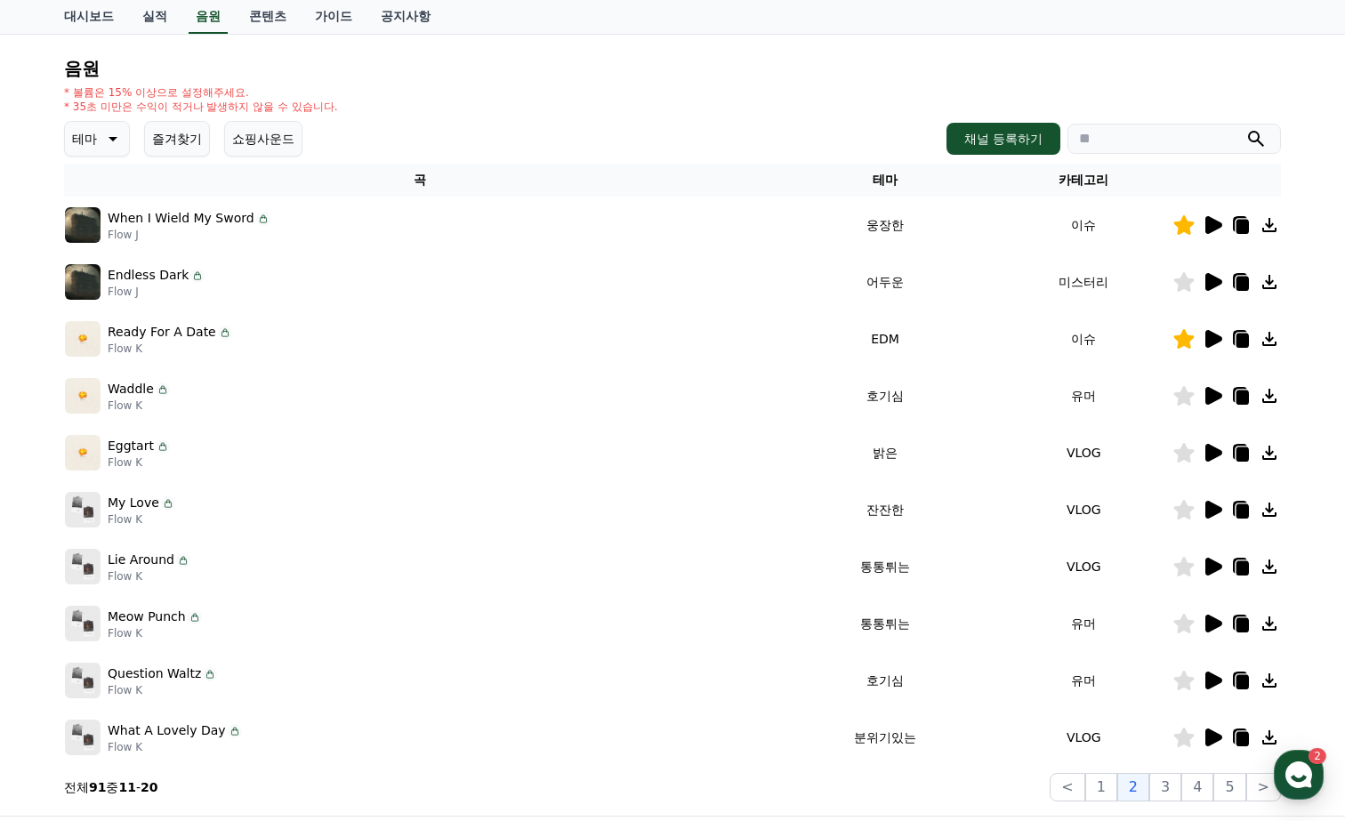
click at [1215, 681] on icon at bounding box center [1214, 681] width 17 height 18
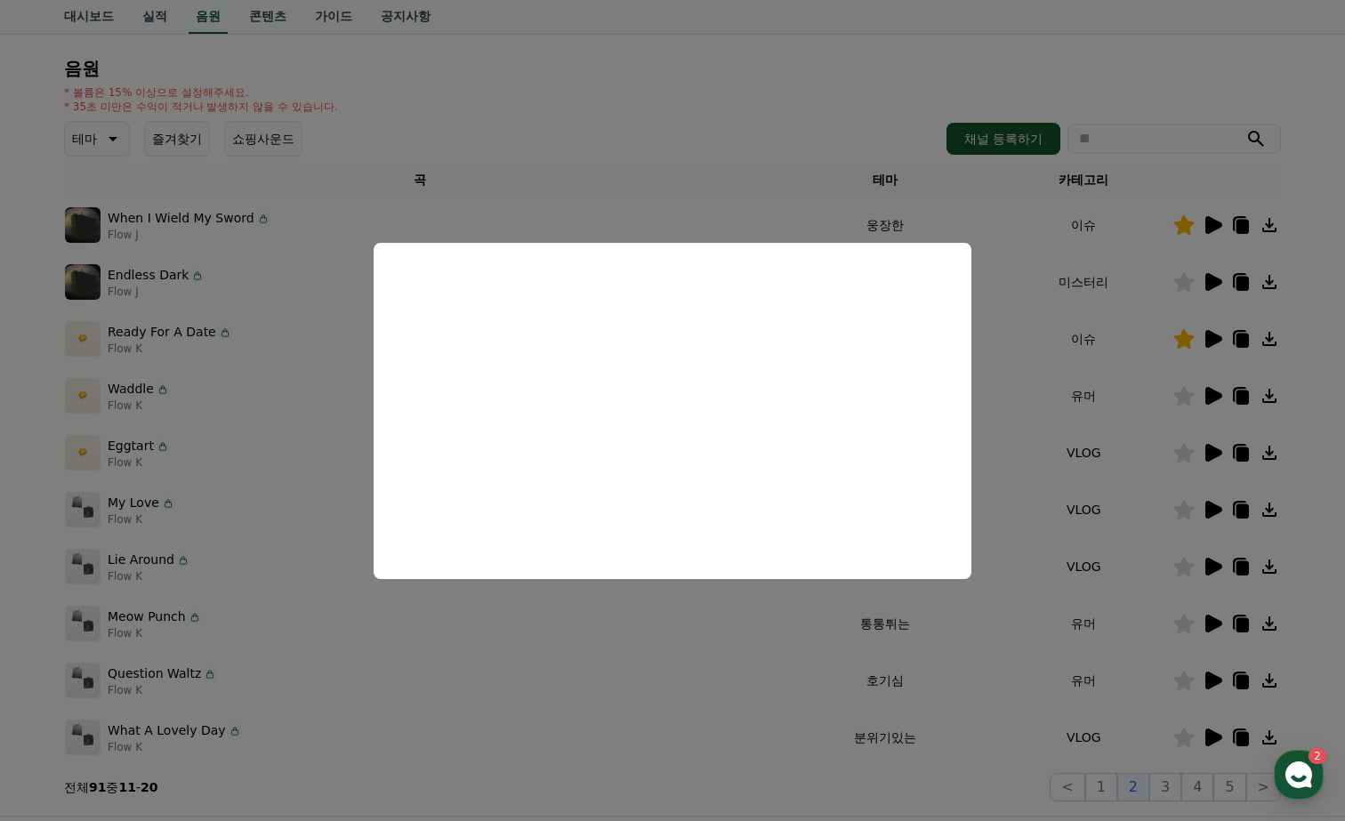
click at [710, 112] on button "close modal" at bounding box center [672, 410] width 1345 height 821
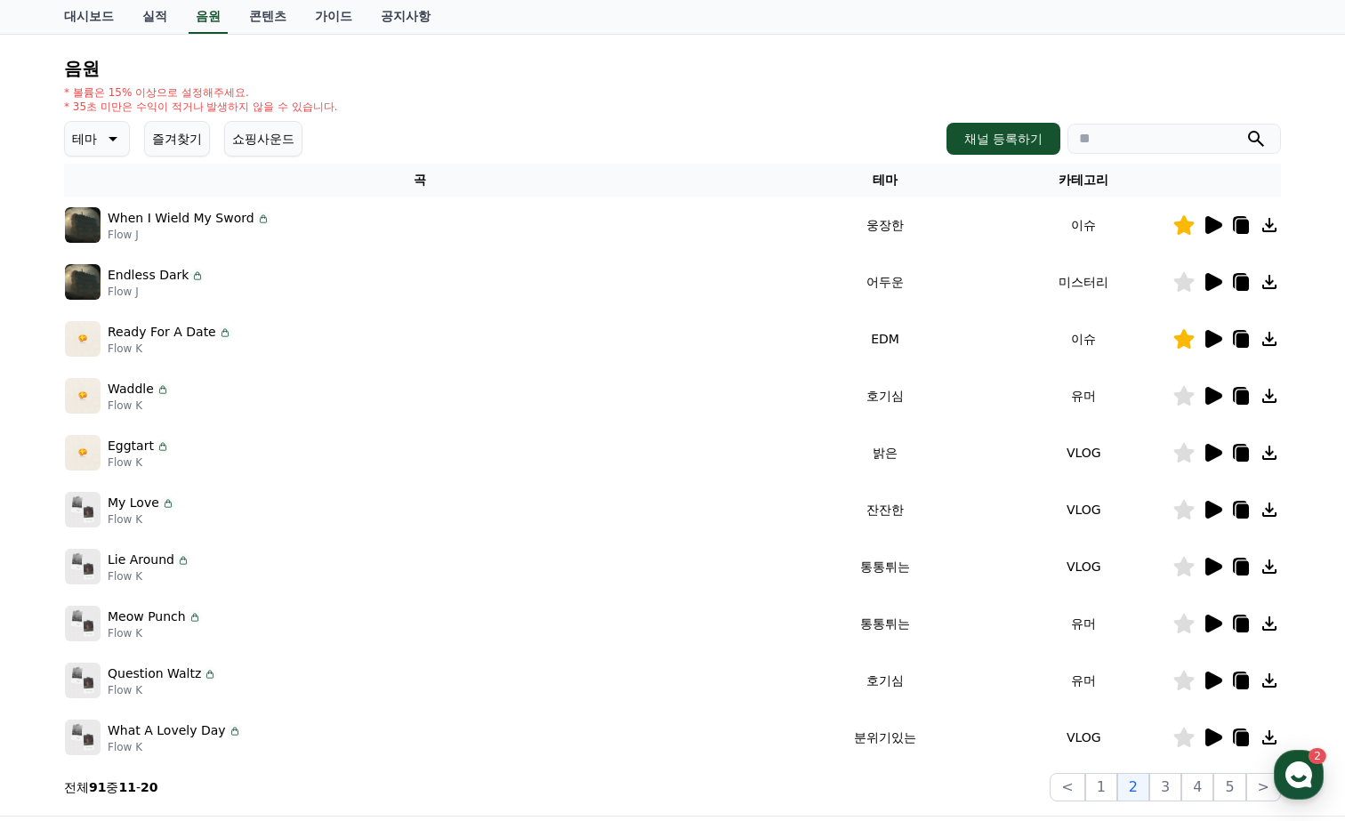
click at [1213, 730] on icon at bounding box center [1212, 737] width 21 height 21
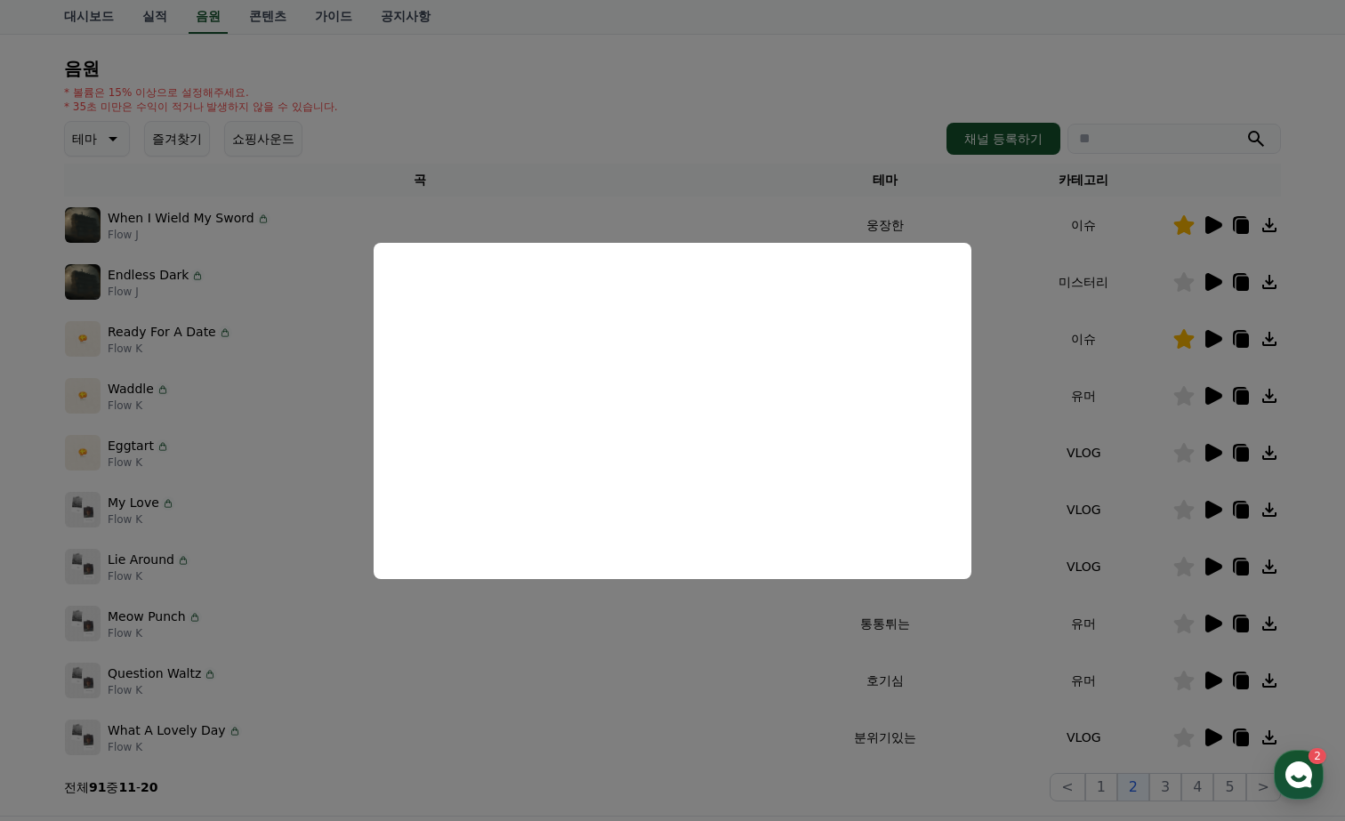
click at [606, 133] on button "close modal" at bounding box center [672, 410] width 1345 height 821
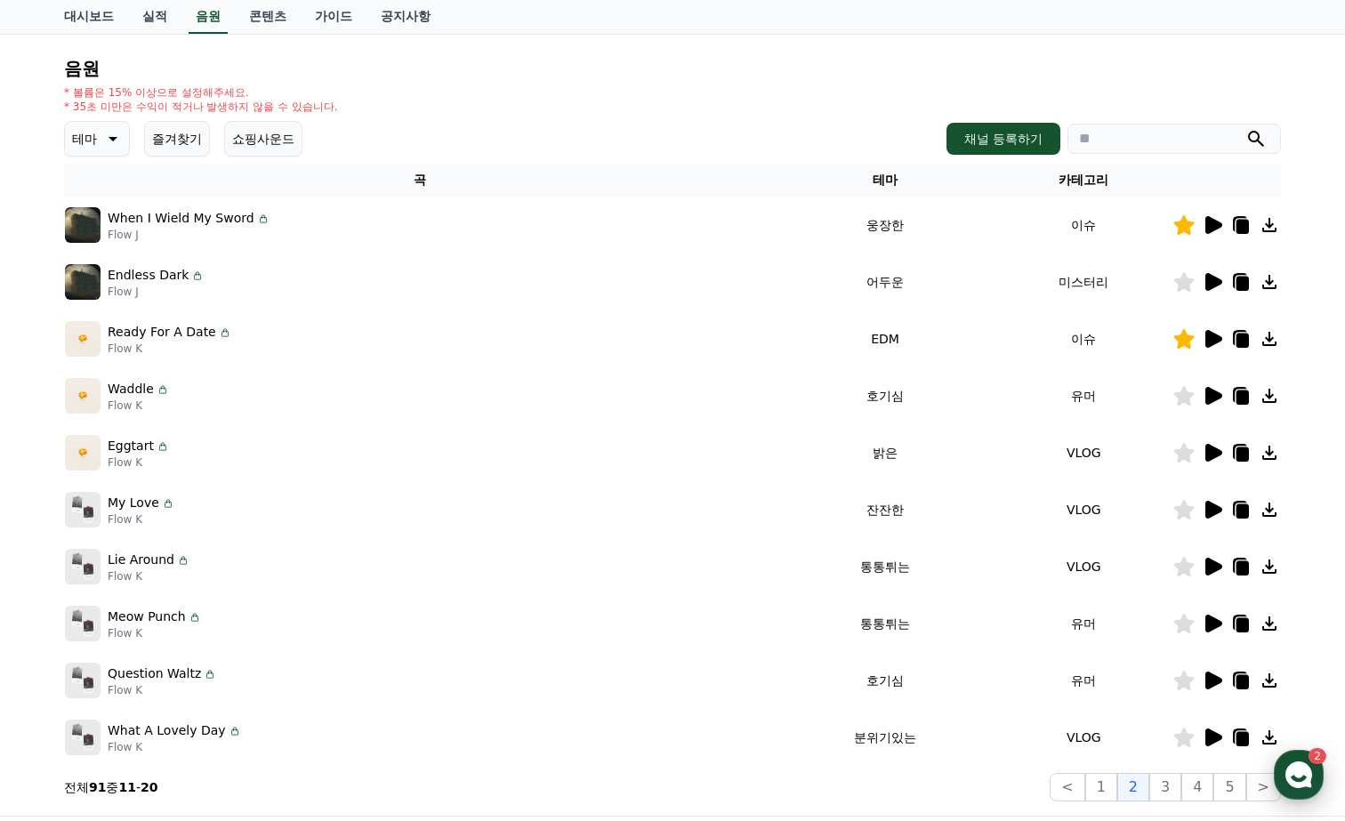
click at [1300, 771] on use "button" at bounding box center [1299, 775] width 27 height 27
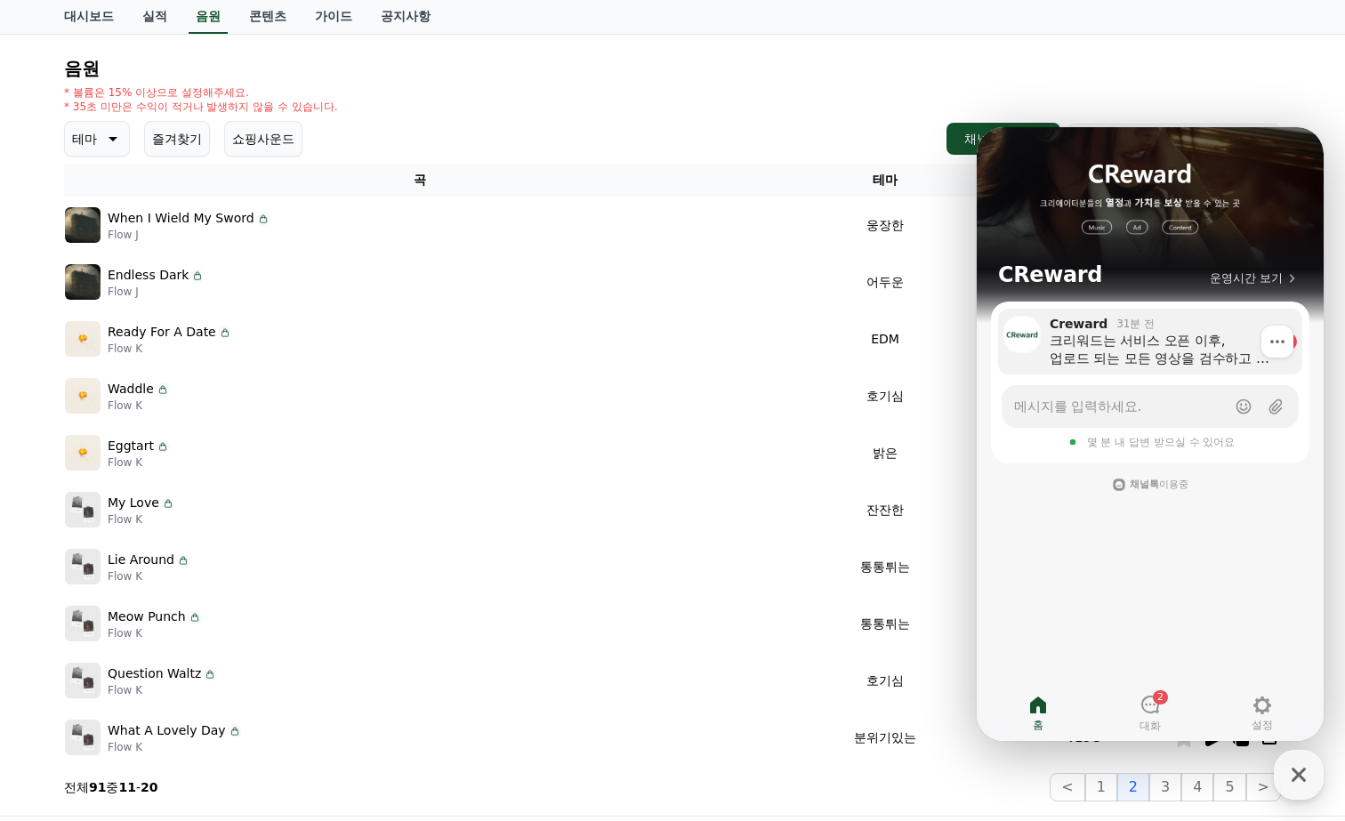
click at [1143, 333] on div "크리워드는 서비스 오픈 이후, 업로드 되는 모든 영상을 검수하고 있습니다. 유튜브 시장 변화로 내부 정책을 강화하여 기존 채널들을 검토하고 있…" at bounding box center [1161, 350] width 222 height 36
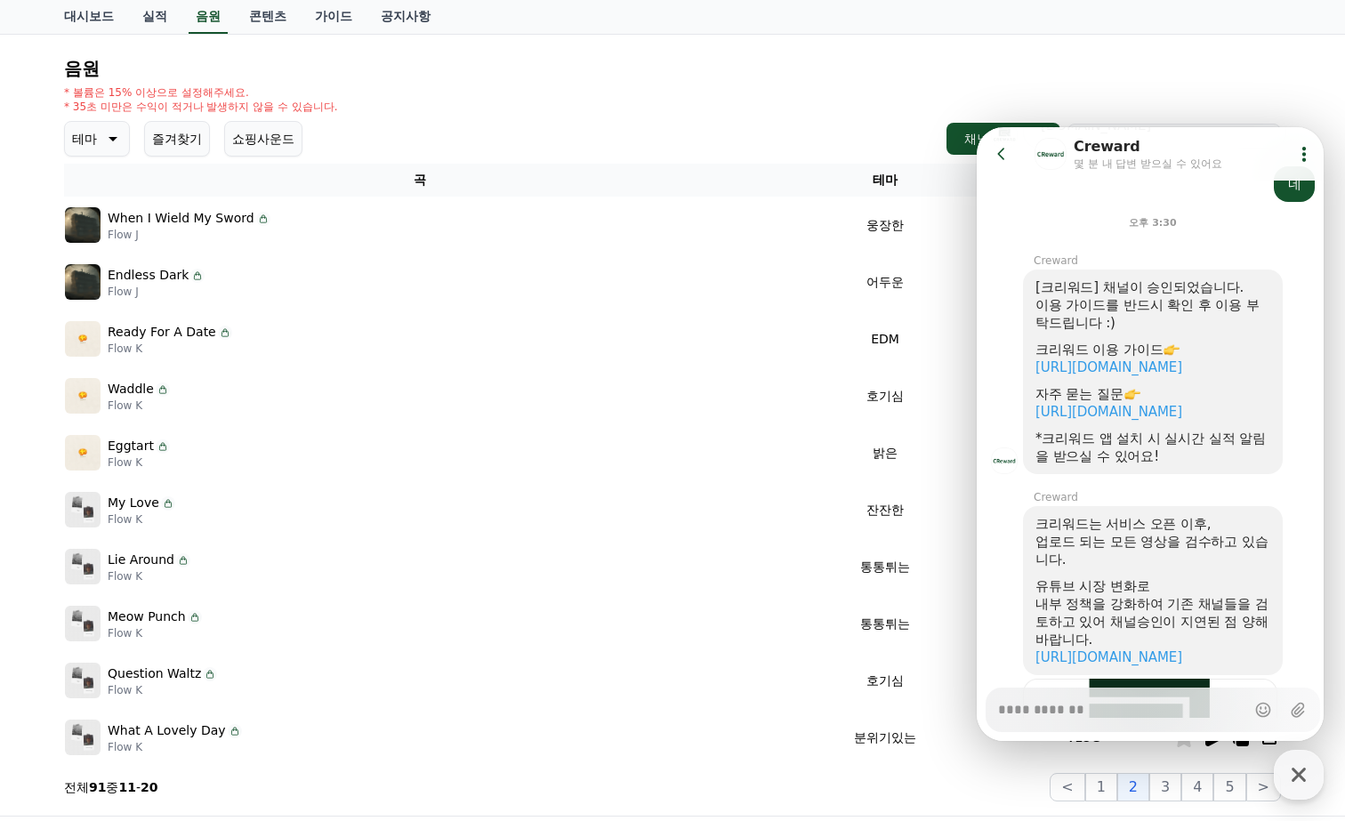
scroll to position [617, 0]
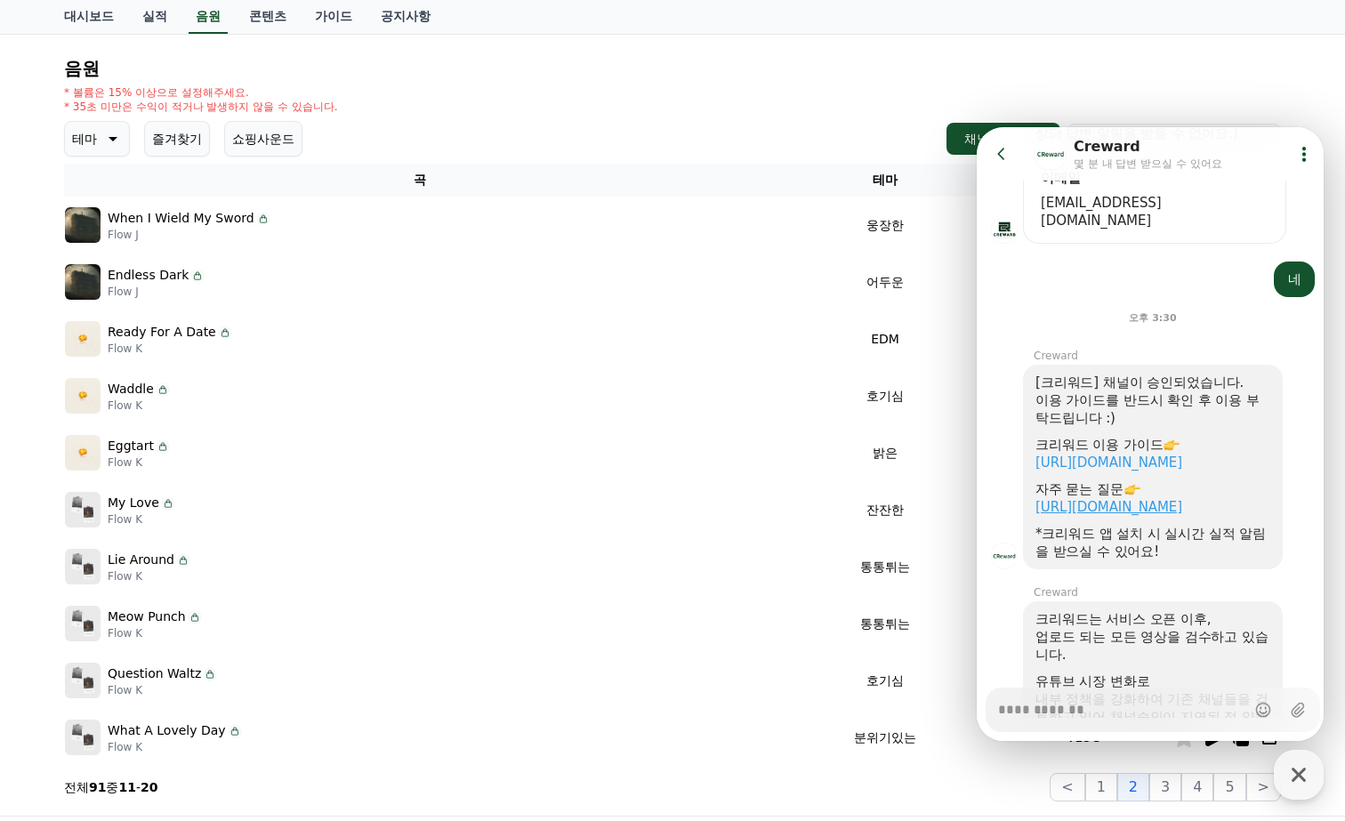
click at [1166, 499] on link "https://creward.net/music/notice/faq" at bounding box center [1109, 507] width 147 height 16
click at [853, 46] on div "크리워드 음원 서비스 이용 시 유의사항 음원 * 볼륨은 15% 이상으로 설정해주세요. * 35초 미만은 수익이 적거나 발생하지 않을 수 있습니…" at bounding box center [672, 386] width 1217 height 832
click at [831, 65] on h4 "음원" at bounding box center [672, 69] width 1217 height 20
click at [706, 53] on div "크리워드 음원 서비스 이용 시 유의사항 음원 * 볼륨은 15% 이상으로 설정해주세요. * 35초 미만은 수익이 적거나 발생하지 않을 수 있습니…" at bounding box center [672, 386] width 1217 height 832
click at [82, 15] on link "대시보드" at bounding box center [89, 17] width 78 height 34
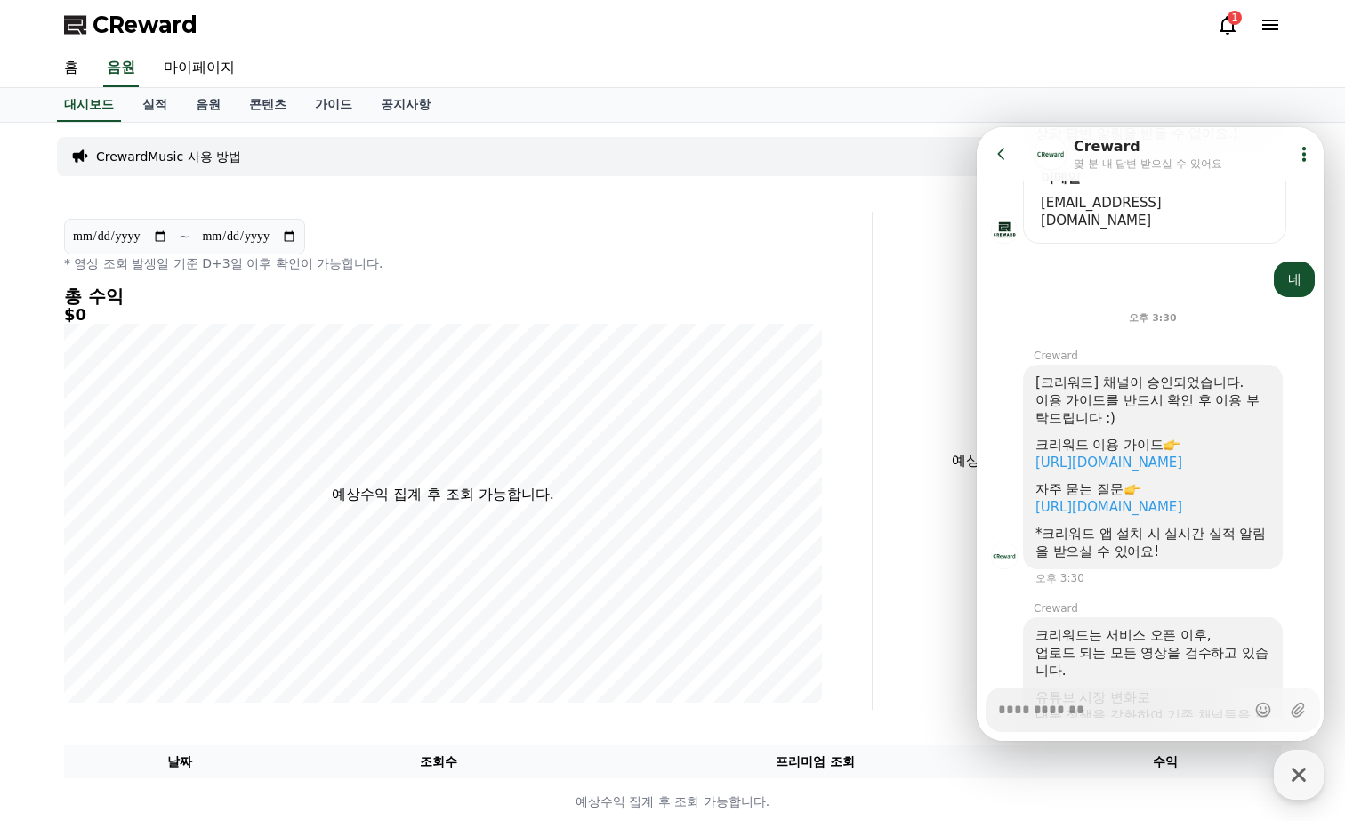
click at [1232, 21] on div "1" at bounding box center [1235, 18] width 14 height 14
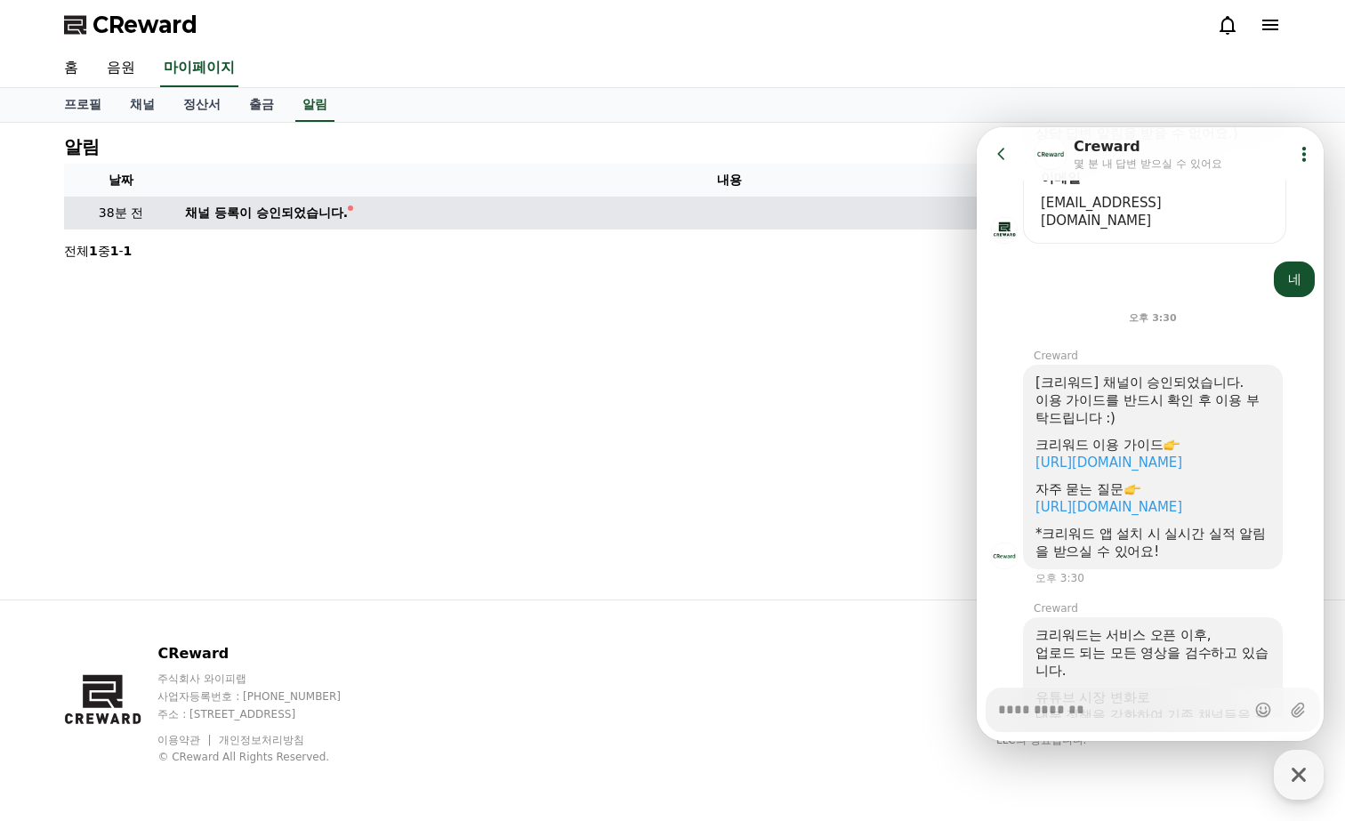
click at [407, 211] on td "채널 등록이 승인되었습니다." at bounding box center [729, 213] width 1103 height 33
click at [298, 208] on div "채널 등록이 승인되었습니다." at bounding box center [266, 213] width 163 height 19
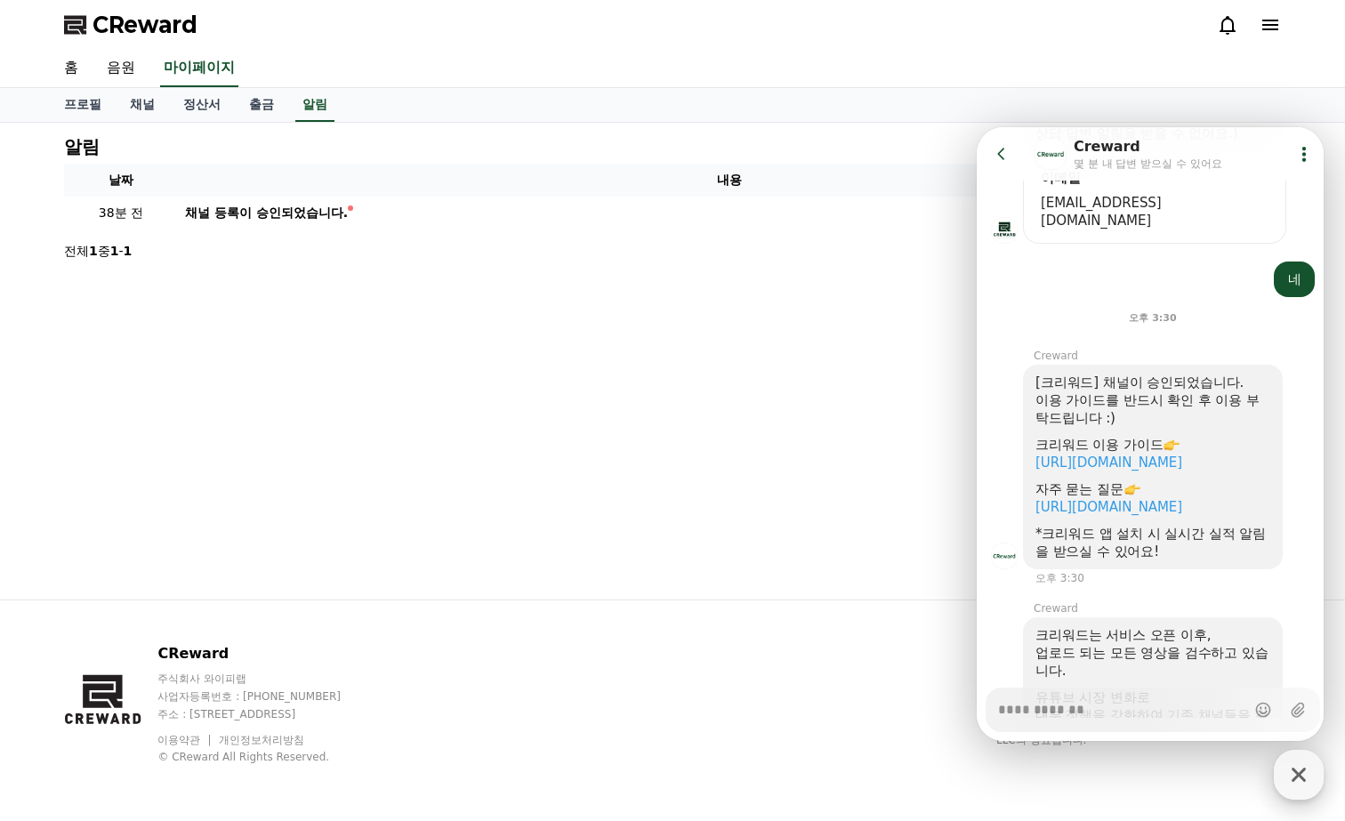
click at [1301, 779] on icon "button" at bounding box center [1299, 775] width 32 height 32
type textarea "*"
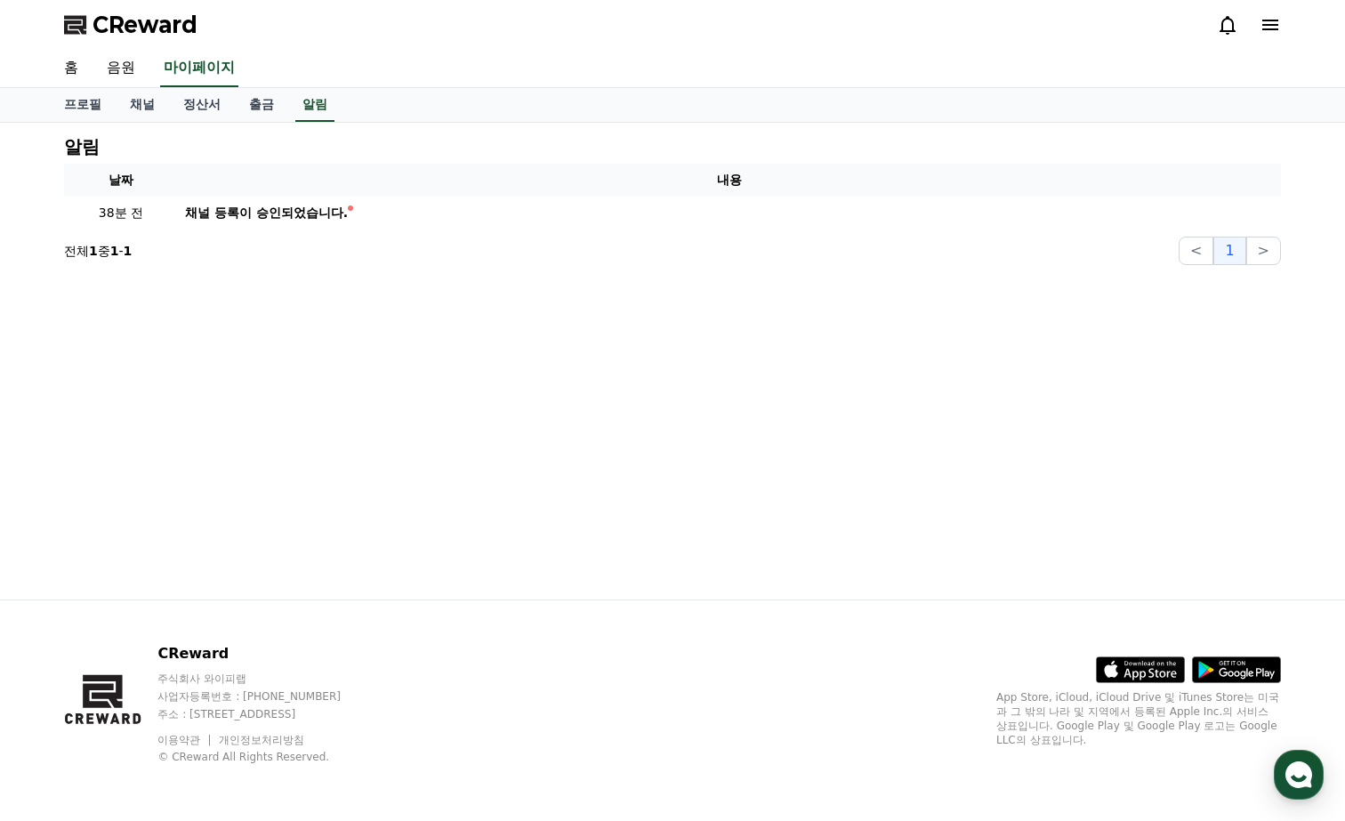
drag, startPoint x: 388, startPoint y: 403, endPoint x: 359, endPoint y: 393, distance: 30.1
click at [383, 402] on div "알림 날짜 내용 38분 전 채널 등록이 승인되었습니다. 전체 1 중 1 - 1 < 1 >" at bounding box center [673, 361] width 1246 height 477
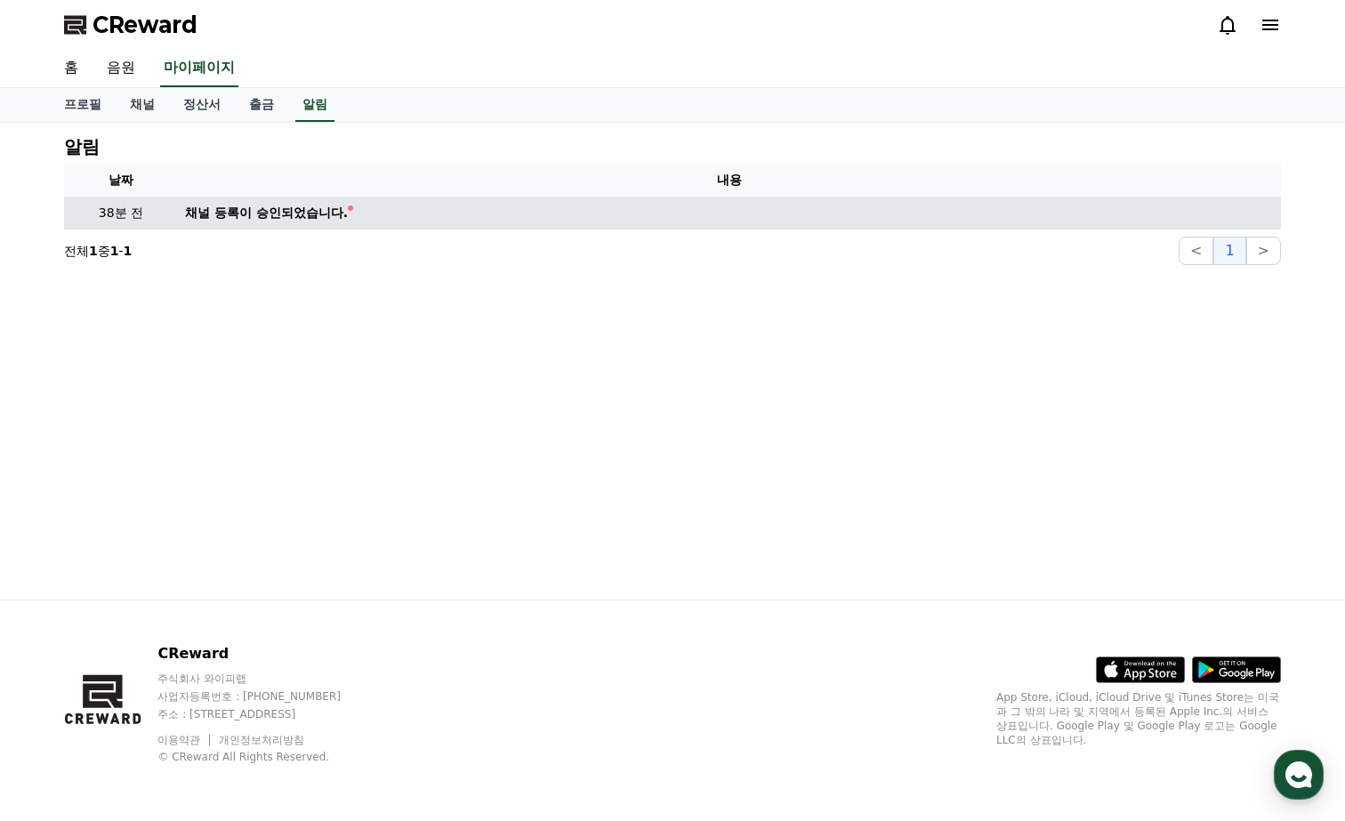
click at [234, 214] on div "채널 등록이 승인되었습니다." at bounding box center [266, 213] width 163 height 19
click at [289, 205] on div "채널 등록이 승인되었습니다." at bounding box center [266, 213] width 163 height 19
click at [285, 222] on div "채널 등록이 승인되었습니다." at bounding box center [266, 213] width 163 height 19
click at [281, 220] on div "채널 등록이 승인되었습니다." at bounding box center [266, 213] width 163 height 19
click at [280, 218] on div "채널 등록이 승인되었습니다." at bounding box center [266, 213] width 163 height 19
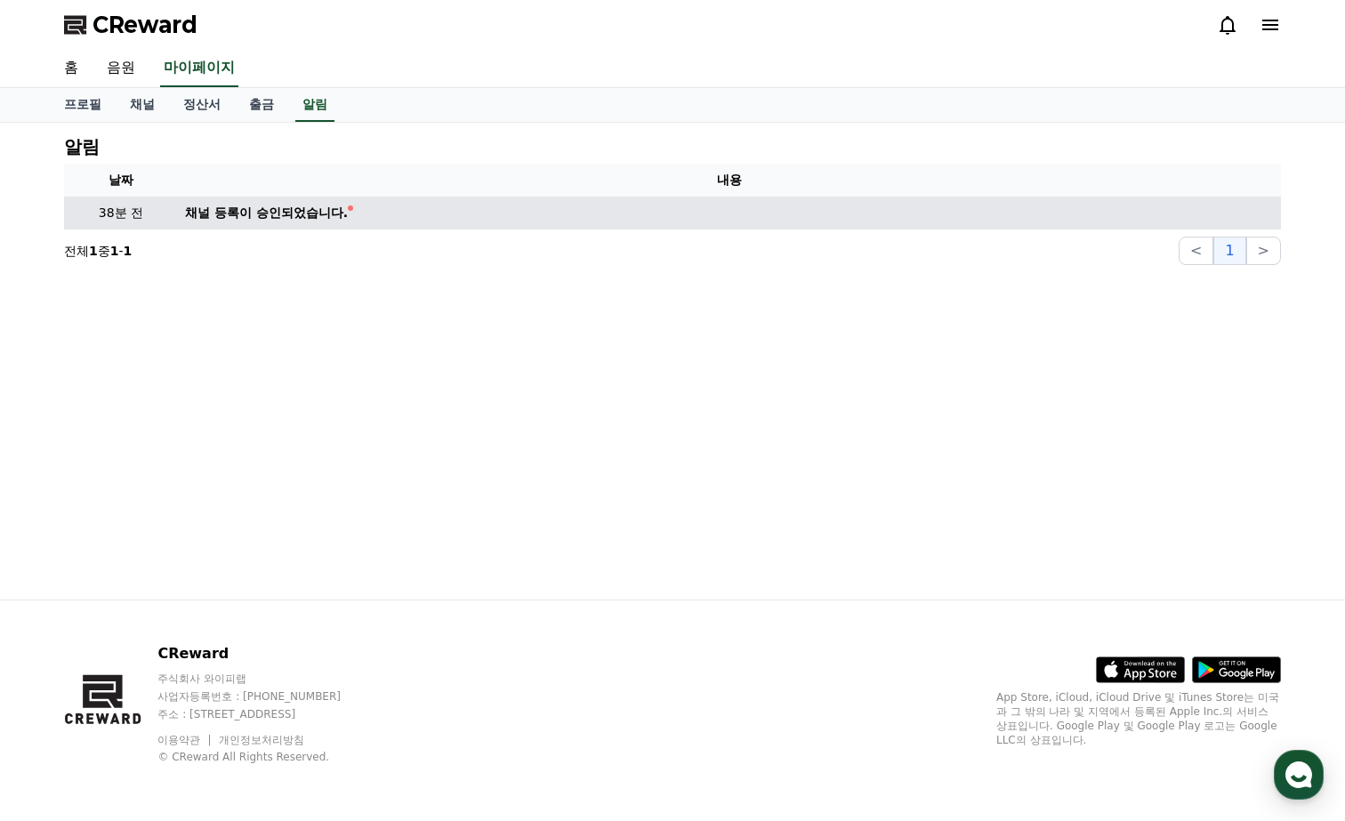
click at [317, 205] on div "채널 등록이 승인되었습니다." at bounding box center [266, 213] width 163 height 19
click at [332, 211] on td "채널 등록이 승인되었습니다." at bounding box center [729, 213] width 1103 height 33
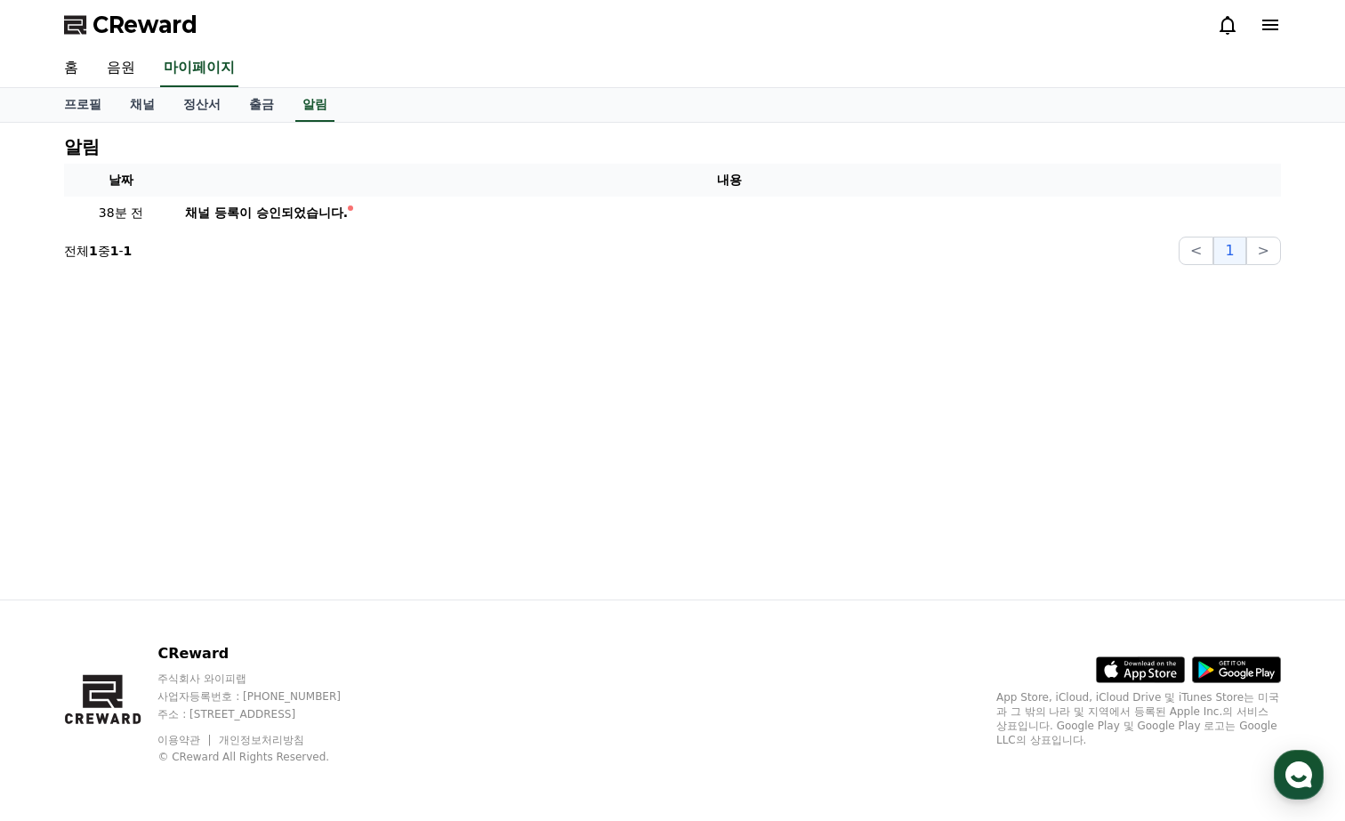
click at [1228, 27] on icon at bounding box center [1227, 24] width 21 height 21
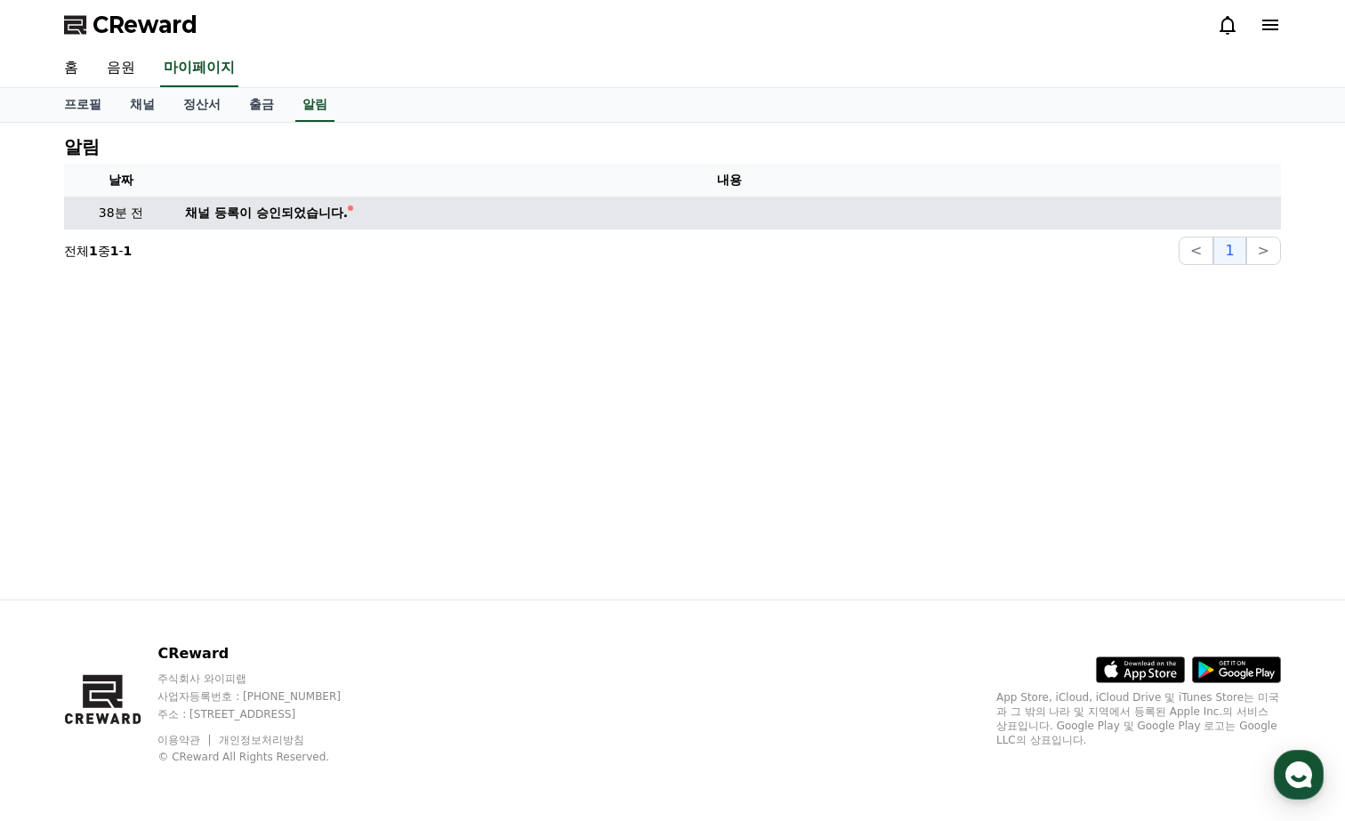
click at [256, 217] on div "채널 등록이 승인되었습니다." at bounding box center [266, 213] width 163 height 19
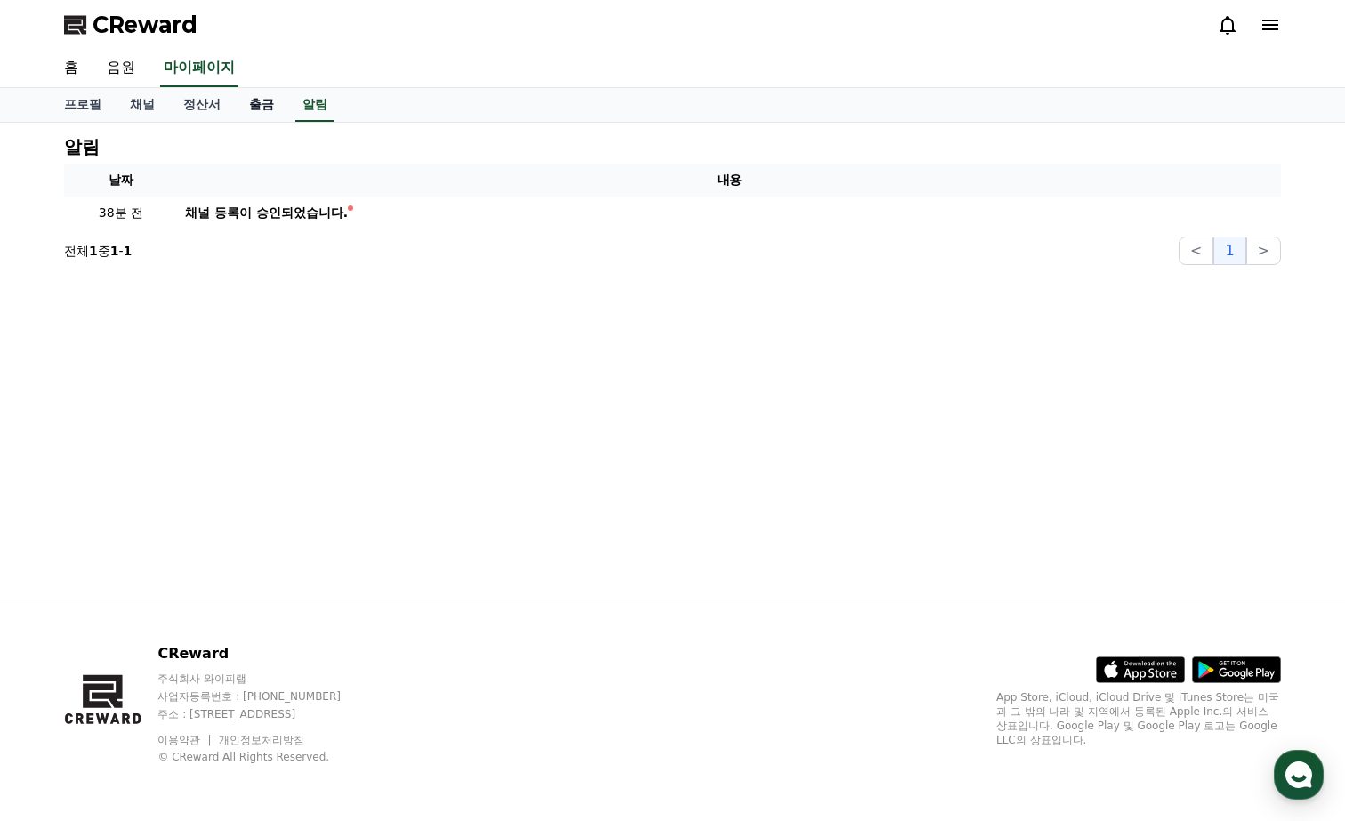
click at [253, 110] on link "출금" at bounding box center [261, 105] width 53 height 34
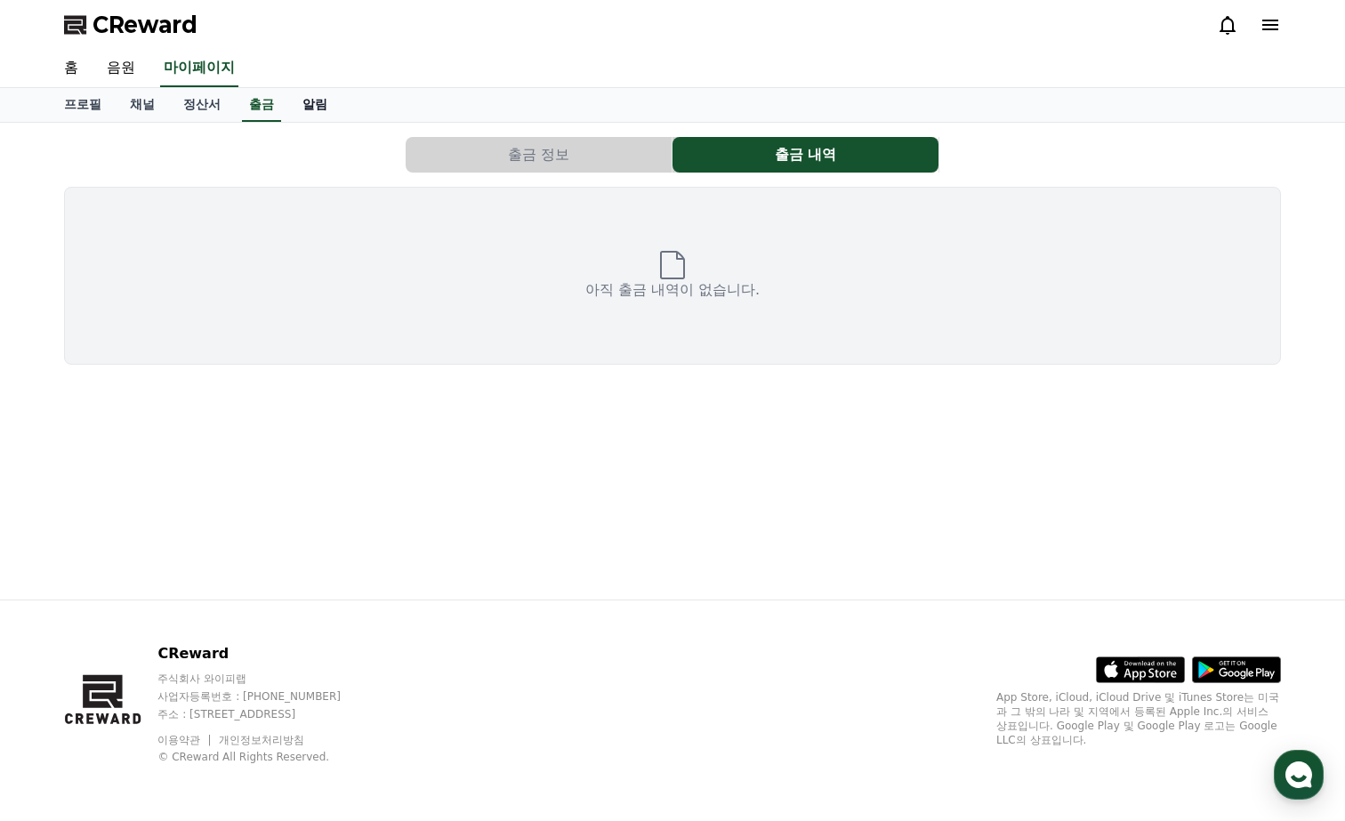
click at [293, 103] on link "알림" at bounding box center [314, 105] width 53 height 34
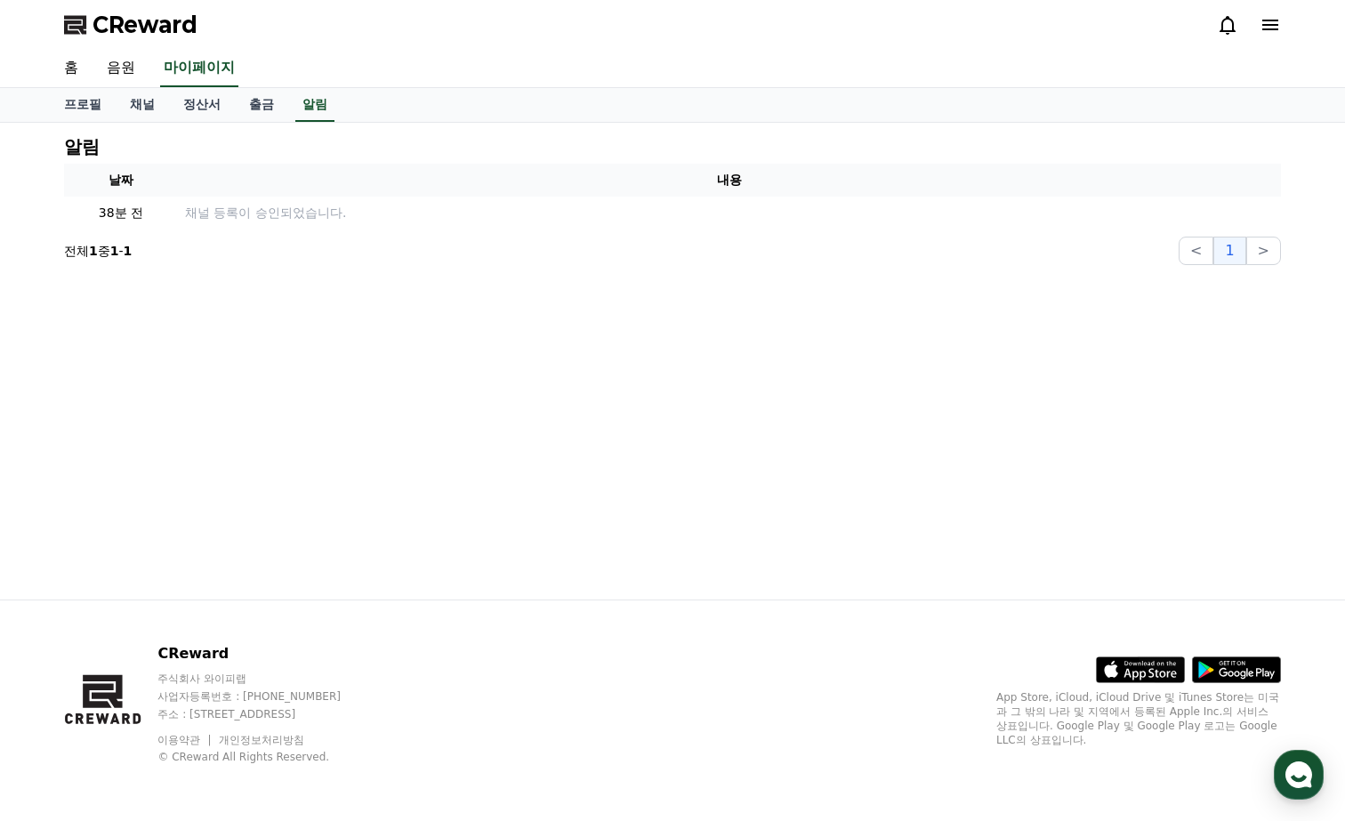
click at [1276, 22] on icon at bounding box center [1270, 24] width 21 height 21
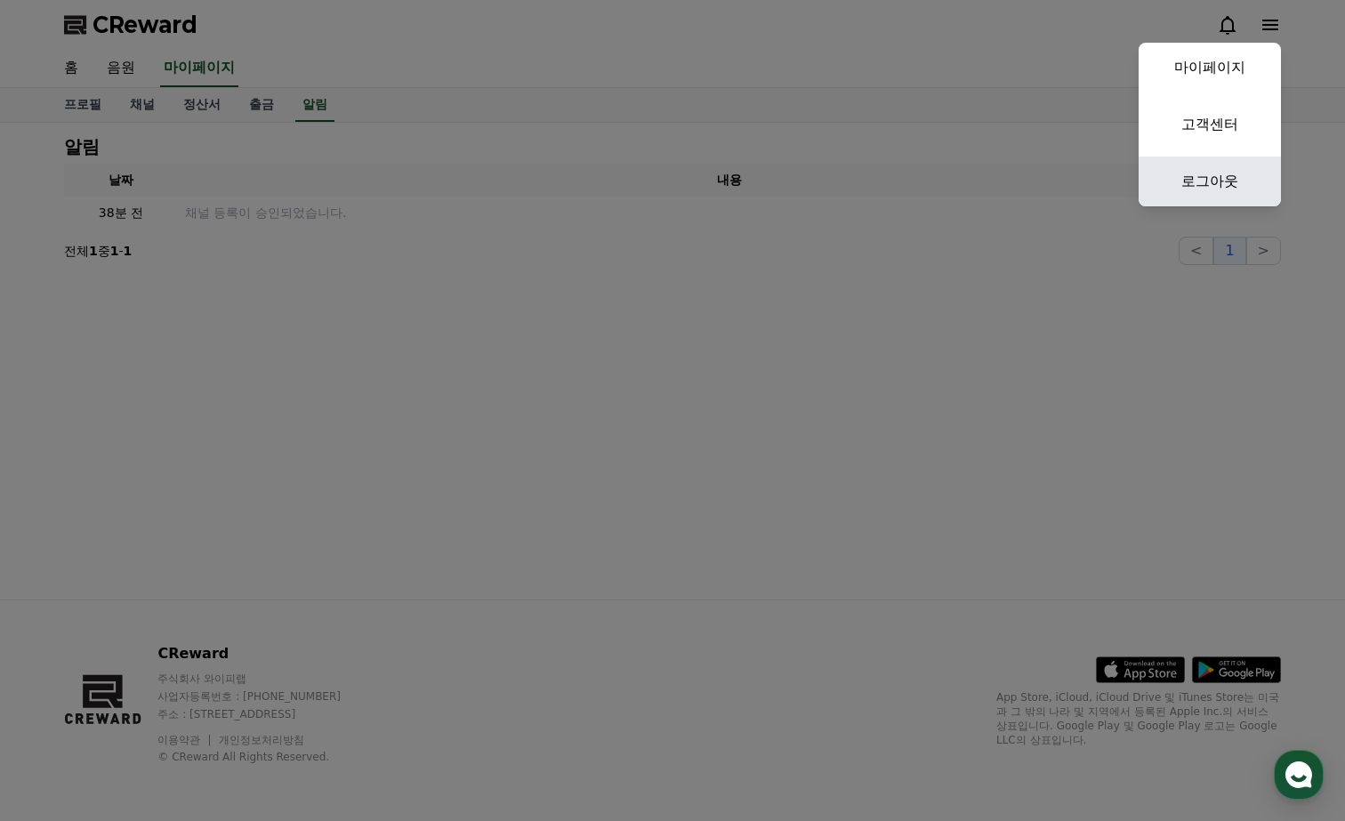
click at [1194, 189] on link "로그아웃" at bounding box center [1210, 182] width 142 height 50
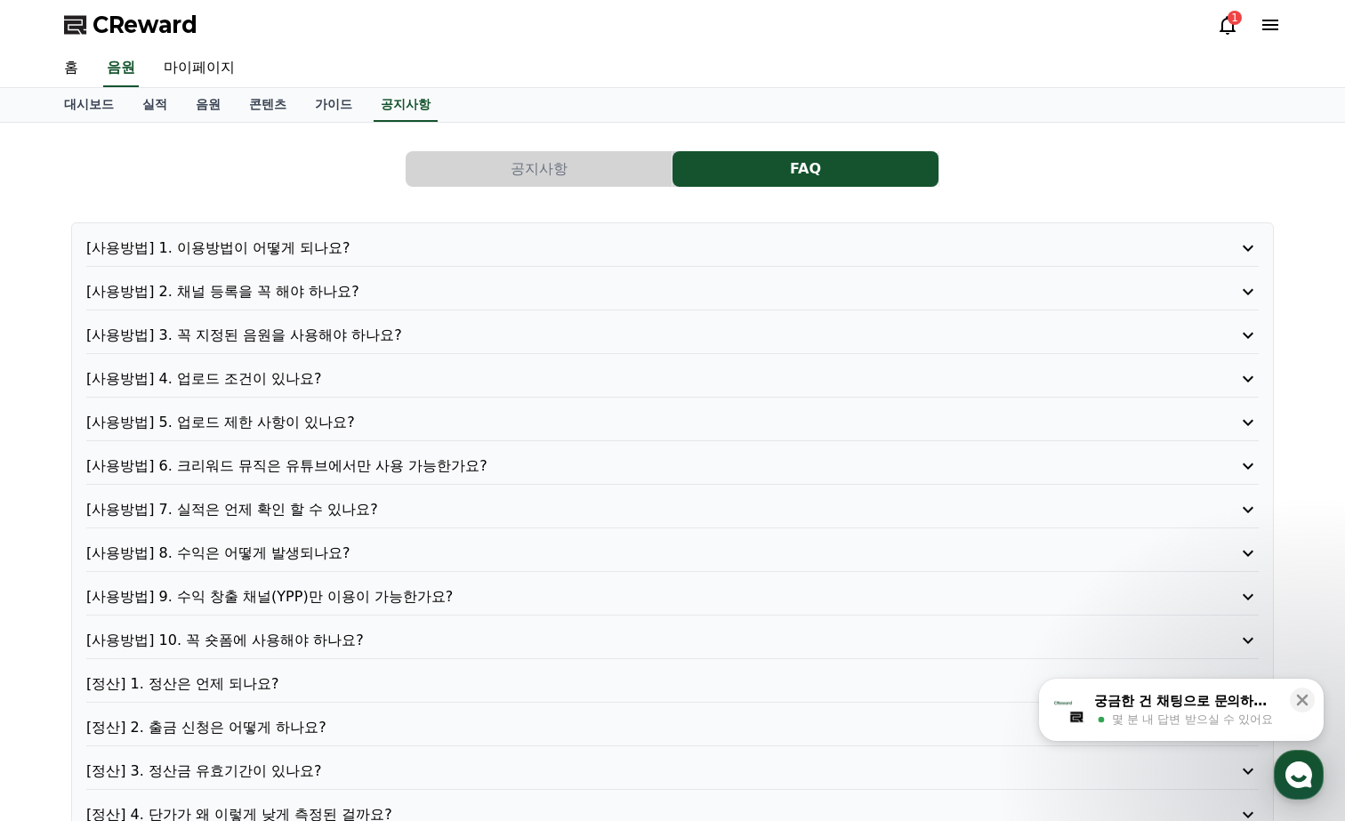
click at [1181, 148] on div "공지사항 FAQ [사용방법] 1. 이용방법이 어떻게 되나요? [사용방법] 2. 채널 등록을 꼭 해야 하나요? [사용방법] 3. 꼭 지정된 음원…" at bounding box center [672, 514] width 1217 height 755
click at [301, 334] on p "[사용방법] 3. 꼭 지정된 음원을 사용해야 하나요?" at bounding box center [625, 335] width 1079 height 21
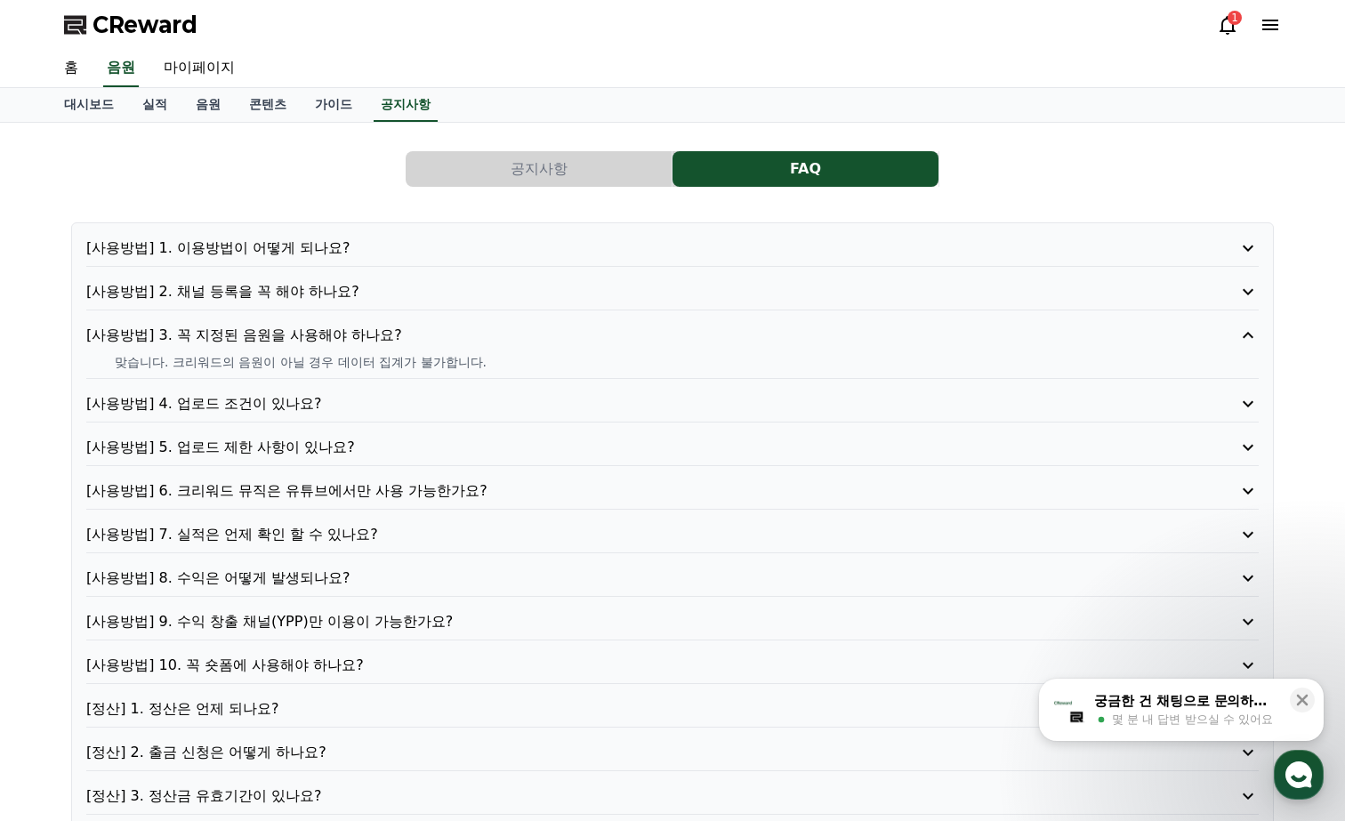
click at [390, 403] on p "[사용방법] 4. 업로드 조건이 있나요?" at bounding box center [625, 403] width 1079 height 21
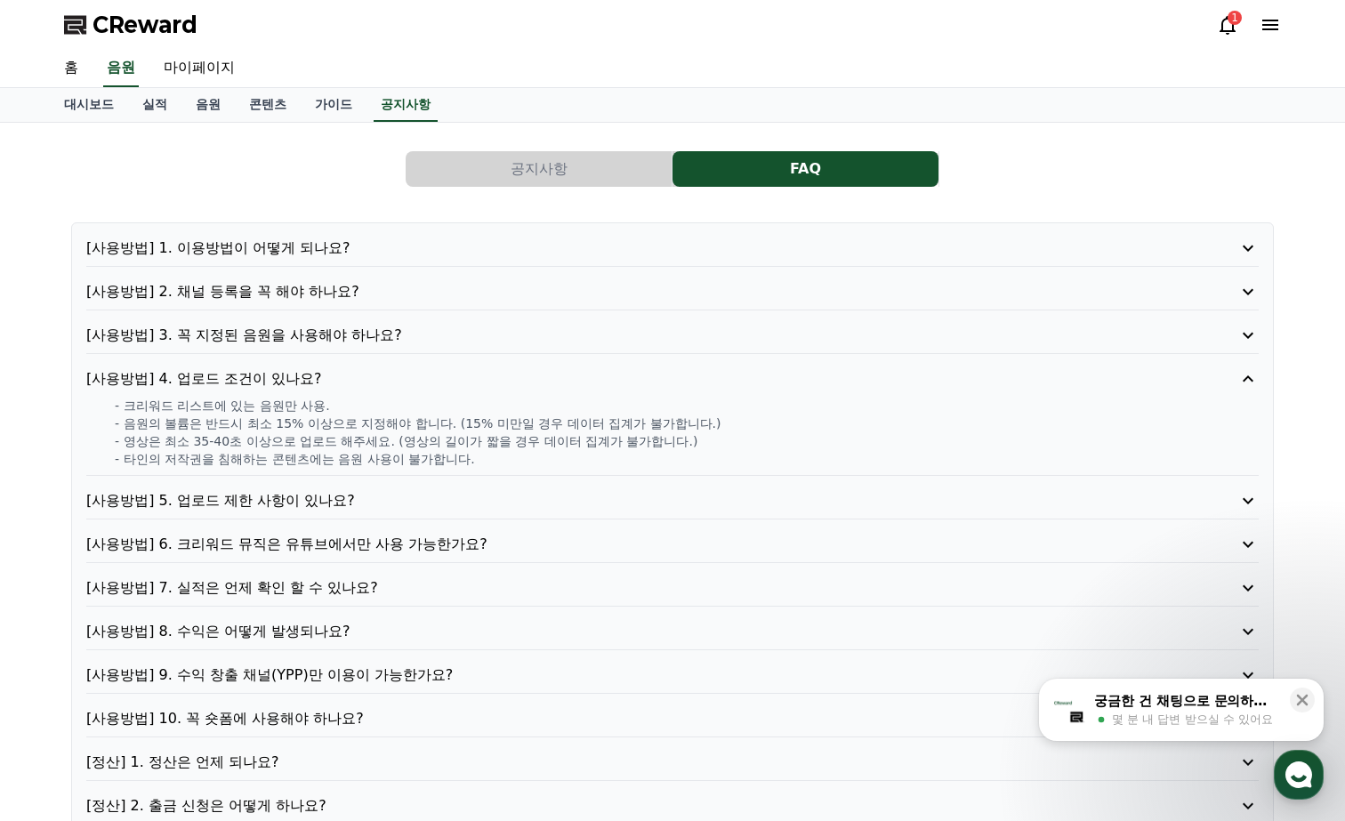
click at [468, 502] on p "[사용방법] 5. 업로드 제한 사항이 있나요?" at bounding box center [625, 500] width 1079 height 21
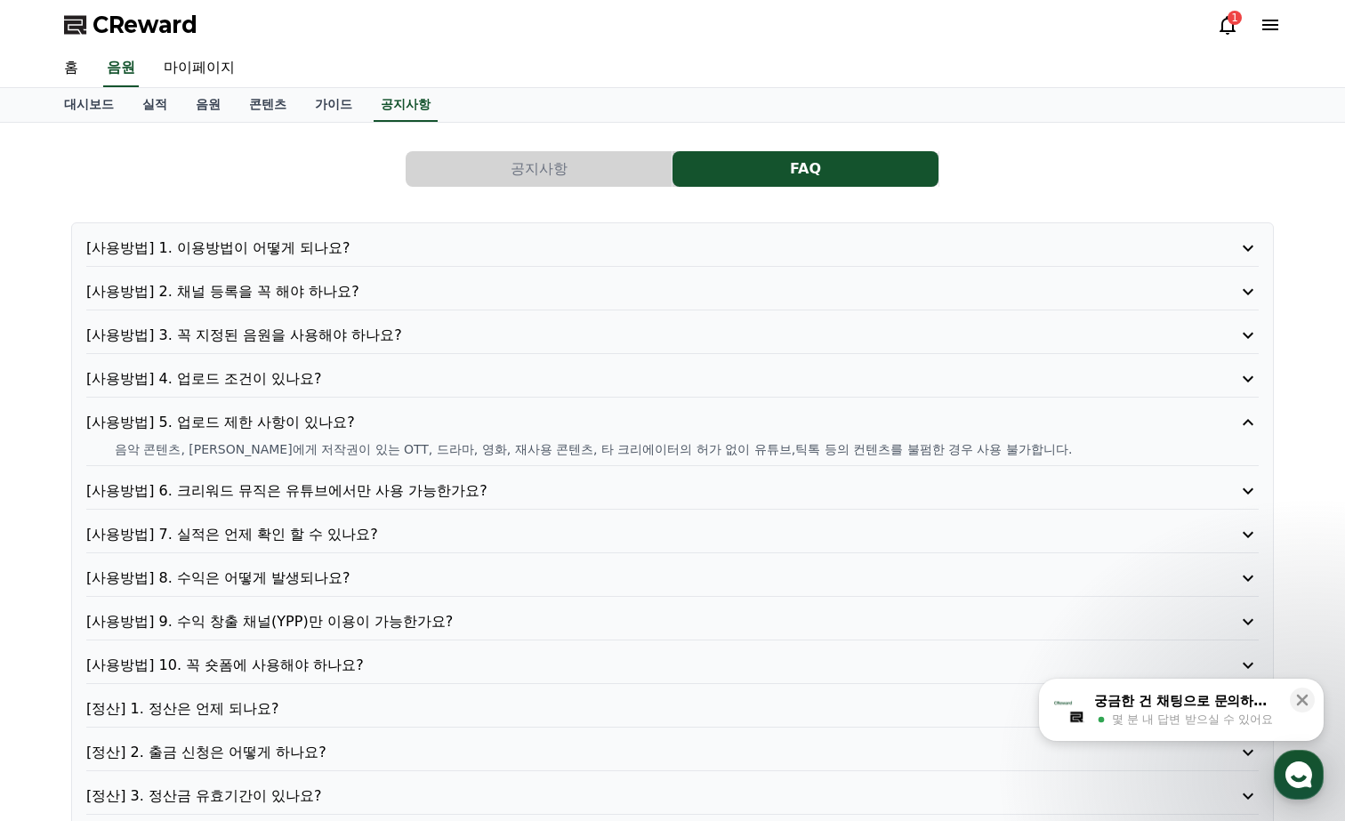
click at [499, 491] on p "[사용방법] 6. 크리워드 뮤직은 유튜브에서만 사용 가능한가요?" at bounding box center [625, 490] width 1079 height 21
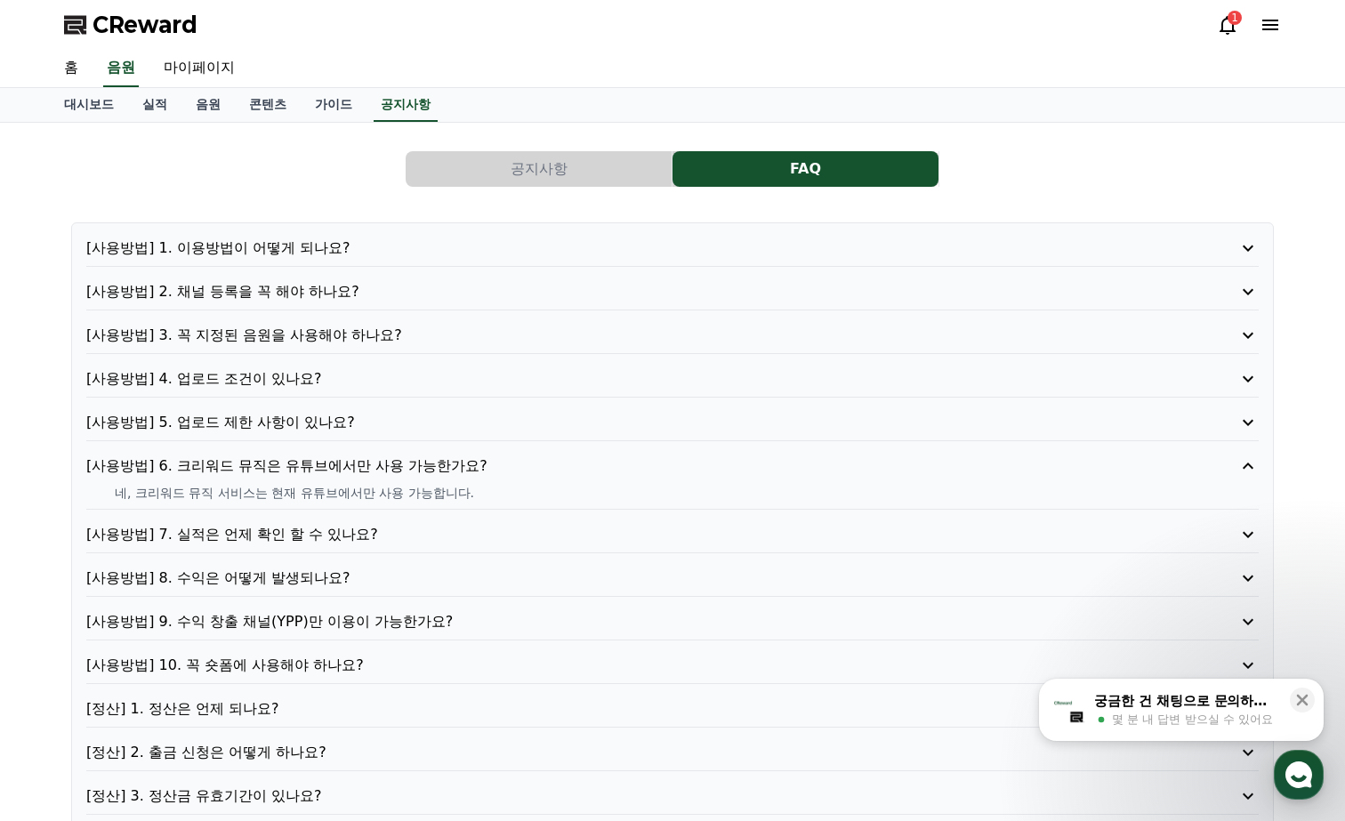
click at [461, 539] on p "[사용방법] 7. 실적은 언제 확인 할 수 있나요?" at bounding box center [625, 534] width 1079 height 21
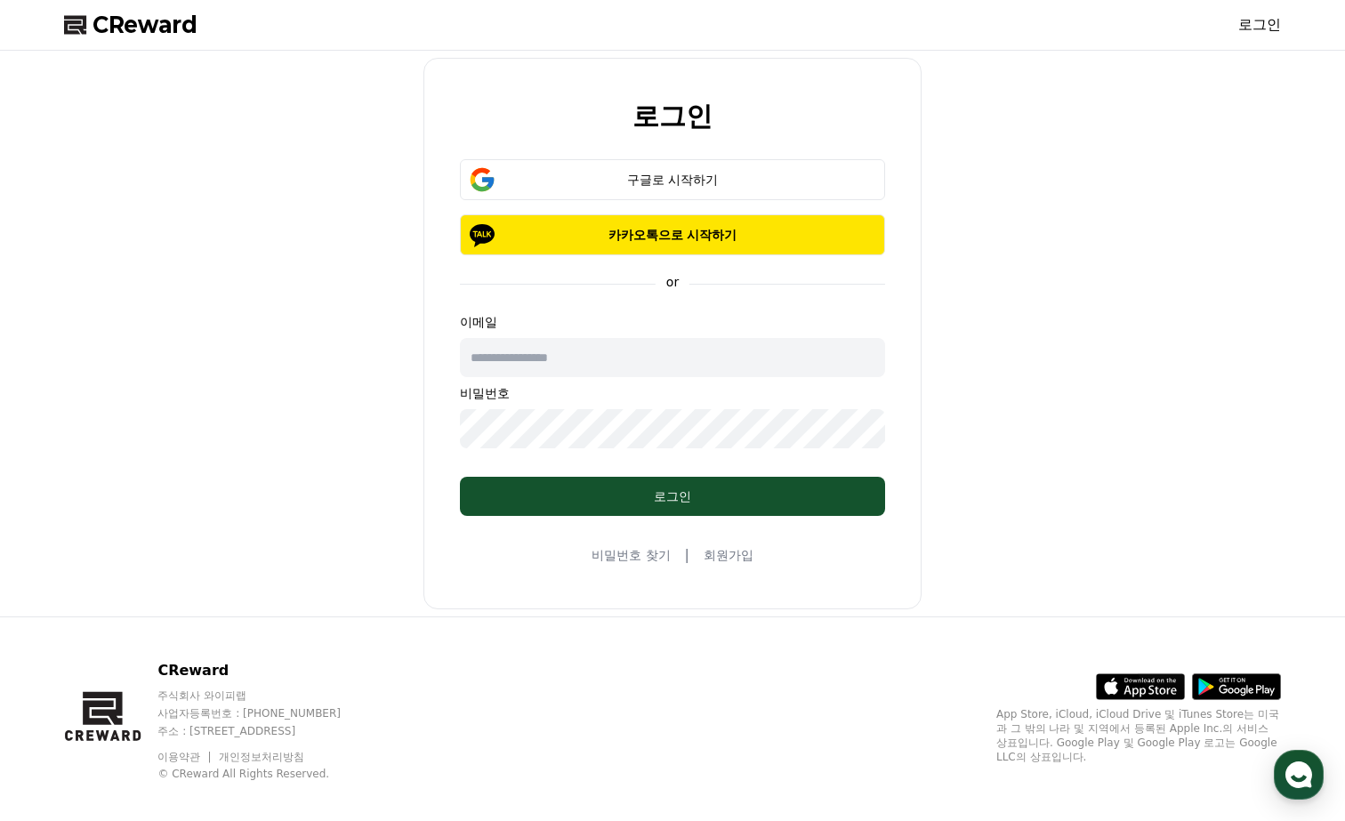
click at [585, 364] on input "text" at bounding box center [672, 357] width 425 height 39
type input "**********"
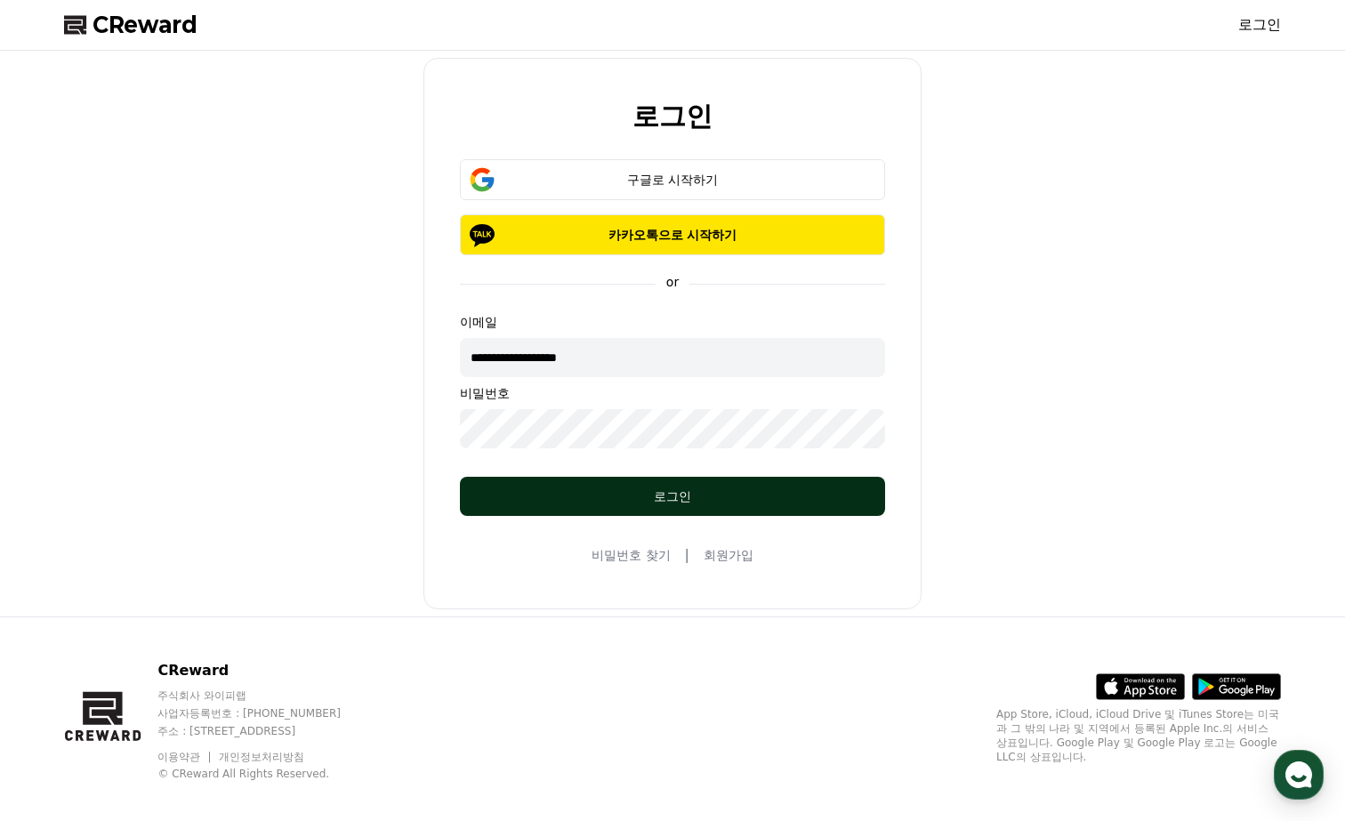
click at [682, 482] on button "로그인" at bounding box center [672, 496] width 425 height 39
